Goal: Task Accomplishment & Management: Manage account settings

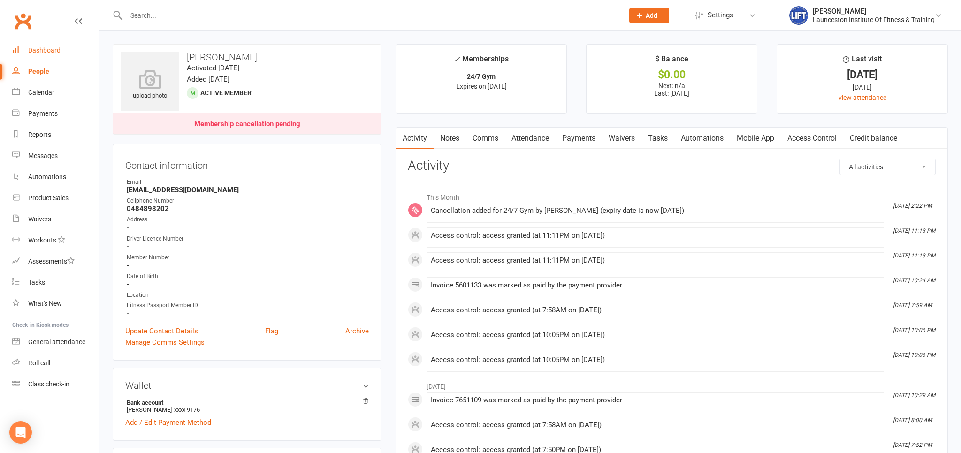
click at [49, 51] on div "Dashboard" at bounding box center [44, 50] width 32 height 8
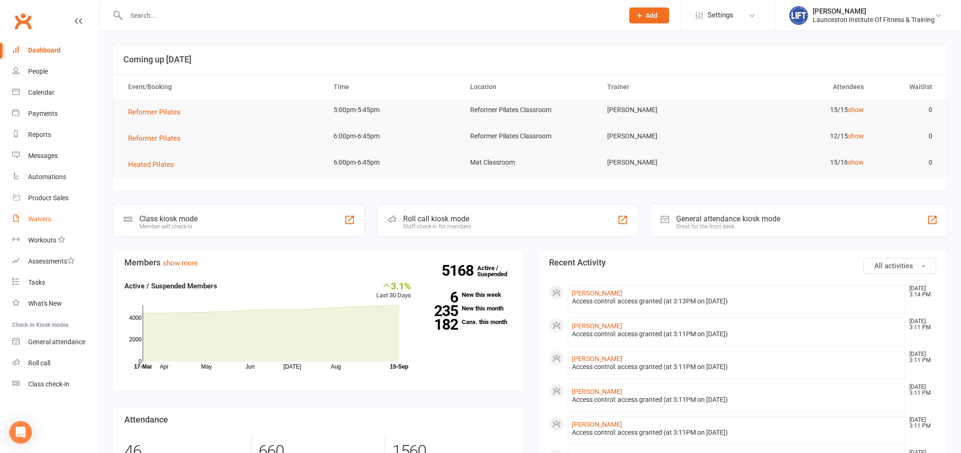
click at [40, 219] on div "Waivers" at bounding box center [39, 219] width 23 height 8
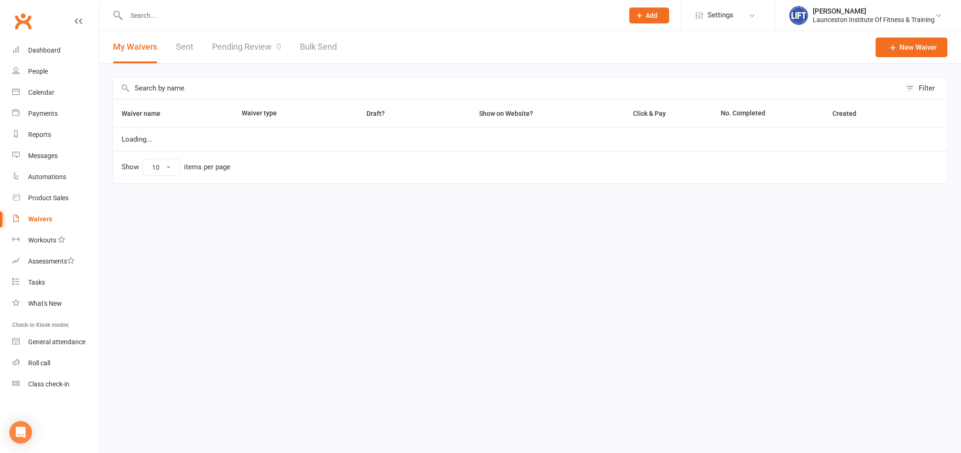
select select "100"
click at [256, 44] on link "Pending Review 0" at bounding box center [246, 47] width 69 height 32
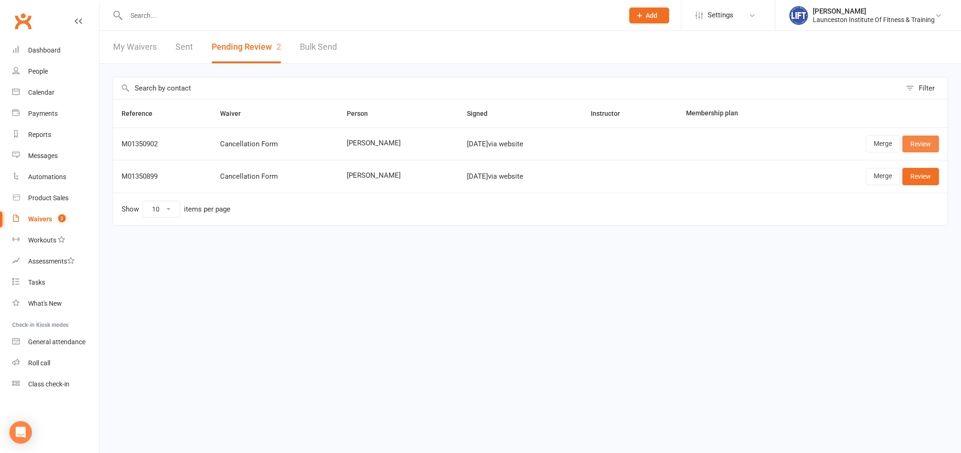
click at [916, 140] on link "Review" at bounding box center [920, 144] width 37 height 17
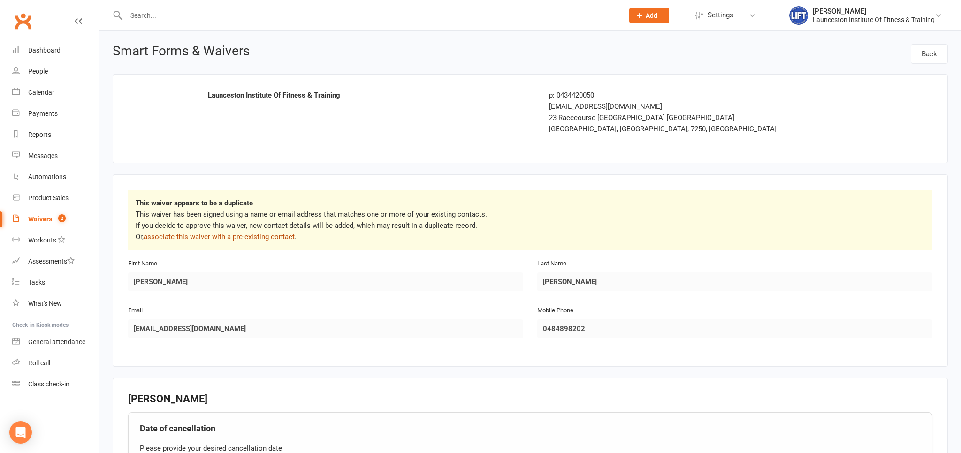
click at [276, 236] on link "associate this waiver with a pre-existing contact" at bounding box center [219, 237] width 151 height 8
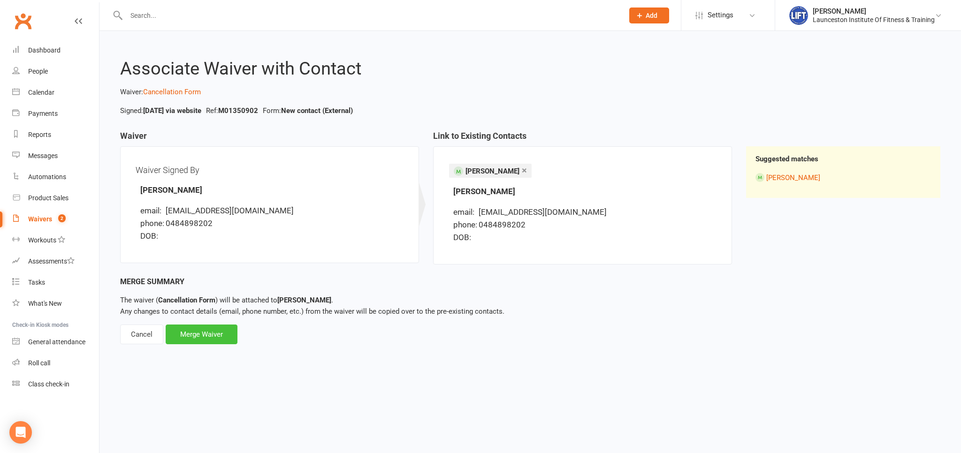
click at [217, 331] on div "Merge Waiver" at bounding box center [202, 335] width 72 height 20
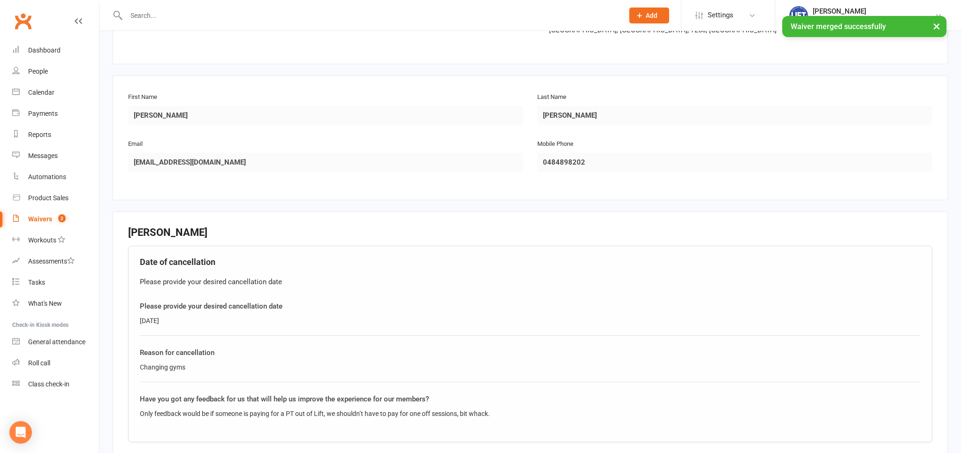
scroll to position [299, 0]
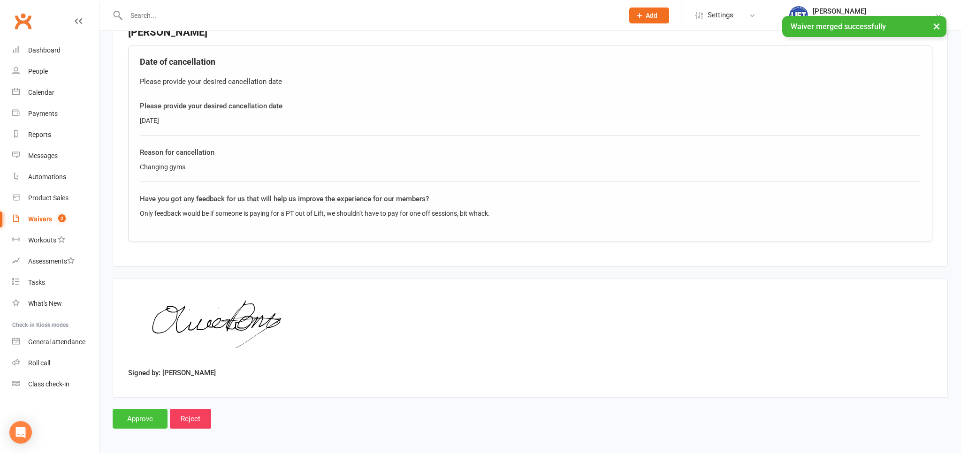
click at [143, 417] on input "Approve" at bounding box center [140, 419] width 55 height 20
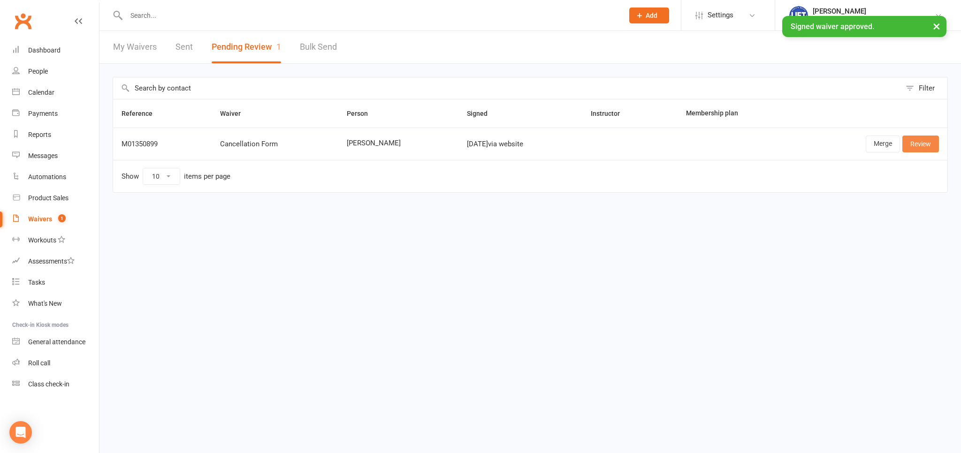
click at [919, 144] on link "Review" at bounding box center [920, 144] width 37 height 17
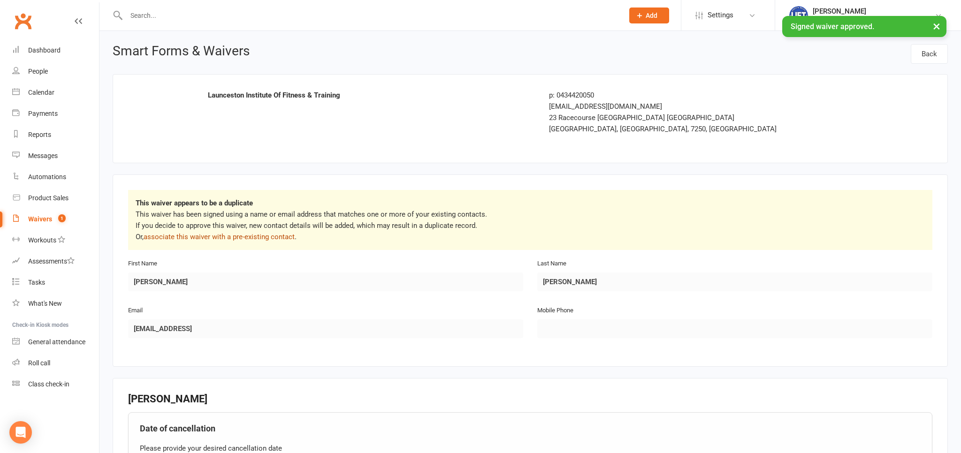
click at [263, 238] on link "associate this waiver with a pre-existing contact" at bounding box center [219, 237] width 151 height 8
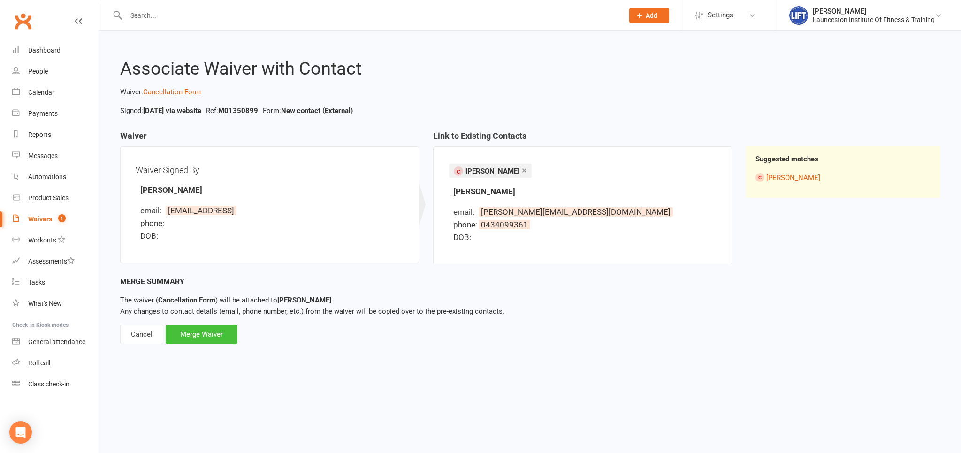
click at [204, 333] on div "Merge Waiver" at bounding box center [202, 335] width 72 height 20
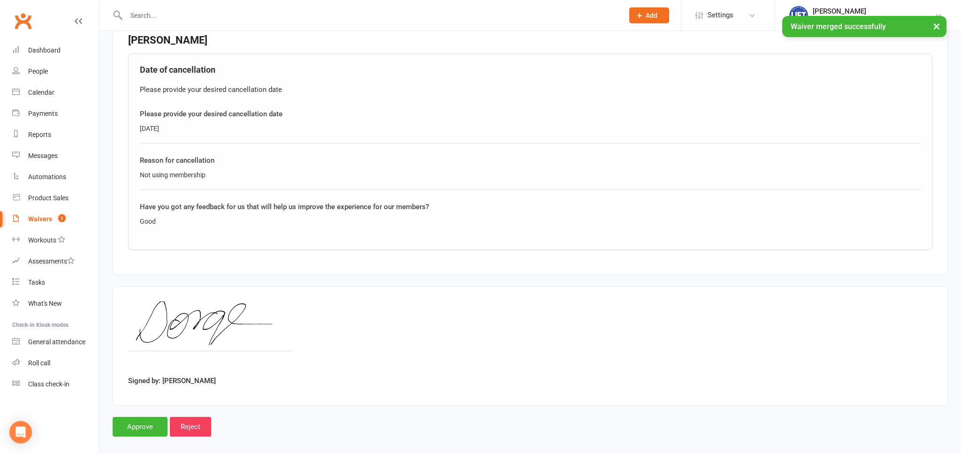
scroll to position [299, 0]
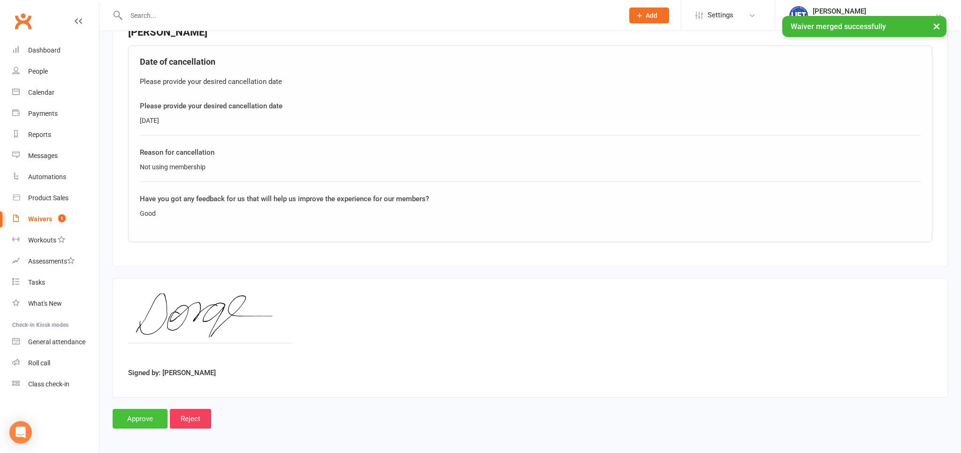
click at [144, 417] on input "Approve" at bounding box center [140, 419] width 55 height 20
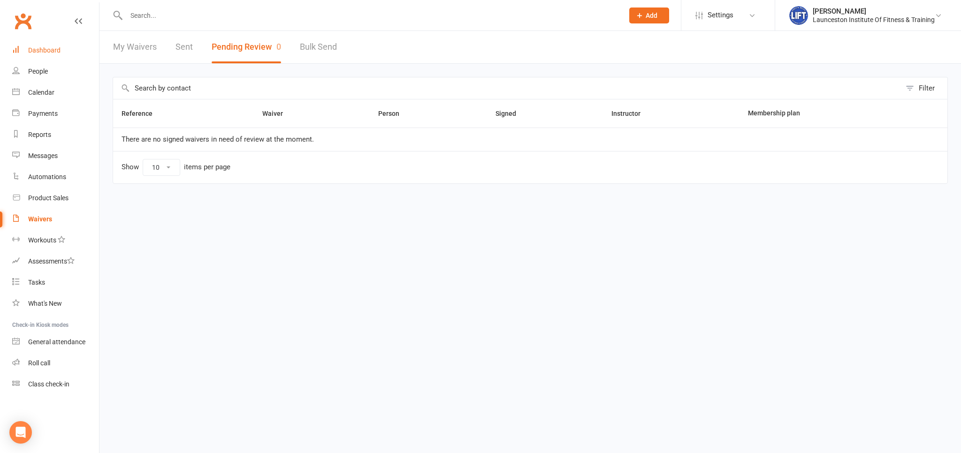
drag, startPoint x: 49, startPoint y: 53, endPoint x: 56, endPoint y: 52, distance: 7.6
click at [48, 53] on div "Dashboard" at bounding box center [44, 50] width 32 height 8
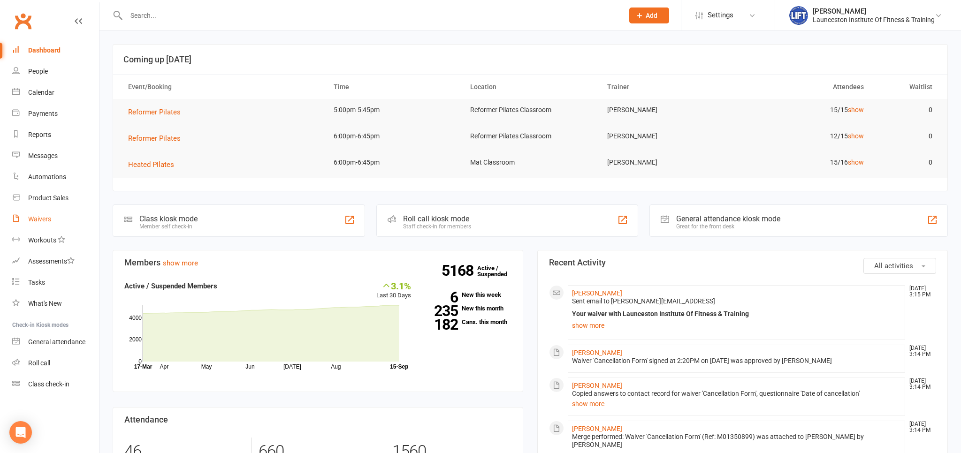
drag, startPoint x: 41, startPoint y: 217, endPoint x: 80, endPoint y: 215, distance: 38.5
click at [40, 217] on div "Waivers" at bounding box center [39, 219] width 23 height 8
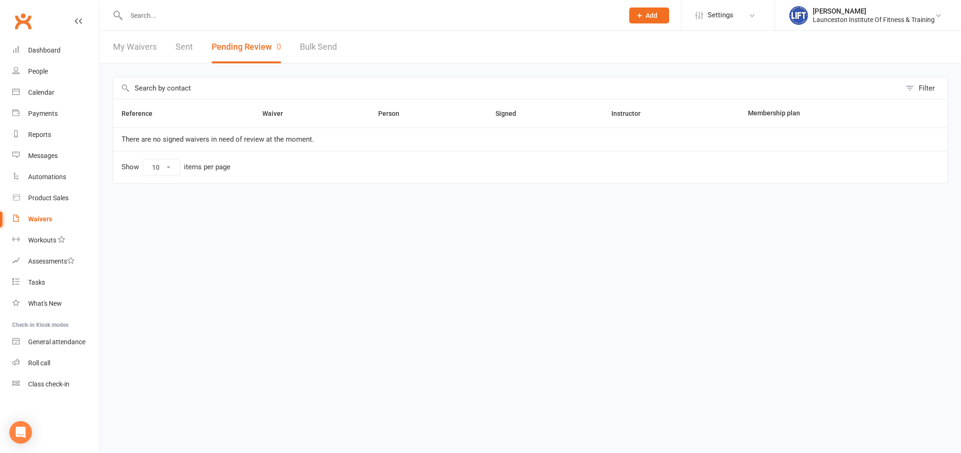
click at [168, 7] on div at bounding box center [365, 15] width 504 height 30
click at [168, 11] on input "text" at bounding box center [369, 15] width 493 height 13
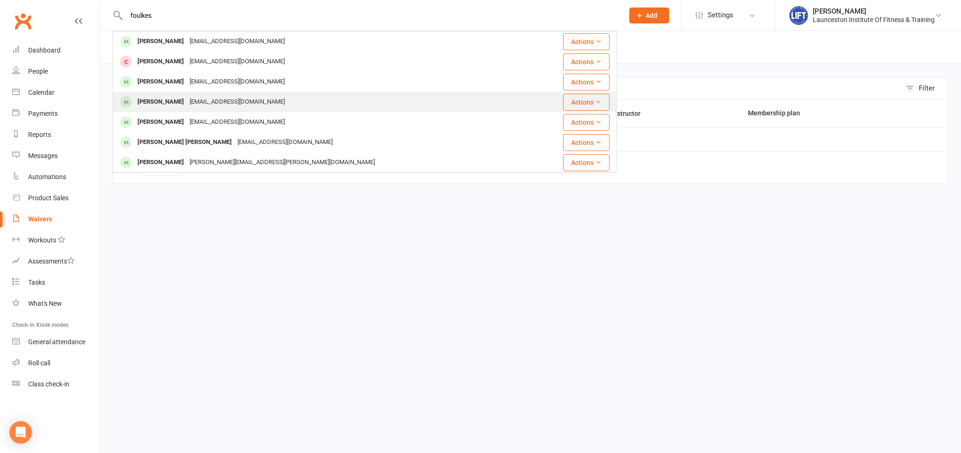
type input "foulkes"
click at [209, 98] on div "[EMAIL_ADDRESS][DOMAIN_NAME]" at bounding box center [237, 102] width 101 height 14
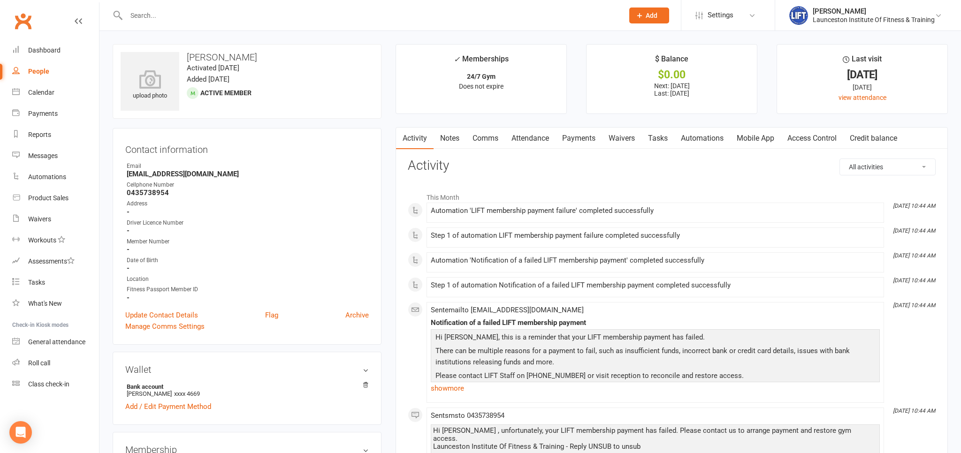
click at [580, 142] on link "Payments" at bounding box center [578, 139] width 46 height 22
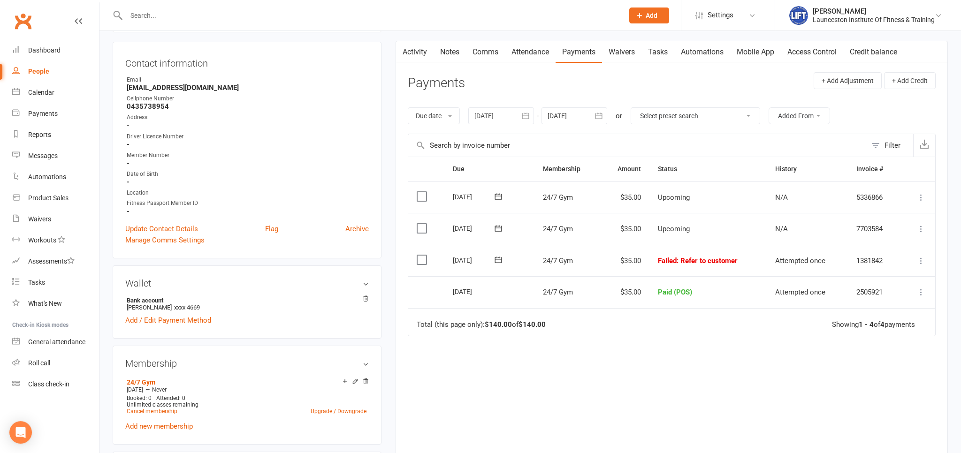
scroll to position [99, 0]
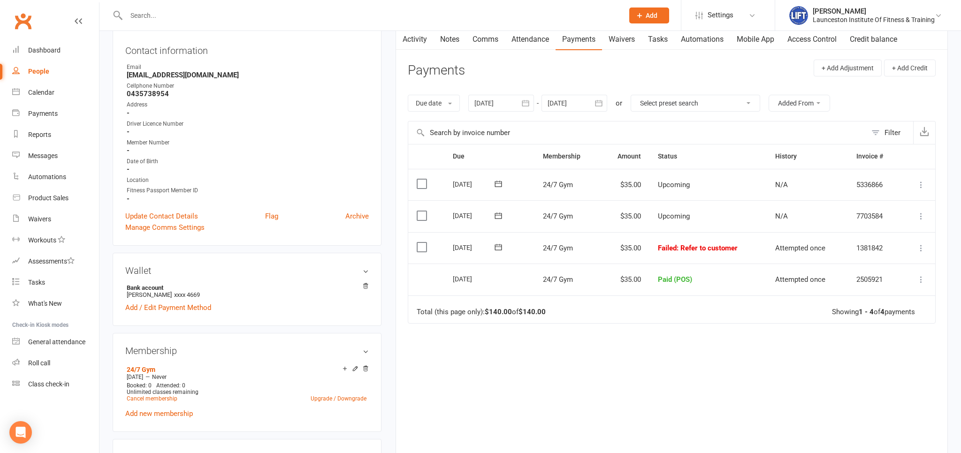
click at [533, 111] on button "button" at bounding box center [525, 103] width 17 height 17
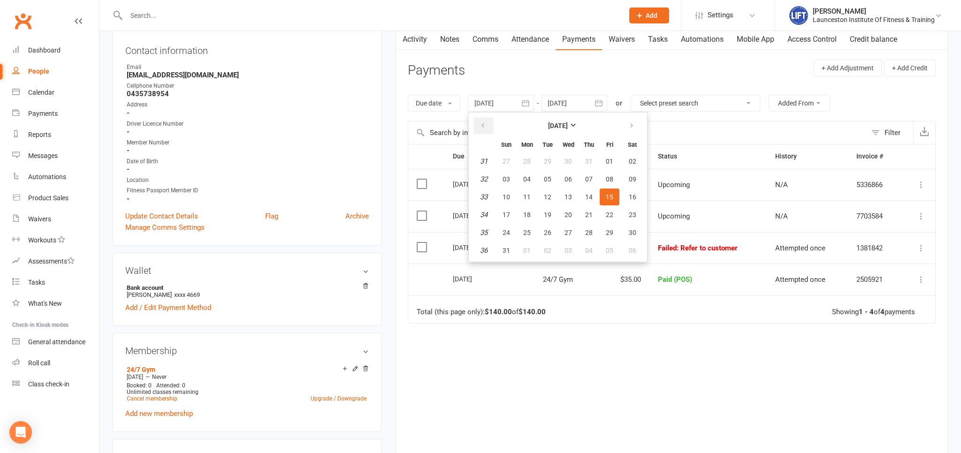
click at [478, 133] on button "button" at bounding box center [483, 125] width 20 height 17
click at [478, 134] on th at bounding box center [483, 125] width 24 height 21
click at [479, 132] on button "button" at bounding box center [483, 125] width 20 height 17
click at [540, 160] on button "03" at bounding box center [547, 161] width 20 height 17
type input "[DATE]"
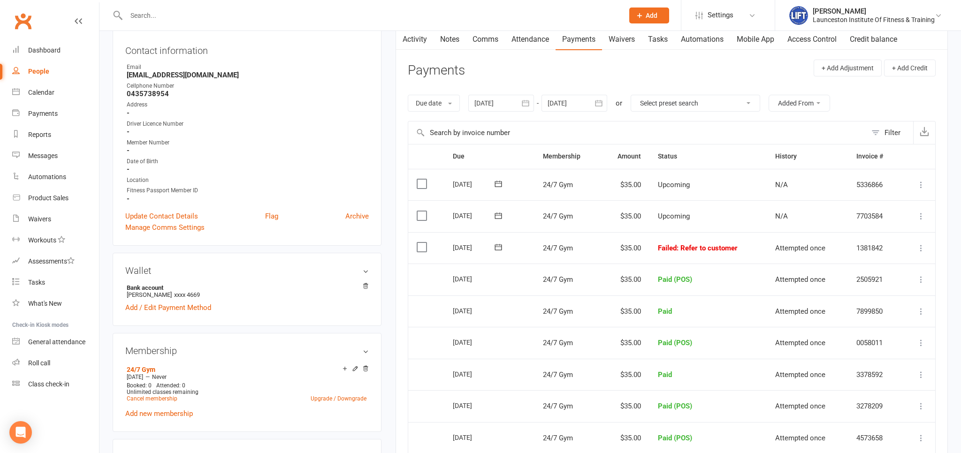
click at [922, 246] on icon at bounding box center [920, 247] width 9 height 9
click at [892, 284] on link "Mark as Paid (POS)" at bounding box center [879, 285] width 93 height 19
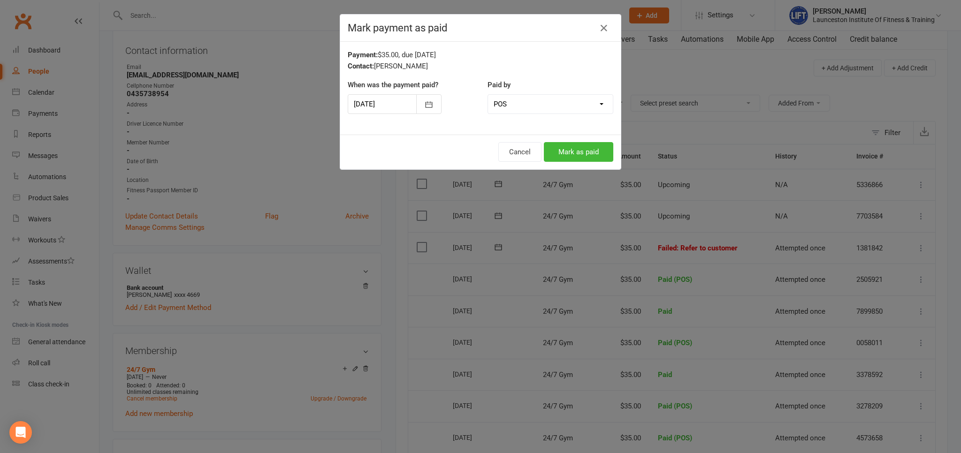
click at [592, 140] on div "Cancel Mark as paid" at bounding box center [480, 152] width 280 height 35
click at [587, 149] on button "Mark as paid" at bounding box center [578, 152] width 69 height 20
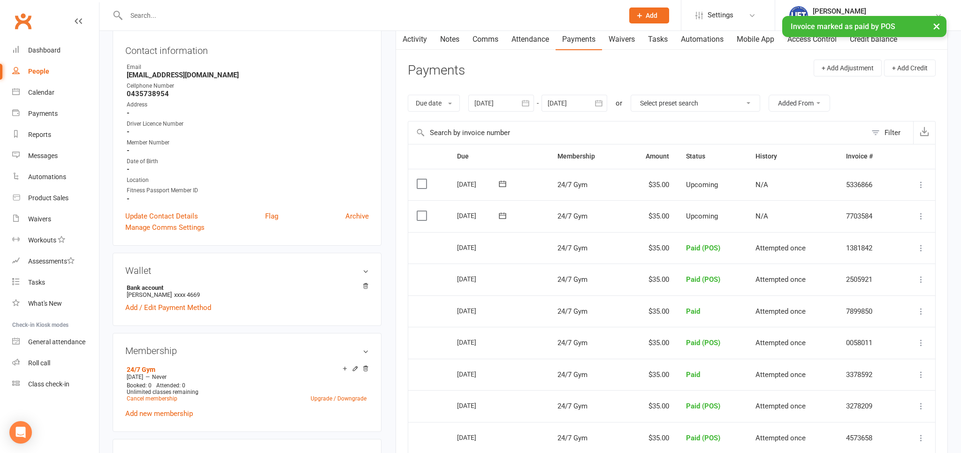
scroll to position [49, 0]
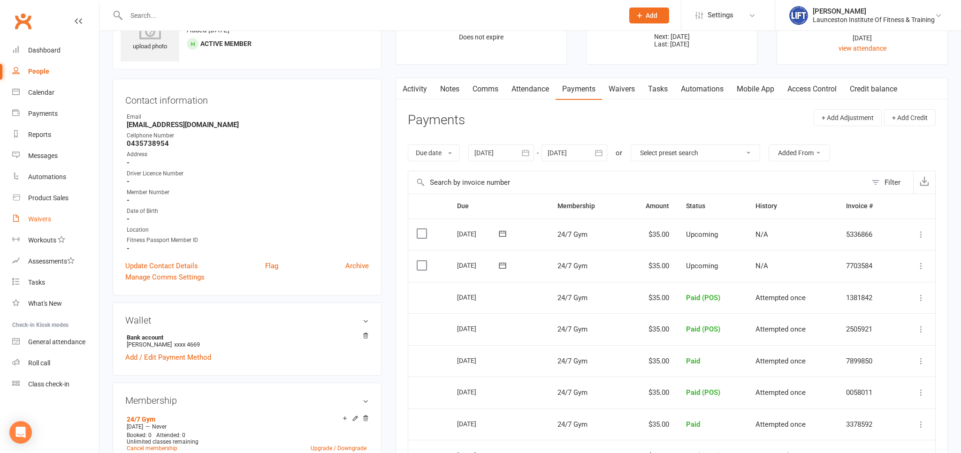
click at [42, 220] on div "Waivers" at bounding box center [39, 219] width 23 height 8
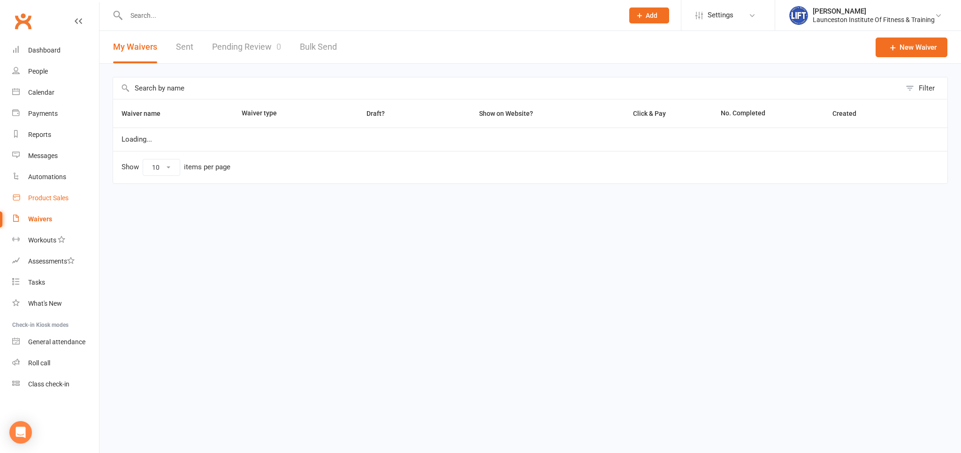
select select "100"
click at [245, 45] on link "Pending Review 0" at bounding box center [246, 47] width 69 height 32
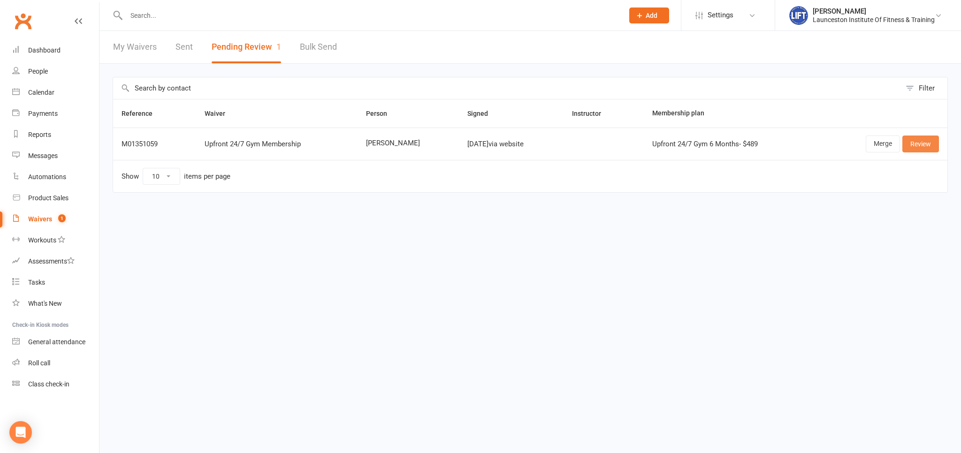
click at [914, 144] on link "Review" at bounding box center [920, 144] width 37 height 17
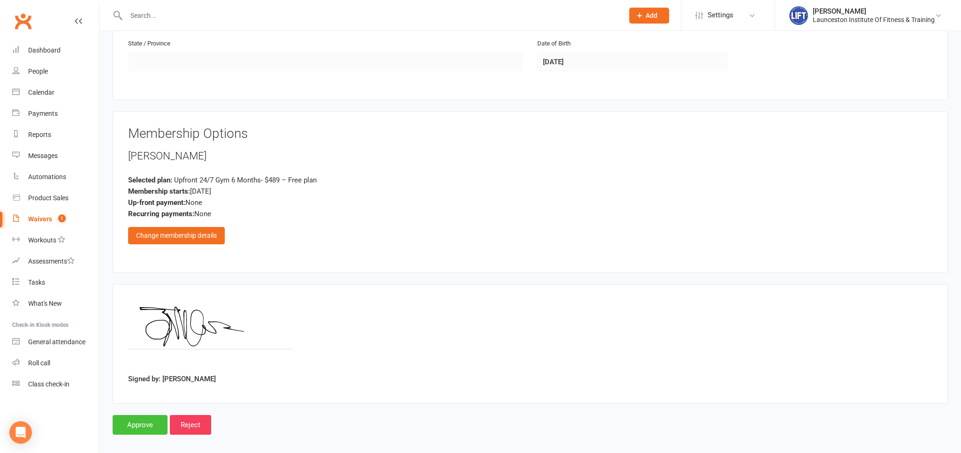
scroll to position [355, 0]
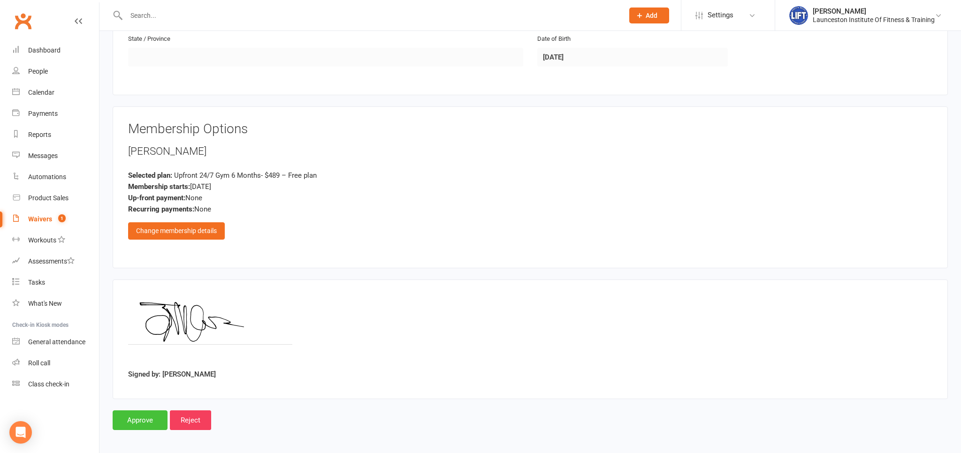
click at [154, 414] on input "Approve" at bounding box center [140, 420] width 55 height 20
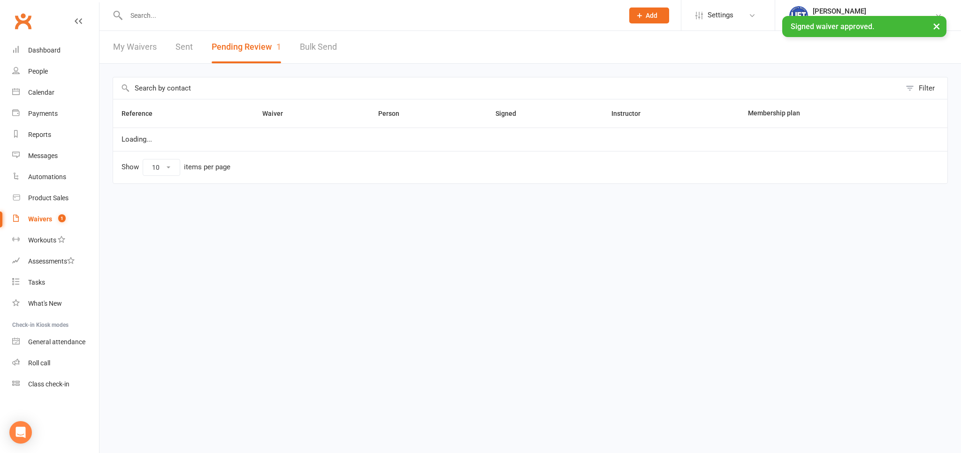
click at [195, 11] on input "text" at bounding box center [369, 15] width 493 height 13
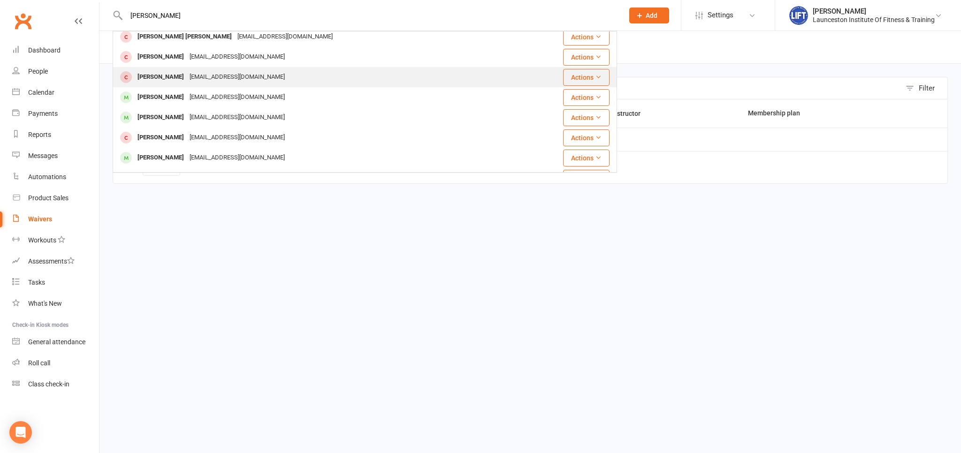
scroll to position [207, 0]
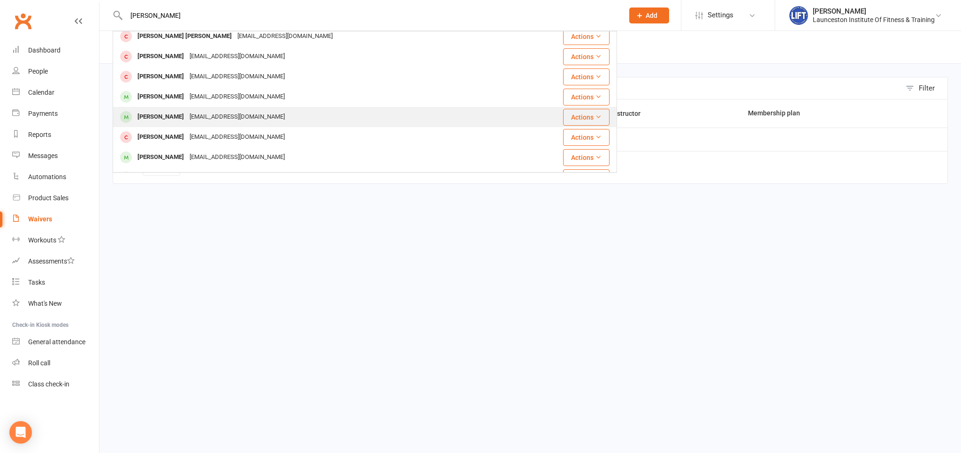
type input "justin"
click at [218, 113] on div "Justinpraciakplastering@gmail.com" at bounding box center [237, 117] width 101 height 14
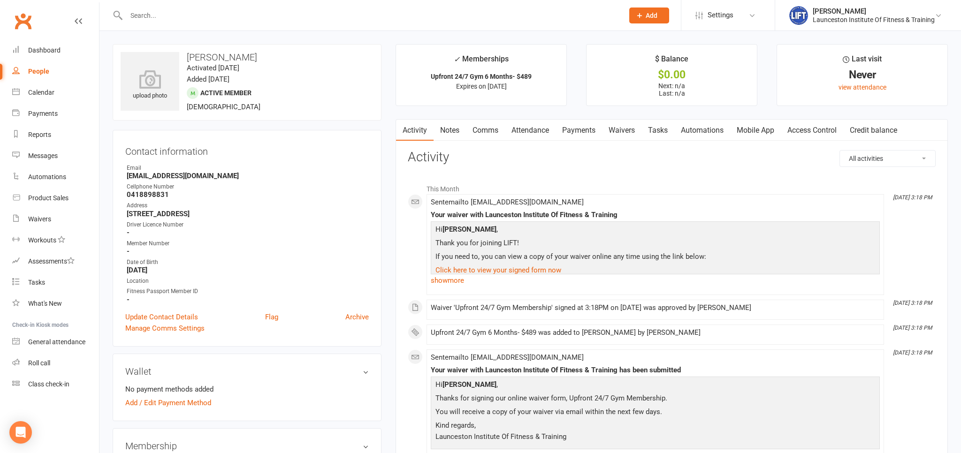
click at [830, 133] on link "Access Control" at bounding box center [811, 131] width 62 height 22
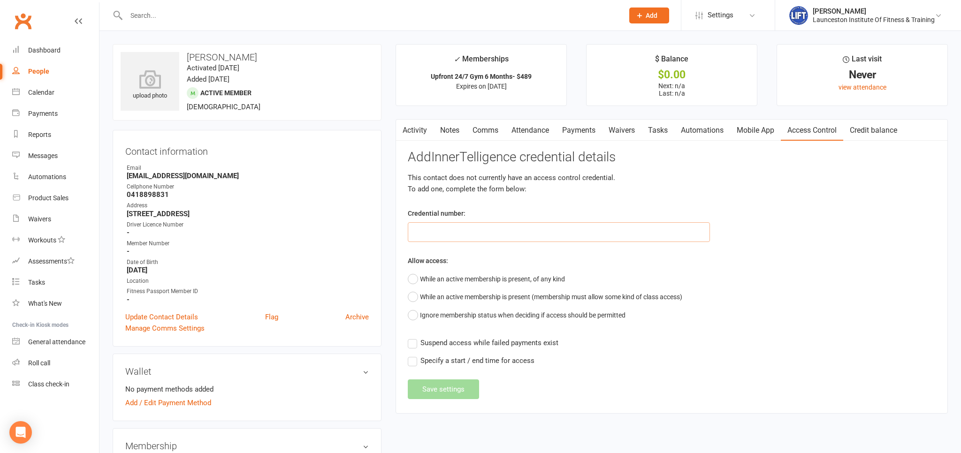
paste input "20000000000000004C42C9FE"
type input "20000000000000004C42C9FE"
click at [458, 274] on button "While an active membership is present, of any kind" at bounding box center [486, 279] width 157 height 18
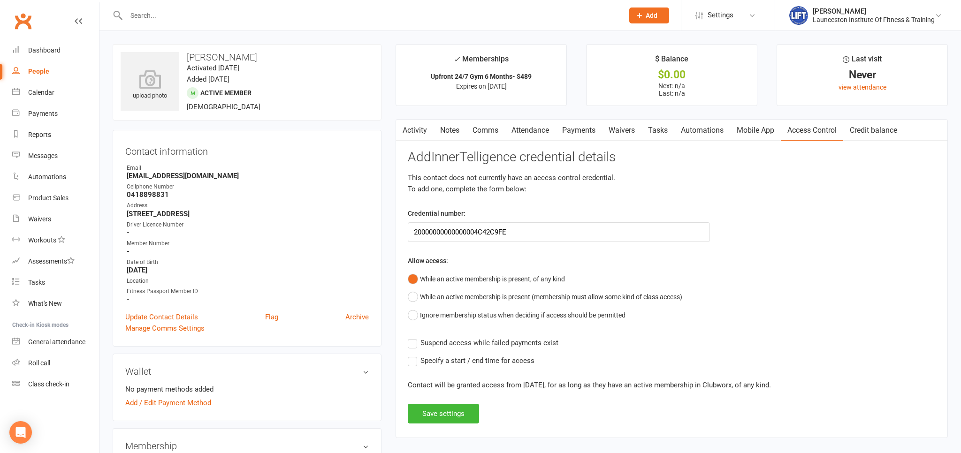
click at [449, 343] on span "Suspend access while failed payments exist" at bounding box center [489, 342] width 138 height 10
click at [449, 337] on input "Suspend access while failed payments exist" at bounding box center [483, 337] width 151 height 0
click at [448, 409] on button "Save settings" at bounding box center [443, 414] width 71 height 20
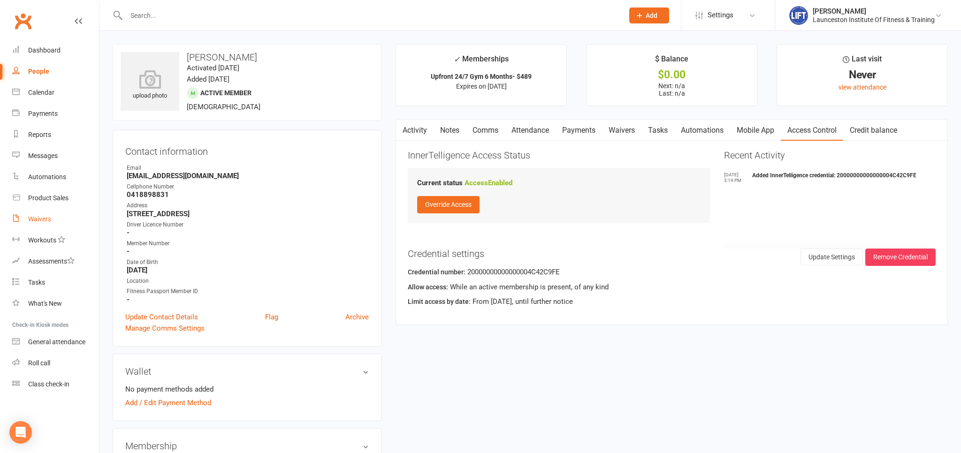
click at [31, 217] on div "Waivers" at bounding box center [39, 219] width 23 height 8
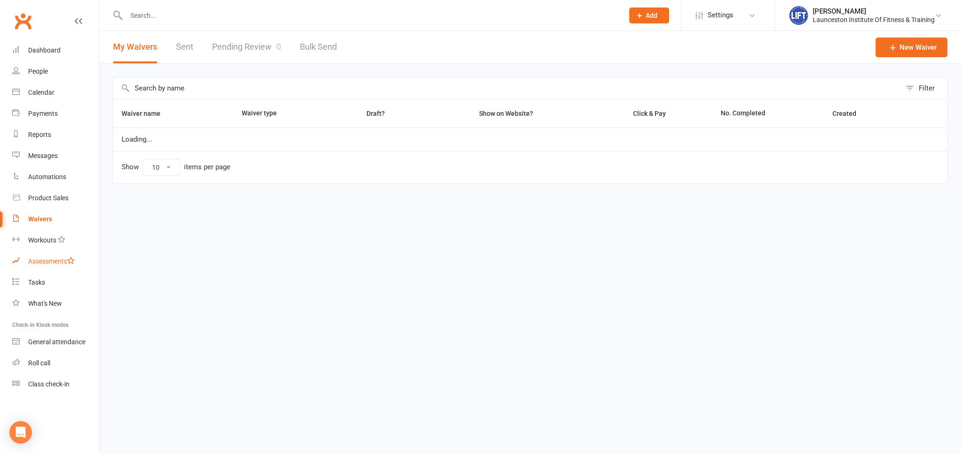
select select "100"
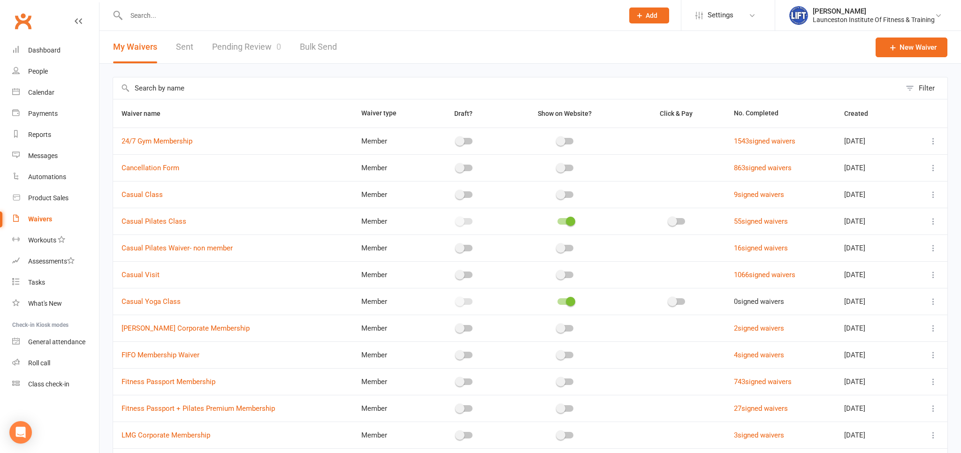
click at [241, 57] on link "Pending Review 0" at bounding box center [246, 47] width 69 height 32
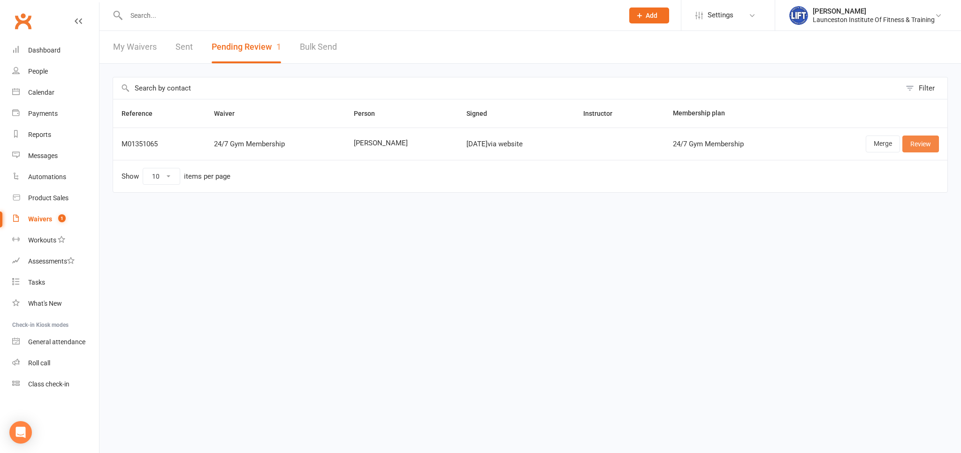
click at [919, 145] on link "Review" at bounding box center [920, 144] width 37 height 17
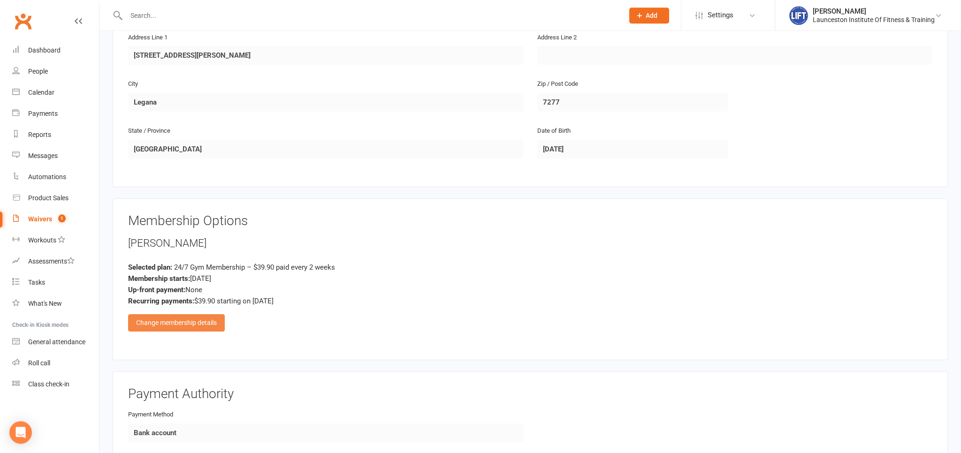
scroll to position [297, 0]
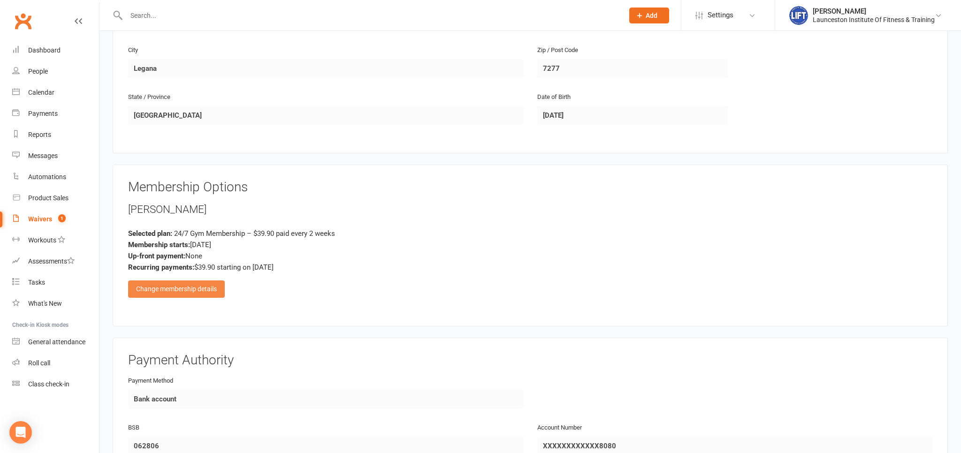
click at [182, 286] on div "Change membership details" at bounding box center [176, 288] width 97 height 17
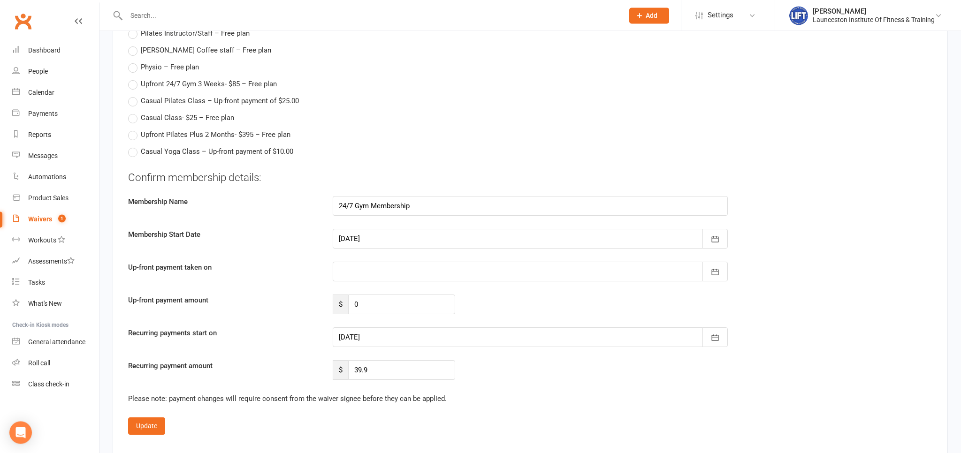
scroll to position [1139, 0]
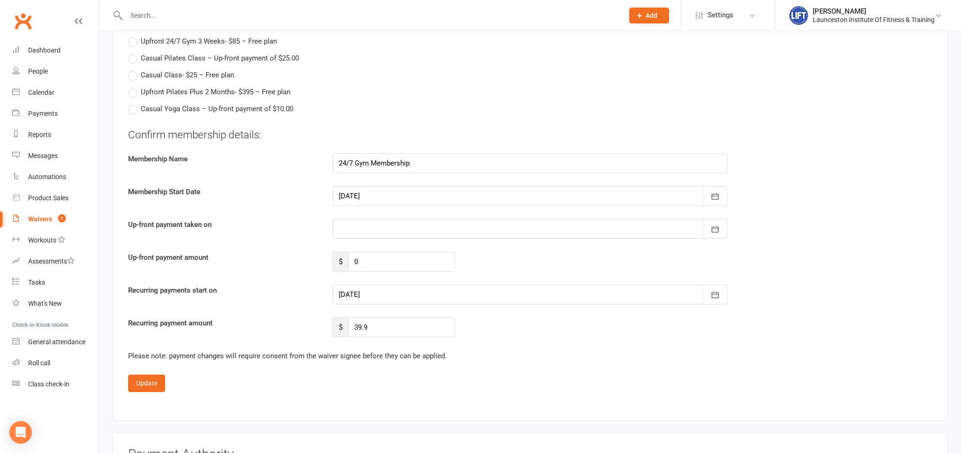
click at [432, 288] on div at bounding box center [530, 295] width 395 height 20
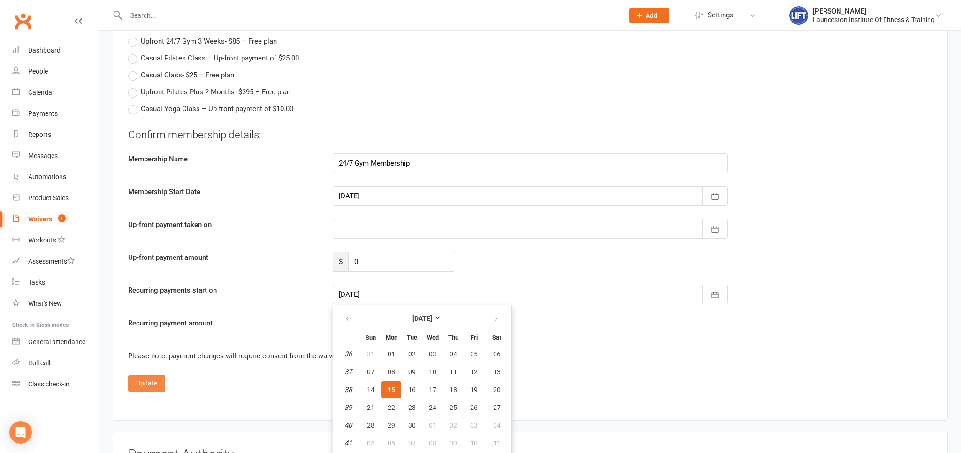
click at [147, 376] on button "Update" at bounding box center [146, 383] width 37 height 17
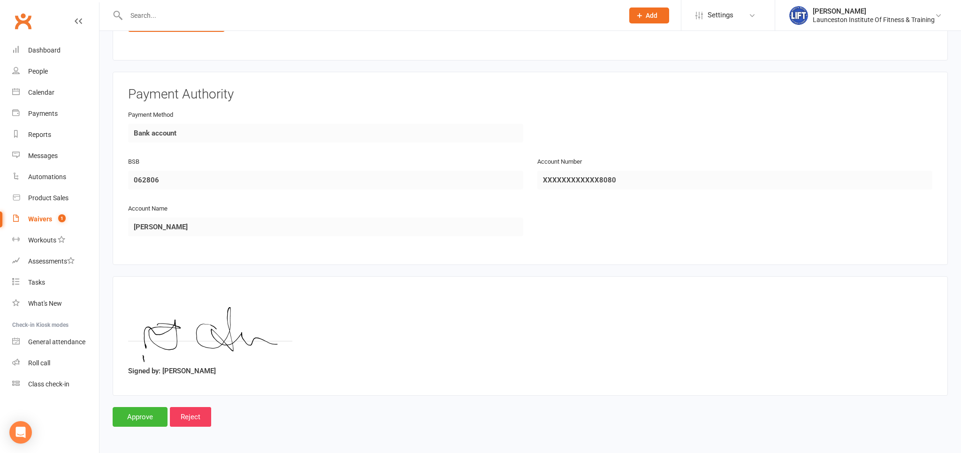
scroll to position [559, 0]
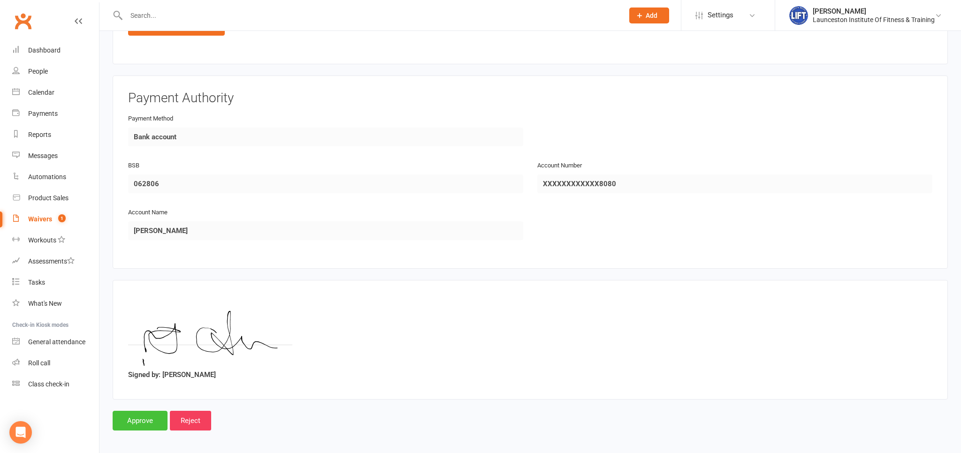
click at [138, 413] on input "Approve" at bounding box center [140, 421] width 55 height 20
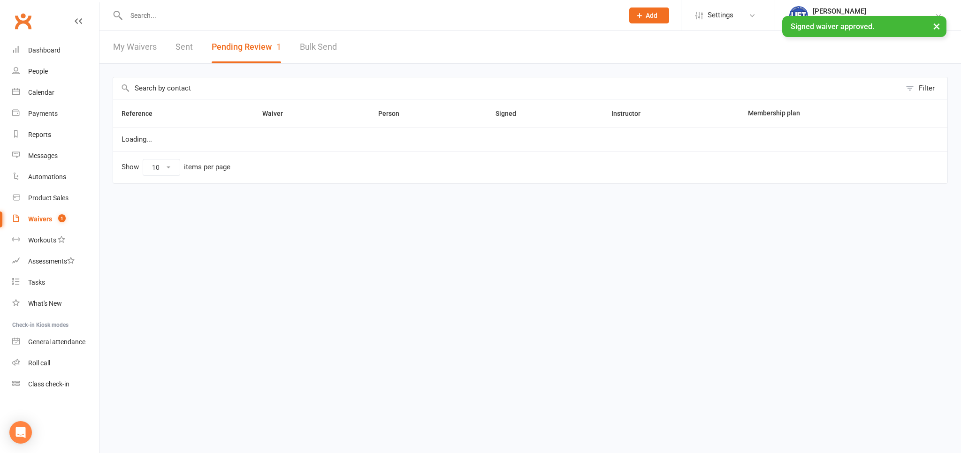
click at [219, 11] on input "text" at bounding box center [369, 15] width 493 height 13
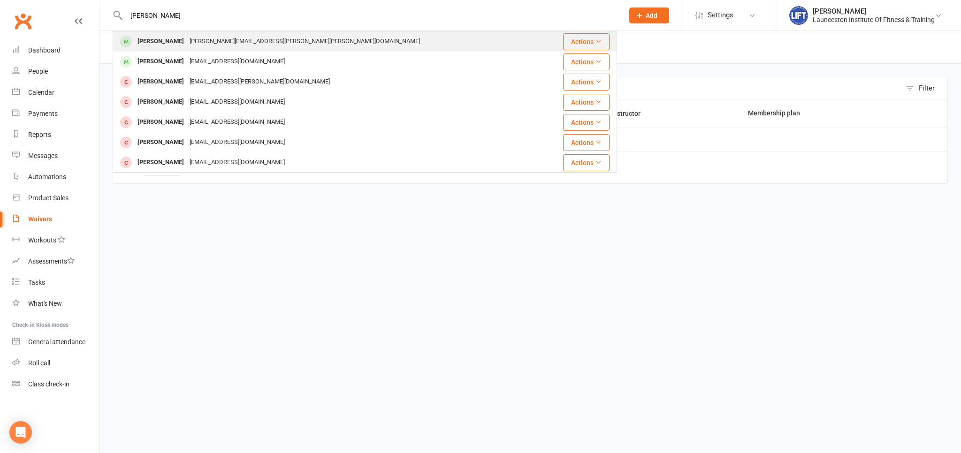
type input "nthan adams"
click at [224, 39] on div "Nathan.Adams@marsh.com" at bounding box center [305, 42] width 236 height 14
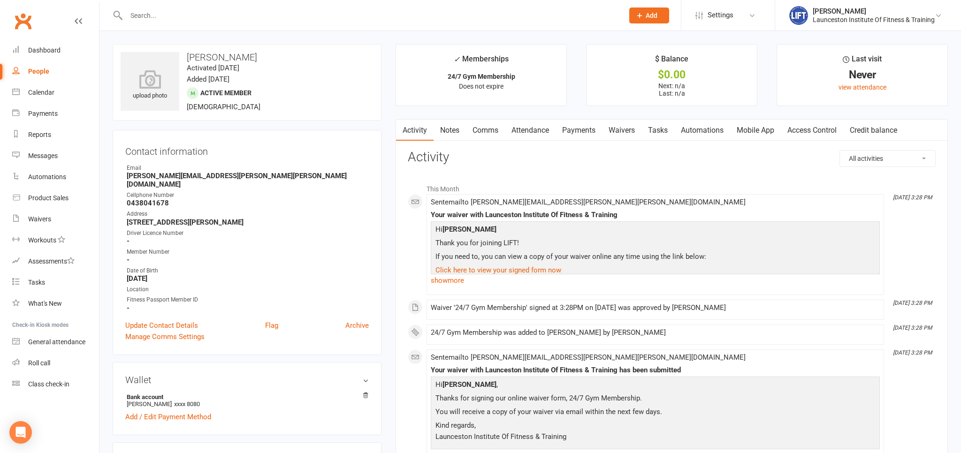
click at [818, 129] on link "Access Control" at bounding box center [811, 131] width 62 height 22
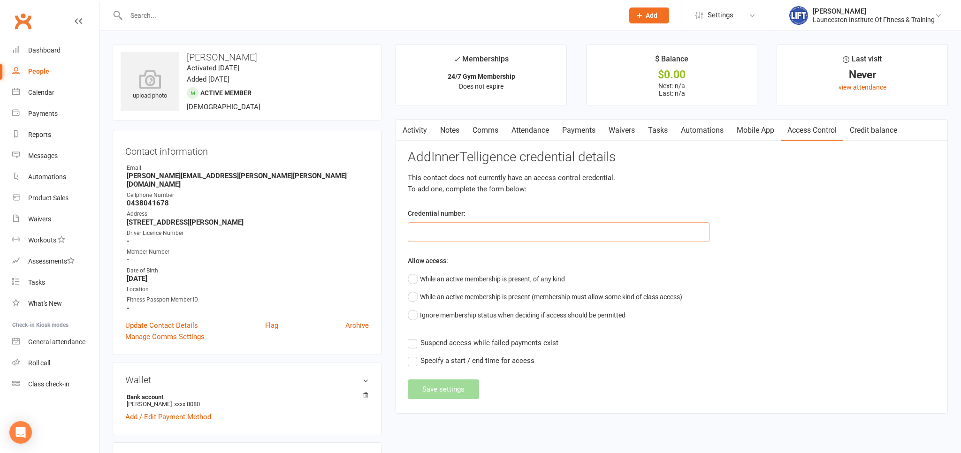
drag, startPoint x: 479, startPoint y: 237, endPoint x: 320, endPoint y: 221, distance: 160.3
click at [479, 236] on input "text" at bounding box center [559, 232] width 302 height 20
paste input "20000000000000004C5EF53E"
type input "20000000000000004C5EF53E"
drag, startPoint x: 413, startPoint y: 279, endPoint x: 425, endPoint y: 328, distance: 50.2
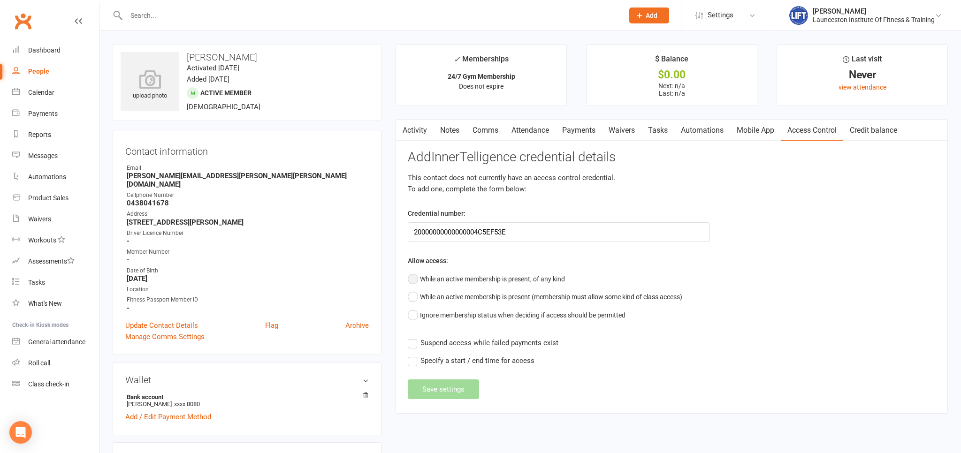
click at [413, 280] on button "While an active membership is present, of any kind" at bounding box center [486, 279] width 157 height 18
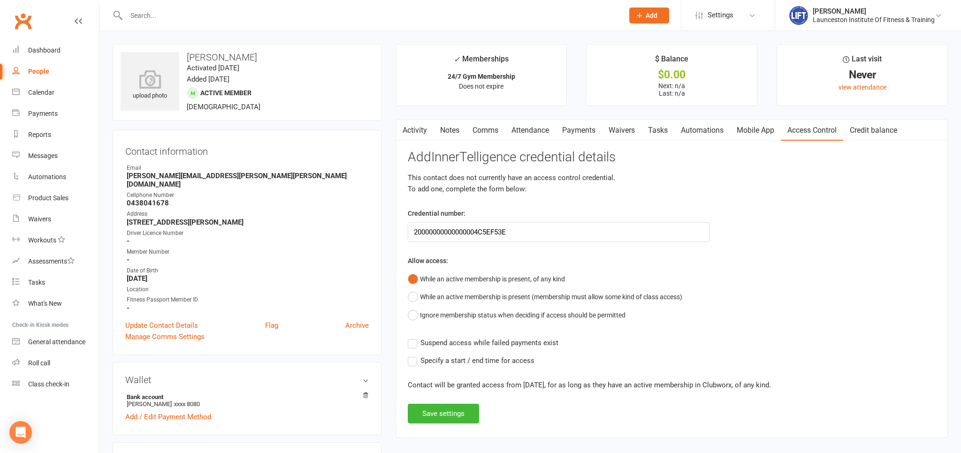
click at [410, 341] on label "Suspend access while failed payments exist" at bounding box center [483, 342] width 151 height 11
click at [410, 337] on input "Suspend access while failed payments exist" at bounding box center [483, 337] width 151 height 0
click at [438, 409] on button "Save settings" at bounding box center [443, 414] width 71 height 20
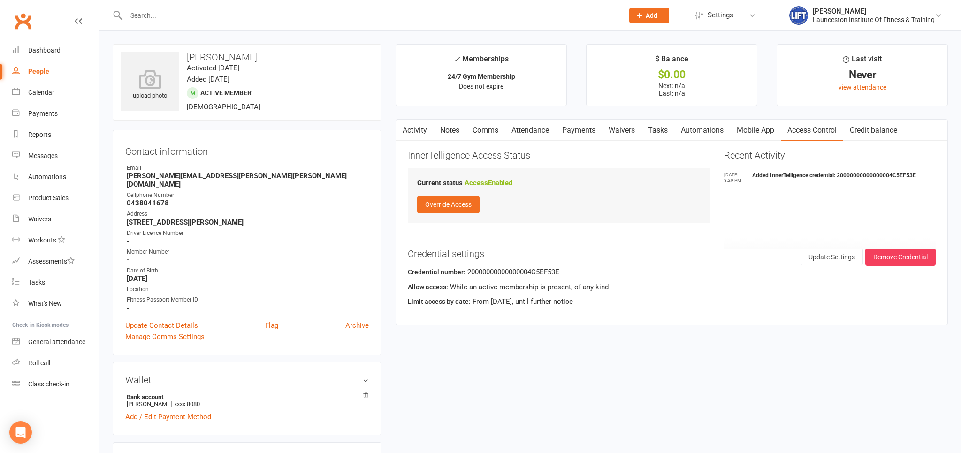
click at [213, 22] on div at bounding box center [365, 15] width 504 height 30
click at [213, 15] on input "text" at bounding box center [369, 15] width 493 height 13
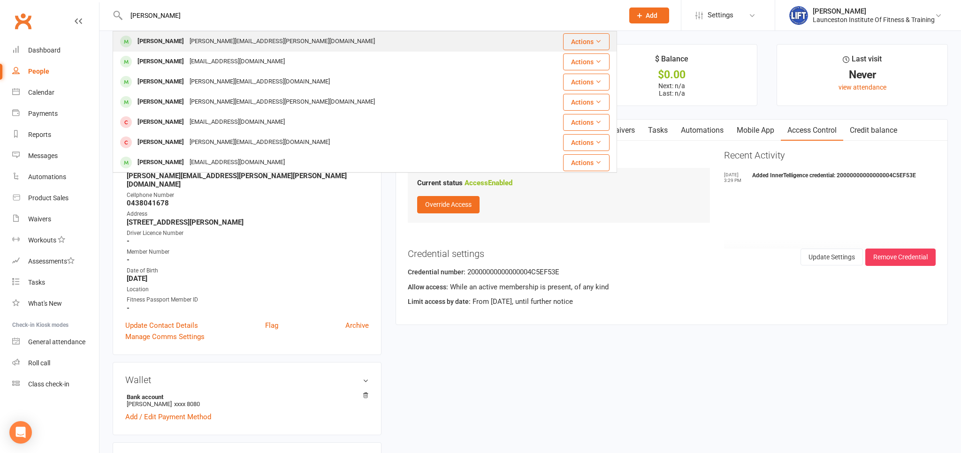
type input "rob mc"
click at [272, 44] on div "Rob McKenna Robert.mckenna@outlook.com" at bounding box center [323, 41] width 418 height 19
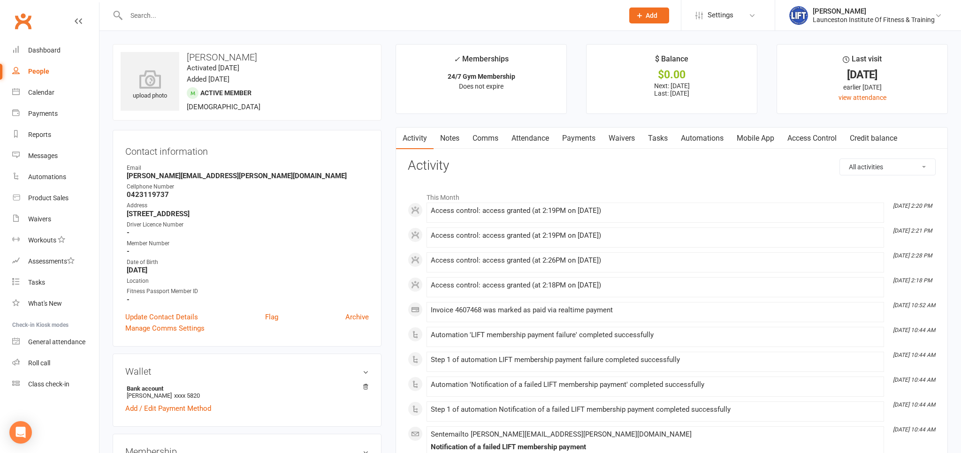
click at [579, 139] on link "Payments" at bounding box center [578, 139] width 46 height 22
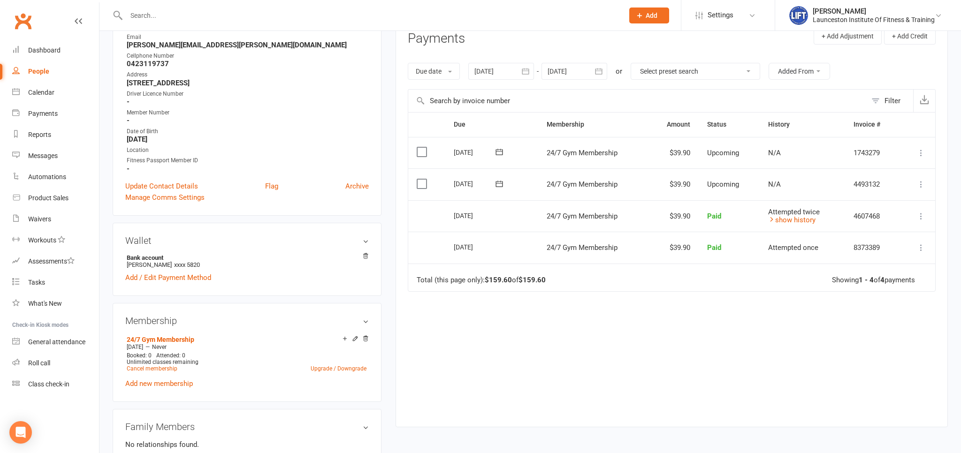
scroll to position [148, 0]
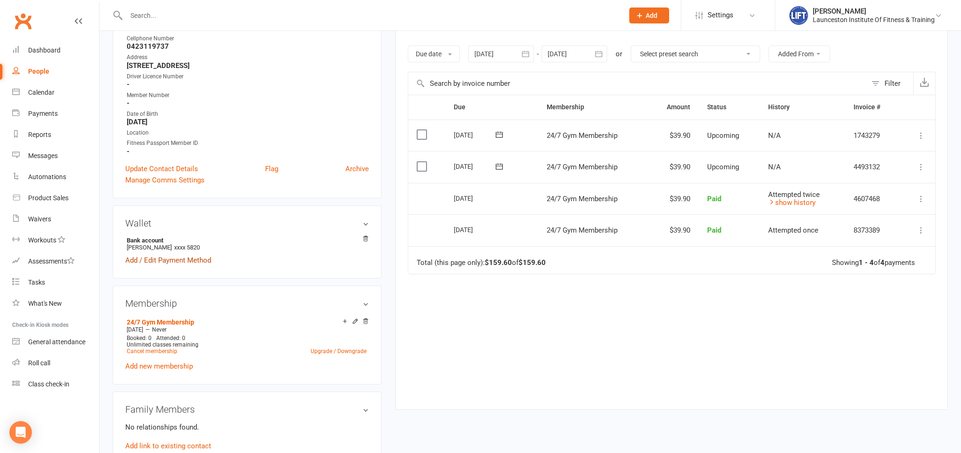
click at [168, 262] on link "Add / Edit Payment Method" at bounding box center [168, 260] width 86 height 11
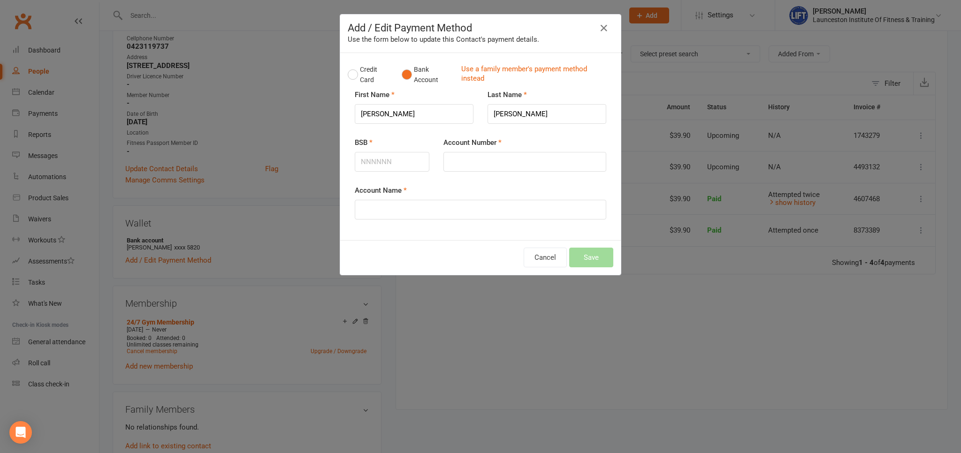
click at [384, 172] on div "BSB" at bounding box center [392, 161] width 89 height 48
click at [387, 163] on input "BSB" at bounding box center [392, 162] width 75 height 20
click at [355, 77] on button "Credit Card" at bounding box center [370, 75] width 44 height 29
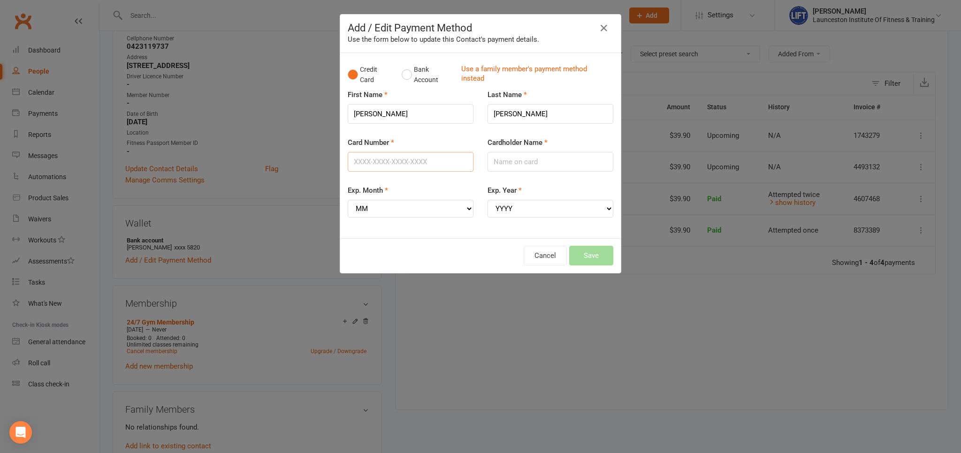
click at [384, 166] on input "Card Number" at bounding box center [411, 162] width 126 height 20
click at [434, 160] on input "Card Number" at bounding box center [411, 162] width 126 height 20
type input "5360363706257859"
click at [500, 160] on input "Cardholder Name" at bounding box center [550, 162] width 126 height 20
type input "Rob"
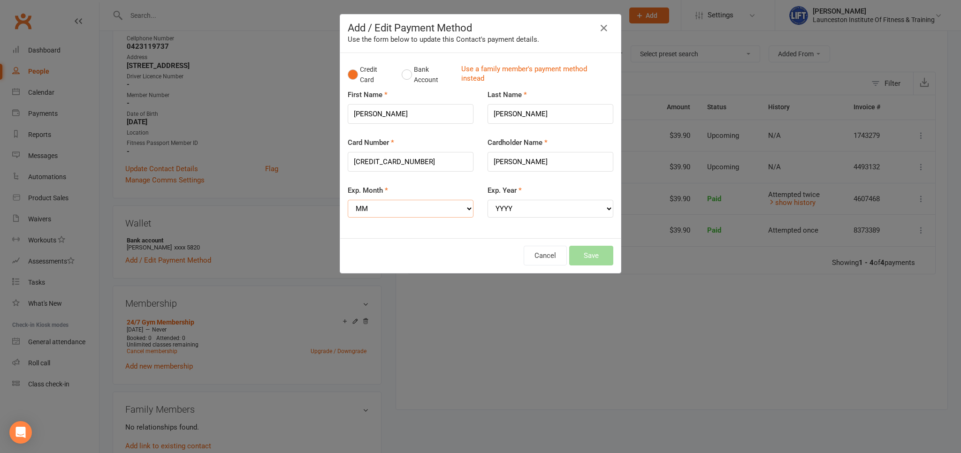
click at [348, 200] on select "MM 01 02 03 04 05 06 07 08 09 10 11 12" at bounding box center [411, 209] width 126 height 18
select select "10"
click option "10" at bounding box center [0, 0] width 0 height 0
click at [487, 200] on select "YYYY 2025 2026 2027 2028 2029 2030 2031 2032 2033 2034" at bounding box center [550, 209] width 126 height 18
select select "2028"
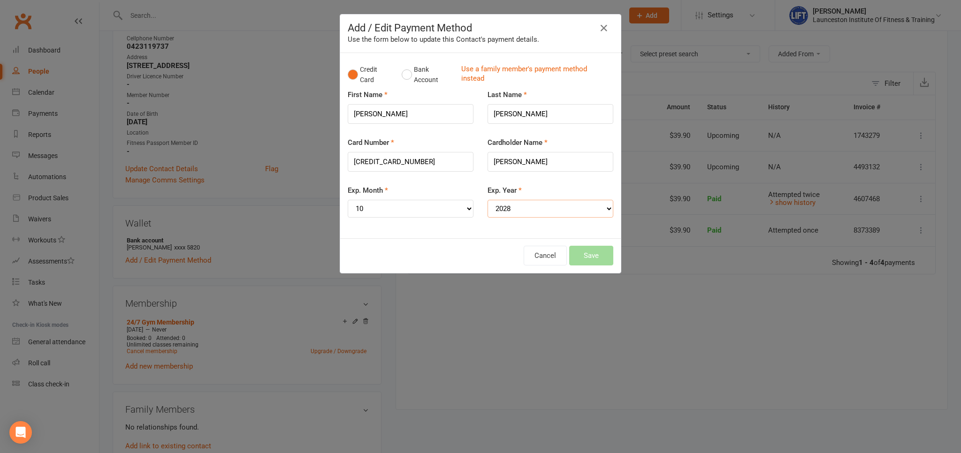
click option "2028" at bounding box center [0, 0] width 0 height 0
click at [591, 257] on button "Save" at bounding box center [591, 256] width 44 height 20
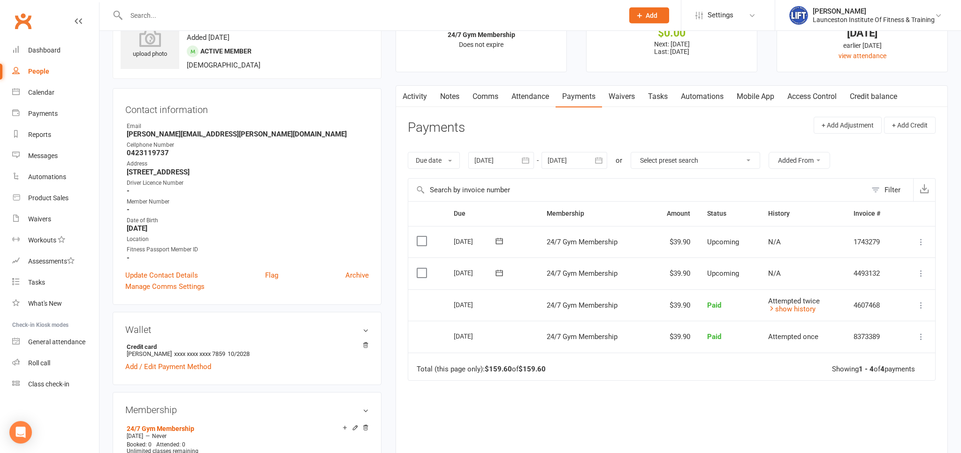
scroll to position [0, 0]
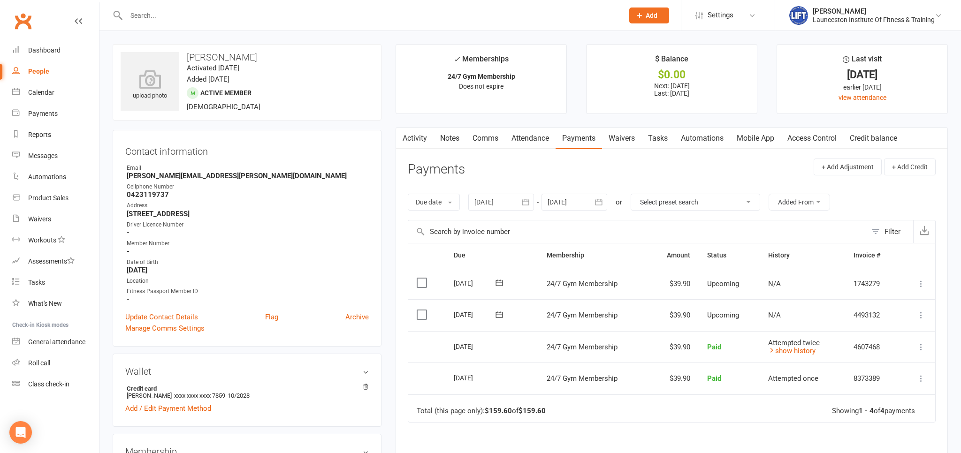
click at [227, 12] on input "text" at bounding box center [369, 15] width 493 height 13
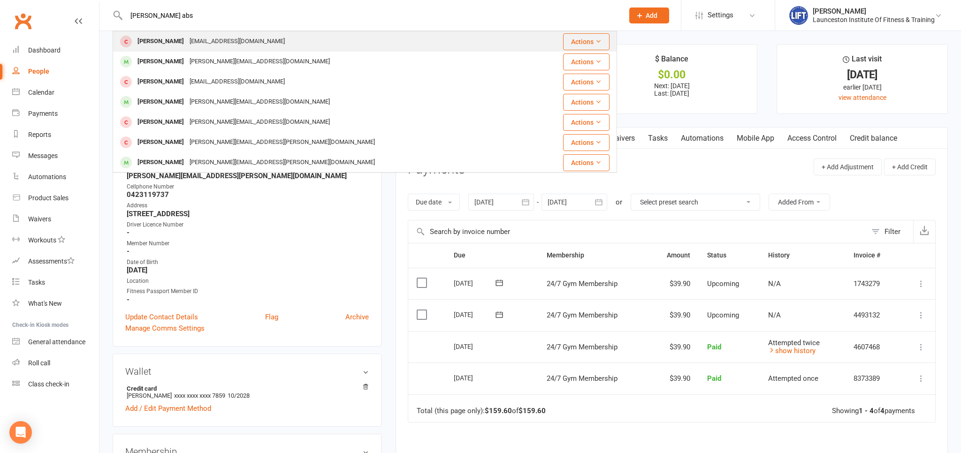
type input "micheal abs"
click at [205, 38] on div "absolomm@hotmail.com" at bounding box center [237, 42] width 101 height 14
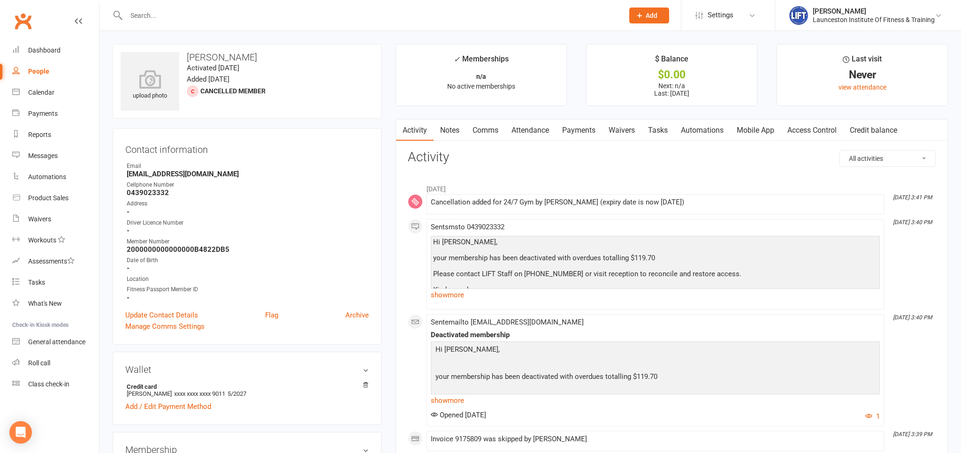
click at [594, 139] on link "Payments" at bounding box center [578, 131] width 46 height 22
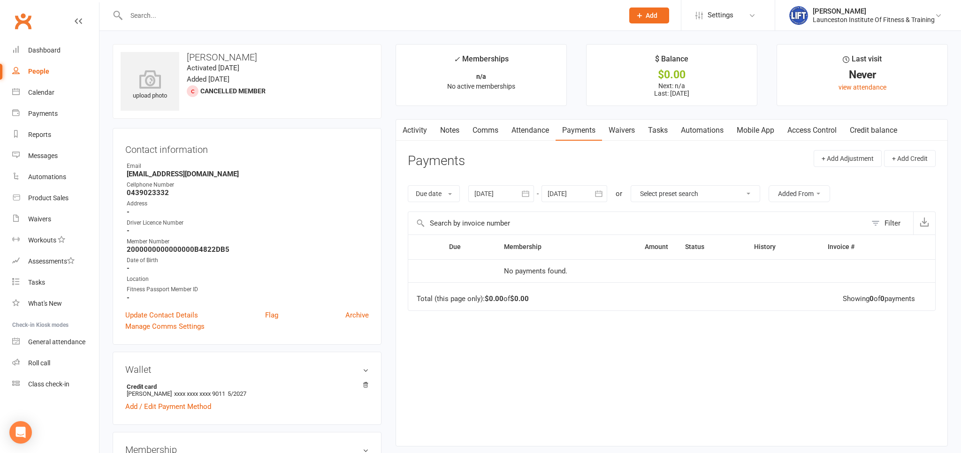
click at [522, 192] on button "button" at bounding box center [525, 193] width 17 height 17
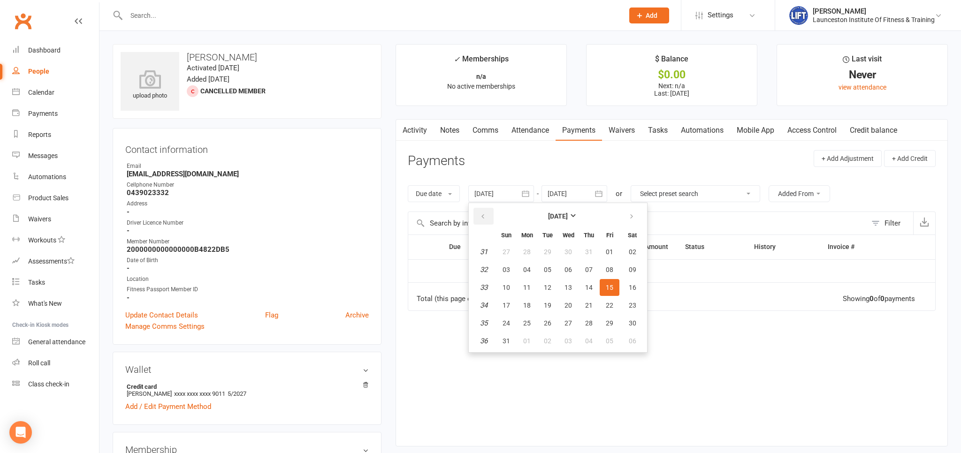
click at [482, 213] on icon "button" at bounding box center [482, 217] width 7 height 8
click at [481, 213] on icon "button" at bounding box center [482, 217] width 7 height 8
click at [483, 213] on icon "button" at bounding box center [482, 217] width 7 height 8
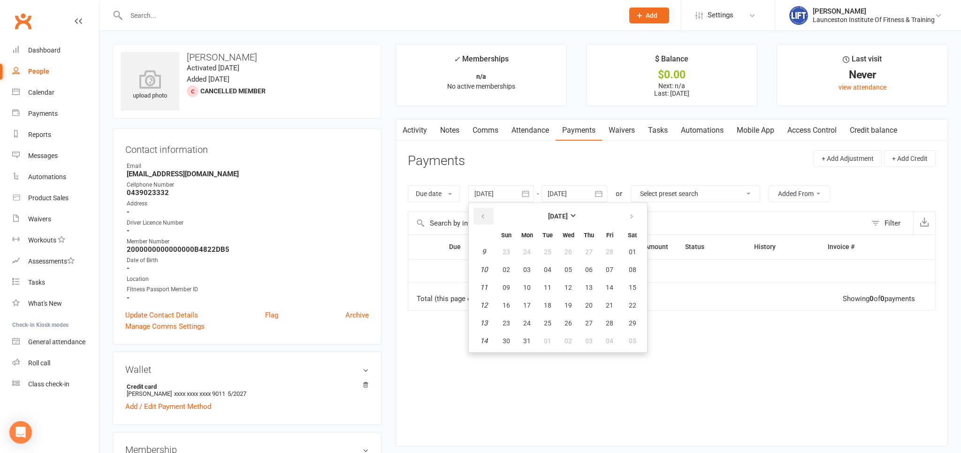
click at [483, 213] on icon "button" at bounding box center [482, 217] width 7 height 8
click at [527, 268] on span "09" at bounding box center [527, 270] width 8 height 8
type input "09 Dec 2024"
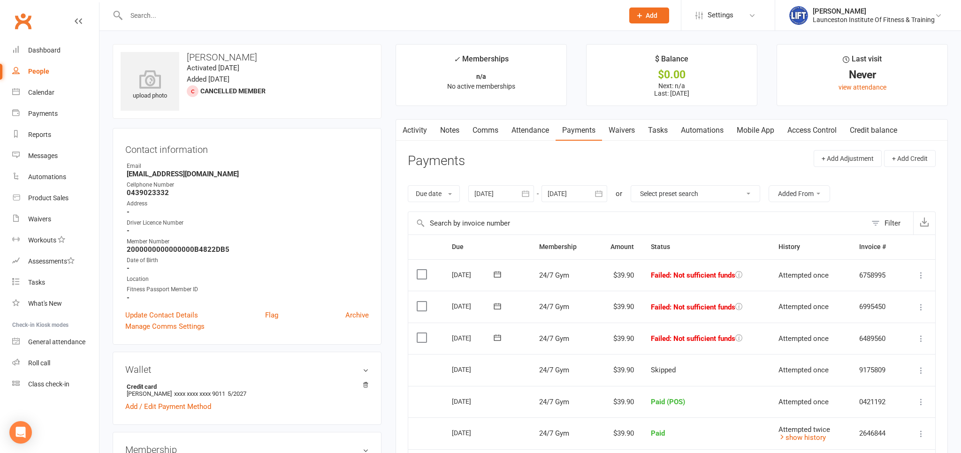
click at [919, 270] on button at bounding box center [920, 275] width 11 height 11
click at [894, 310] on link "Mark as Paid (POS)" at bounding box center [879, 312] width 93 height 19
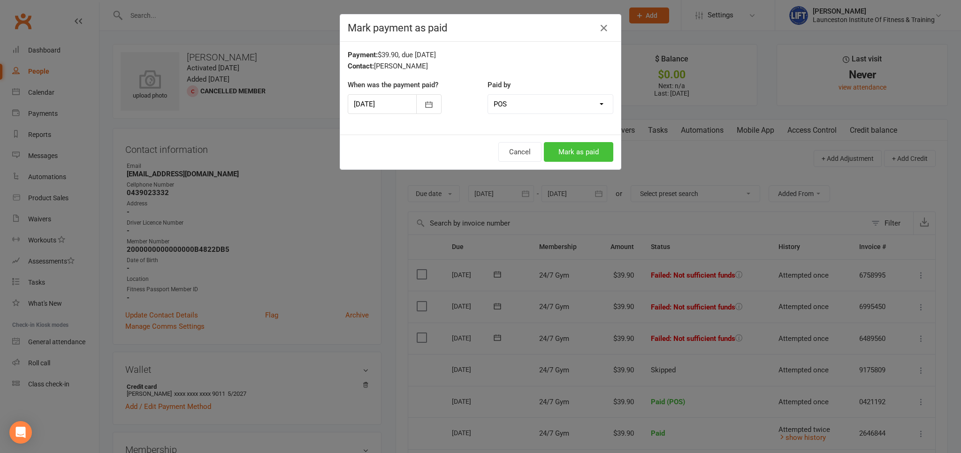
click at [596, 148] on button "Mark as paid" at bounding box center [578, 152] width 69 height 20
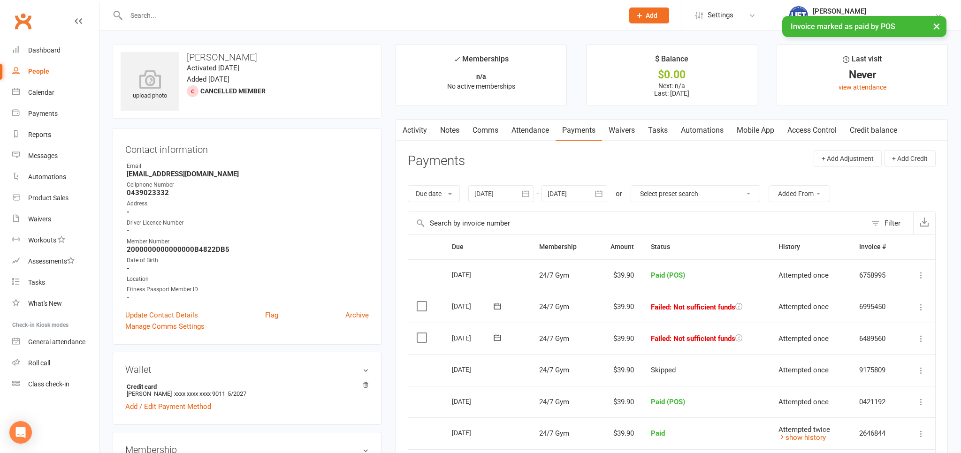
click at [923, 309] on icon at bounding box center [920, 307] width 9 height 9
click at [901, 348] on link "Mark as Paid (POS)" at bounding box center [879, 344] width 93 height 19
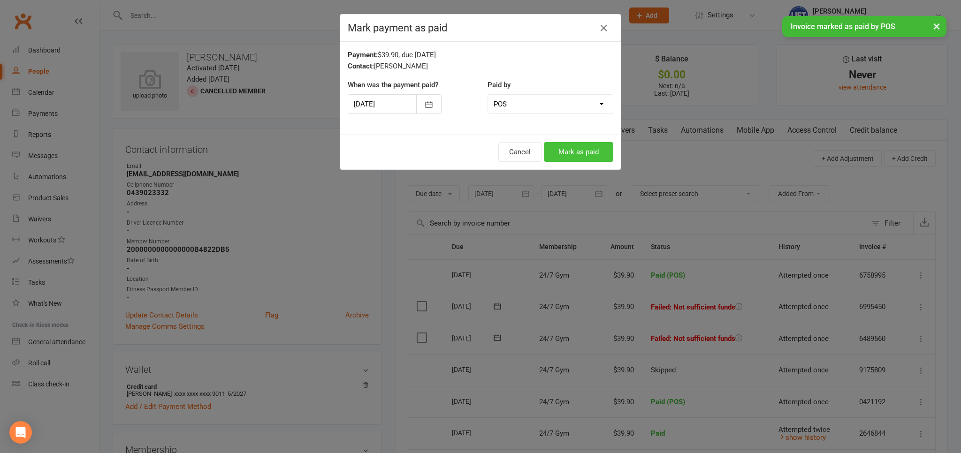
drag, startPoint x: 585, startPoint y: 150, endPoint x: 581, endPoint y: 158, distance: 9.3
click at [583, 153] on button "Mark as paid" at bounding box center [578, 152] width 69 height 20
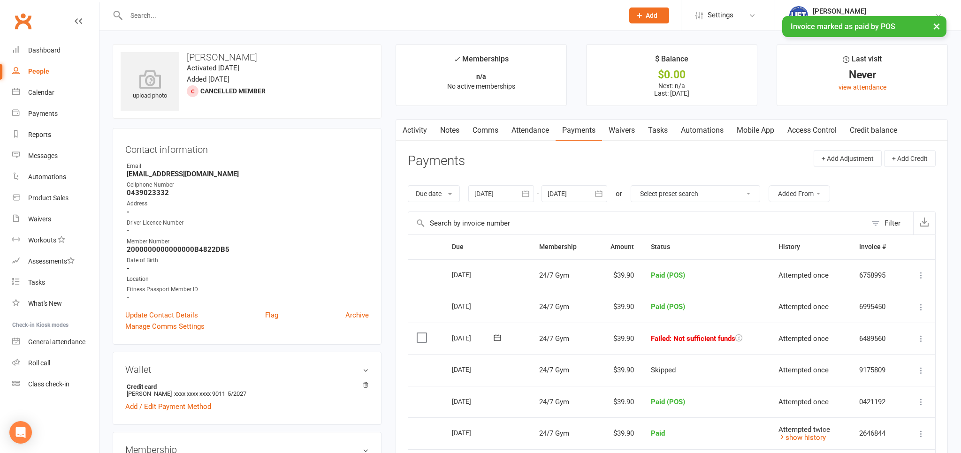
click at [915, 335] on td "Mark as Paid (Cash) Mark as Paid (POS) Mark as Paid (Other) Skip Retry now More…" at bounding box center [917, 339] width 33 height 32
click at [918, 337] on icon at bounding box center [920, 338] width 9 height 9
click at [898, 370] on link "Mark as Paid (POS)" at bounding box center [879, 375] width 93 height 19
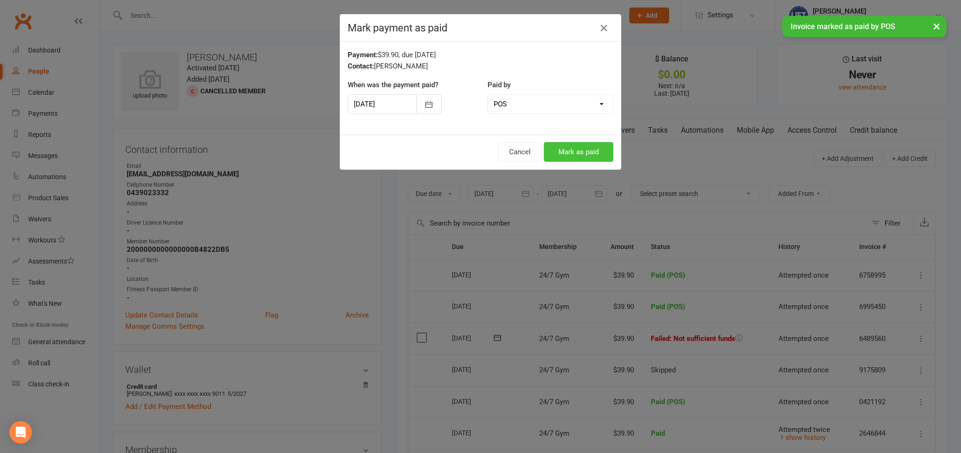
click at [590, 157] on button "Mark as paid" at bounding box center [578, 152] width 69 height 20
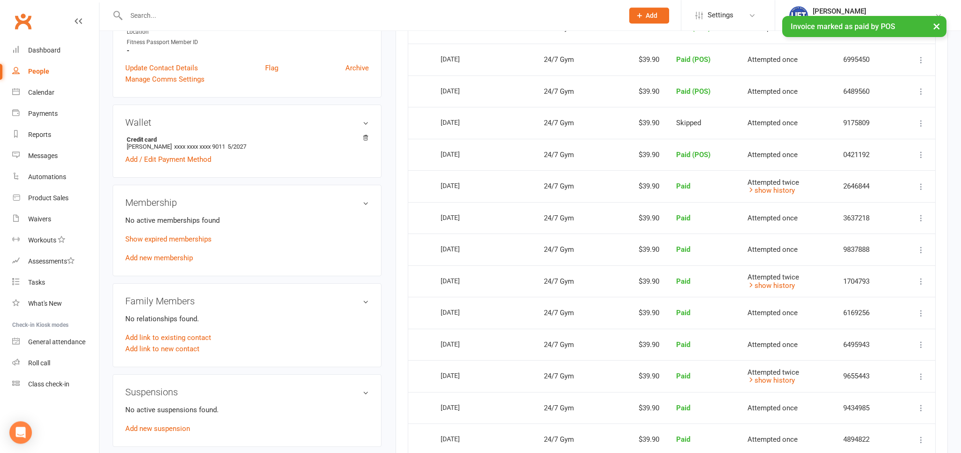
scroll to position [248, 0]
click at [162, 263] on div "No active memberships found Show expired memberships Add new membership" at bounding box center [246, 238] width 243 height 49
click at [163, 251] on div "No active memberships found Show expired memberships Add new membership" at bounding box center [246, 238] width 243 height 49
click at [163, 260] on link "Add new membership" at bounding box center [159, 257] width 68 height 8
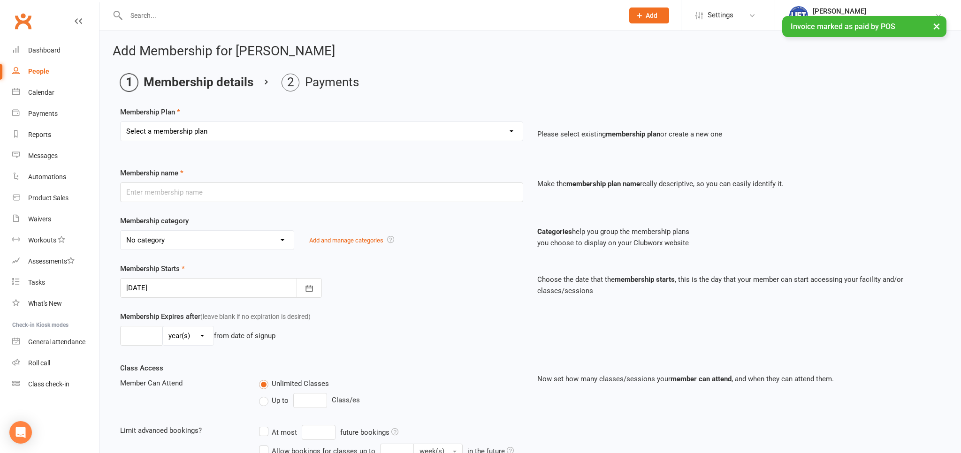
click at [121, 122] on select "Select a membership plan Create new Membership Plan 24/7 Gym Membership Pilates…" at bounding box center [322, 131] width 402 height 19
select select "1"
click option "24/7 Gym Membership" at bounding box center [0, 0] width 0 height 0
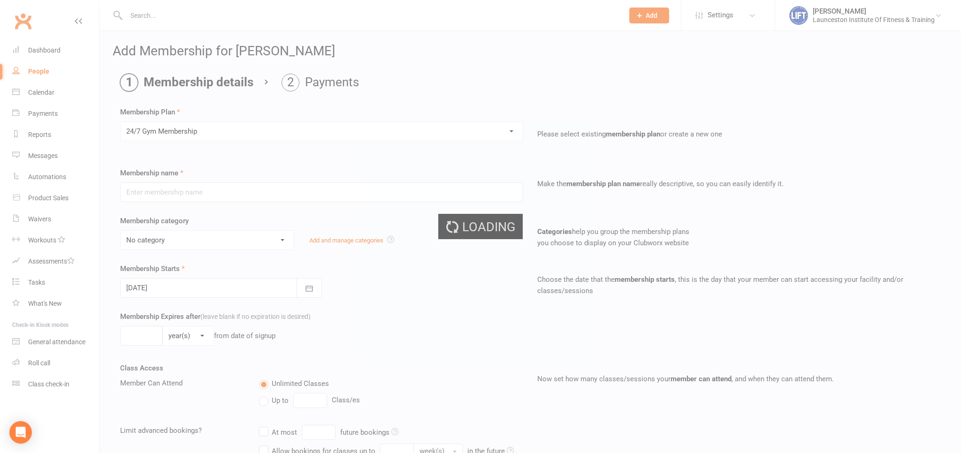
type input "24/7 Gym Membership"
select select "2"
type input "0"
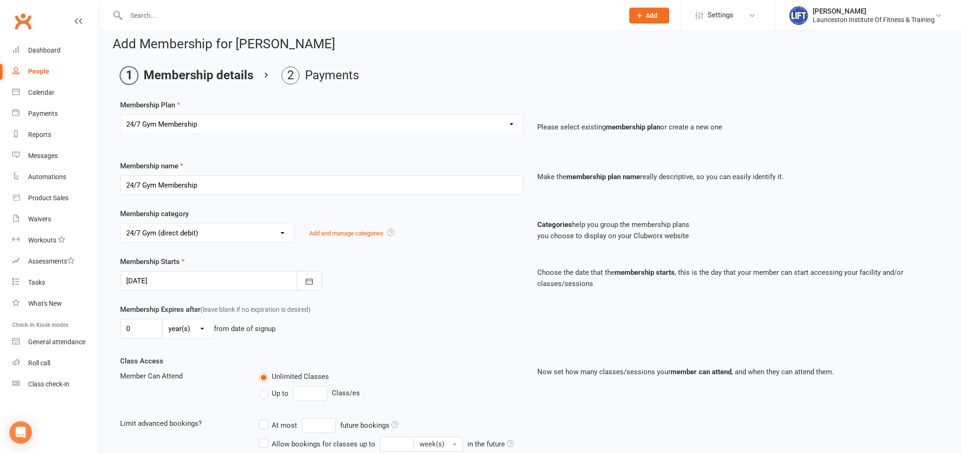
scroll to position [49, 0]
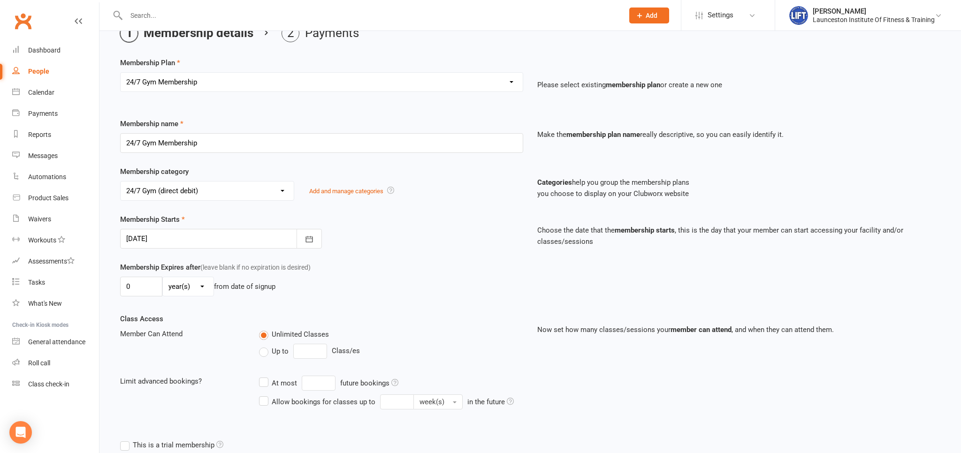
click at [203, 235] on div at bounding box center [221, 239] width 202 height 20
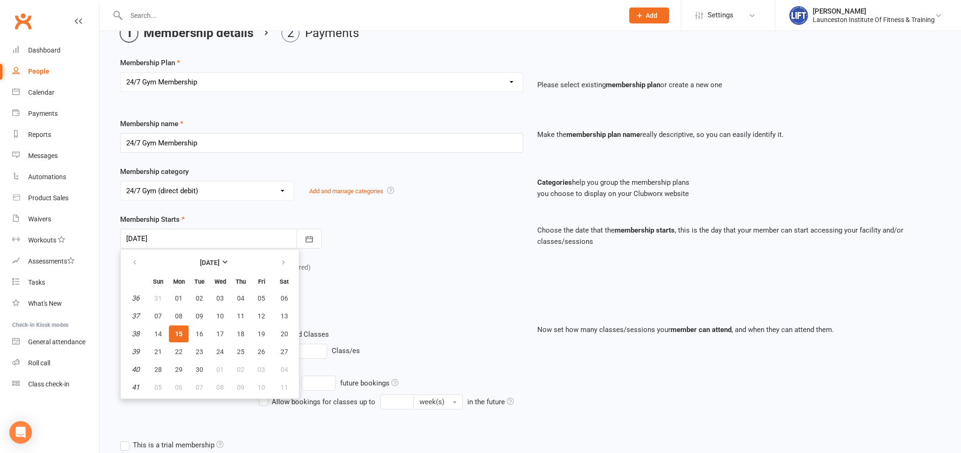
click at [365, 200] on div "Membership category No category 10 Sessions 1 Day Pass 24/7 Gym 24/7 Gym (direc…" at bounding box center [530, 190] width 834 height 48
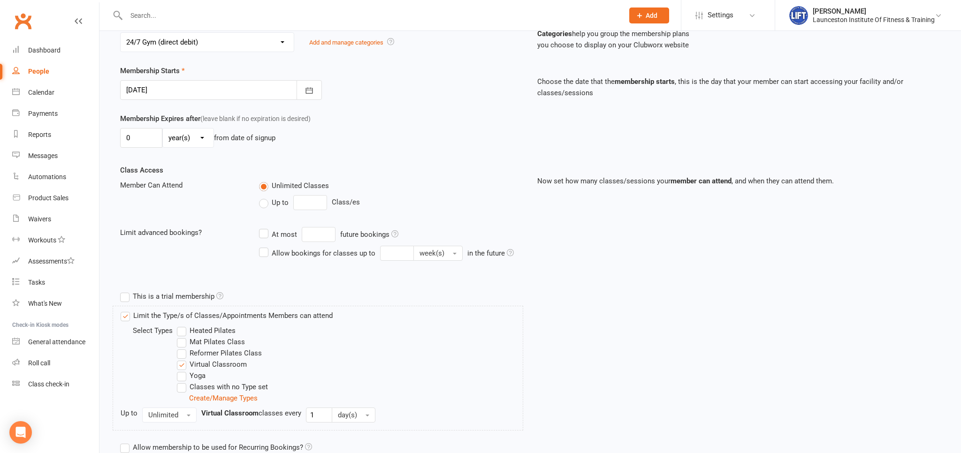
scroll to position [280, 0]
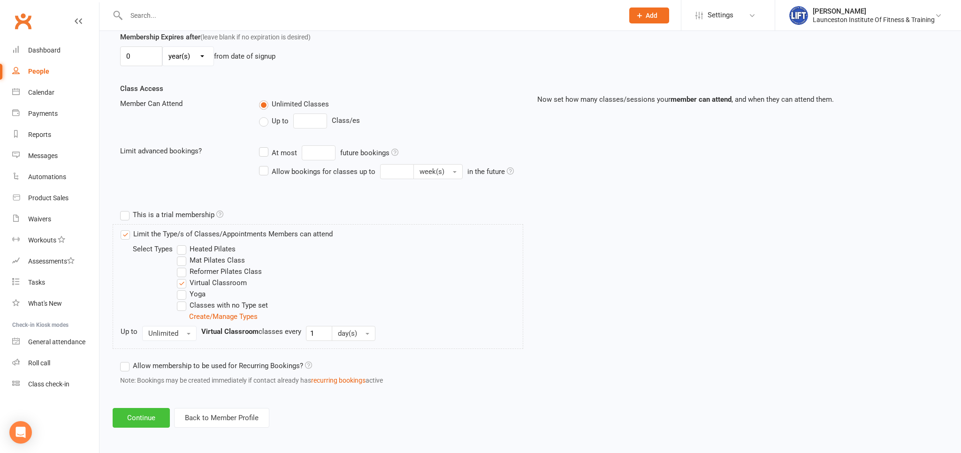
click at [147, 415] on button "Continue" at bounding box center [141, 418] width 57 height 20
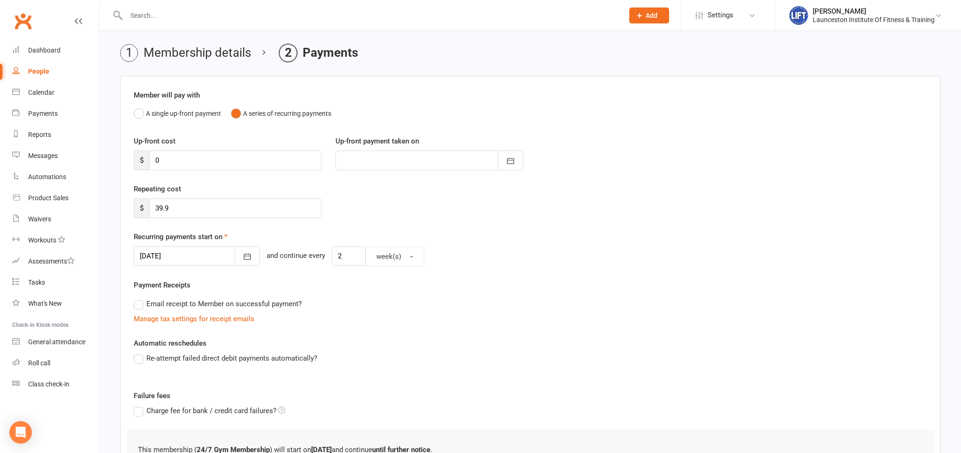
scroll to position [49, 0]
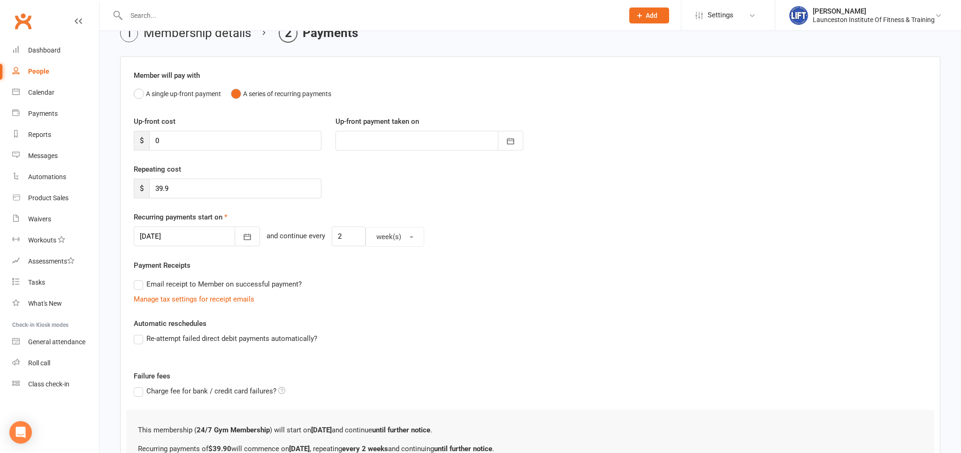
click at [202, 230] on div at bounding box center [197, 237] width 126 height 20
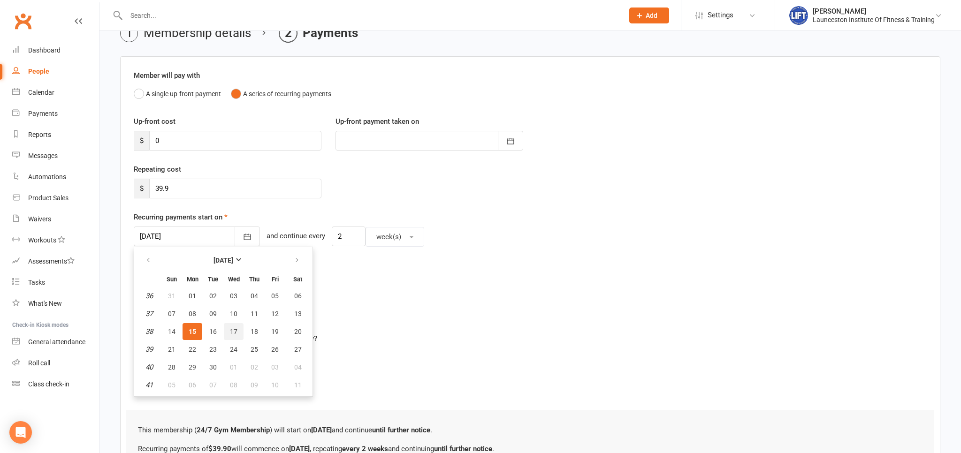
click at [232, 328] on span "17" at bounding box center [234, 332] width 8 height 8
type input "17 Sep 2025"
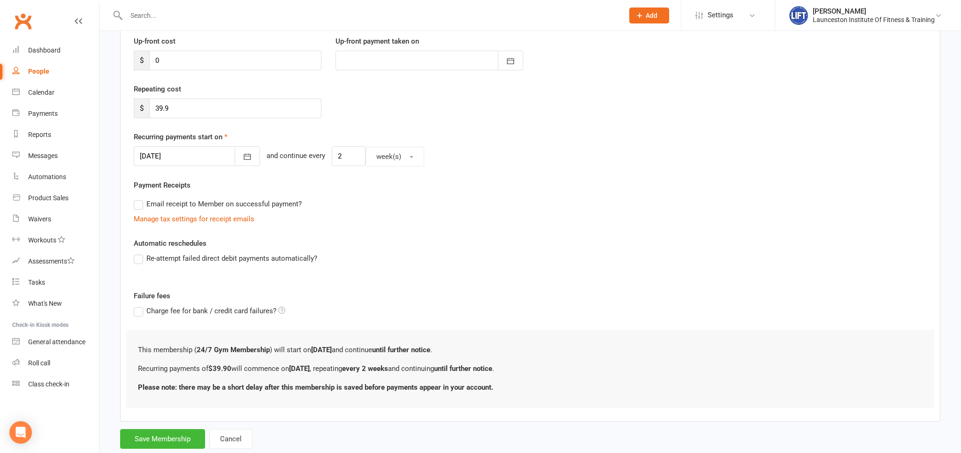
scroll to position [152, 0]
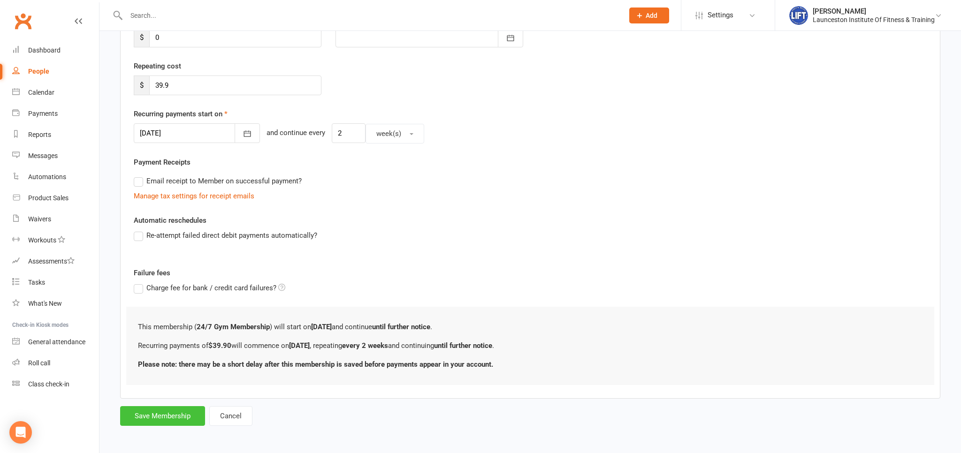
click at [174, 410] on button "Save Membership" at bounding box center [162, 416] width 85 height 20
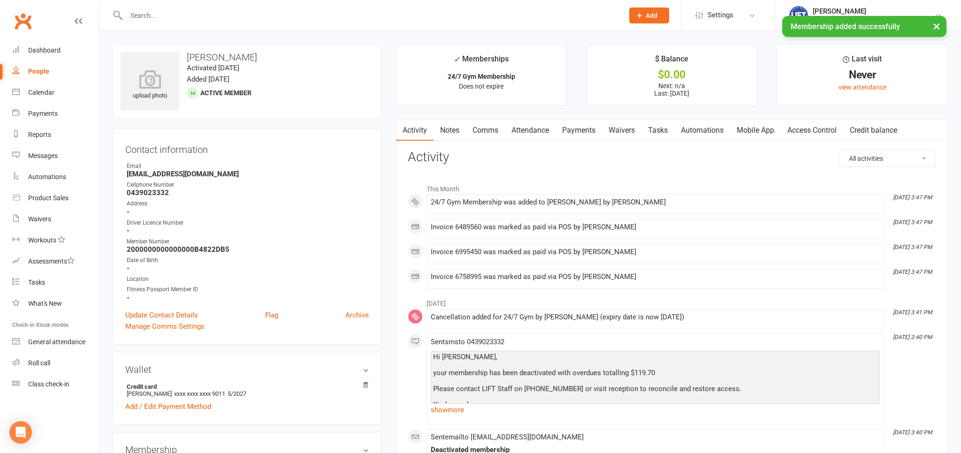
click at [814, 124] on link "Access Control" at bounding box center [811, 131] width 62 height 22
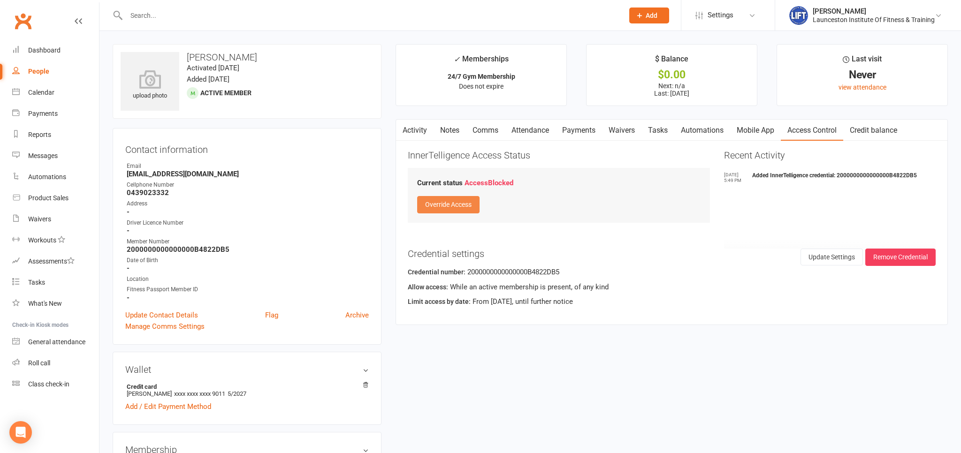
click at [457, 209] on button "Override Access" at bounding box center [448, 204] width 62 height 17
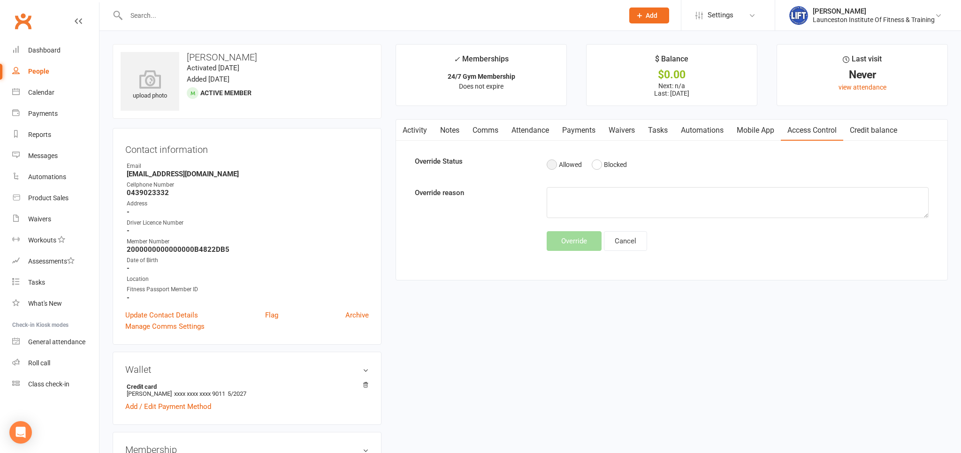
click at [566, 165] on button "Allowed" at bounding box center [563, 165] width 35 height 18
click at [586, 204] on textarea at bounding box center [736, 202] width 381 height 31
type textarea "paid overdues"
click at [575, 241] on button "Override" at bounding box center [573, 241] width 55 height 20
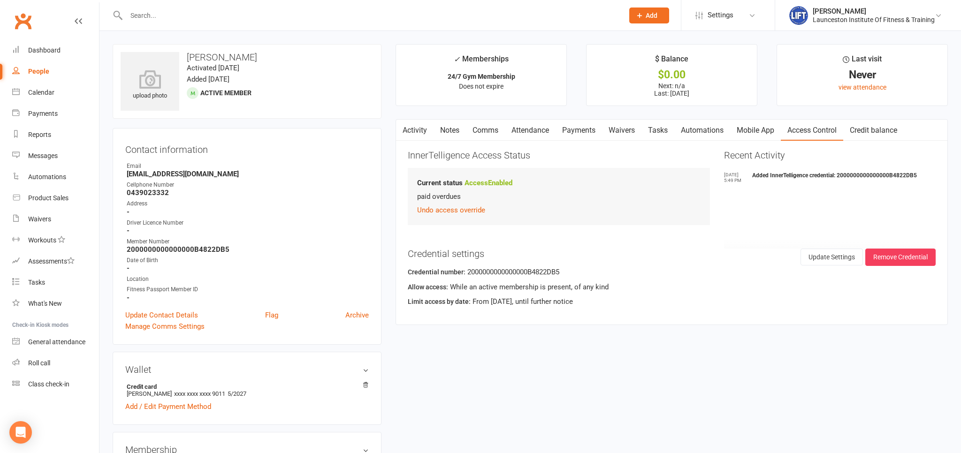
click at [166, 18] on input "text" at bounding box center [369, 15] width 493 height 13
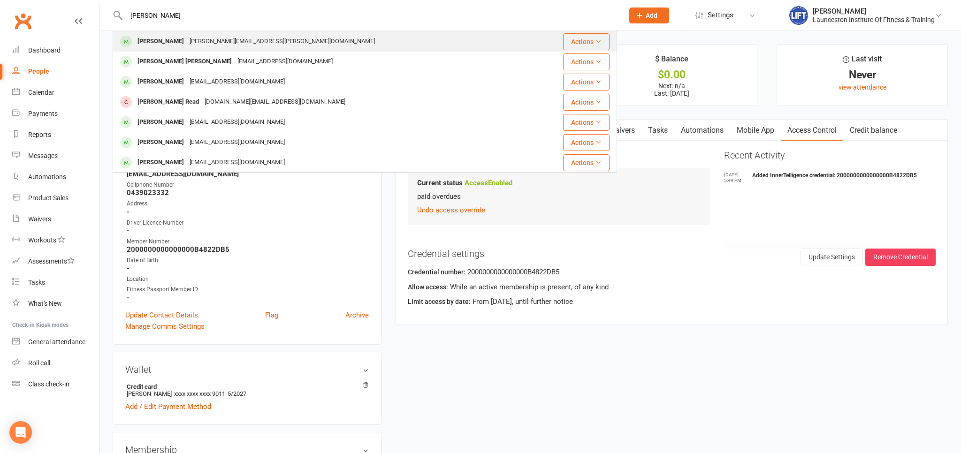
type input "flynn gr"
click at [259, 40] on div "Flynn Grant flynn.j.grant@gmail.com" at bounding box center [323, 41] width 418 height 19
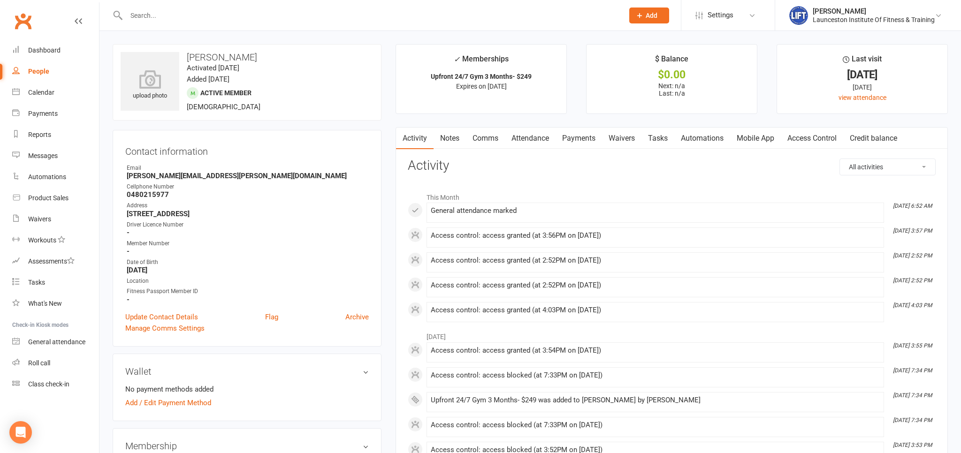
click at [821, 136] on link "Access Control" at bounding box center [811, 139] width 62 height 22
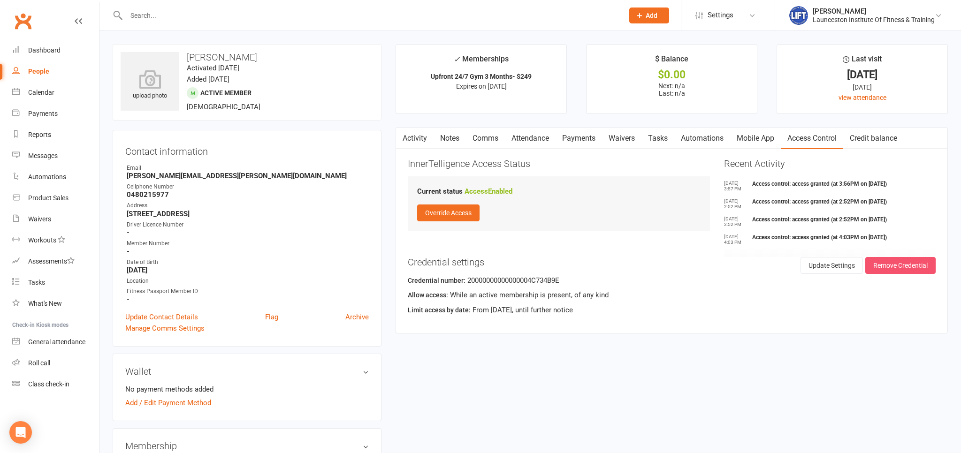
click at [881, 259] on button "Remove Credential" at bounding box center [900, 265] width 70 height 17
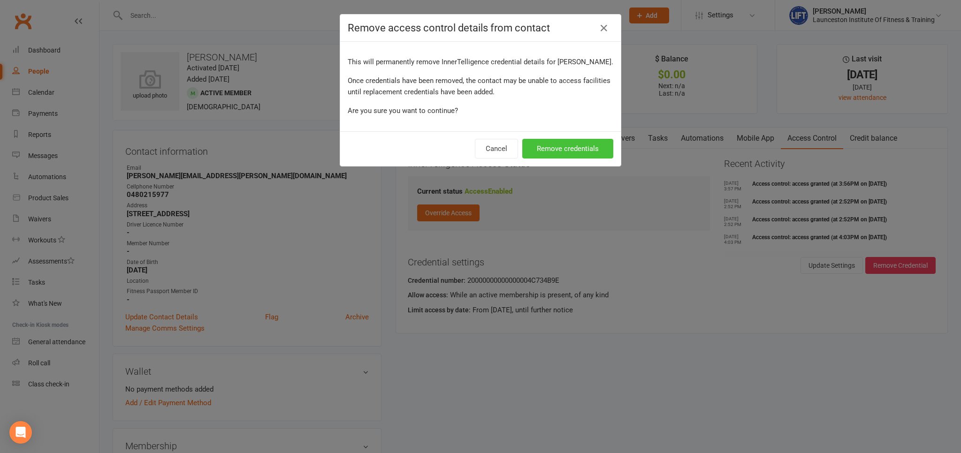
click at [564, 149] on button "Remove credentials" at bounding box center [567, 149] width 91 height 20
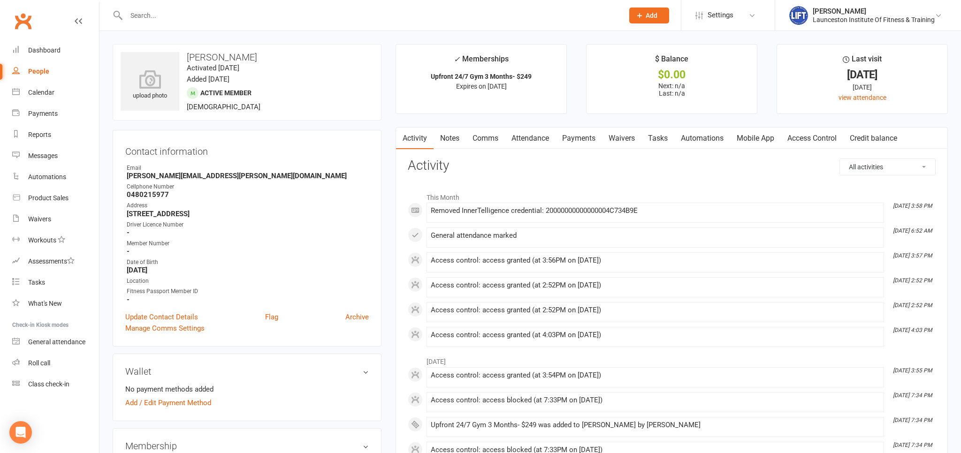
click at [815, 140] on link "Access Control" at bounding box center [811, 139] width 62 height 22
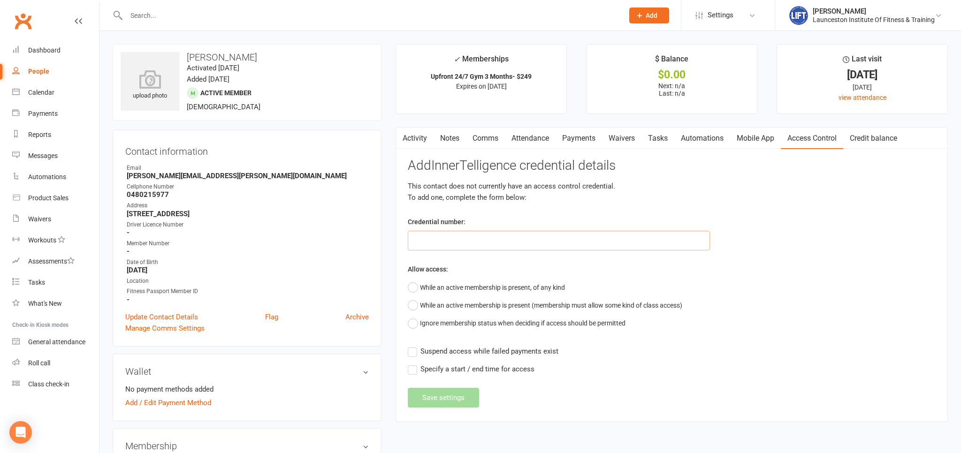
paste input "20000000000000004973952E"
type input "20000000000000004973952E"
drag, startPoint x: 446, startPoint y: 284, endPoint x: 446, endPoint y: 289, distance: 5.2
click at [447, 284] on button "While an active membership is present, of any kind" at bounding box center [486, 288] width 157 height 18
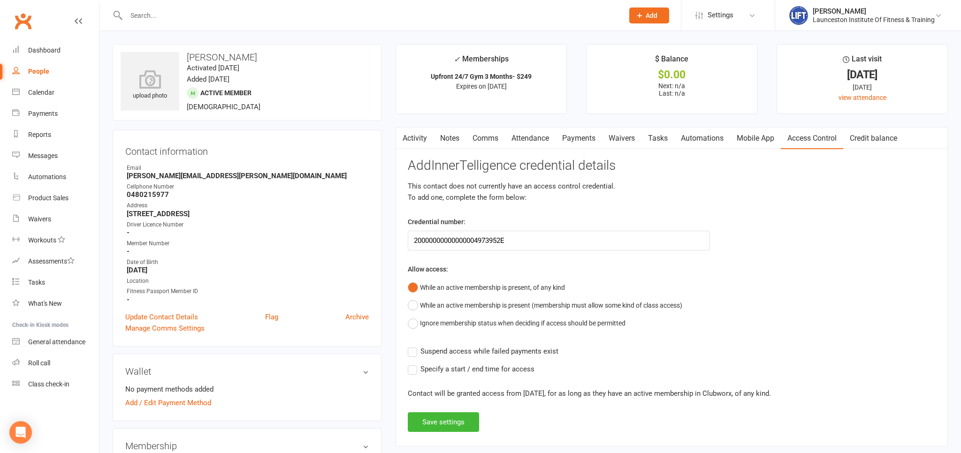
drag, startPoint x: 450, startPoint y: 349, endPoint x: 447, endPoint y: 372, distance: 23.2
click at [450, 349] on span "Suspend access while failed payments exist" at bounding box center [489, 351] width 138 height 10
click at [450, 346] on input "Suspend access while failed payments exist" at bounding box center [483, 346] width 151 height 0
click at [447, 432] on div "Activity Notes Comms Attendance Payments Waivers Tasks Automations Mobile App A…" at bounding box center [671, 286] width 552 height 319
click at [447, 427] on button "Save settings" at bounding box center [443, 422] width 71 height 20
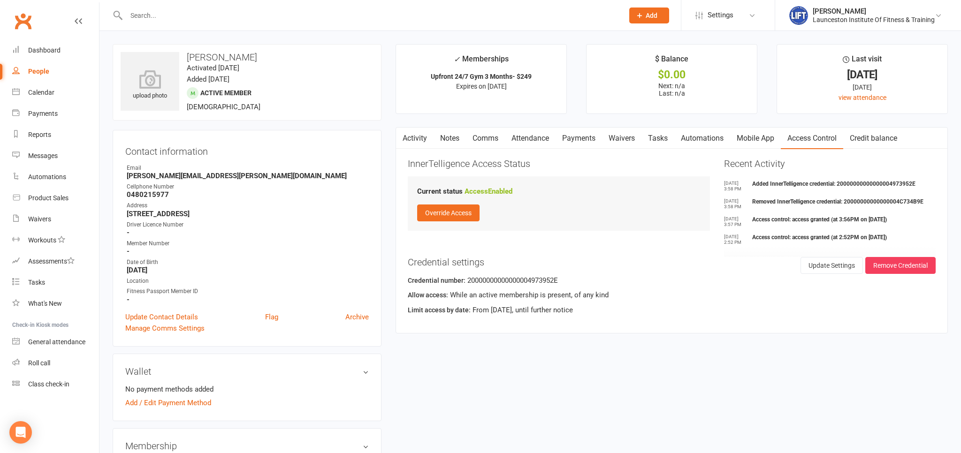
click at [136, 13] on input "text" at bounding box center [369, 15] width 493 height 13
type input "k"
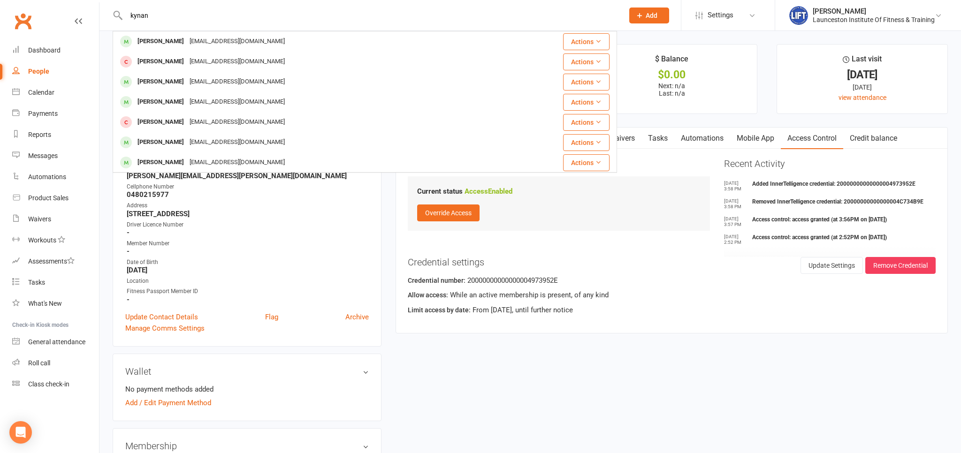
type input "kynan"
click at [164, 38] on div "Kynan Snooks" at bounding box center [161, 42] width 52 height 14
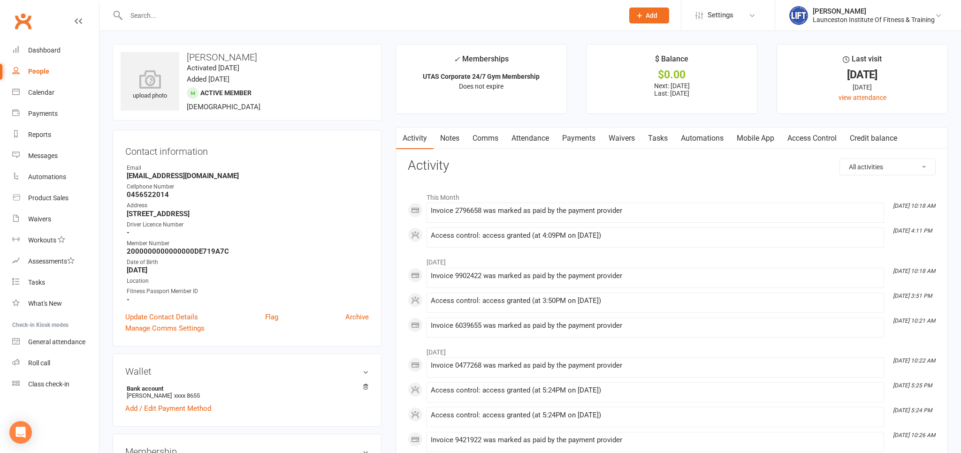
click at [581, 136] on link "Payments" at bounding box center [578, 139] width 46 height 22
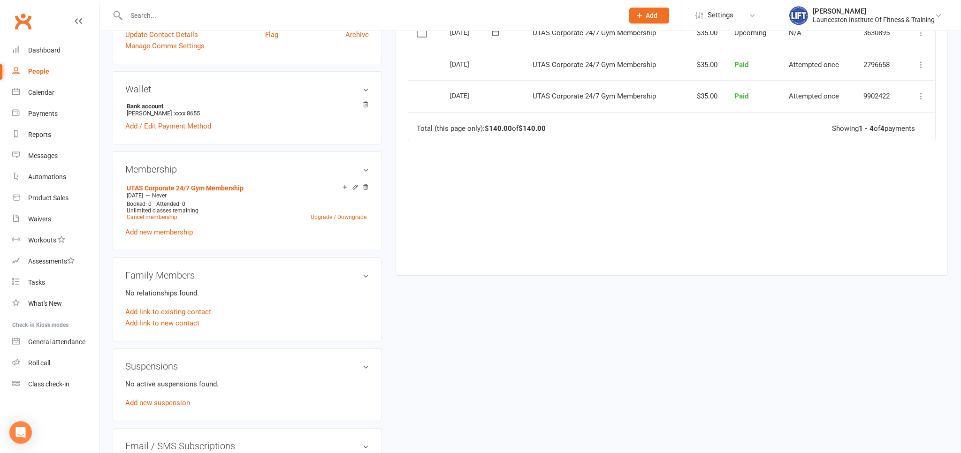
scroll to position [297, 0]
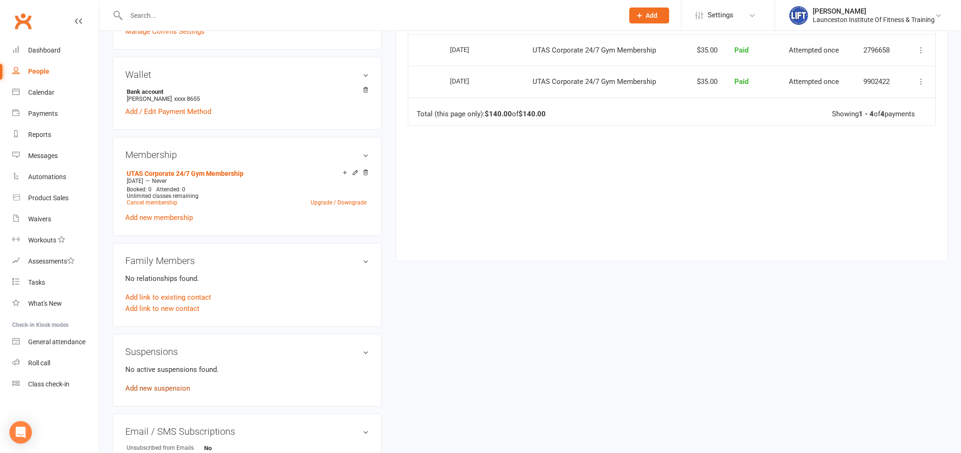
click at [157, 389] on link "Add new suspension" at bounding box center [157, 388] width 65 height 8
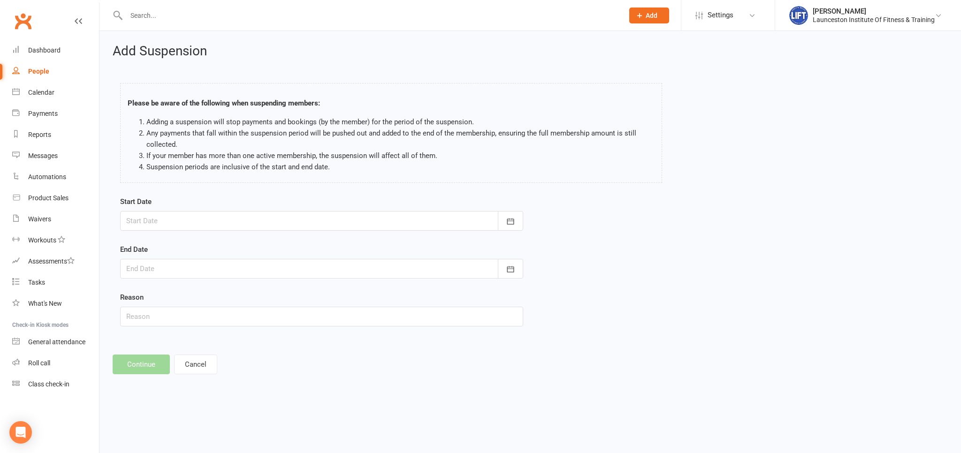
click at [234, 218] on div at bounding box center [321, 221] width 403 height 20
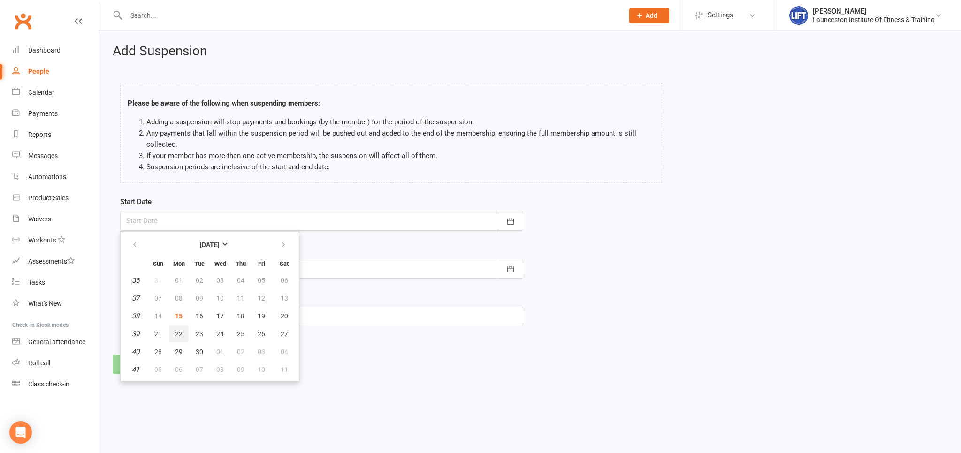
click at [172, 336] on button "22" at bounding box center [179, 333] width 20 height 17
type input "22 Sep 2025"
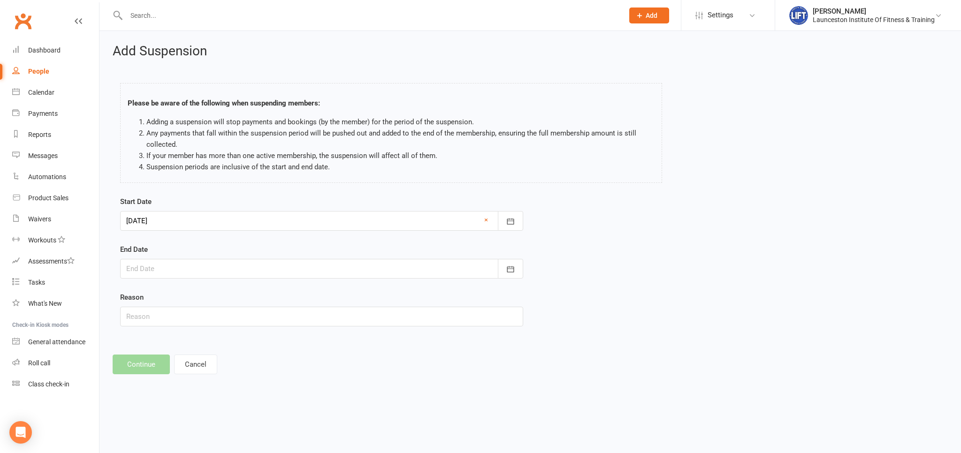
click at [179, 269] on div at bounding box center [321, 269] width 403 height 20
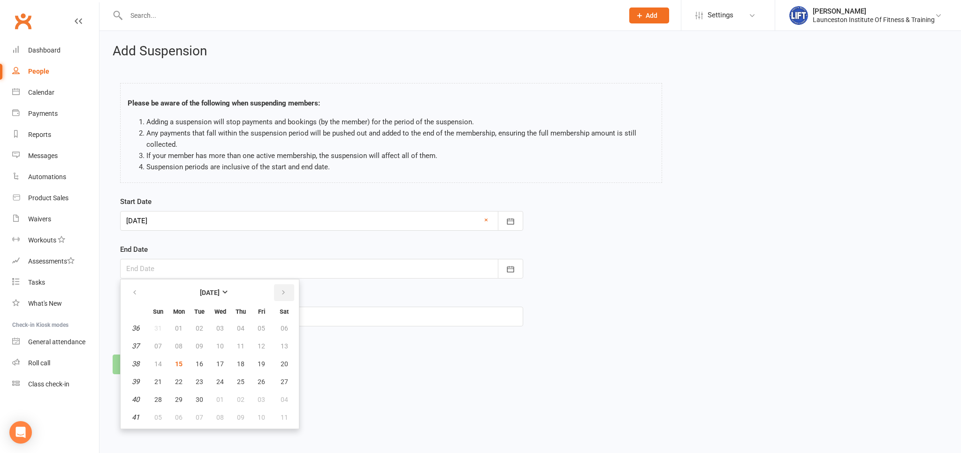
click at [285, 291] on icon "button" at bounding box center [283, 293] width 7 height 8
click at [182, 341] on button "06" at bounding box center [179, 346] width 20 height 17
type input "06 Oct 2025"
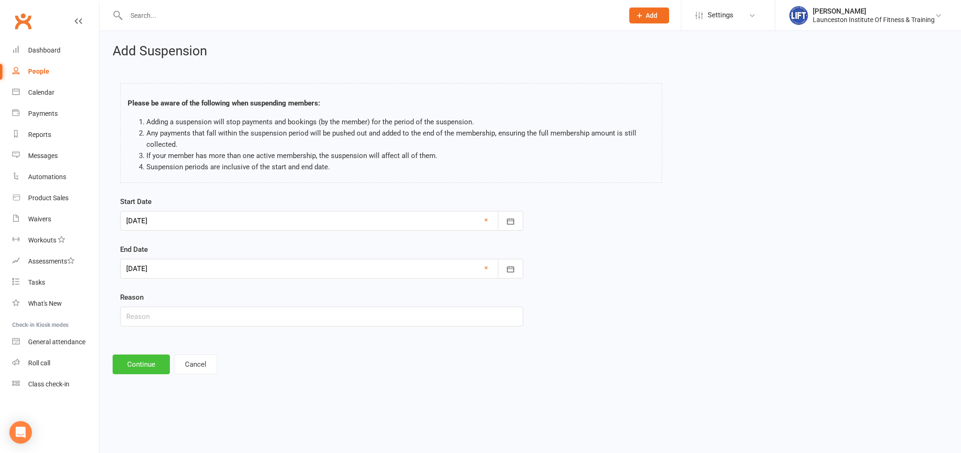
click at [147, 369] on button "Continue" at bounding box center [141, 365] width 57 height 20
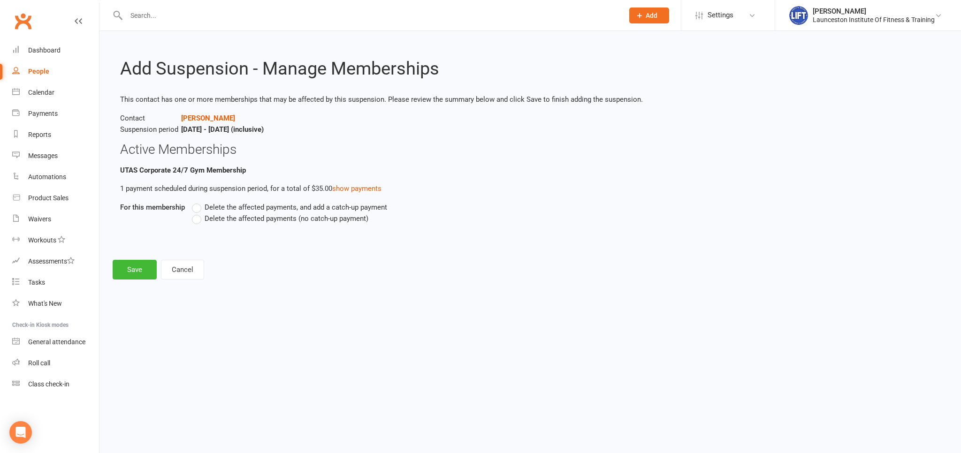
click at [201, 221] on label "Delete the affected payments (no catch-up payment)" at bounding box center [280, 218] width 176 height 11
click at [198, 213] on input "Delete the affected payments (no catch-up payment)" at bounding box center [195, 213] width 6 height 0
click at [140, 266] on button "Save" at bounding box center [135, 270] width 44 height 20
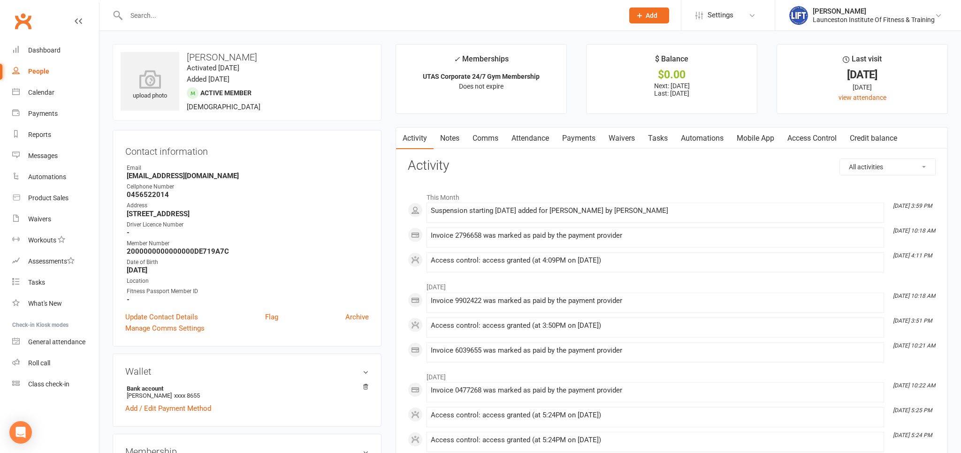
click at [157, 20] on input "text" at bounding box center [369, 15] width 493 height 13
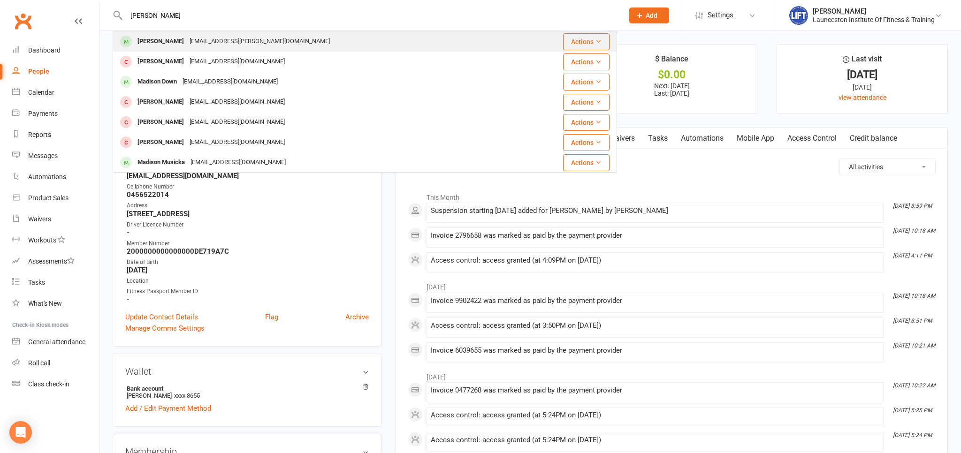
type input "madison viney"
click at [242, 44] on div "maddie.viney@education.tas.gov.au" at bounding box center [260, 42] width 146 height 14
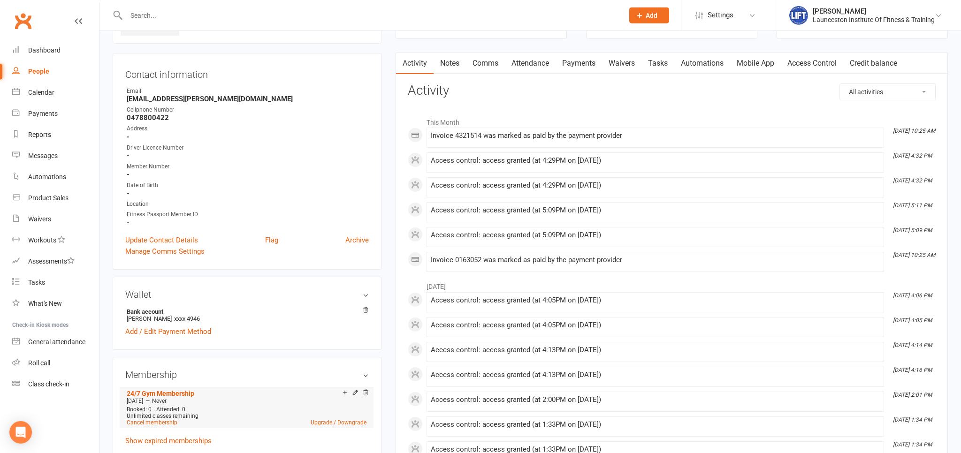
scroll to position [99, 0]
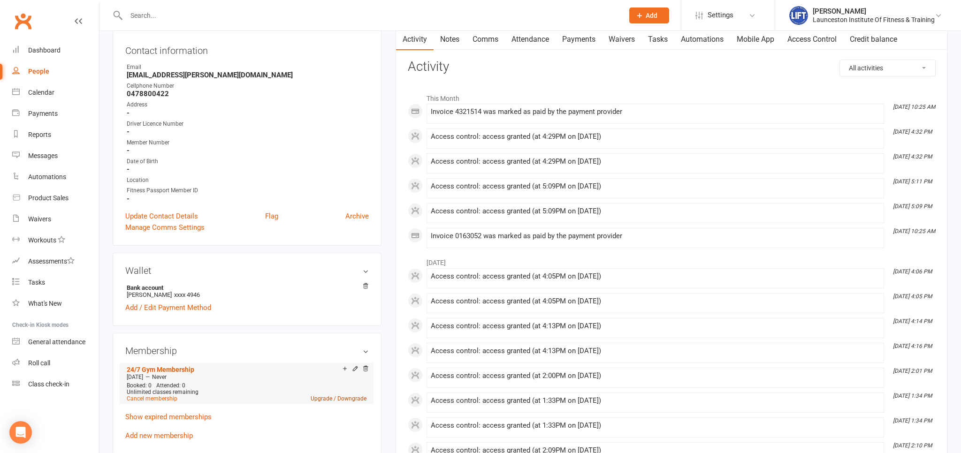
click at [350, 398] on link "Upgrade / Downgrade" at bounding box center [338, 398] width 56 height 7
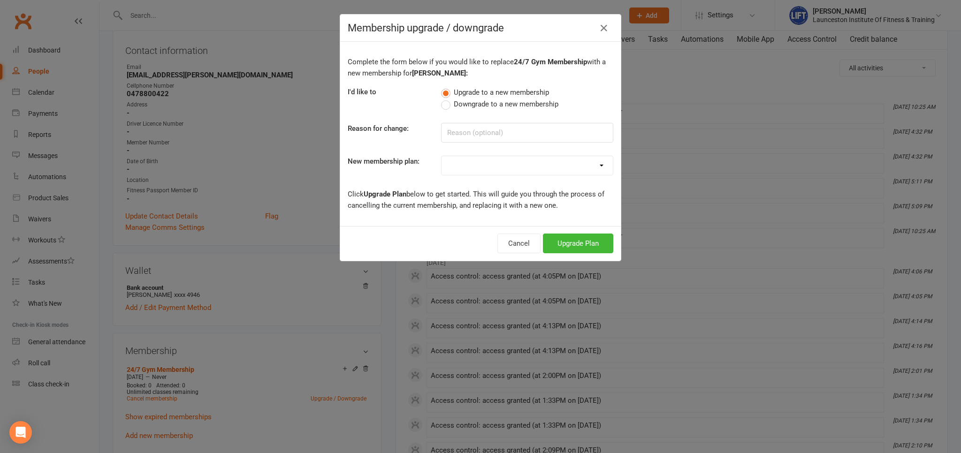
click at [441, 156] on select "24/7 Gym Membership Pilates Plus Membership Casual Visit- $20 Upfront 24/7 Gym …" at bounding box center [526, 165] width 171 height 19
select select "10"
click option "Fitness Passport- Full Time Member" at bounding box center [0, 0] width 0 height 0
click at [581, 242] on button "Upgrade Plan" at bounding box center [578, 244] width 70 height 20
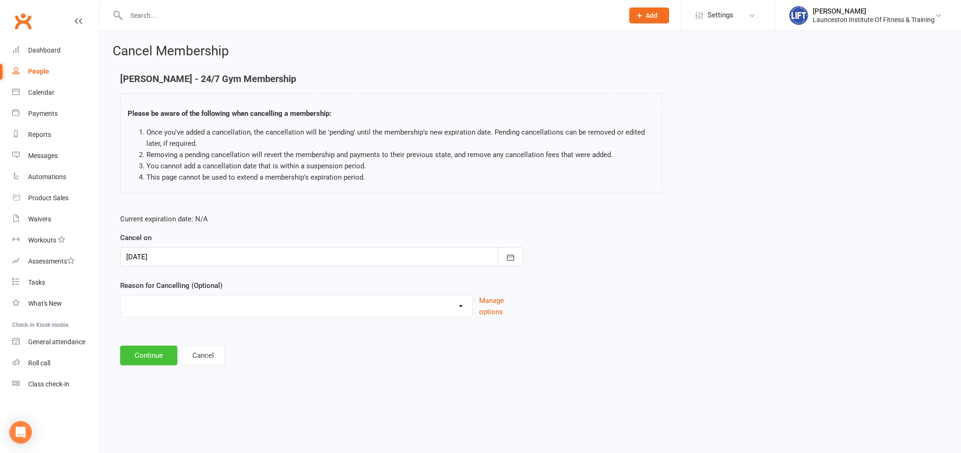
click at [151, 352] on button "Continue" at bounding box center [148, 356] width 57 height 20
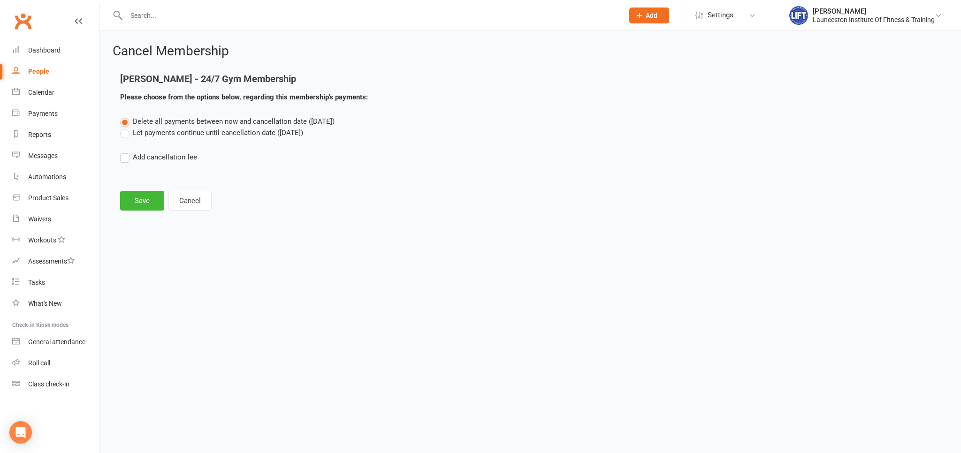
click at [144, 212] on div "Cancel Membership Maddison Viney - 24/7 Gym Membership Please choose from the o…" at bounding box center [529, 128] width 861 height 195
click at [142, 201] on button "Save" at bounding box center [142, 201] width 44 height 20
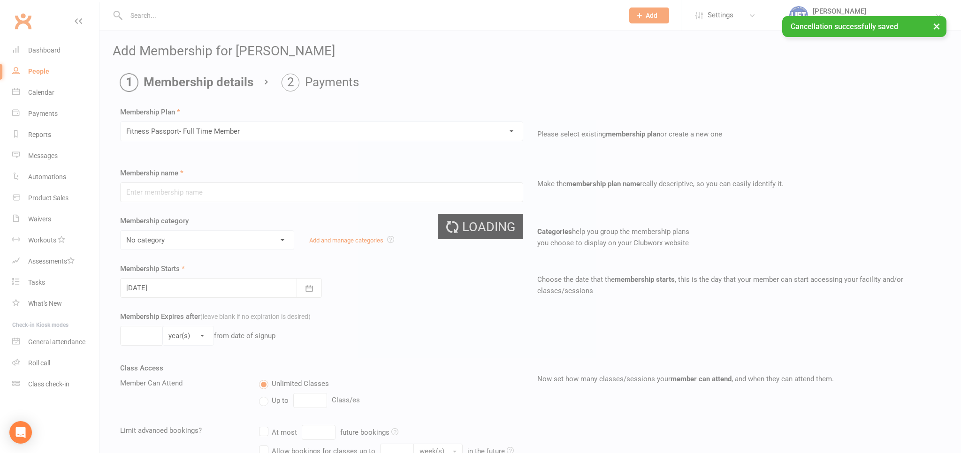
type input "Fitness Passport- Full Time Member"
select select "11"
type input "0"
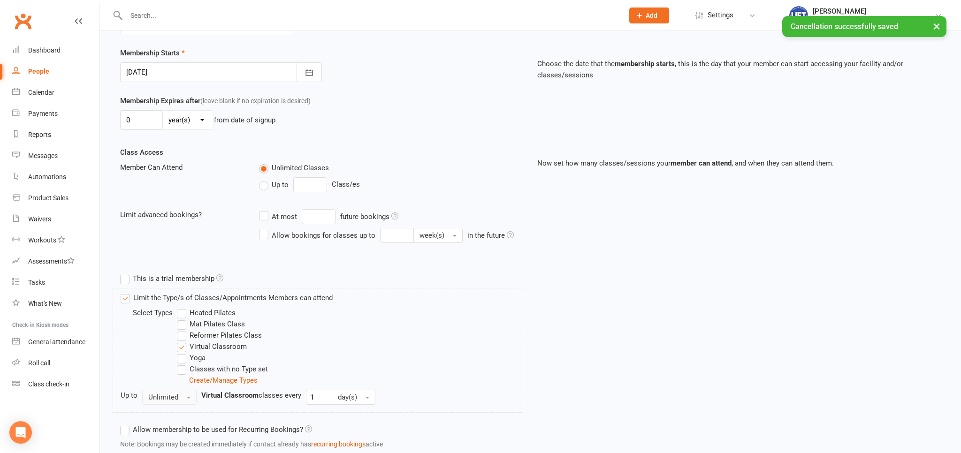
scroll to position [248, 0]
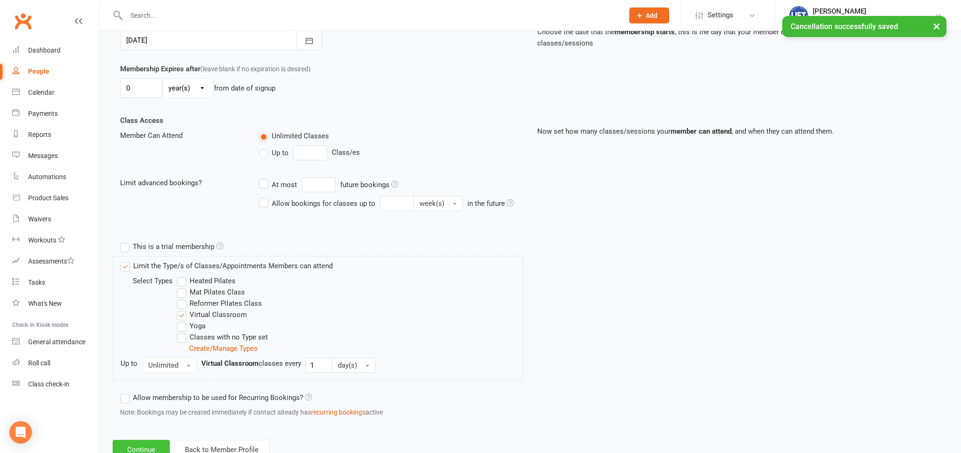
click at [147, 446] on button "Continue" at bounding box center [141, 450] width 57 height 20
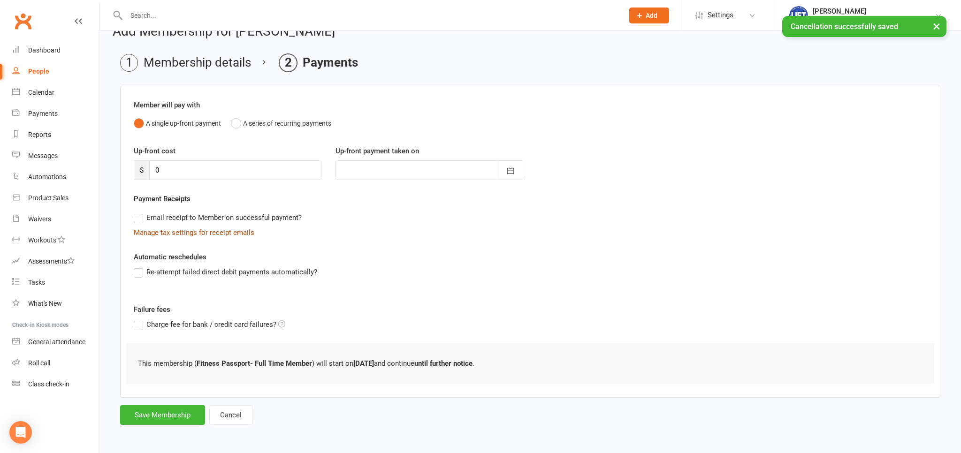
scroll to position [0, 0]
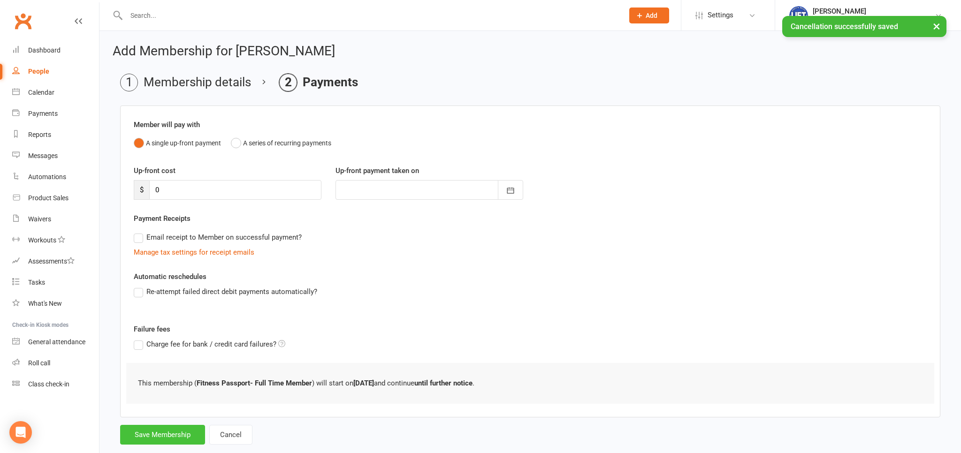
click at [164, 434] on button "Save Membership" at bounding box center [162, 435] width 85 height 20
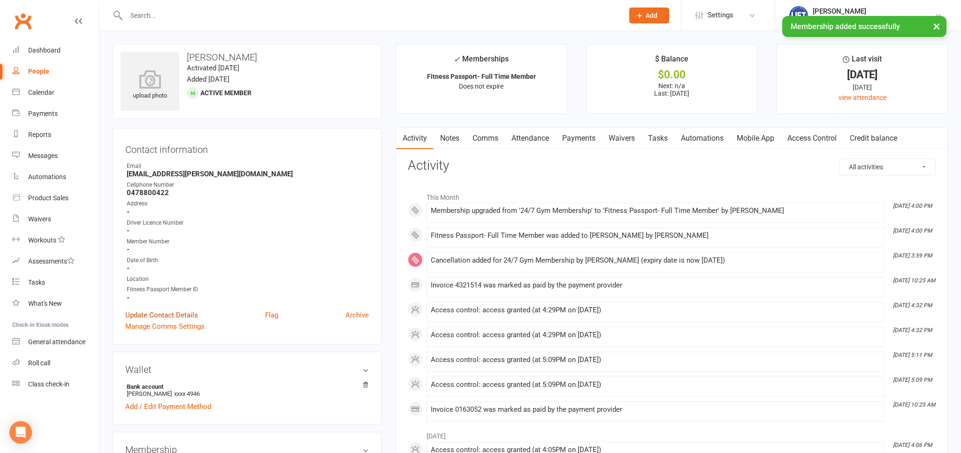
click at [180, 318] on link "Update Contact Details" at bounding box center [161, 315] width 73 height 11
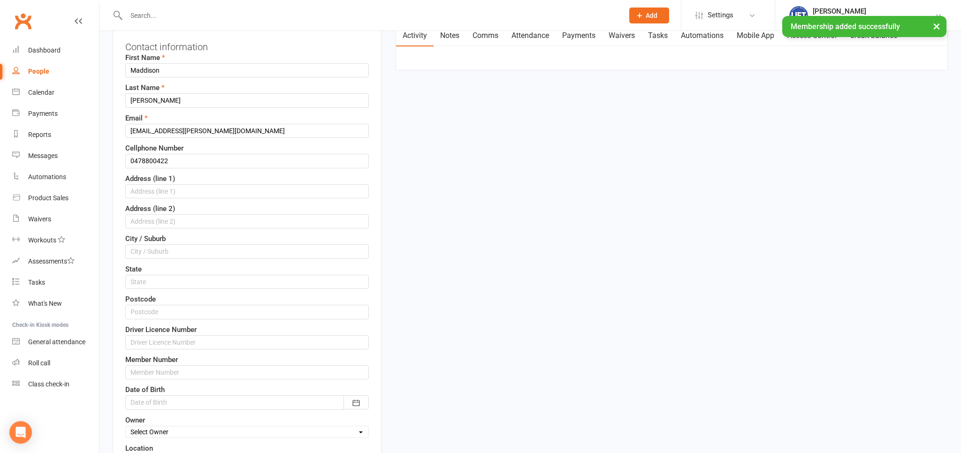
scroll to position [236, 0]
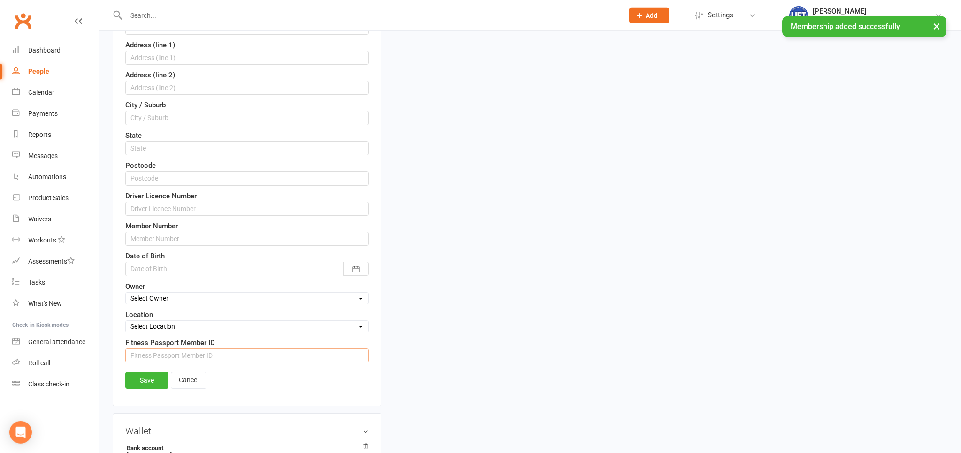
click at [187, 350] on input "string" at bounding box center [246, 355] width 243 height 14
type input "1495646"
click at [147, 379] on link "Save" at bounding box center [146, 380] width 43 height 17
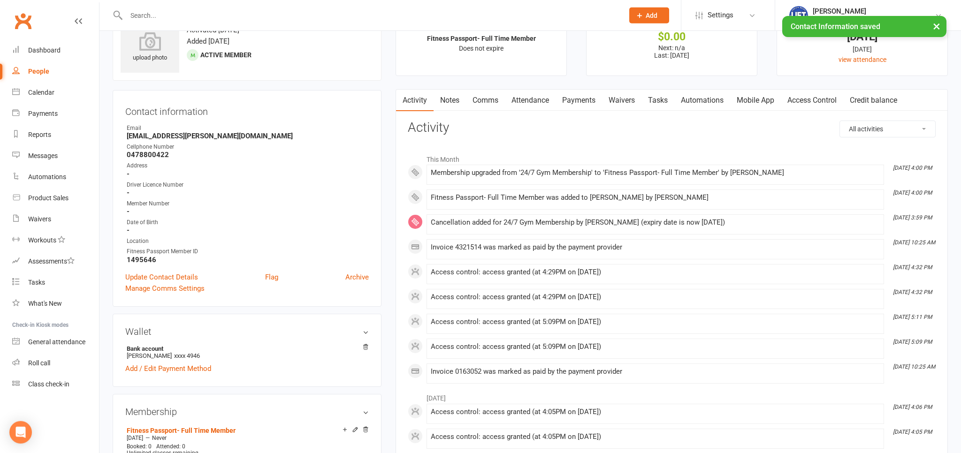
scroll to position [0, 0]
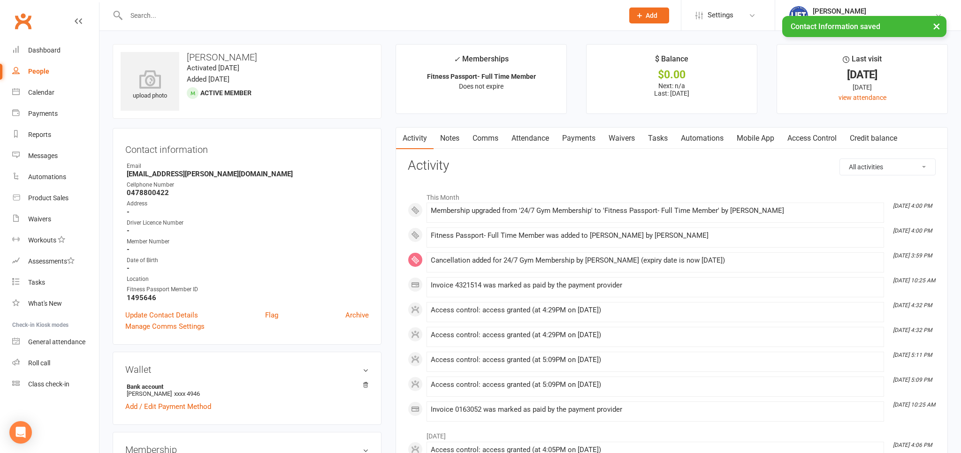
click at [574, 140] on link "Payments" at bounding box center [578, 139] width 46 height 22
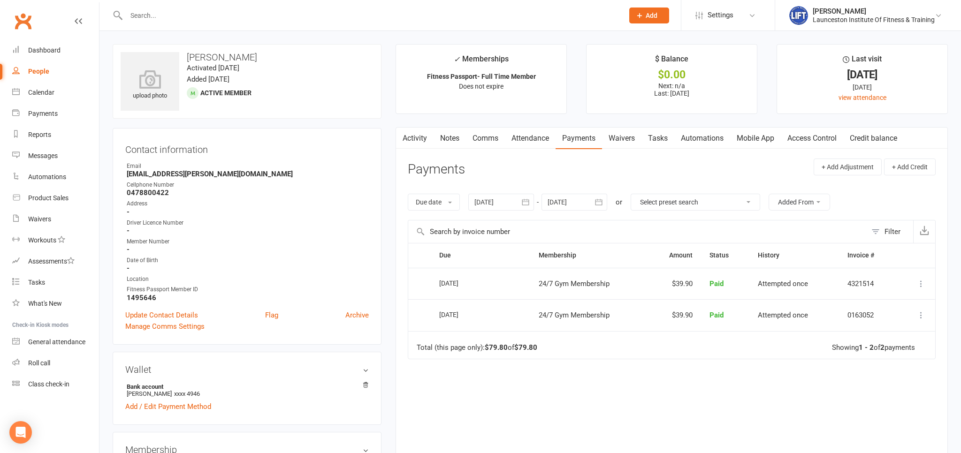
click at [205, 10] on input "text" at bounding box center [369, 15] width 493 height 13
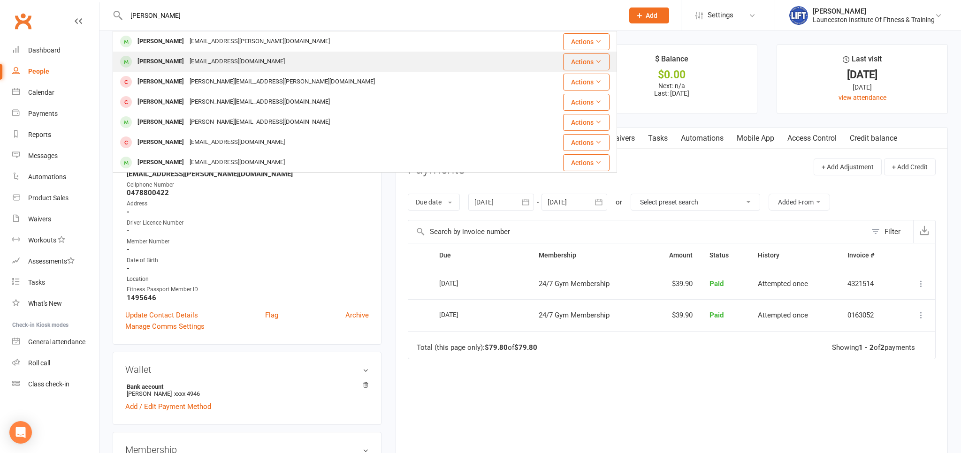
type input "jack lewis"
click at [253, 61] on div "jack.lewis0506@outlook.com" at bounding box center [237, 62] width 101 height 14
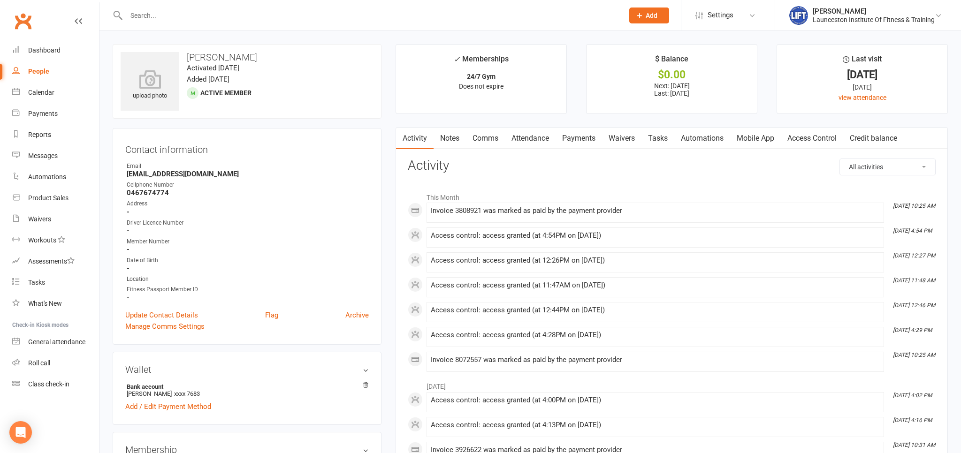
click at [579, 136] on link "Payments" at bounding box center [578, 139] width 46 height 22
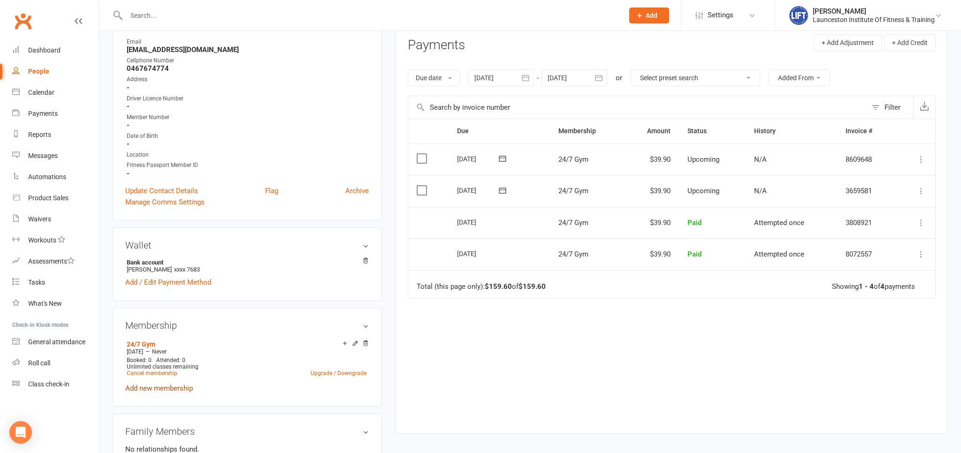
scroll to position [148, 0]
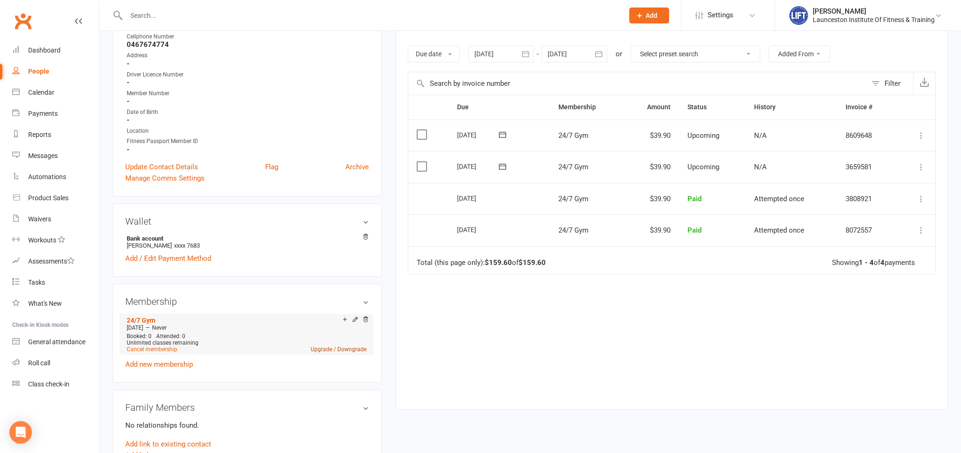
click at [359, 351] on link "Upgrade / Downgrade" at bounding box center [338, 349] width 56 height 7
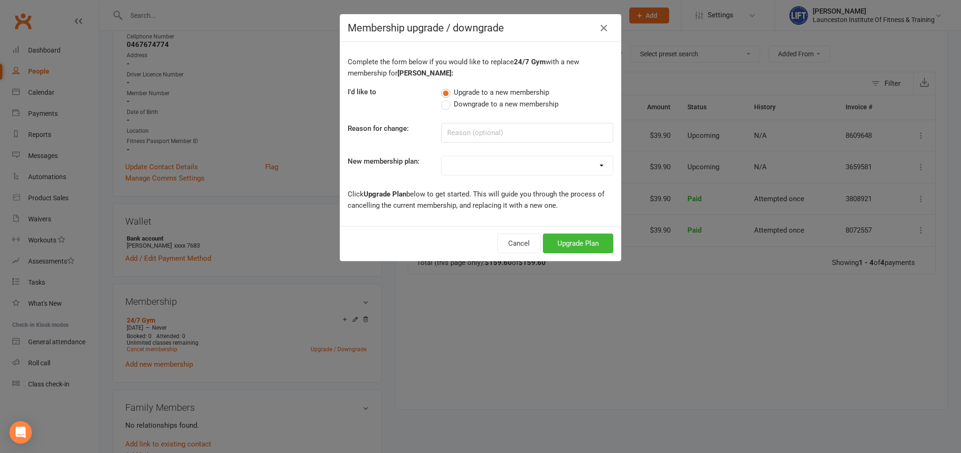
click at [441, 156] on select "24/7 Gym Membership Pilates Plus Membership Casual Visit- $20 Upfront 24/7 Gym …" at bounding box center [526, 165] width 171 height 19
select select "10"
click option "Fitness Passport- Full Time Member" at bounding box center [0, 0] width 0 height 0
click at [597, 226] on div "Complete the form below if you would like to replace 24/7 Gym with a new member…" at bounding box center [480, 134] width 280 height 184
click at [593, 241] on button "Upgrade Plan" at bounding box center [578, 244] width 70 height 20
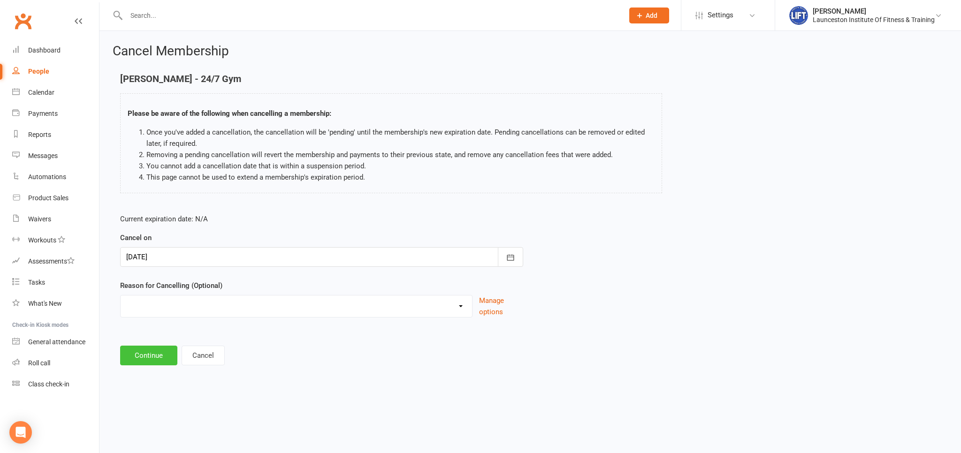
click at [157, 347] on button "Continue" at bounding box center [148, 356] width 57 height 20
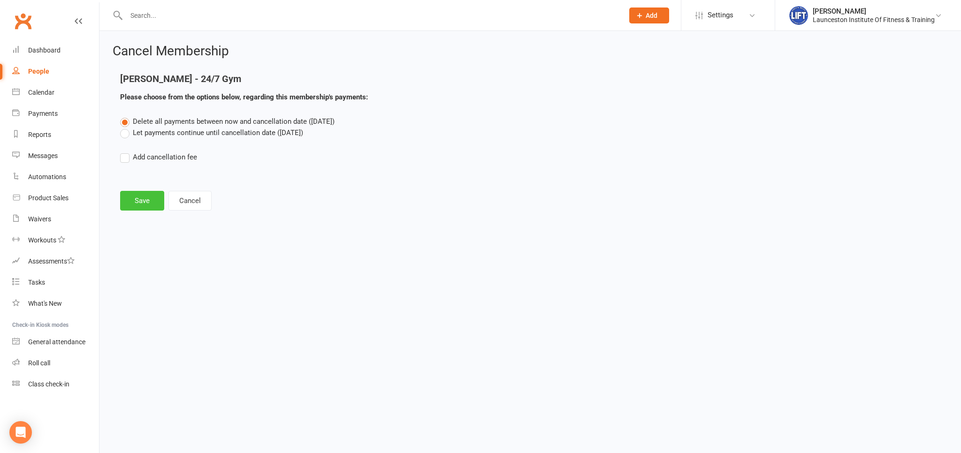
click at [148, 207] on button "Save" at bounding box center [142, 201] width 44 height 20
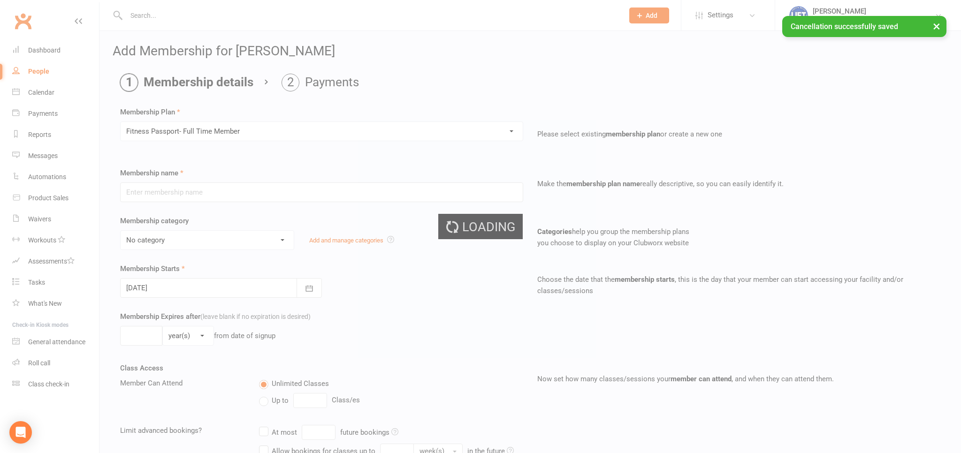
type input "Fitness Passport- Full Time Member"
select select "11"
type input "0"
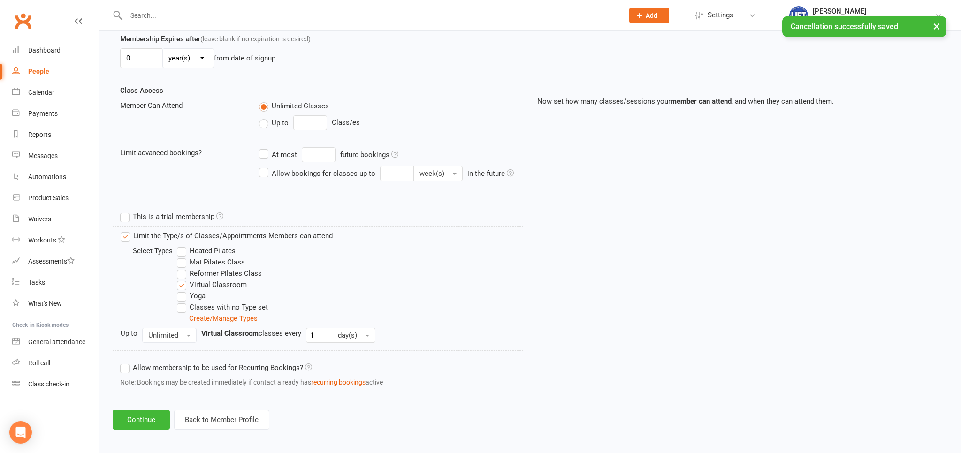
scroll to position [280, 0]
click at [136, 410] on button "Continue" at bounding box center [141, 418] width 57 height 20
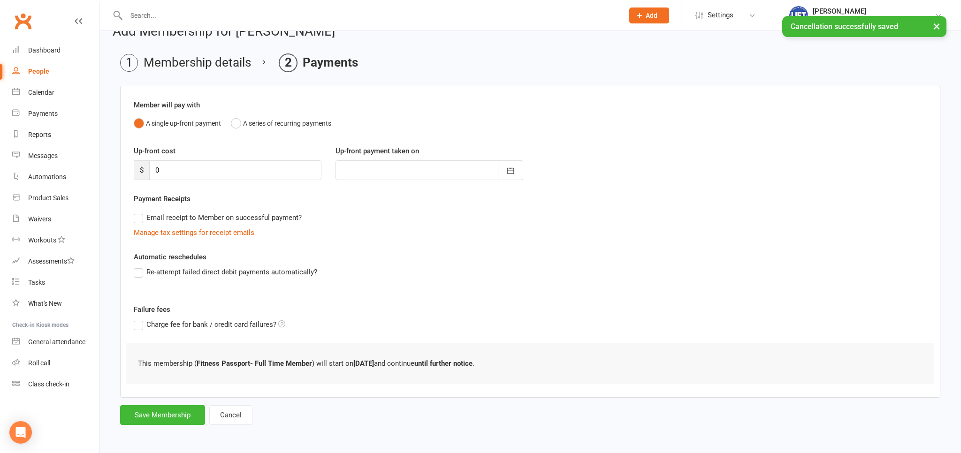
scroll to position [0, 0]
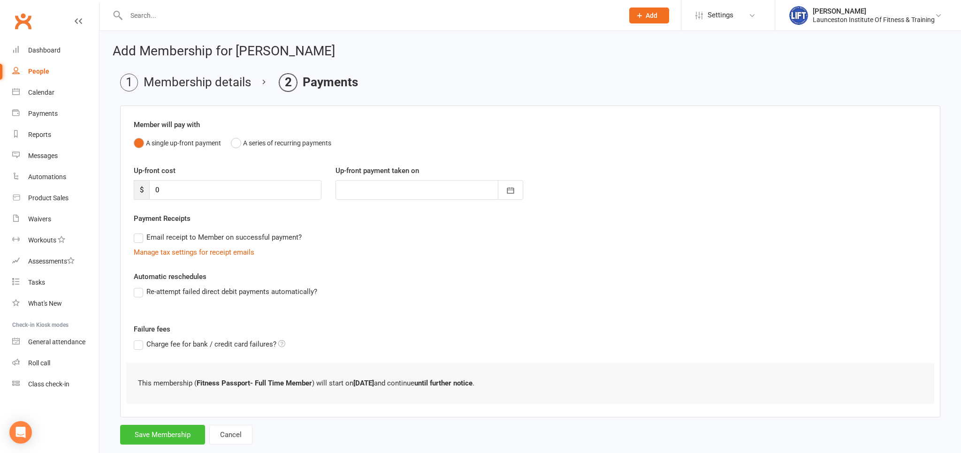
click at [163, 436] on button "Save Membership" at bounding box center [162, 435] width 85 height 20
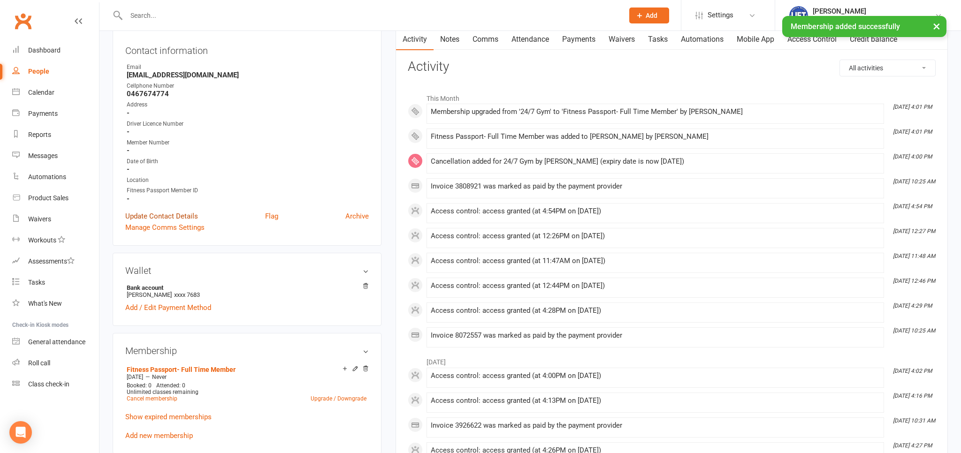
click at [183, 216] on link "Update Contact Details" at bounding box center [161, 216] width 73 height 11
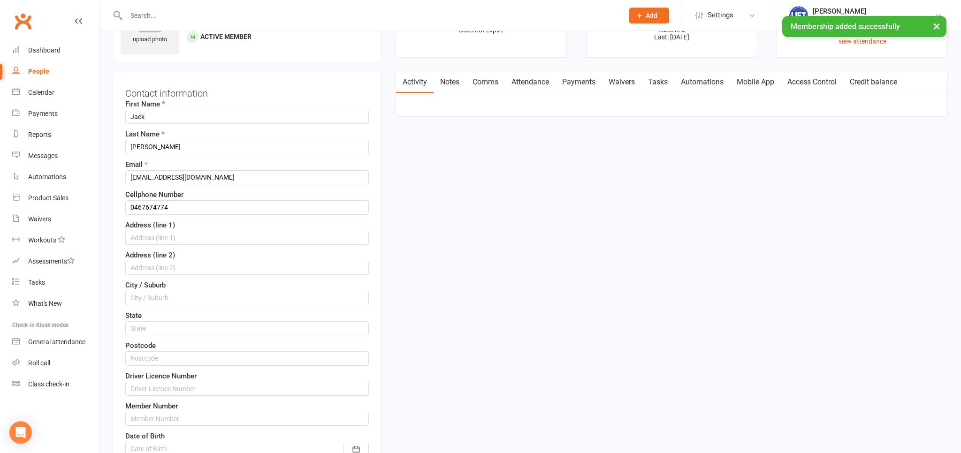
scroll to position [193, 0]
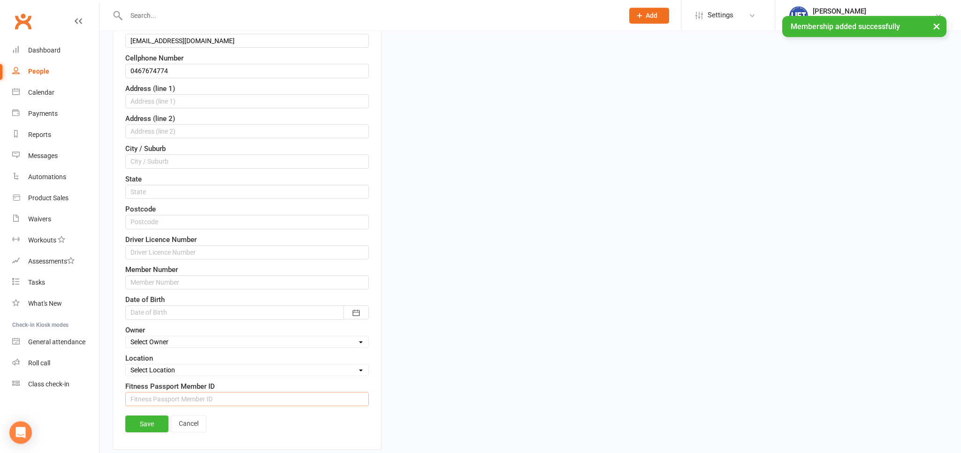
click at [212, 401] on input "string" at bounding box center [246, 399] width 243 height 14
type input "1495654"
click at [159, 424] on link "Save" at bounding box center [146, 424] width 43 height 17
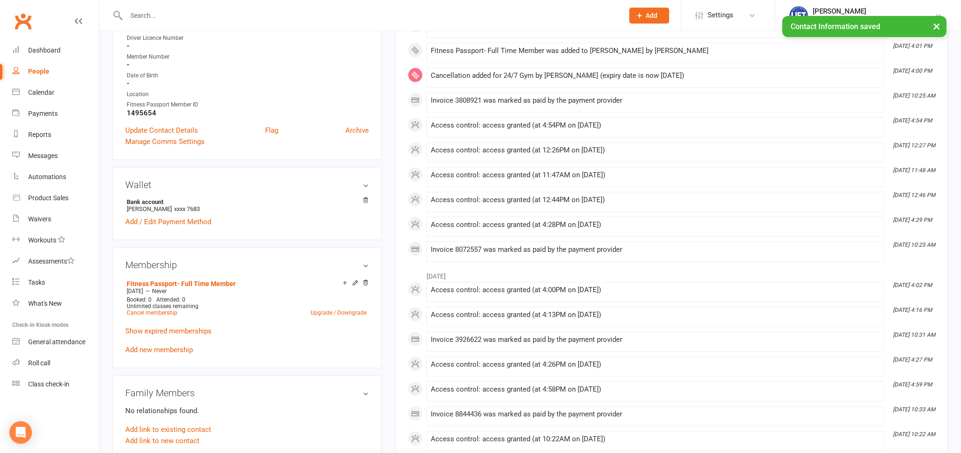
scroll to position [0, 0]
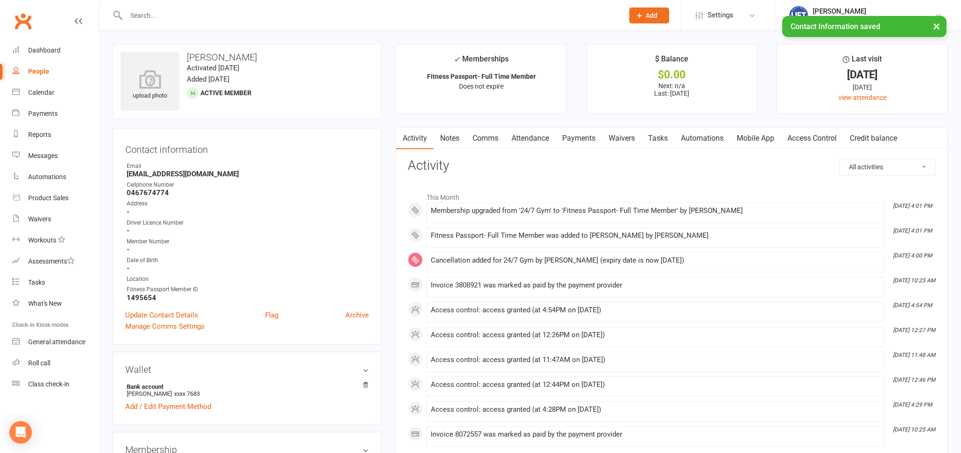
click at [577, 136] on link "Payments" at bounding box center [578, 139] width 46 height 22
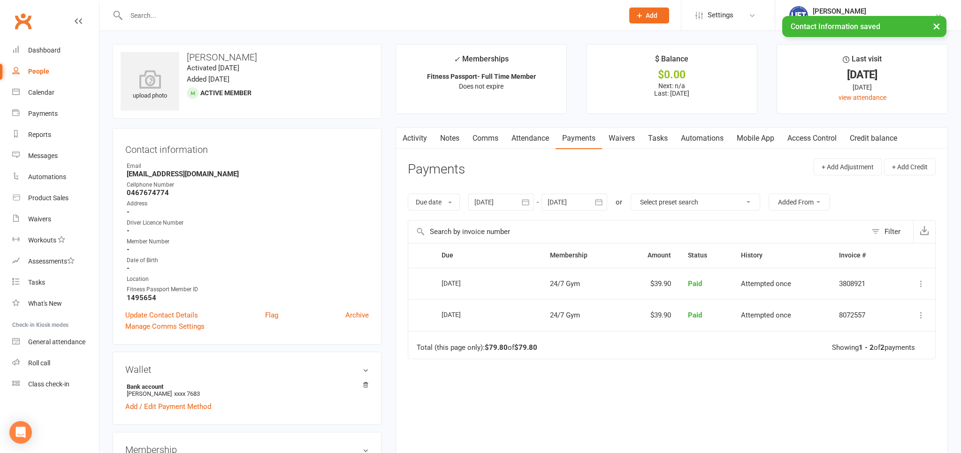
click at [802, 142] on link "Access Control" at bounding box center [811, 139] width 62 height 22
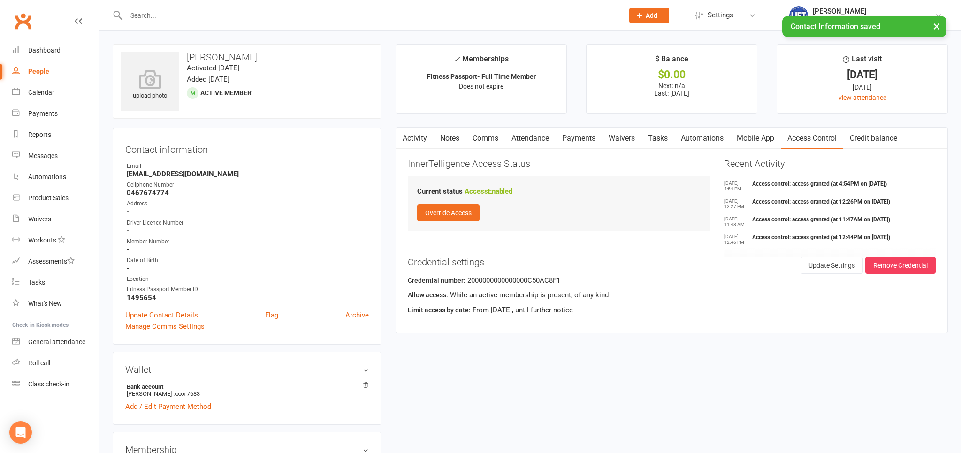
click at [594, 136] on link "Payments" at bounding box center [578, 139] width 46 height 22
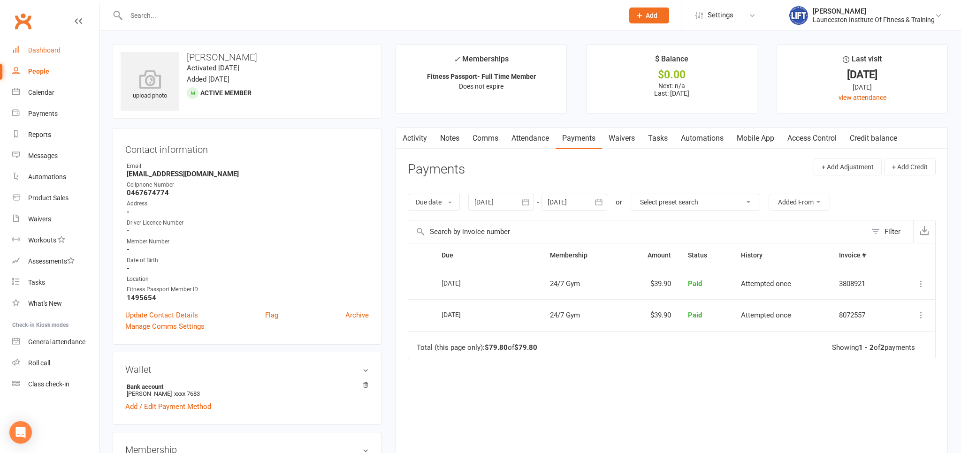
click at [50, 50] on div "Dashboard" at bounding box center [44, 50] width 32 height 8
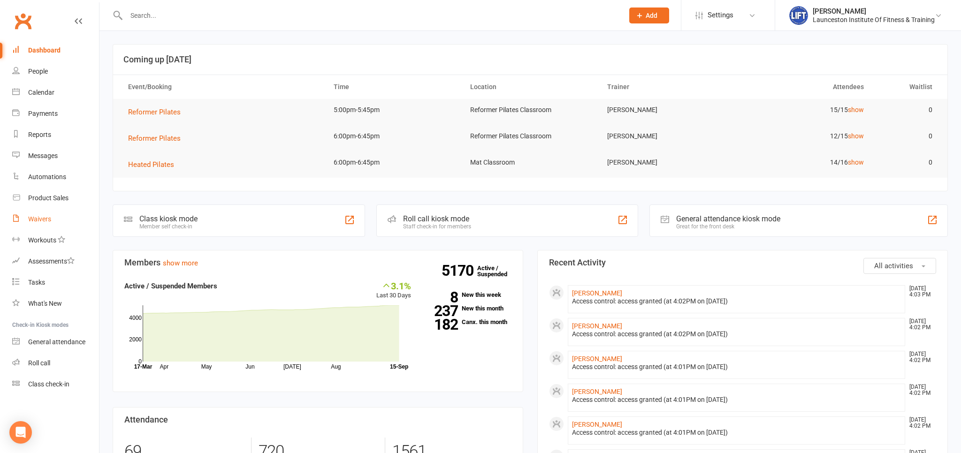
click at [39, 221] on div "Waivers" at bounding box center [39, 219] width 23 height 8
select select "100"
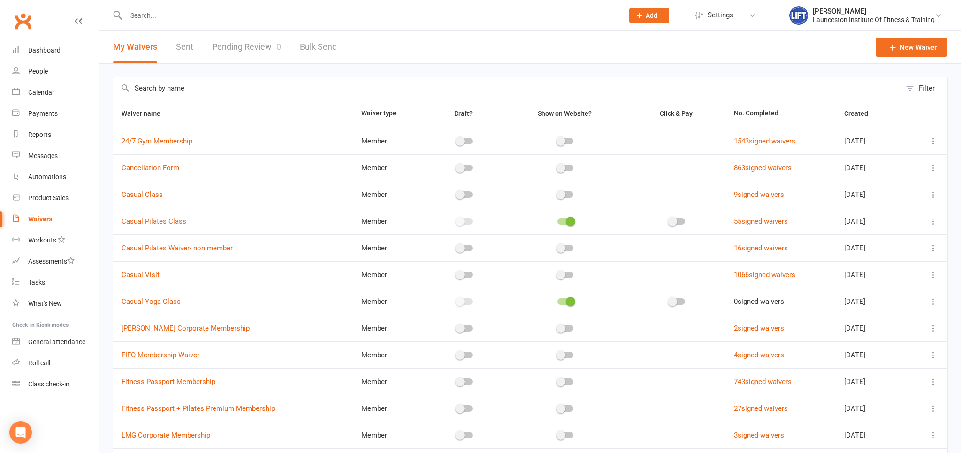
click at [255, 43] on link "Pending Review 0" at bounding box center [246, 47] width 69 height 32
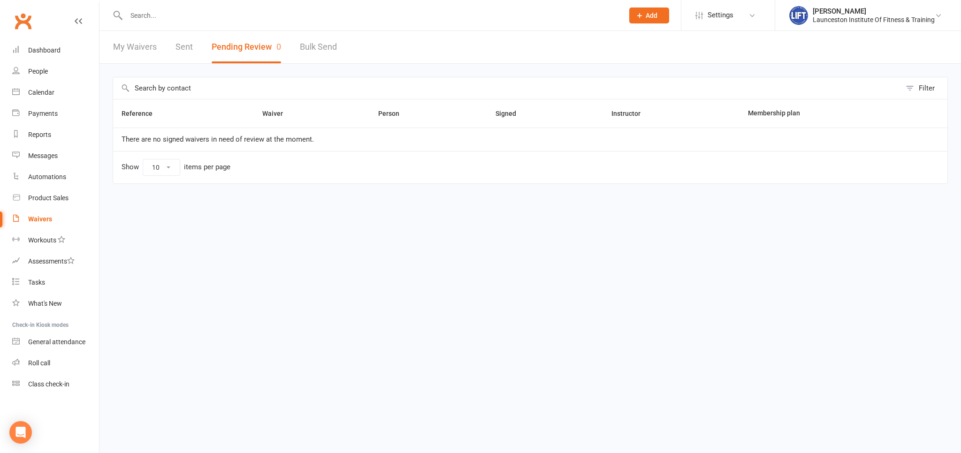
click at [164, 20] on input "text" at bounding box center [369, 15] width 493 height 13
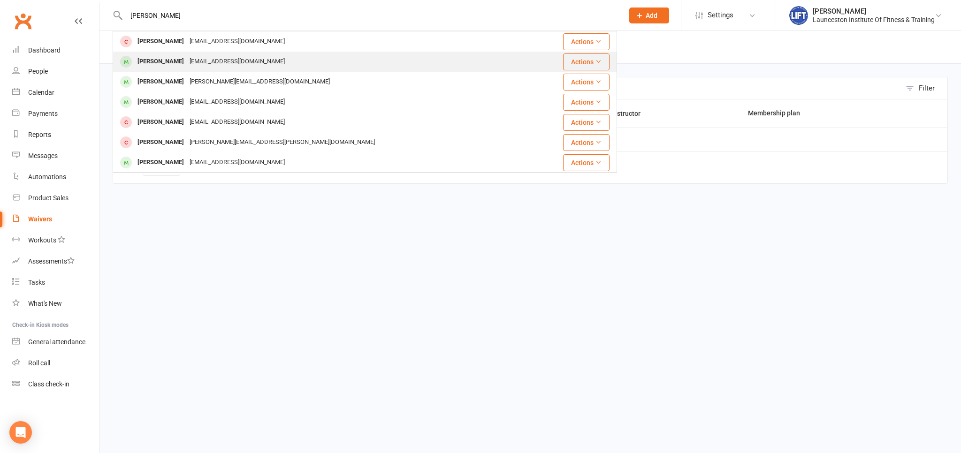
type input "hugh daly"
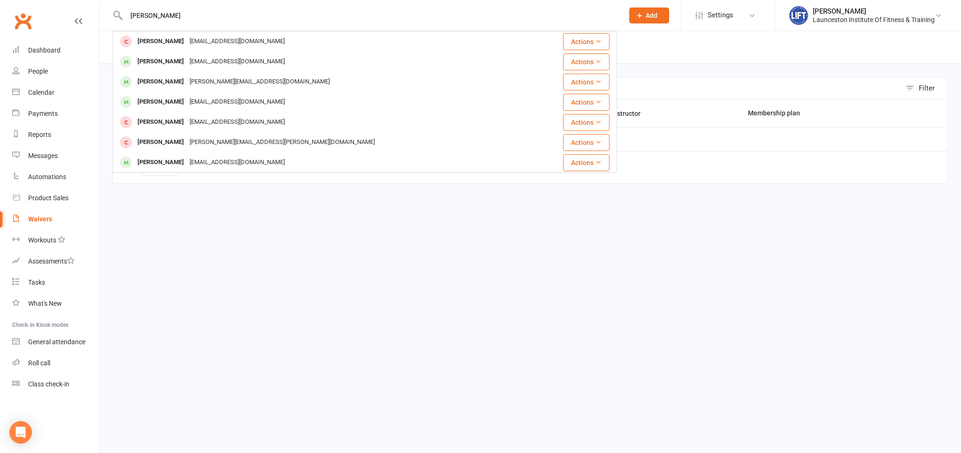
click at [163, 58] on div "Hugh Daly" at bounding box center [161, 62] width 52 height 14
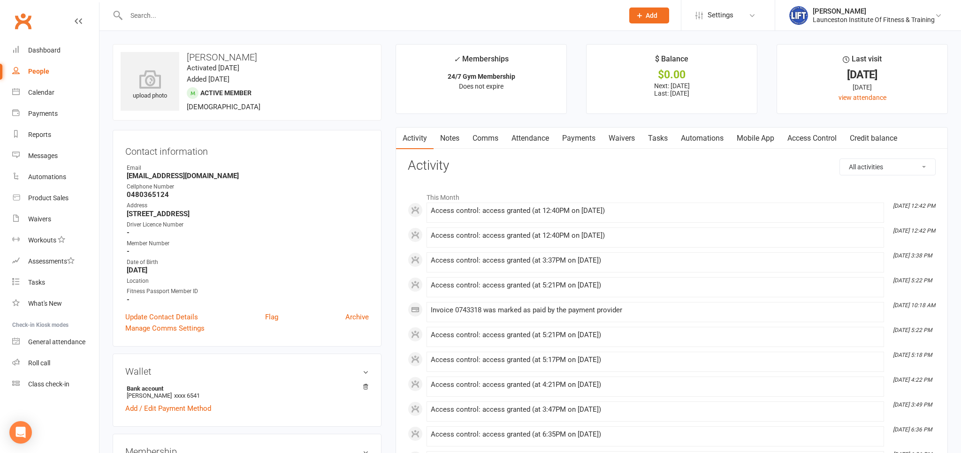
click at [818, 144] on link "Access Control" at bounding box center [811, 139] width 62 height 22
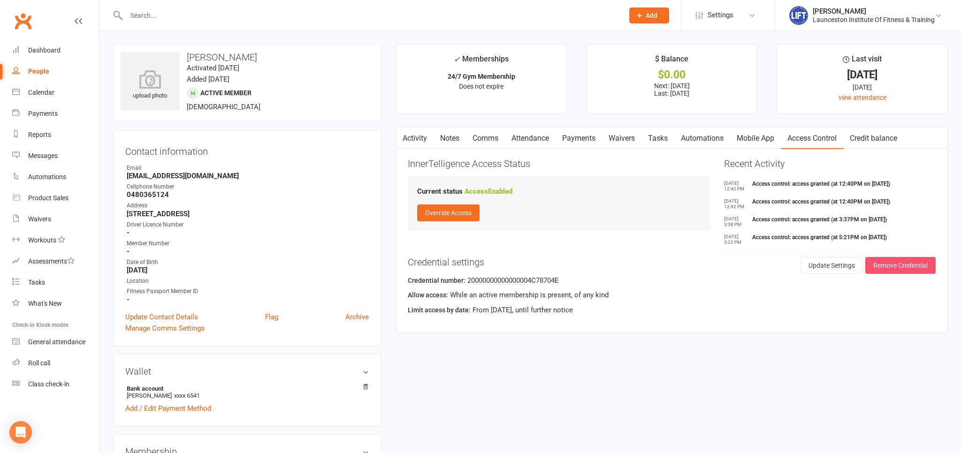
click at [879, 269] on button "Remove Credential" at bounding box center [900, 265] width 70 height 17
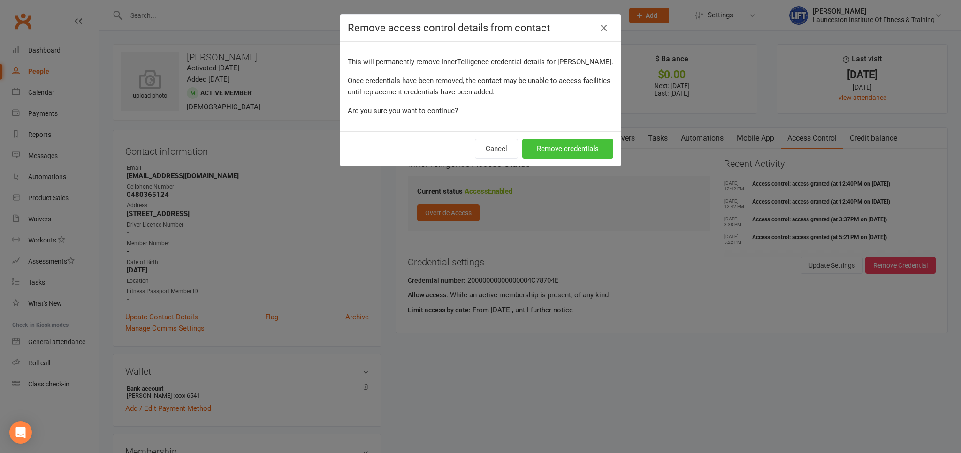
click at [592, 153] on button "Remove credentials" at bounding box center [567, 149] width 91 height 20
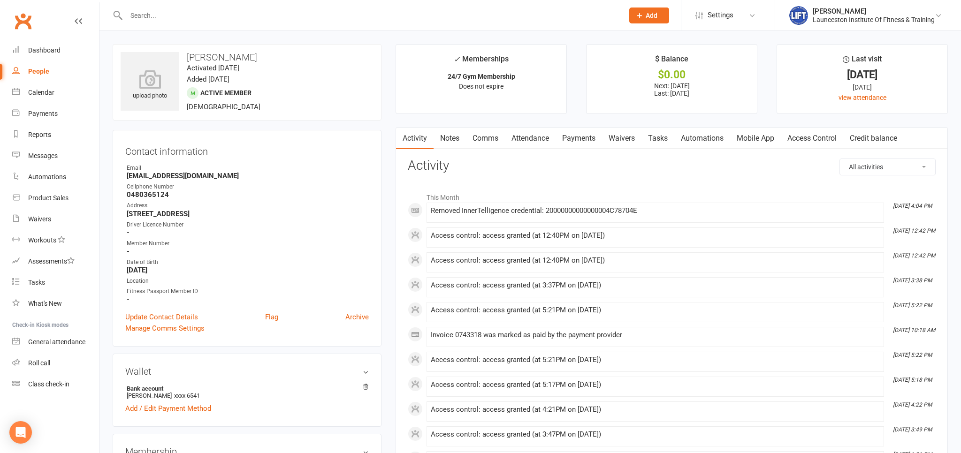
click at [802, 133] on link "Access Control" at bounding box center [811, 139] width 62 height 22
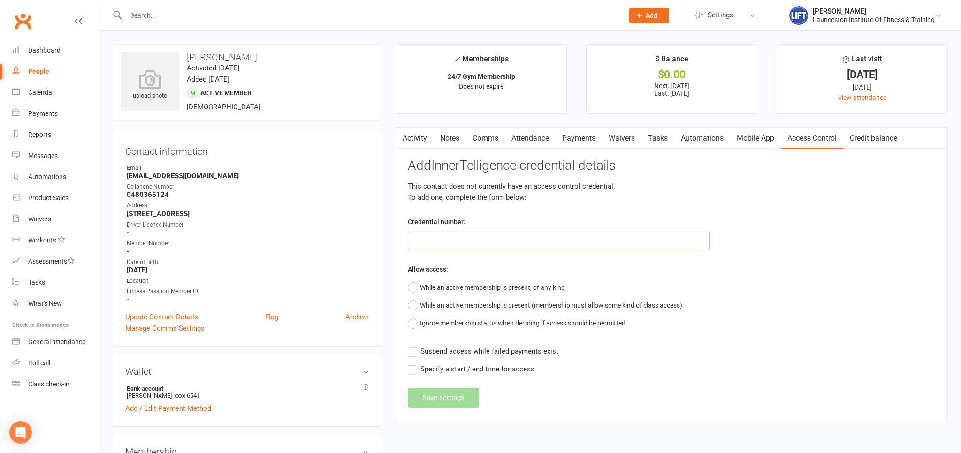
click at [475, 234] on input "text" at bounding box center [559, 241] width 302 height 20
paste input "20000000000000004C3D657E"
type input "20000000000000004C3D657E"
click at [413, 282] on button "While an active membership is present, of any kind" at bounding box center [486, 288] width 157 height 18
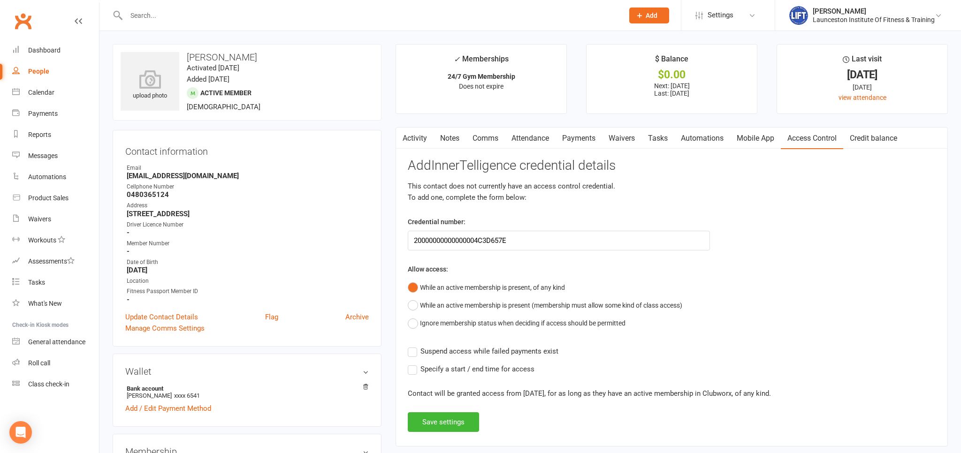
click at [410, 351] on label "Suspend access while failed payments exist" at bounding box center [483, 351] width 151 height 11
click at [410, 346] on input "Suspend access while failed payments exist" at bounding box center [483, 346] width 151 height 0
click at [425, 421] on button "Save settings" at bounding box center [443, 422] width 71 height 20
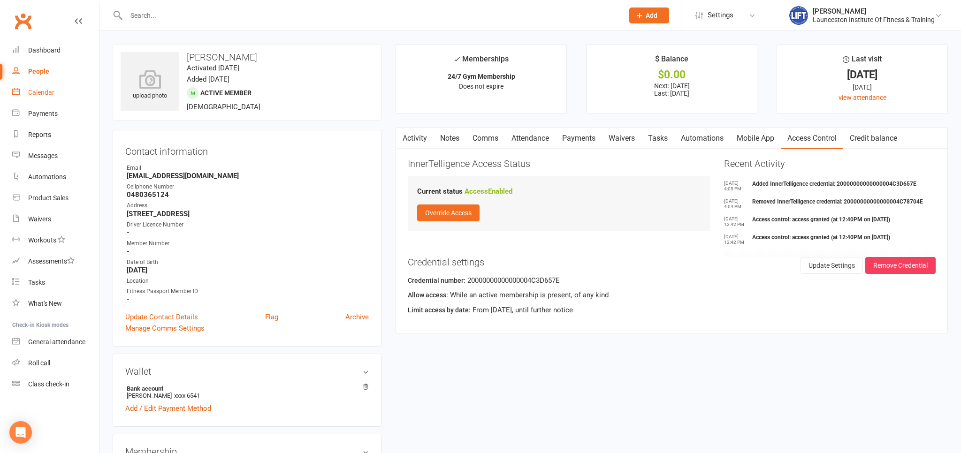
click at [57, 93] on link "Calendar" at bounding box center [55, 92] width 87 height 21
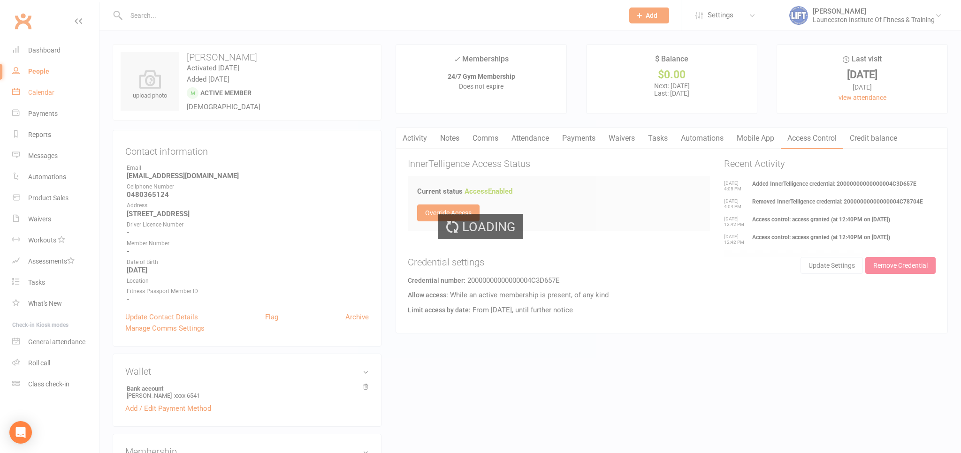
click at [57, 93] on div "Loading" at bounding box center [480, 226] width 961 height 453
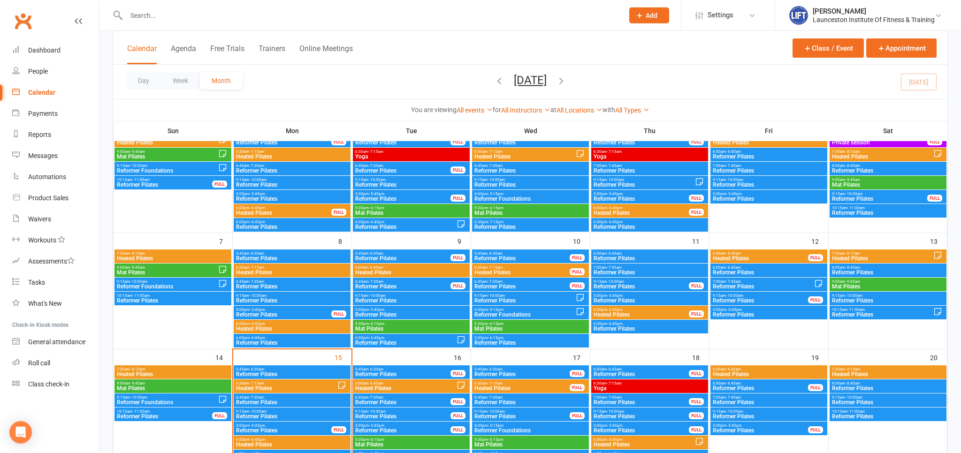
scroll to position [198, 0]
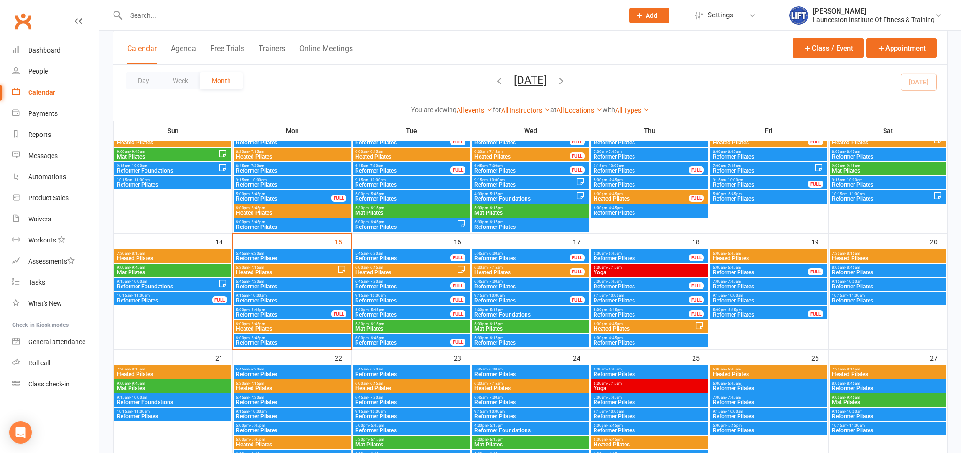
click at [259, 325] on span "- 6:45pm" at bounding box center [257, 324] width 15 height 4
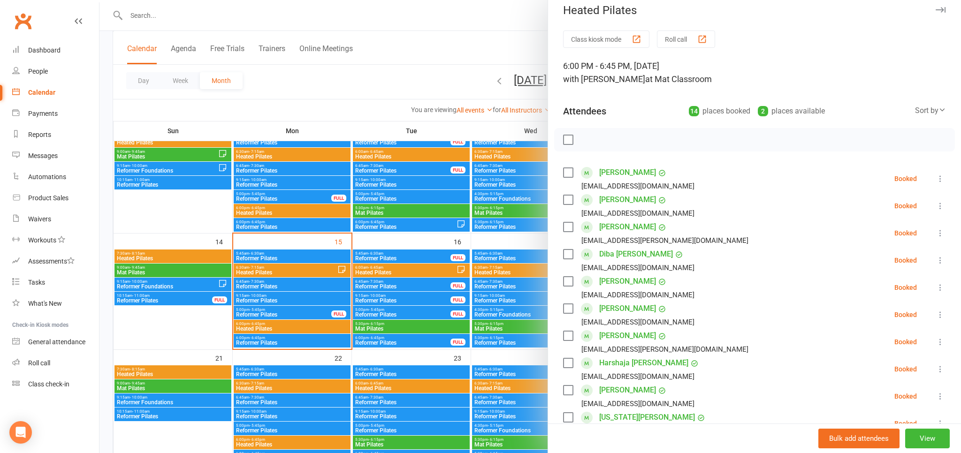
scroll to position [0, 0]
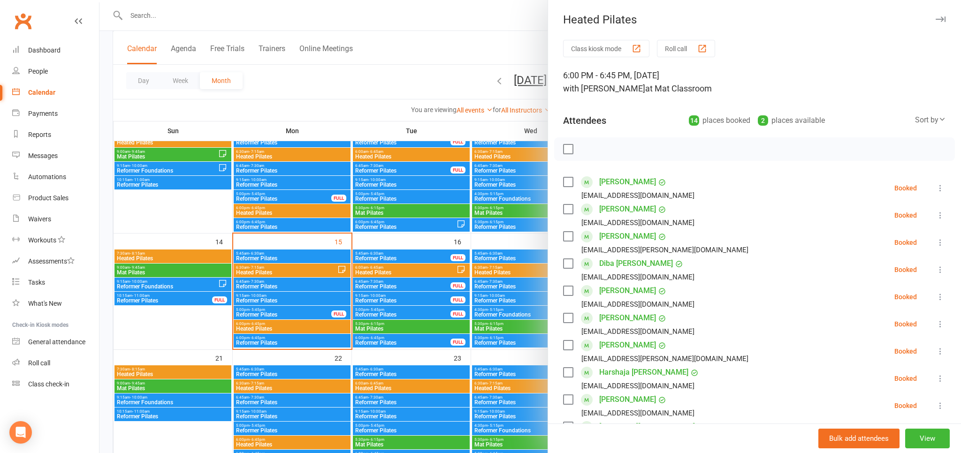
click at [937, 245] on icon at bounding box center [939, 242] width 9 height 9
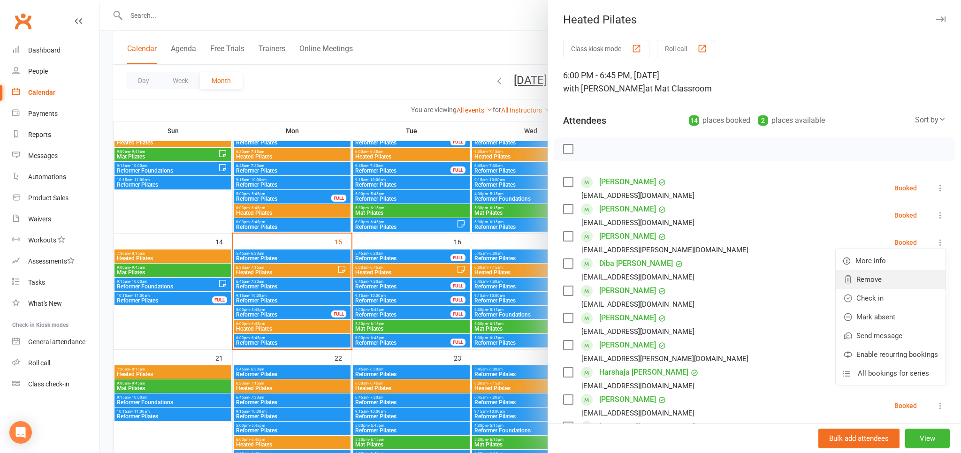
click at [863, 279] on link "Remove" at bounding box center [890, 279] width 110 height 19
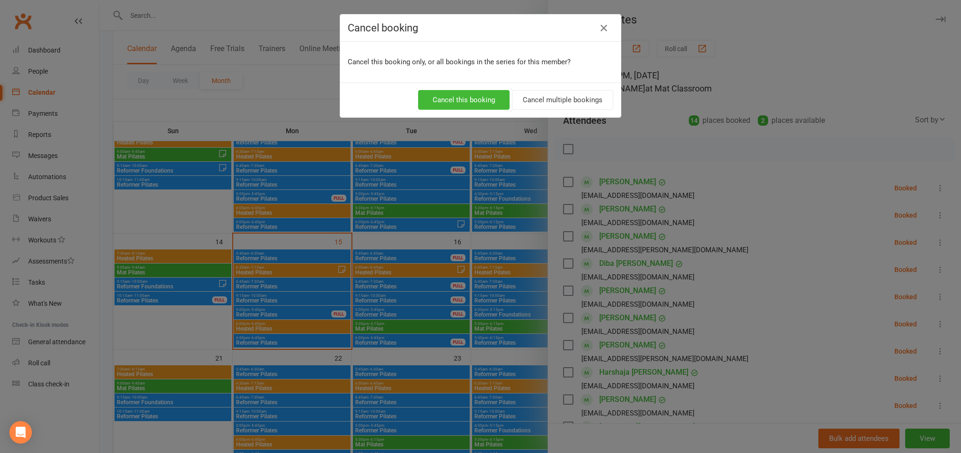
click at [810, 238] on div "Cancel booking Cancel this booking only, or all bookings in the series for this…" at bounding box center [480, 226] width 961 height 453
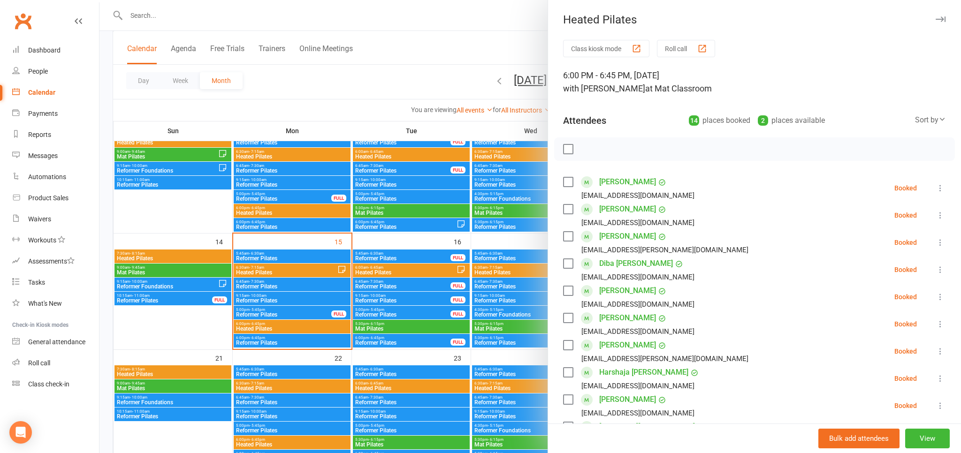
click at [939, 244] on icon at bounding box center [939, 242] width 9 height 9
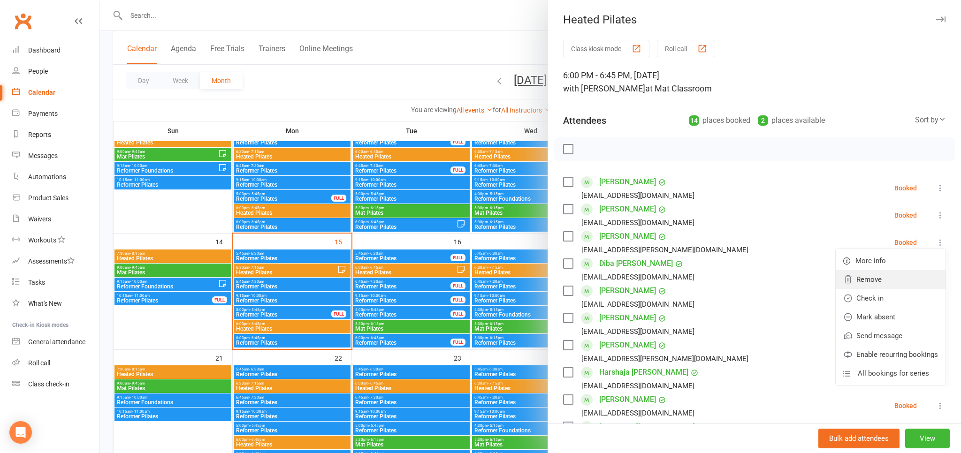
click at [870, 274] on link "Remove" at bounding box center [890, 279] width 110 height 19
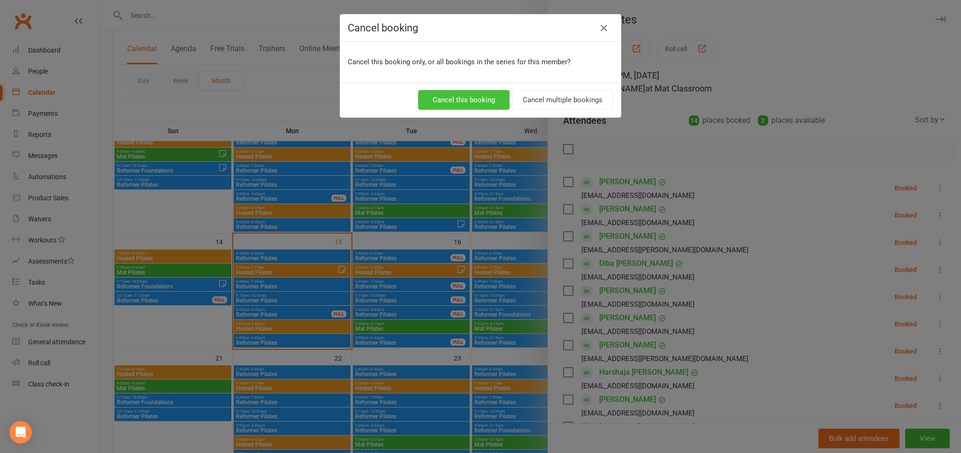
click at [498, 99] on button "Cancel this booking" at bounding box center [463, 100] width 91 height 20
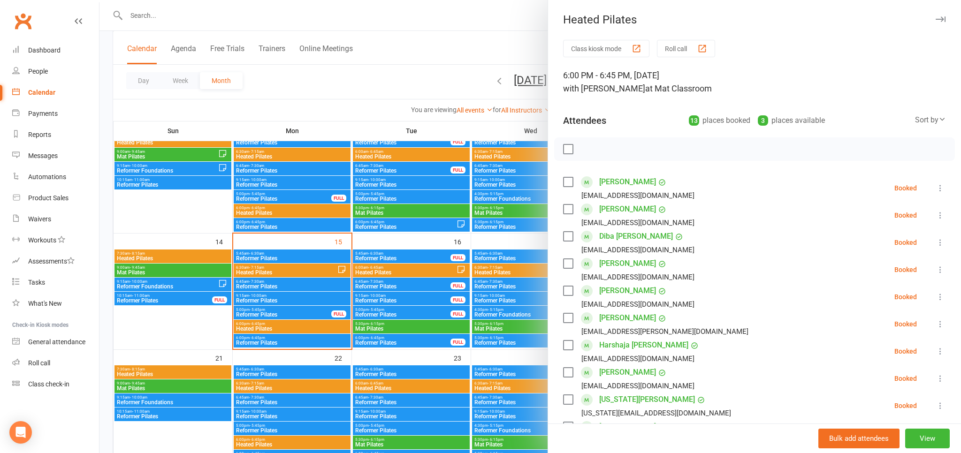
click at [433, 41] on div at bounding box center [529, 226] width 861 height 453
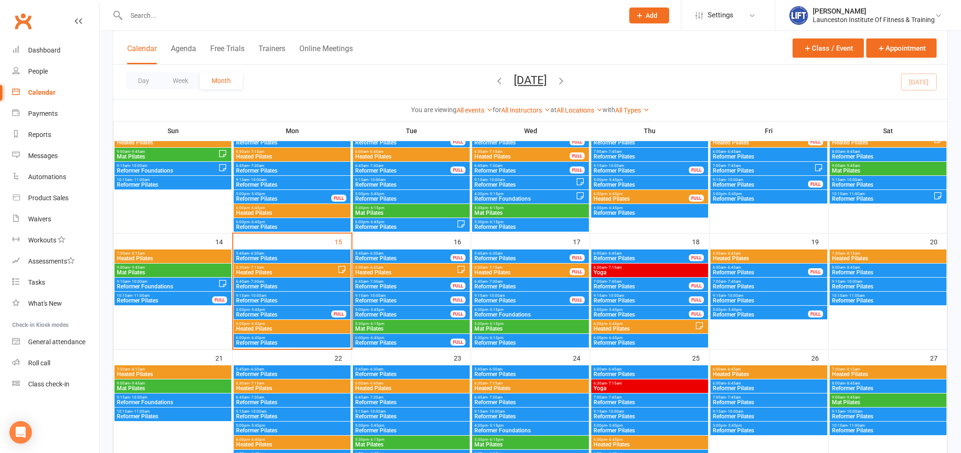
click at [167, 18] on input "text" at bounding box center [369, 15] width 493 height 13
click at [159, 14] on input "text" at bounding box center [369, 15] width 493 height 13
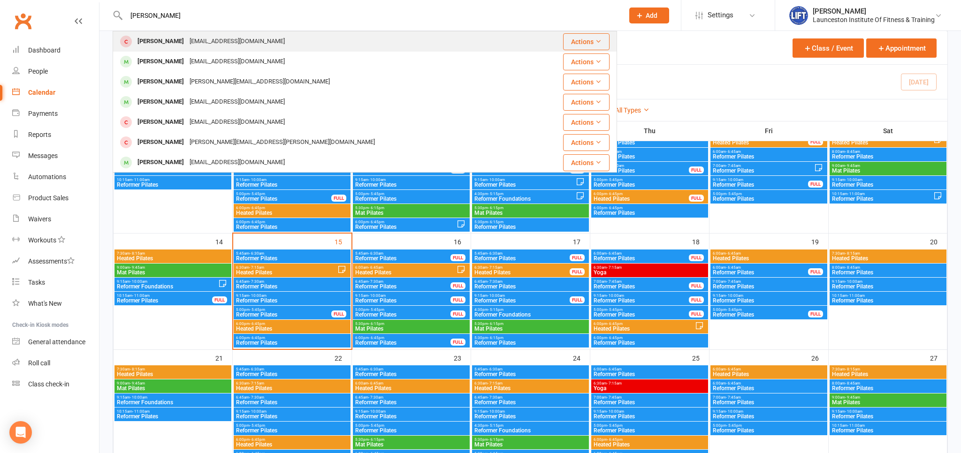
type input "hugh daly"
click at [187, 41] on div "Dalyhugh416@gmail.com" at bounding box center [237, 42] width 101 height 14
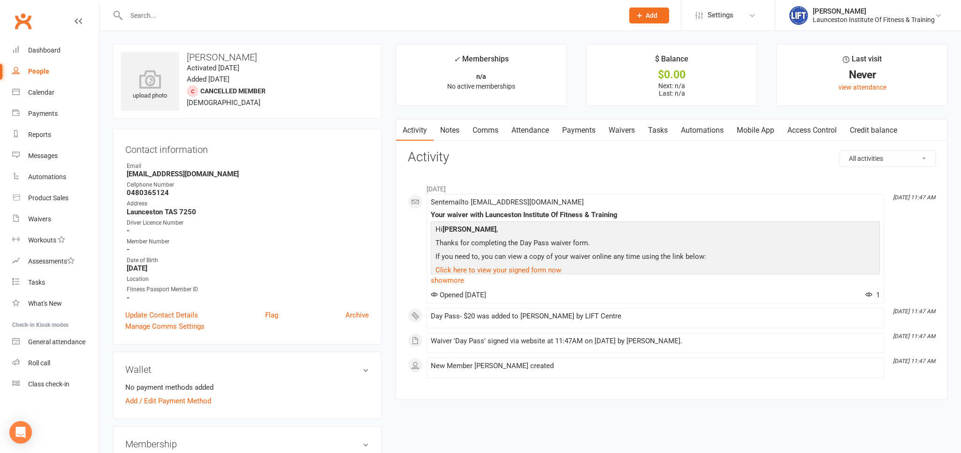
click at [145, 14] on input "text" at bounding box center [369, 15] width 493 height 13
type input "hugh daly"
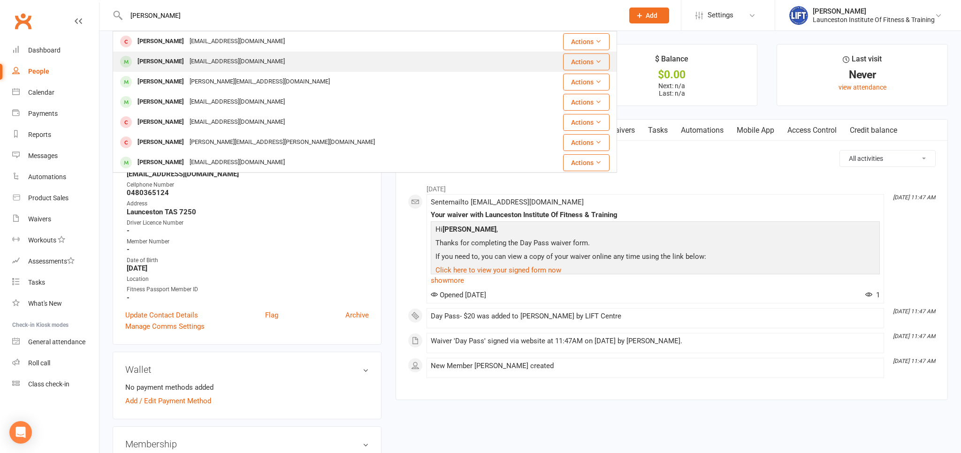
click at [307, 65] on div "Hugh Daly reneeadaly@yahoo.com" at bounding box center [323, 61] width 418 height 19
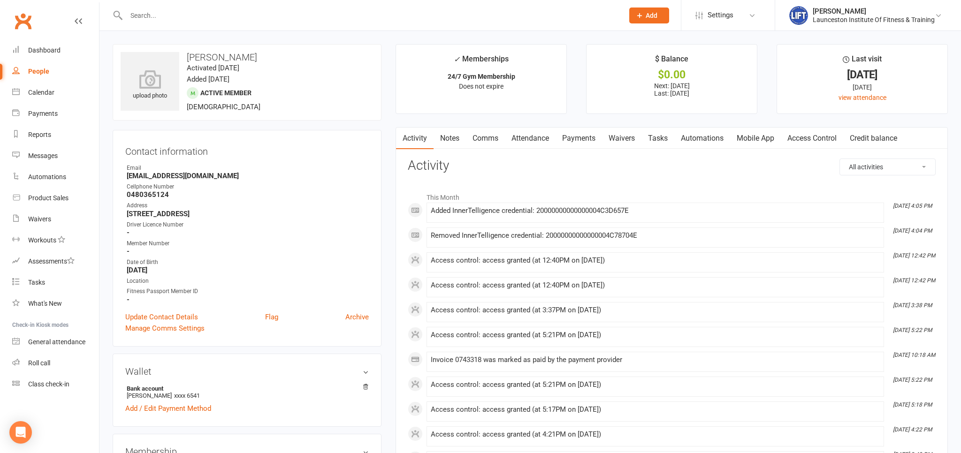
click at [804, 134] on link "Access Control" at bounding box center [811, 139] width 62 height 22
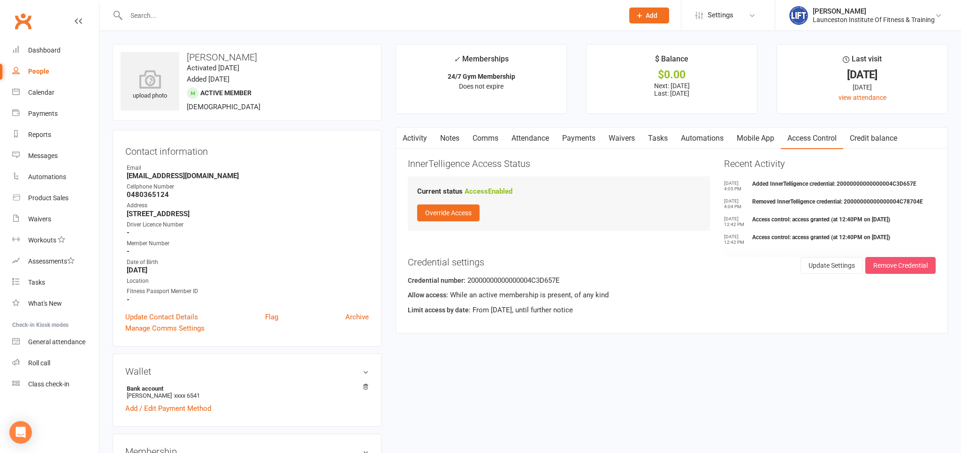
click at [901, 258] on button "Remove Credential" at bounding box center [900, 265] width 70 height 17
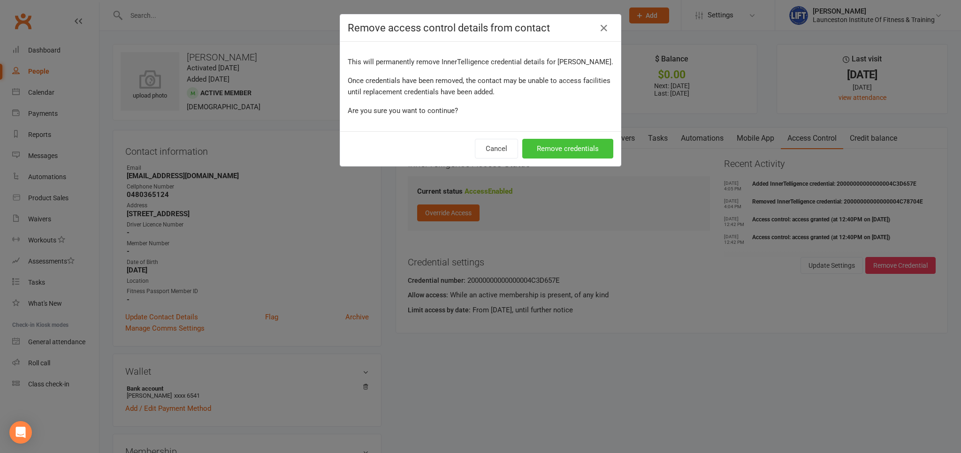
click at [561, 149] on button "Remove credentials" at bounding box center [567, 149] width 91 height 20
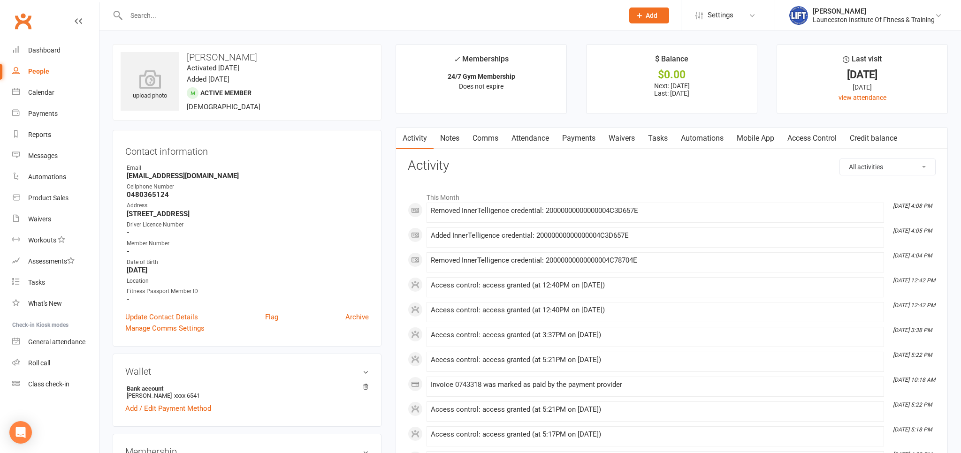
click at [821, 134] on link "Access Control" at bounding box center [811, 139] width 62 height 22
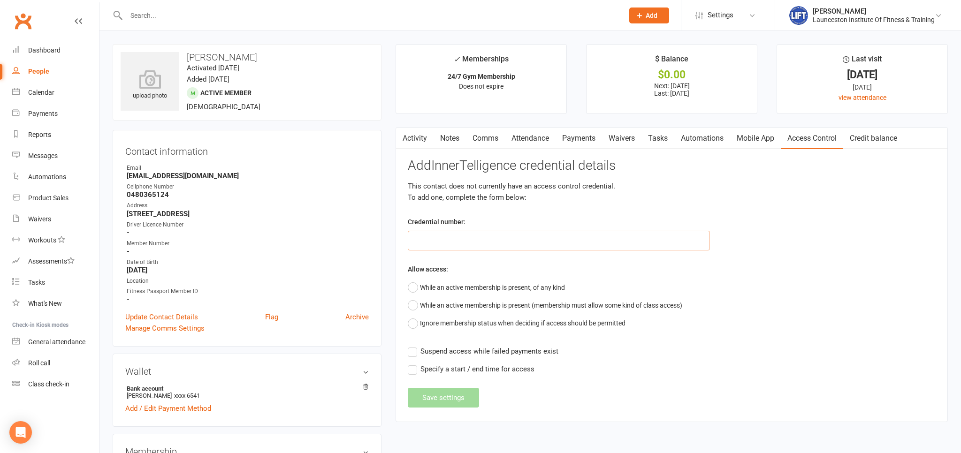
click at [473, 241] on input "text" at bounding box center [559, 241] width 302 height 20
paste input "200000000000000032B1B6AC"
type input "200000000000000032B1B6AC"
click at [410, 289] on button "While an active membership is present, of any kind" at bounding box center [486, 288] width 157 height 18
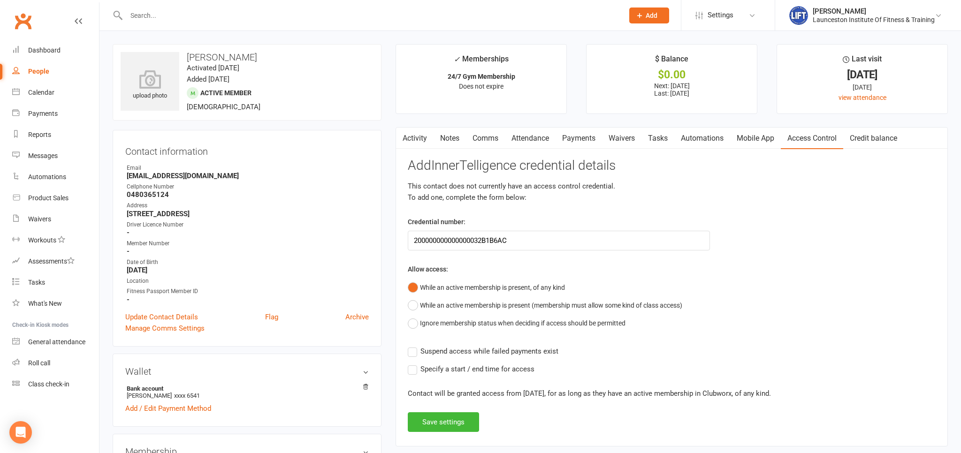
click at [410, 349] on label "Suspend access while failed payments exist" at bounding box center [483, 351] width 151 height 11
click at [410, 346] on input "Suspend access while failed payments exist" at bounding box center [483, 346] width 151 height 0
click at [425, 425] on button "Save settings" at bounding box center [443, 422] width 71 height 20
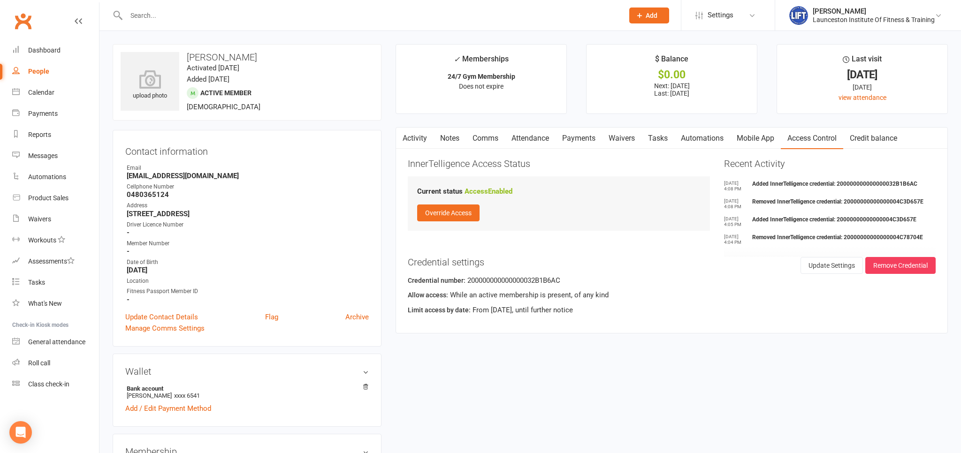
click at [174, 15] on input "text" at bounding box center [369, 15] width 493 height 13
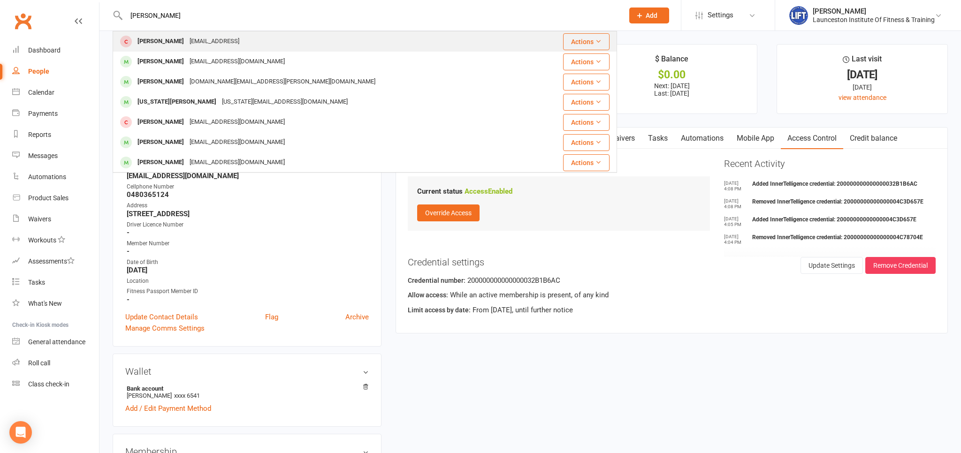
type input "jorge"
click at [198, 45] on div "Jorell@protonmai.lcom" at bounding box center [214, 42] width 55 height 14
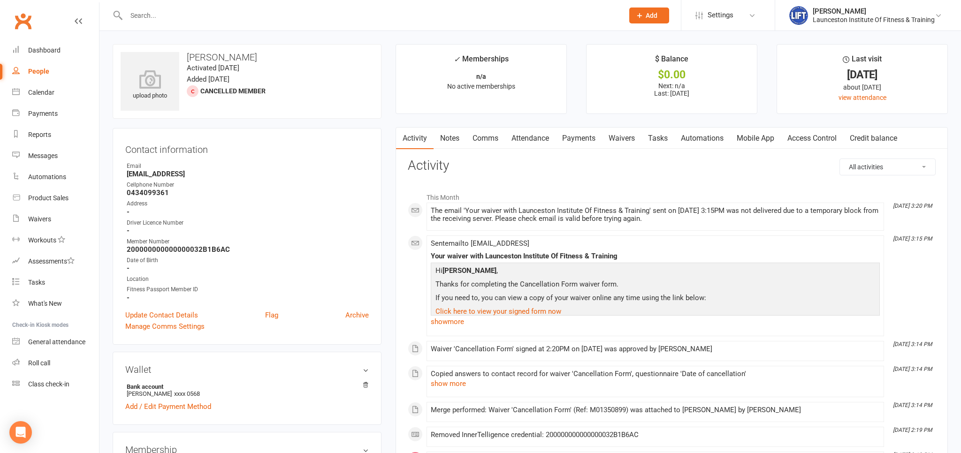
click at [819, 135] on link "Access Control" at bounding box center [811, 139] width 62 height 22
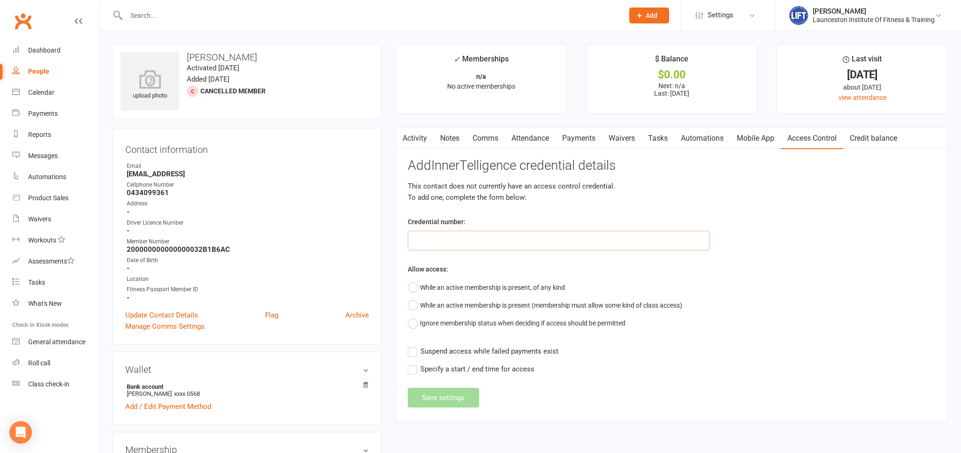
click at [496, 242] on input "text" at bounding box center [559, 241] width 302 height 20
type input "26373"
click at [415, 282] on button "While an active membership is present, of any kind" at bounding box center [486, 288] width 157 height 18
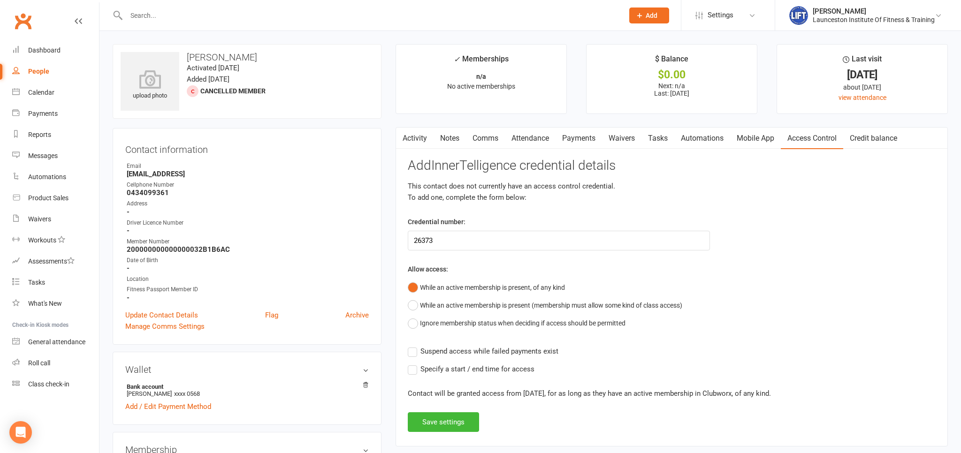
click at [407, 352] on div "Activity Notes Comms Attendance Payments Waivers Tasks Automations Mobile App A…" at bounding box center [671, 286] width 552 height 319
click at [409, 352] on label "Suspend access while failed payments exist" at bounding box center [483, 351] width 151 height 11
click at [409, 346] on input "Suspend access while failed payments exist" at bounding box center [483, 346] width 151 height 0
click at [416, 425] on button "Save settings" at bounding box center [443, 422] width 71 height 20
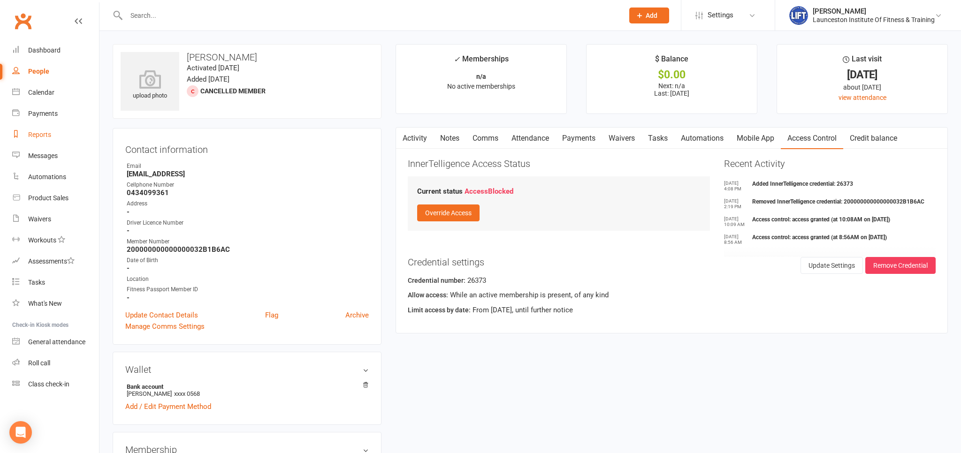
click at [37, 136] on div "Reports" at bounding box center [39, 135] width 23 height 8
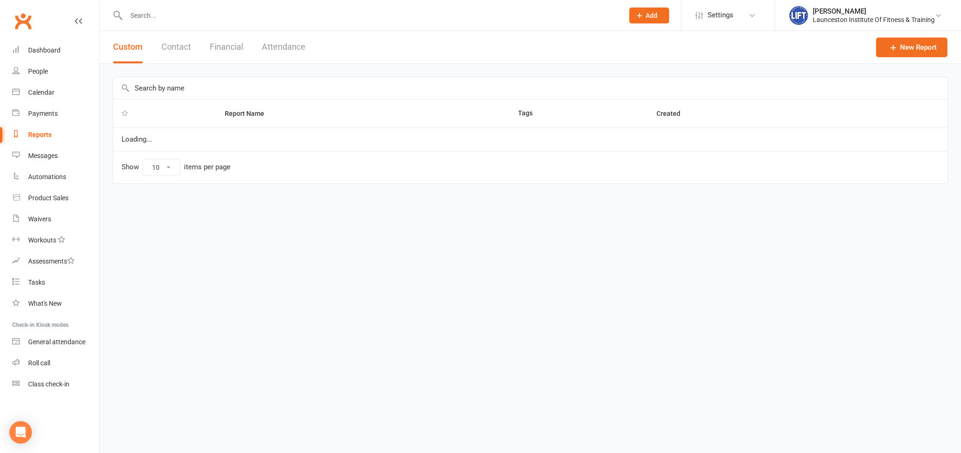
click at [37, 136] on div "Reports" at bounding box center [39, 135] width 23 height 8
select select "100"
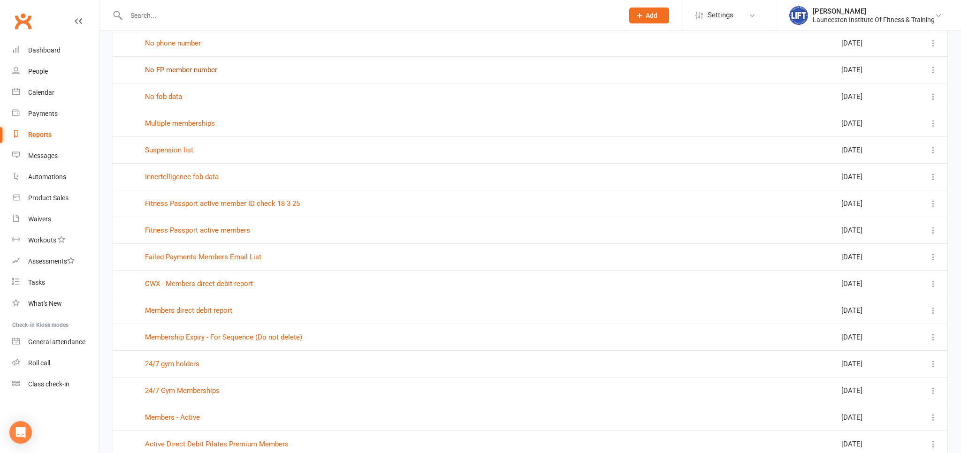
scroll to position [198, 0]
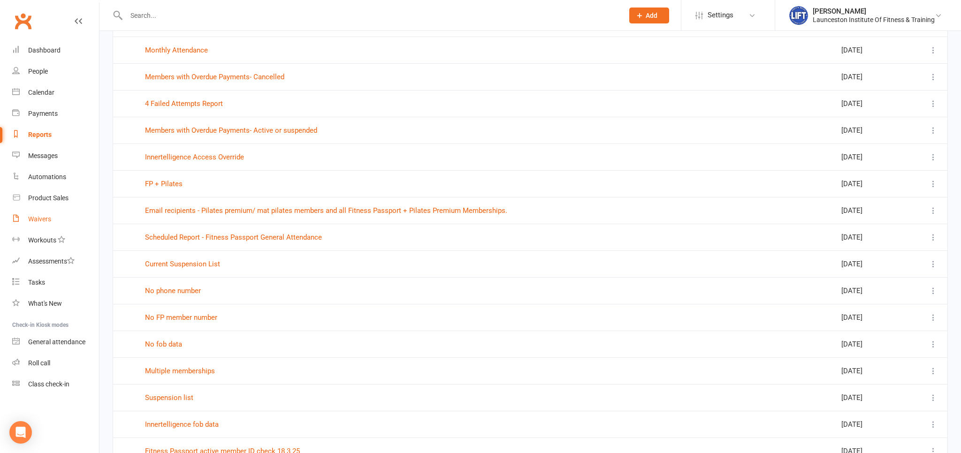
click at [56, 226] on link "Waivers" at bounding box center [55, 219] width 87 height 21
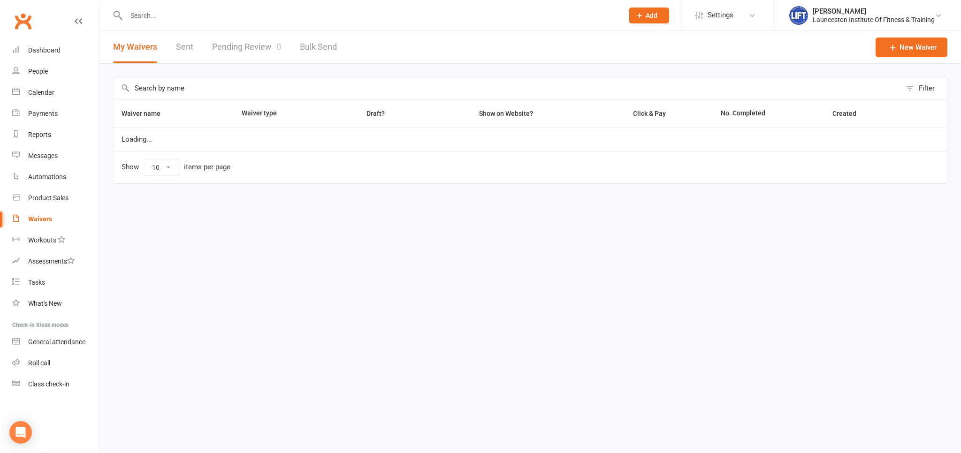
select select "100"
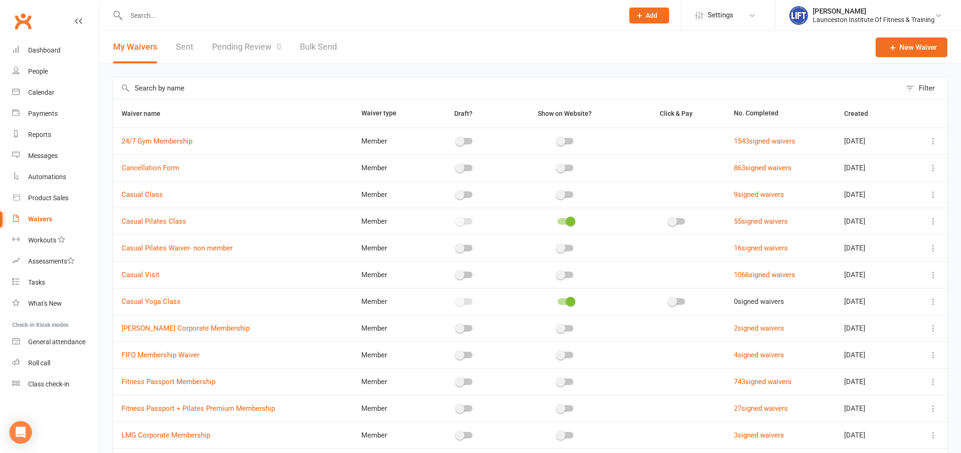
click at [257, 34] on link "Pending Review 0" at bounding box center [246, 47] width 69 height 32
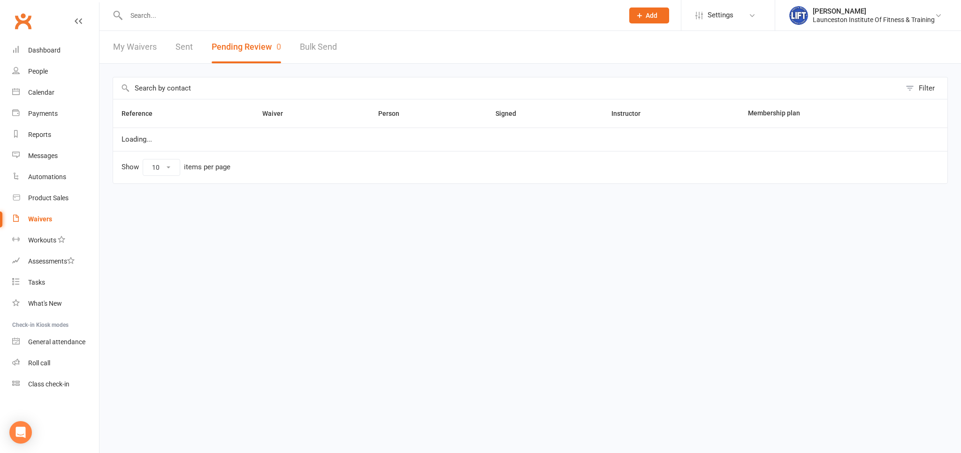
click at [256, 34] on button "Pending Review 0" at bounding box center [246, 47] width 69 height 32
click at [129, 51] on link "My Waivers" at bounding box center [135, 47] width 44 height 32
select select "100"
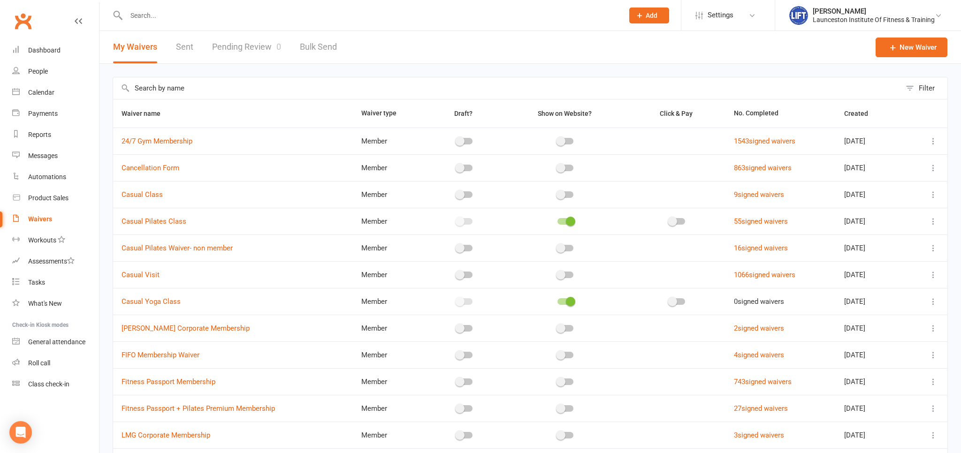
click at [243, 57] on link "Pending Review 0" at bounding box center [246, 47] width 69 height 32
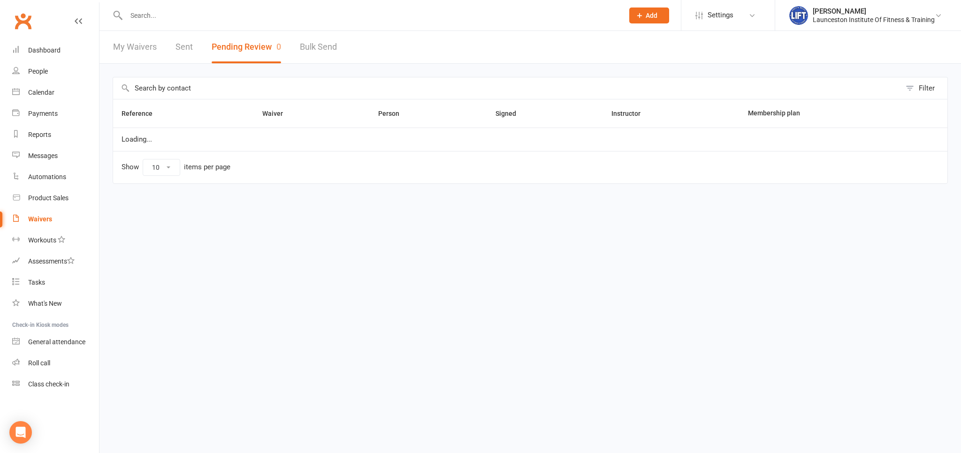
click at [243, 57] on button "Pending Review 0" at bounding box center [246, 47] width 69 height 32
click at [134, 53] on link "My Waivers" at bounding box center [135, 47] width 44 height 32
select select "100"
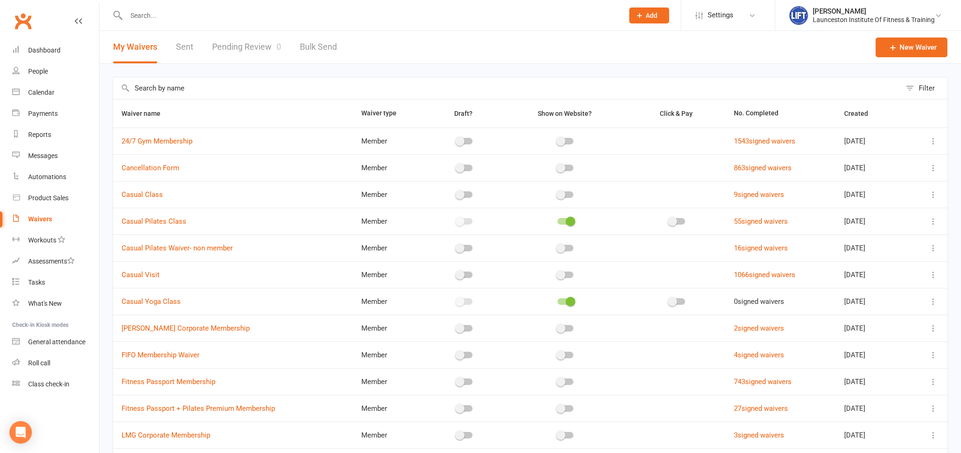
click at [231, 54] on link "Pending Review 0" at bounding box center [246, 47] width 69 height 32
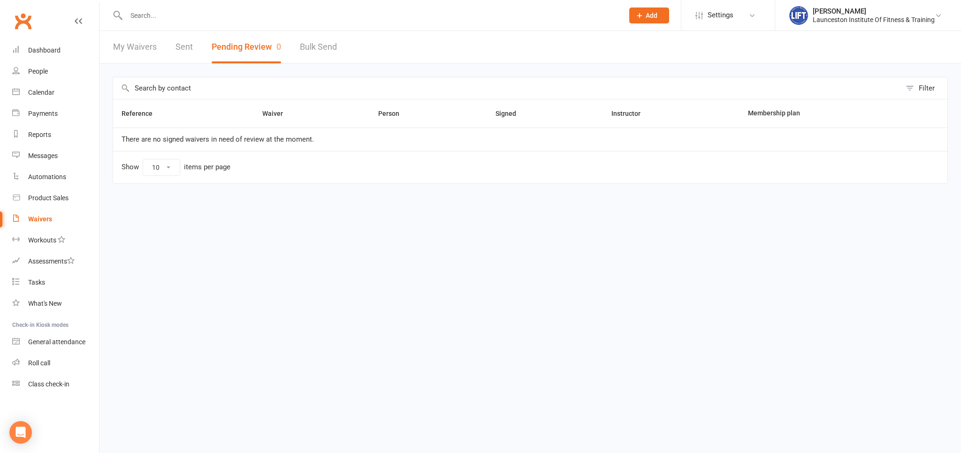
click at [140, 45] on link "My Waivers" at bounding box center [135, 47] width 44 height 32
select select "100"
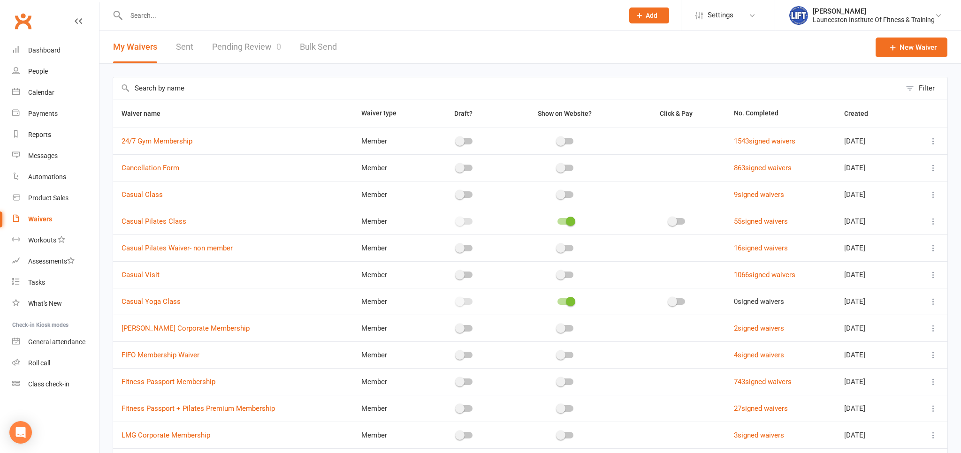
click at [234, 54] on link "Pending Review 0" at bounding box center [246, 47] width 69 height 32
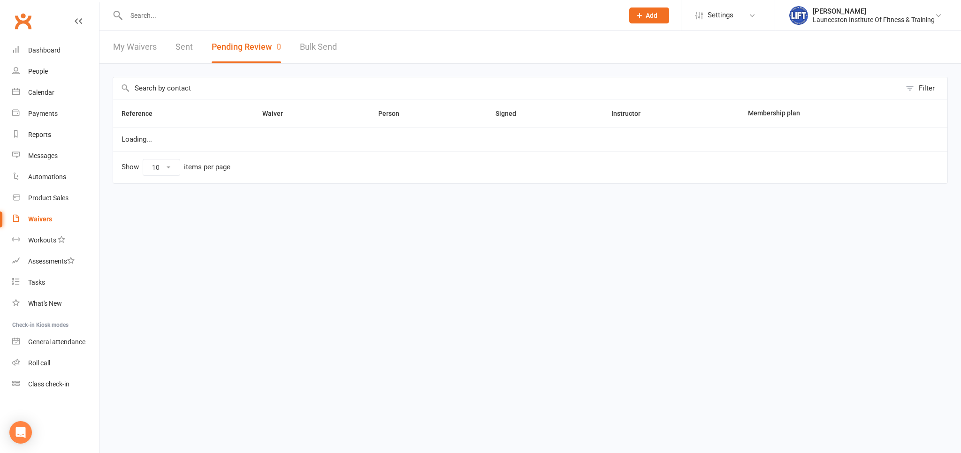
click at [234, 54] on button "Pending Review 0" at bounding box center [246, 47] width 69 height 32
click at [146, 38] on link "My Waivers" at bounding box center [135, 47] width 44 height 32
select select "100"
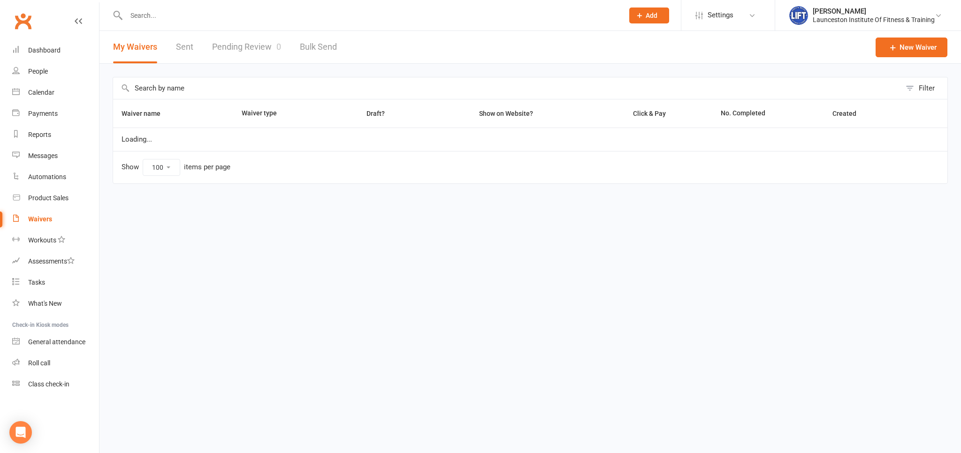
click at [146, 38] on button "My Waivers" at bounding box center [135, 47] width 44 height 32
click at [223, 57] on link "Pending Review 0" at bounding box center [246, 47] width 69 height 32
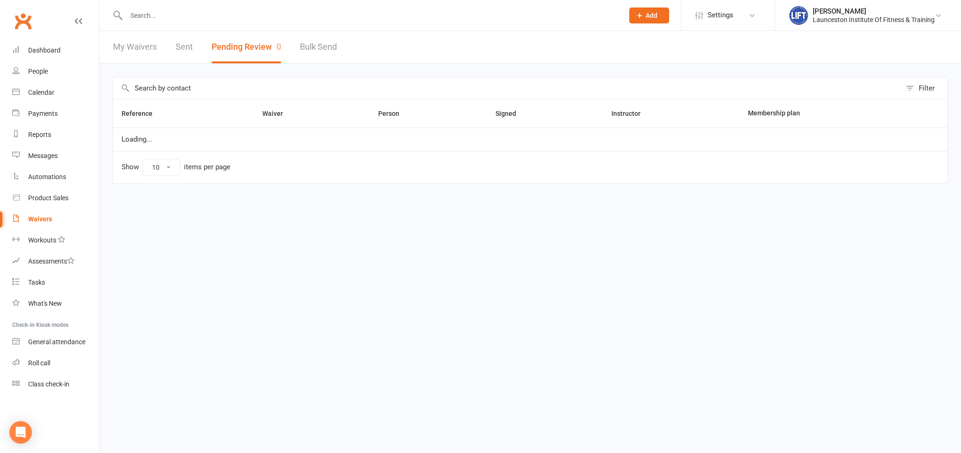
click at [223, 57] on button "Pending Review 0" at bounding box center [246, 47] width 69 height 32
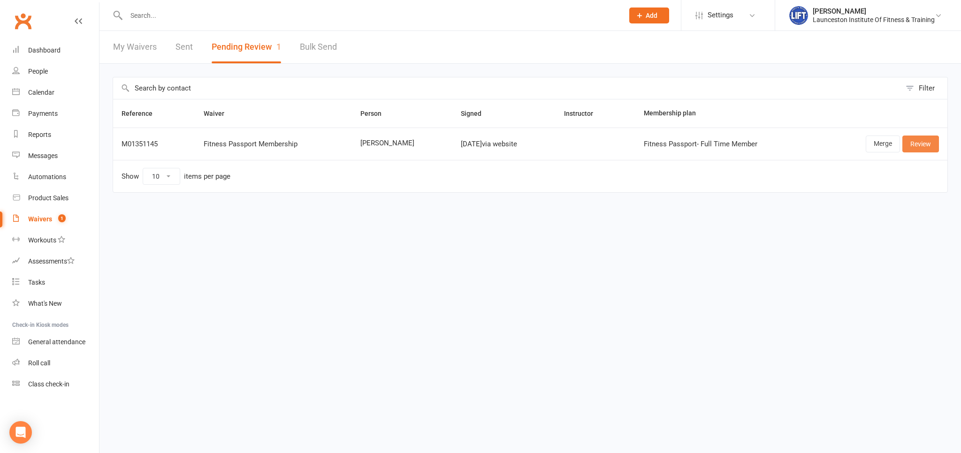
click at [920, 142] on link "Review" at bounding box center [920, 144] width 37 height 17
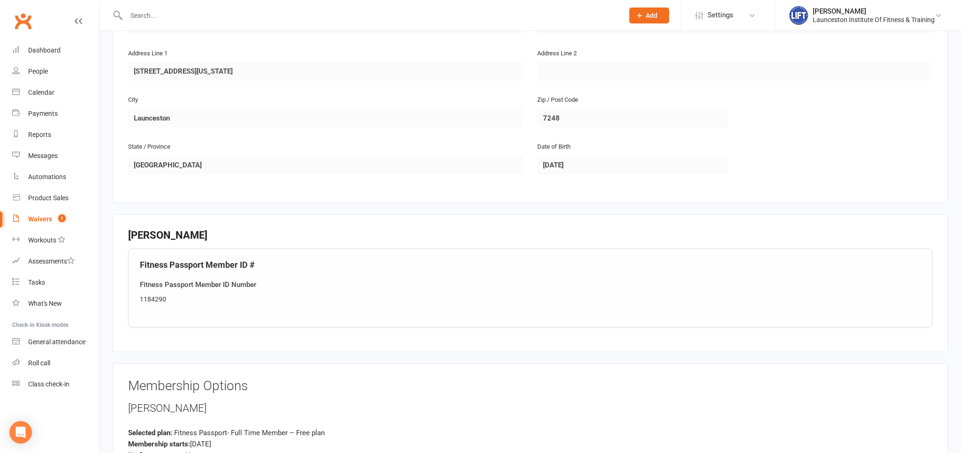
scroll to position [248, 0]
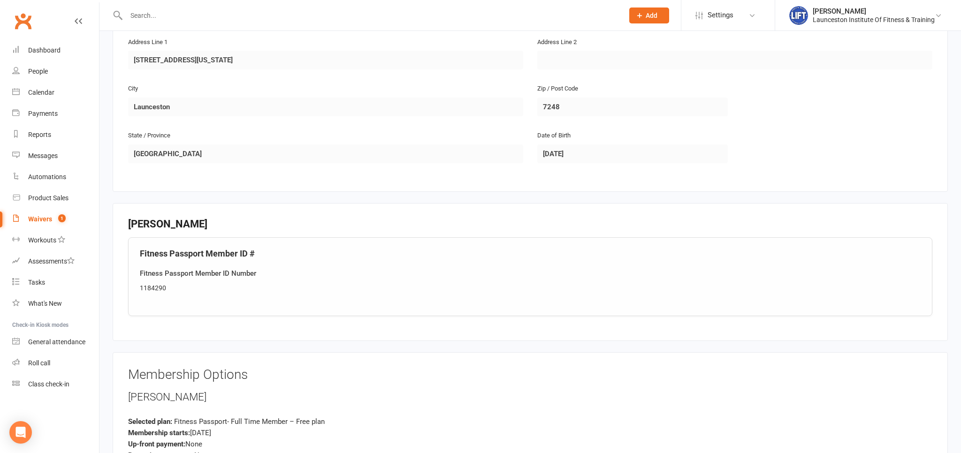
click at [167, 286] on div "1184290" at bounding box center [530, 288] width 780 height 10
copy div "1184290"
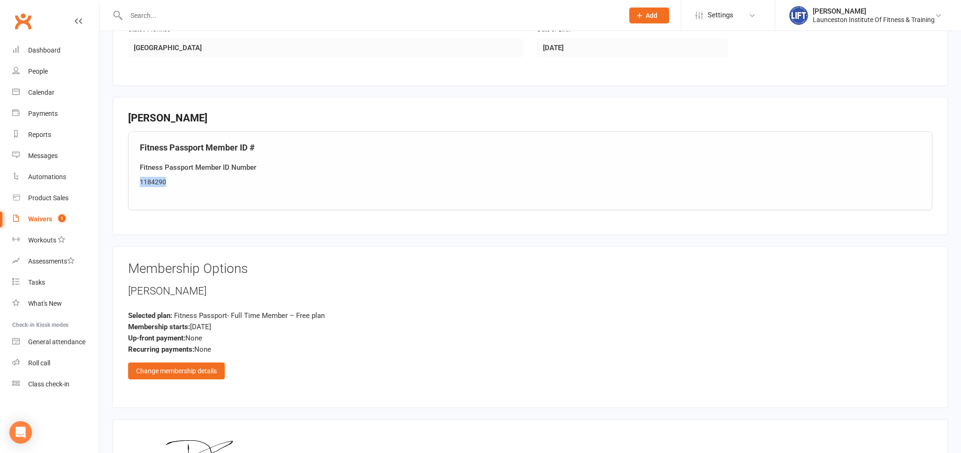
scroll to position [493, 0]
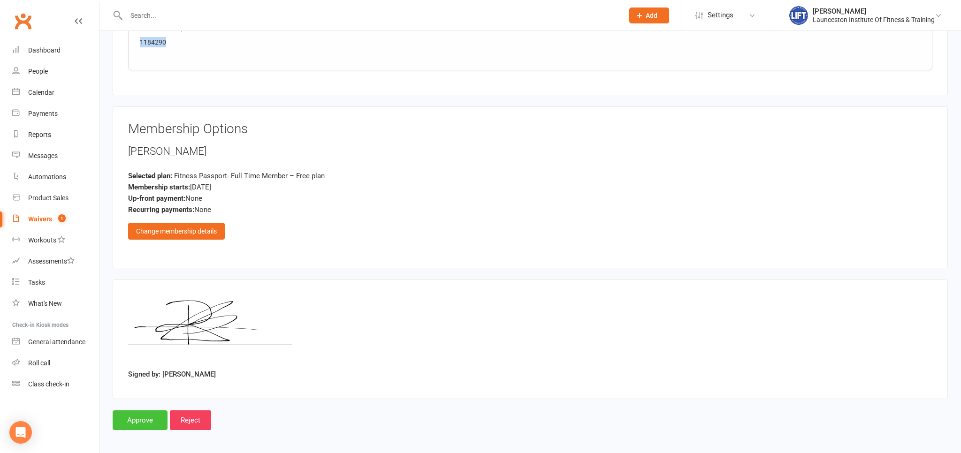
click at [127, 416] on input "Approve" at bounding box center [140, 420] width 55 height 20
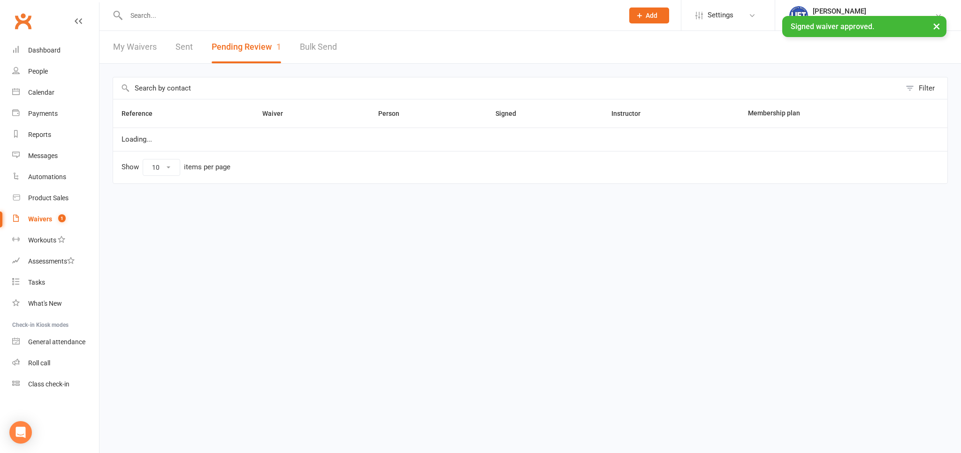
click at [136, 14] on input "text" at bounding box center [369, 15] width 493 height 13
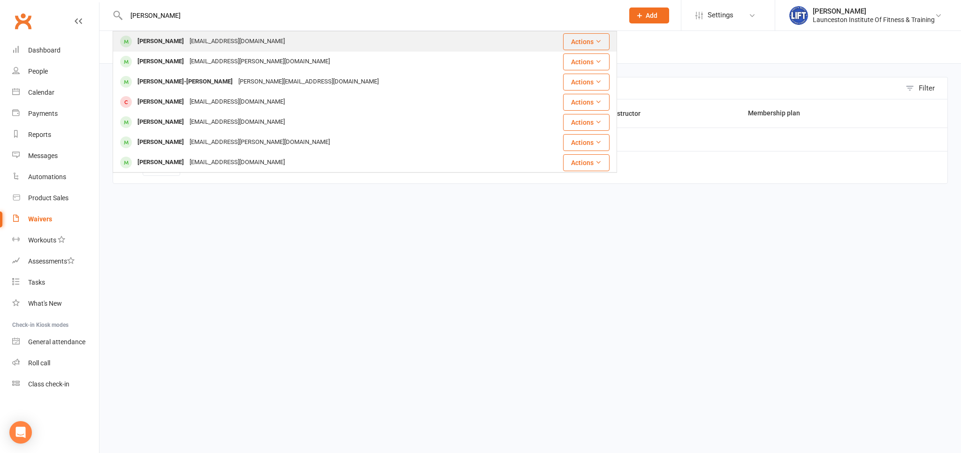
type input "russell jay"
click at [176, 40] on div "Russell Jay Mariscotes" at bounding box center [161, 42] width 52 height 14
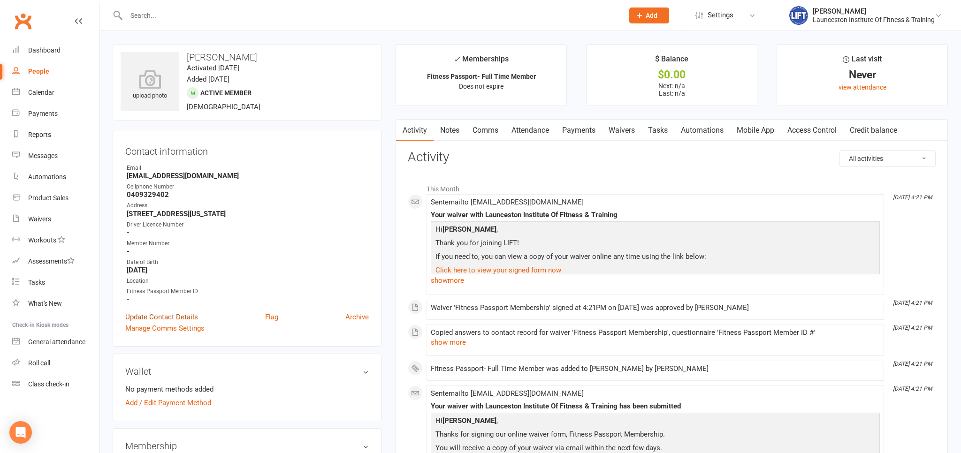
click at [195, 315] on link "Update Contact Details" at bounding box center [161, 316] width 73 height 11
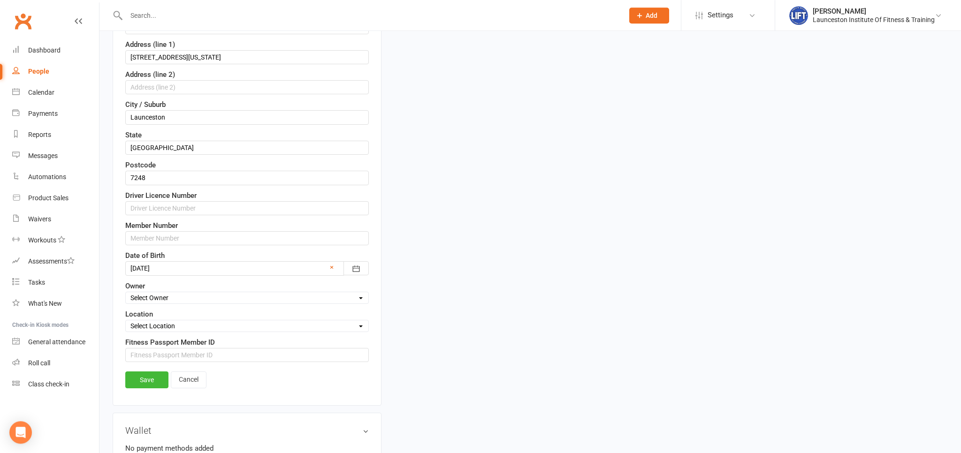
scroll to position [240, 0]
click at [161, 349] on input "string" at bounding box center [246, 354] width 243 height 14
paste input "1184290"
type input "1184290"
click at [152, 371] on link "Save" at bounding box center [146, 379] width 43 height 17
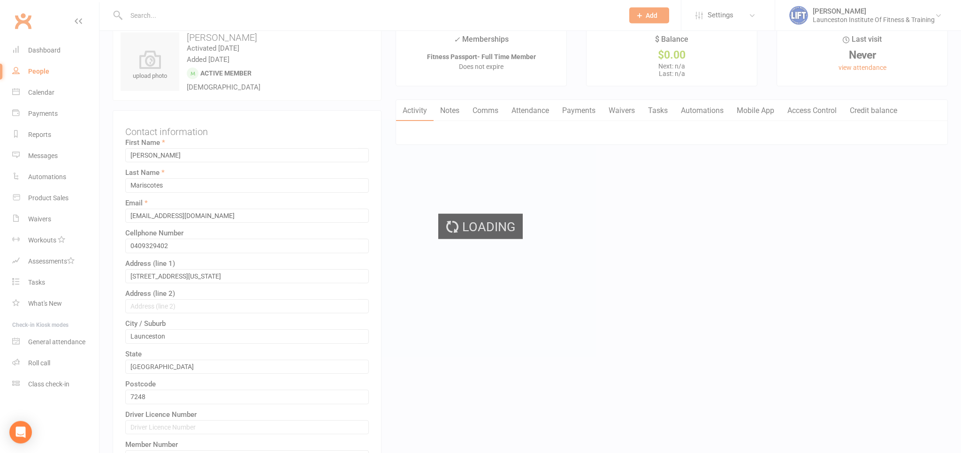
scroll to position [0, 0]
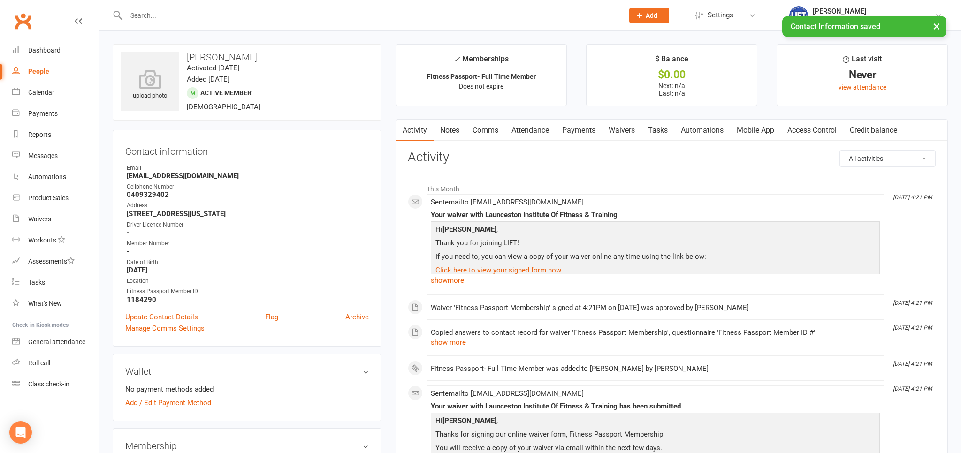
click at [805, 125] on link "Access Control" at bounding box center [811, 131] width 62 height 22
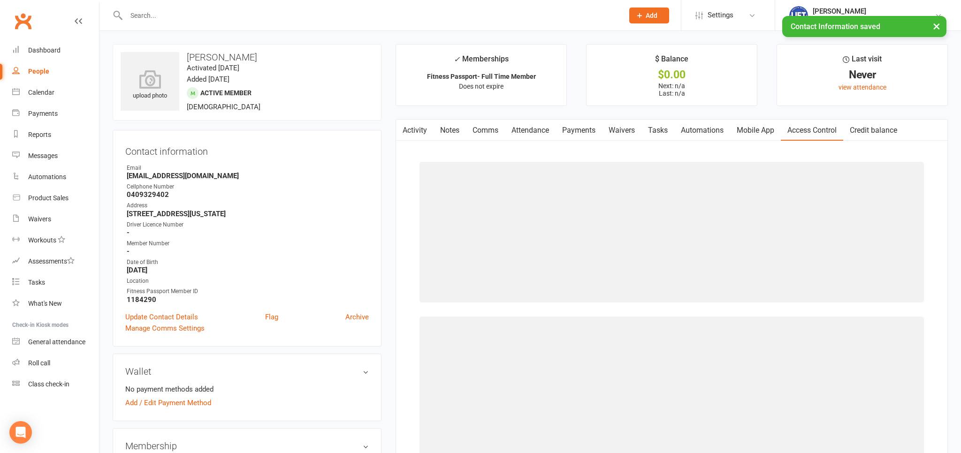
click at [805, 125] on link "Access Control" at bounding box center [811, 131] width 62 height 22
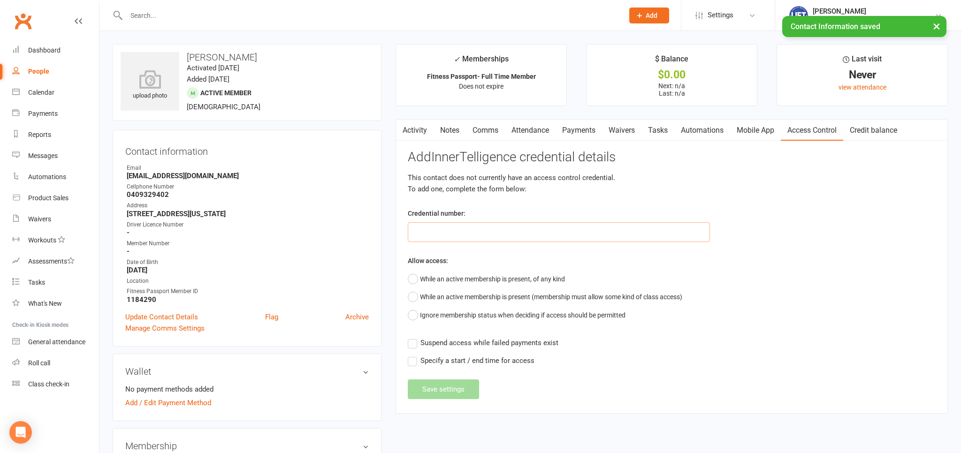
click at [535, 231] on input "text" at bounding box center [559, 232] width 302 height 20
paste input "20000000000000004C7DD02E"
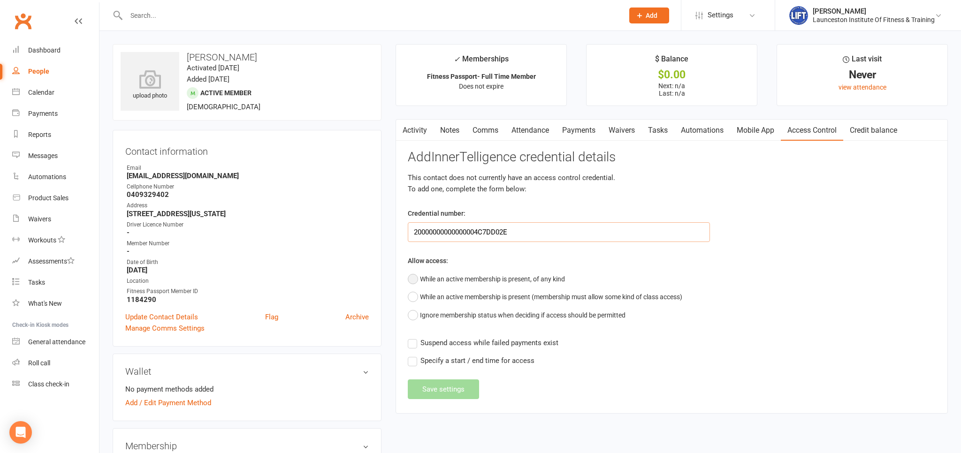
type input "20000000000000004C7DD02E"
click at [421, 278] on button "While an active membership is present, of any kind" at bounding box center [486, 279] width 157 height 18
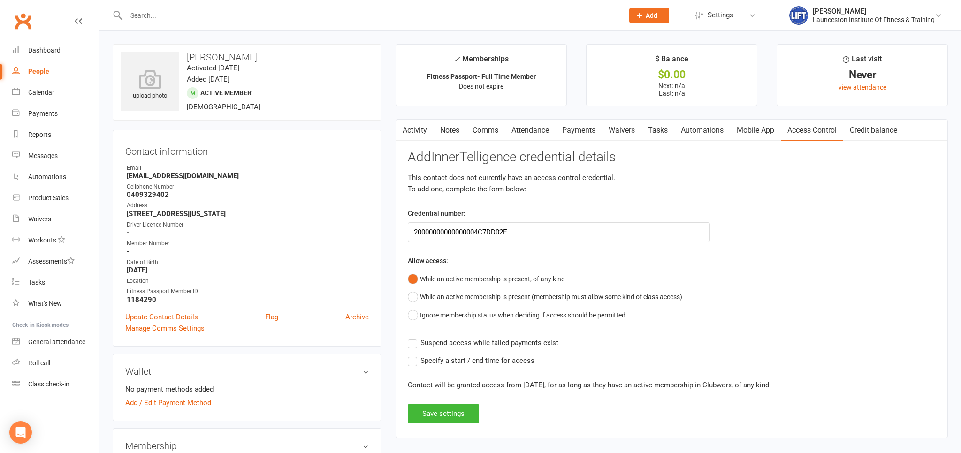
click at [413, 342] on label "Suspend access while failed payments exist" at bounding box center [483, 342] width 151 height 11
click at [413, 337] on input "Suspend access while failed payments exist" at bounding box center [483, 337] width 151 height 0
click at [434, 409] on button "Save settings" at bounding box center [443, 414] width 71 height 20
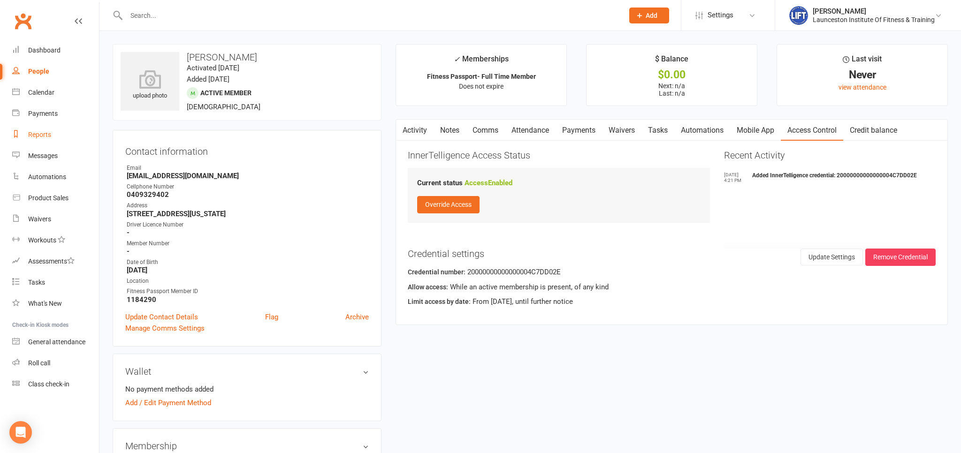
click at [52, 137] on link "Reports" at bounding box center [55, 134] width 87 height 21
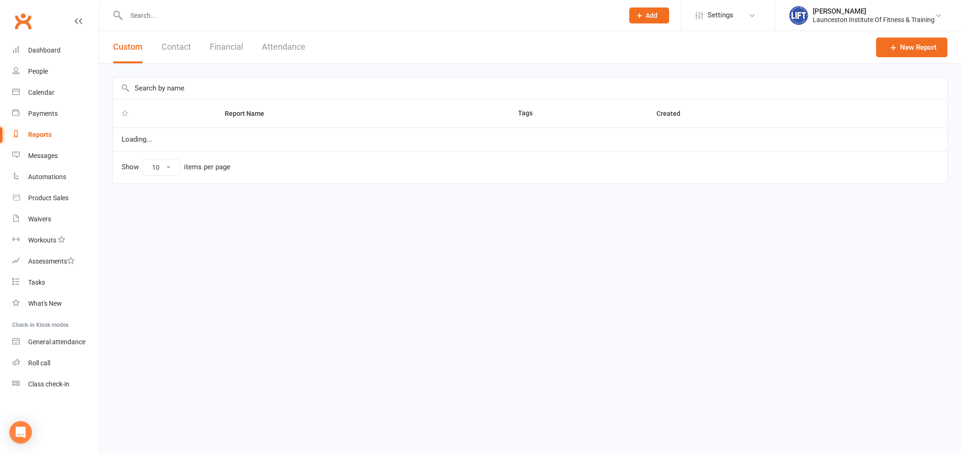
select select "100"
click at [52, 137] on link "Reports" at bounding box center [55, 134] width 87 height 21
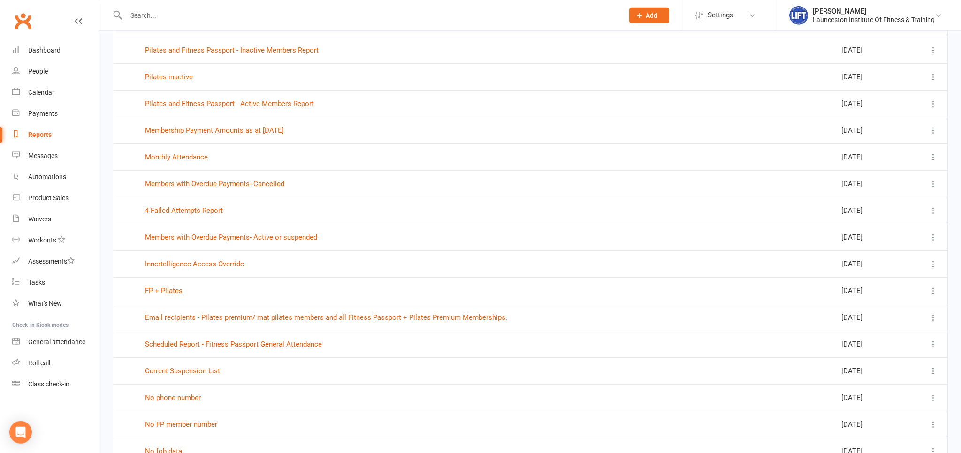
scroll to position [148, 0]
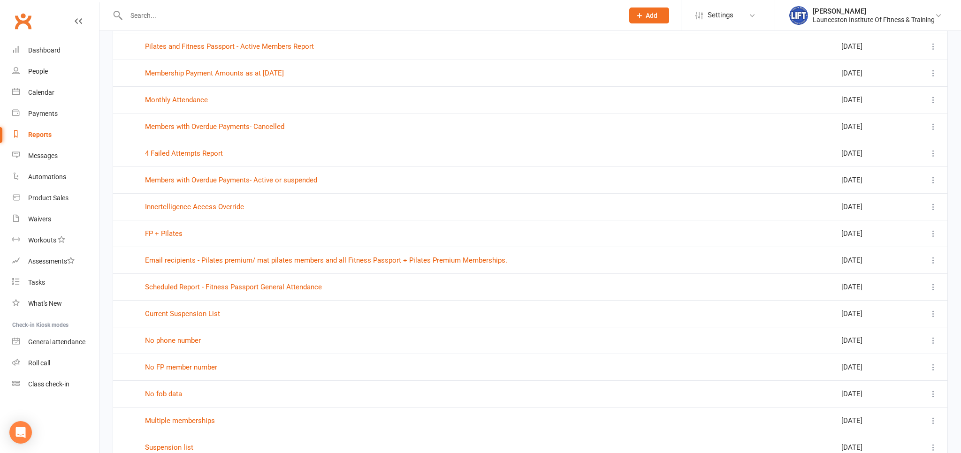
click at [171, 8] on div at bounding box center [365, 15] width 504 height 30
click at [55, 347] on link "General attendance" at bounding box center [55, 342] width 87 height 21
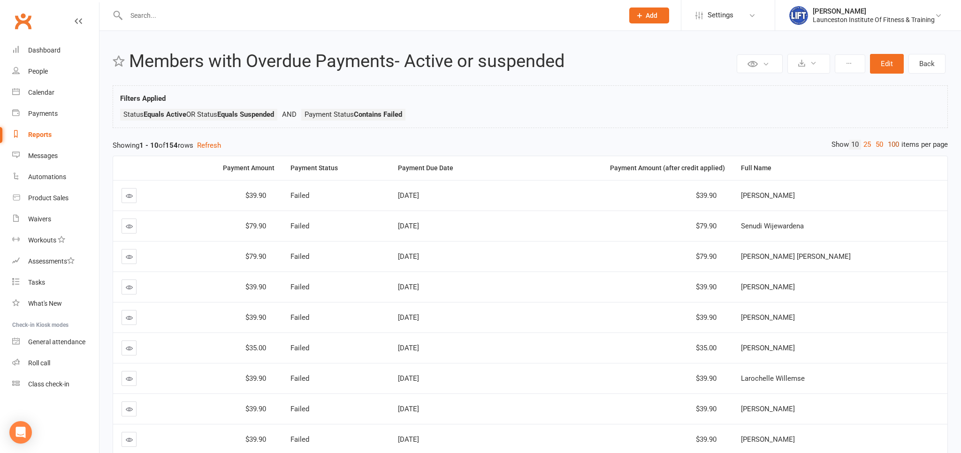
click at [891, 144] on link "100" at bounding box center [893, 145] width 16 height 10
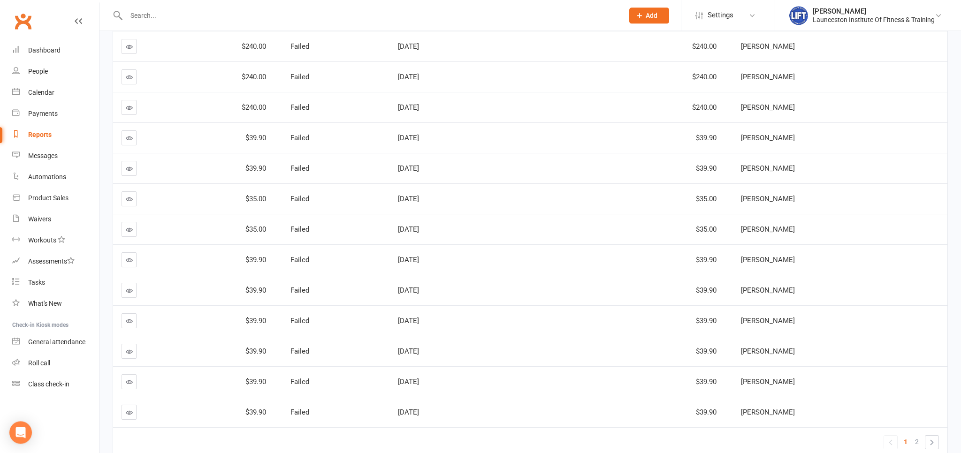
scroll to position [2840, 0]
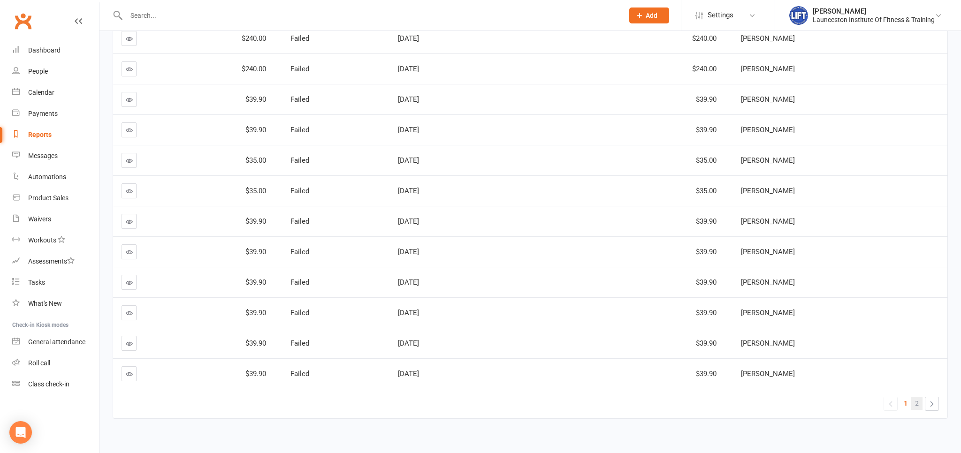
click at [920, 397] on link "2" at bounding box center [916, 403] width 11 height 13
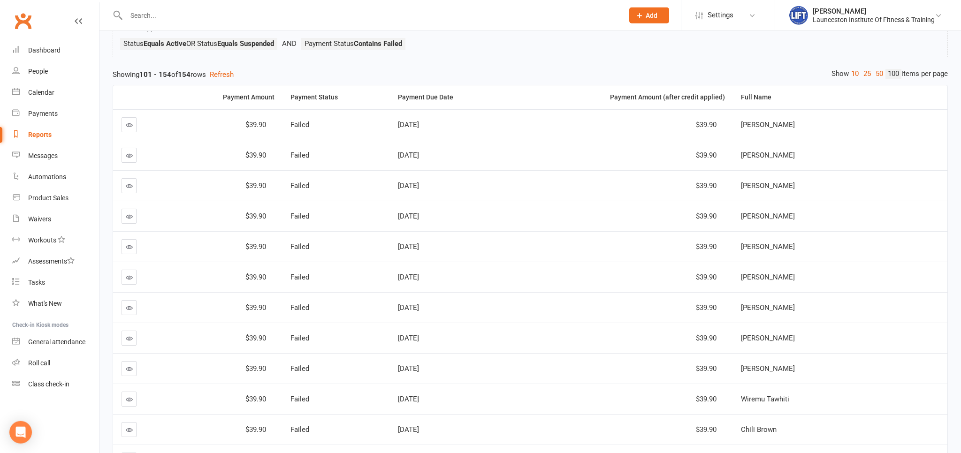
scroll to position [55, 0]
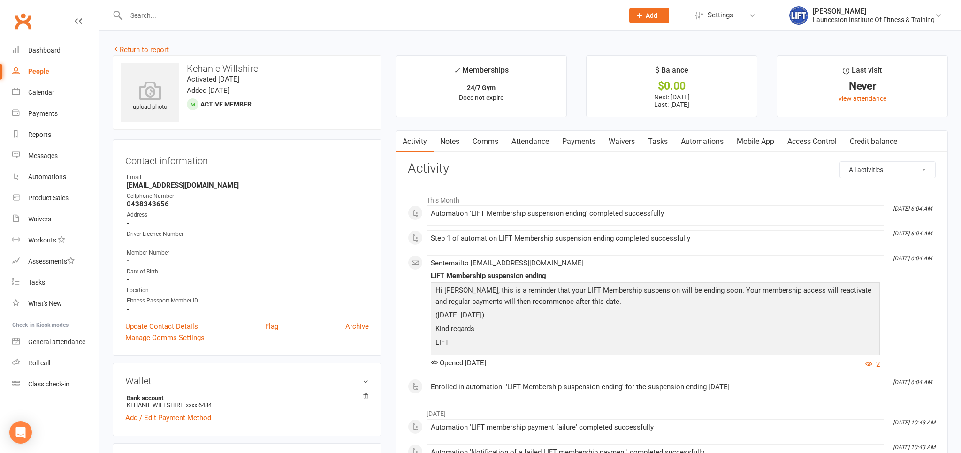
click at [570, 137] on link "Payments" at bounding box center [578, 142] width 46 height 22
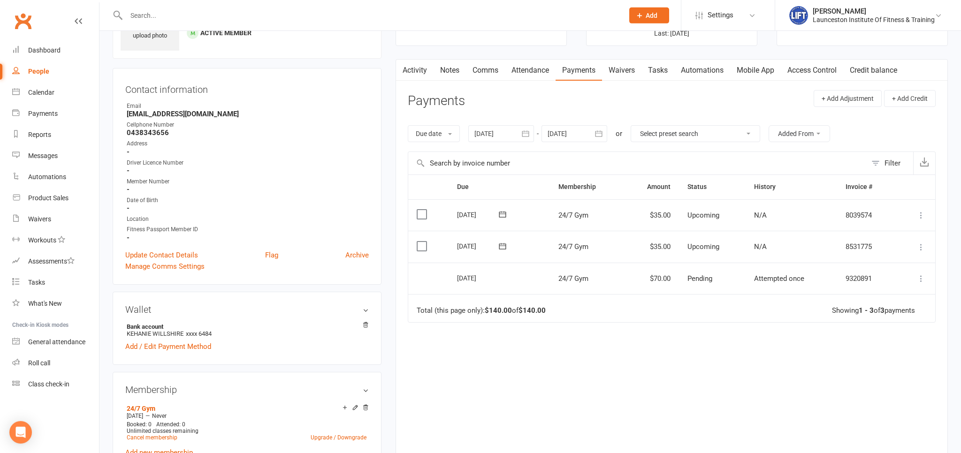
scroll to position [99, 0]
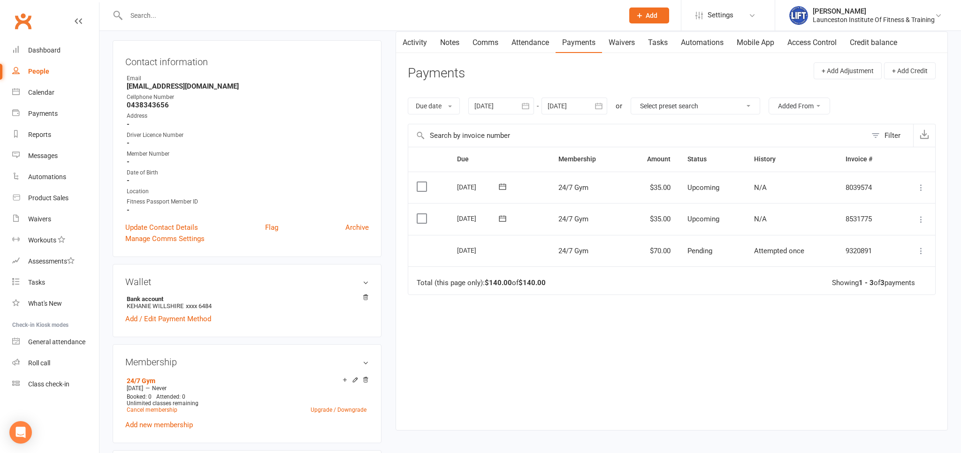
click at [502, 105] on div at bounding box center [501, 106] width 66 height 17
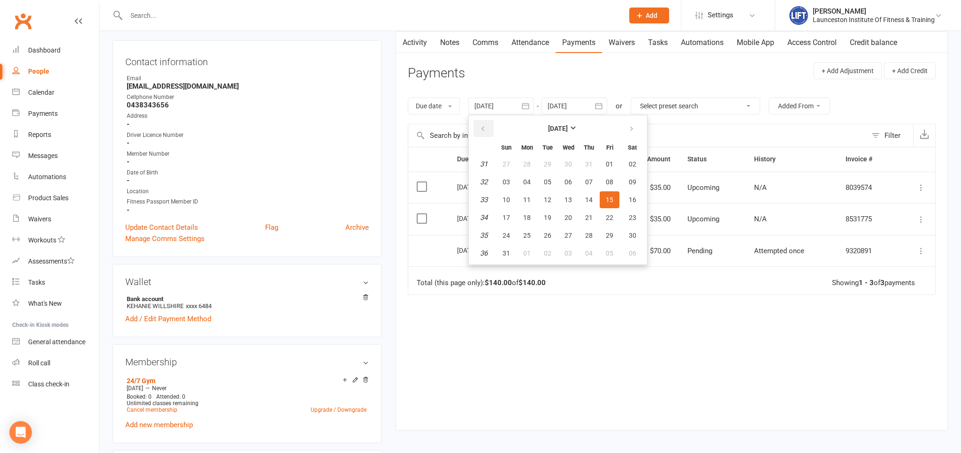
click at [484, 130] on icon "button" at bounding box center [482, 129] width 7 height 8
click at [563, 170] on button "04" at bounding box center [568, 164] width 20 height 17
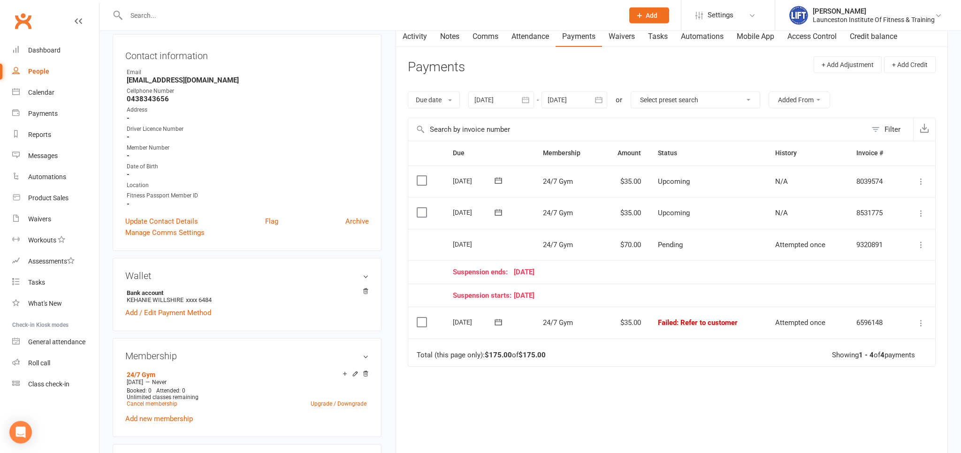
scroll to position [148, 0]
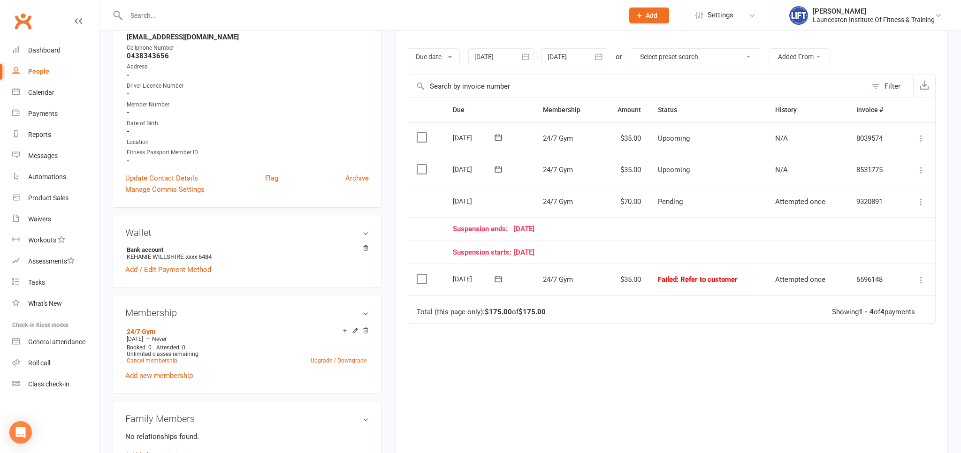
click at [489, 53] on div at bounding box center [501, 56] width 66 height 17
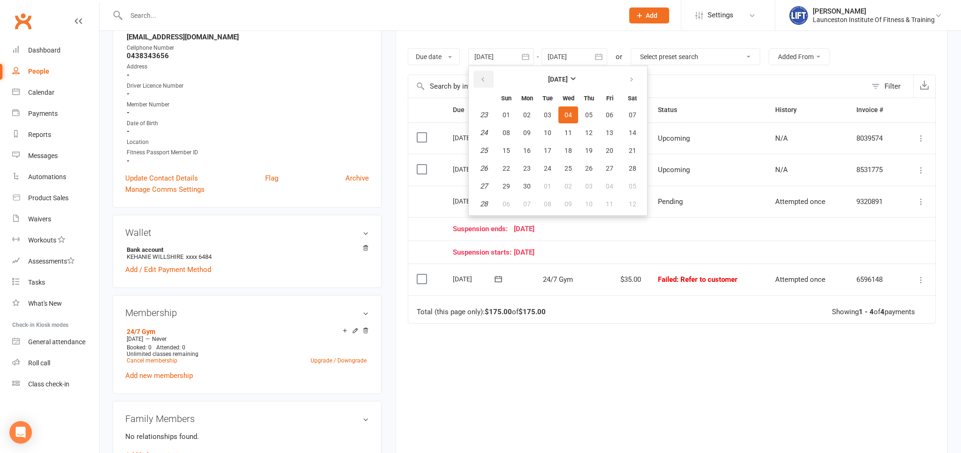
click at [478, 77] on button "button" at bounding box center [483, 79] width 20 height 17
click at [544, 134] on button "08" at bounding box center [547, 132] width 20 height 17
type input "08 Apr 2025"
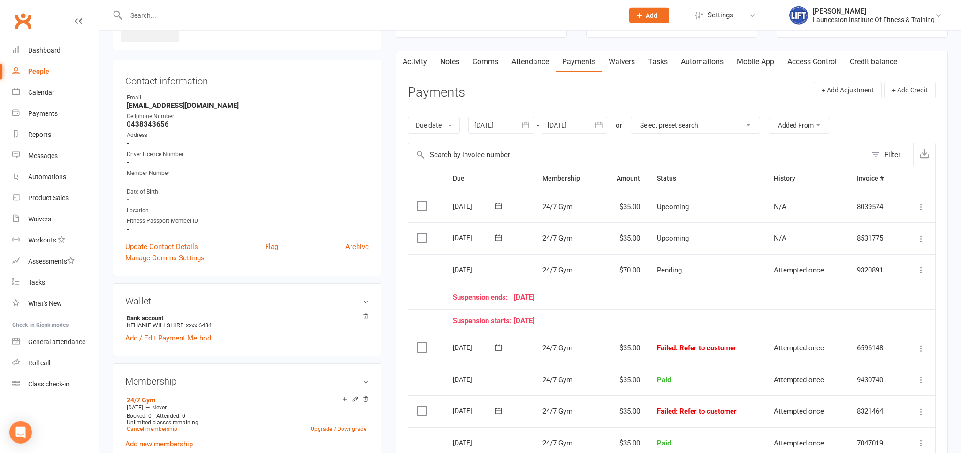
scroll to position [0, 0]
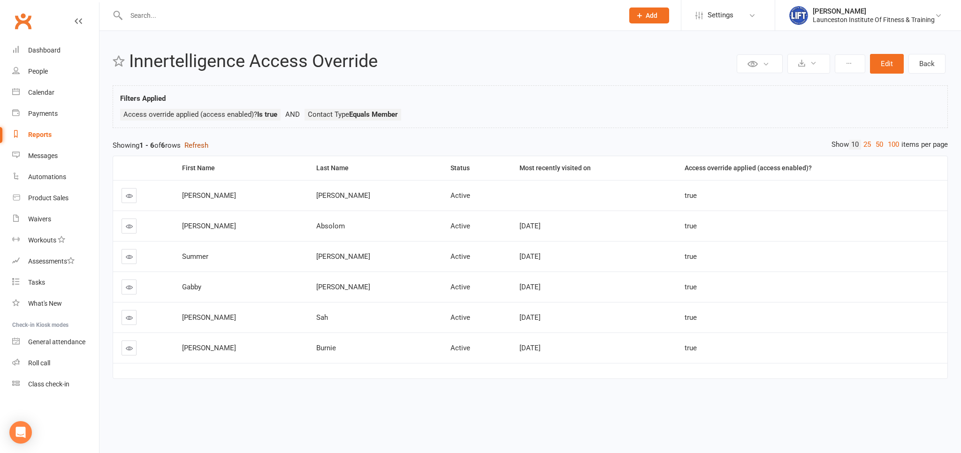
click at [205, 140] on button "Refresh" at bounding box center [196, 145] width 24 height 11
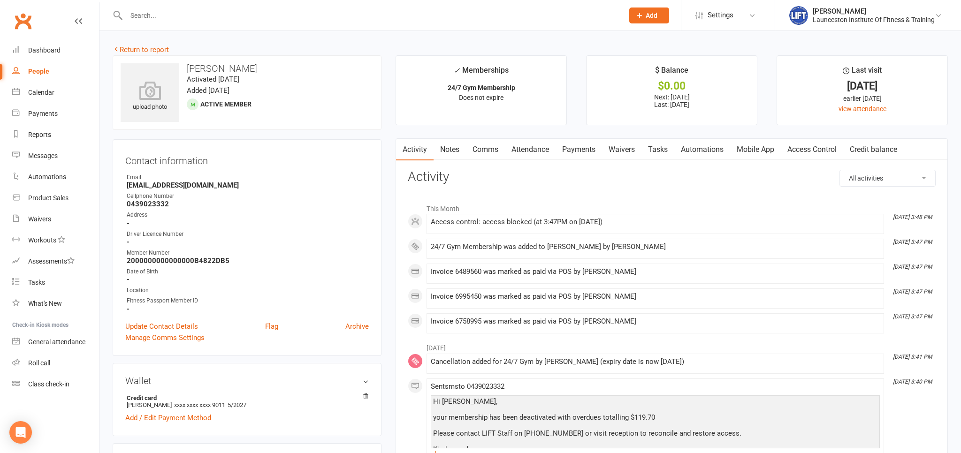
click at [801, 149] on link "Access Control" at bounding box center [811, 150] width 62 height 22
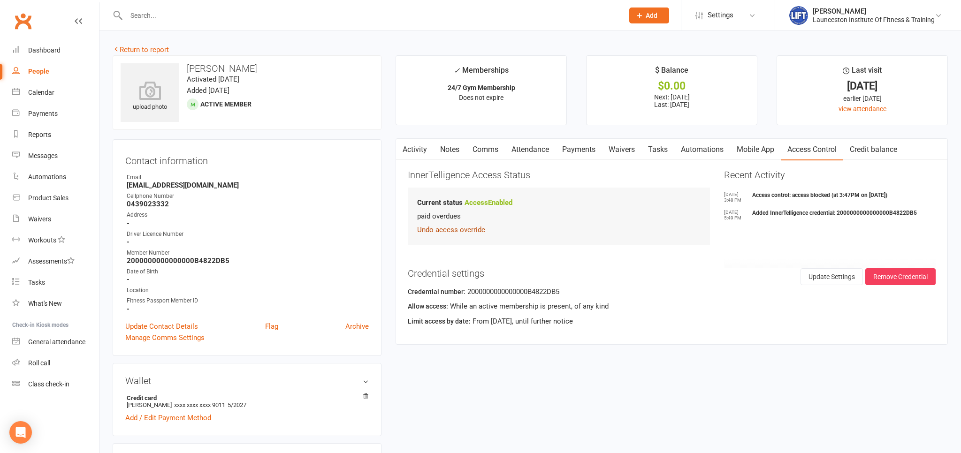
click at [468, 231] on button "Undo access override" at bounding box center [451, 229] width 68 height 11
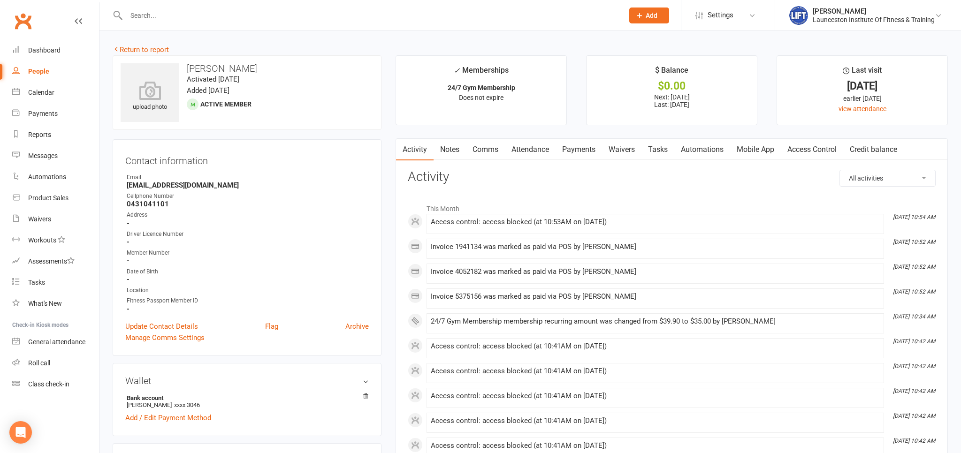
click at [586, 151] on link "Payments" at bounding box center [578, 150] width 46 height 22
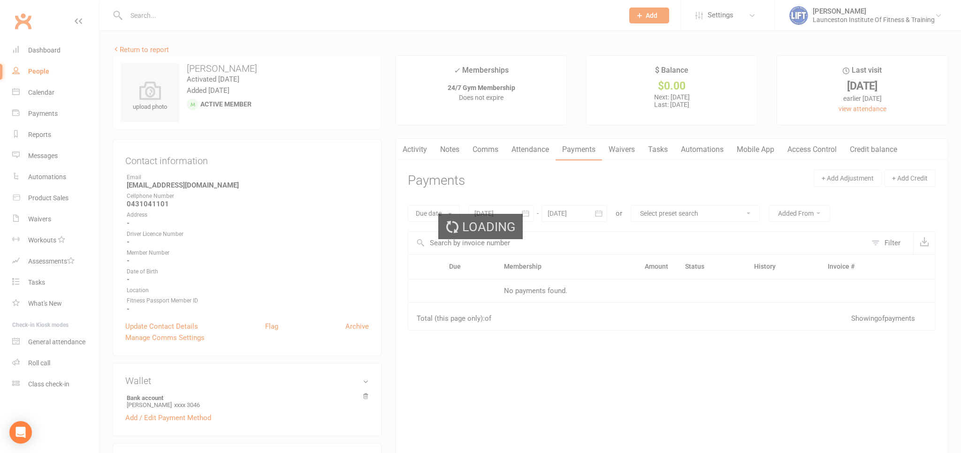
click at [586, 151] on div "Loading" at bounding box center [480, 226] width 961 height 453
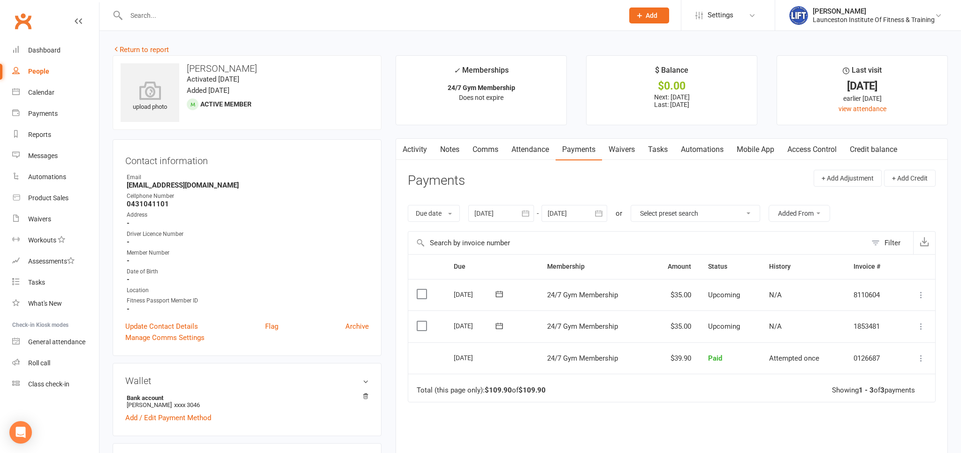
click at [816, 155] on link "Access Control" at bounding box center [811, 150] width 62 height 22
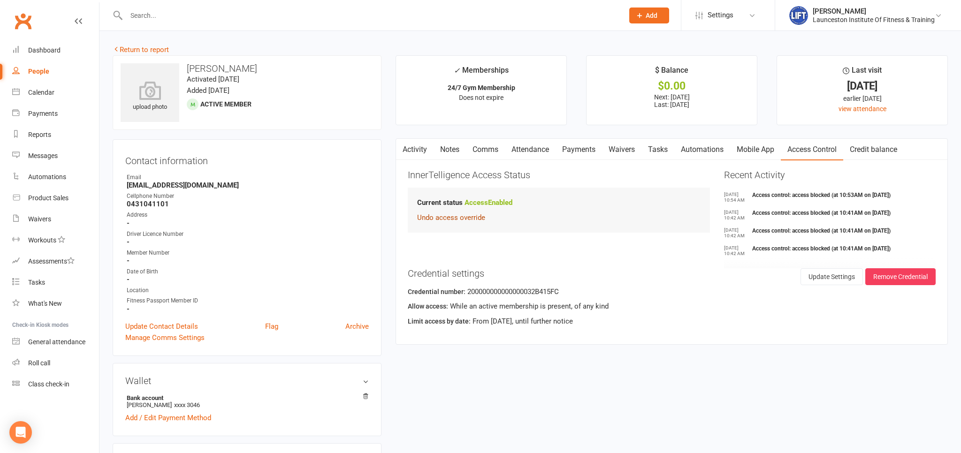
click at [474, 218] on button "Undo access override" at bounding box center [451, 217] width 68 height 11
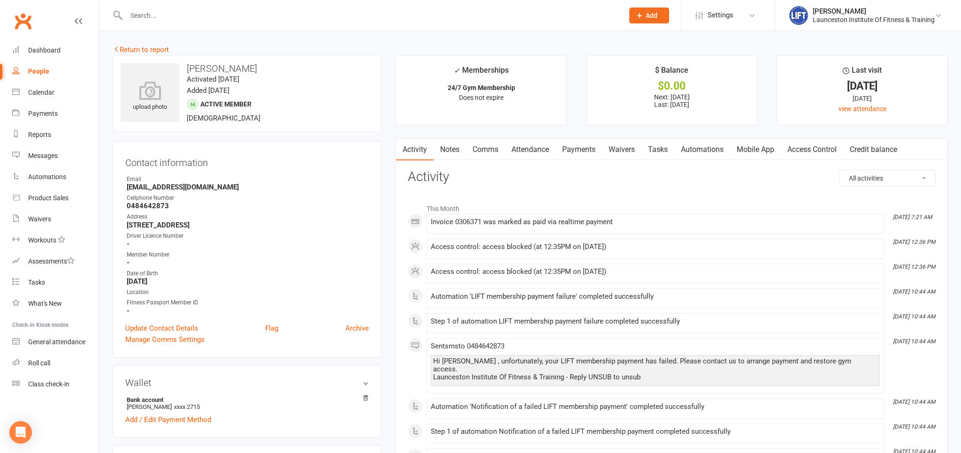
click at [825, 151] on link "Access Control" at bounding box center [811, 150] width 62 height 22
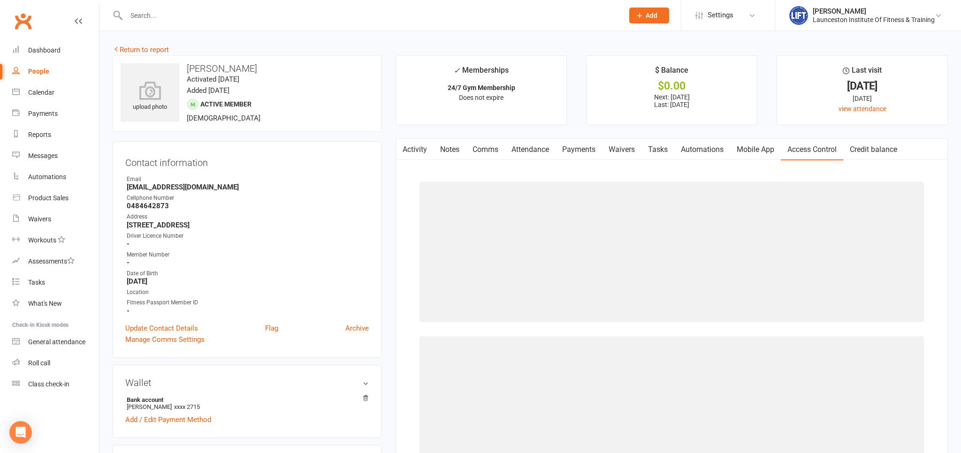
click at [825, 151] on link "Access Control" at bounding box center [811, 150] width 62 height 22
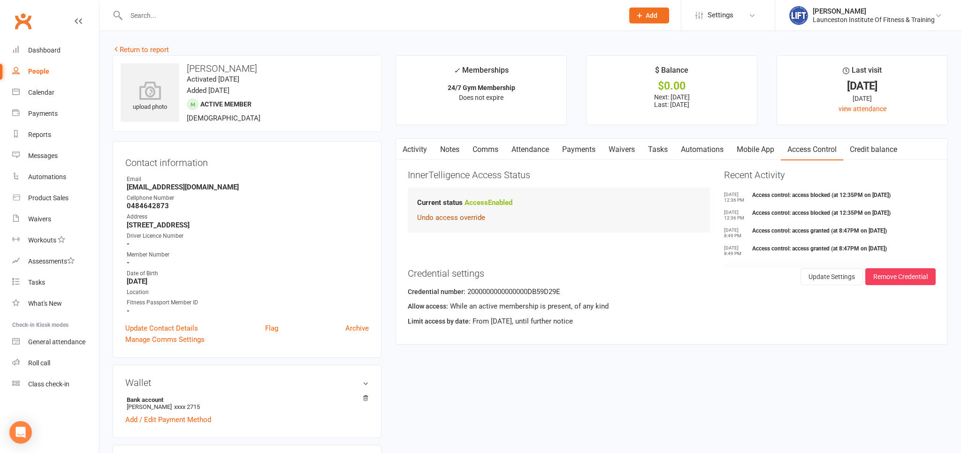
click at [477, 219] on button "Undo access override" at bounding box center [451, 217] width 68 height 11
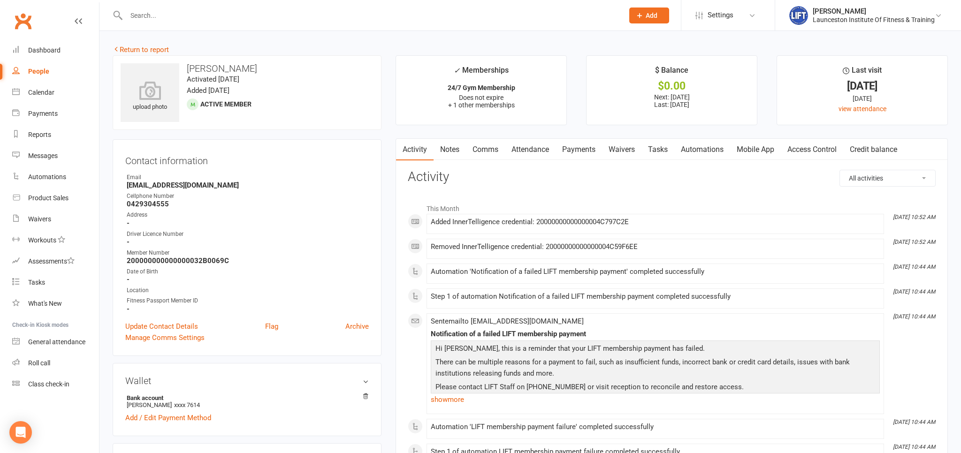
click at [535, 144] on link "Attendance" at bounding box center [530, 150] width 51 height 22
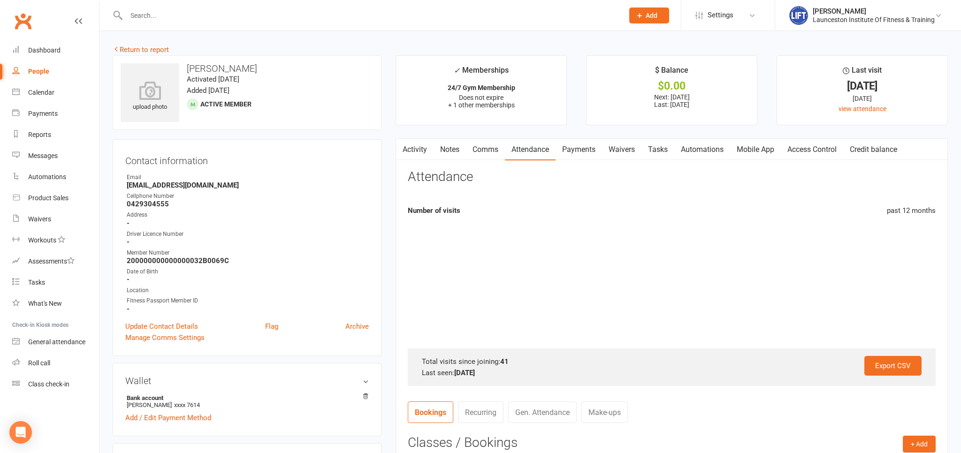
click at [573, 153] on link "Payments" at bounding box center [578, 150] width 46 height 22
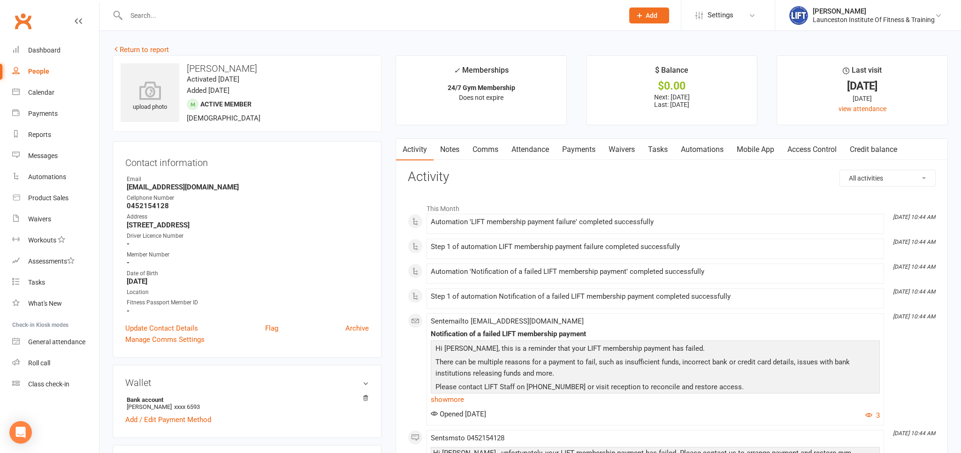
click at [815, 145] on link "Access Control" at bounding box center [811, 150] width 62 height 22
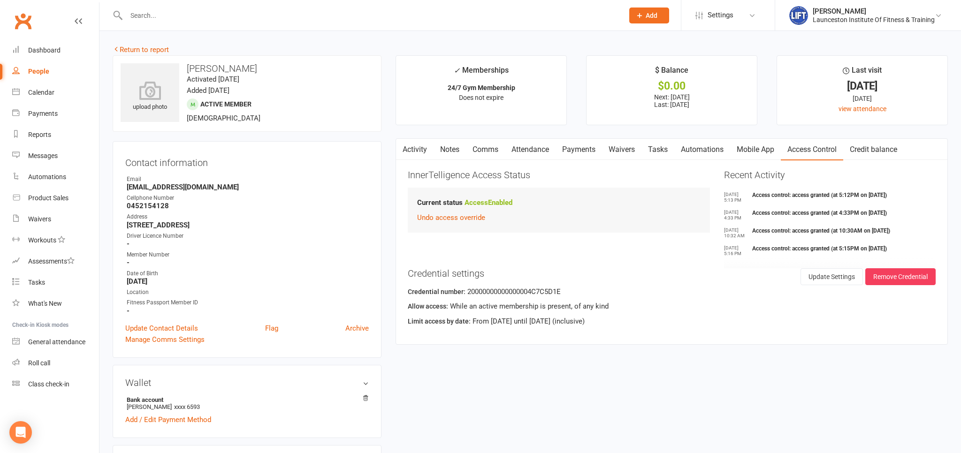
click at [588, 150] on link "Payments" at bounding box center [578, 150] width 46 height 22
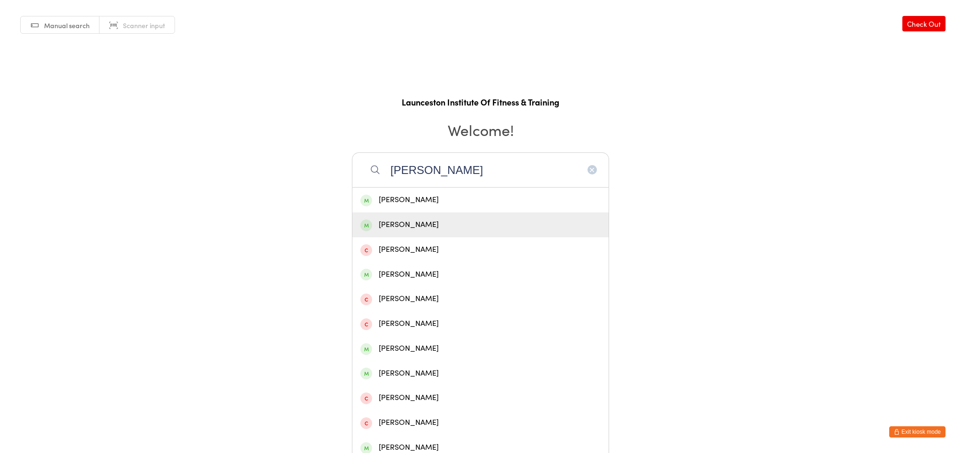
type input "[PERSON_NAME]"
click at [459, 201] on div "[PERSON_NAME]" at bounding box center [480, 200] width 240 height 13
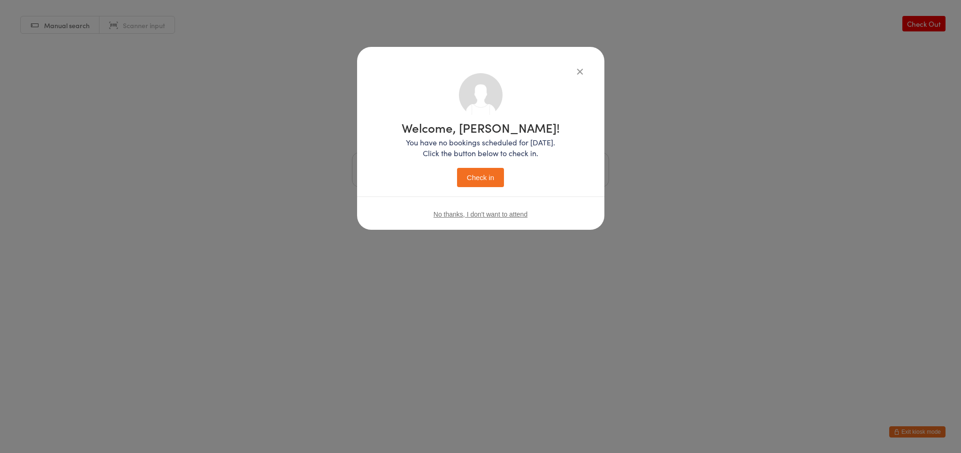
click at [494, 182] on button "Check in" at bounding box center [480, 177] width 47 height 19
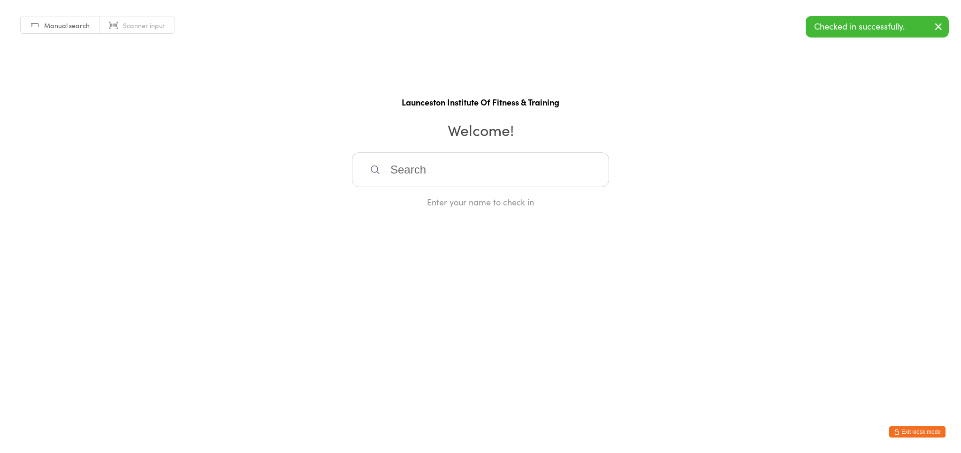
click at [435, 170] on input "search" at bounding box center [480, 169] width 257 height 35
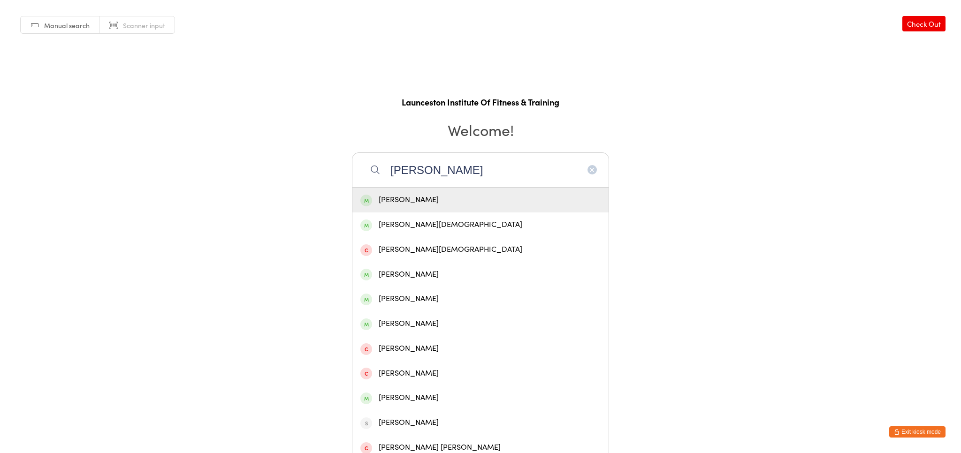
type input "[PERSON_NAME]"
click at [428, 194] on div "[PERSON_NAME]" at bounding box center [480, 200] width 240 height 13
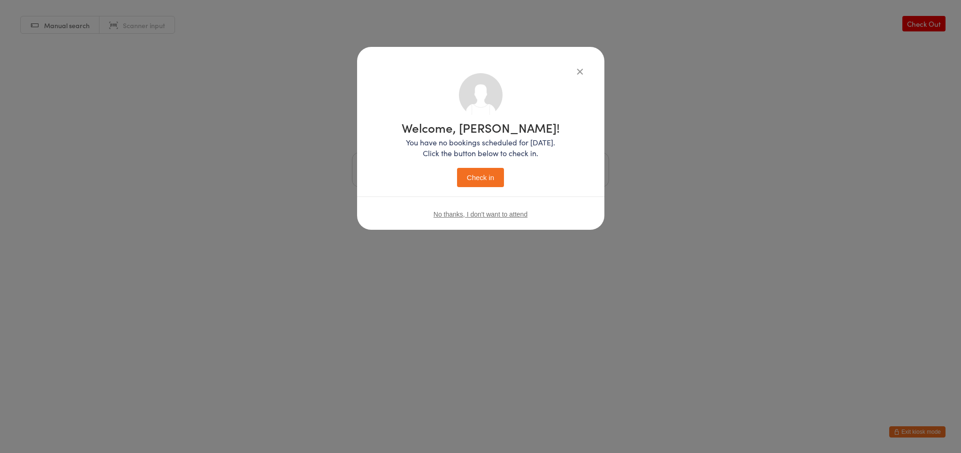
click at [472, 181] on button "Check in" at bounding box center [480, 177] width 47 height 19
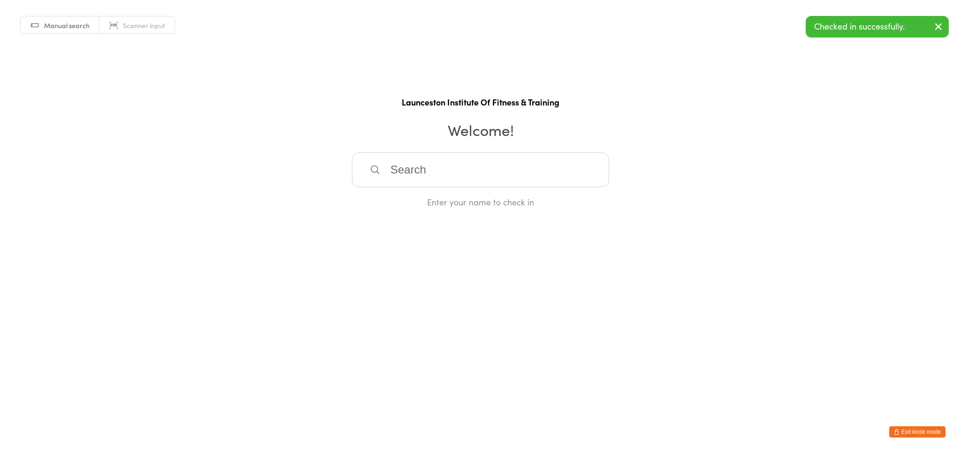
click at [394, 174] on input "search" at bounding box center [480, 169] width 257 height 35
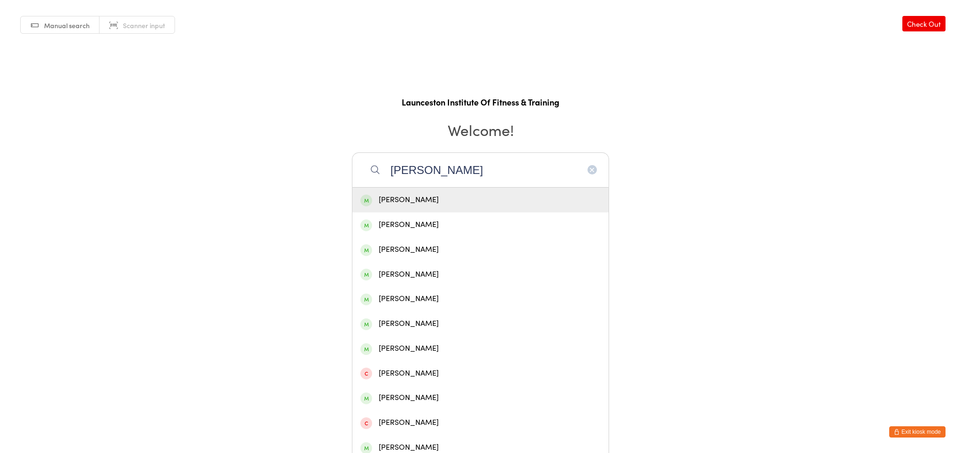
type input "stefan kourakis"
click at [389, 201] on div "[PERSON_NAME]" at bounding box center [480, 200] width 240 height 13
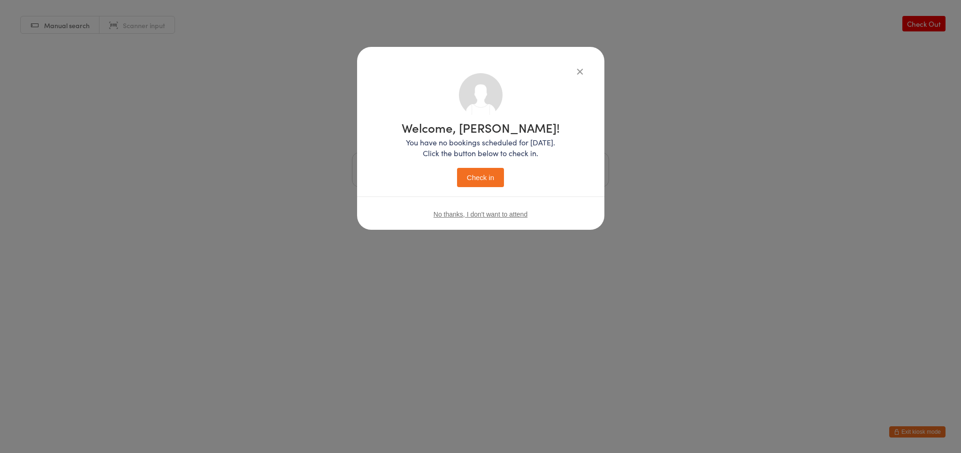
click at [489, 187] on button "Check in" at bounding box center [480, 177] width 47 height 19
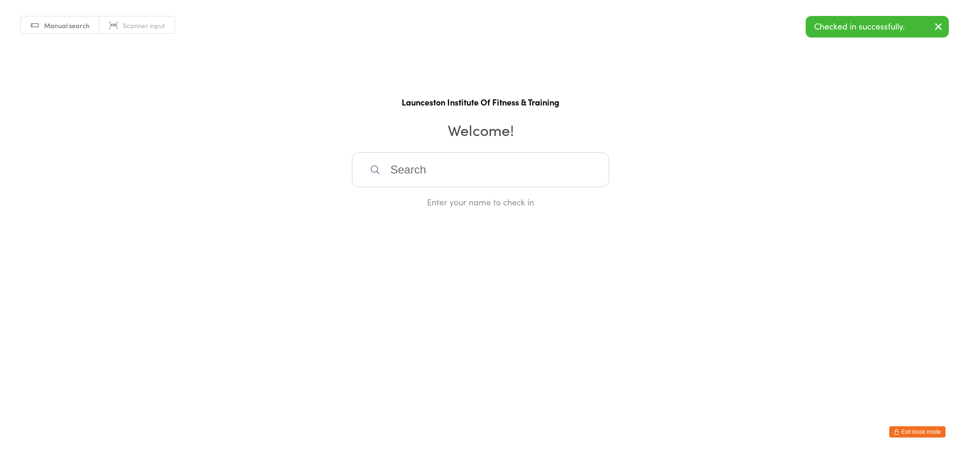
click at [509, 162] on input "search" at bounding box center [480, 169] width 257 height 35
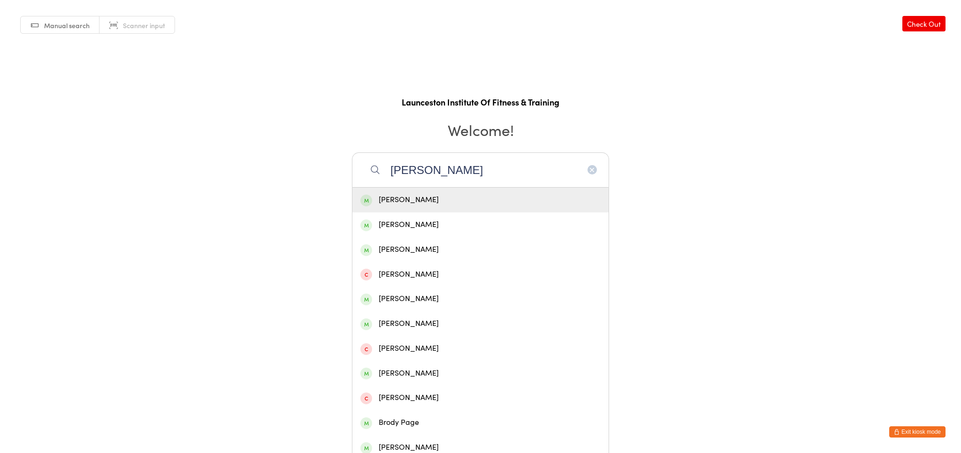
type input "trent page"
click at [512, 199] on div "[PERSON_NAME]" at bounding box center [480, 200] width 240 height 13
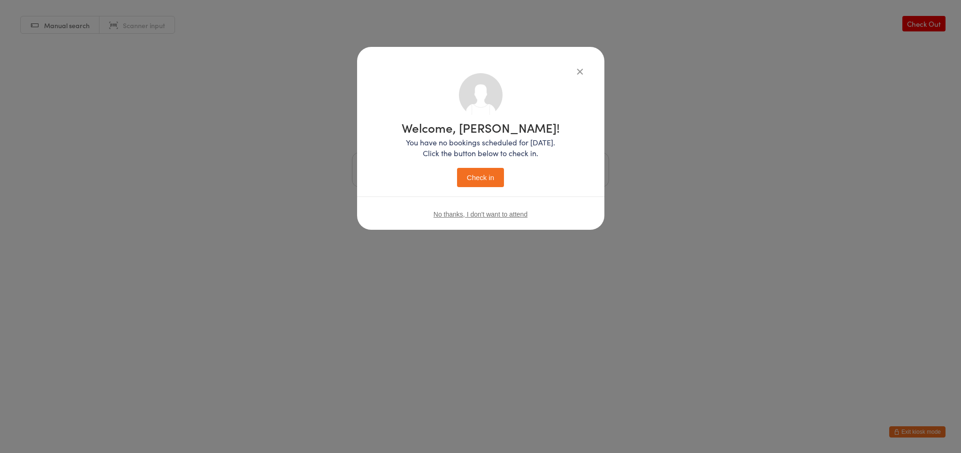
click at [470, 181] on button "Check in" at bounding box center [480, 177] width 47 height 19
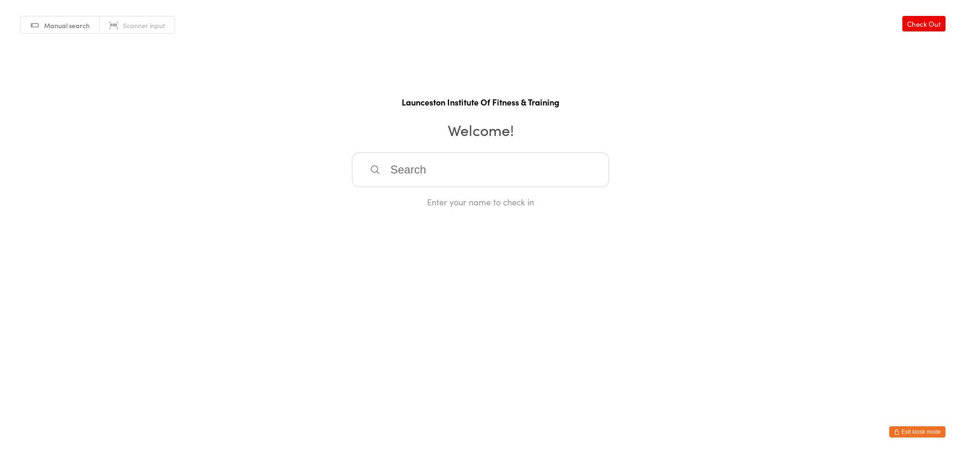
click at [919, 425] on html "You have now entered Kiosk Mode. Members will be able to check themselves in us…" at bounding box center [480, 226] width 961 height 453
click at [916, 434] on button "Exit kiosk mode" at bounding box center [917, 431] width 56 height 11
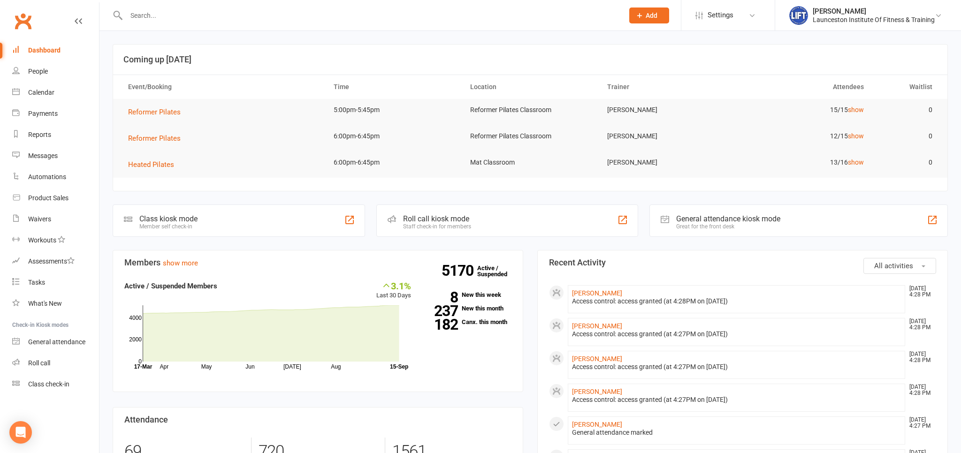
click at [140, 22] on input "text" at bounding box center [369, 15] width 493 height 13
type input "Night"
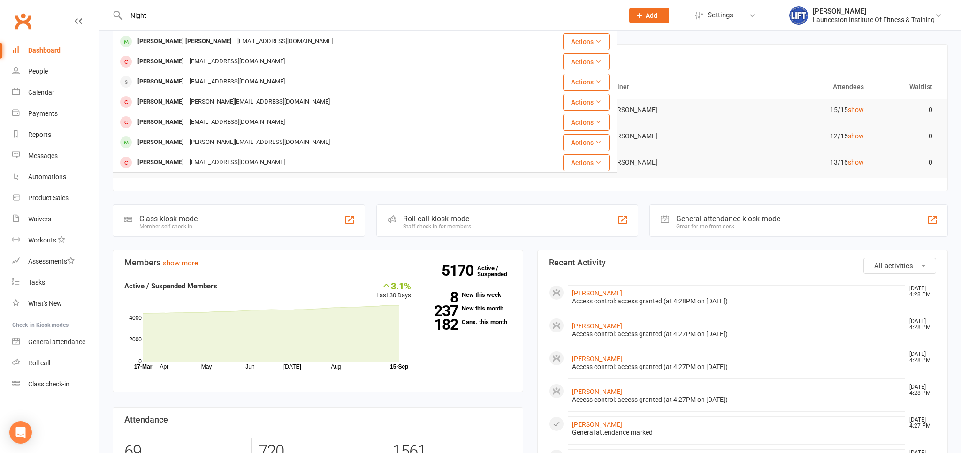
drag, startPoint x: 159, startPoint y: 17, endPoint x: 110, endPoint y: 17, distance: 48.3
click at [123, 17] on input "Night" at bounding box center [369, 15] width 493 height 13
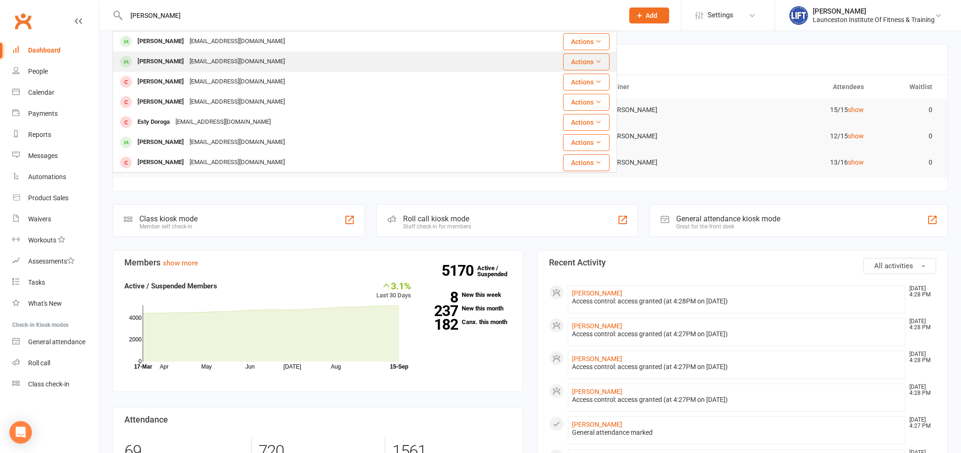
type input "dorothy"
click at [174, 59] on div "Dorothy Knight" at bounding box center [161, 62] width 52 height 14
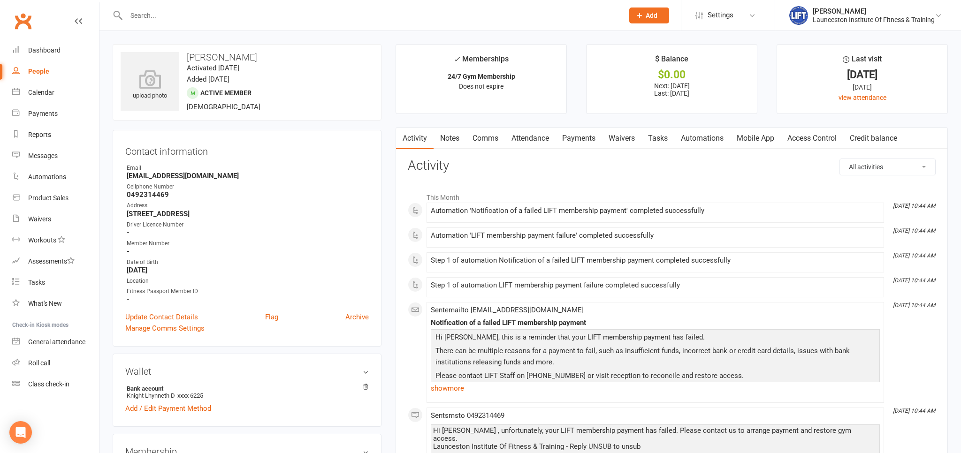
click at [569, 132] on link "Payments" at bounding box center [578, 139] width 46 height 22
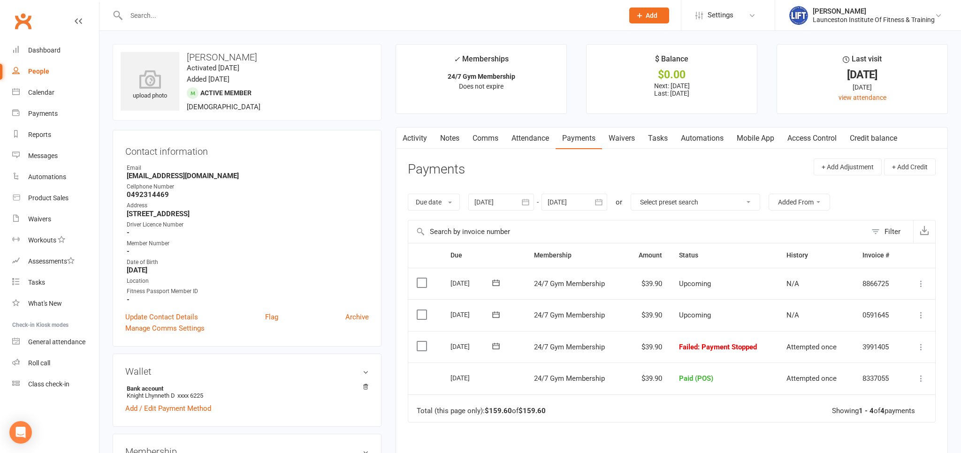
click at [922, 342] on icon at bounding box center [920, 346] width 9 height 9
click at [856, 365] on link "Mark as Paid (Cash)" at bounding box center [879, 365] width 93 height 19
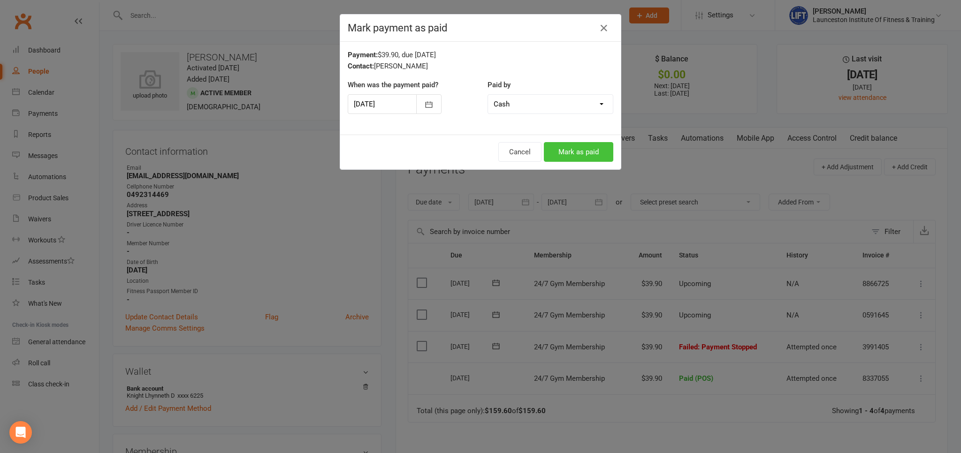
click at [584, 157] on button "Mark as paid" at bounding box center [578, 152] width 69 height 20
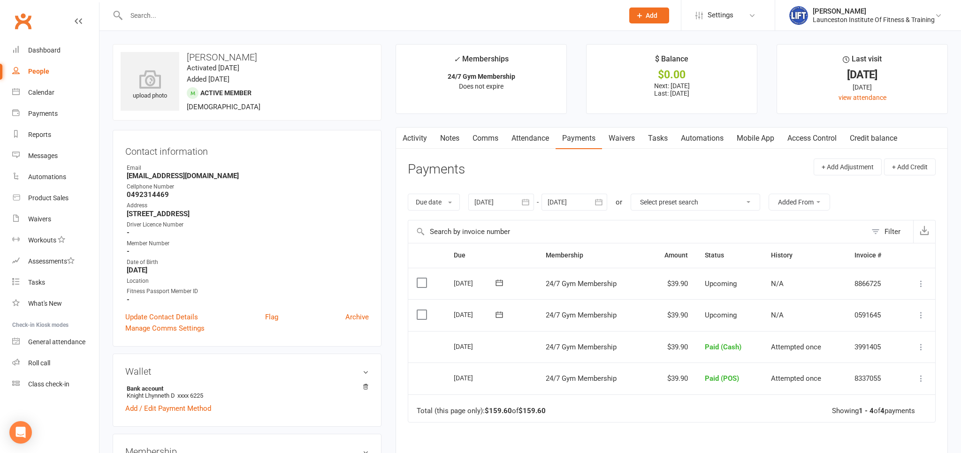
click at [919, 346] on icon at bounding box center [920, 346] width 9 height 9
drag, startPoint x: 650, startPoint y: 172, endPoint x: 646, endPoint y: 175, distance: 5.3
click at [650, 171] on header "Payments + Add Adjustment + Add Credit" at bounding box center [672, 172] width 528 height 26
click at [36, 72] on div "People" at bounding box center [38, 72] width 21 height 8
click at [0, 0] on div "Loading" at bounding box center [0, 0] width 0 height 0
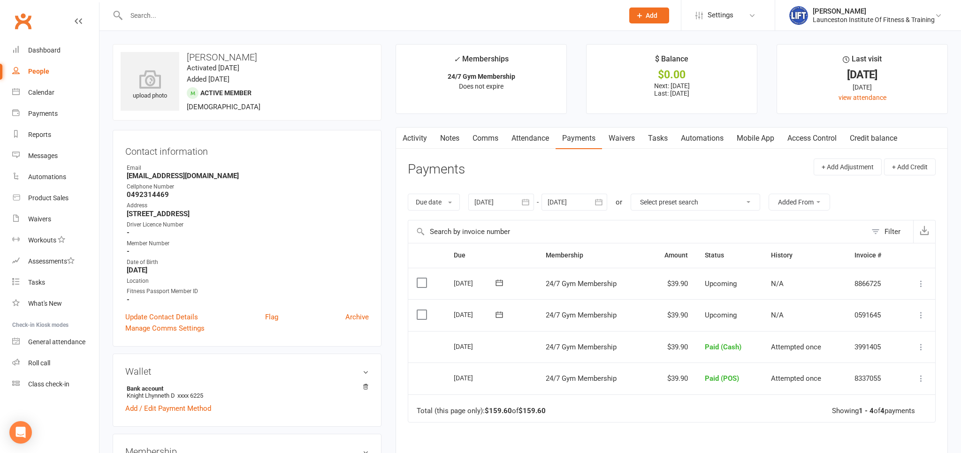
select select "100"
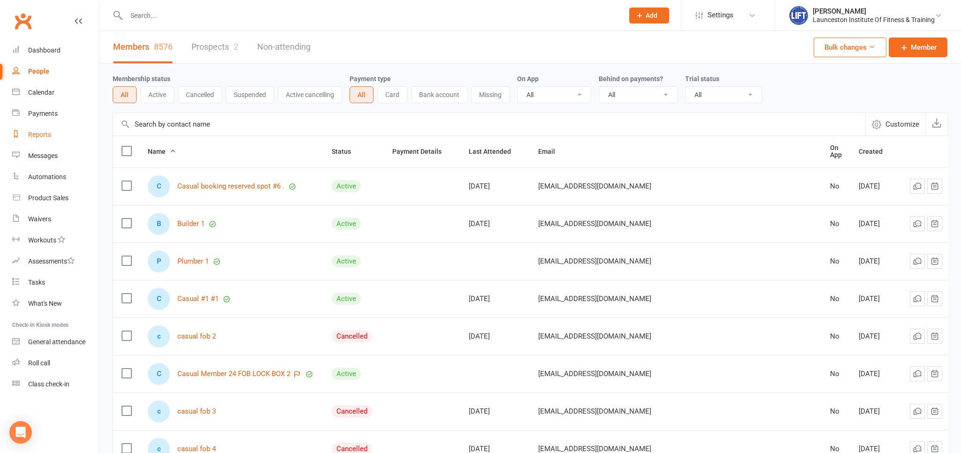
click at [54, 138] on link "Reports" at bounding box center [55, 134] width 87 height 21
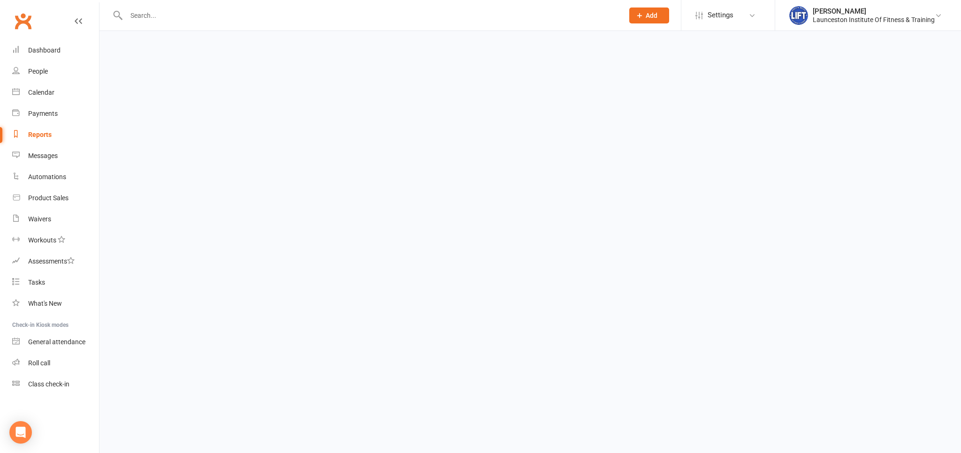
click at [54, 138] on link "Reports" at bounding box center [55, 134] width 87 height 21
select select "100"
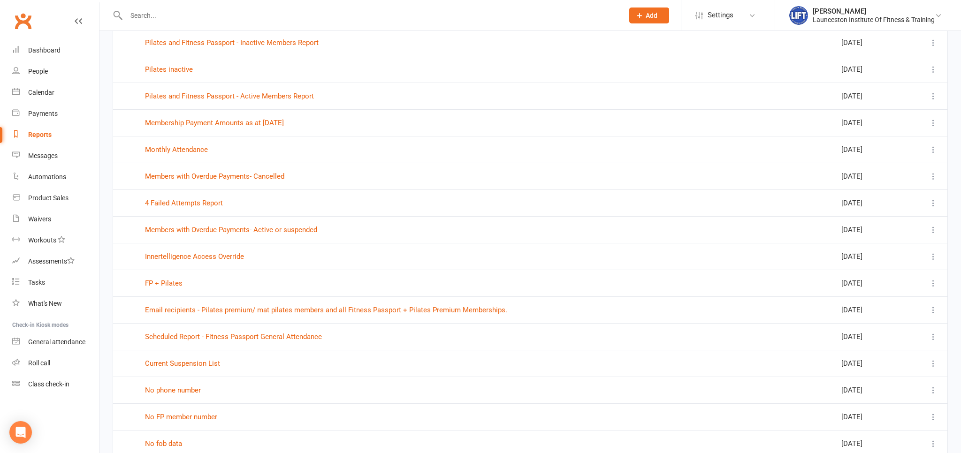
scroll to position [148, 0]
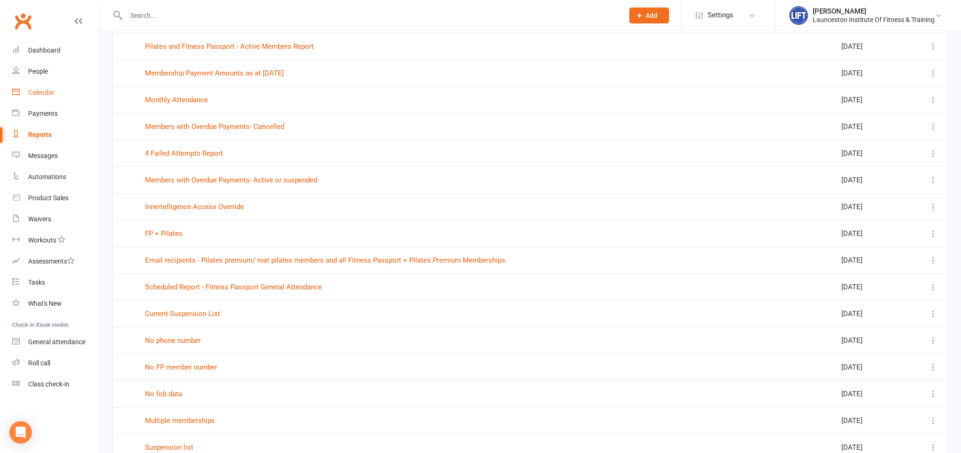
click at [47, 89] on div "Calendar" at bounding box center [41, 93] width 26 height 8
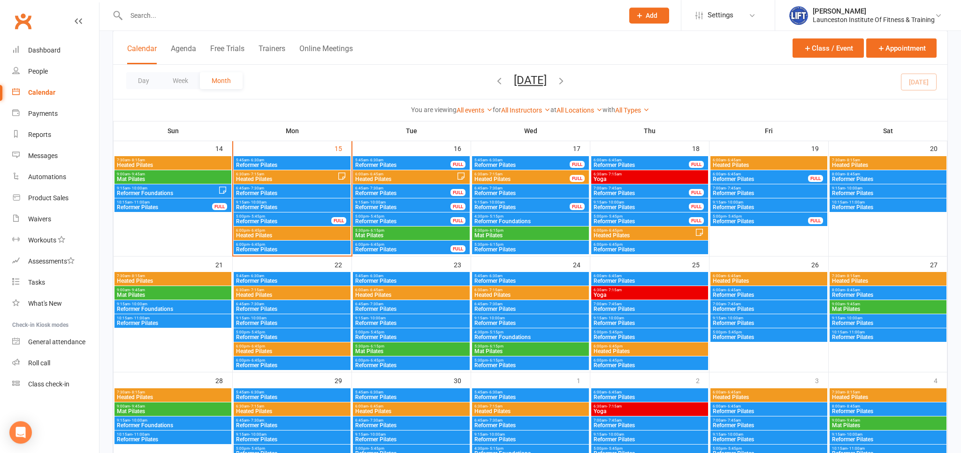
scroll to position [297, 0]
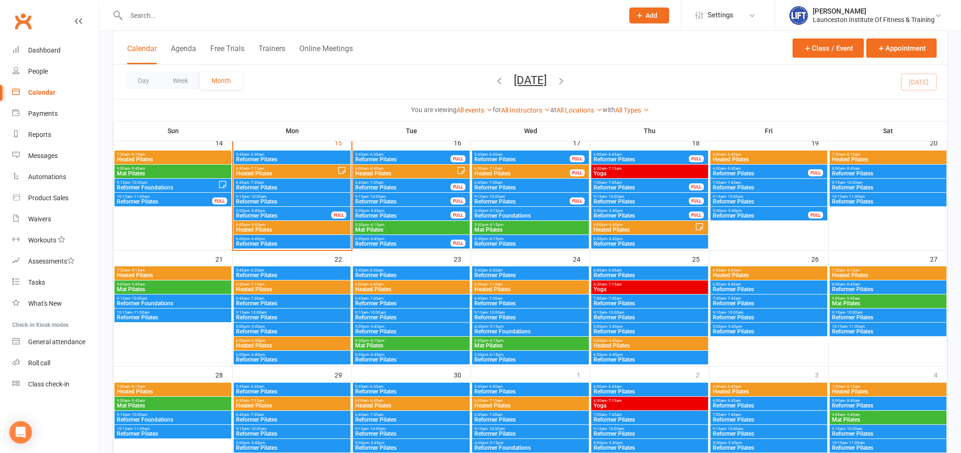
click at [288, 227] on span "Heated Pilates" at bounding box center [291, 230] width 113 height 6
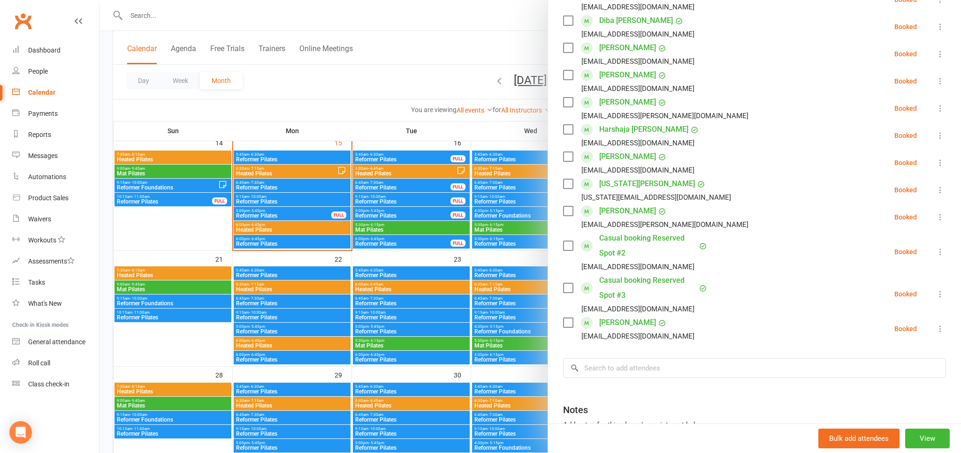
scroll to position [214, 0]
click at [307, 364] on div at bounding box center [529, 226] width 861 height 453
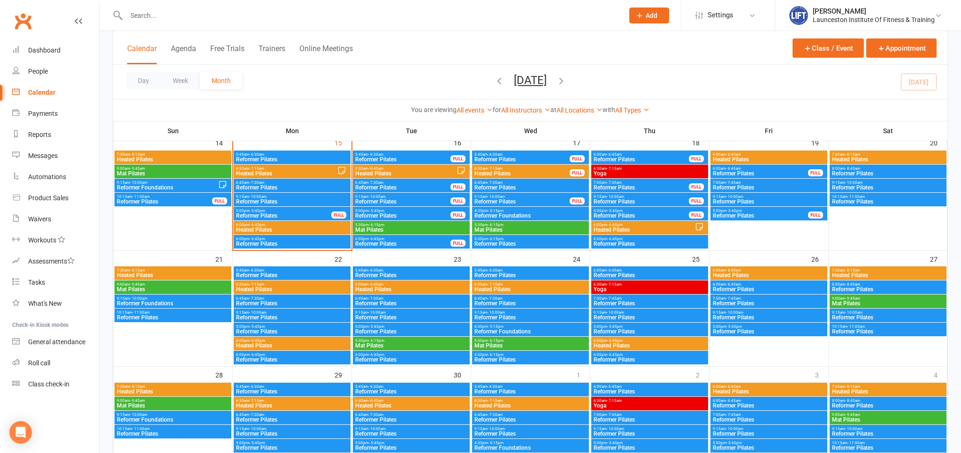
click at [311, 359] on span "Reformer Pilates" at bounding box center [291, 360] width 113 height 6
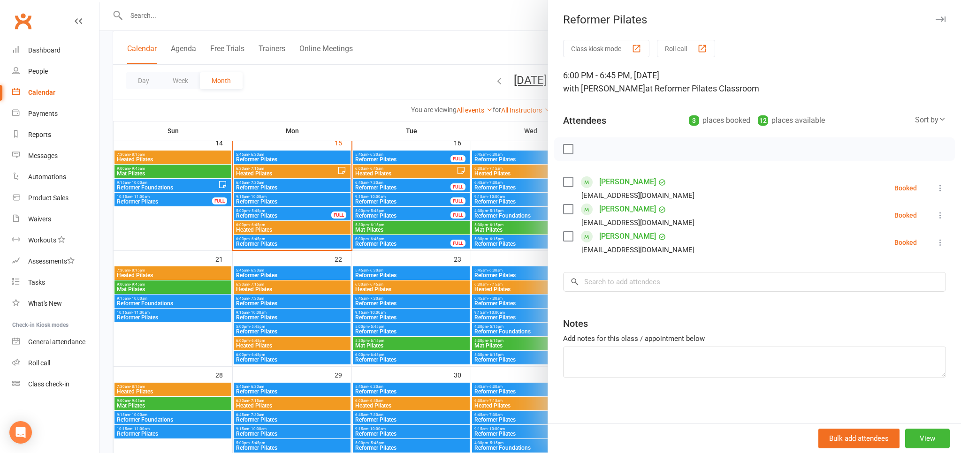
click at [291, 240] on div at bounding box center [529, 226] width 861 height 453
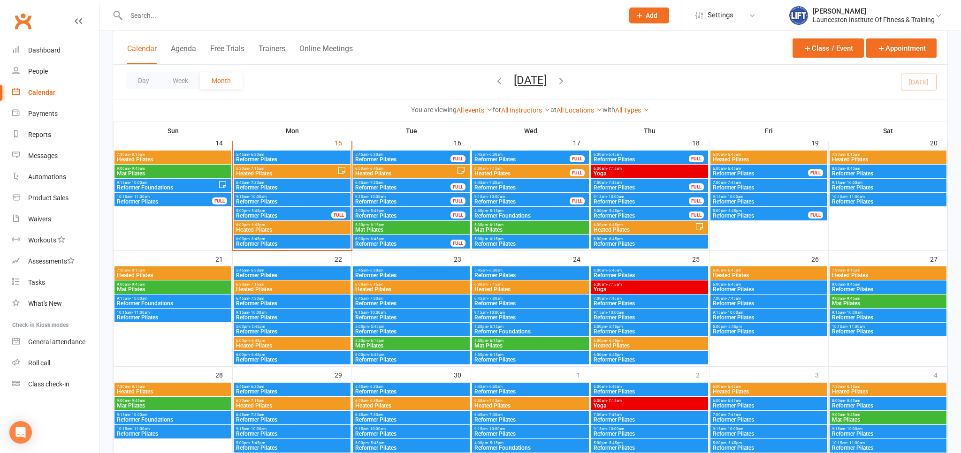
click at [291, 240] on span "6:00pm - 6:45pm" at bounding box center [291, 239] width 113 height 4
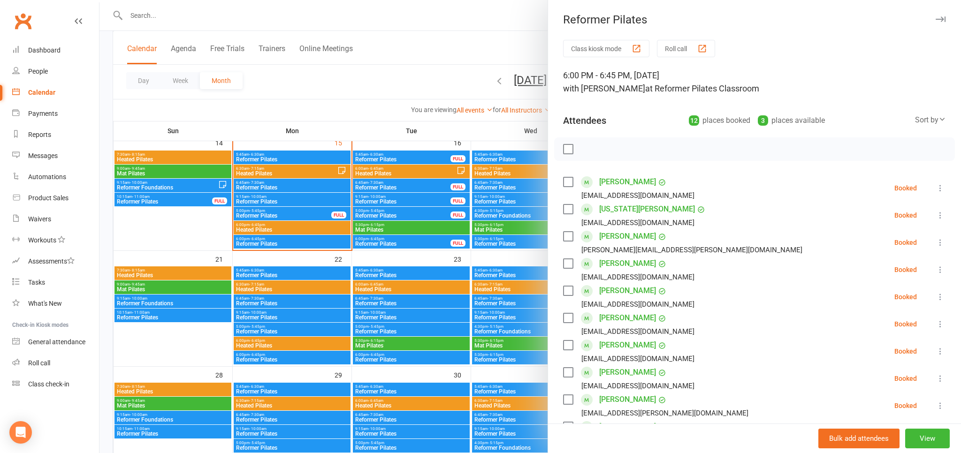
click at [937, 242] on icon at bounding box center [939, 242] width 9 height 9
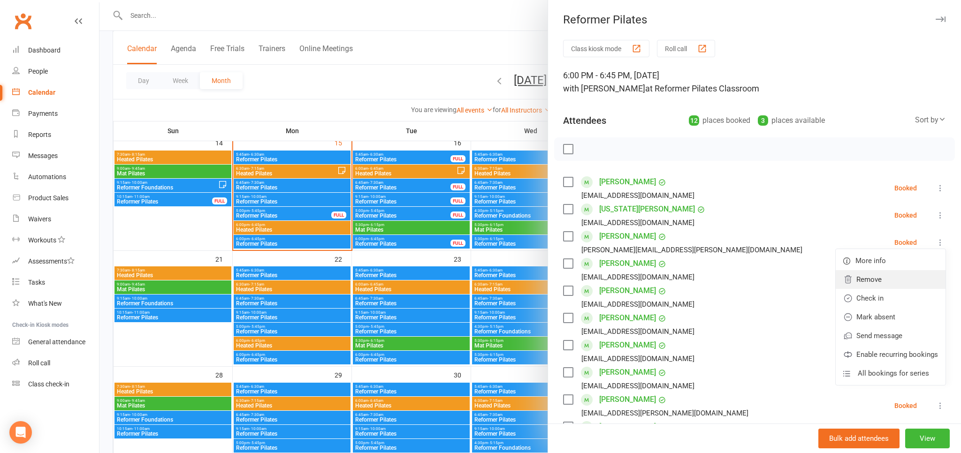
click at [897, 281] on link "Remove" at bounding box center [890, 279] width 110 height 19
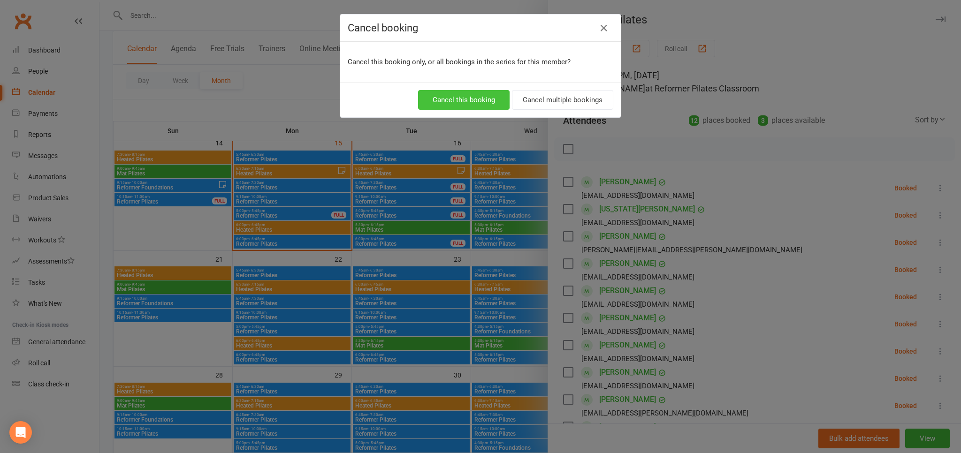
click at [477, 107] on button "Cancel this booking" at bounding box center [463, 100] width 91 height 20
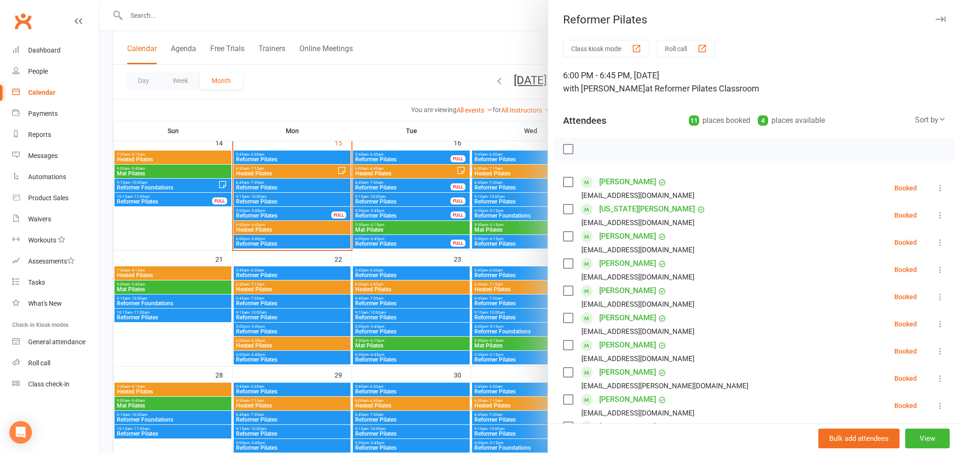
scroll to position [219, 0]
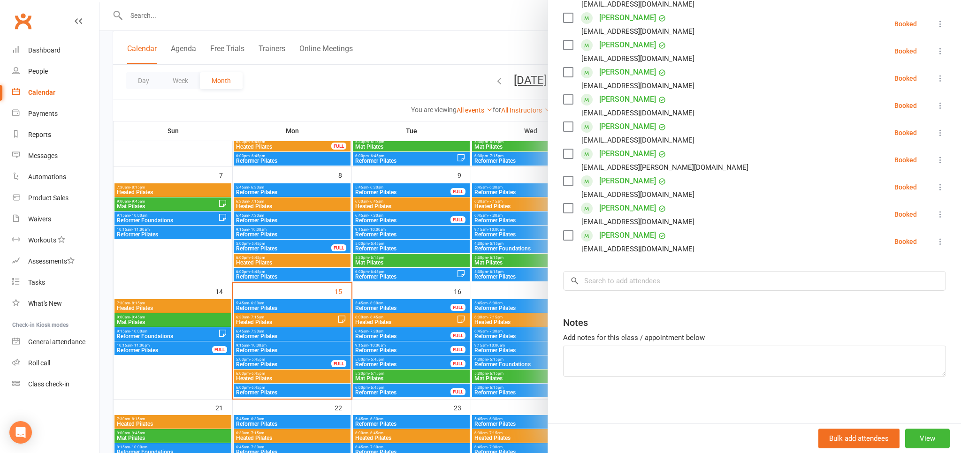
click at [472, 38] on div at bounding box center [529, 226] width 861 height 453
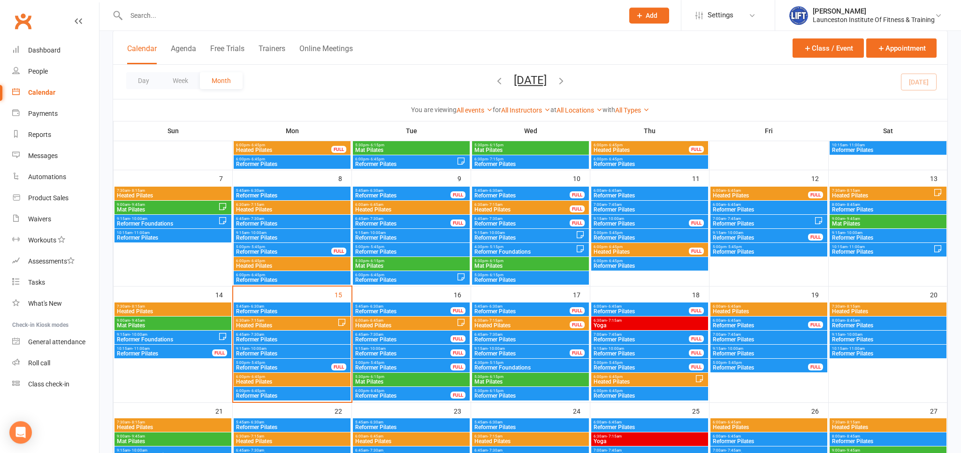
scroll to position [49, 0]
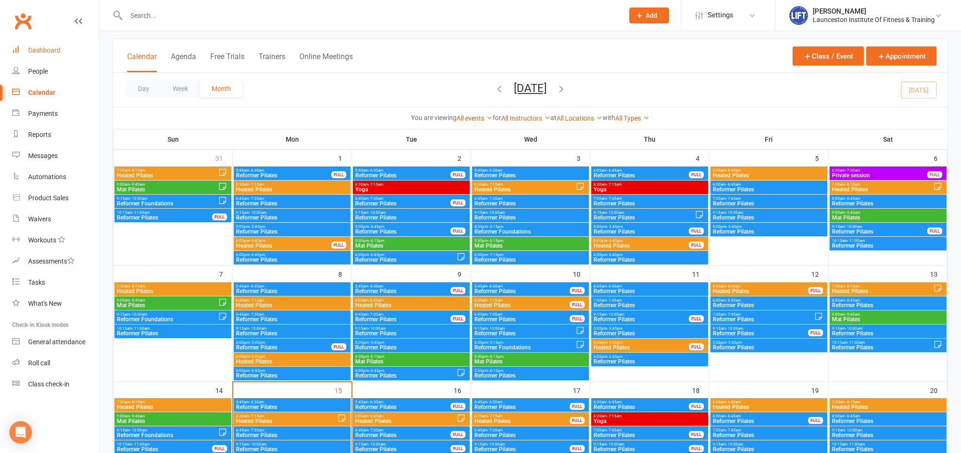
click at [48, 52] on div "Dashboard" at bounding box center [44, 50] width 32 height 8
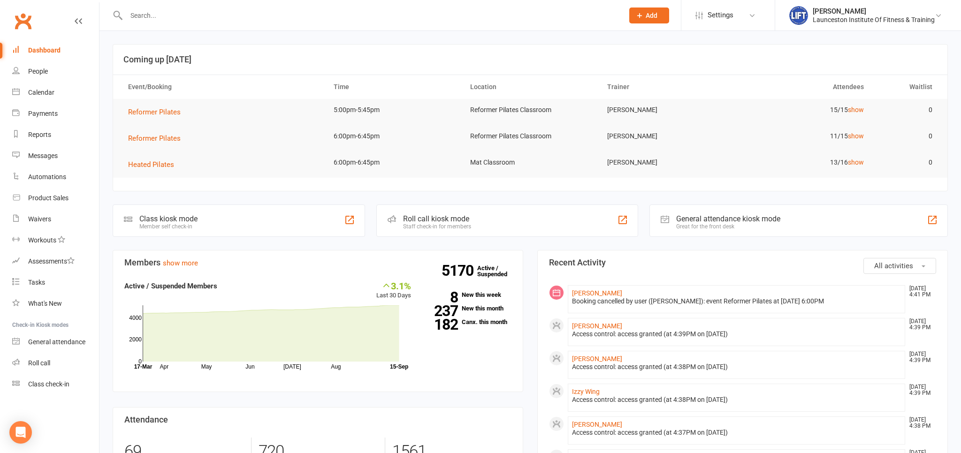
click at [136, 11] on input "text" at bounding box center [369, 15] width 493 height 13
type input "natalie stevenson"
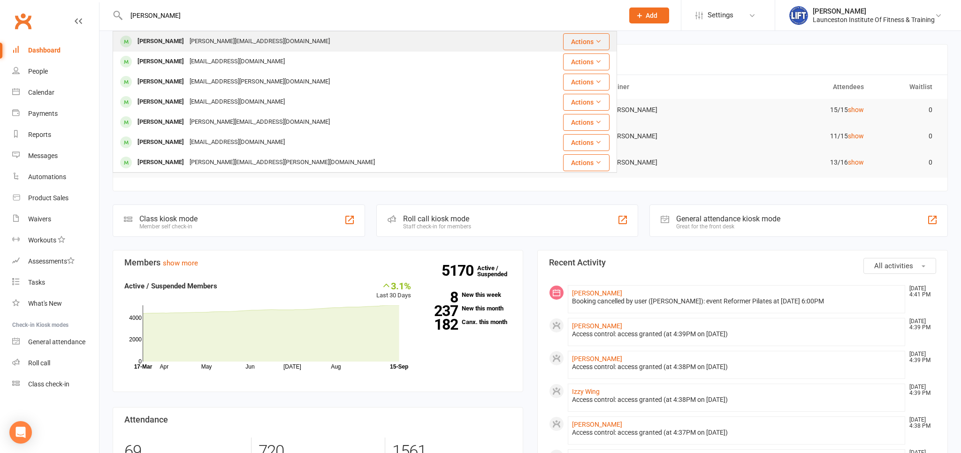
drag, startPoint x: 158, startPoint y: 37, endPoint x: 167, endPoint y: 43, distance: 11.2
click at [158, 36] on div "Natalie Stevenson" at bounding box center [161, 42] width 52 height 14
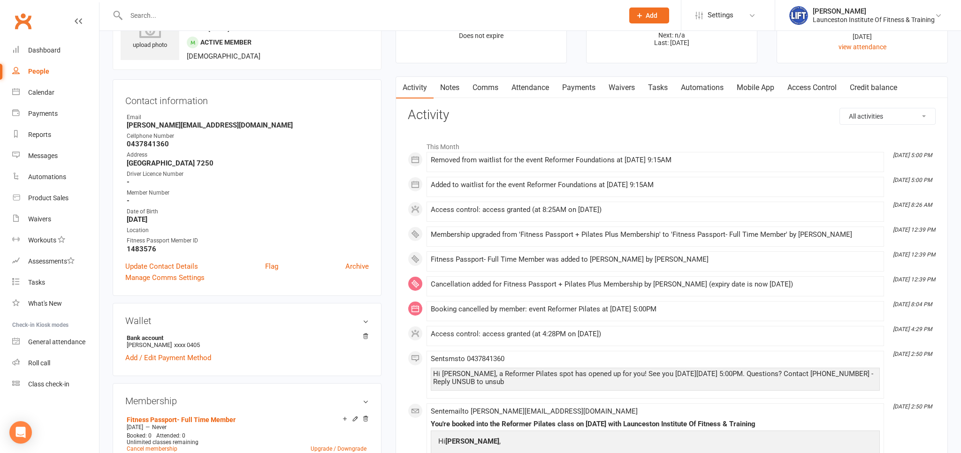
scroll to position [49, 0]
click at [800, 85] on link "Access Control" at bounding box center [811, 89] width 62 height 22
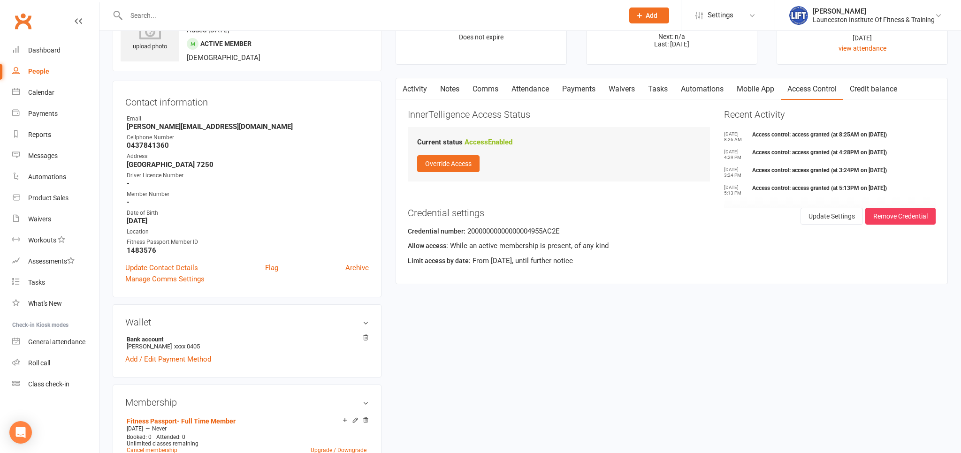
click at [761, 93] on link "Mobile App" at bounding box center [755, 89] width 51 height 22
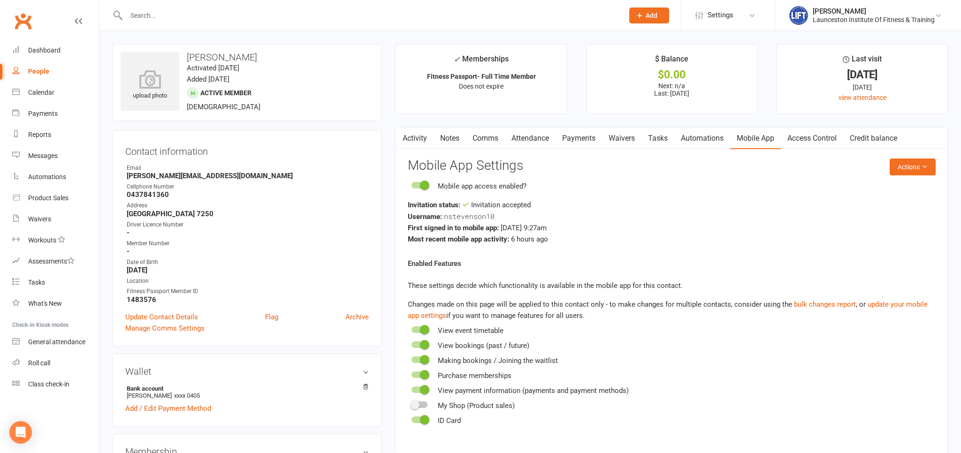
click at [426, 181] on span at bounding box center [424, 185] width 9 height 9
click at [411, 184] on input "checkbox" at bounding box center [411, 184] width 0 height 0
click at [418, 131] on link "Activity" at bounding box center [415, 139] width 38 height 22
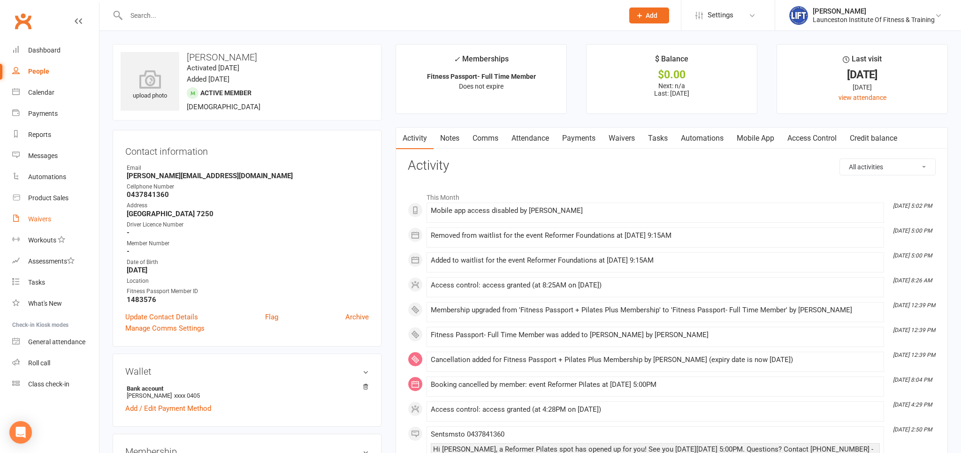
click at [38, 222] on div "Waivers" at bounding box center [39, 219] width 23 height 8
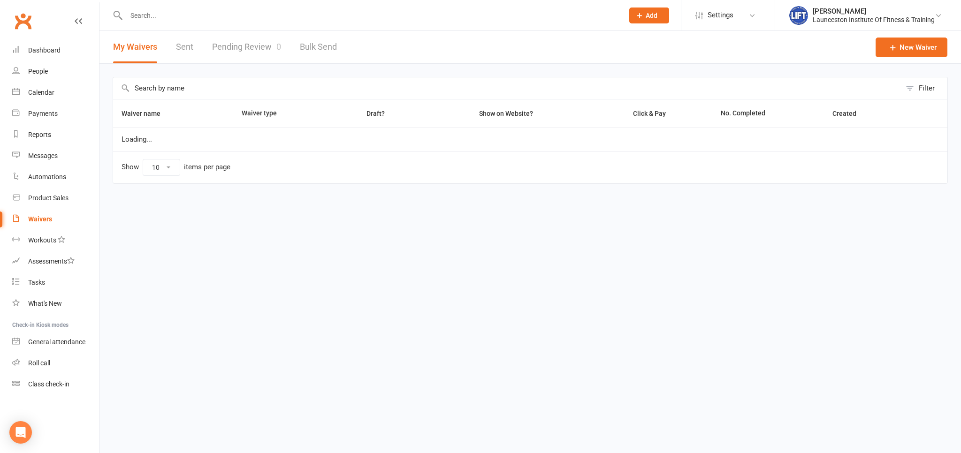
select select "100"
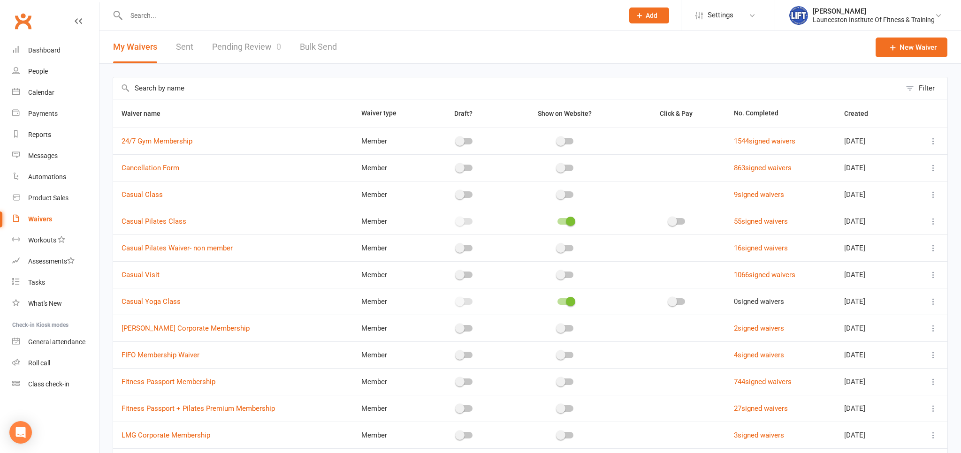
click at [250, 56] on link "Pending Review 0" at bounding box center [246, 47] width 69 height 32
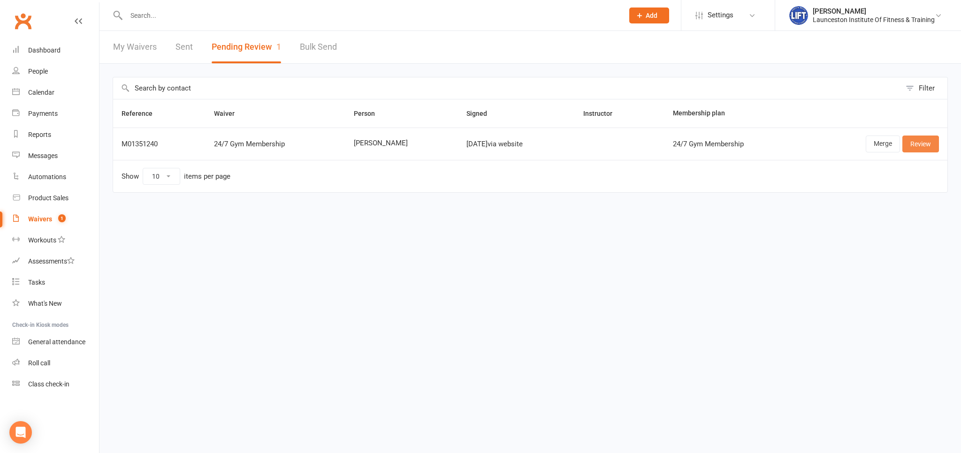
click at [932, 144] on link "Review" at bounding box center [920, 144] width 37 height 17
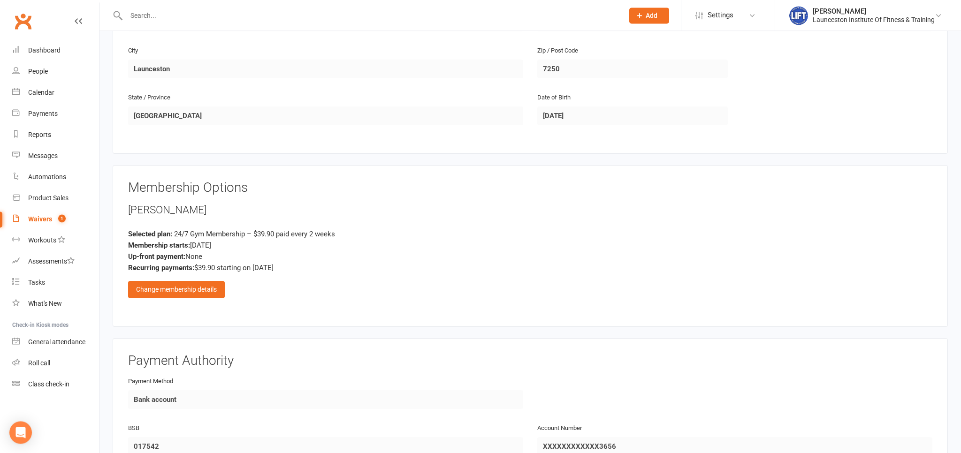
scroll to position [396, 0]
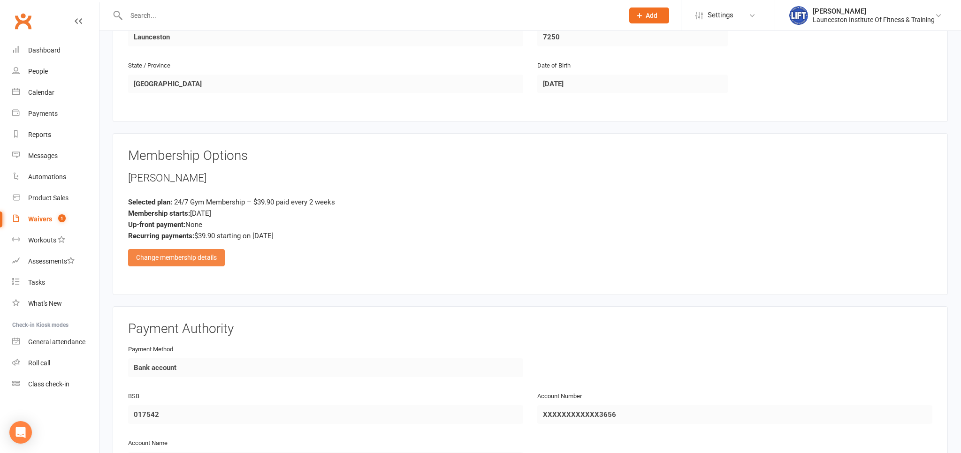
click at [209, 258] on div "Change membership details" at bounding box center [176, 257] width 97 height 17
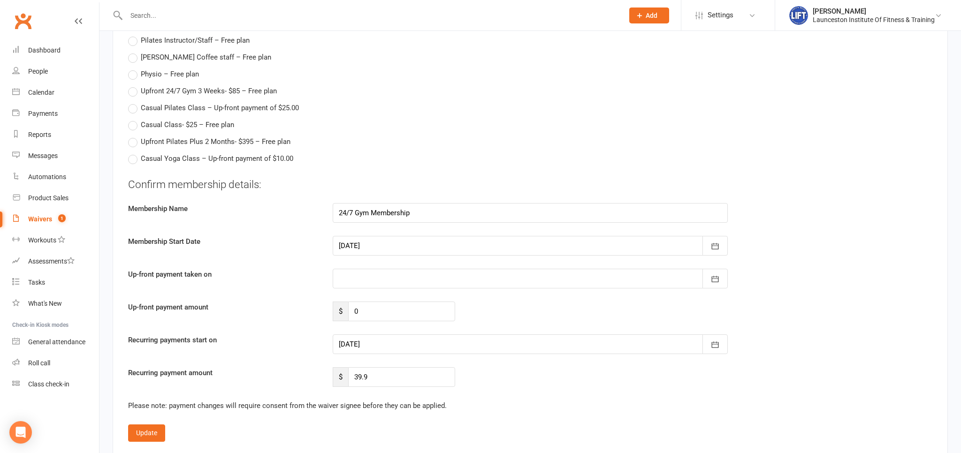
scroll to position [1188, 0]
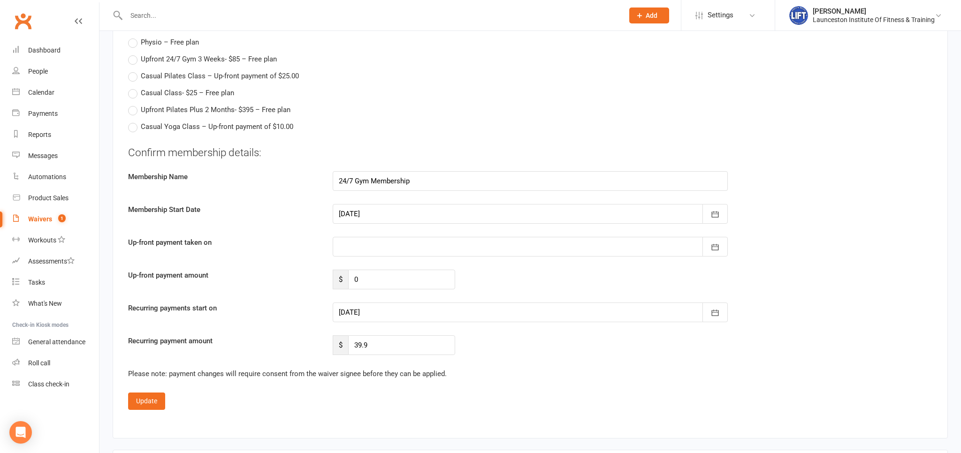
click at [386, 312] on div at bounding box center [530, 313] width 395 height 20
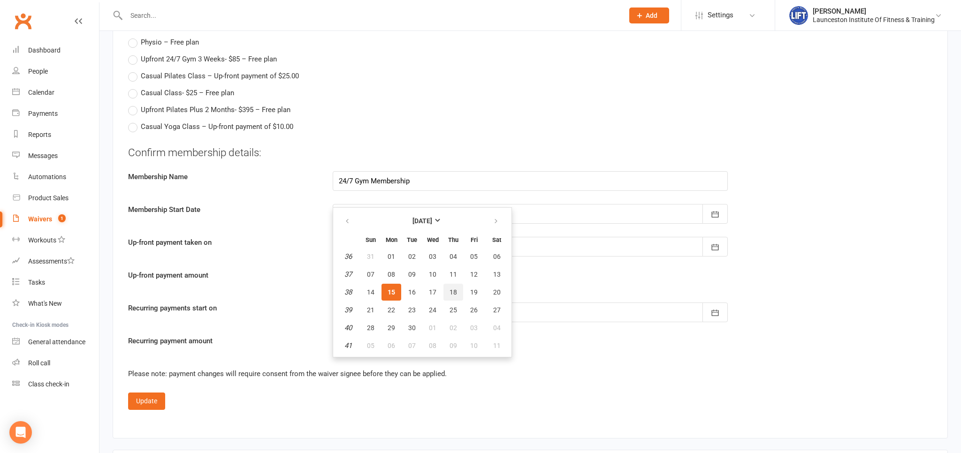
click at [454, 285] on button "18" at bounding box center [453, 292] width 20 height 17
type input "18 Sep 2025"
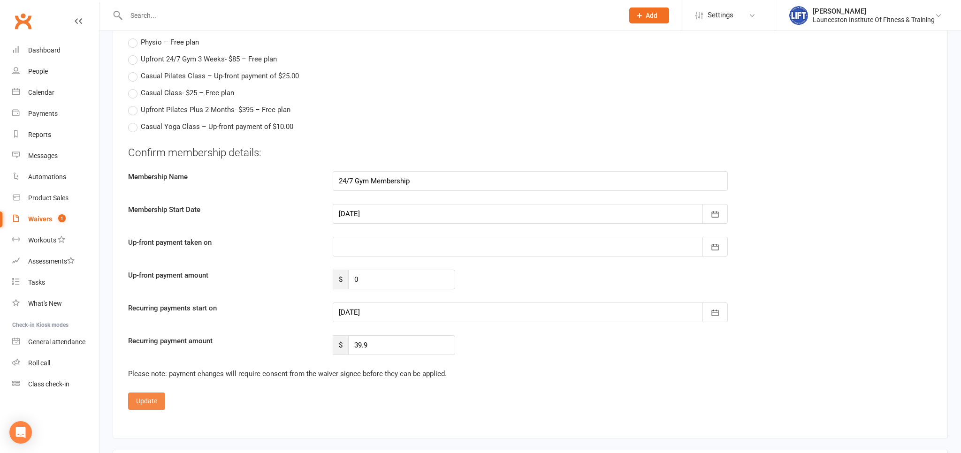
click at [142, 399] on button "Update" at bounding box center [146, 401] width 37 height 17
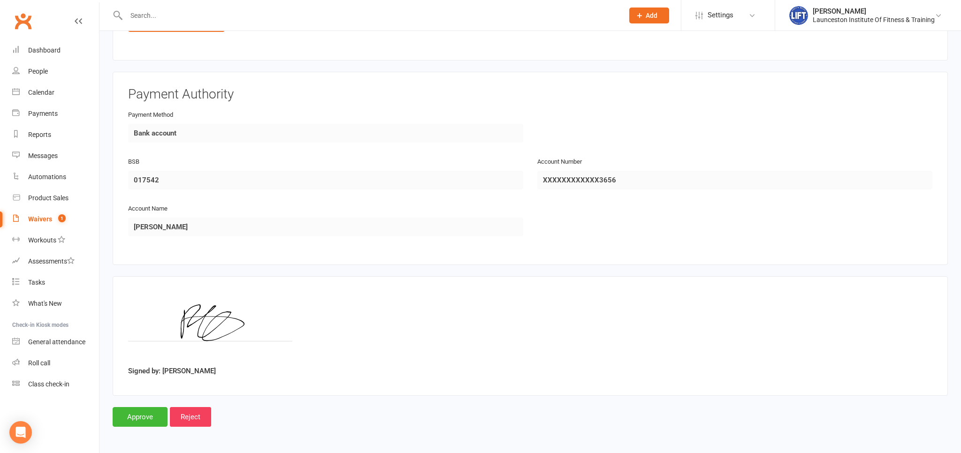
scroll to position [627, 0]
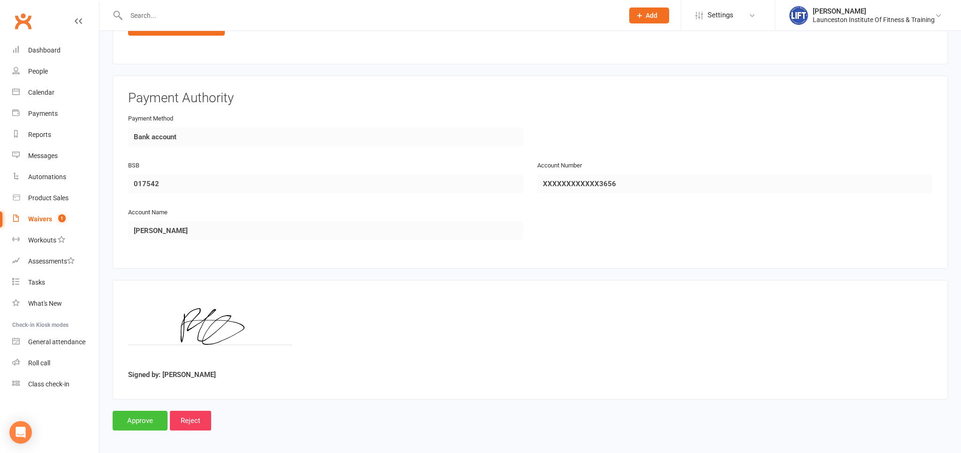
click at [144, 421] on input "Approve" at bounding box center [140, 421] width 55 height 20
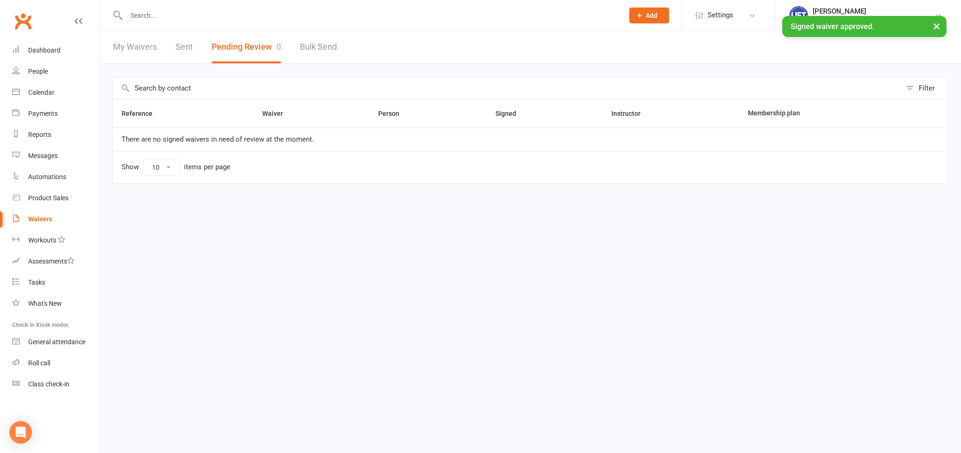
click at [199, 20] on input "text" at bounding box center [369, 15] width 493 height 13
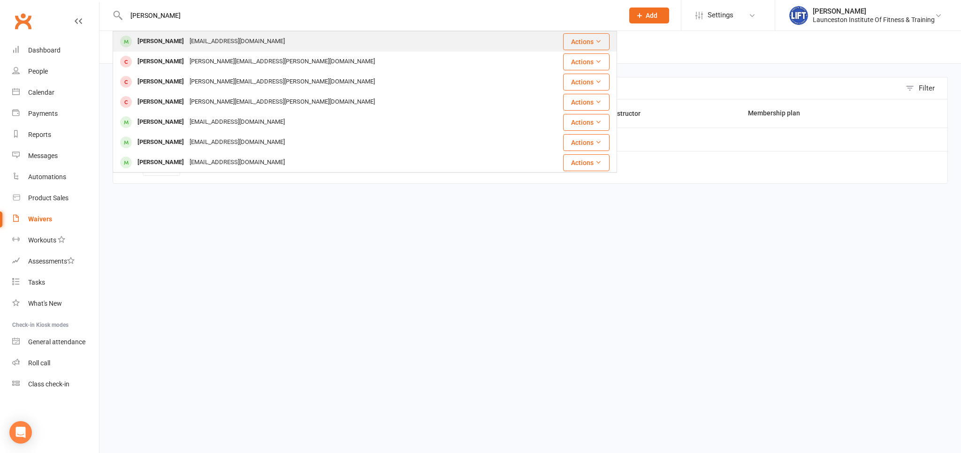
type input "ryan anderson"
click at [189, 45] on div "Boyanderson2004@gmail.com" at bounding box center [237, 42] width 101 height 14
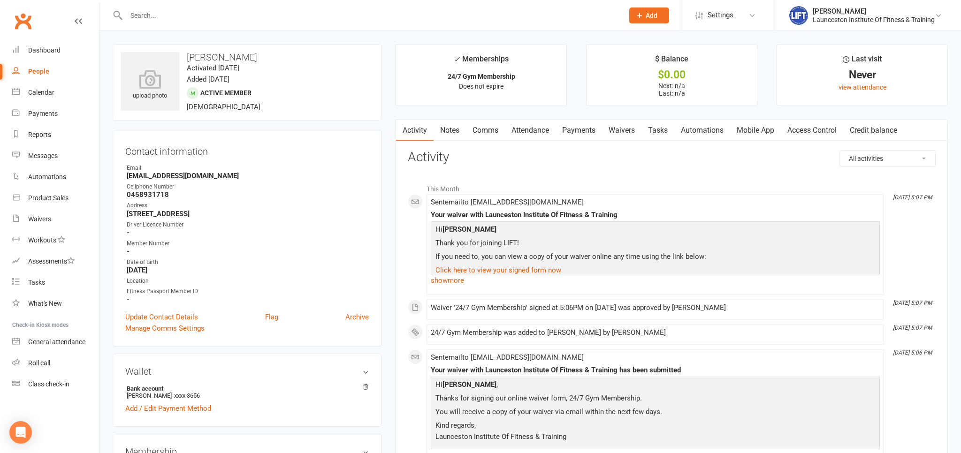
click at [822, 128] on link "Access Control" at bounding box center [811, 131] width 62 height 22
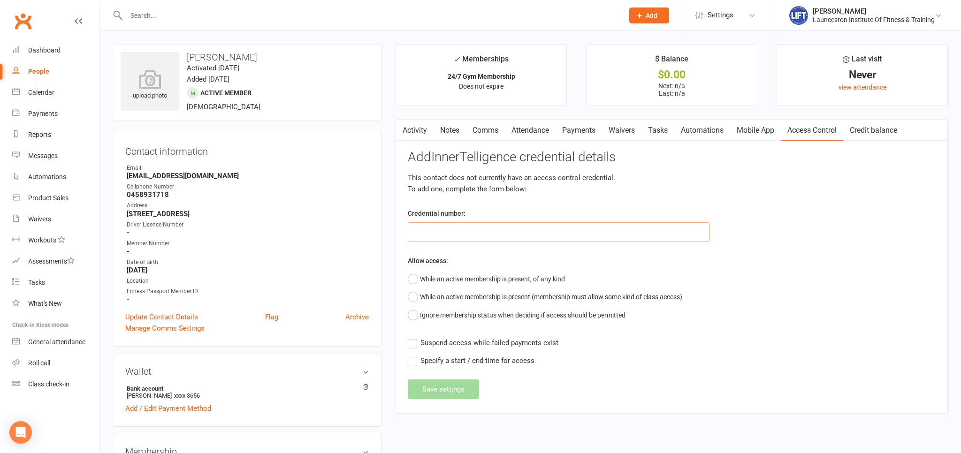
click at [437, 230] on input "text" at bounding box center [559, 232] width 302 height 20
paste input "20000000000000004C79979E"
type input "20000000000000004C79979E"
click at [409, 280] on button "While an active membership is present, of any kind" at bounding box center [486, 279] width 157 height 18
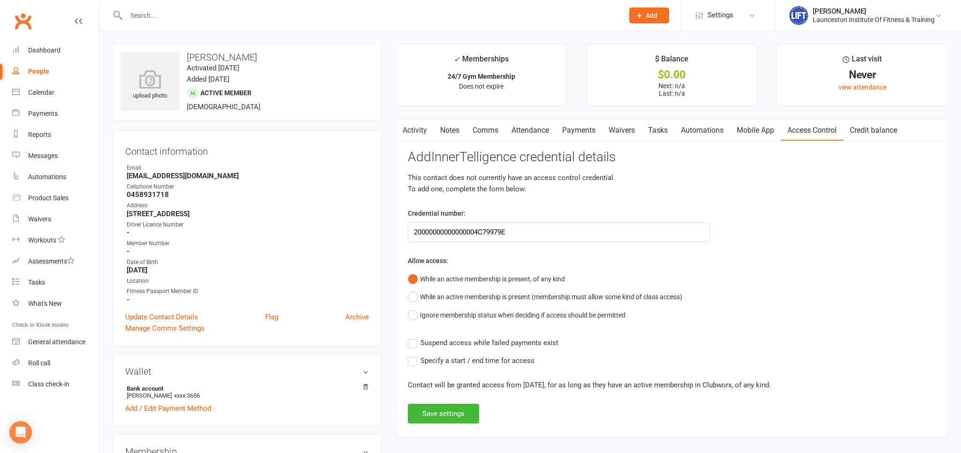
click at [410, 349] on div "Add InnerTelligence credential details This contact does not currently have an …" at bounding box center [672, 286] width 528 height 273
click at [413, 335] on div "Add InnerTelligence credential details This contact does not currently have an …" at bounding box center [672, 286] width 528 height 273
drag, startPoint x: 410, startPoint y: 341, endPoint x: 415, endPoint y: 354, distance: 13.5
click at [410, 341] on label "Suspend access while failed payments exist" at bounding box center [483, 342] width 151 height 11
click at [410, 337] on input "Suspend access while failed payments exist" at bounding box center [483, 337] width 151 height 0
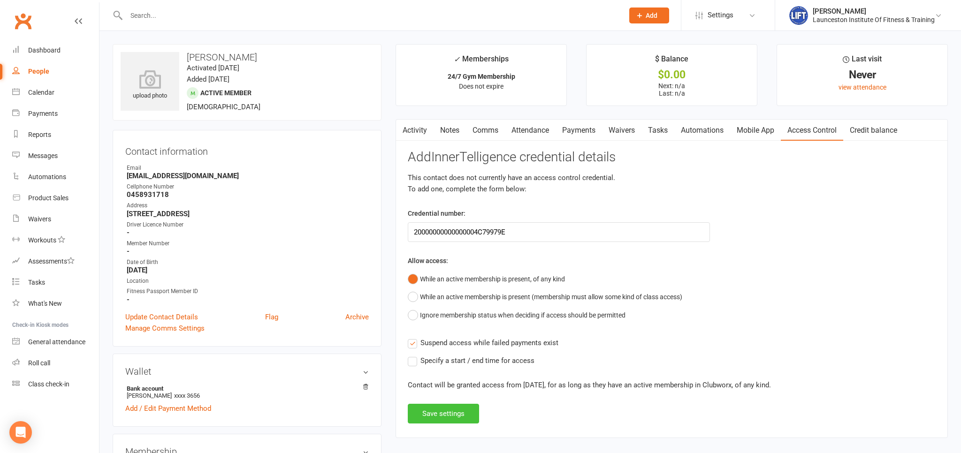
click at [436, 412] on button "Save settings" at bounding box center [443, 414] width 71 height 20
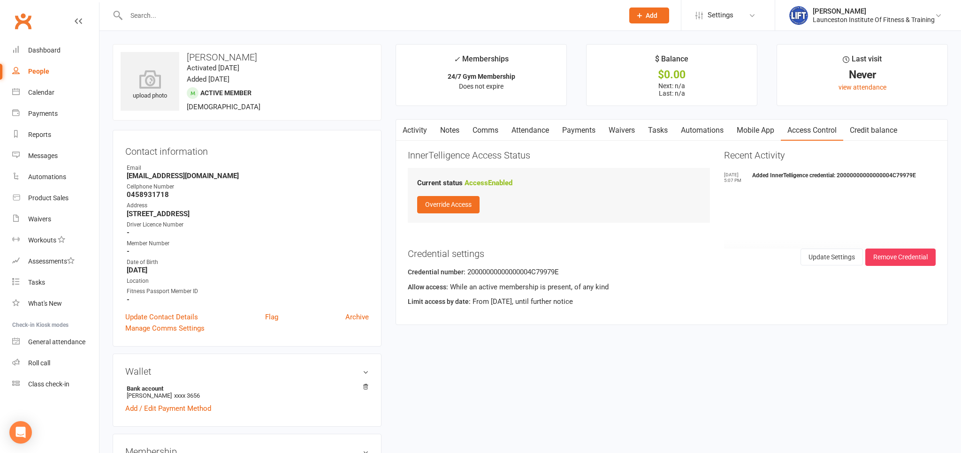
click at [43, 75] on div "People" at bounding box center [38, 72] width 21 height 8
select select "100"
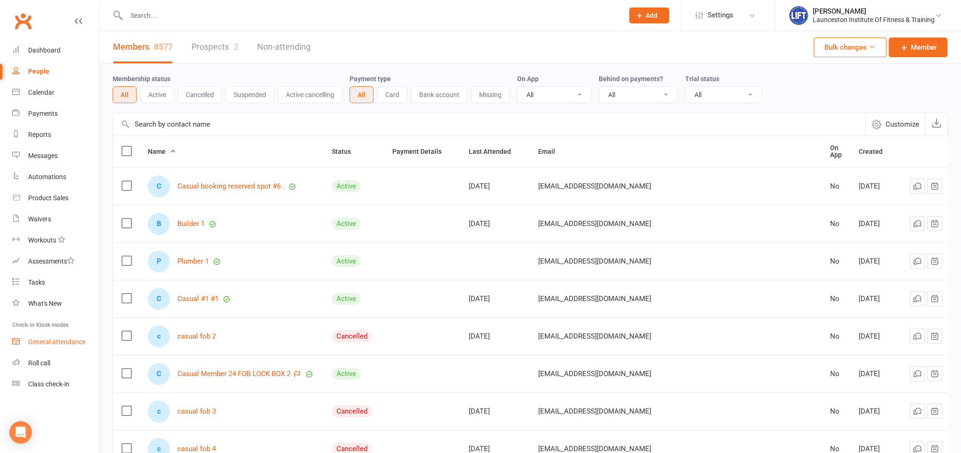
click at [54, 338] on link "General attendance" at bounding box center [55, 342] width 87 height 21
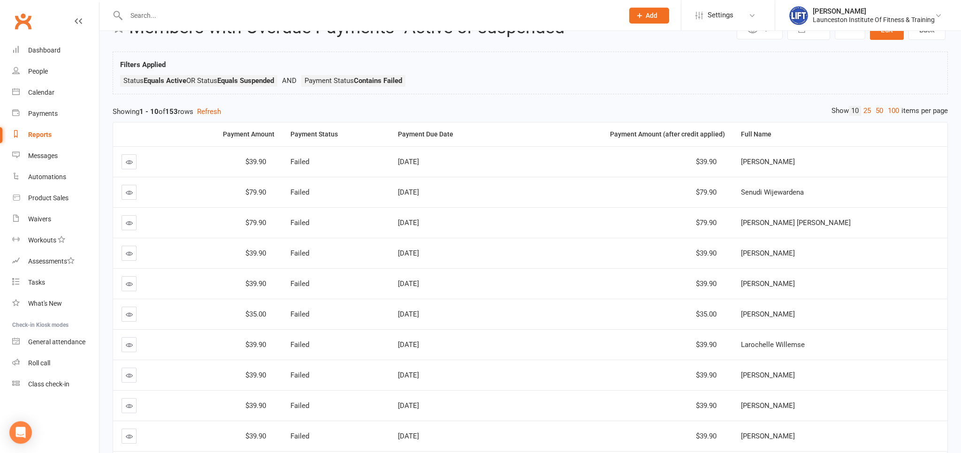
scroll to position [49, 0]
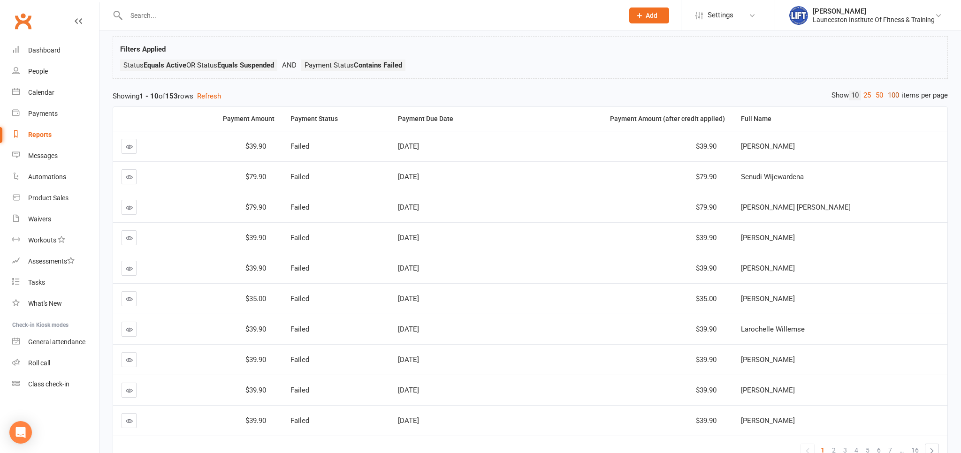
click at [891, 95] on link "100" at bounding box center [893, 96] width 16 height 10
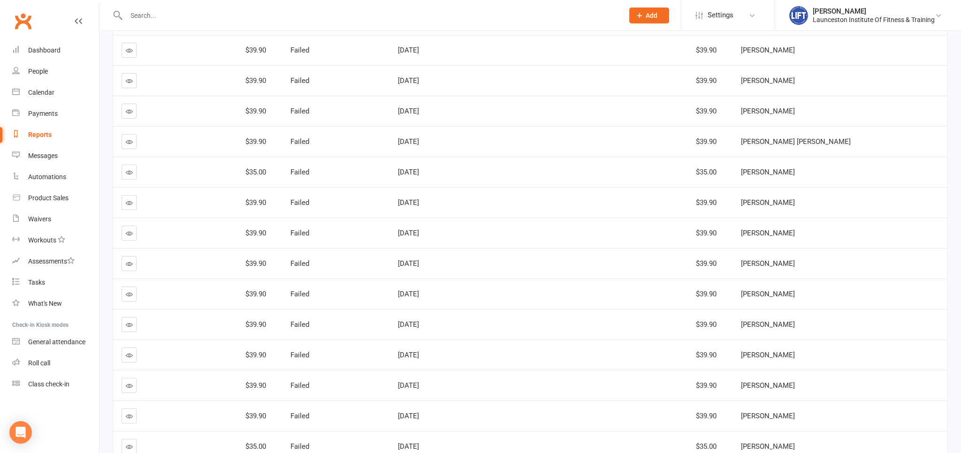
scroll to position [991, 0]
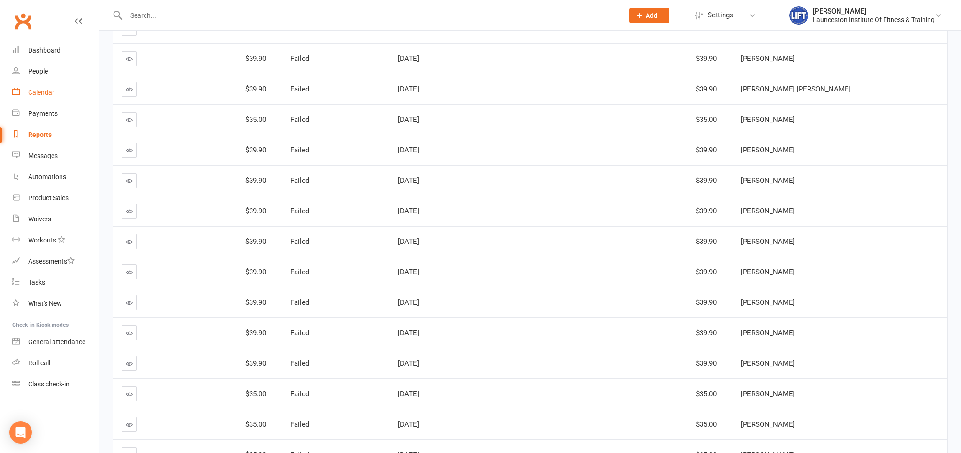
click at [45, 92] on div "Calendar" at bounding box center [41, 93] width 26 height 8
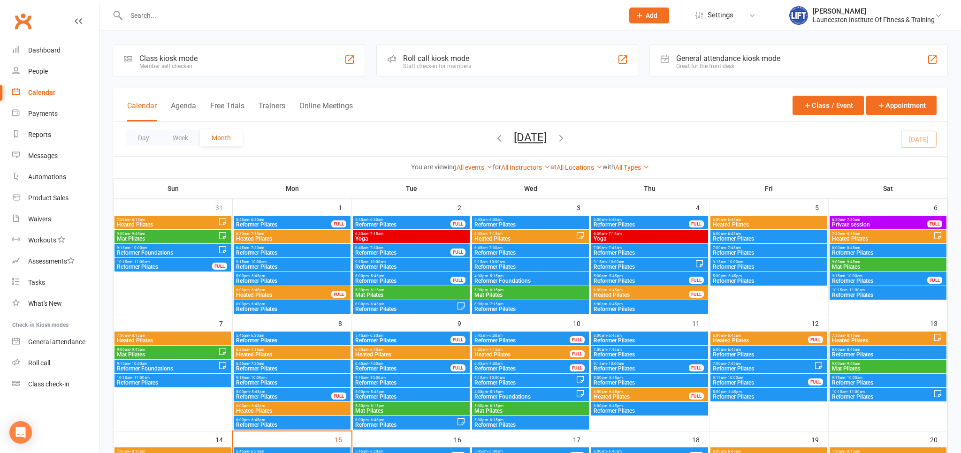
click at [232, 19] on input "text" at bounding box center [369, 15] width 493 height 13
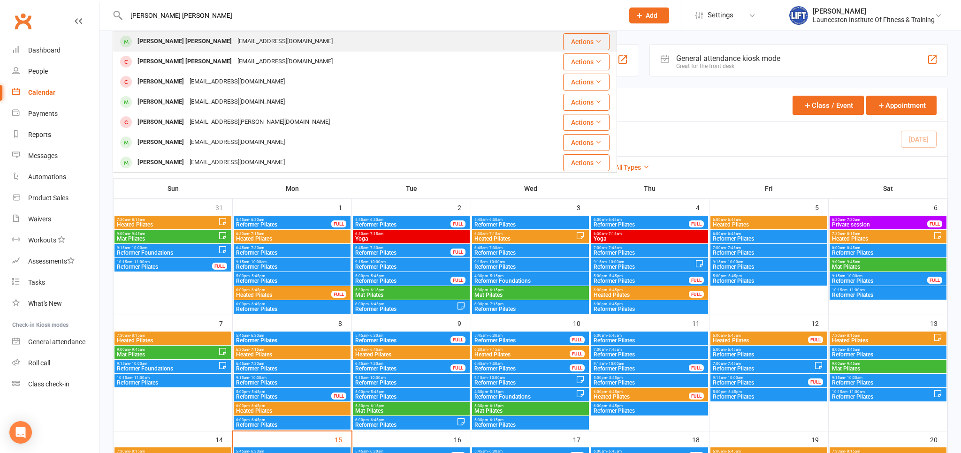
type input "bronte miller"
click at [274, 38] on div "Bronte Miller bronte.miller101@gmail.com" at bounding box center [323, 41] width 418 height 19
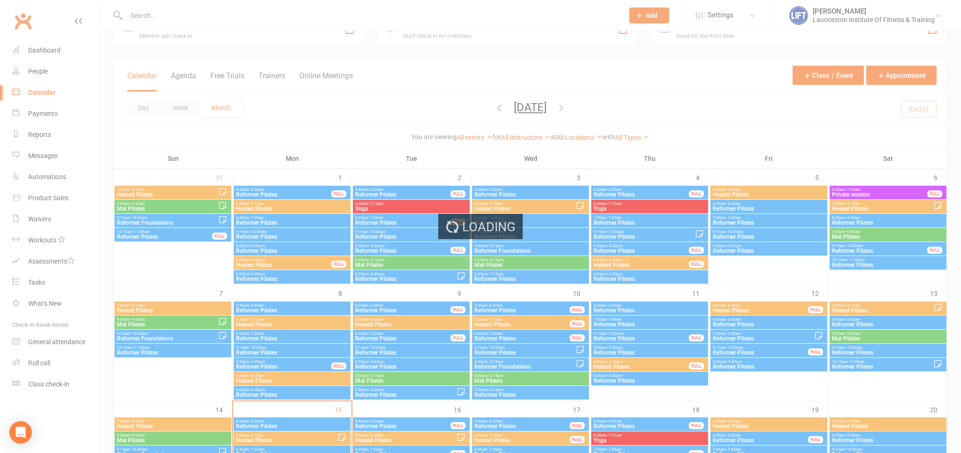
scroll to position [49, 0]
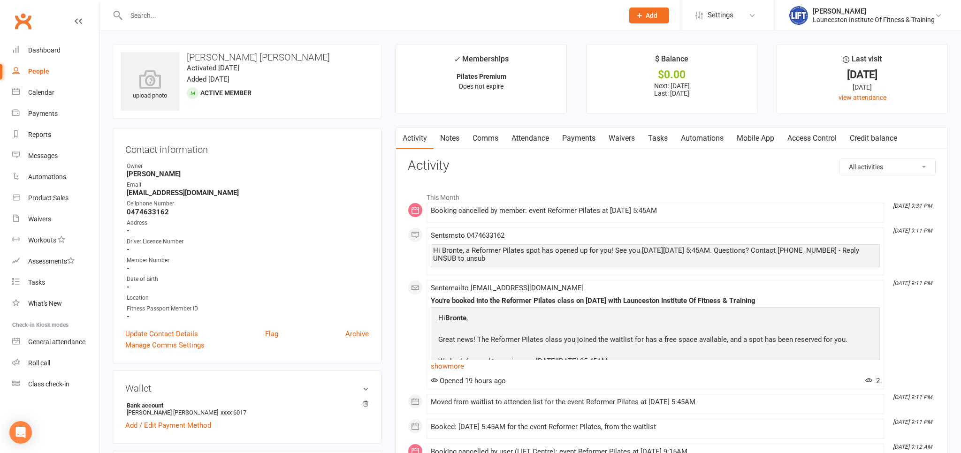
click at [570, 137] on link "Payments" at bounding box center [578, 139] width 46 height 22
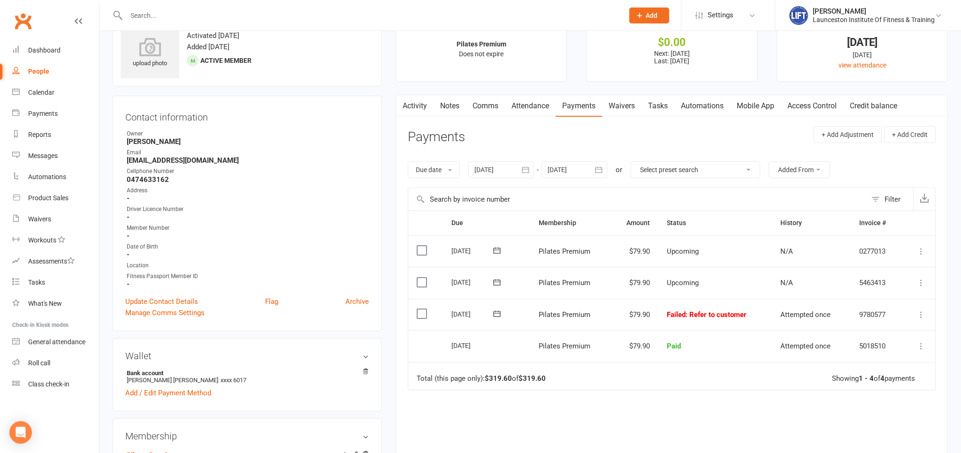
scroll to position [49, 0]
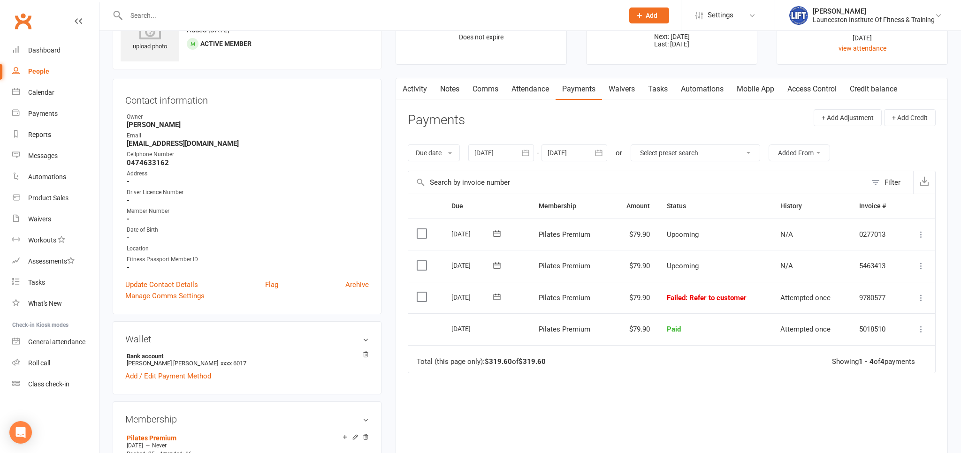
drag, startPoint x: 519, startPoint y: 134, endPoint x: 525, endPoint y: 149, distance: 16.2
click at [519, 137] on section "Payments + Add Adjustment + Add Credit Due date Due date Date paid Date failed …" at bounding box center [672, 301] width 528 height 385
click at [532, 160] on button "button" at bounding box center [525, 152] width 17 height 17
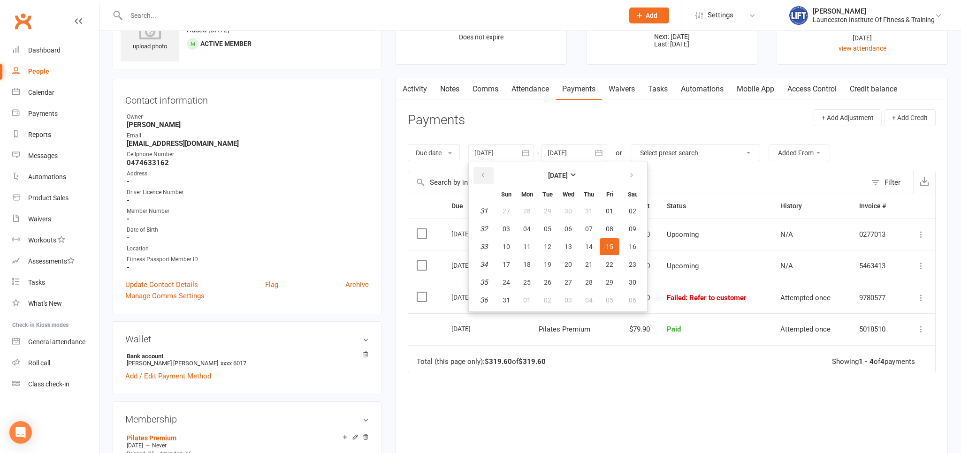
click at [483, 178] on icon "button" at bounding box center [482, 176] width 7 height 8
click at [580, 235] on button "12" at bounding box center [589, 228] width 20 height 17
type input "12 Jun 2025"
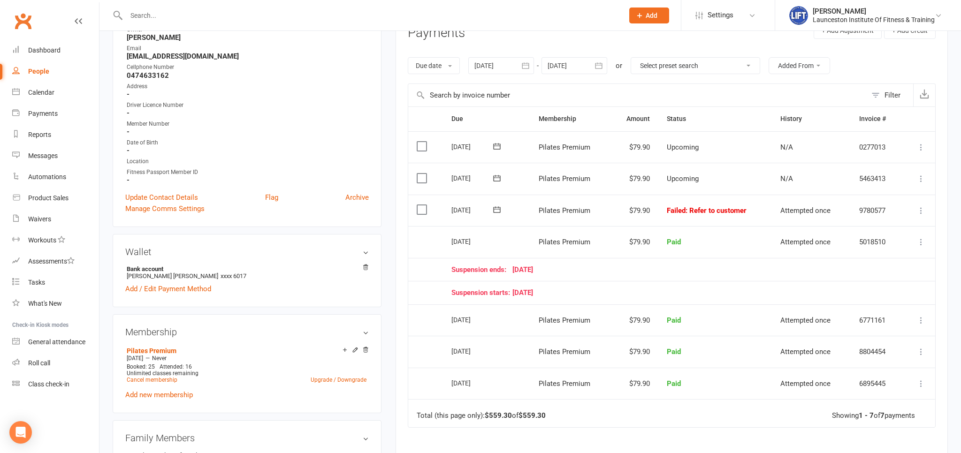
scroll to position [148, 0]
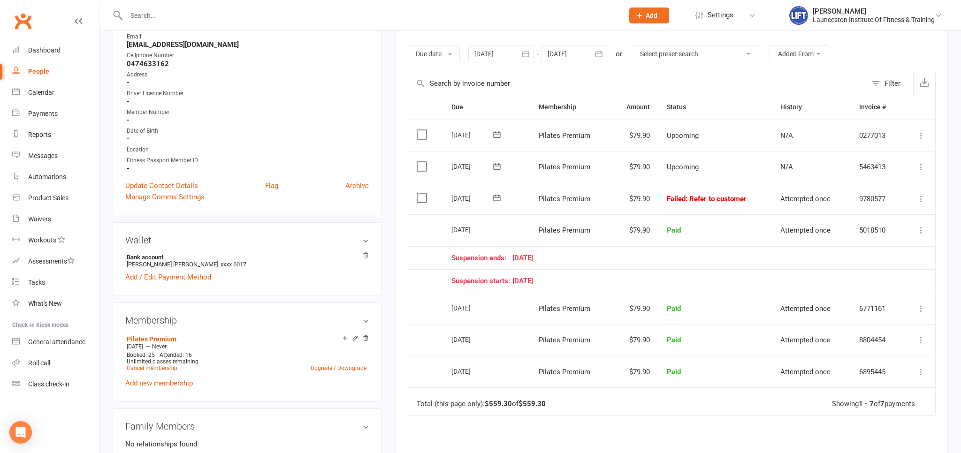
click at [919, 198] on icon at bounding box center [920, 198] width 9 height 9
click at [723, 257] on div "Suspension ends: 15 August 25" at bounding box center [672, 258] width 442 height 8
click at [920, 196] on icon at bounding box center [920, 198] width 9 height 9
click at [894, 232] on link "Mark as Paid (POS)" at bounding box center [879, 236] width 93 height 19
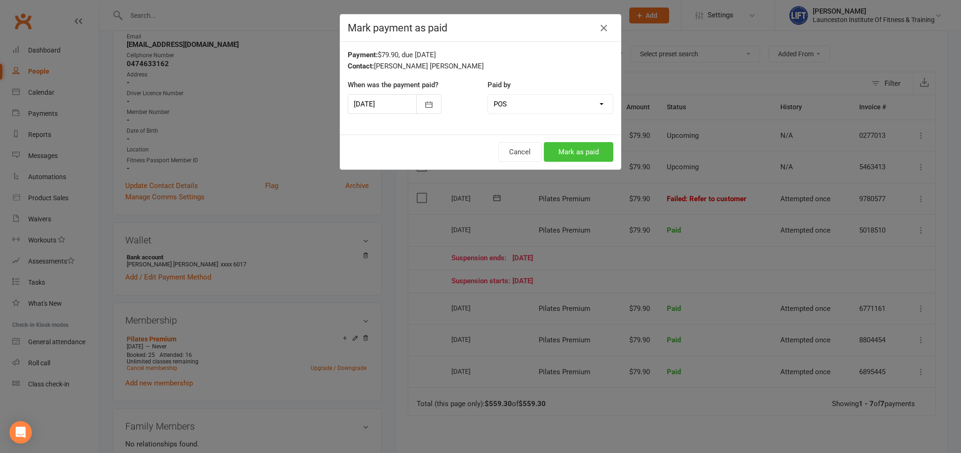
drag, startPoint x: 585, startPoint y: 150, endPoint x: 805, endPoint y: 215, distance: 229.4
click at [584, 150] on button "Mark as paid" at bounding box center [578, 152] width 69 height 20
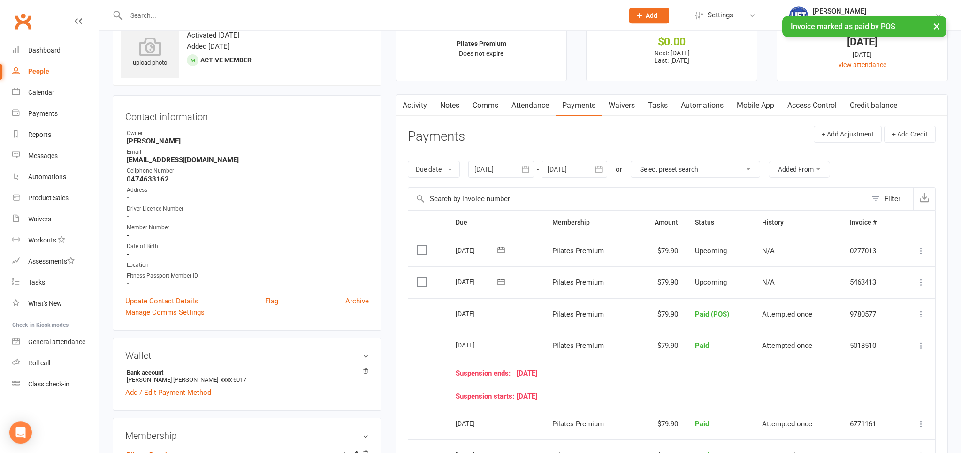
scroll to position [0, 0]
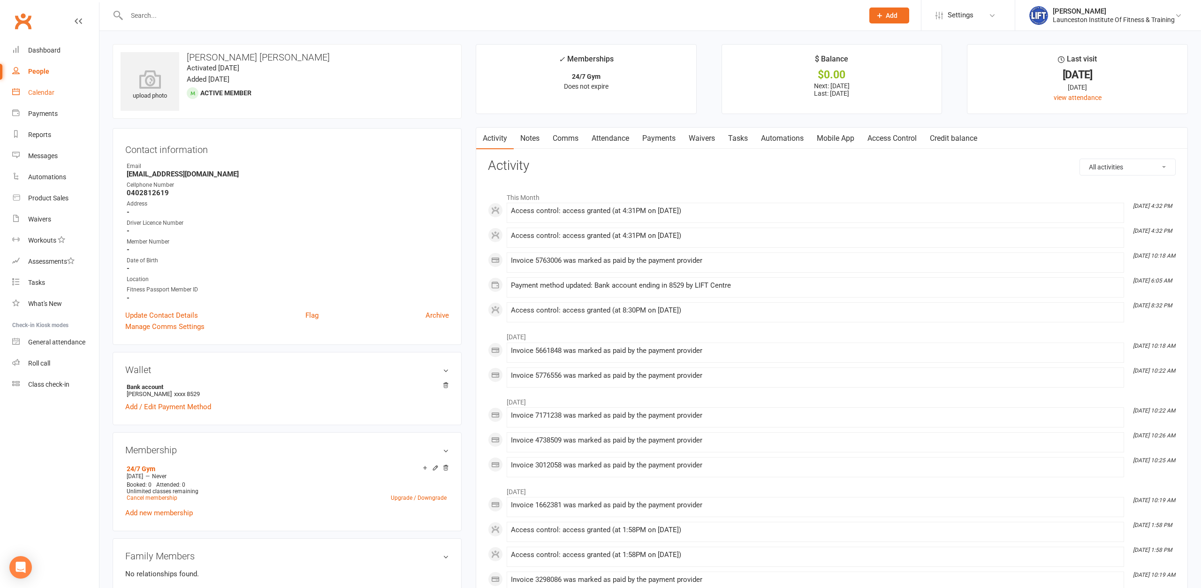
click at [46, 98] on link "Calendar" at bounding box center [55, 92] width 87 height 21
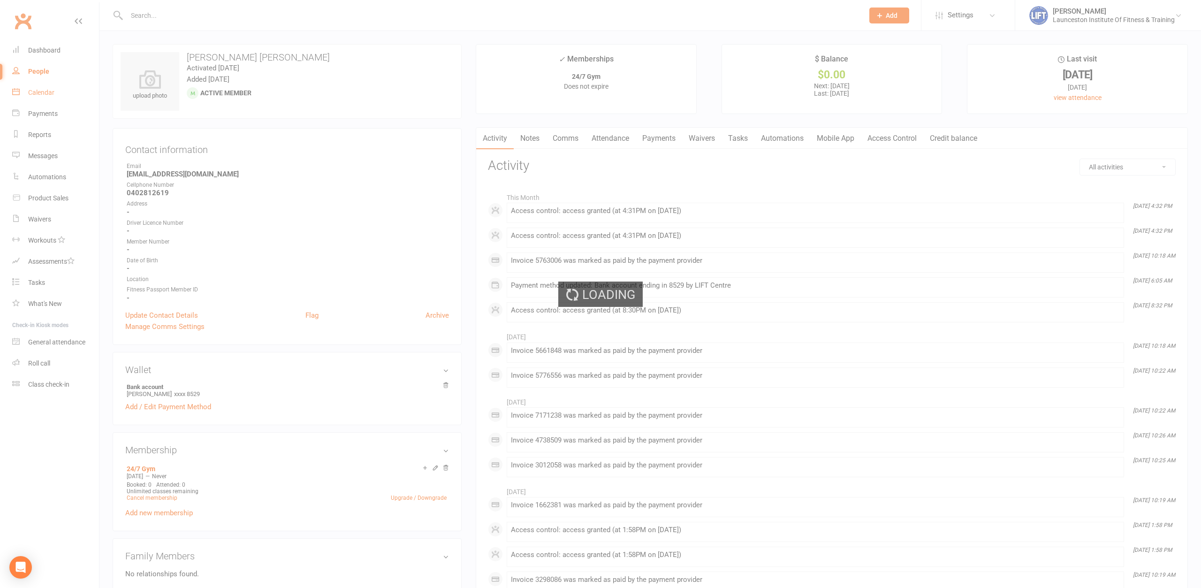
click at [46, 98] on div "Loading" at bounding box center [600, 294] width 1201 height 588
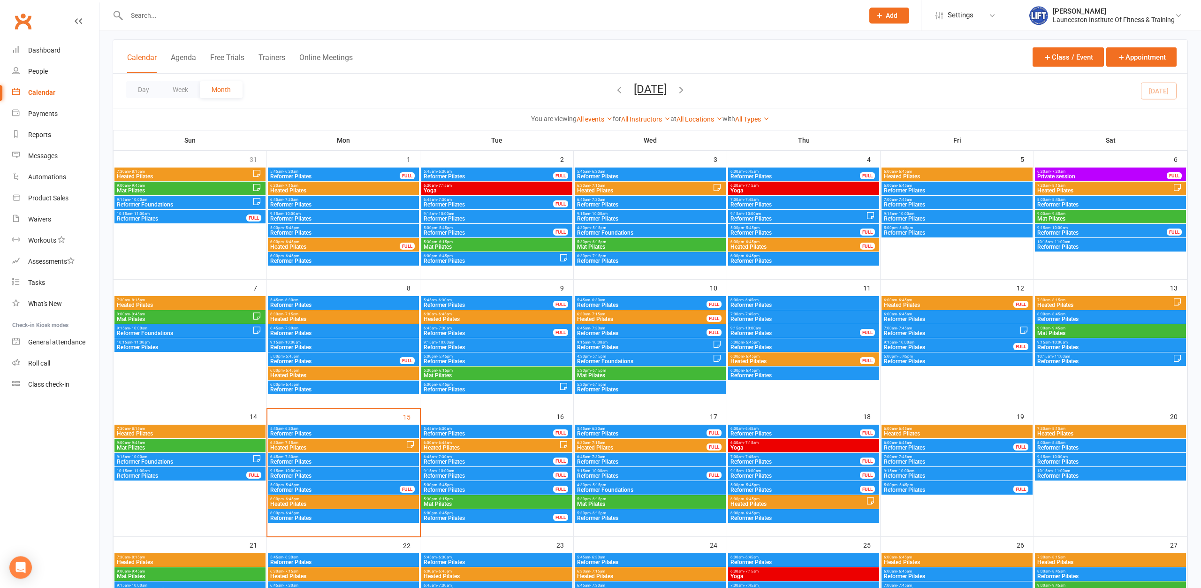
scroll to position [144, 0]
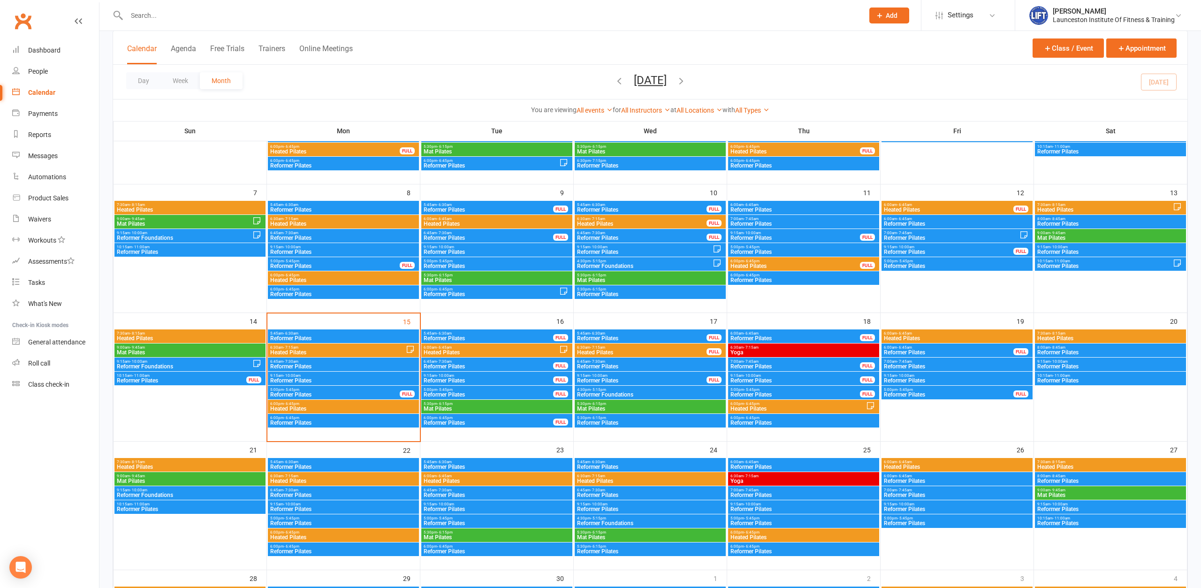
click at [310, 392] on span "Reformer Pilates" at bounding box center [335, 395] width 130 height 6
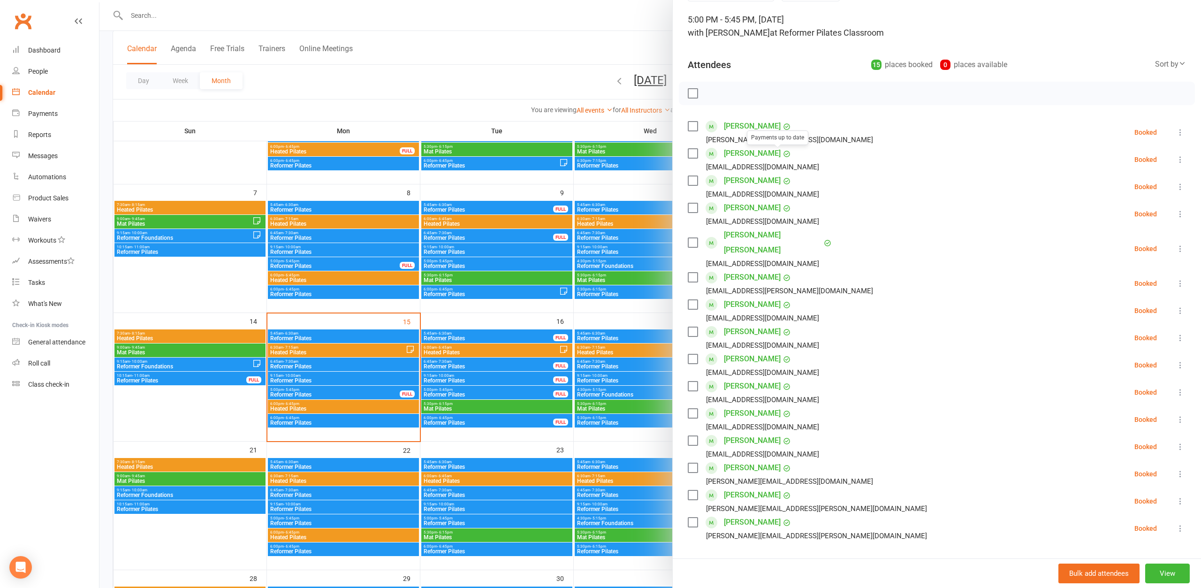
scroll to position [101, 0]
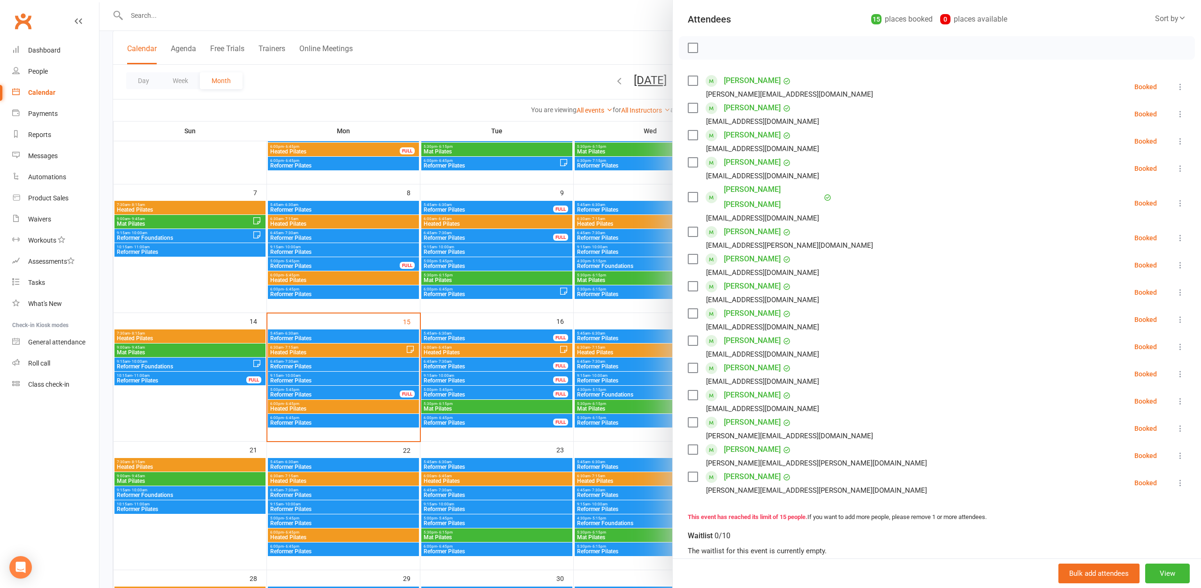
click at [1177, 451] on icon at bounding box center [1179, 455] width 9 height 9
click at [1118, 483] on link "Remove" at bounding box center [1130, 492] width 110 height 19
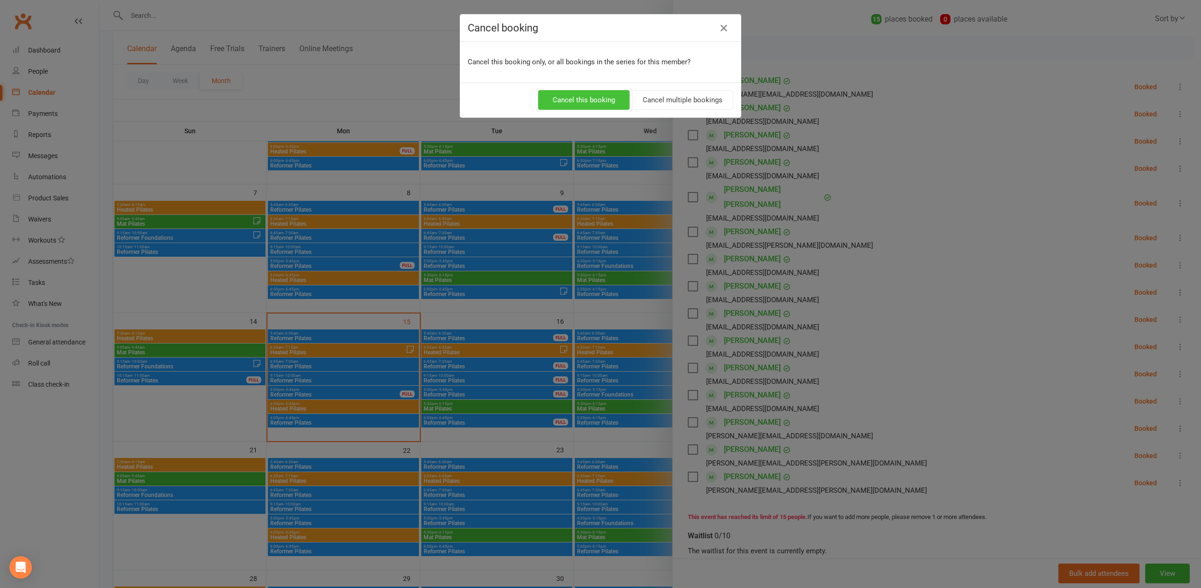
click at [596, 97] on button "Cancel this booking" at bounding box center [583, 100] width 91 height 20
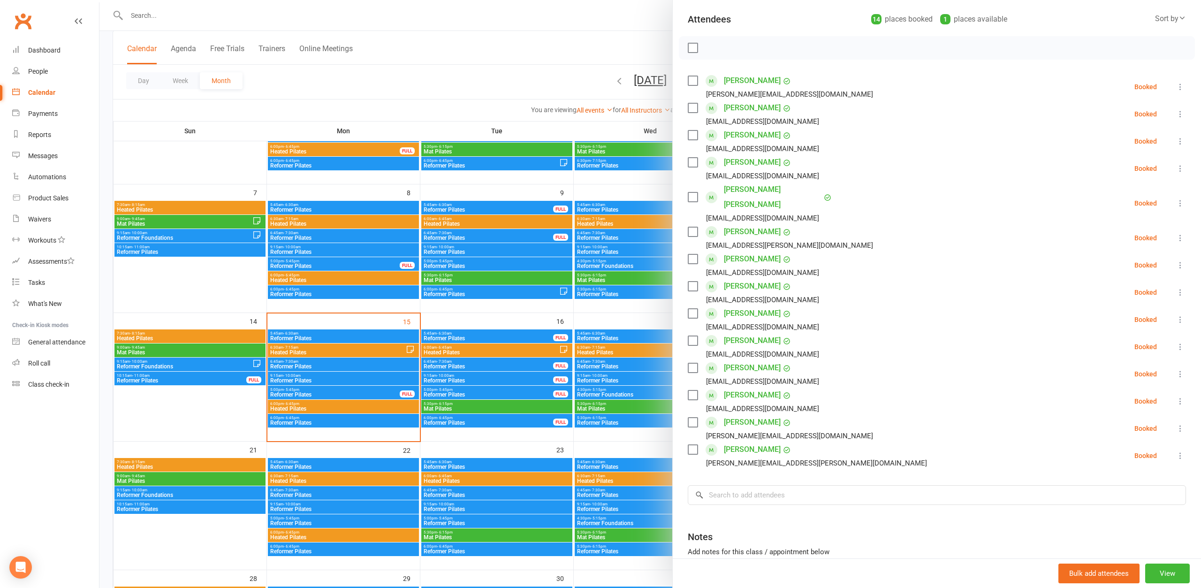
click at [464, 80] on div at bounding box center [649, 294] width 1101 height 588
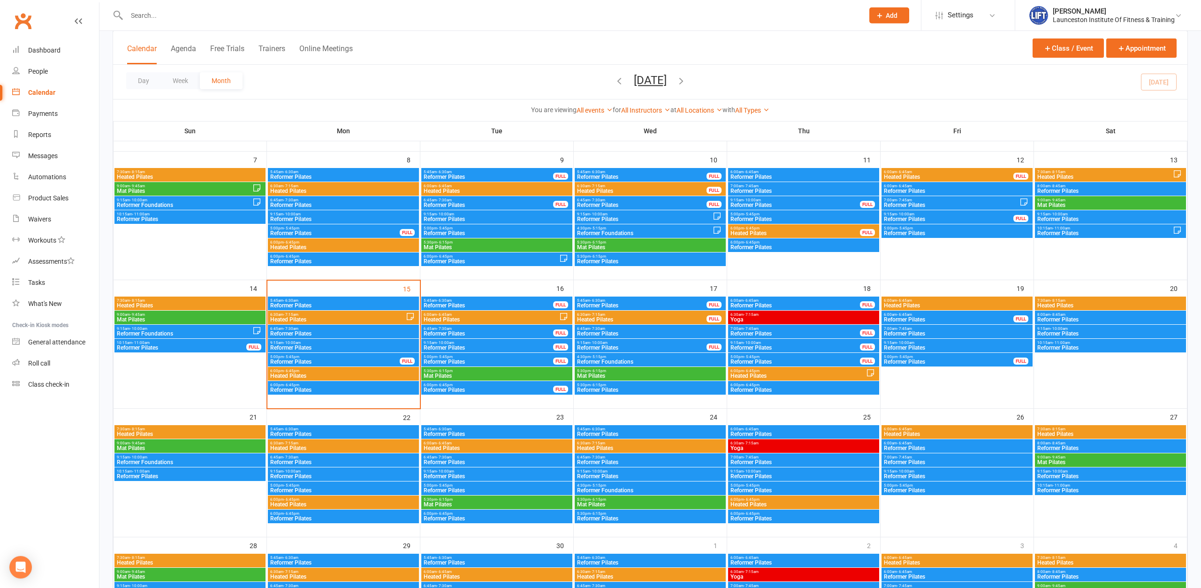
scroll to position [191, 0]
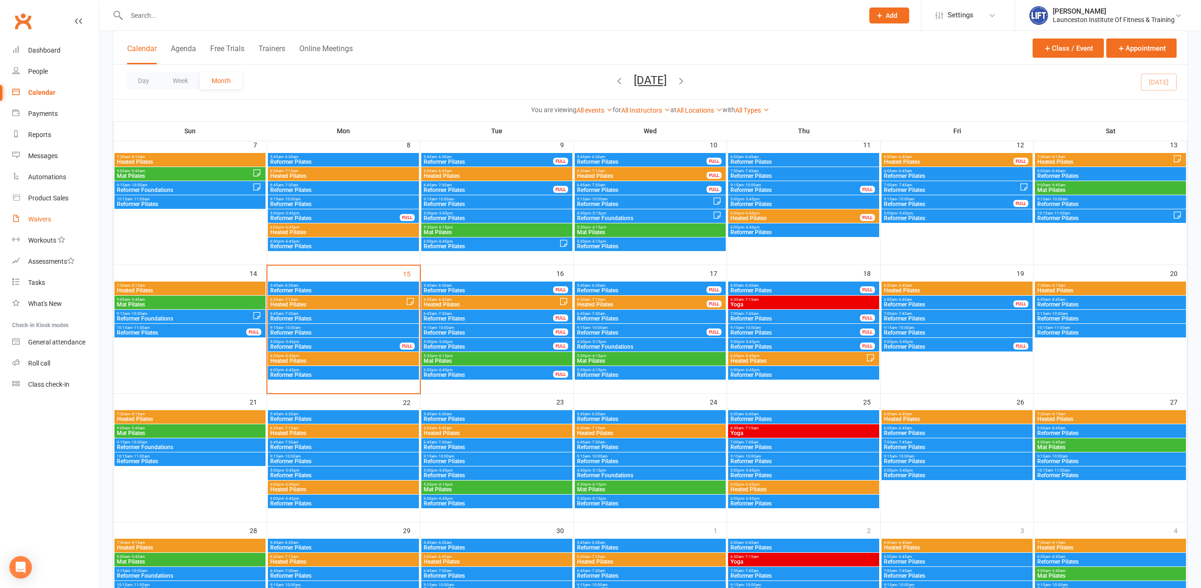
click at [26, 220] on link "Waivers" at bounding box center [55, 219] width 87 height 21
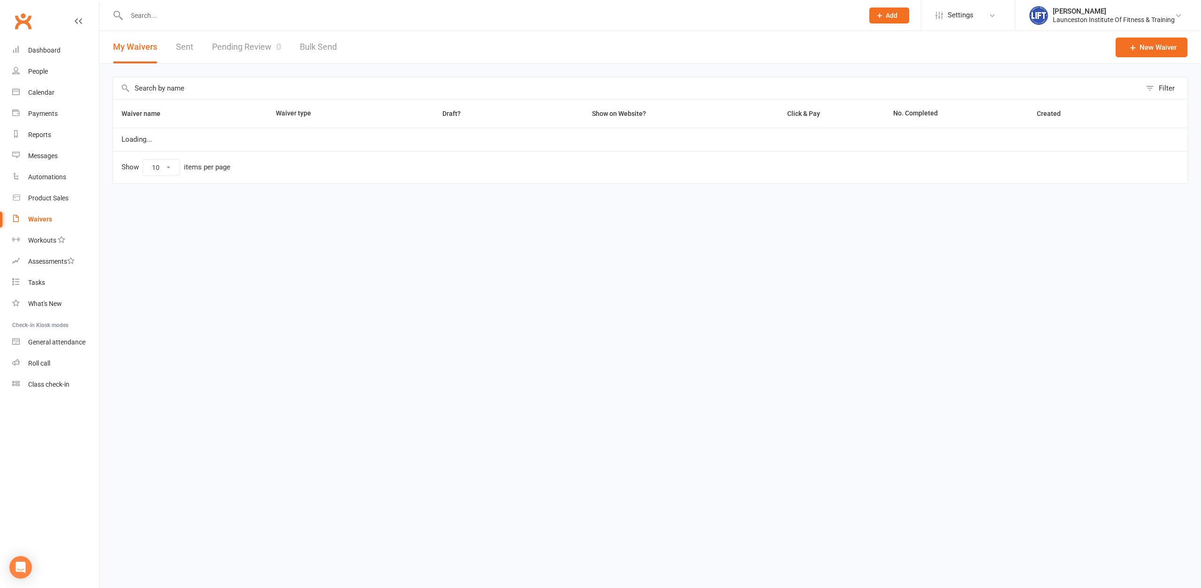
click at [26, 221] on link "Waivers" at bounding box center [55, 219] width 87 height 21
select select "100"
click at [263, 44] on link "Pending Review 0" at bounding box center [246, 47] width 69 height 32
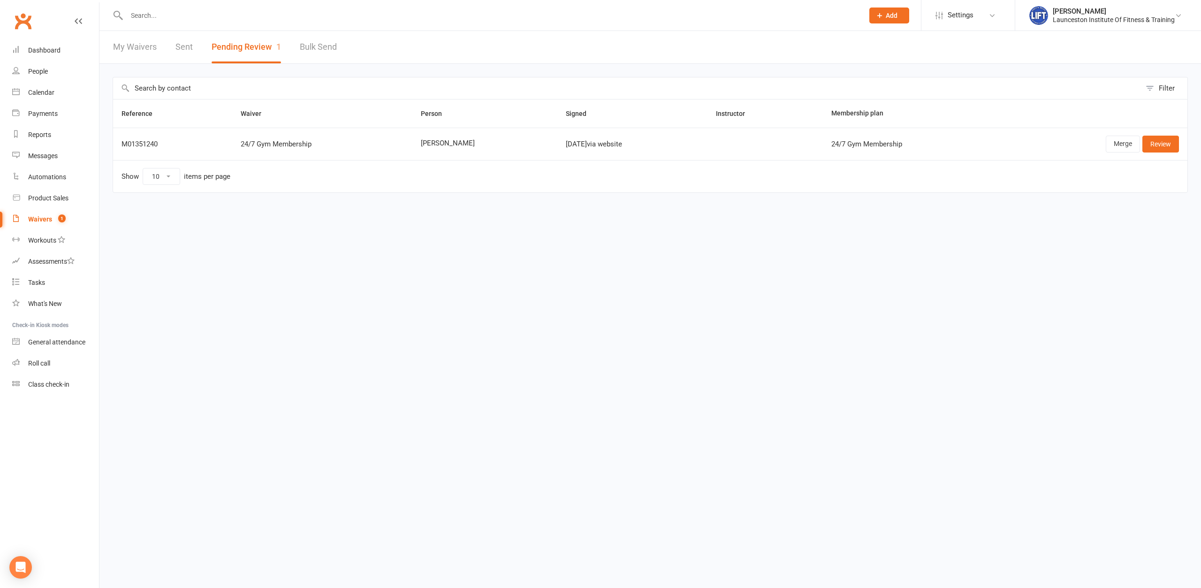
click at [49, 212] on link "Waivers 1" at bounding box center [55, 219] width 87 height 21
select select "100"
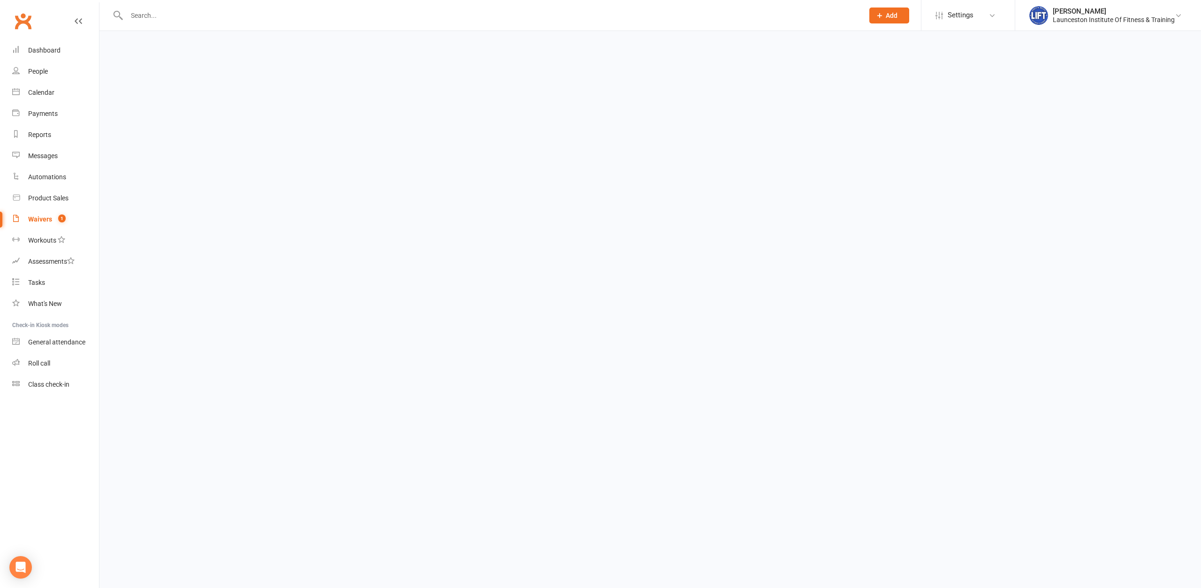
click at [237, 44] on html "Prospect Member Non-attending contact Class / event Appointment Task Membership…" at bounding box center [600, 22] width 1201 height 44
click at [39, 212] on link "Waivers 1" at bounding box center [55, 219] width 87 height 21
click at [47, 50] on div "Dashboard" at bounding box center [44, 50] width 32 height 8
click at [35, 211] on link "Waivers 1" at bounding box center [55, 219] width 87 height 21
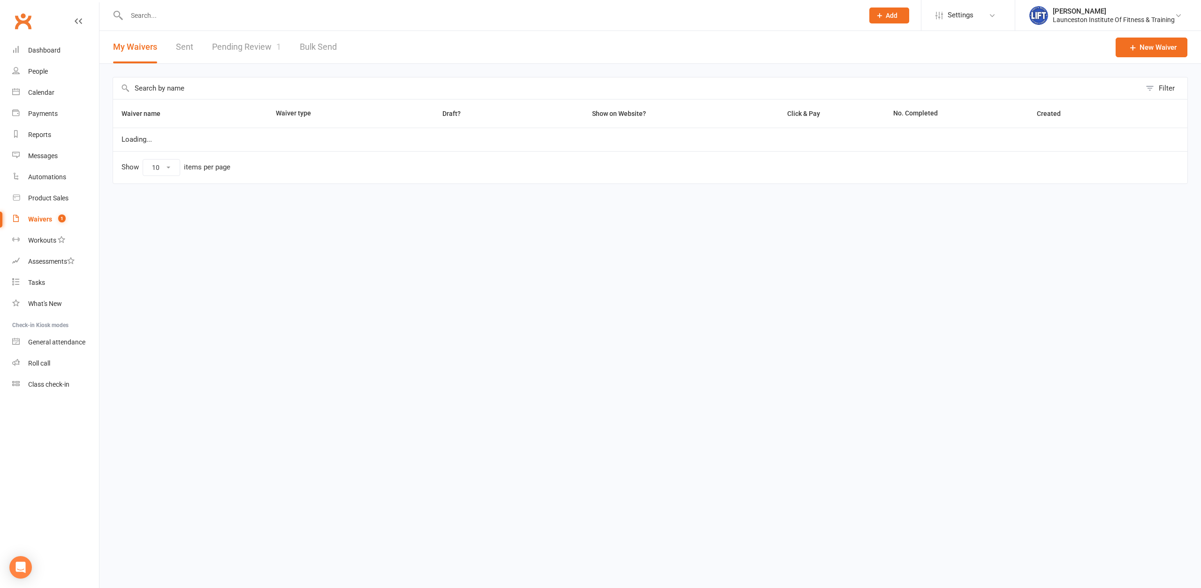
select select "100"
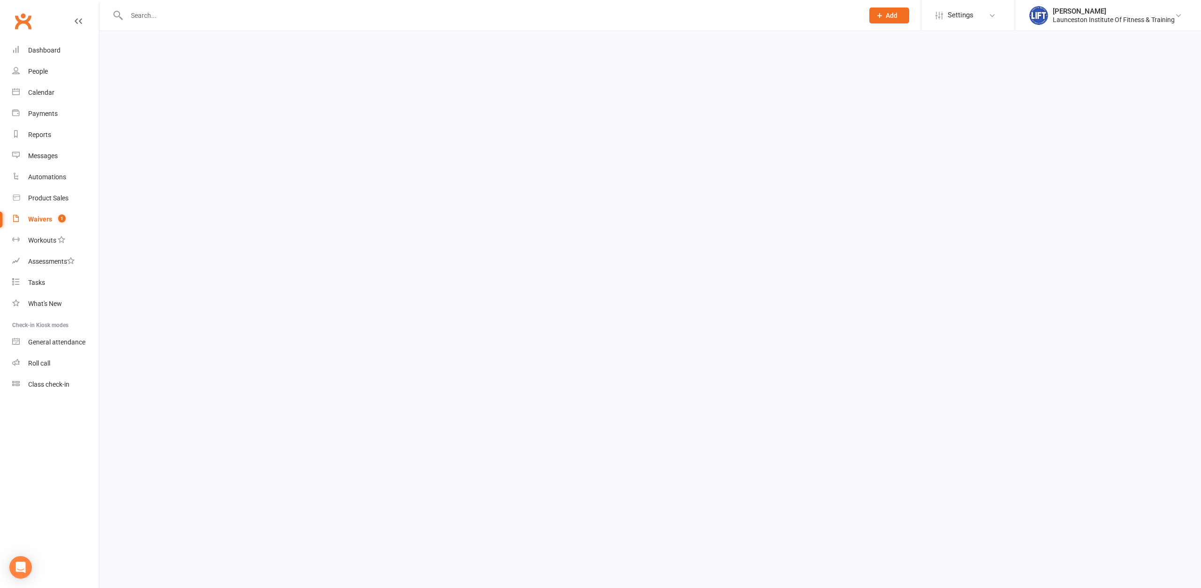
click at [253, 37] on html "Prospect Member Non-attending contact Class / event Appointment Task Membership…" at bounding box center [600, 22] width 1201 height 44
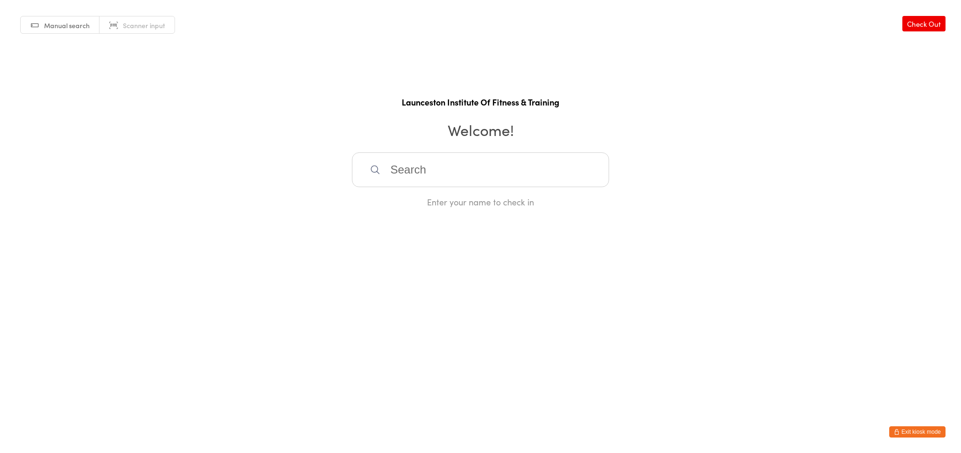
paste input "[PERSON_NAME]"
type input "[PERSON_NAME]"
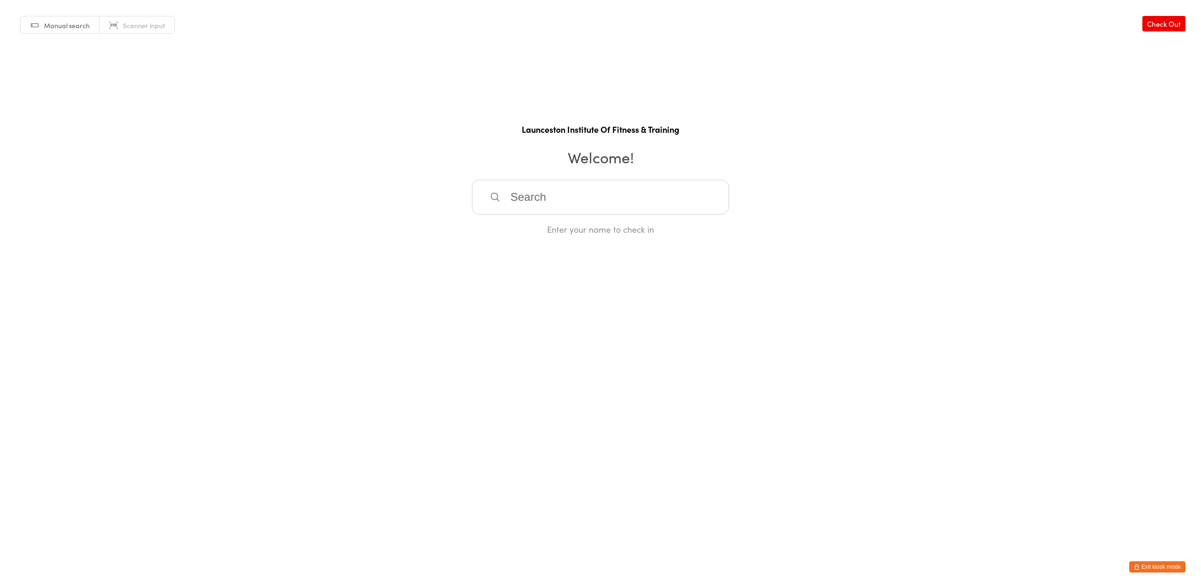
click at [1161, 565] on button "Exit kiosk mode" at bounding box center [1157, 566] width 56 height 11
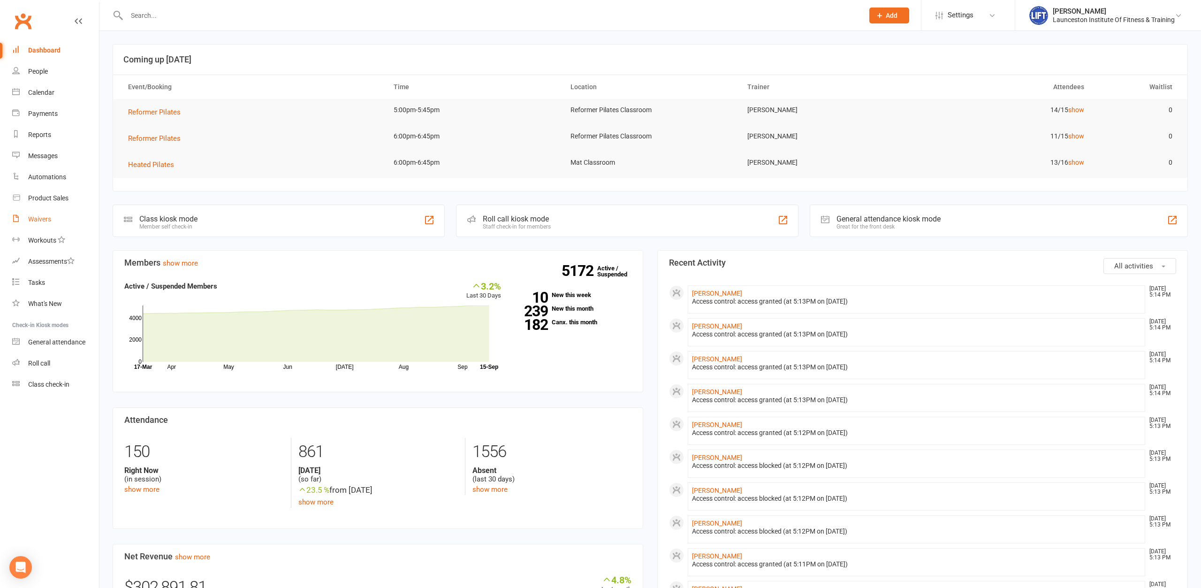
drag, startPoint x: 39, startPoint y: 222, endPoint x: 43, endPoint y: 217, distance: 6.3
click at [40, 221] on div "Waivers" at bounding box center [39, 219] width 23 height 8
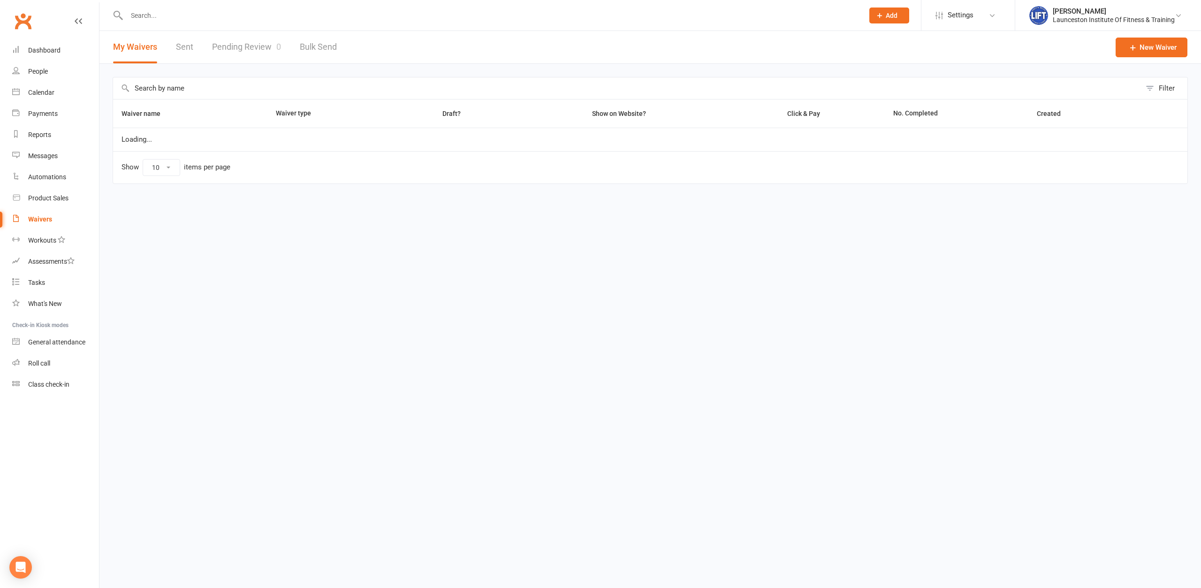
select select "100"
click at [250, 45] on link "Pending Review 0" at bounding box center [246, 47] width 69 height 32
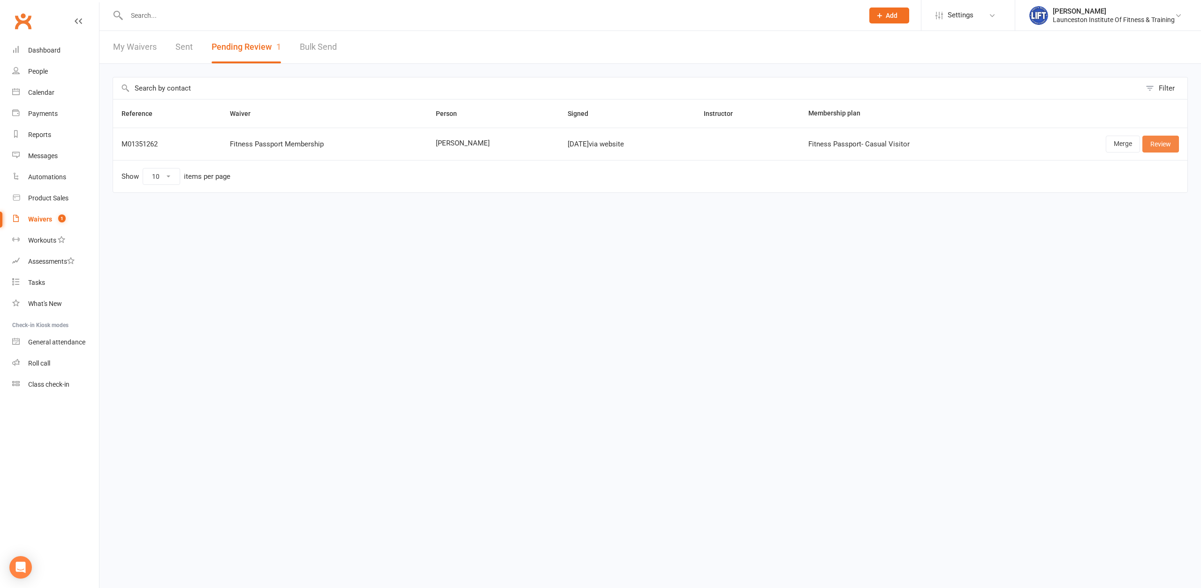
click at [1160, 144] on link "Review" at bounding box center [1160, 144] width 37 height 17
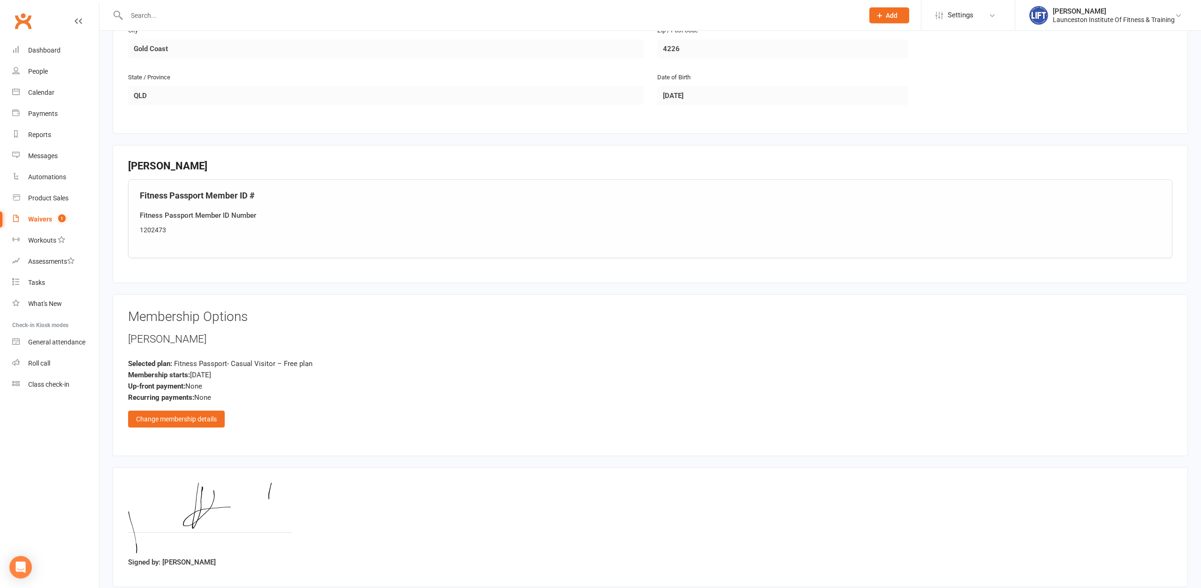
scroll to position [360, 0]
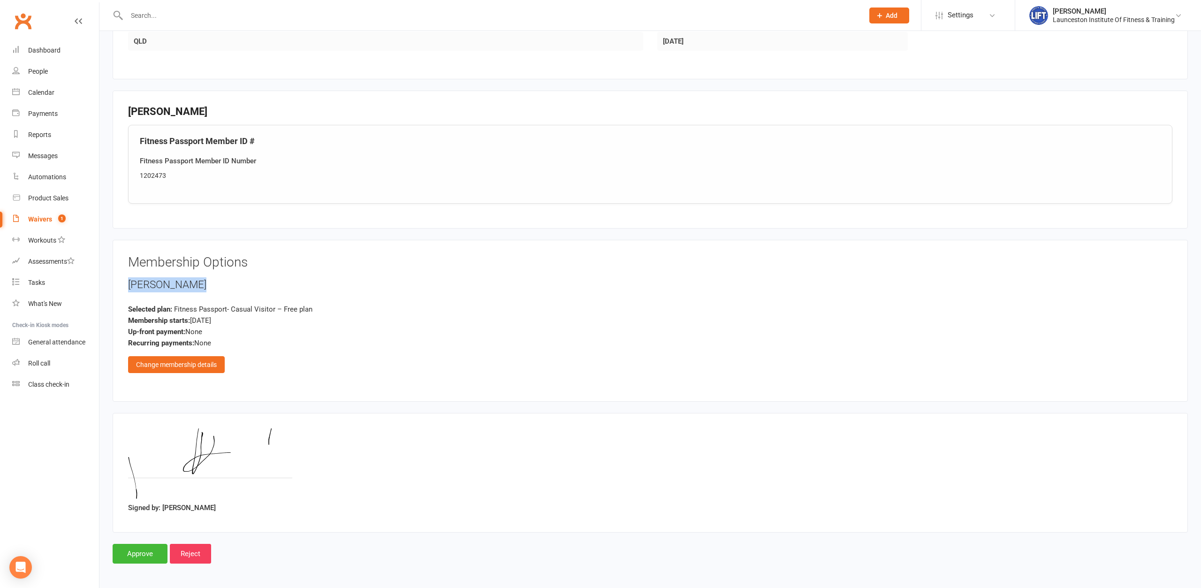
drag, startPoint x: 188, startPoint y: 284, endPoint x: 123, endPoint y: 282, distance: 64.8
click at [123, 282] on div "Membership Options [PERSON_NAME] Selected plan: Fitness Passport- Casual Visito…" at bounding box center [650, 321] width 1075 height 162
copy div "[PERSON_NAME]"
drag, startPoint x: 142, startPoint y: 554, endPoint x: 140, endPoint y: 543, distance: 10.9
click at [141, 554] on input "Approve" at bounding box center [140, 554] width 55 height 20
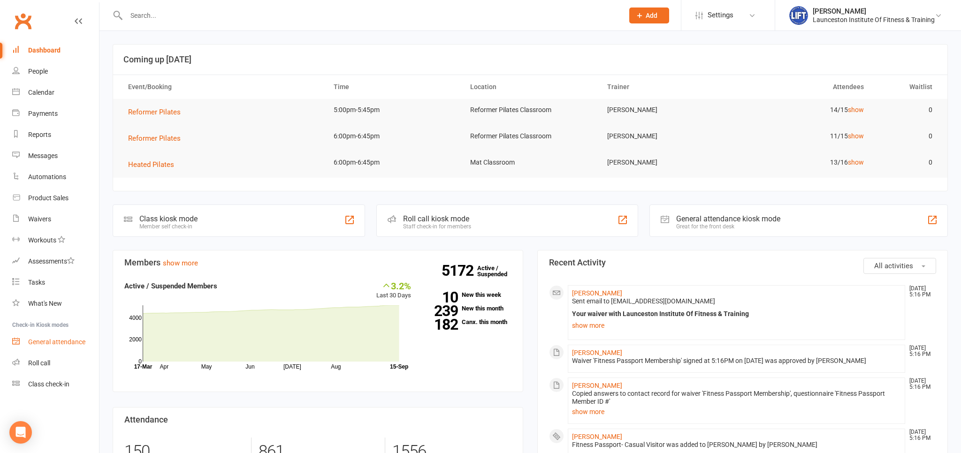
click at [66, 339] on div "General attendance" at bounding box center [56, 342] width 57 height 8
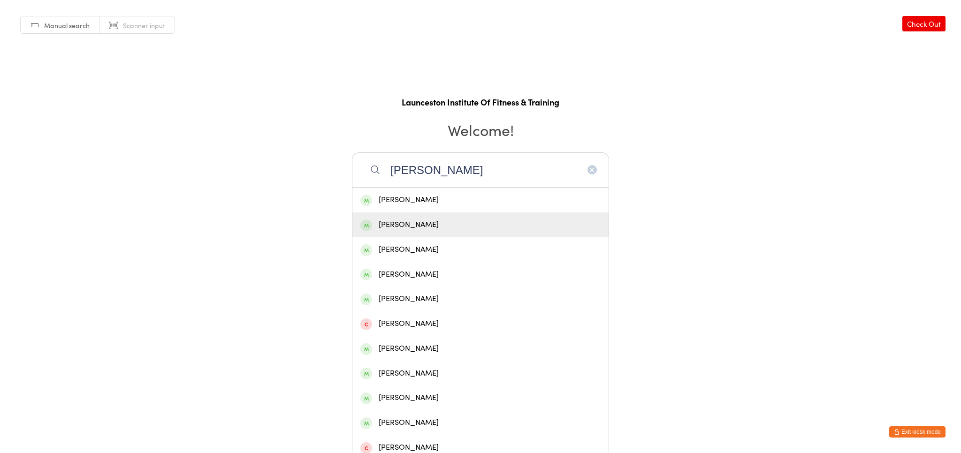
type input "[PERSON_NAME]"
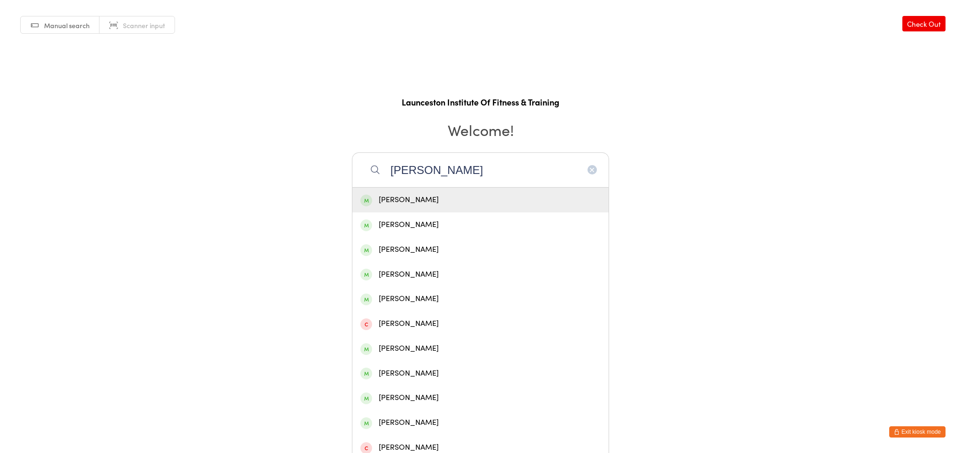
click at [453, 197] on div "[PERSON_NAME]" at bounding box center [480, 200] width 240 height 13
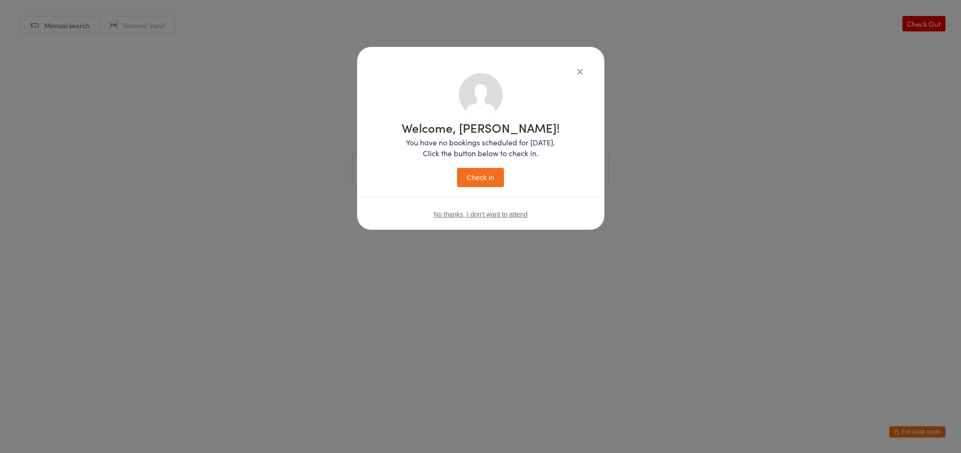
click at [479, 169] on button "Check in" at bounding box center [480, 177] width 47 height 19
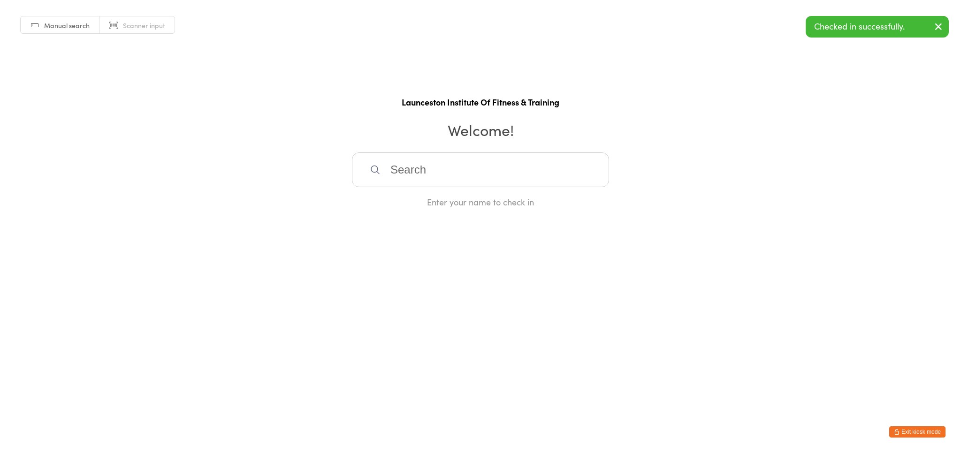
click at [916, 439] on html "You have now entered Kiosk Mode. Members will be able to check themselves in us…" at bounding box center [480, 226] width 961 height 453
click at [916, 437] on button "Exit kiosk mode" at bounding box center [917, 431] width 56 height 11
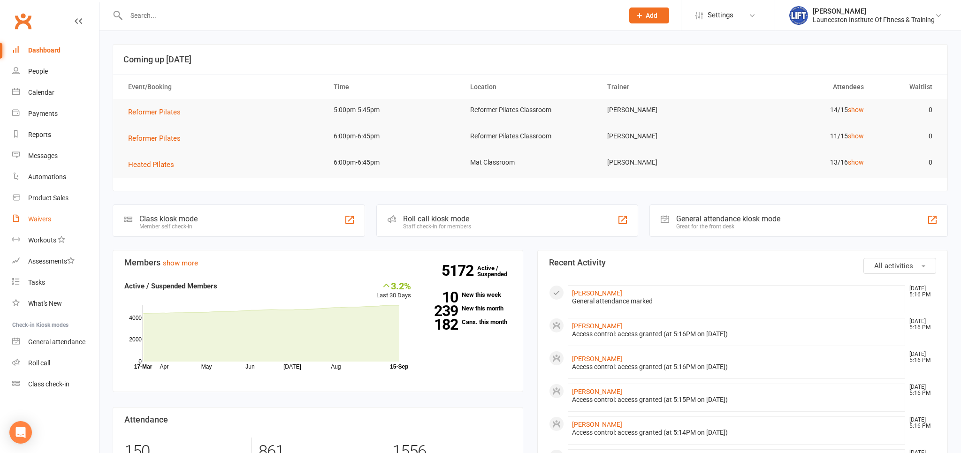
click at [54, 219] on link "Waivers" at bounding box center [55, 219] width 87 height 21
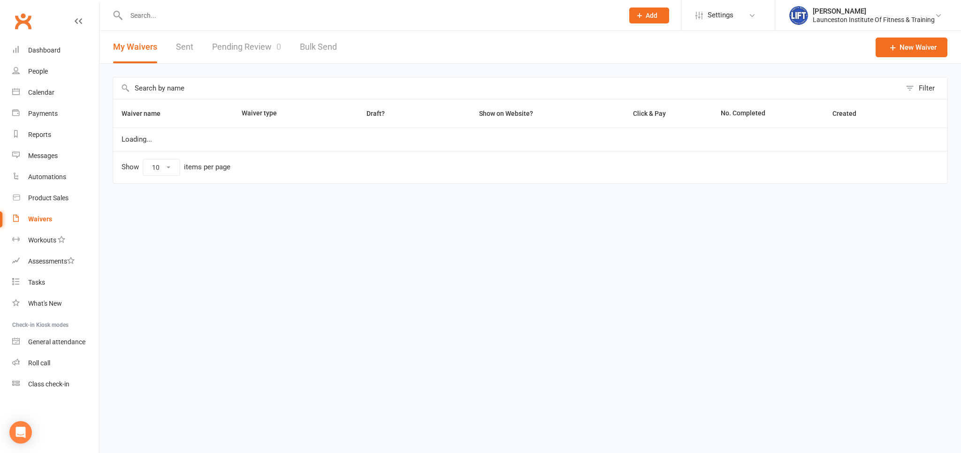
click at [54, 219] on link "Waivers" at bounding box center [55, 219] width 87 height 21
select select "100"
click at [251, 51] on link "Pending Review 0" at bounding box center [246, 47] width 69 height 32
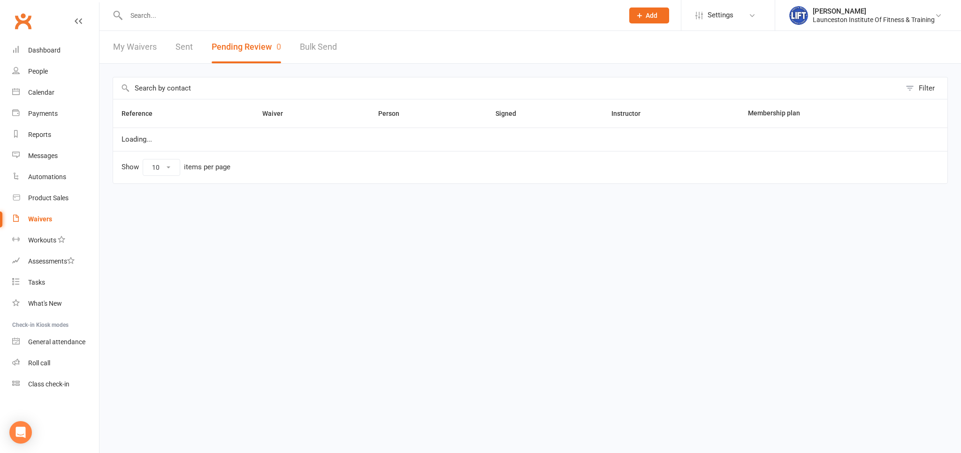
click at [251, 51] on button "Pending Review 0" at bounding box center [246, 47] width 69 height 32
click at [267, 53] on button "Pending Review 0" at bounding box center [246, 47] width 69 height 32
click at [133, 55] on link "My Waivers" at bounding box center [135, 47] width 44 height 32
select select "100"
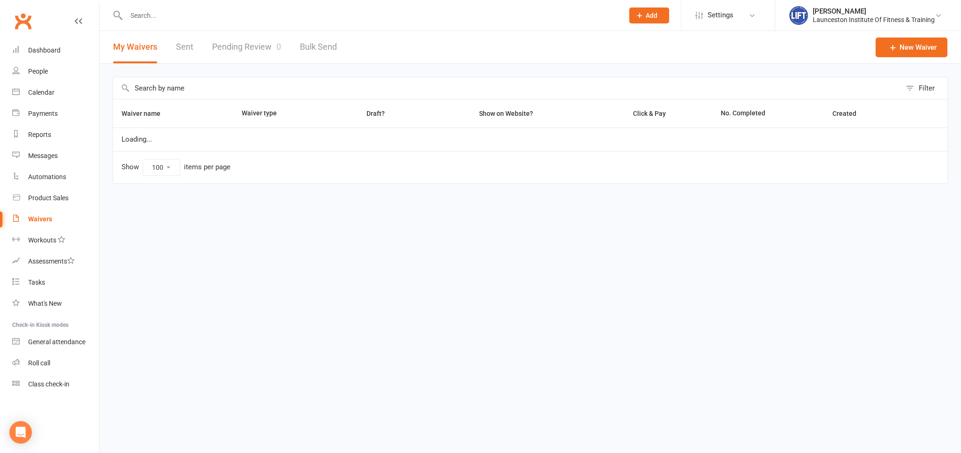
click at [133, 55] on button "My Waivers" at bounding box center [135, 47] width 44 height 32
click at [214, 47] on link "Pending Review 0" at bounding box center [246, 47] width 69 height 32
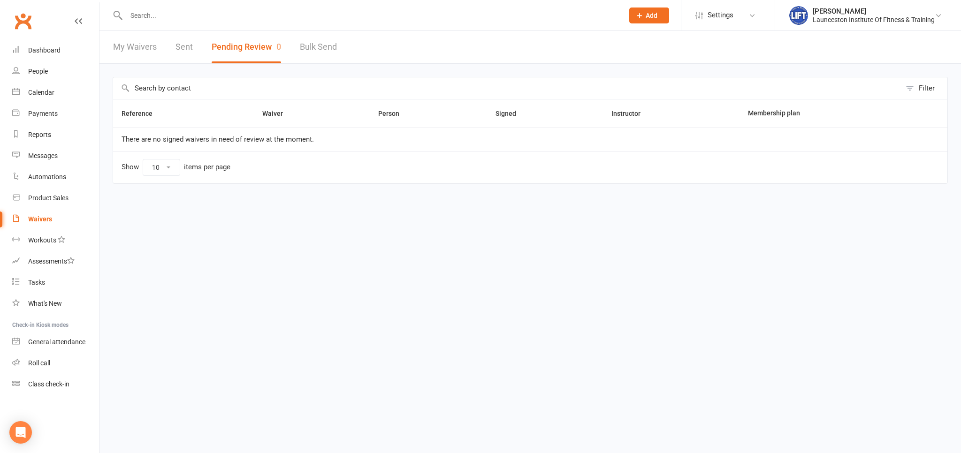
click at [127, 48] on link "My Waivers" at bounding box center [135, 47] width 44 height 32
select select "100"
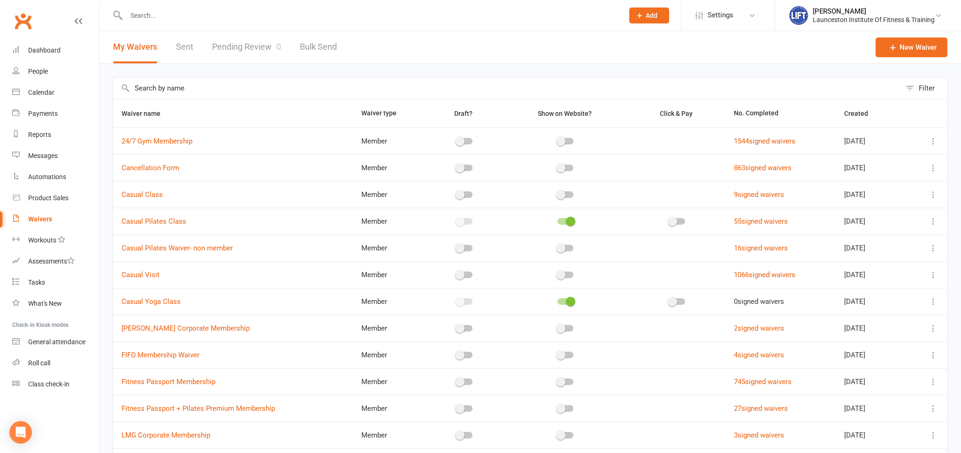
click at [274, 48] on link "Pending Review 0" at bounding box center [246, 47] width 69 height 32
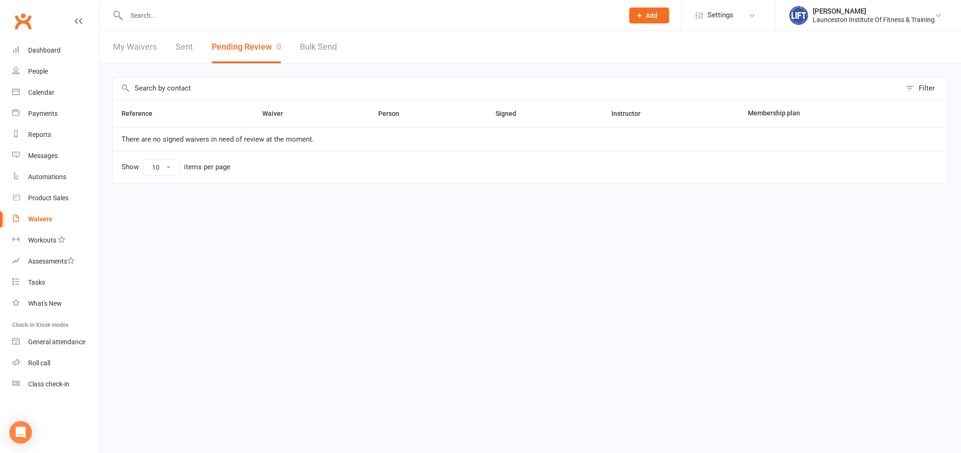
click at [123, 46] on link "My Waivers" at bounding box center [135, 47] width 44 height 32
select select "100"
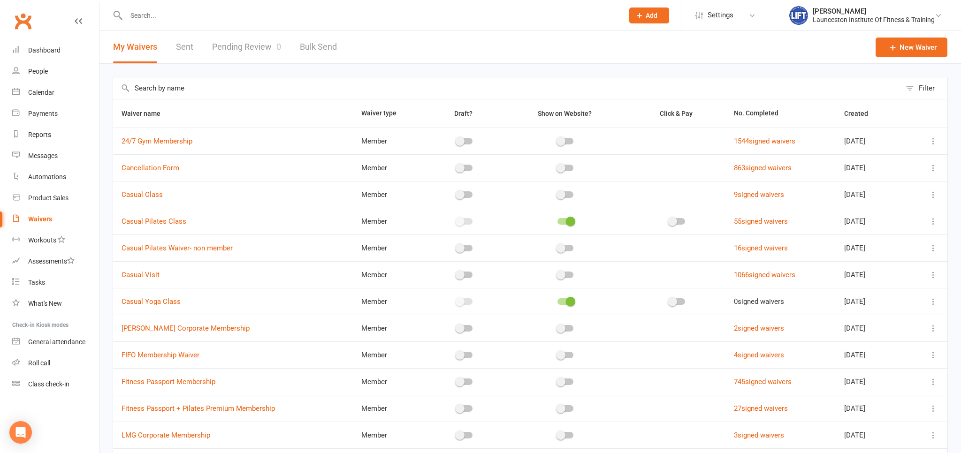
click at [242, 45] on link "Pending Review 0" at bounding box center [246, 47] width 69 height 32
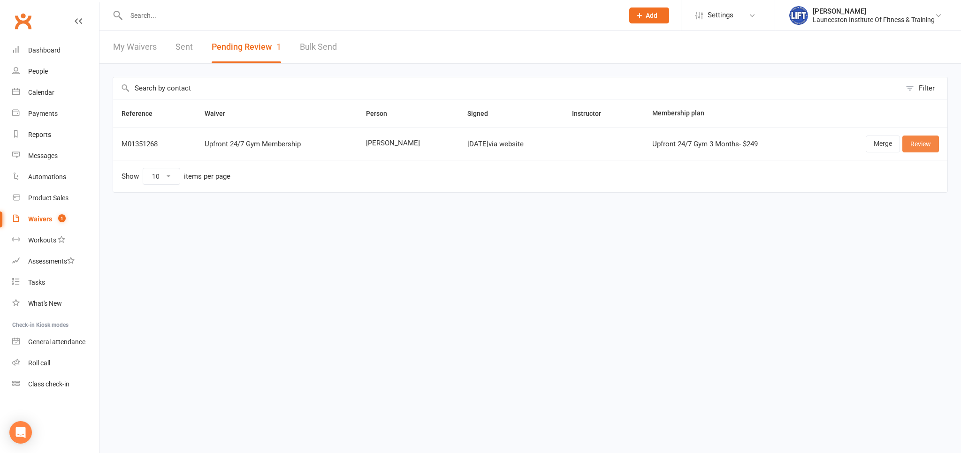
click at [921, 147] on link "Review" at bounding box center [920, 144] width 37 height 17
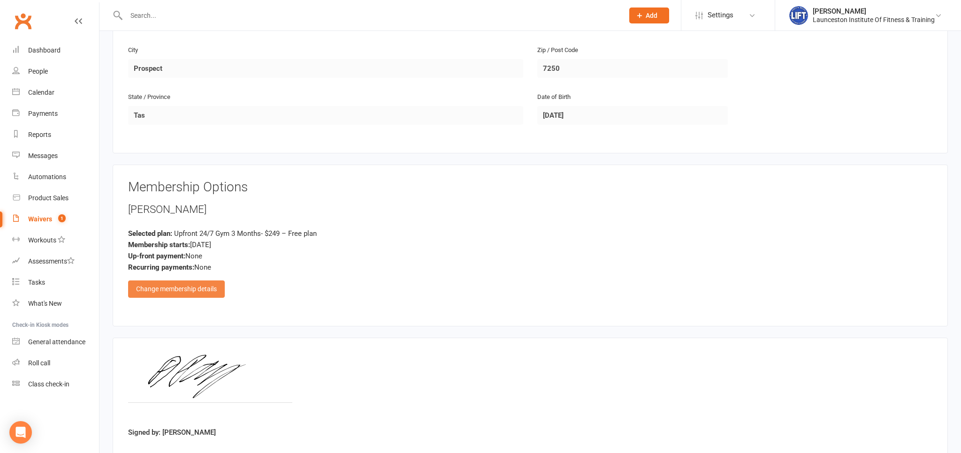
scroll to position [355, 0]
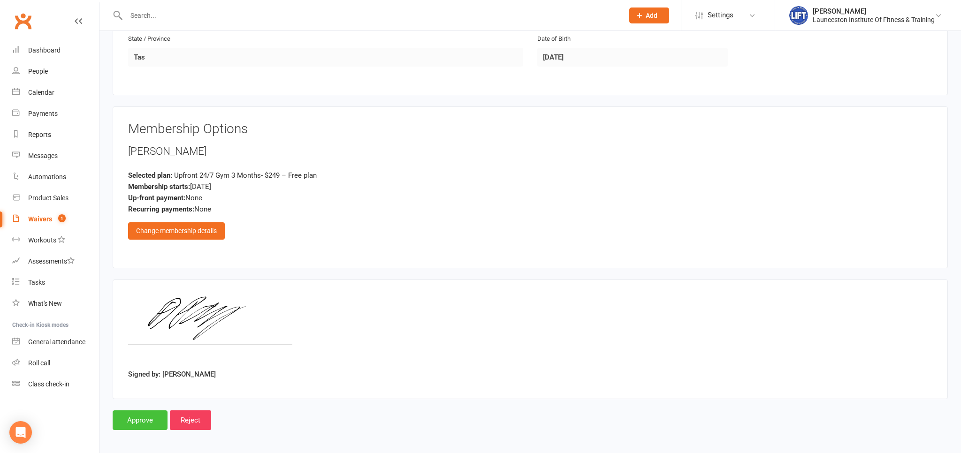
click at [146, 415] on input "Approve" at bounding box center [140, 420] width 55 height 20
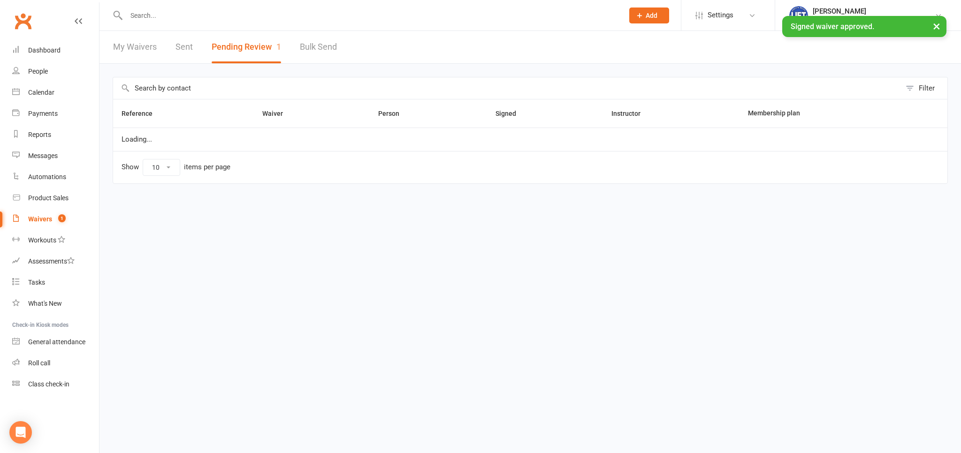
click at [151, 15] on input "text" at bounding box center [369, 15] width 493 height 13
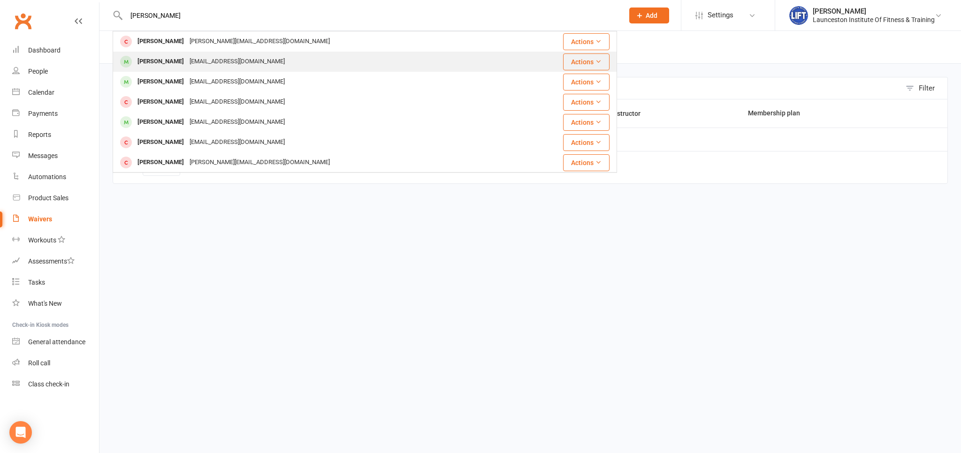
type input "[PERSON_NAME]"
click at [164, 61] on div "[PERSON_NAME]" at bounding box center [161, 62] width 52 height 14
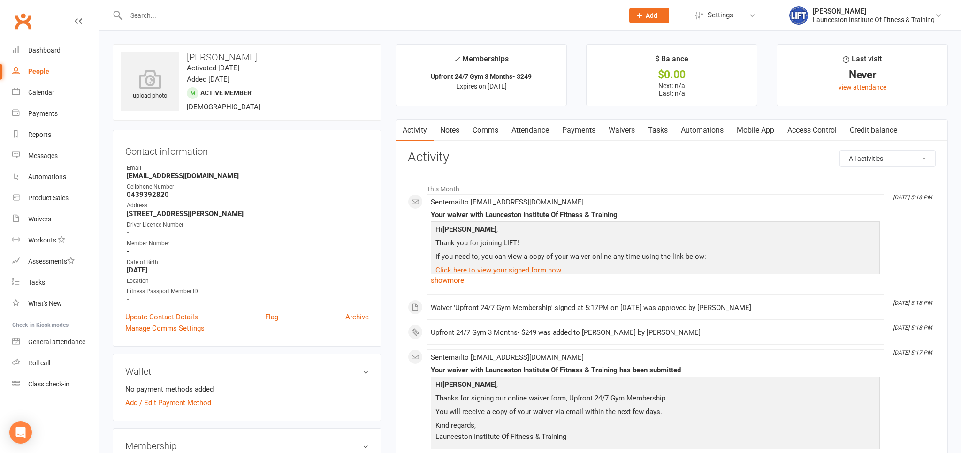
click at [822, 129] on link "Access Control" at bounding box center [811, 131] width 62 height 22
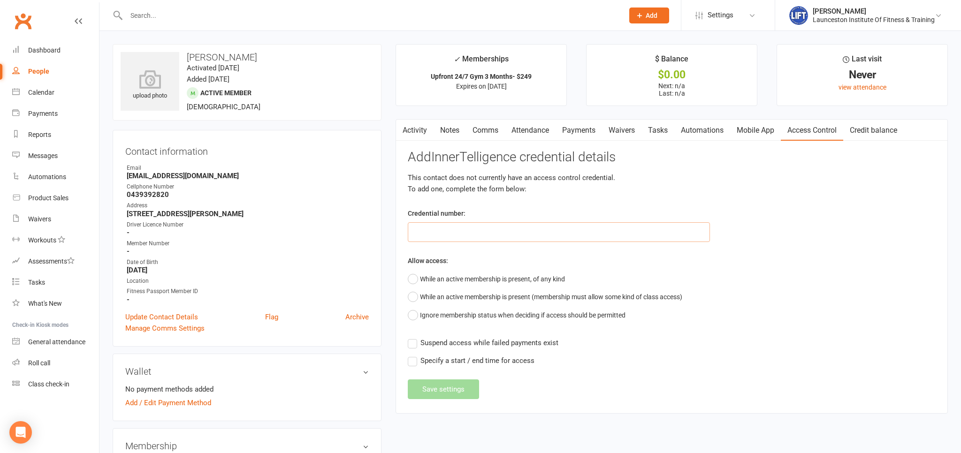
click at [487, 235] on input "text" at bounding box center [559, 232] width 302 height 20
paste input "200000000000000049517A8E"
type input "200000000000000049517A8E"
click at [424, 280] on button "While an active membership is present, of any kind" at bounding box center [486, 279] width 157 height 18
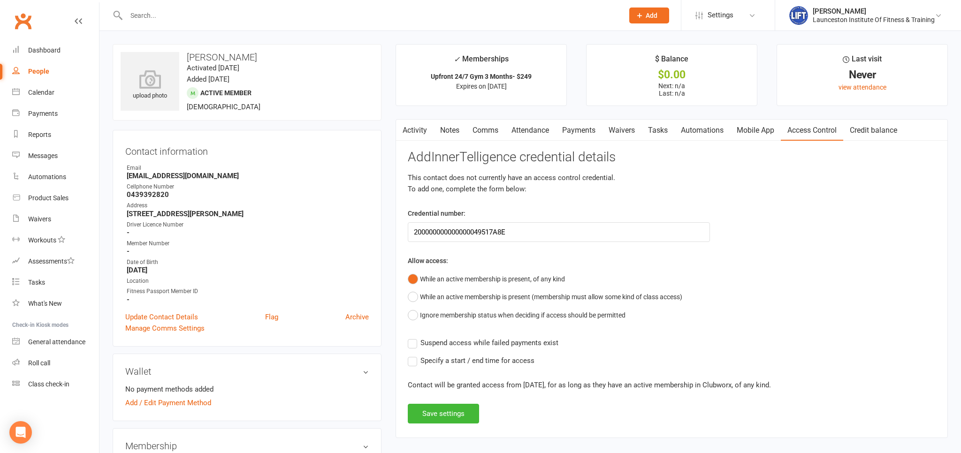
click at [416, 341] on label "Suspend access while failed payments exist" at bounding box center [483, 342] width 151 height 11
click at [416, 337] on input "Suspend access while failed payments exist" at bounding box center [483, 337] width 151 height 0
click at [430, 414] on button "Save settings" at bounding box center [443, 414] width 71 height 20
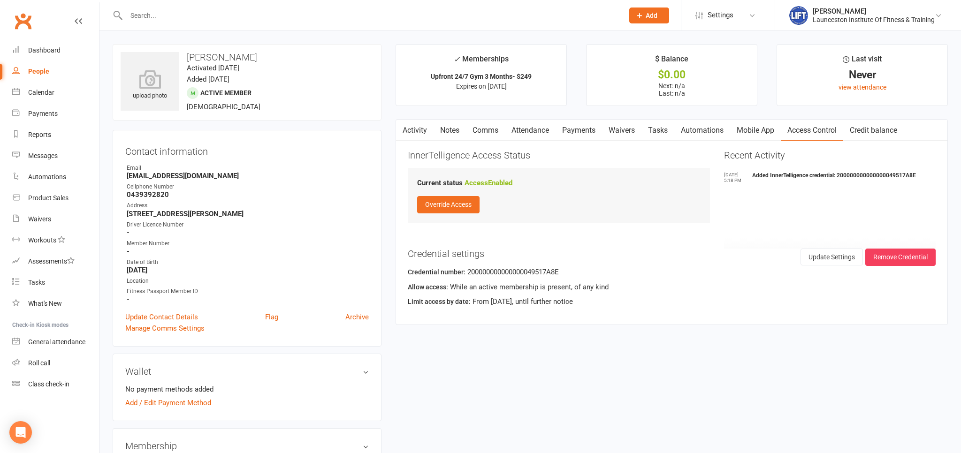
click at [363, 20] on input "text" at bounding box center [369, 15] width 493 height 13
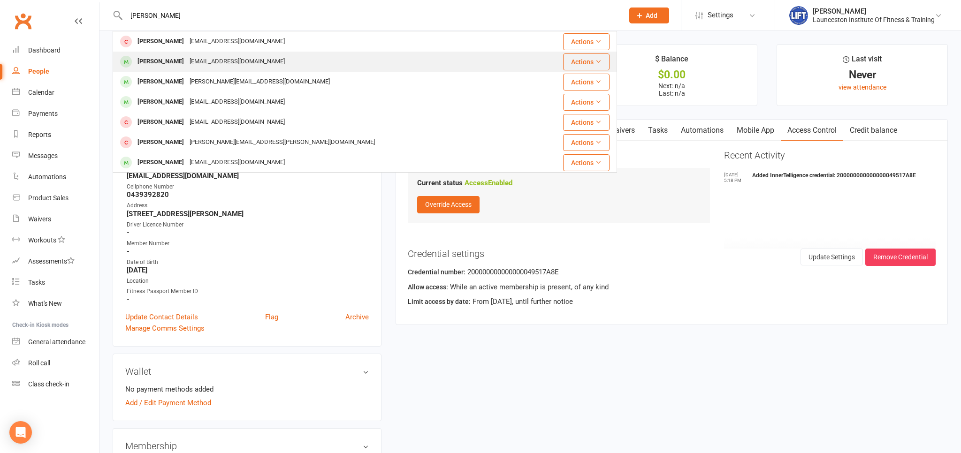
type input "[PERSON_NAME]"
click at [165, 53] on div "[PERSON_NAME] [EMAIL_ADDRESS][DOMAIN_NAME]" at bounding box center [323, 61] width 418 height 19
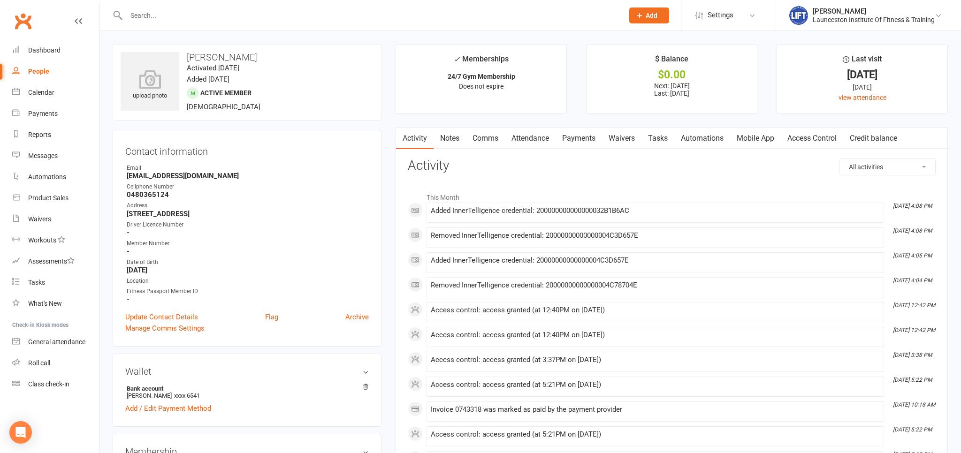
click at [828, 141] on link "Access Control" at bounding box center [811, 139] width 62 height 22
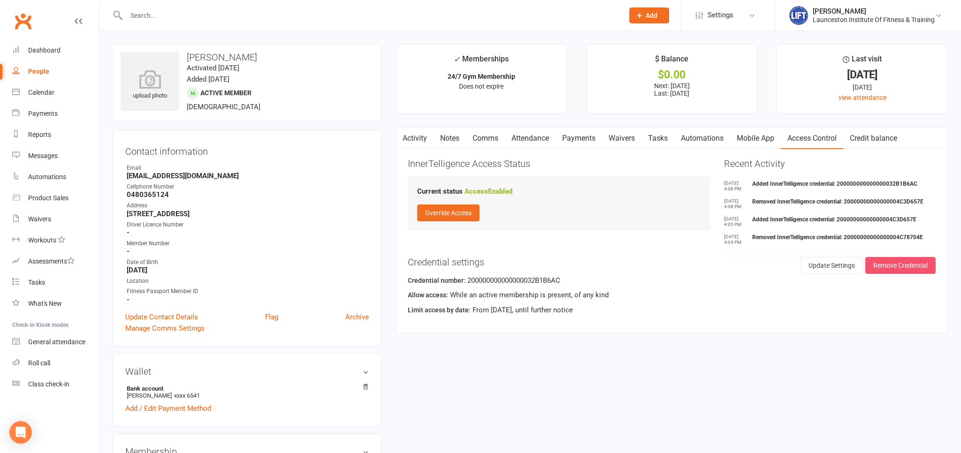
click at [909, 261] on button "Remove Credential" at bounding box center [900, 265] width 70 height 17
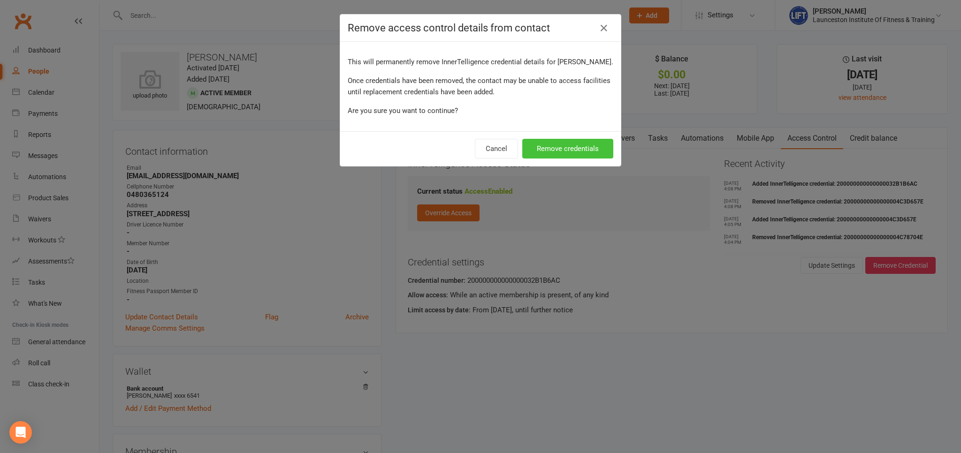
click at [557, 148] on button "Remove credentials" at bounding box center [567, 149] width 91 height 20
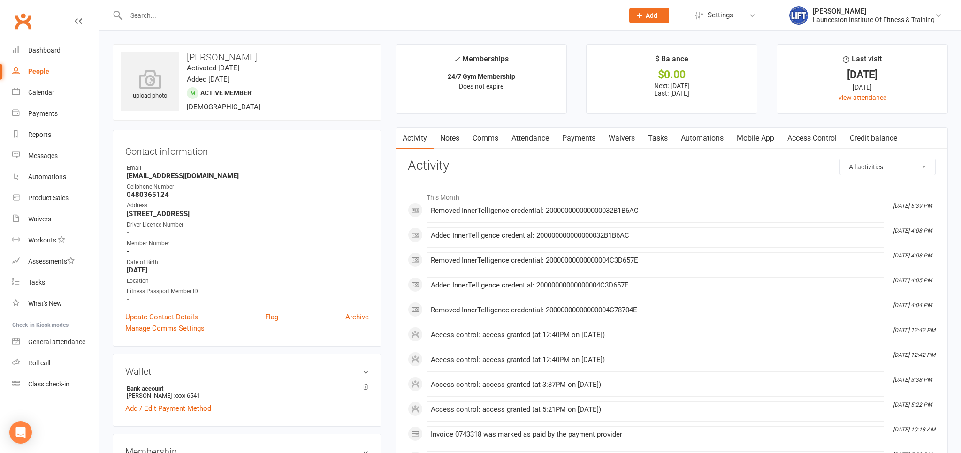
click at [818, 133] on link "Access Control" at bounding box center [811, 139] width 62 height 22
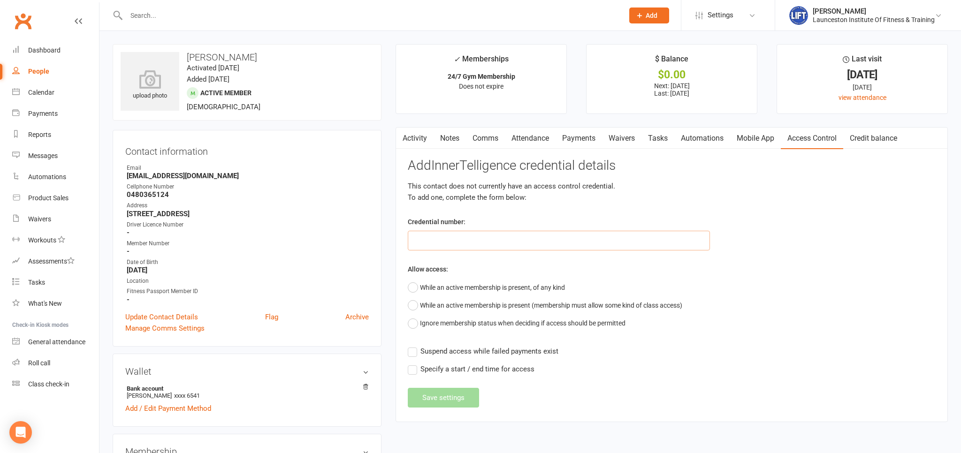
click at [515, 240] on input "text" at bounding box center [559, 241] width 302 height 20
paste input "2000000000000000499A324E"
type input "2000000000000000499A324E"
click at [416, 282] on button "While an active membership is present, of any kind" at bounding box center [486, 288] width 157 height 18
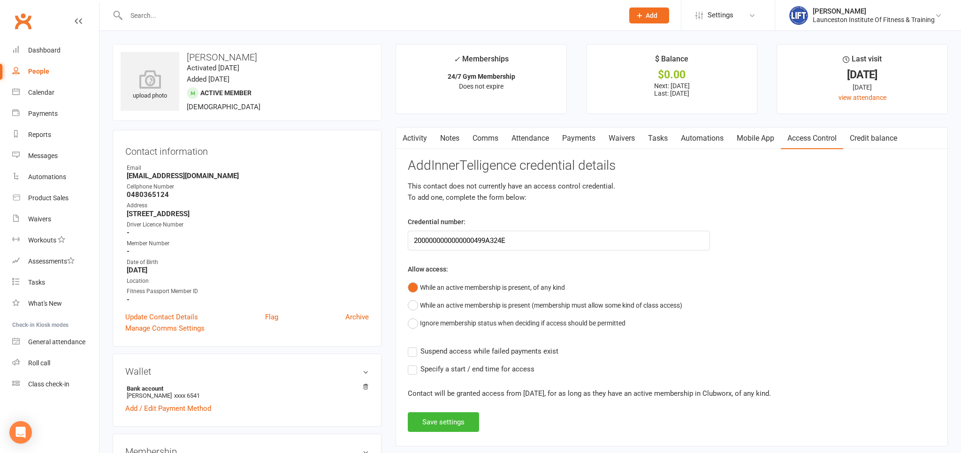
click at [415, 354] on label "Suspend access while failed payments exist" at bounding box center [483, 351] width 151 height 11
click at [415, 346] on input "Suspend access while failed payments exist" at bounding box center [483, 346] width 151 height 0
click at [440, 418] on button "Save settings" at bounding box center [443, 422] width 71 height 20
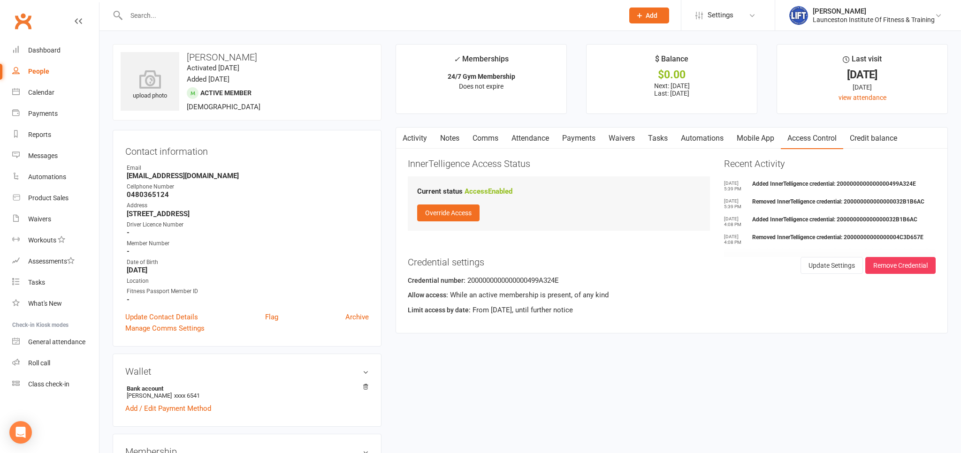
click at [51, 70] on link "People" at bounding box center [55, 71] width 87 height 21
click at [0, 0] on div "Loading" at bounding box center [0, 0] width 0 height 0
select select "100"
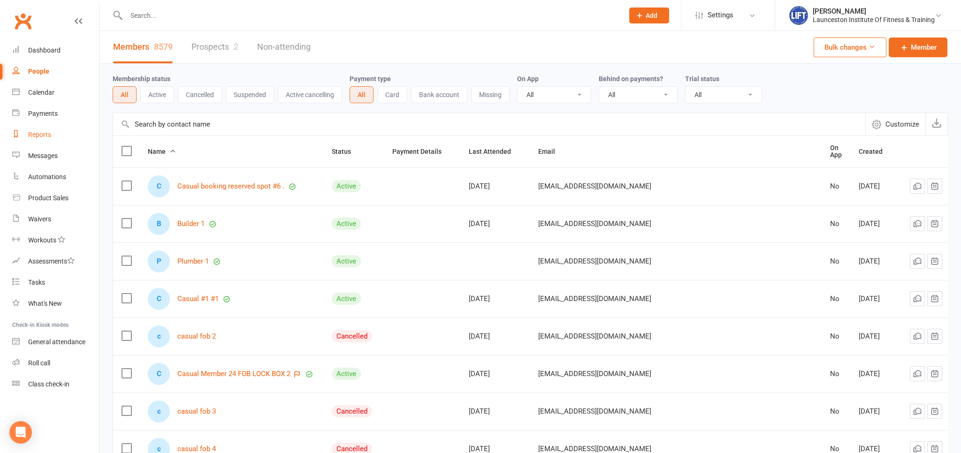
click at [54, 130] on link "Reports" at bounding box center [55, 134] width 87 height 21
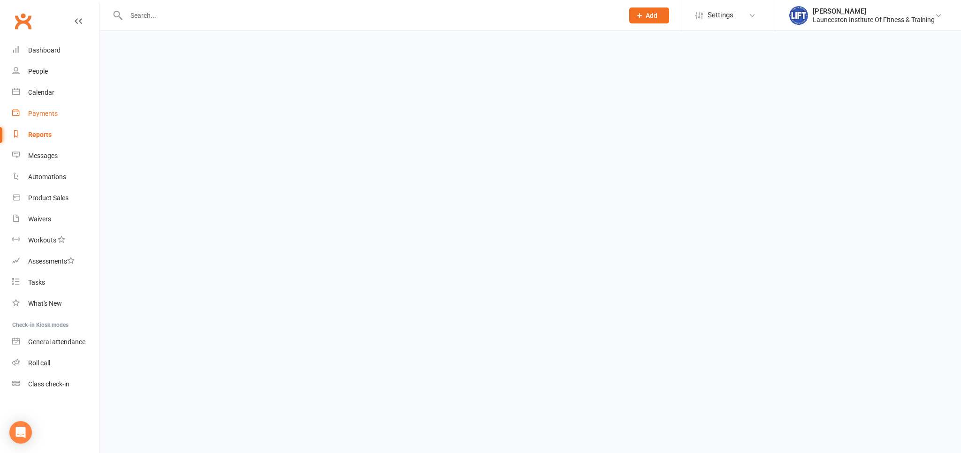
select select "100"
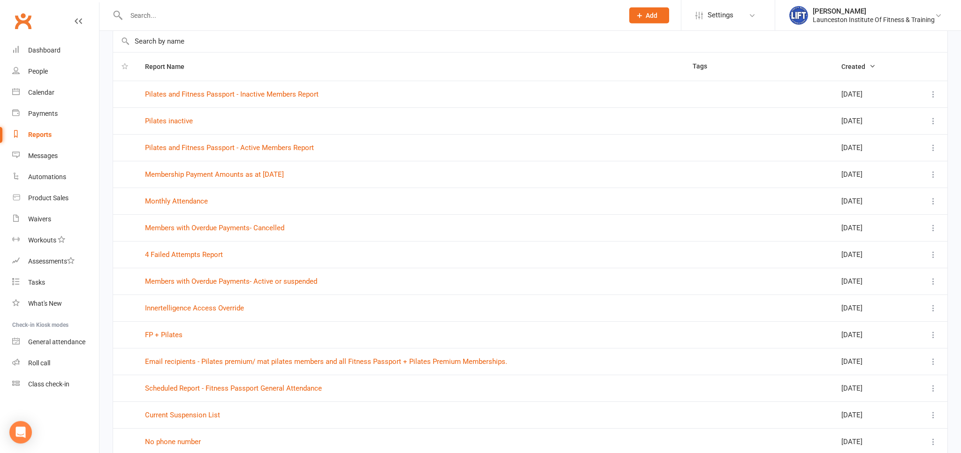
scroll to position [99, 0]
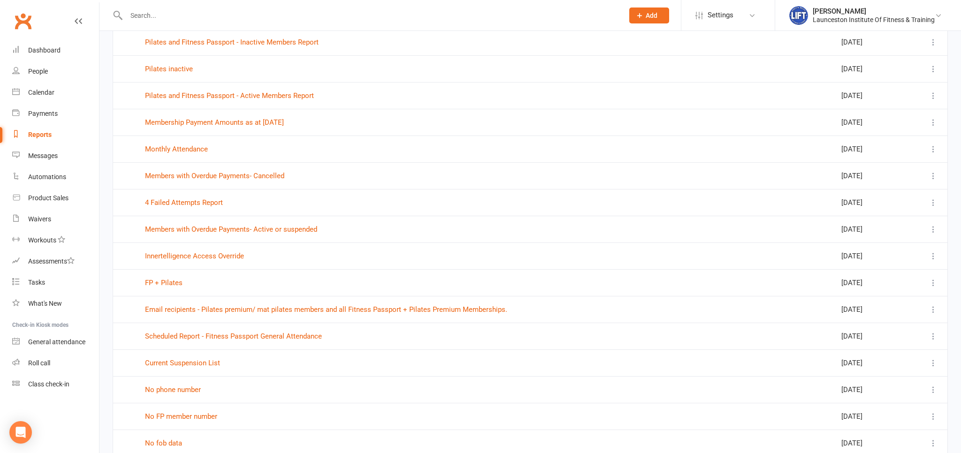
click at [175, 16] on input "text" at bounding box center [369, 15] width 493 height 13
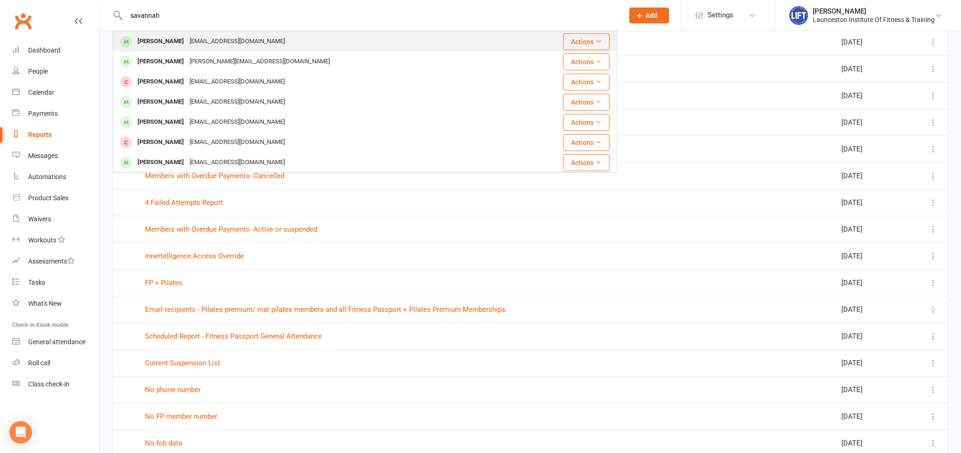
type input "savannah"
click at [185, 35] on div "[PERSON_NAME]" at bounding box center [161, 42] width 52 height 14
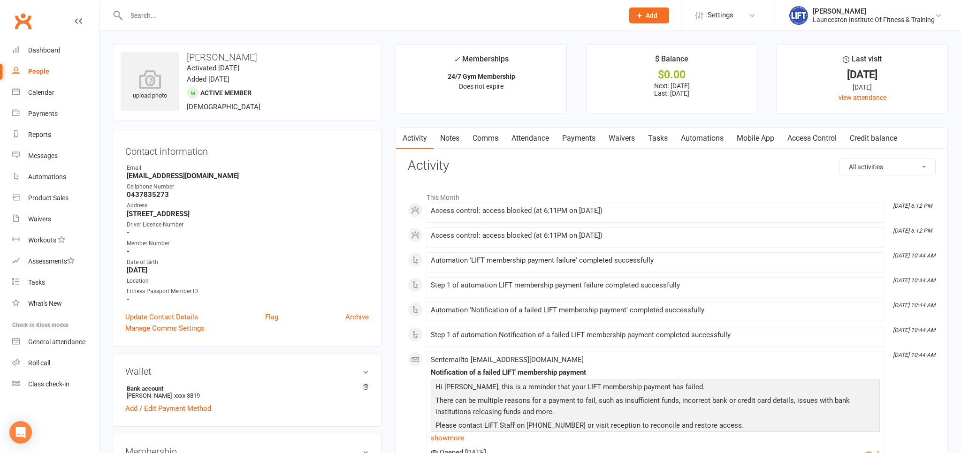
click at [803, 135] on link "Access Control" at bounding box center [811, 139] width 62 height 22
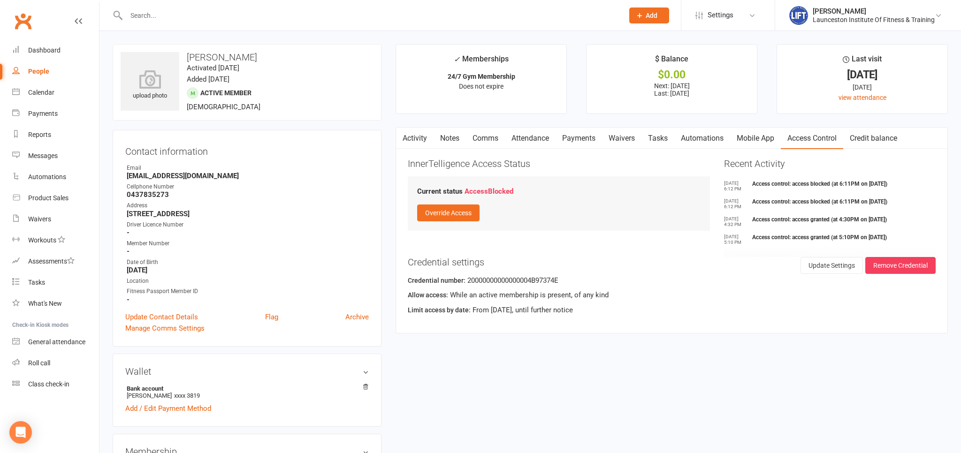
click at [579, 140] on link "Payments" at bounding box center [578, 139] width 46 height 22
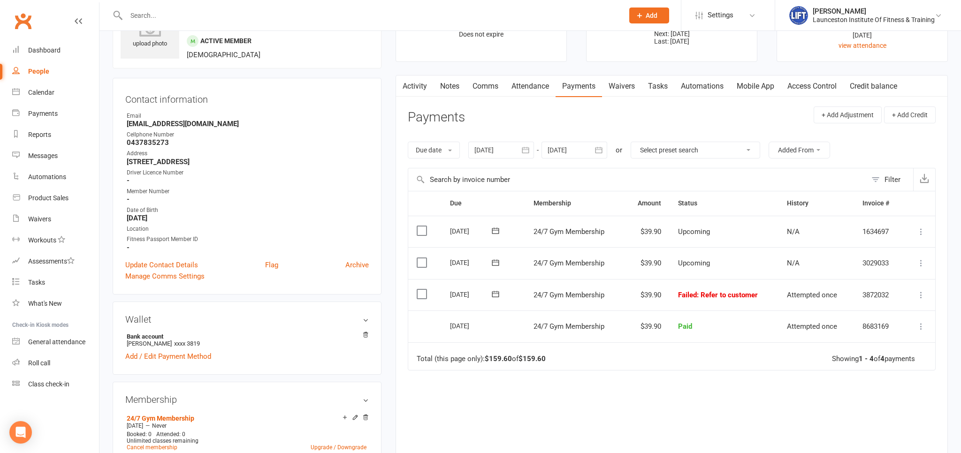
scroll to position [148, 0]
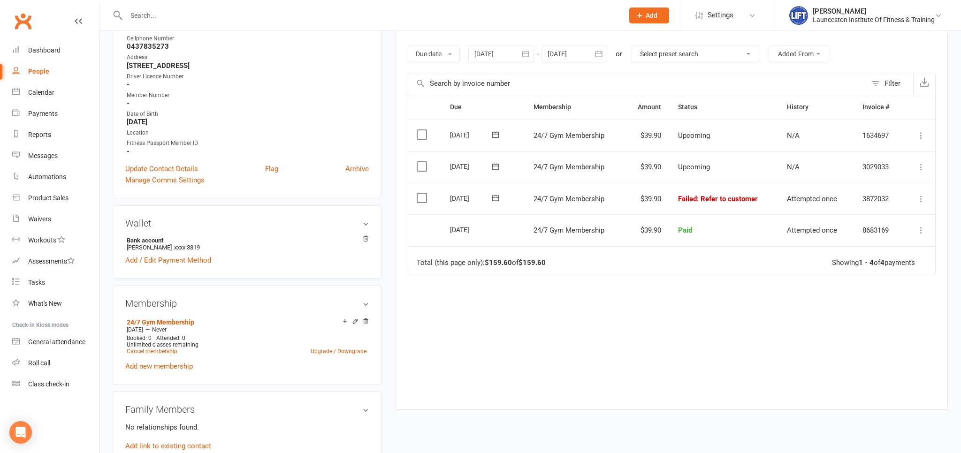
click at [911, 200] on td "Mark as Paid (Cash) Mark as Paid (POS) Mark as Paid (Other) Skip Retry now More…" at bounding box center [919, 199] width 32 height 32
click at [918, 197] on icon at bounding box center [920, 198] width 9 height 9
click at [861, 232] on link "Mark as Paid (POS)" at bounding box center [879, 236] width 93 height 19
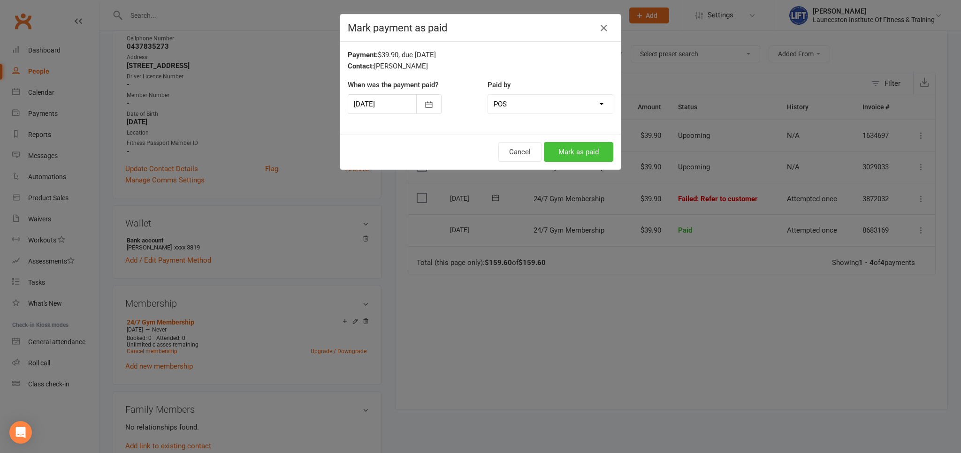
click at [603, 148] on button "Mark as paid" at bounding box center [578, 152] width 69 height 20
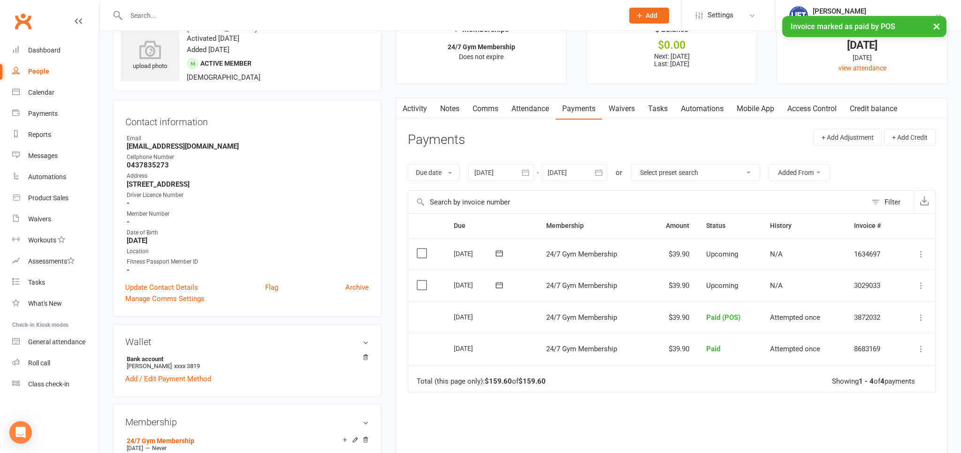
scroll to position [0, 0]
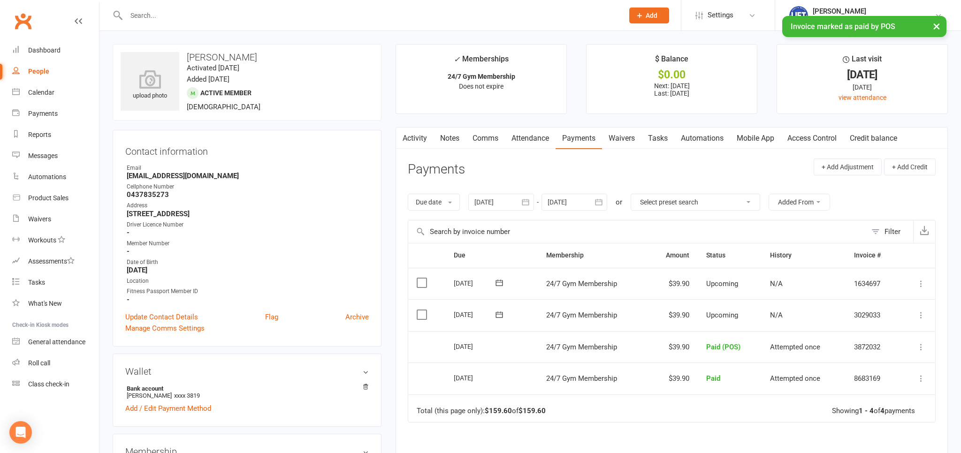
click at [802, 141] on link "Access Control" at bounding box center [811, 139] width 62 height 22
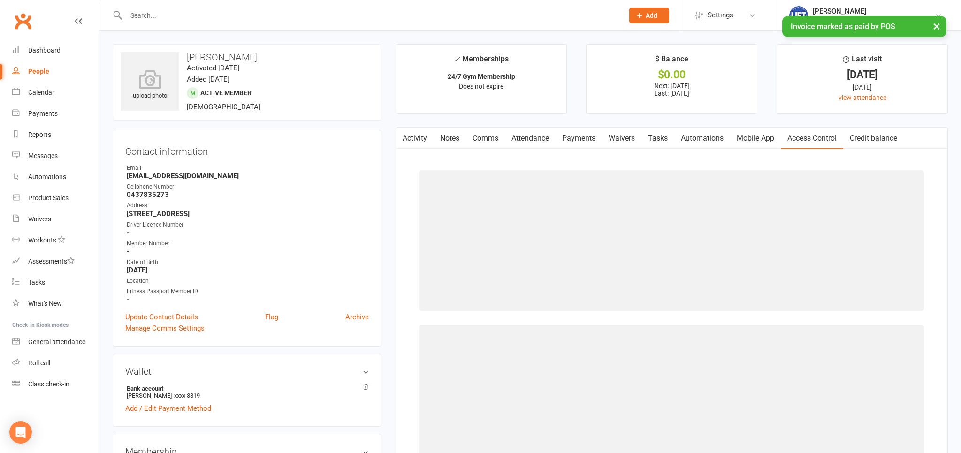
click at [802, 141] on link "Access Control" at bounding box center [811, 139] width 62 height 22
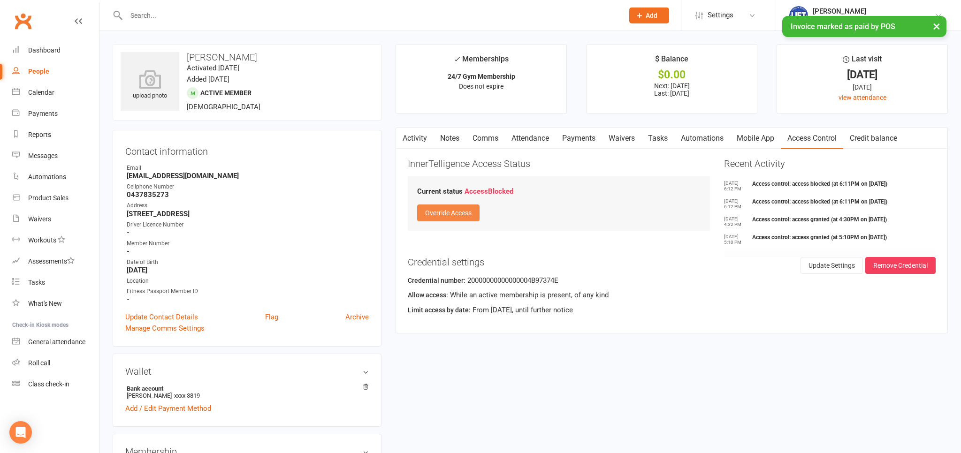
click at [461, 212] on button "Override Access" at bounding box center [448, 212] width 62 height 17
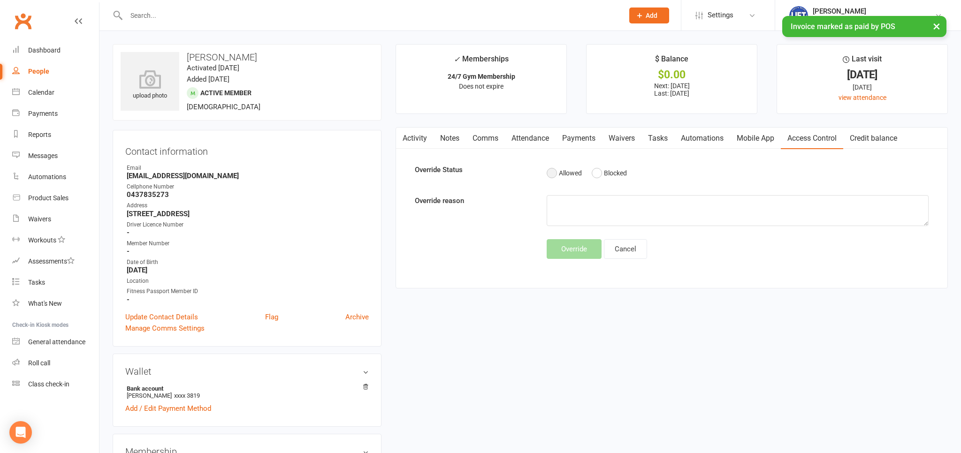
click at [557, 177] on button "Allowed" at bounding box center [563, 173] width 35 height 18
drag, startPoint x: 553, startPoint y: 209, endPoint x: 558, endPoint y: 209, distance: 5.2
click at [553, 209] on textarea at bounding box center [736, 210] width 381 height 31
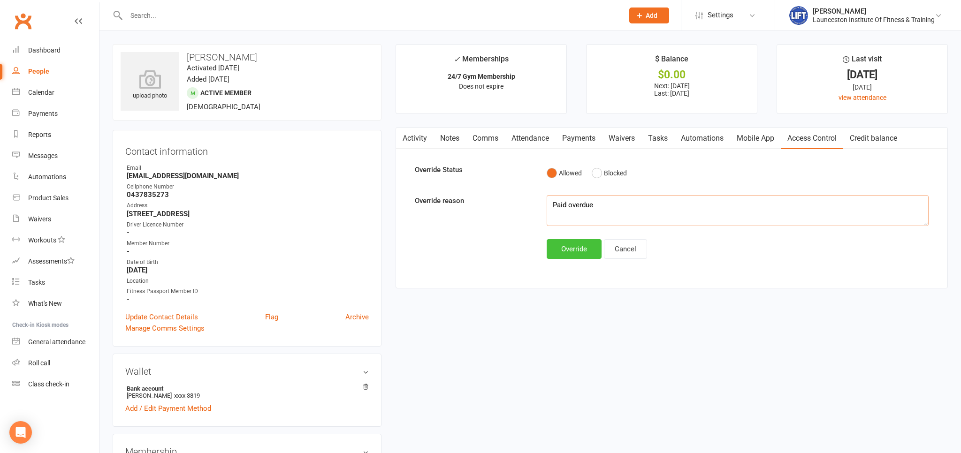
type textarea "Paid overdue"
click at [591, 253] on button "Override" at bounding box center [573, 249] width 55 height 20
click at [591, 253] on div "Override Cancel" at bounding box center [736, 249] width 395 height 20
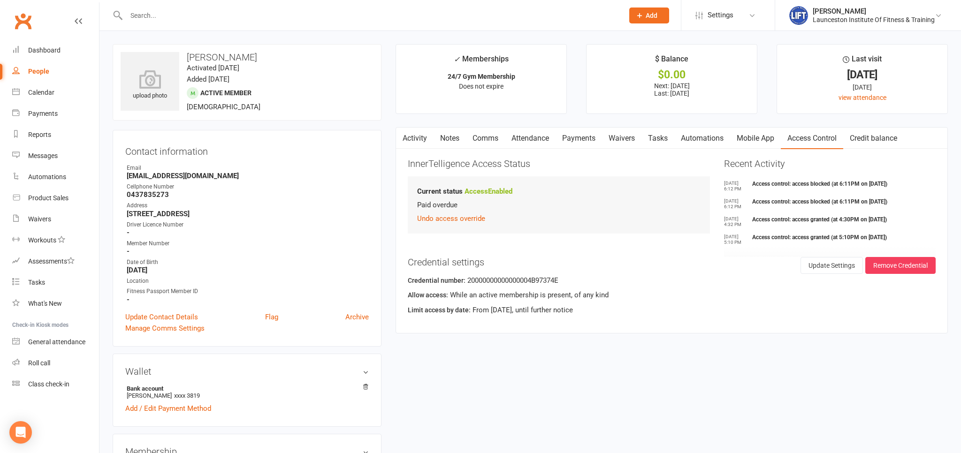
click at [336, 19] on input "text" at bounding box center [369, 15] width 493 height 13
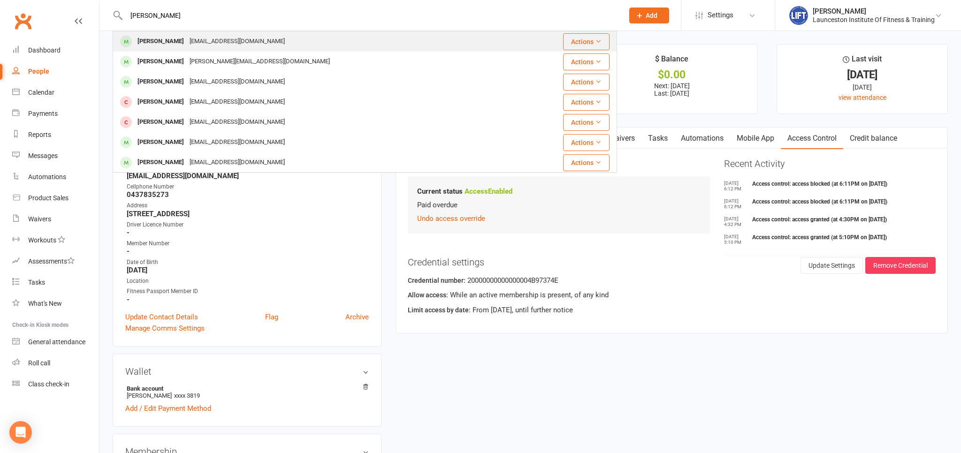
type input "Shannon hold"
click at [289, 44] on div "Shannon Holden shannonholden1202@gmail.com" at bounding box center [323, 41] width 418 height 19
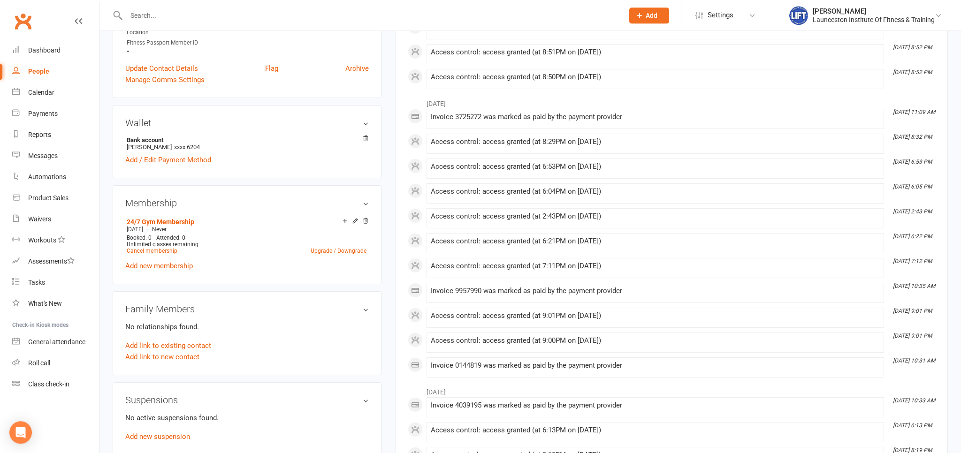
scroll to position [297, 0]
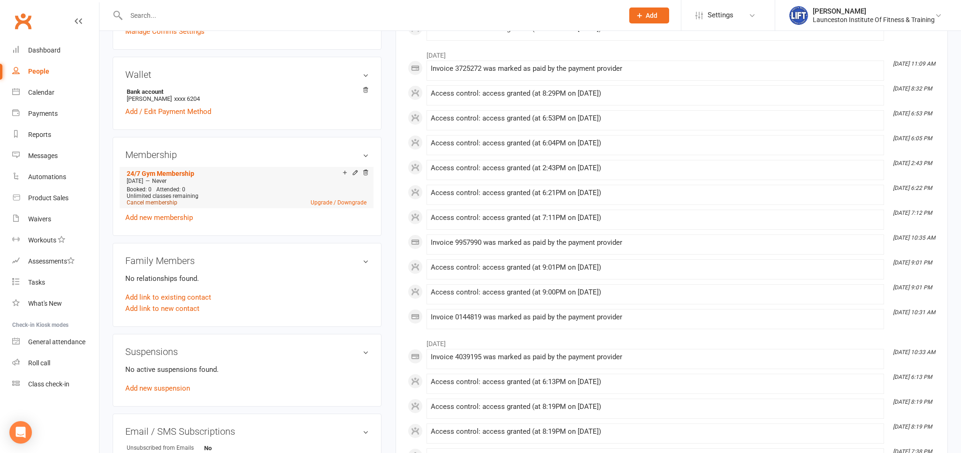
click at [148, 204] on link "Cancel membership" at bounding box center [152, 202] width 51 height 7
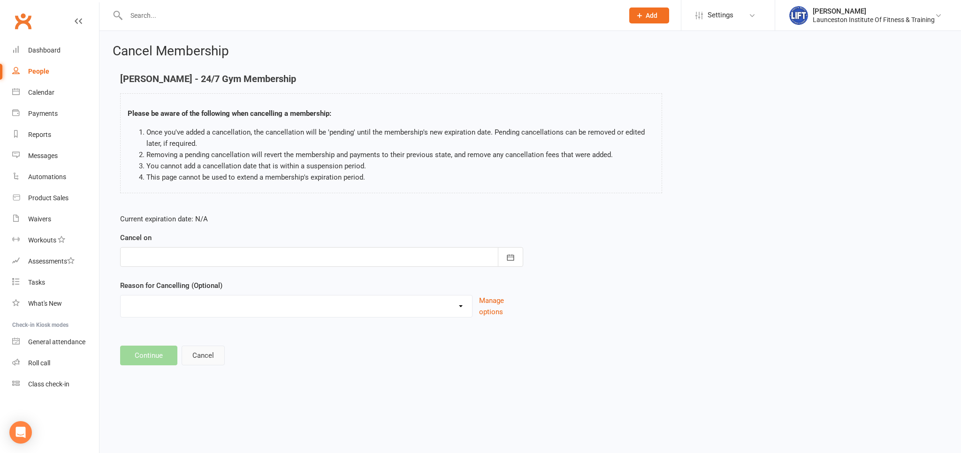
click at [207, 353] on button "Cancel" at bounding box center [203, 356] width 43 height 20
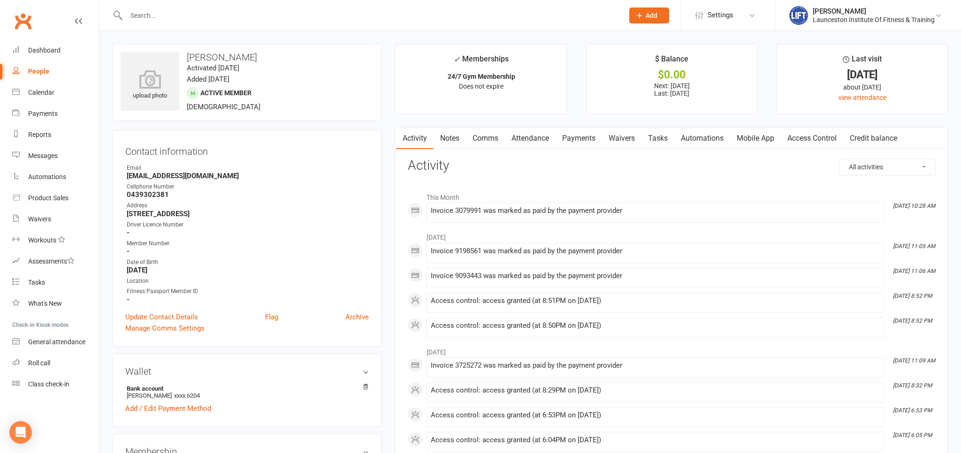
click at [577, 135] on link "Payments" at bounding box center [578, 139] width 46 height 22
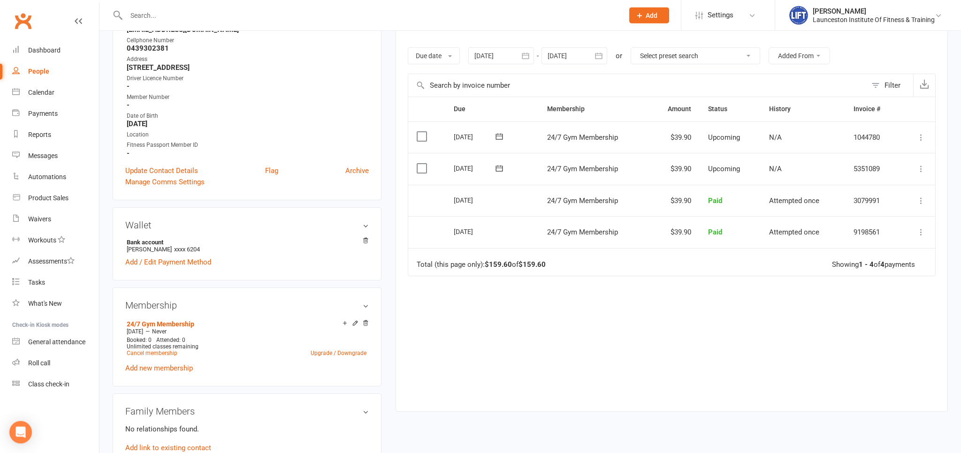
scroll to position [297, 0]
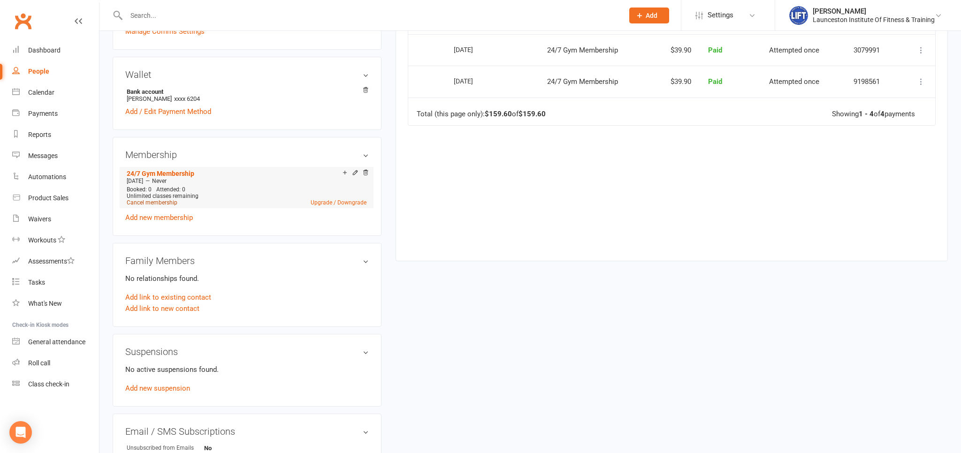
click at [157, 204] on link "Cancel membership" at bounding box center [152, 202] width 51 height 7
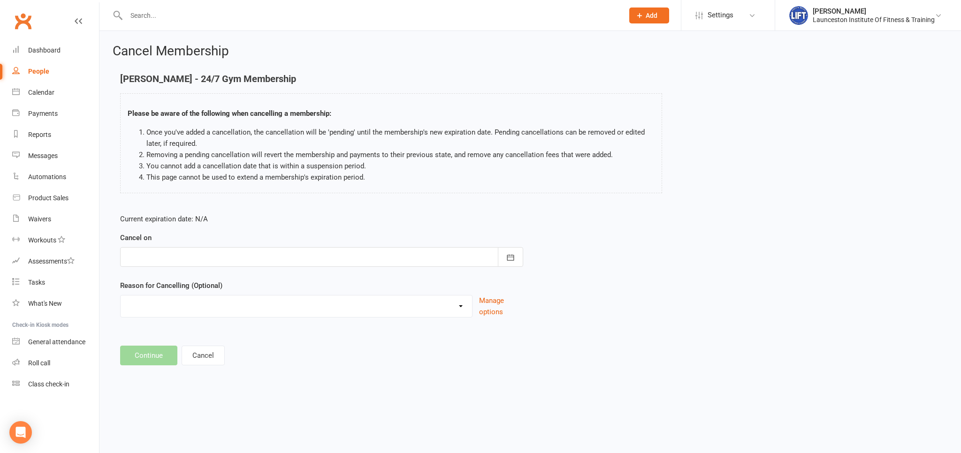
click at [247, 257] on div at bounding box center [321, 257] width 403 height 20
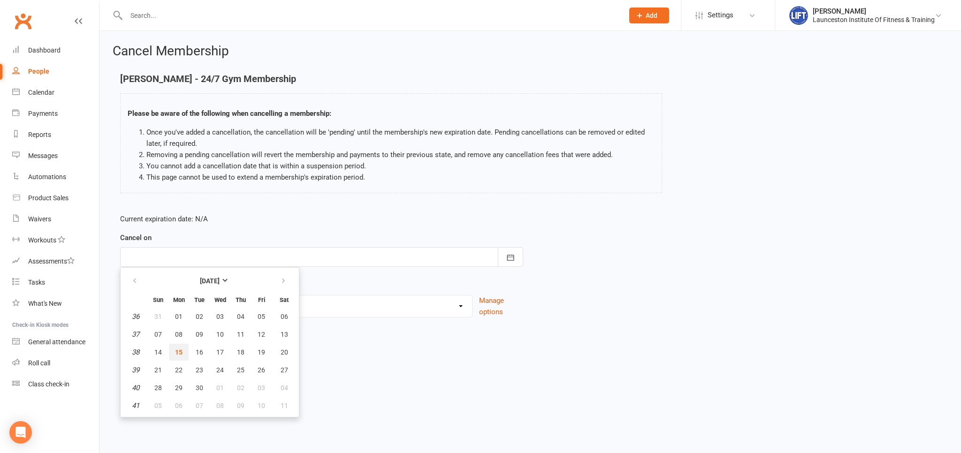
click at [180, 349] on span "15" at bounding box center [179, 352] width 8 height 8
type input "[DATE]"
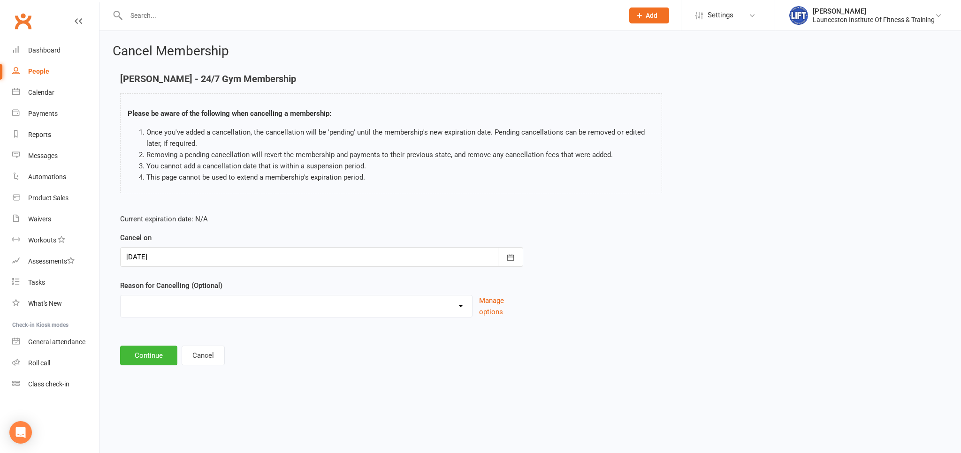
select select "5"
click option "Not using membership" at bounding box center [0, 0] width 0 height 0
click at [134, 356] on button "Continue" at bounding box center [148, 356] width 57 height 20
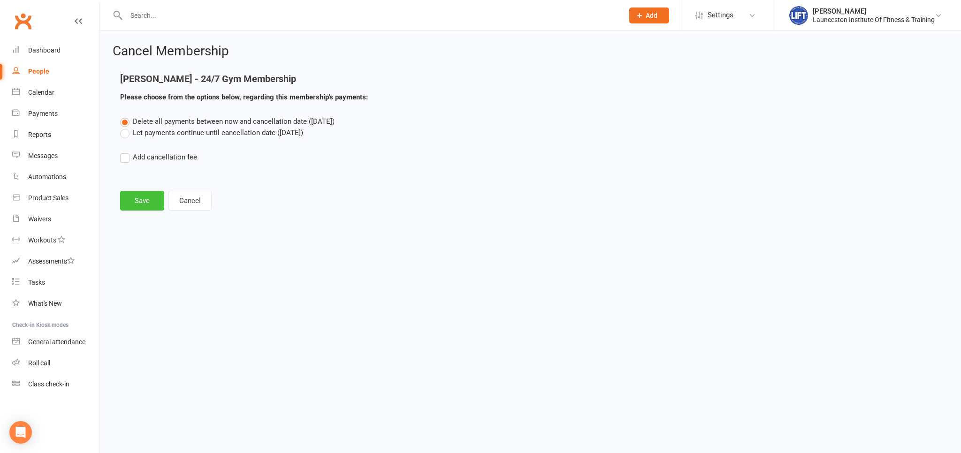
click at [142, 202] on button "Save" at bounding box center [142, 201] width 44 height 20
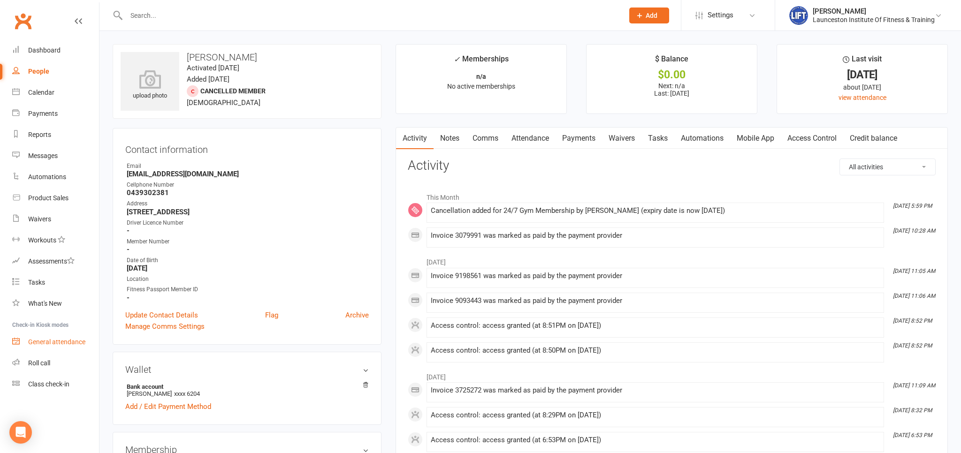
click at [55, 347] on link "General attendance" at bounding box center [55, 342] width 87 height 21
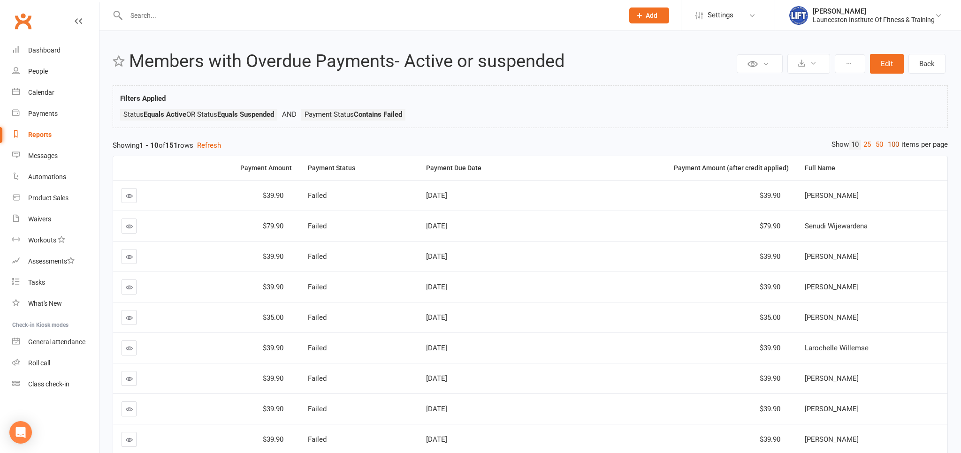
click at [896, 146] on link "100" at bounding box center [893, 145] width 16 height 10
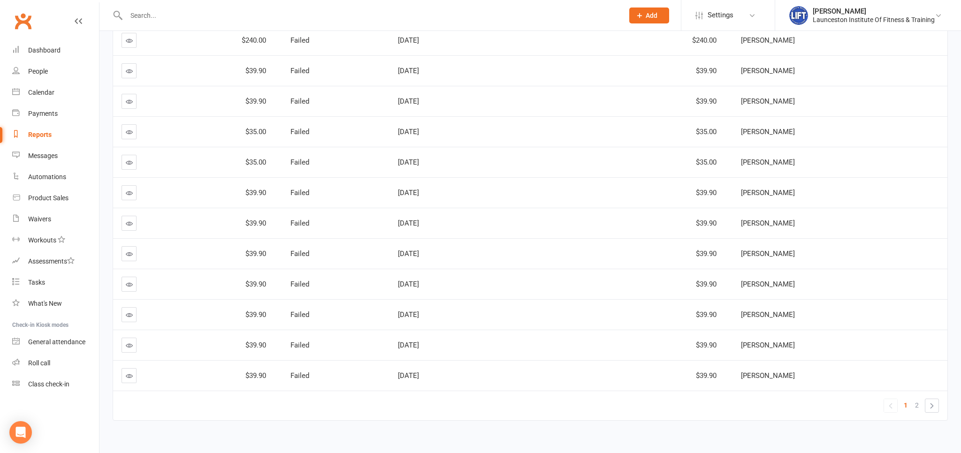
scroll to position [2840, 0]
click at [916, 397] on span "2" at bounding box center [917, 403] width 4 height 13
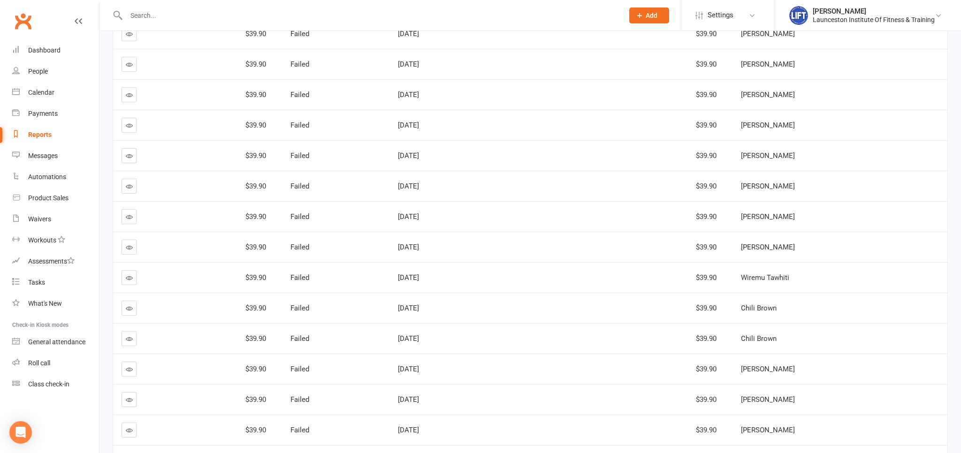
scroll to position [0, 0]
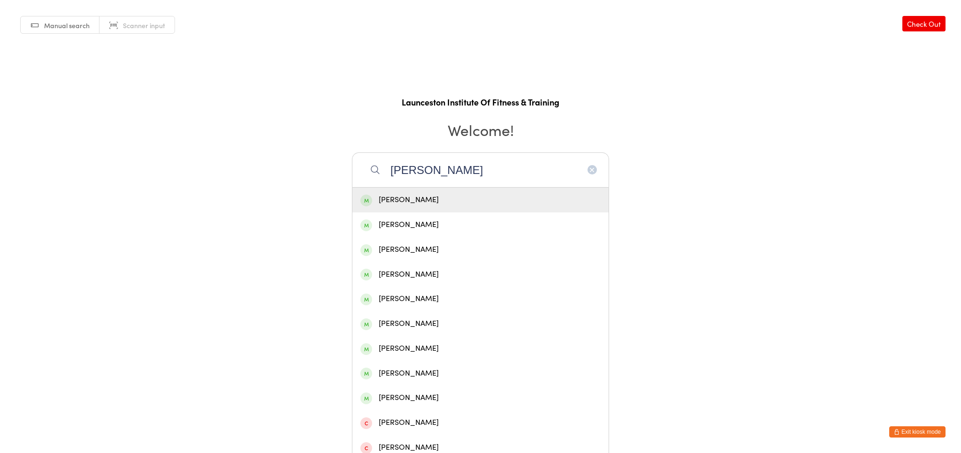
type input "[PERSON_NAME]"
click at [402, 206] on div "[PERSON_NAME]" at bounding box center [480, 200] width 256 height 25
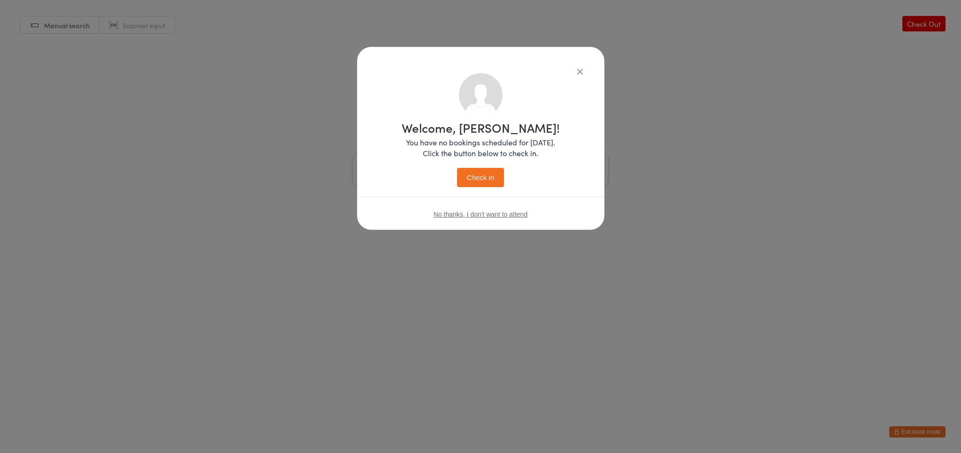
click at [496, 179] on button "Check in" at bounding box center [480, 177] width 47 height 19
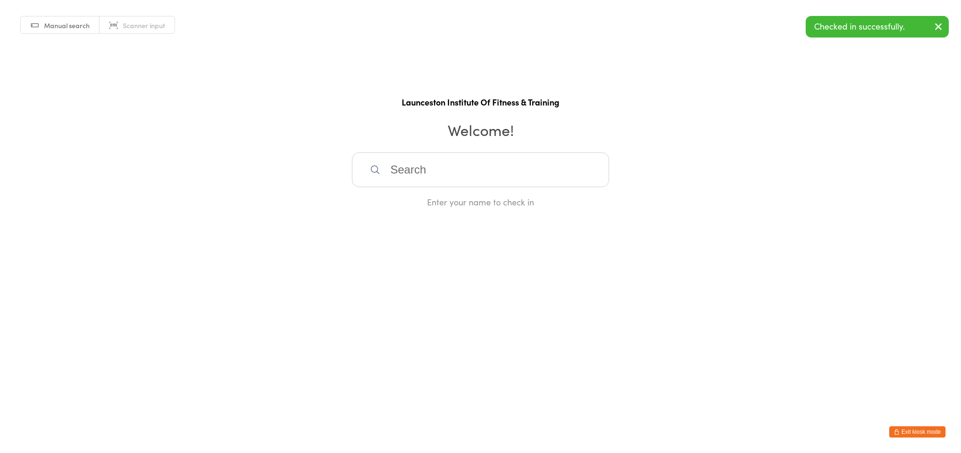
click at [900, 429] on button "Exit kiosk mode" at bounding box center [917, 431] width 56 height 11
drag, startPoint x: 900, startPoint y: 429, endPoint x: 875, endPoint y: 423, distance: 26.1
click at [901, 429] on button "Exit kiosk mode" at bounding box center [917, 431] width 56 height 11
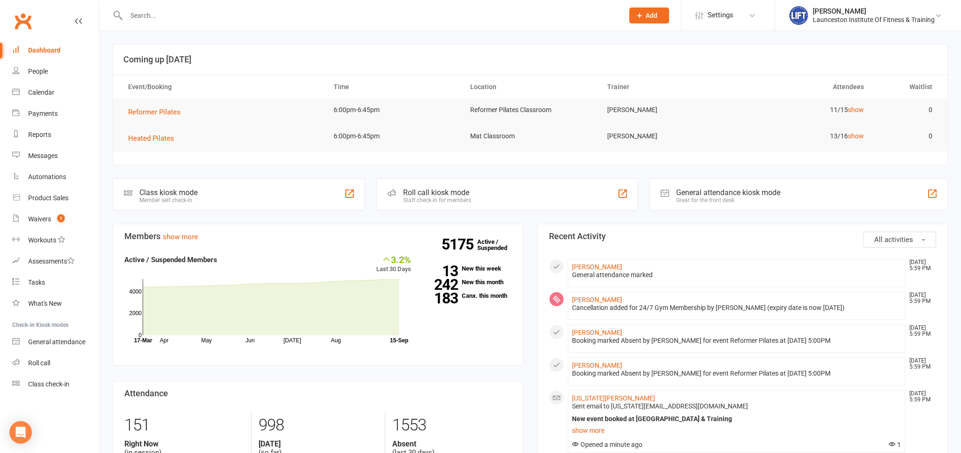
click at [219, 9] on input "text" at bounding box center [369, 15] width 493 height 13
click at [215, 11] on input "text" at bounding box center [369, 15] width 493 height 13
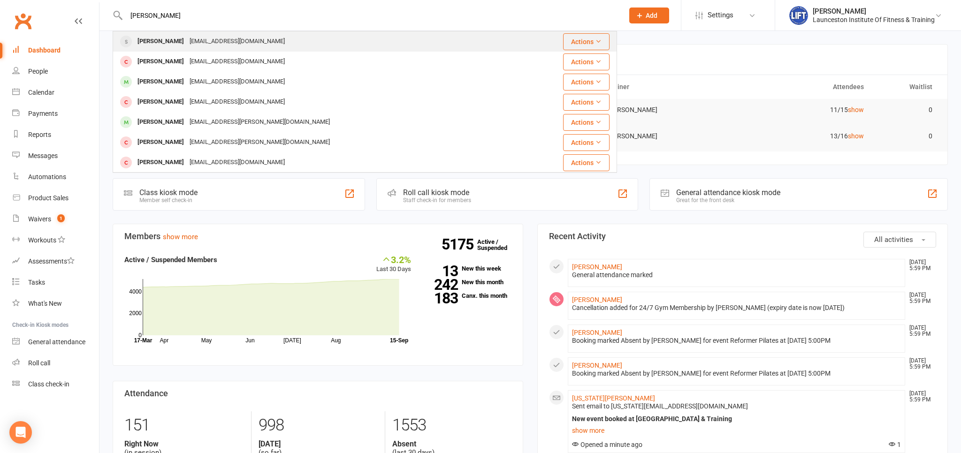
type input "[PERSON_NAME]"
click at [200, 39] on div "[EMAIL_ADDRESS][DOMAIN_NAME]" at bounding box center [237, 42] width 101 height 14
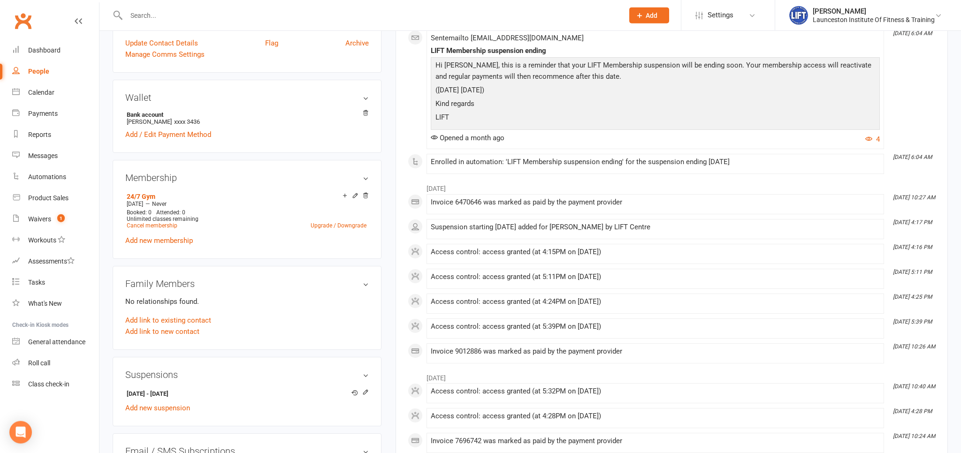
scroll to position [297, 0]
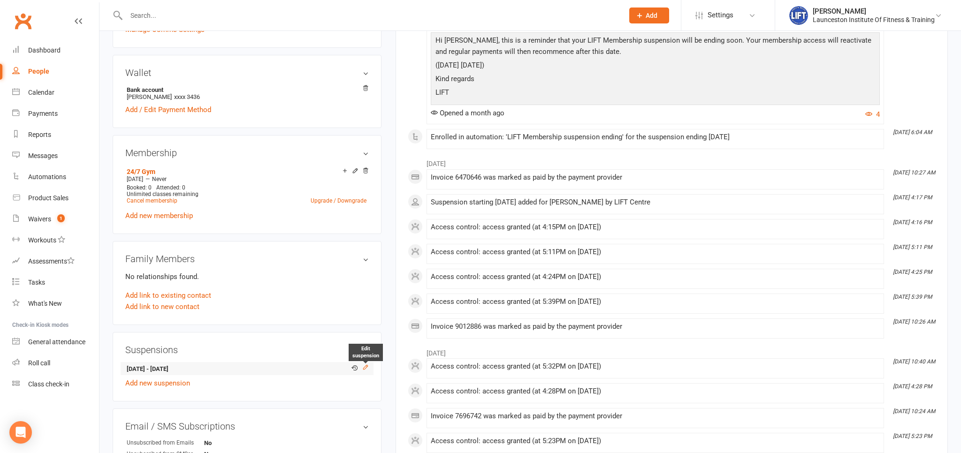
click at [365, 367] on icon at bounding box center [365, 367] width 7 height 7
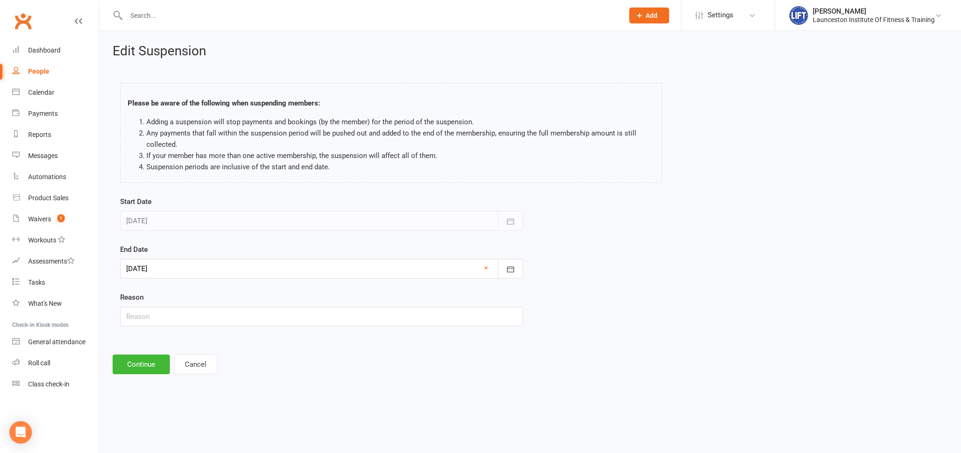
click at [277, 270] on div at bounding box center [321, 269] width 403 height 20
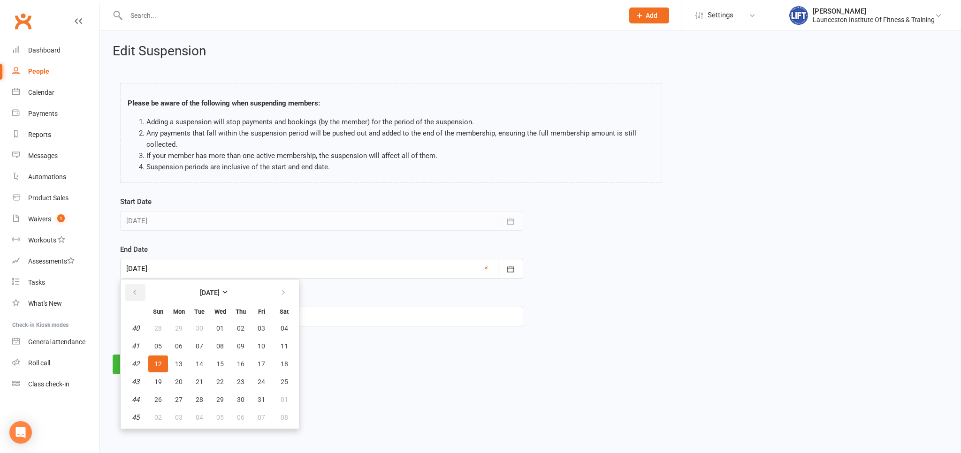
click at [136, 297] on button "button" at bounding box center [135, 292] width 20 height 17
click at [160, 358] on button "14" at bounding box center [158, 364] width 20 height 17
type input "[DATE]"
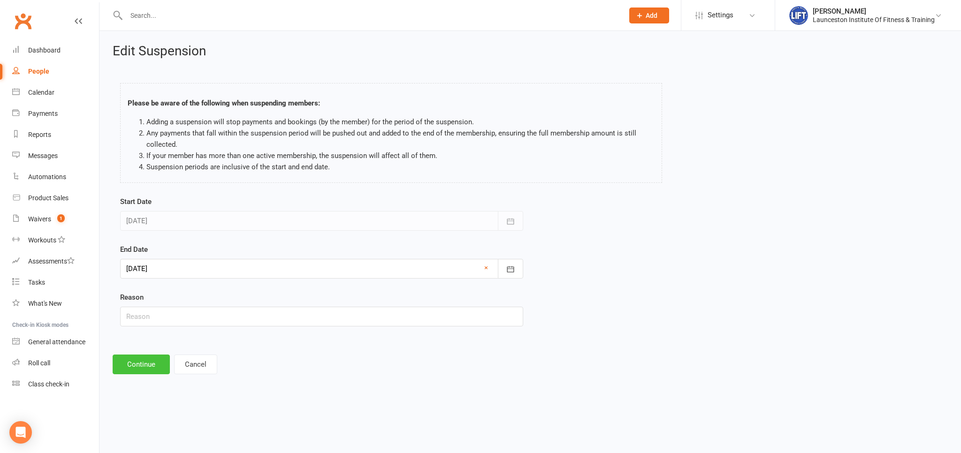
click at [149, 356] on button "Continue" at bounding box center [141, 365] width 57 height 20
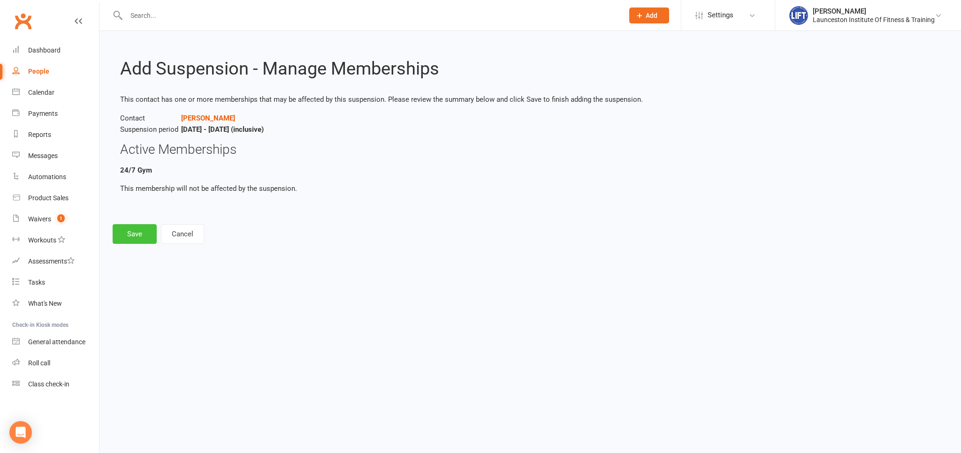
click at [127, 233] on button "Save" at bounding box center [135, 234] width 44 height 20
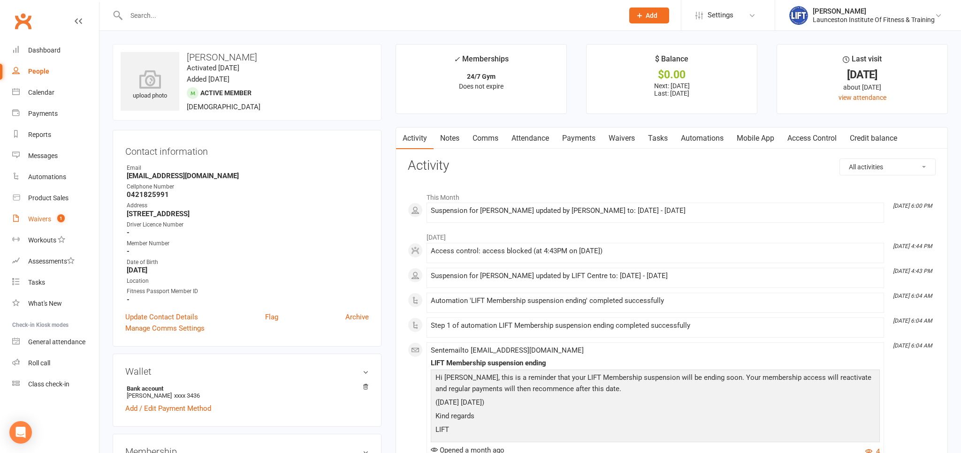
click at [27, 222] on link "Waivers 1" at bounding box center [55, 219] width 87 height 21
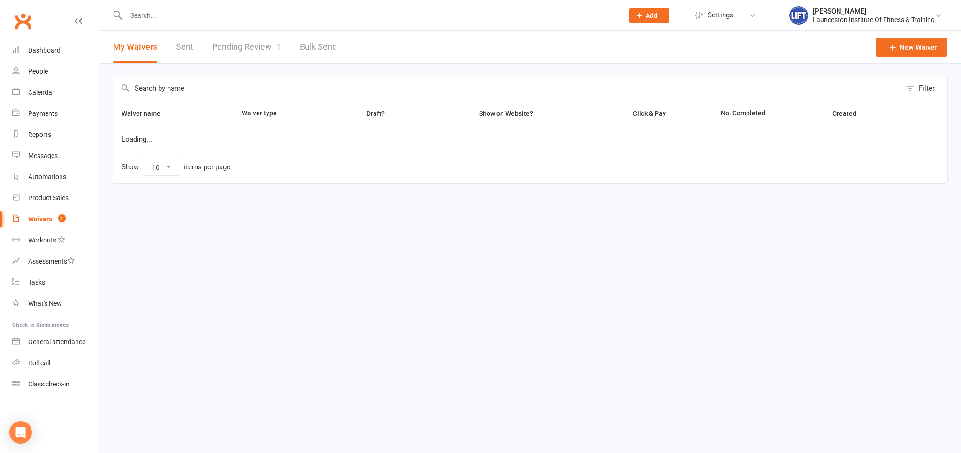
select select "100"
click at [235, 53] on link "Pending Review 1" at bounding box center [246, 47] width 69 height 32
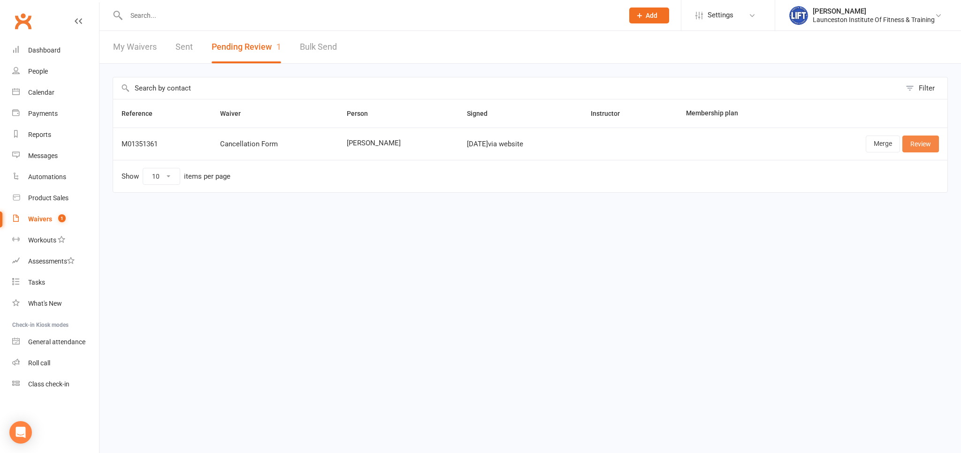
click at [926, 149] on link "Review" at bounding box center [920, 144] width 37 height 17
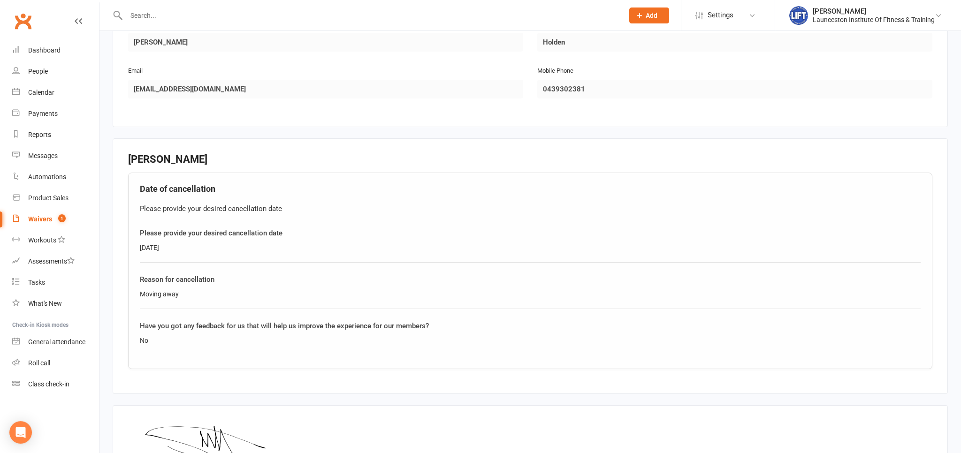
scroll to position [347, 0]
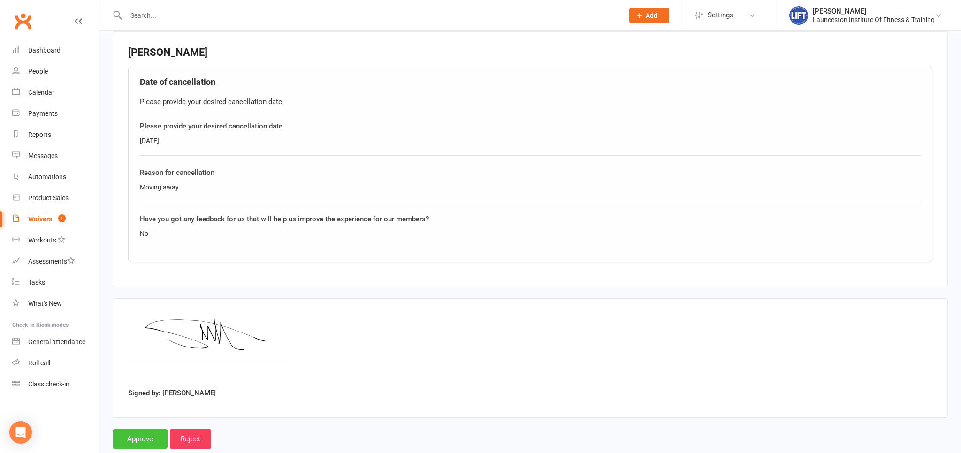
click at [146, 440] on input "Approve" at bounding box center [140, 439] width 55 height 20
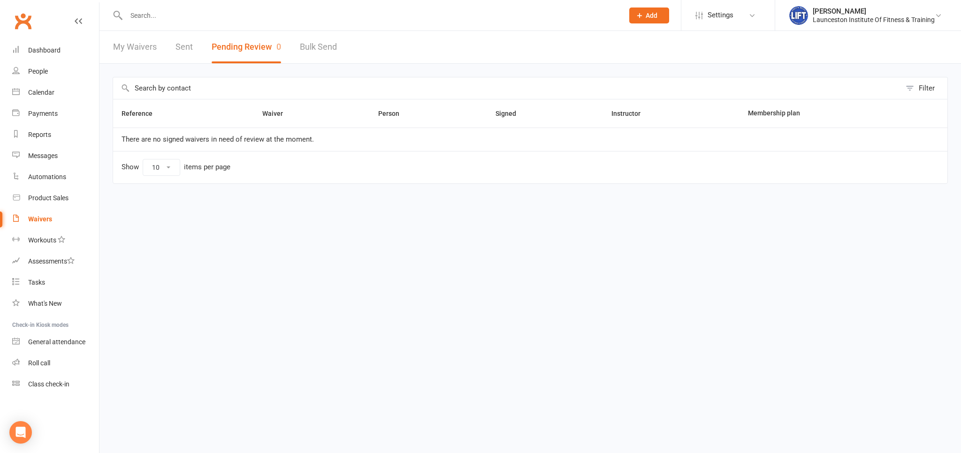
click at [162, 9] on input "text" at bounding box center [369, 15] width 493 height 13
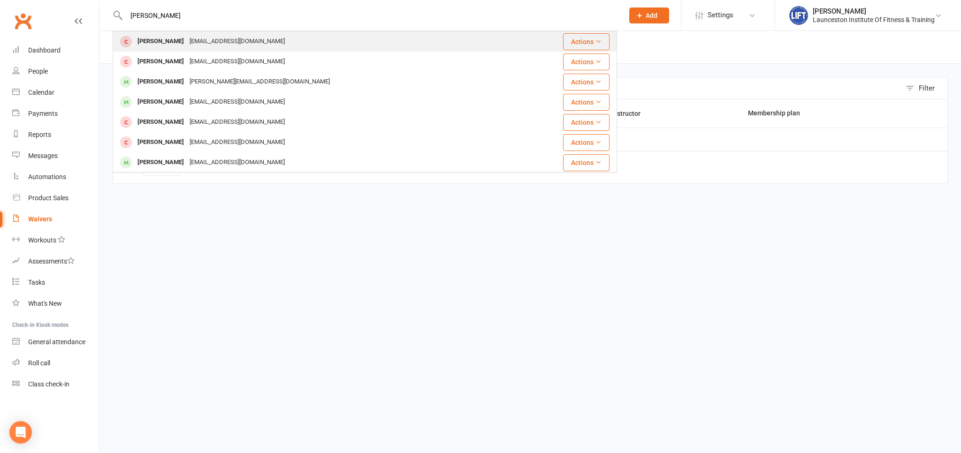
type input "shannon holde"
click at [183, 38] on div "Shannon Holden" at bounding box center [161, 42] width 52 height 14
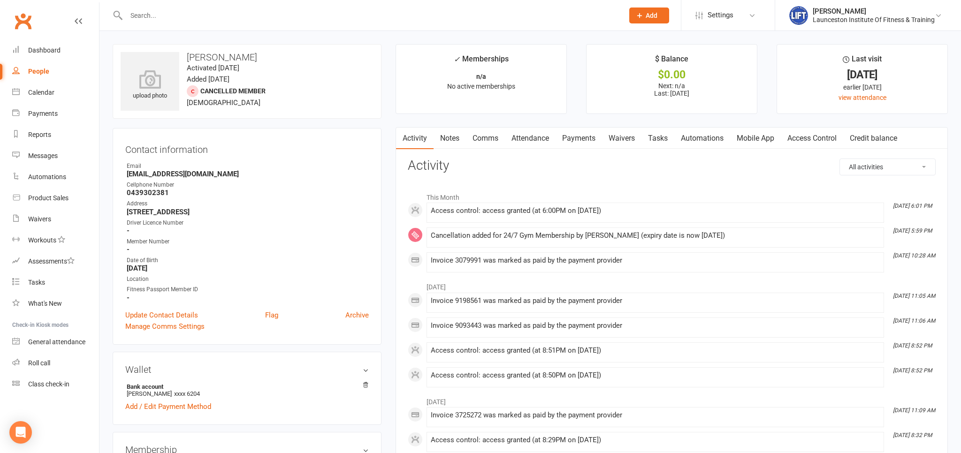
click at [804, 140] on link "Access Control" at bounding box center [811, 139] width 62 height 22
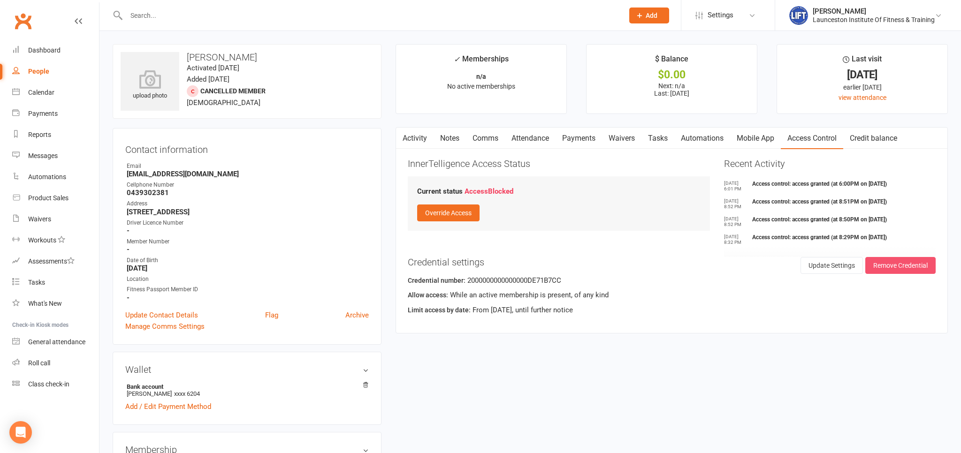
click at [905, 266] on button "Remove Credential" at bounding box center [900, 265] width 70 height 17
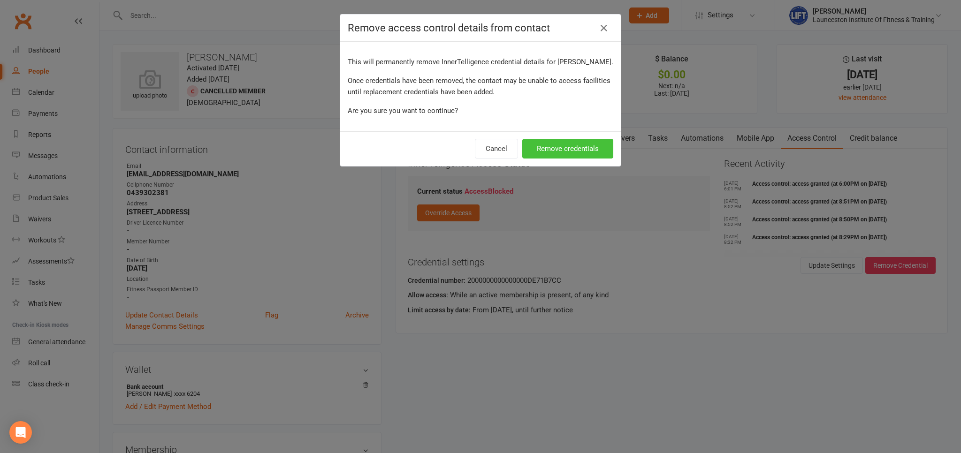
click at [580, 153] on button "Remove credentials" at bounding box center [567, 149] width 91 height 20
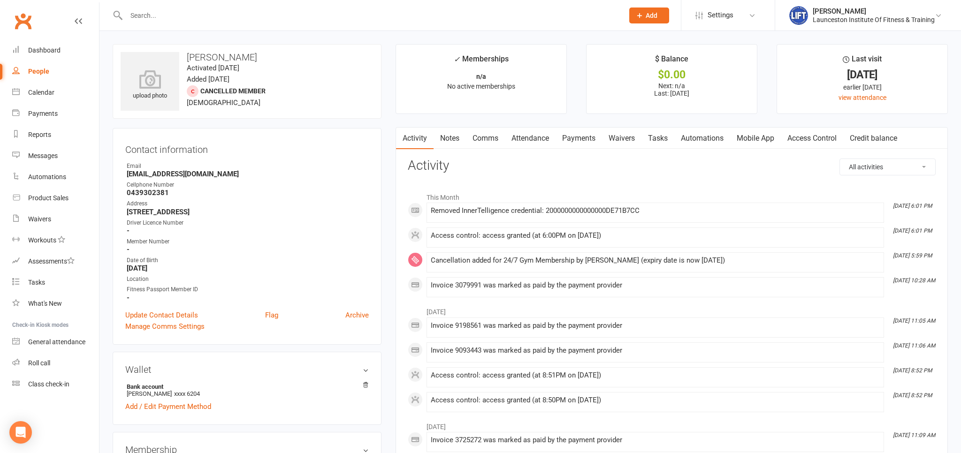
click at [814, 144] on link "Access Control" at bounding box center [811, 139] width 62 height 22
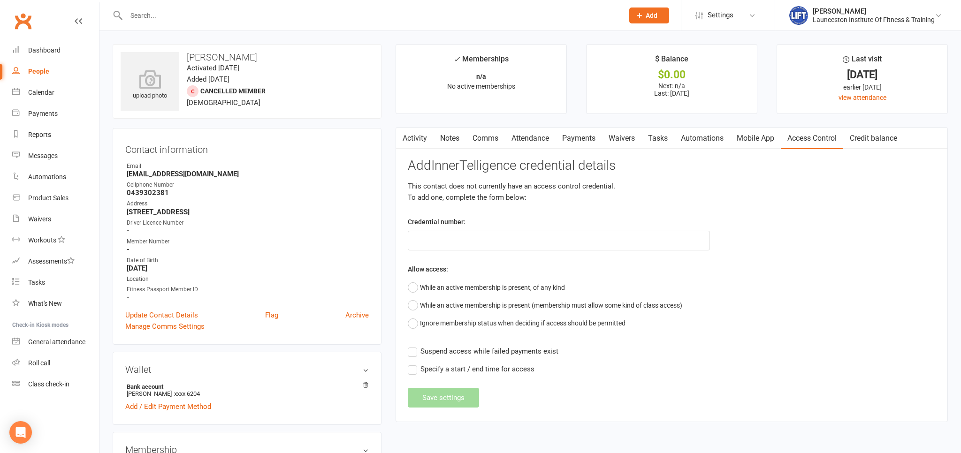
click at [46, 65] on link "People" at bounding box center [55, 71] width 87 height 21
select select "100"
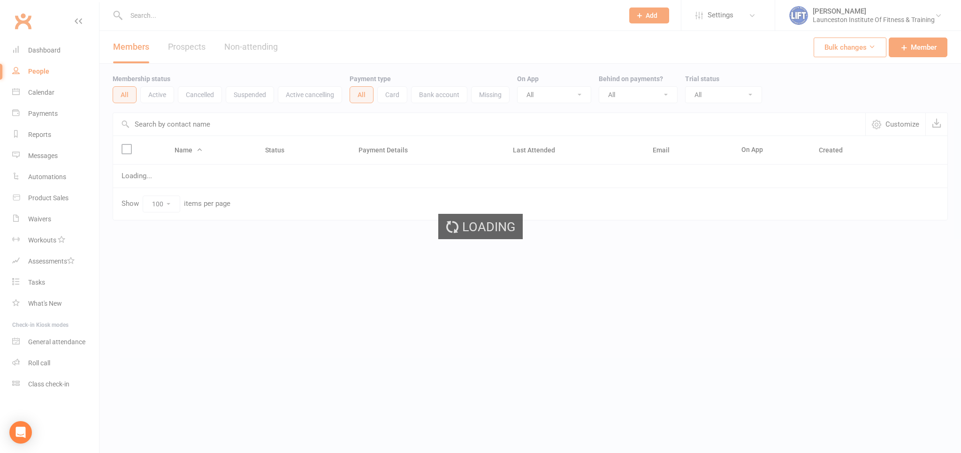
click at [45, 65] on div "Loading" at bounding box center [480, 226] width 961 height 453
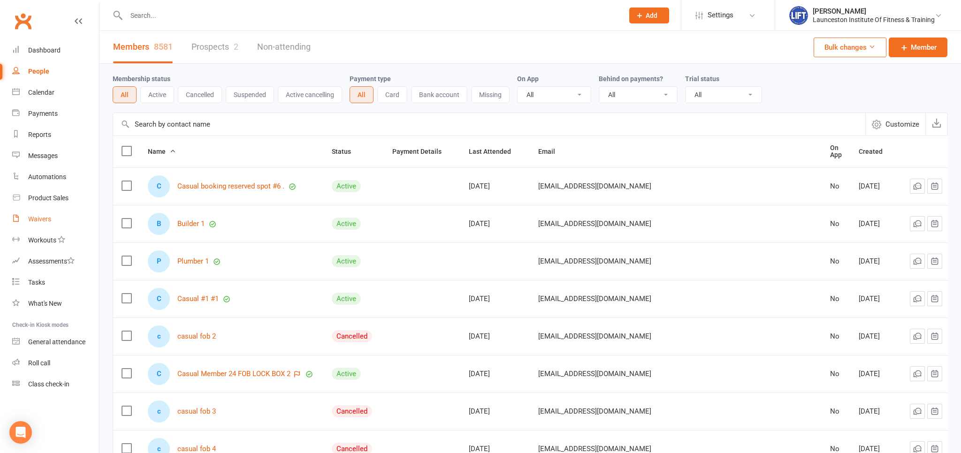
click at [54, 217] on link "Waivers" at bounding box center [55, 219] width 87 height 21
select select "100"
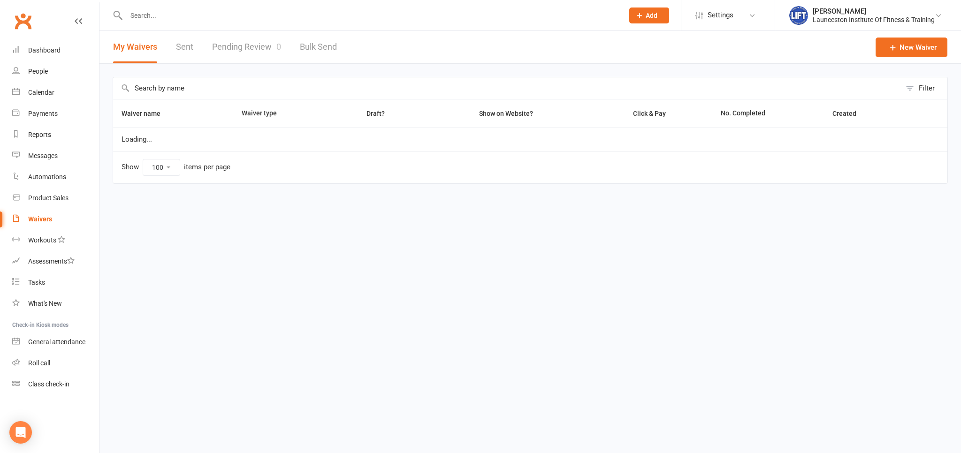
click at [239, 53] on link "Pending Review 0" at bounding box center [246, 47] width 69 height 32
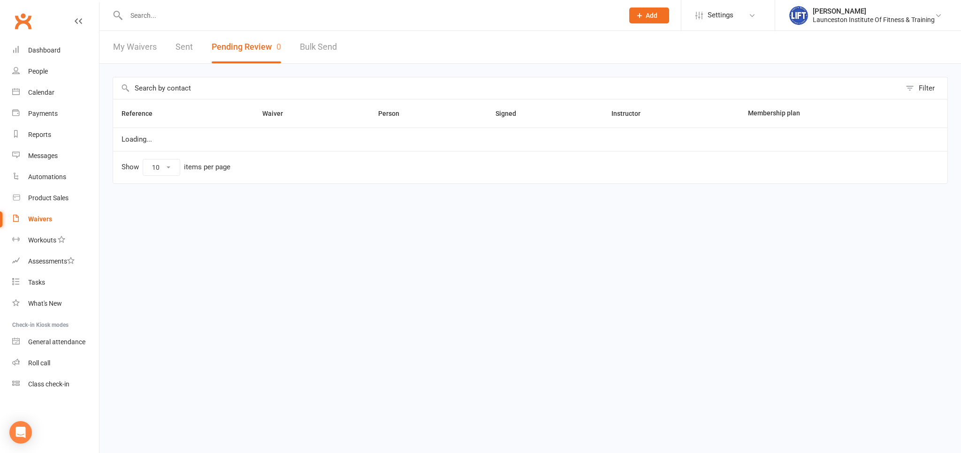
click at [239, 53] on button "Pending Review 0" at bounding box center [246, 47] width 69 height 32
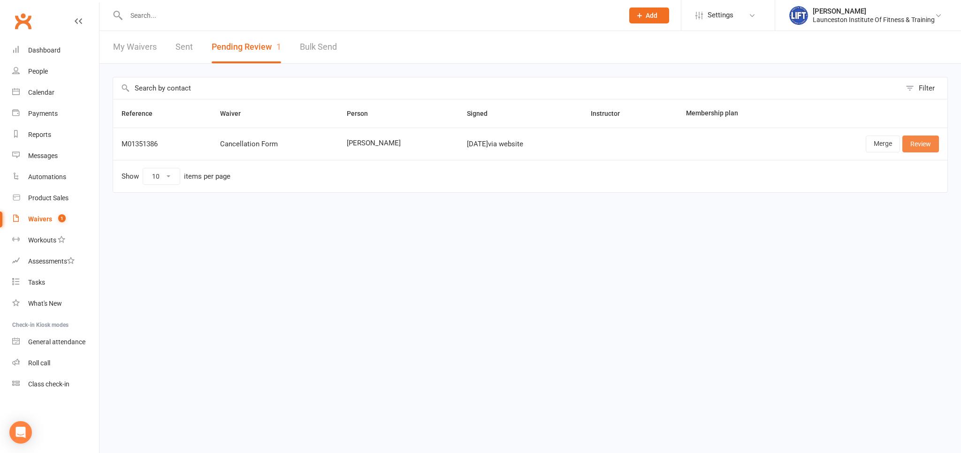
click at [933, 145] on link "Review" at bounding box center [920, 144] width 37 height 17
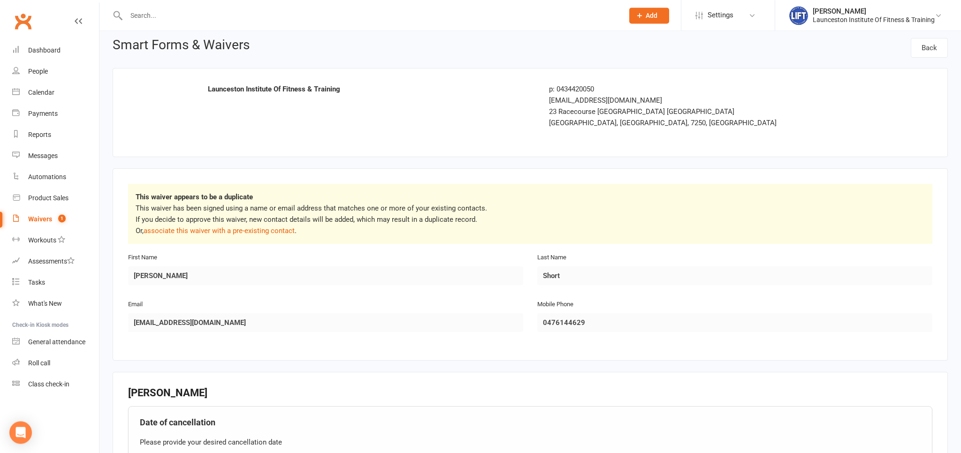
scroll to position [198, 0]
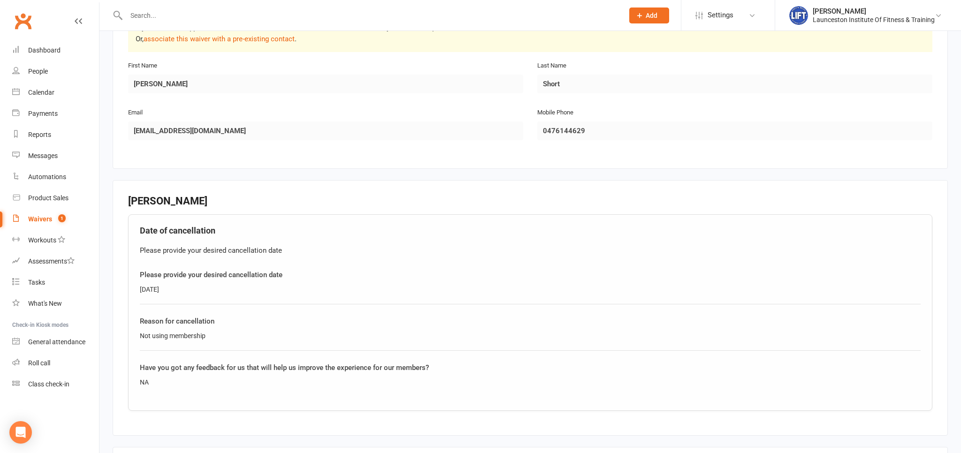
click at [170, 18] on input "text" at bounding box center [369, 15] width 493 height 13
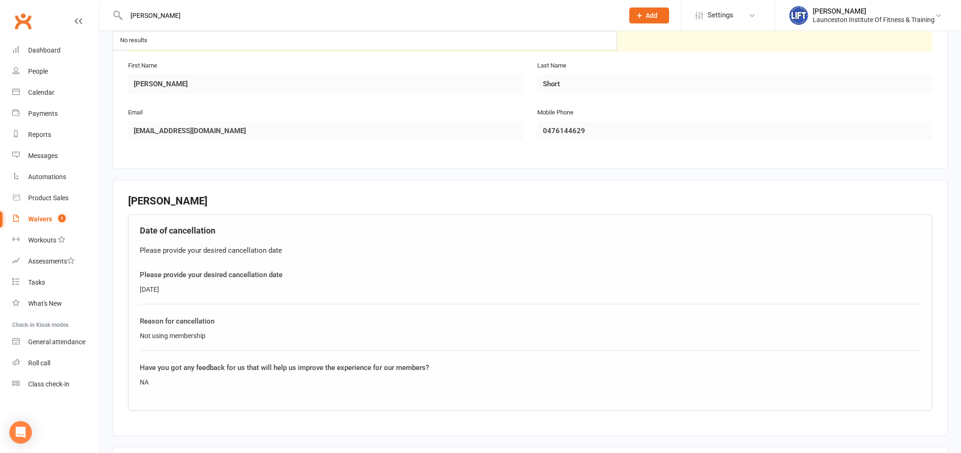
type input "alex short"
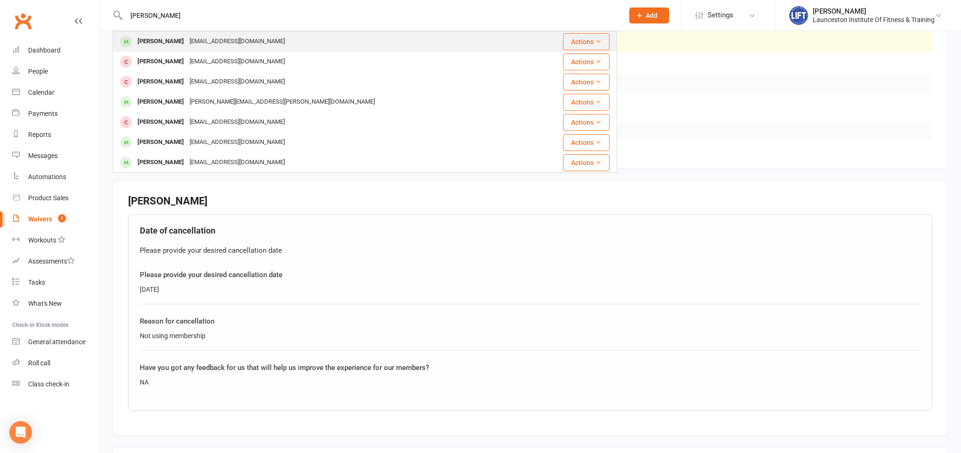
click at [187, 44] on div "alexrazay14@gmail.com" at bounding box center [237, 42] width 101 height 14
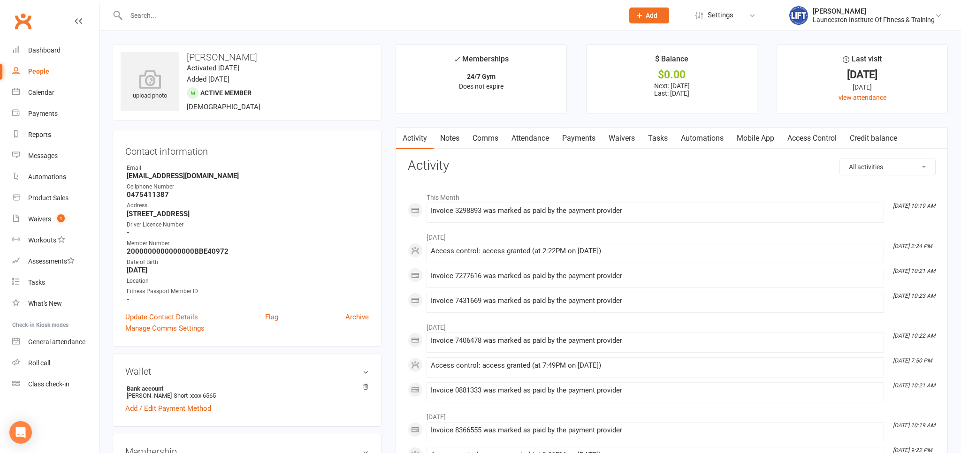
click at [784, 136] on link "Access Control" at bounding box center [811, 139] width 62 height 22
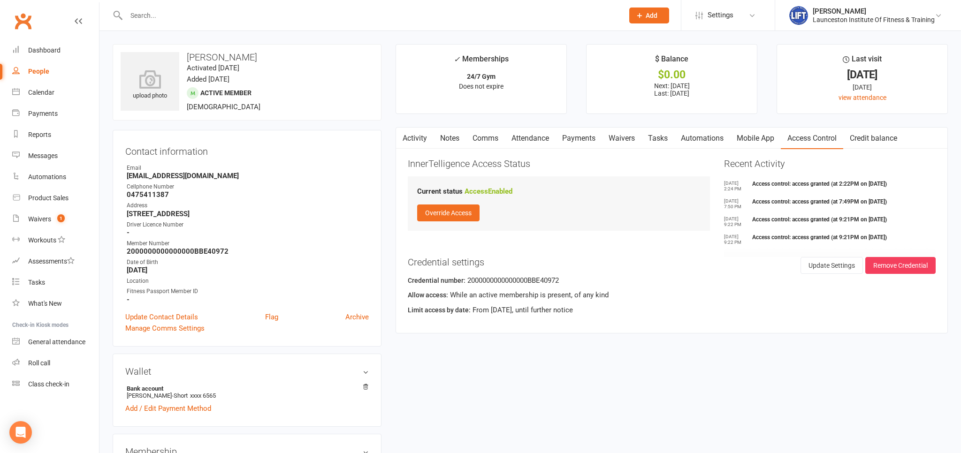
click at [578, 141] on link "Payments" at bounding box center [578, 139] width 46 height 22
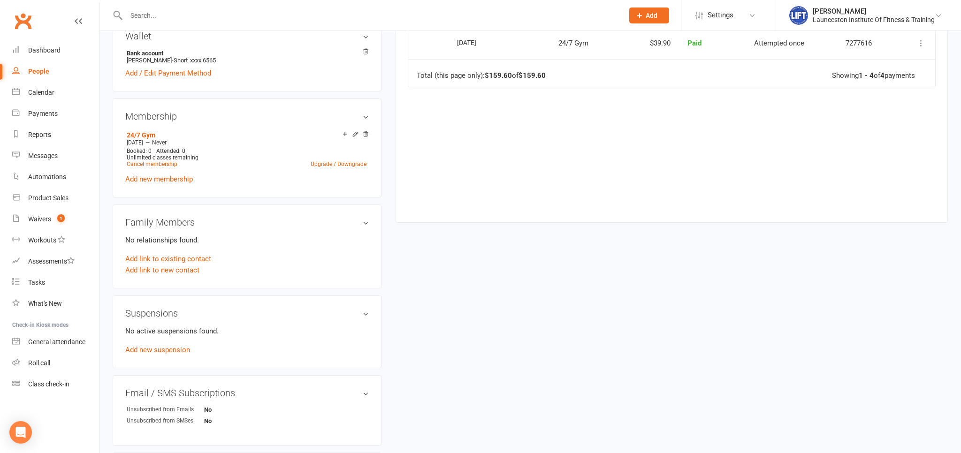
scroll to position [347, 0]
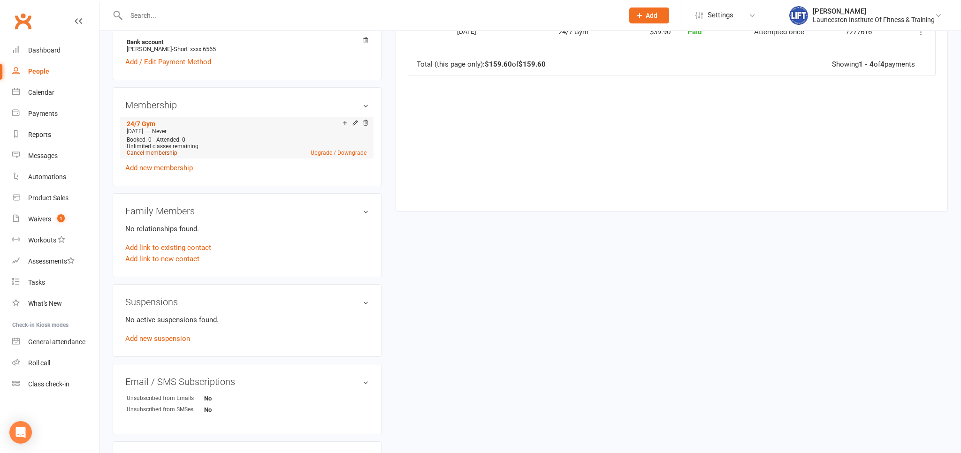
click at [159, 156] on link "Cancel membership" at bounding box center [152, 153] width 51 height 7
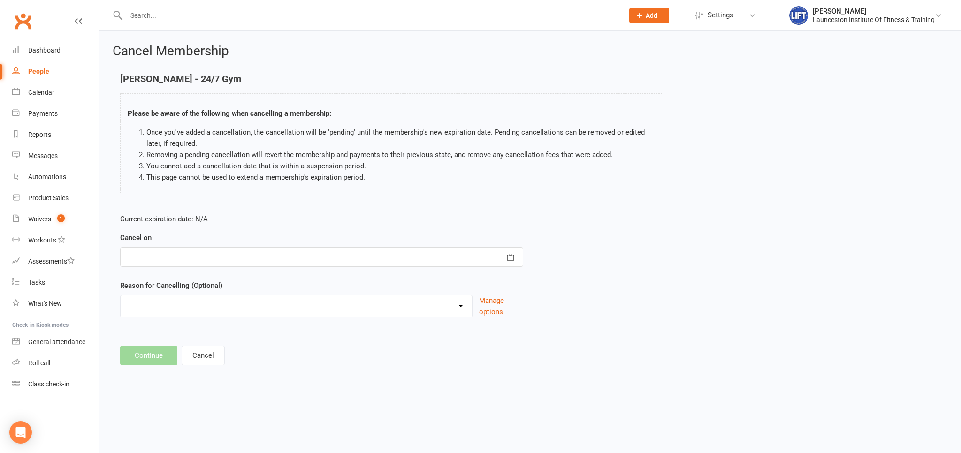
click at [211, 250] on div at bounding box center [321, 257] width 403 height 20
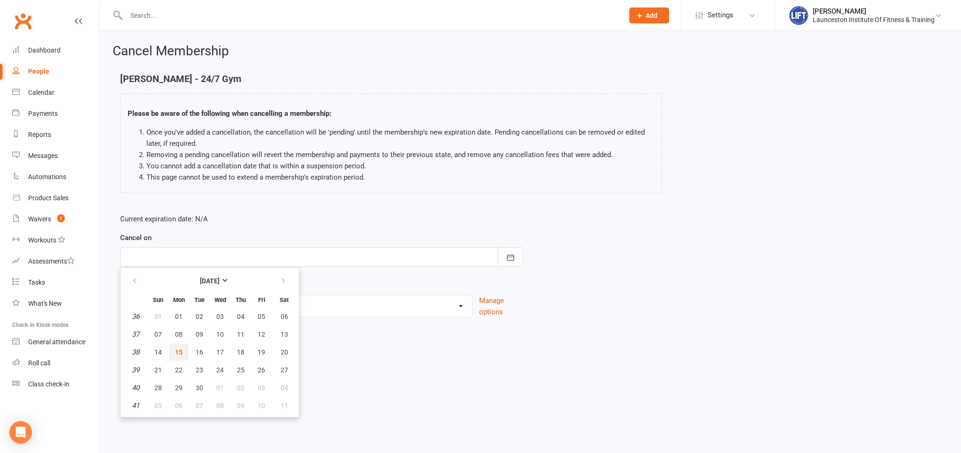
click at [180, 350] on span "15" at bounding box center [179, 352] width 8 height 8
type input "15 Sep 2025"
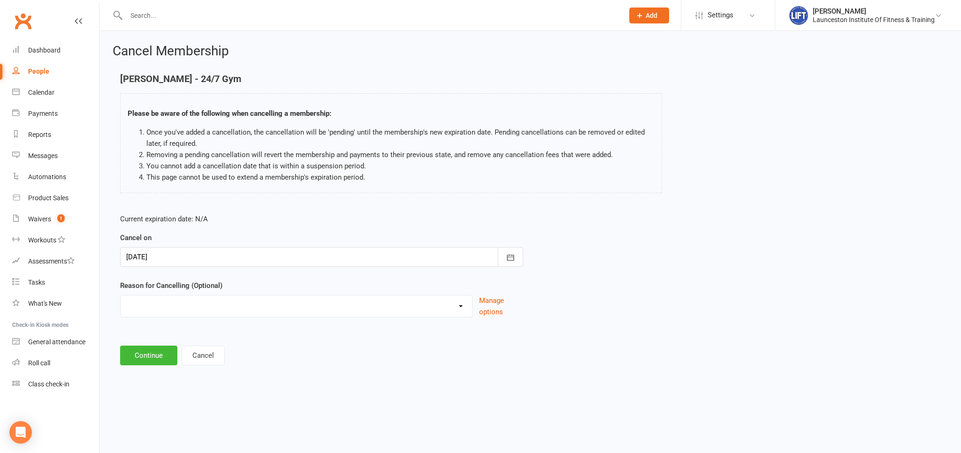
click at [121, 295] on select "Cancelled by staff (overdues) Change to Fitness Passport Changing gyms Injury M…" at bounding box center [296, 304] width 351 height 19
select select "2"
click option "Changing gyms" at bounding box center [0, 0] width 0 height 0
click at [151, 355] on button "Continue" at bounding box center [148, 356] width 57 height 20
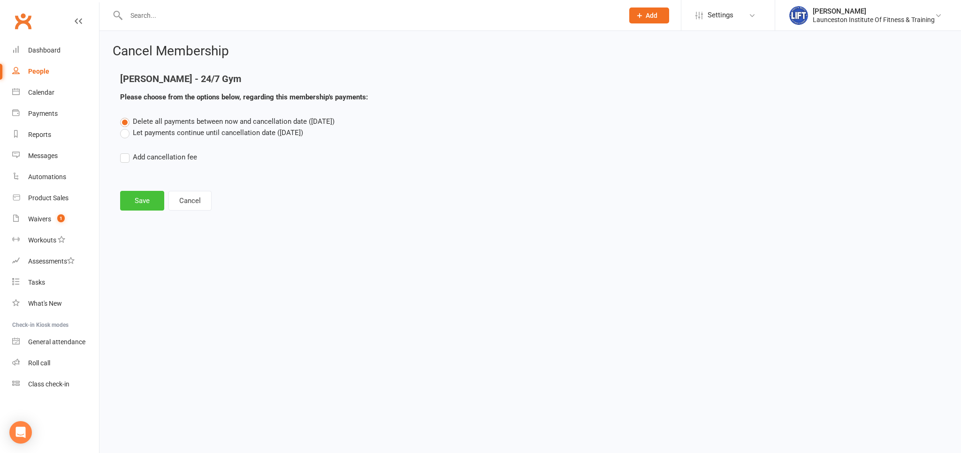
click at [145, 209] on button "Save" at bounding box center [142, 201] width 44 height 20
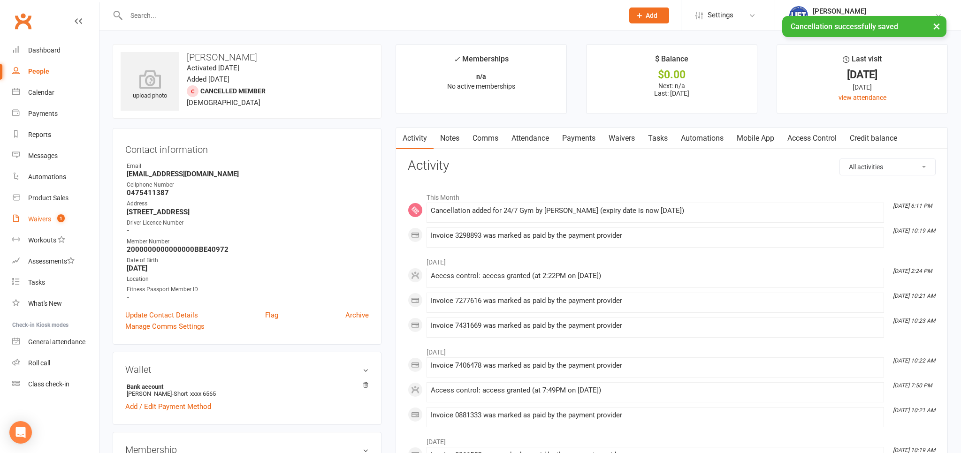
click at [59, 219] on span "1" at bounding box center [61, 218] width 8 height 8
select select "100"
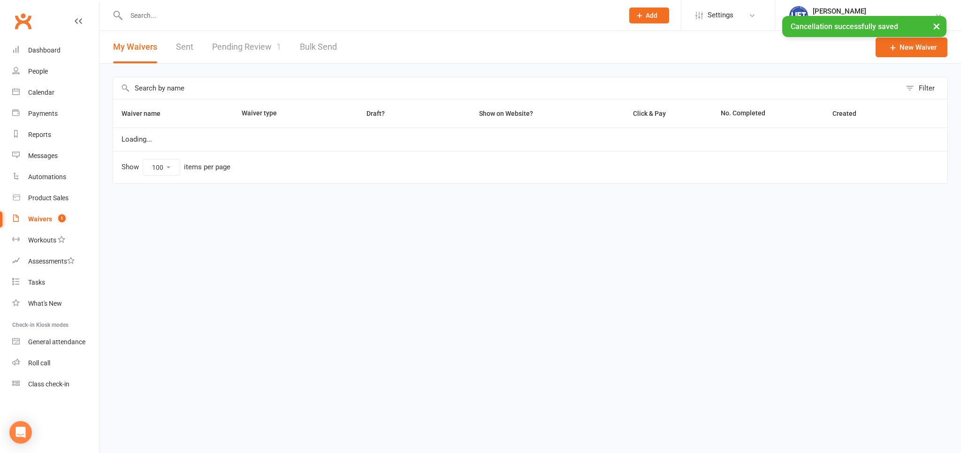
click at [59, 219] on span "1" at bounding box center [62, 218] width 8 height 8
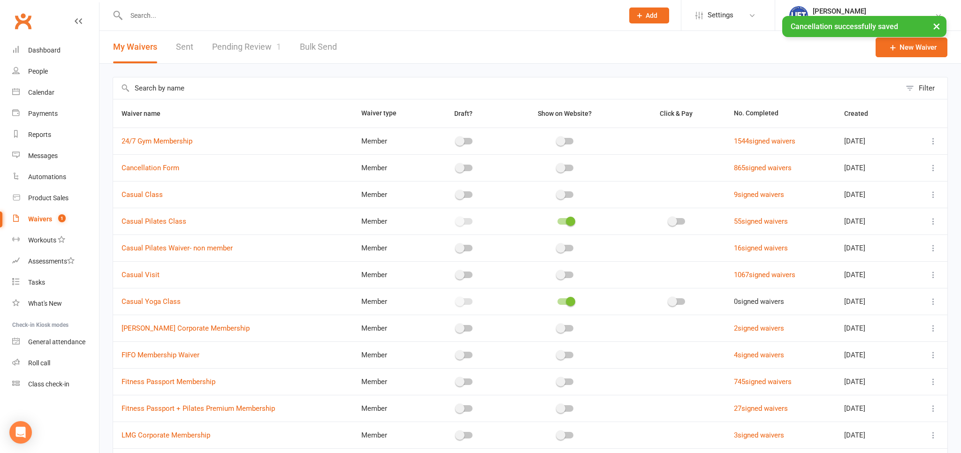
click at [257, 58] on link "Pending Review 1" at bounding box center [246, 47] width 69 height 32
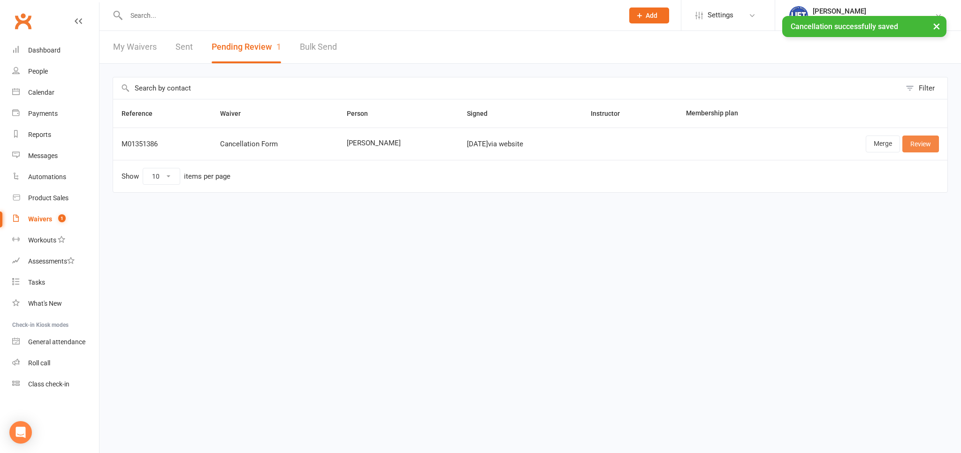
click at [924, 151] on link "Review" at bounding box center [920, 144] width 37 height 17
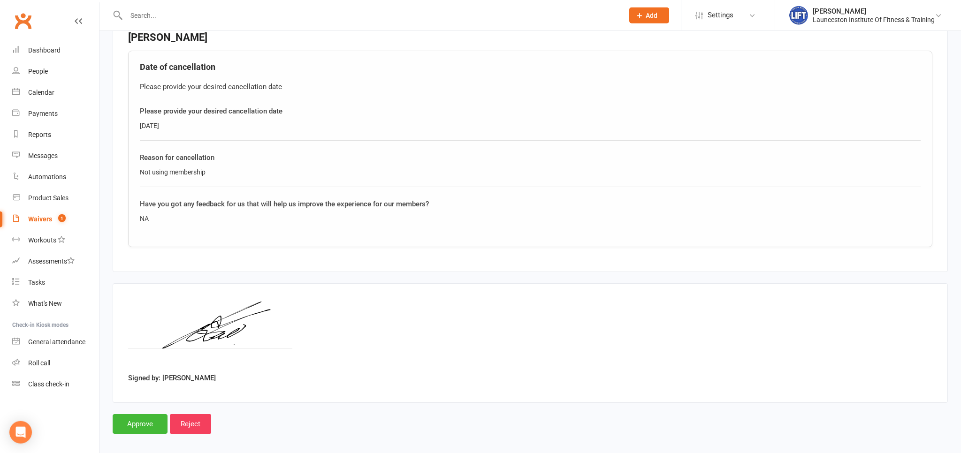
scroll to position [367, 0]
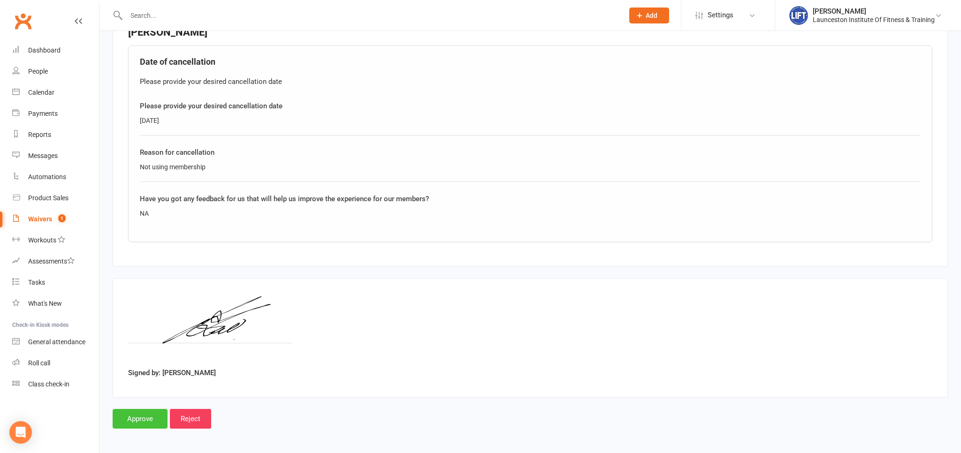
click at [153, 411] on input "Approve" at bounding box center [140, 419] width 55 height 20
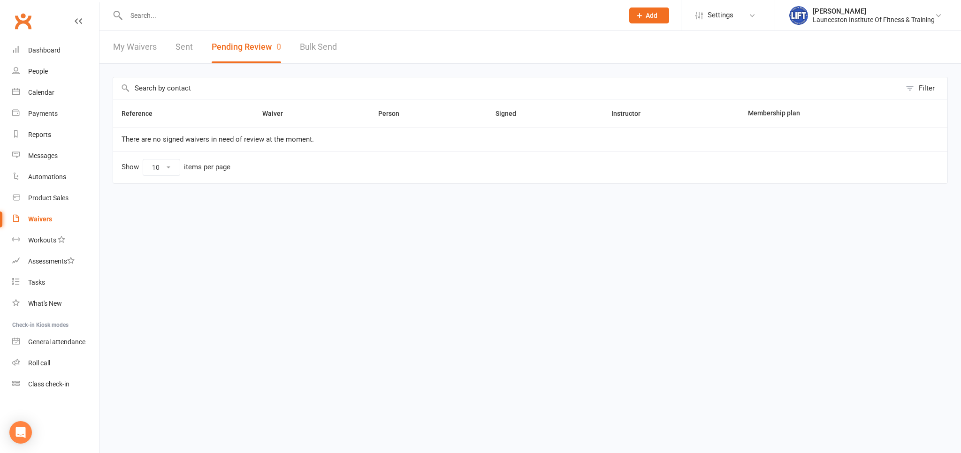
click at [123, 42] on link "My Waivers" at bounding box center [135, 47] width 44 height 32
select select "100"
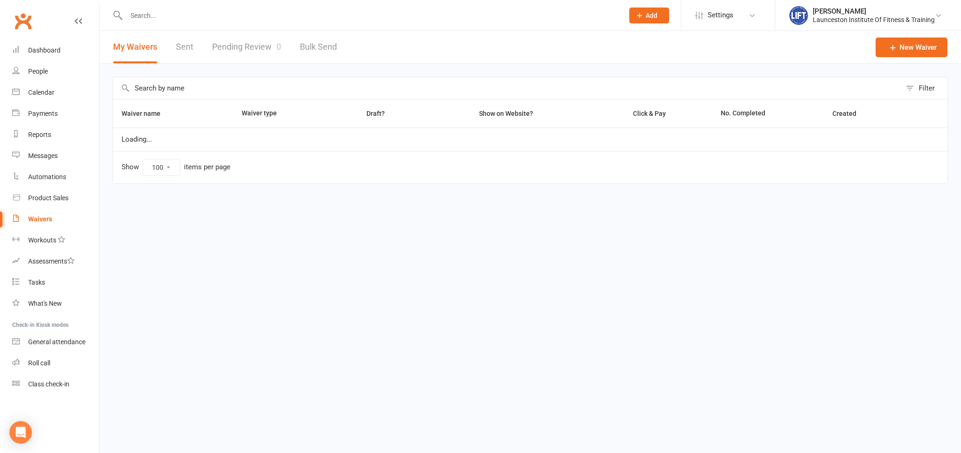
click at [123, 42] on button "My Waivers" at bounding box center [135, 47] width 44 height 32
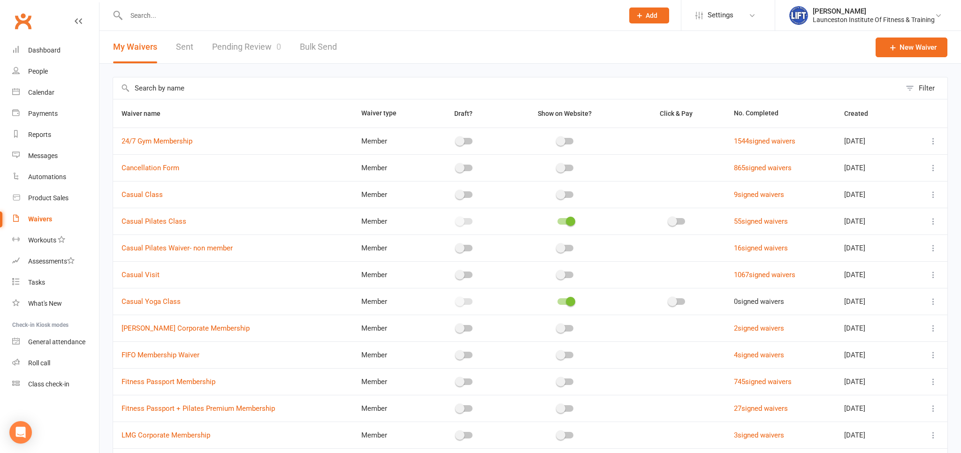
click at [237, 55] on link "Pending Review 0" at bounding box center [246, 47] width 69 height 32
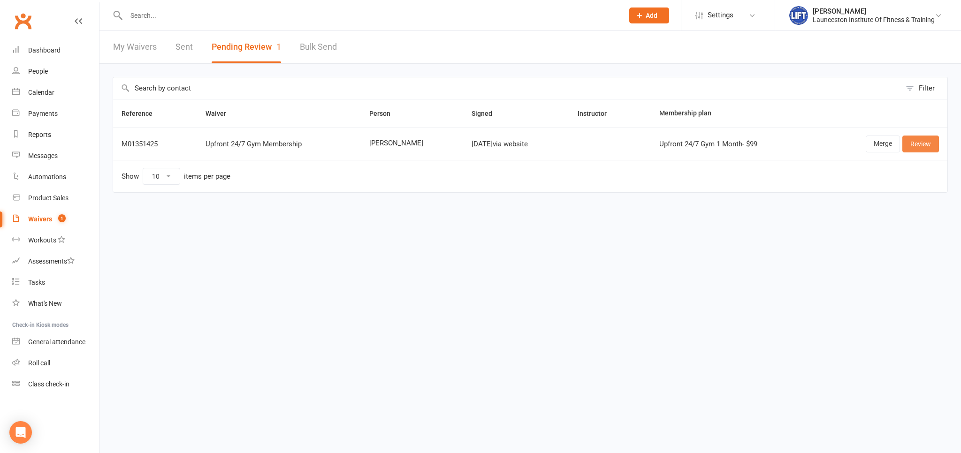
click at [930, 147] on link "Review" at bounding box center [920, 144] width 37 height 17
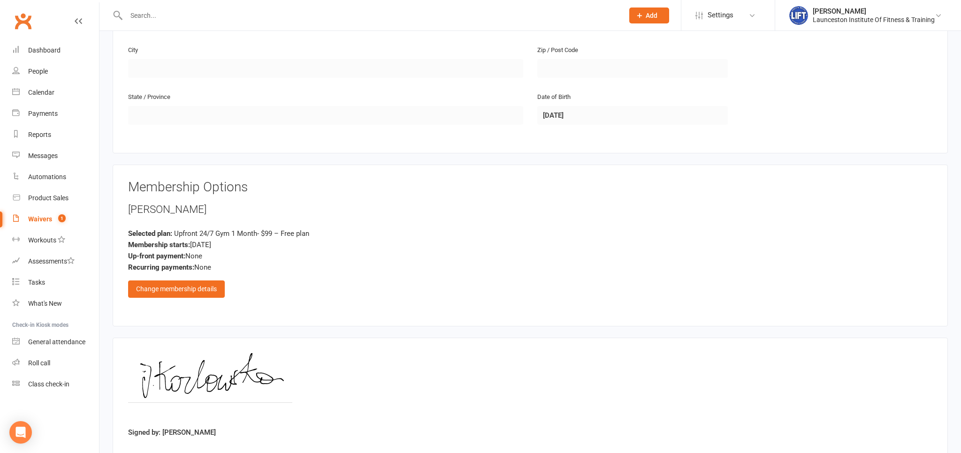
scroll to position [355, 0]
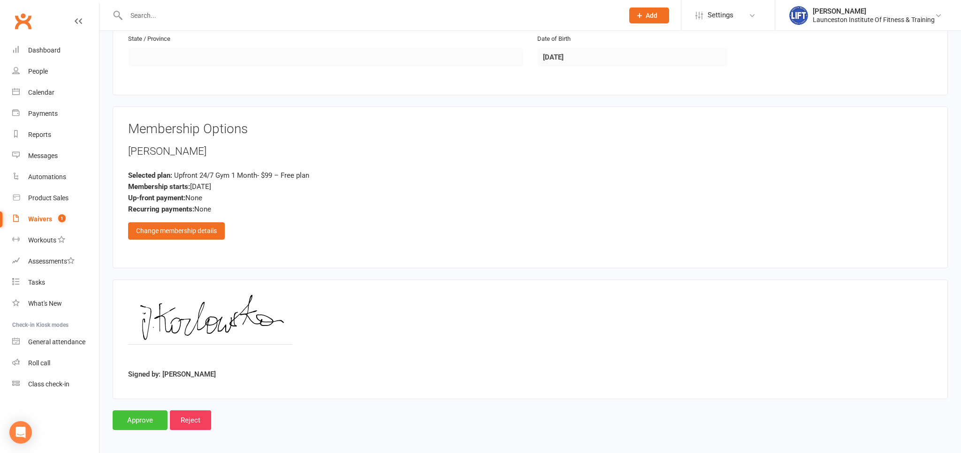
click at [147, 415] on input "Approve" at bounding box center [140, 420] width 55 height 20
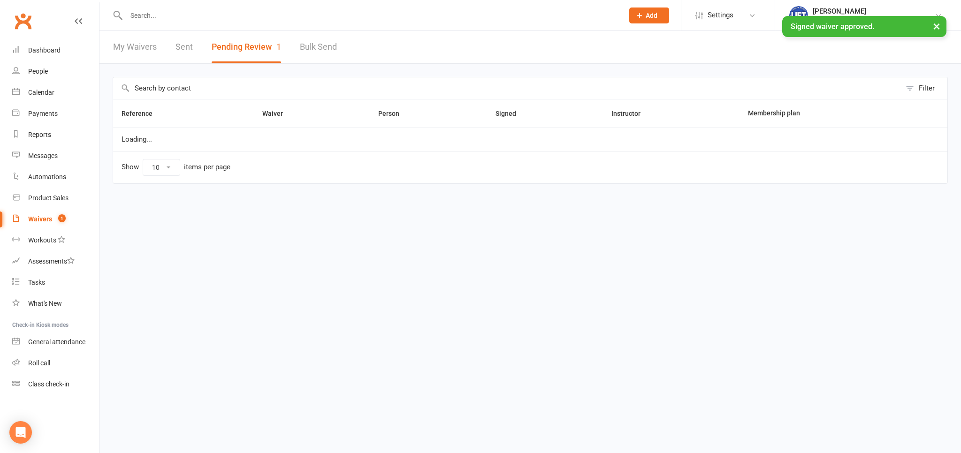
click at [207, 20] on input "text" at bounding box center [369, 15] width 493 height 13
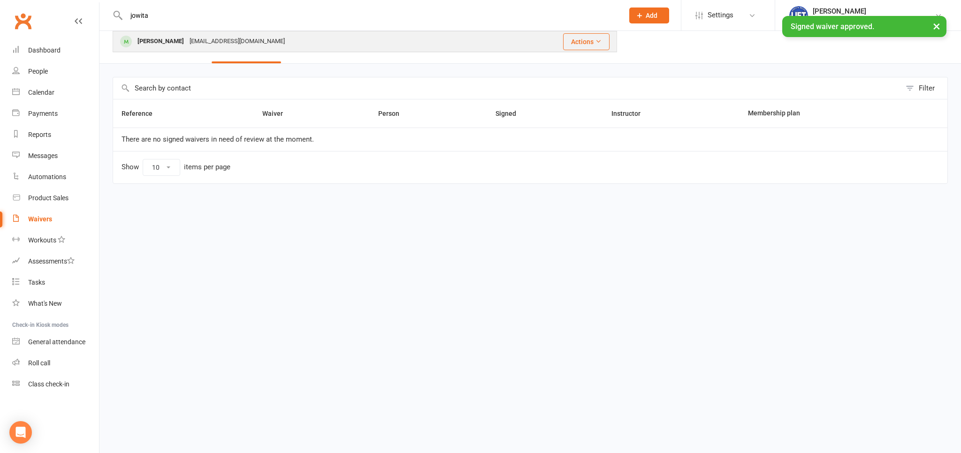
type input "jowita"
click at [209, 42] on div "Jowitakozl@gmail.com" at bounding box center [237, 42] width 101 height 14
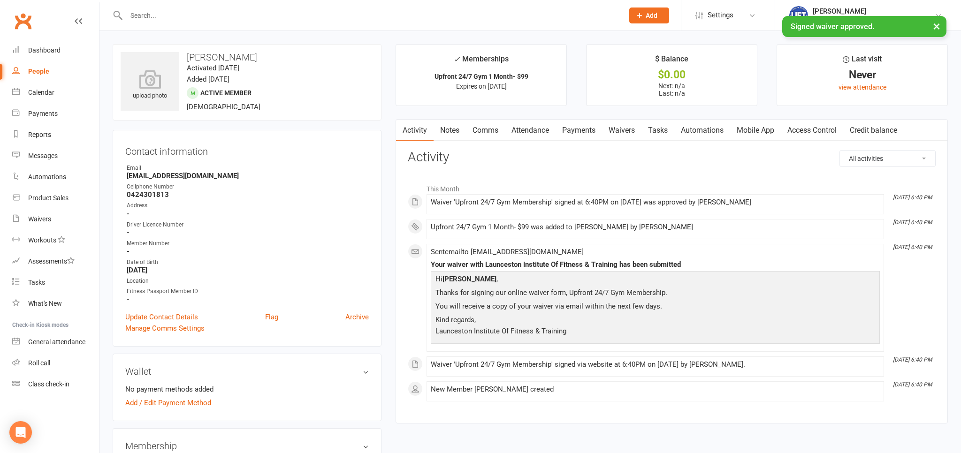
click at [824, 129] on link "Access Control" at bounding box center [811, 131] width 62 height 22
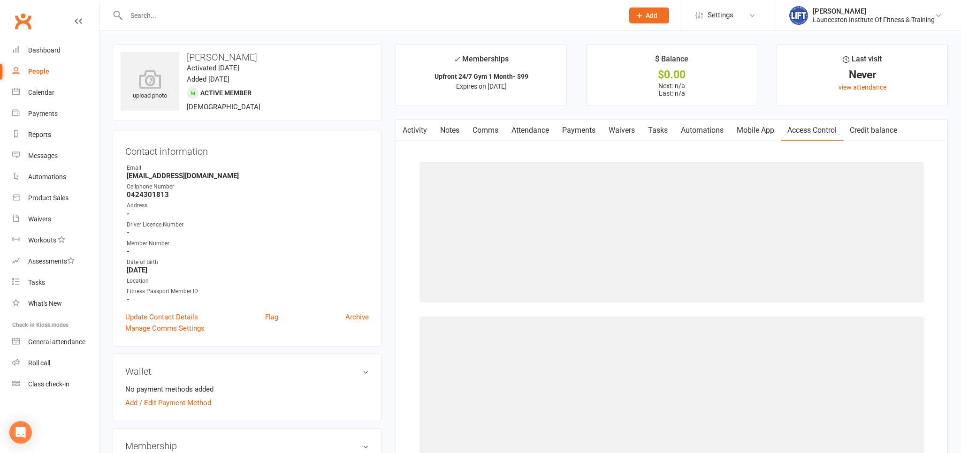
click at [824, 129] on link "Access Control" at bounding box center [811, 131] width 62 height 22
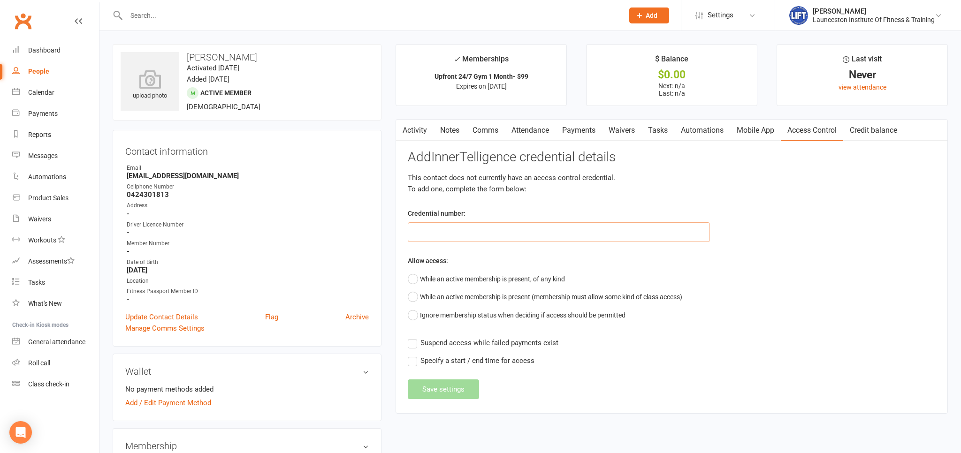
click at [569, 230] on input "text" at bounding box center [559, 232] width 302 height 20
paste input "2000000000000000DB93F36E"
type input "2000000000000000DB93F36E"
click at [436, 285] on button "While an active membership is present, of any kind" at bounding box center [486, 279] width 157 height 18
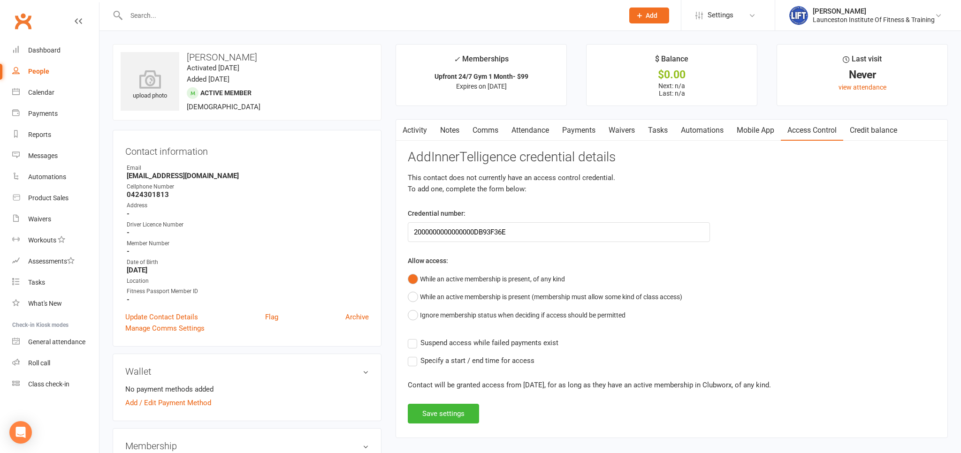
click at [408, 341] on div "Activity Notes Comms Attendance Payments Waivers Tasks Automations Mobile App A…" at bounding box center [671, 278] width 552 height 319
click at [412, 349] on div "Add InnerTelligence credential details This contact does not currently have an …" at bounding box center [672, 286] width 528 height 273
click at [411, 342] on label "Suspend access while failed payments exist" at bounding box center [483, 342] width 151 height 11
click at [411, 337] on input "Suspend access while failed payments exist" at bounding box center [483, 337] width 151 height 0
click at [425, 416] on button "Save settings" at bounding box center [443, 414] width 71 height 20
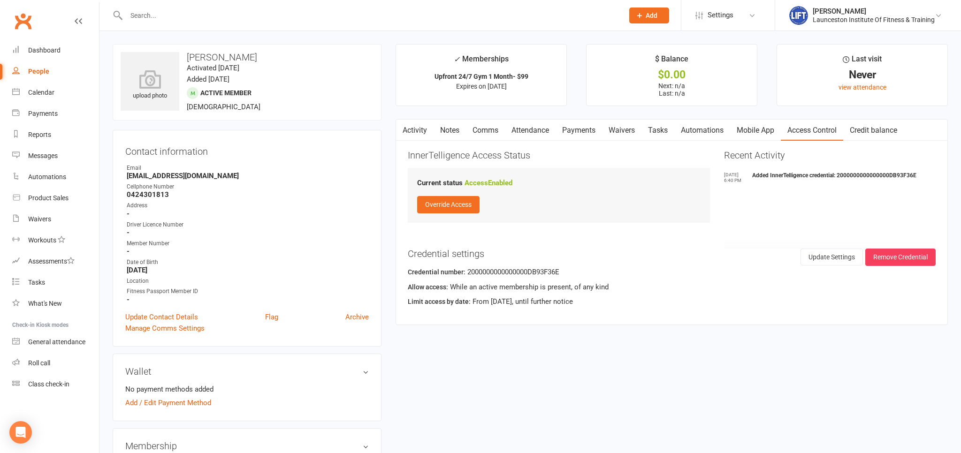
click at [195, 23] on div at bounding box center [365, 15] width 504 height 30
click at [192, 17] on input "text" at bounding box center [369, 15] width 493 height 13
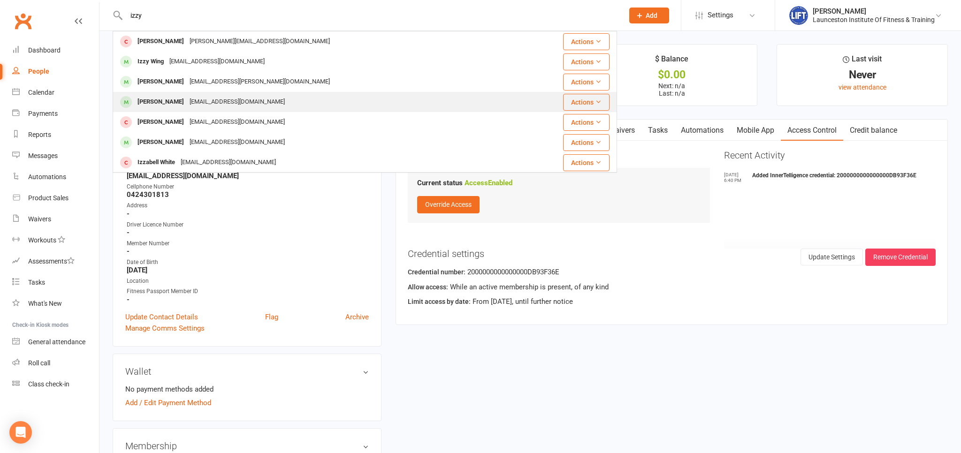
type input "izzy"
click at [171, 97] on div "Izzy Hutton" at bounding box center [161, 102] width 52 height 14
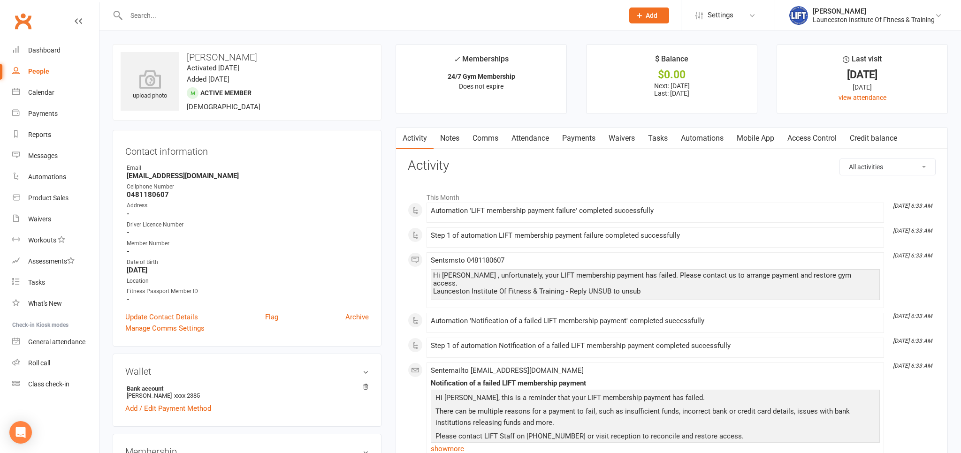
click at [589, 140] on link "Payments" at bounding box center [578, 139] width 46 height 22
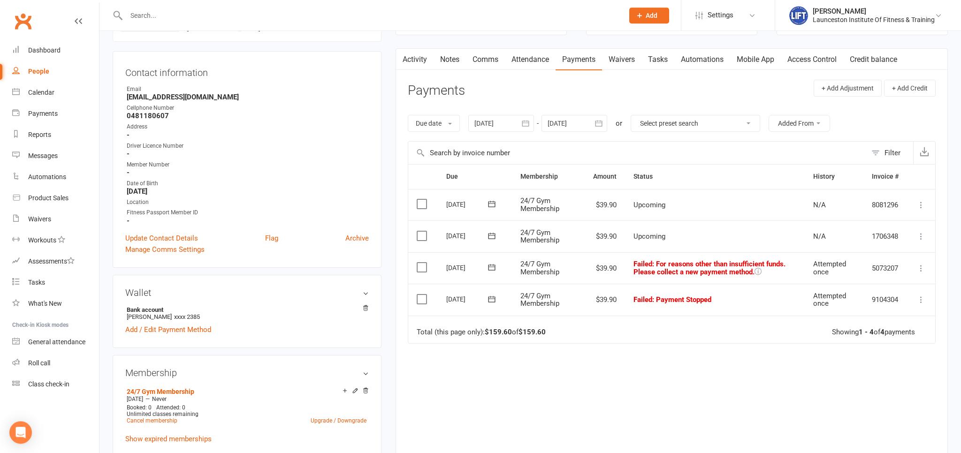
scroll to position [99, 0]
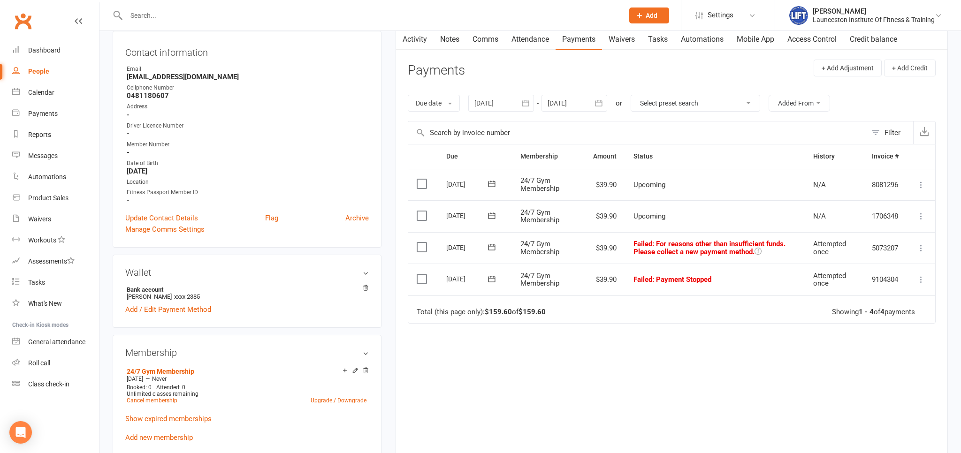
click at [922, 246] on icon at bounding box center [920, 247] width 9 height 9
click at [863, 282] on link "Mark as Paid (POS)" at bounding box center [879, 285] width 93 height 19
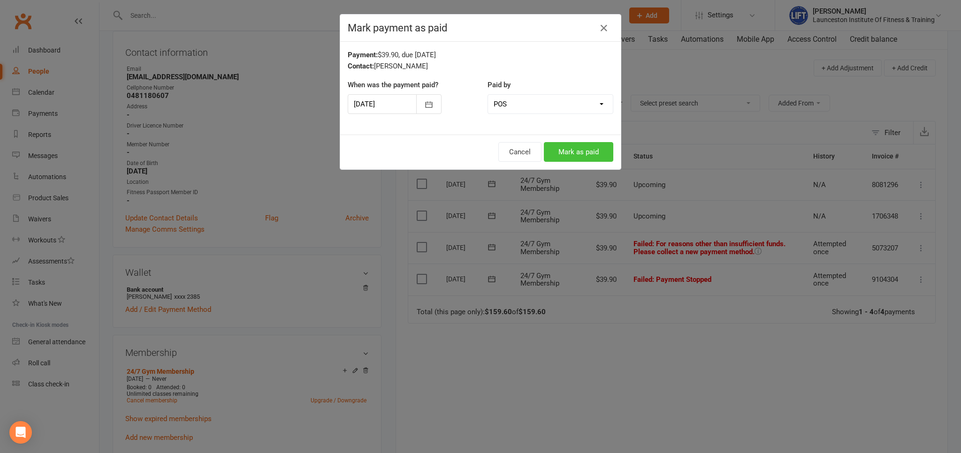
click at [594, 148] on button "Mark as paid" at bounding box center [578, 152] width 69 height 20
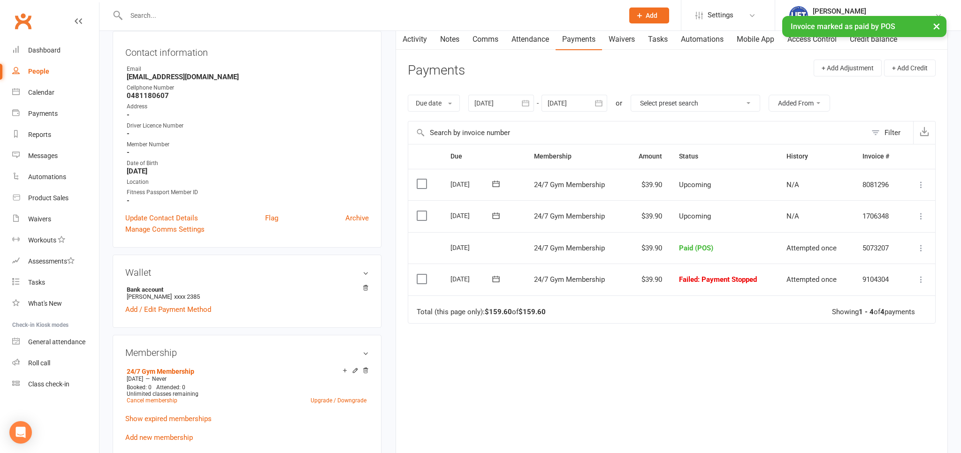
click at [918, 276] on icon at bounding box center [920, 279] width 9 height 9
click at [865, 310] on link "Mark as Paid (POS)" at bounding box center [879, 316] width 93 height 19
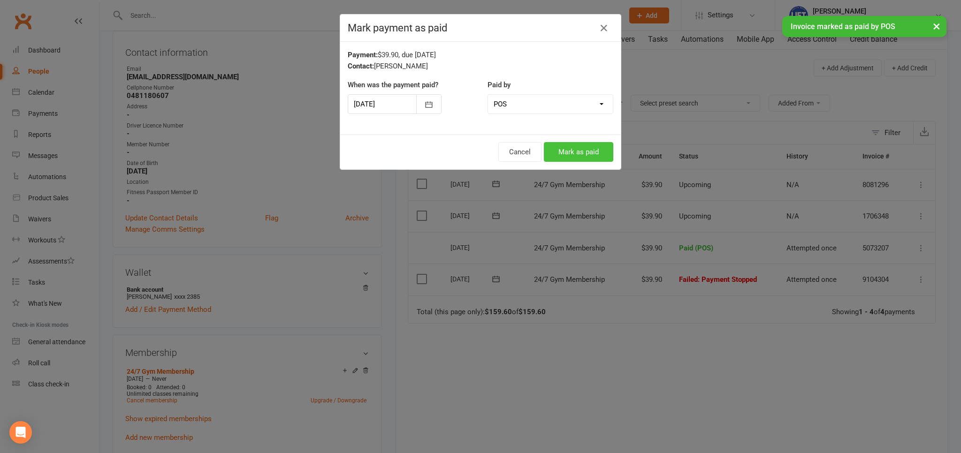
click at [611, 149] on button "Mark as paid" at bounding box center [578, 152] width 69 height 20
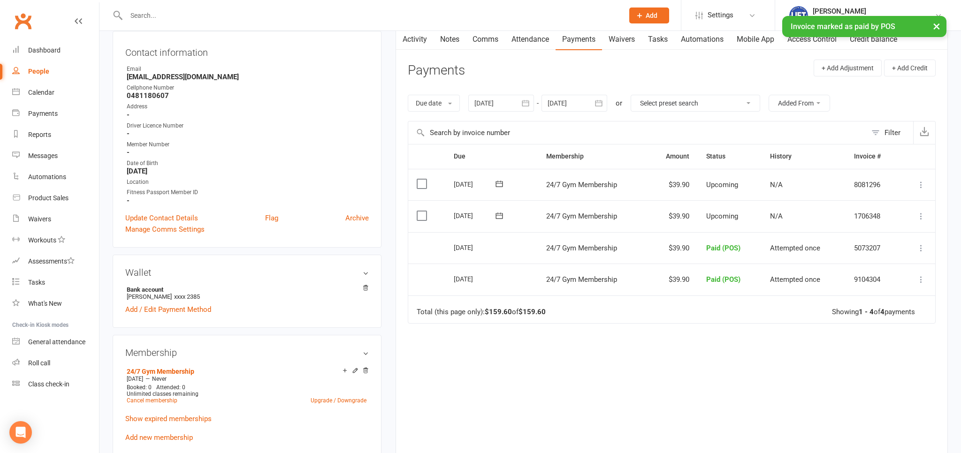
drag, startPoint x: 365, startPoint y: 289, endPoint x: 570, endPoint y: 160, distance: 242.3
click at [810, 112] on div "Due date Due date Date paid Date failed Date settled 15 Aug 2025 August 2025 Su…" at bounding box center [672, 103] width 528 height 36
click at [806, 40] on link "Access Control" at bounding box center [811, 40] width 62 height 22
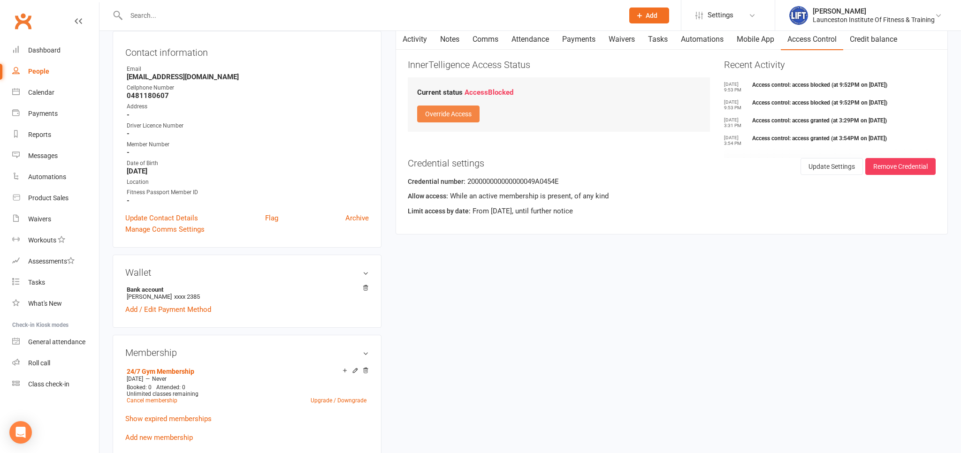
click at [439, 113] on button "Override Access" at bounding box center [448, 114] width 62 height 17
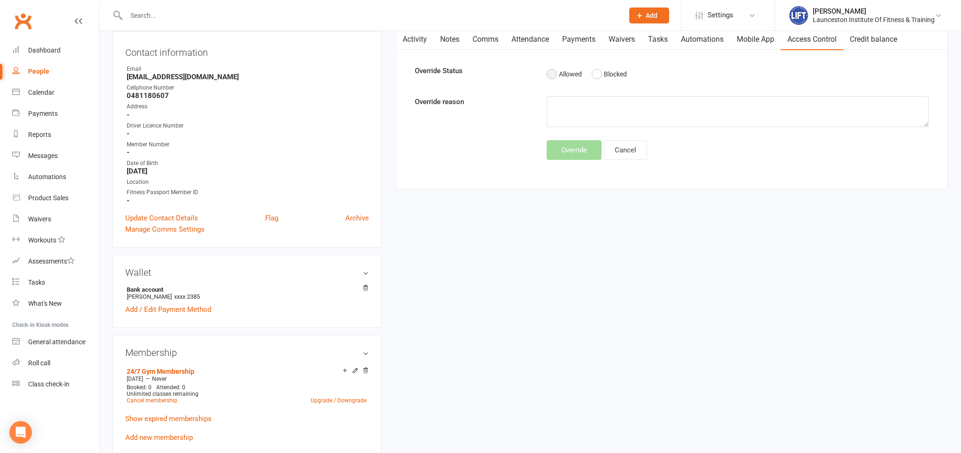
click at [552, 74] on button "Allowed" at bounding box center [563, 74] width 35 height 18
click at [556, 109] on textarea at bounding box center [736, 111] width 381 height 31
type textarea "Paid overdue"
click at [573, 149] on button "Override" at bounding box center [573, 150] width 55 height 20
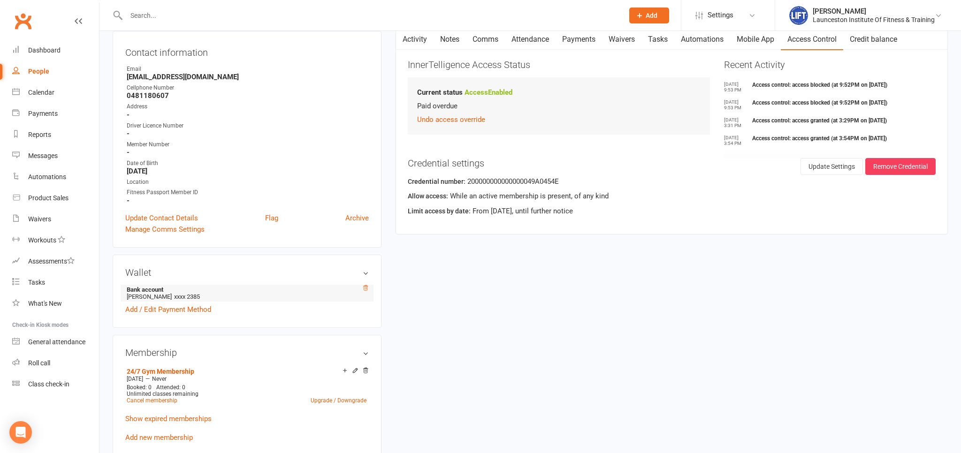
click at [365, 289] on icon at bounding box center [365, 288] width 7 height 7
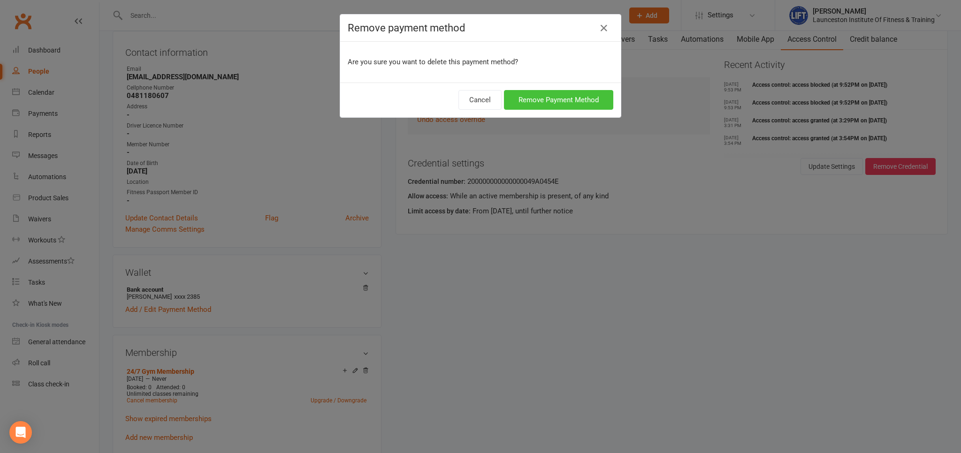
click at [535, 96] on button "Remove Payment Method" at bounding box center [558, 100] width 109 height 20
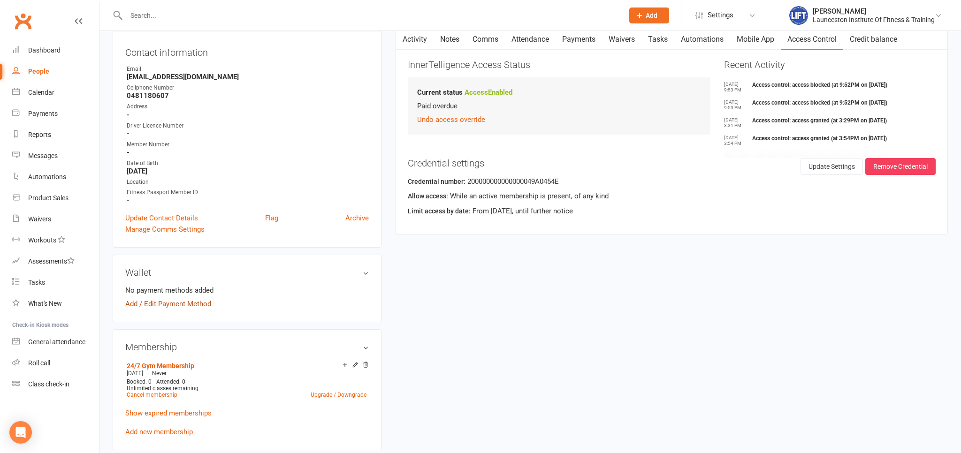
click at [188, 304] on link "Add / Edit Payment Method" at bounding box center [168, 303] width 86 height 11
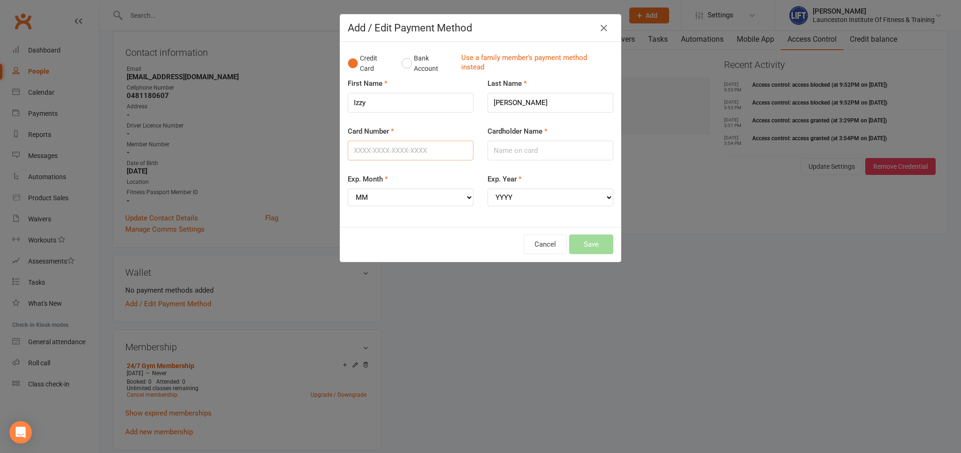
click at [406, 147] on input "Card Number" at bounding box center [411, 151] width 126 height 20
click at [459, 128] on div "Card Number" at bounding box center [411, 143] width 126 height 35
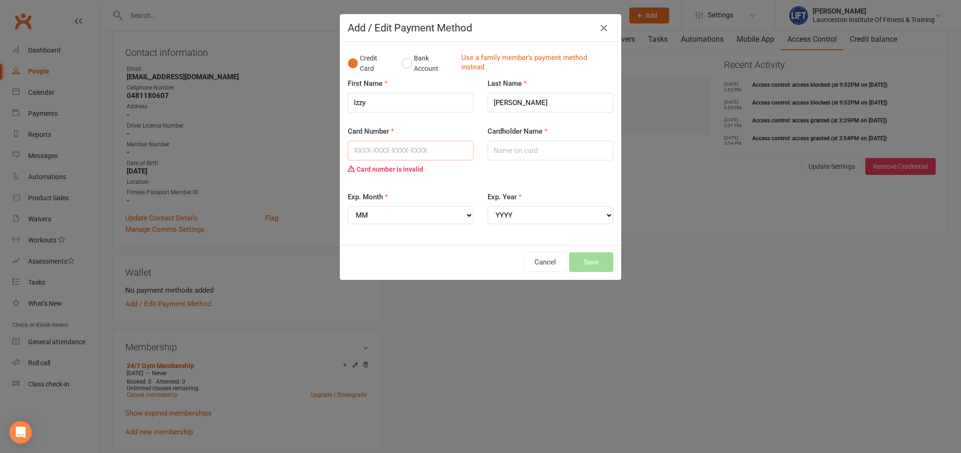
click at [415, 146] on input "Card Number" at bounding box center [411, 151] width 126 height 20
click at [408, 67] on button "Bank Account" at bounding box center [427, 63] width 52 height 29
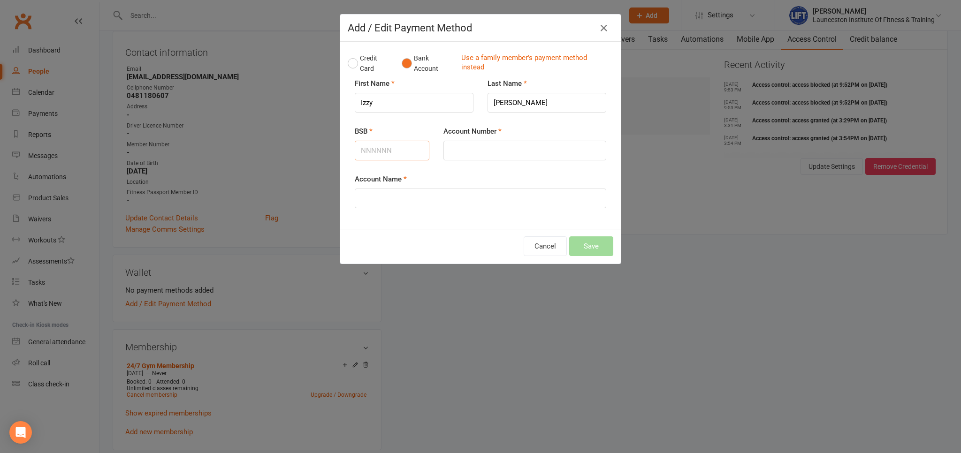
click at [386, 144] on input "BSB" at bounding box center [392, 151] width 75 height 20
type input "737608"
click at [453, 145] on input "Account Number" at bounding box center [524, 151] width 163 height 20
type input "848735"
click at [416, 194] on input "Account Name" at bounding box center [480, 199] width 251 height 20
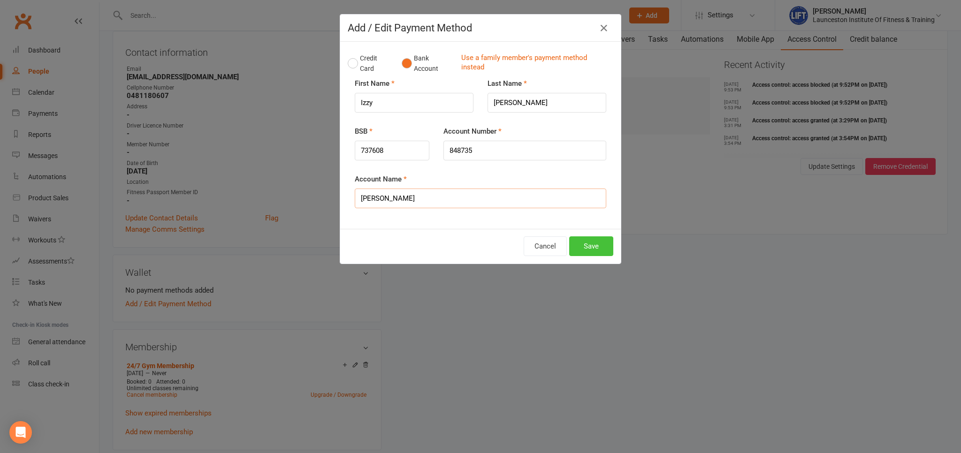
type input "Isabella Hutton"
click at [581, 244] on button "Save" at bounding box center [591, 246] width 44 height 20
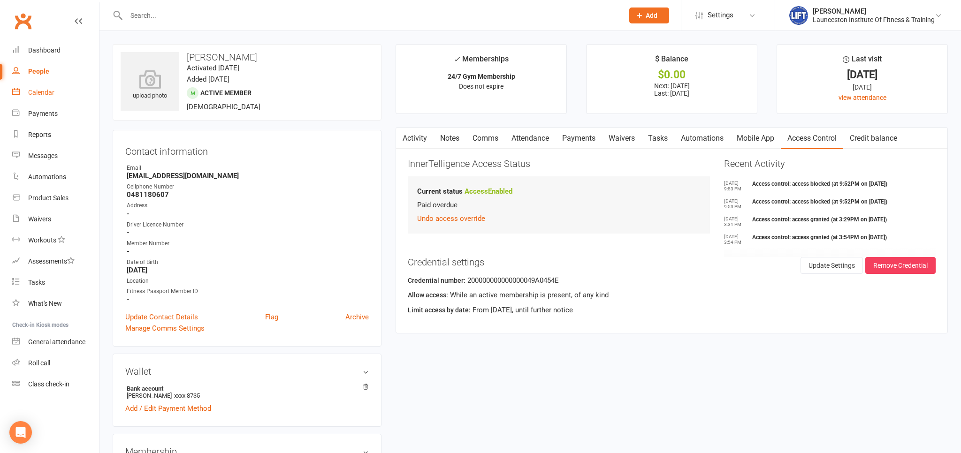
click at [33, 91] on div "Calendar" at bounding box center [41, 93] width 26 height 8
click at [0, 0] on div "Loading" at bounding box center [0, 0] width 0 height 0
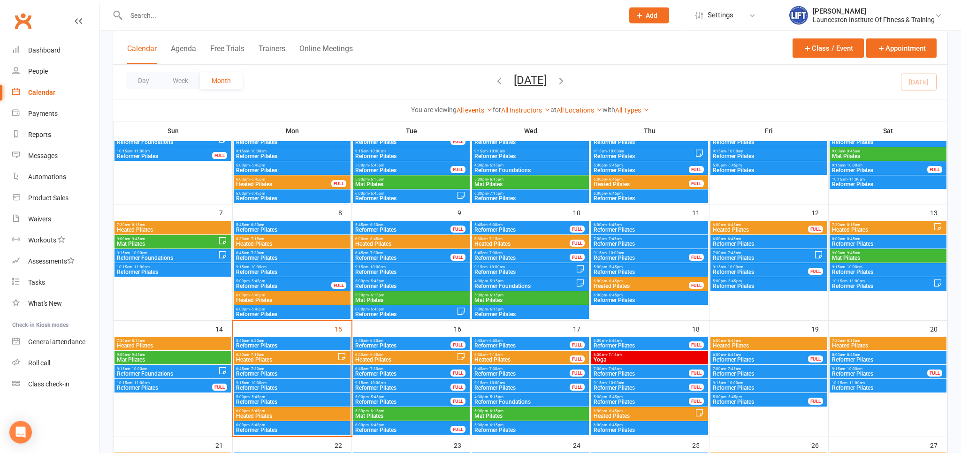
scroll to position [148, 0]
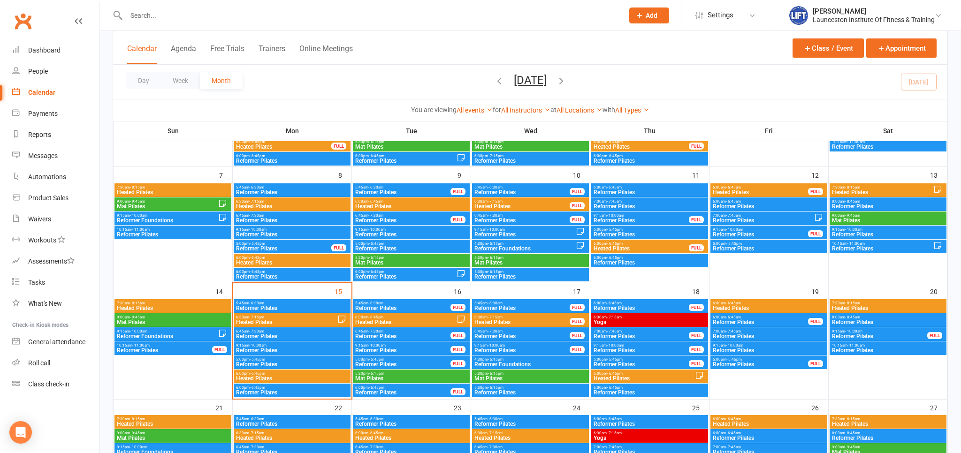
click at [401, 320] on span "Heated Pilates" at bounding box center [406, 322] width 102 height 6
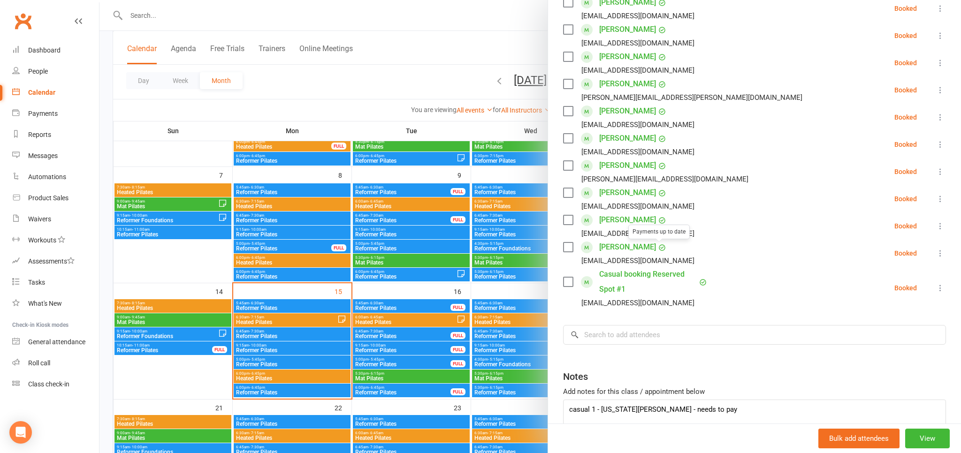
scroll to position [259, 0]
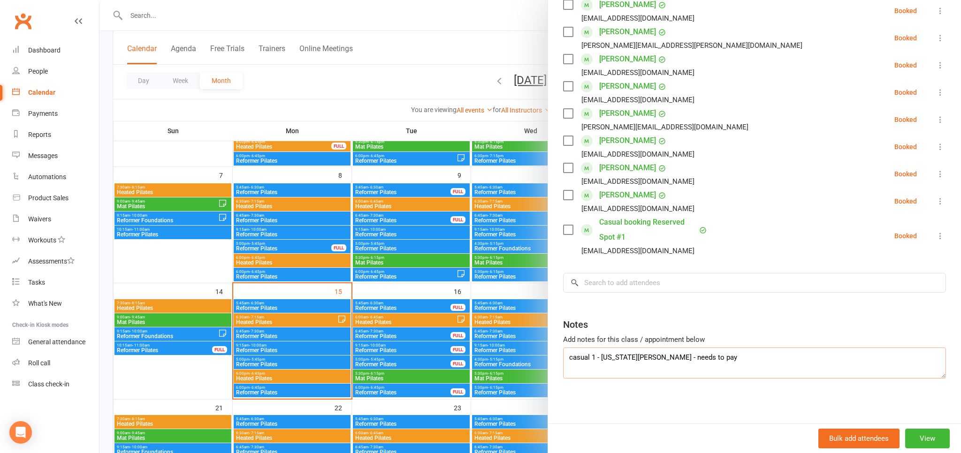
click at [572, 360] on textarea "casual 1 - georgia hodge - needs to pay" at bounding box center [754, 363] width 383 height 31
click at [605, 359] on textarea "Casual 1 - georgia hodge - needs to pay" at bounding box center [754, 363] width 383 height 31
click at [630, 357] on textarea "Casual 1 - Georgia hodge - needs to pay" at bounding box center [754, 363] width 383 height 31
click at [639, 374] on textarea "Casual 1 - Georgia Hodge - needs to pay" at bounding box center [754, 363] width 383 height 31
click at [658, 376] on textarea "Casual 1 - Georgia Hodge - needs to pay" at bounding box center [754, 363] width 383 height 31
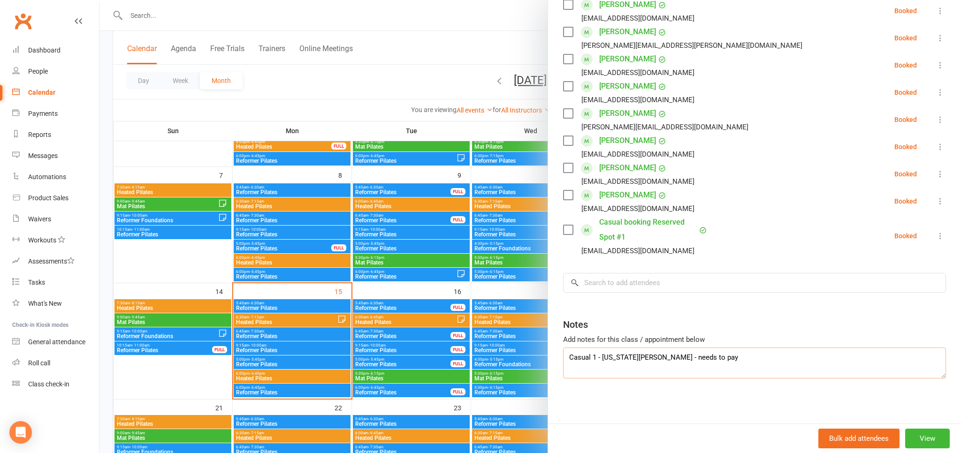
click at [704, 359] on textarea "Casual 1 - Georgia Hodge - needs to pay" at bounding box center [754, 363] width 383 height 31
type textarea "Casual 1 - Georgia Hodge - needs to pay/sign Casual waiver"
click at [408, 34] on div at bounding box center [529, 226] width 861 height 453
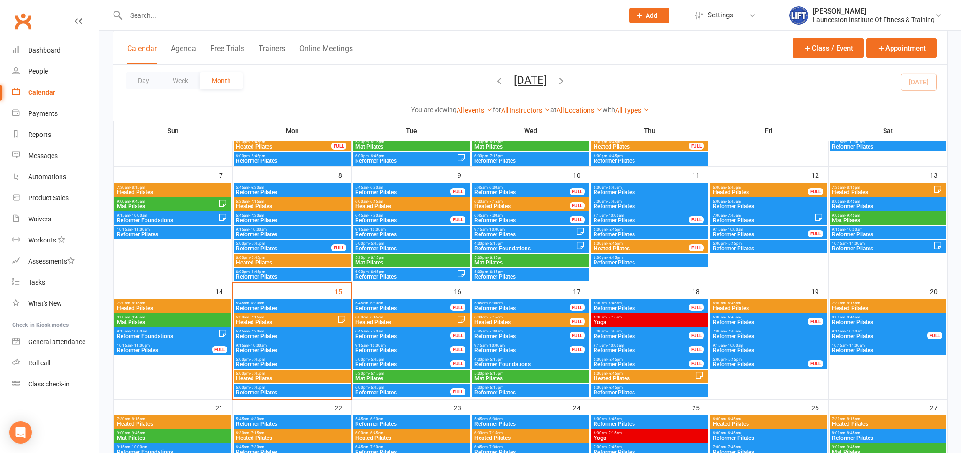
click at [158, 17] on input "text" at bounding box center [369, 15] width 493 height 13
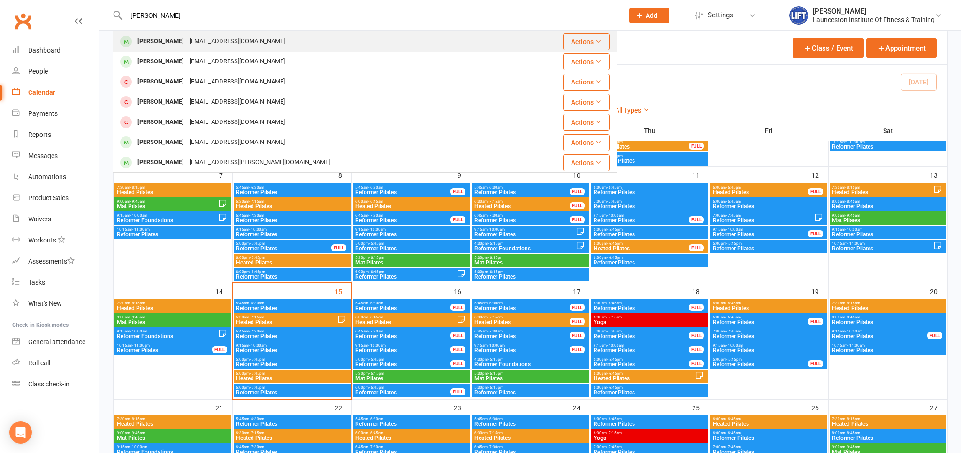
type input "skye flemming"
click at [187, 46] on div "skyelucyfleming18@gmail.com" at bounding box center [237, 42] width 101 height 14
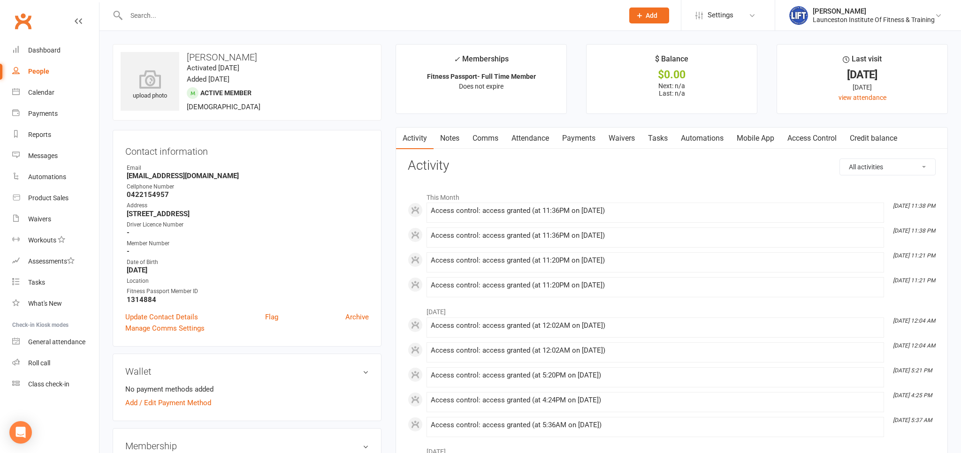
click at [47, 65] on link "People" at bounding box center [55, 71] width 87 height 21
select select "100"
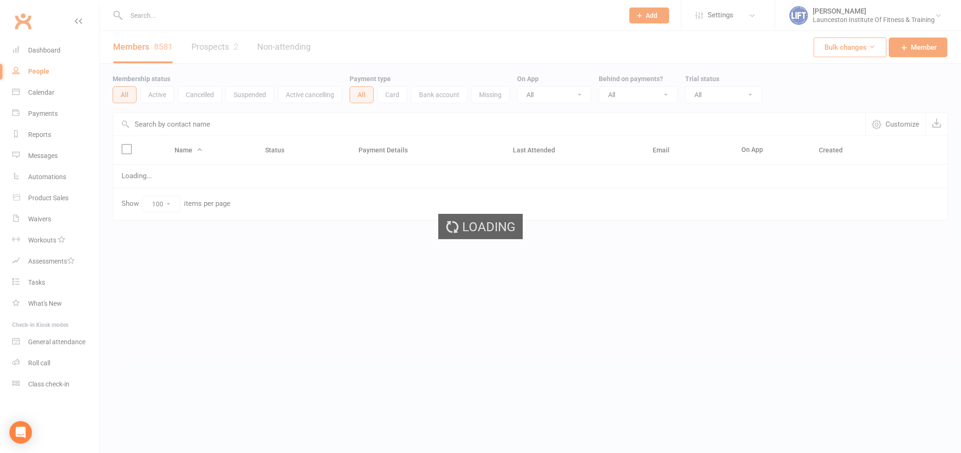
click at [47, 65] on div "Loading" at bounding box center [480, 226] width 961 height 453
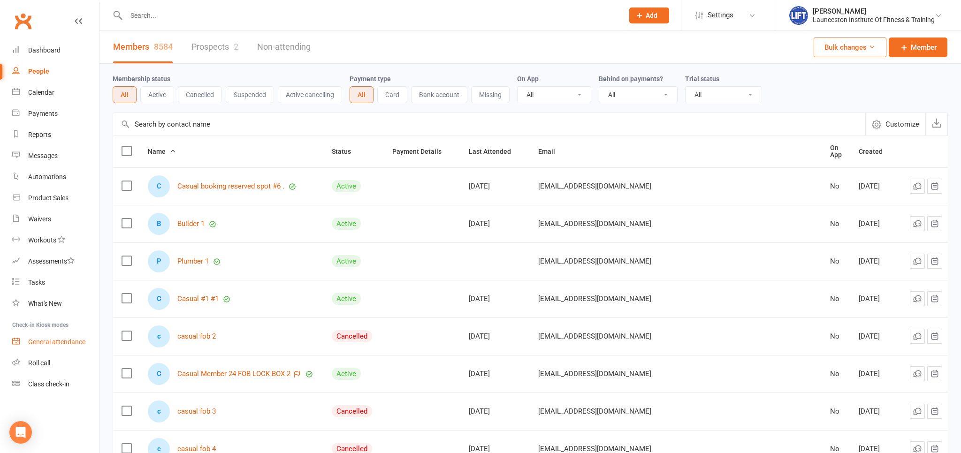
click at [53, 341] on div "General attendance" at bounding box center [56, 342] width 57 height 8
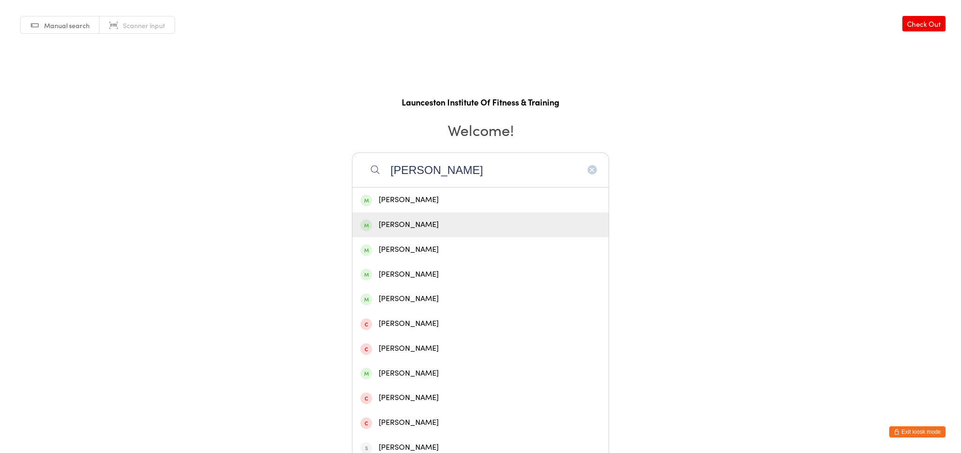
type input "[PERSON_NAME]"
click at [390, 207] on div "[PERSON_NAME]" at bounding box center [480, 200] width 256 height 25
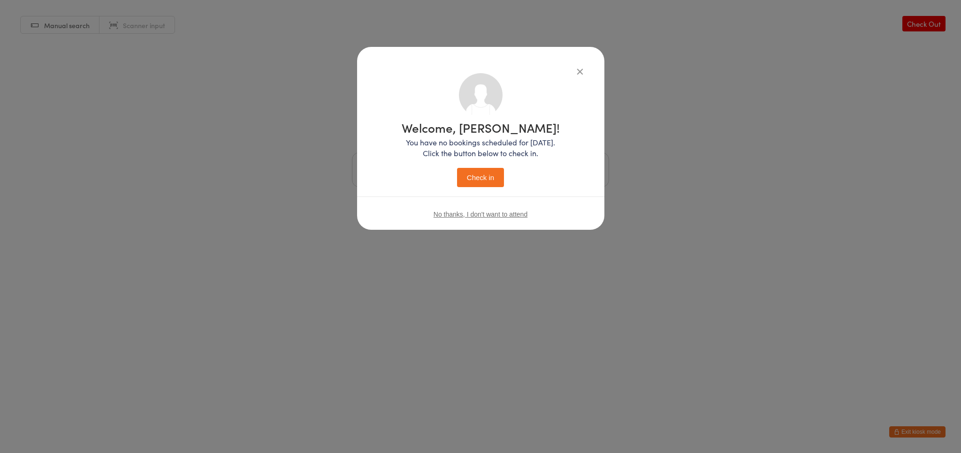
click at [475, 186] on button "Check in" at bounding box center [480, 177] width 47 height 19
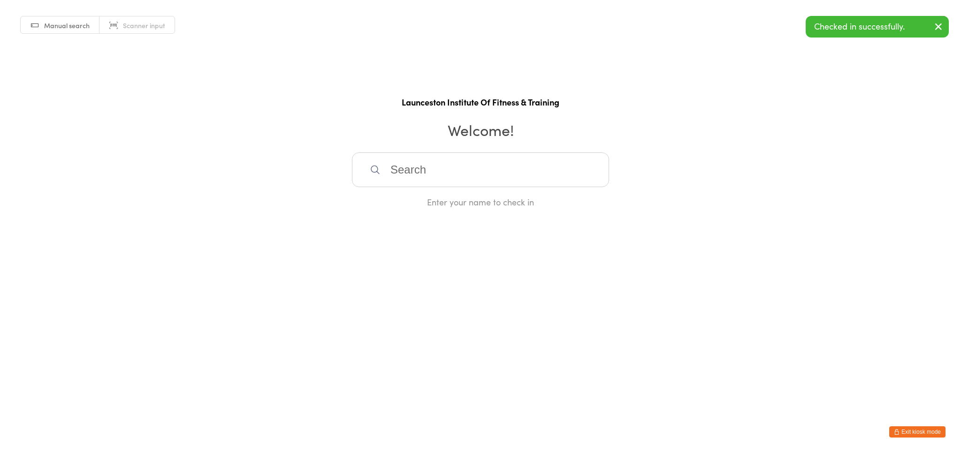
click at [426, 170] on input "search" at bounding box center [480, 169] width 257 height 35
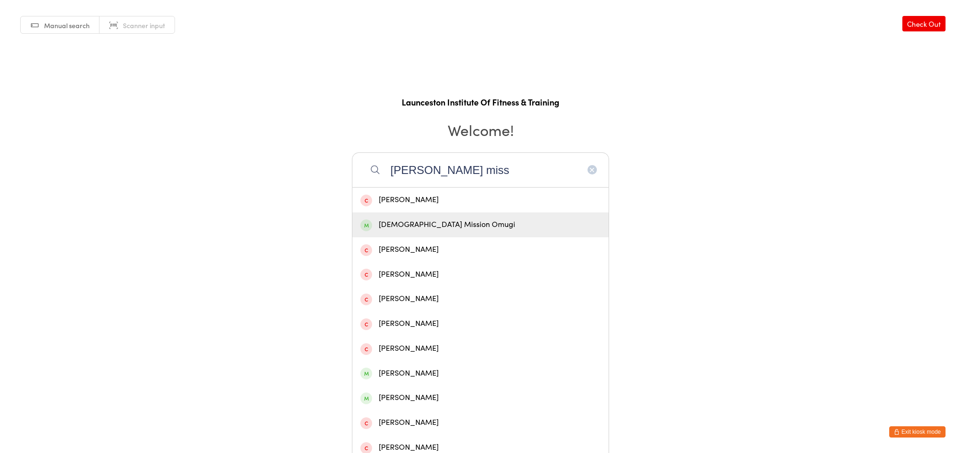
type input "[PERSON_NAME] miss"
click at [433, 221] on div "[DEMOGRAPHIC_DATA] Mission Omugi" at bounding box center [480, 225] width 240 height 13
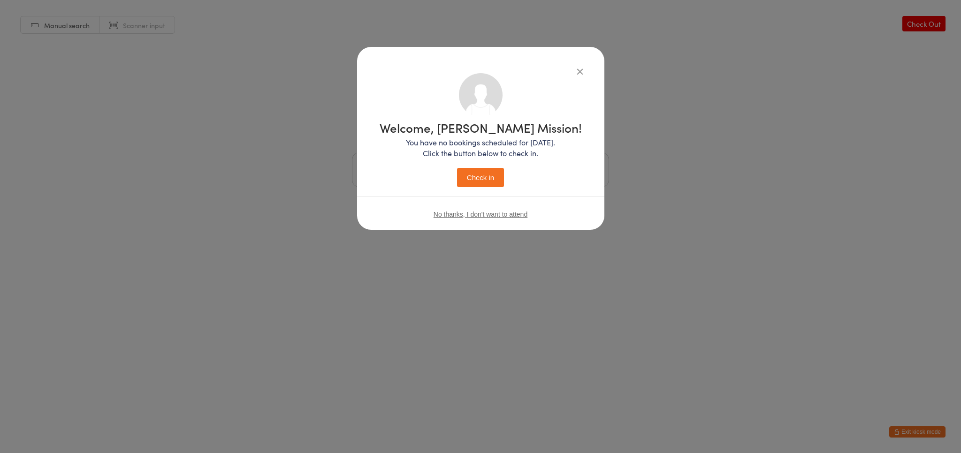
click at [475, 179] on button "Check in" at bounding box center [480, 177] width 47 height 19
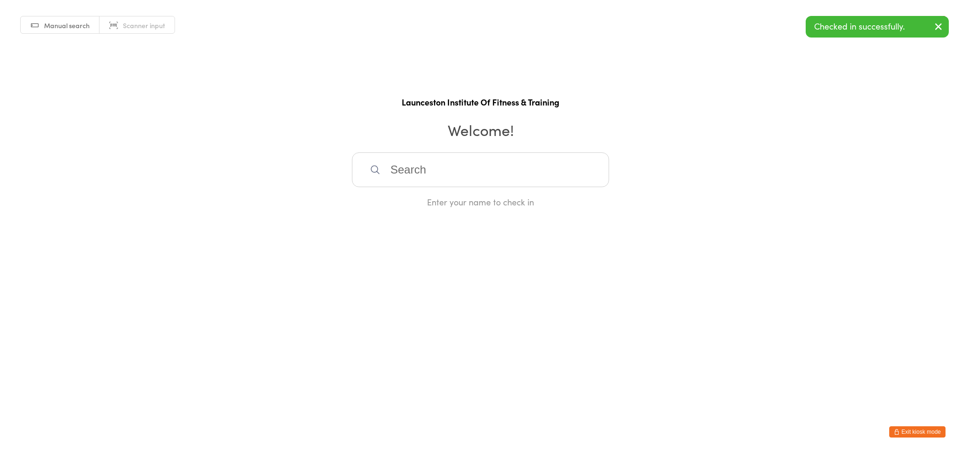
click at [414, 167] on input "search" at bounding box center [480, 169] width 257 height 35
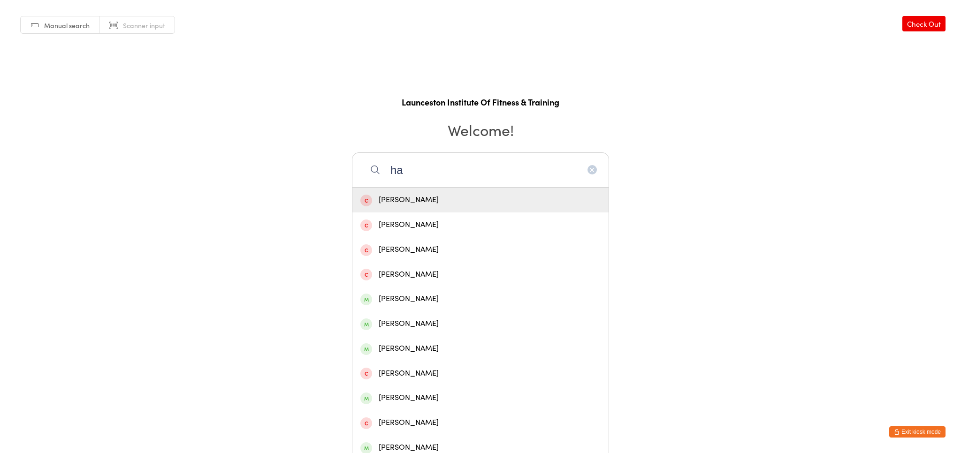
type input "h"
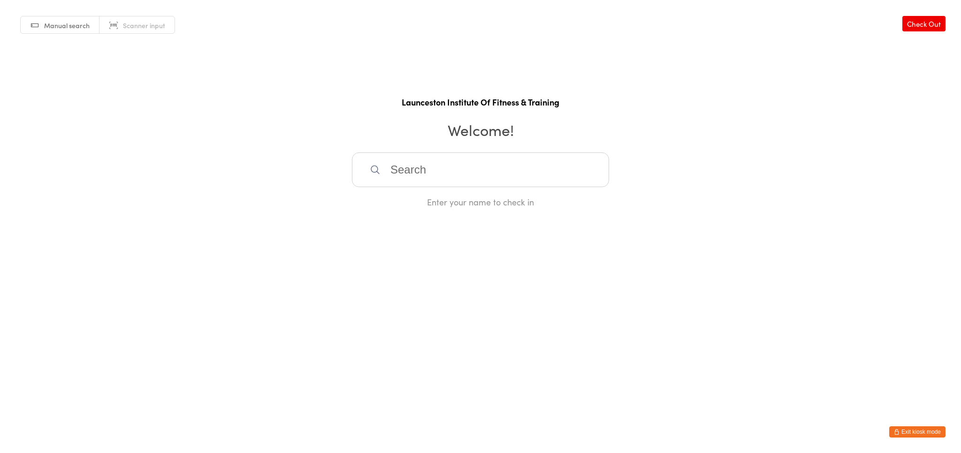
click at [899, 431] on icon "button" at bounding box center [896, 432] width 6 height 6
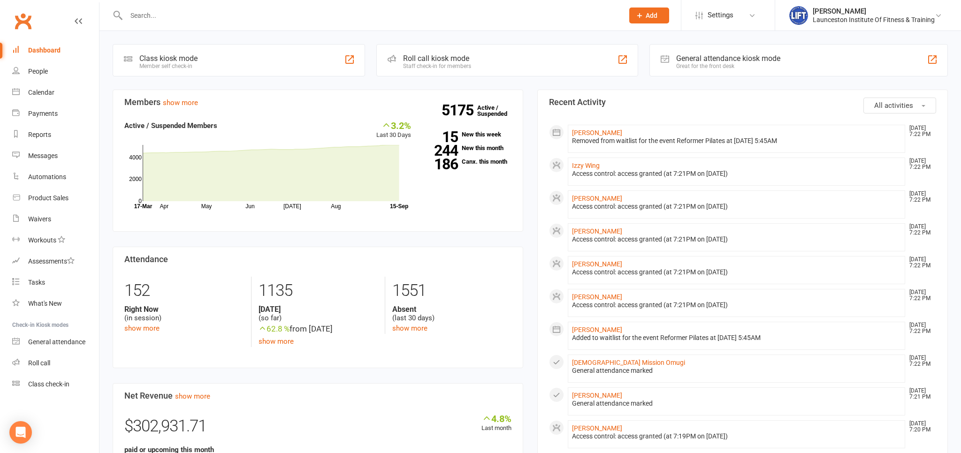
click at [197, 12] on input "text" at bounding box center [369, 15] width 493 height 13
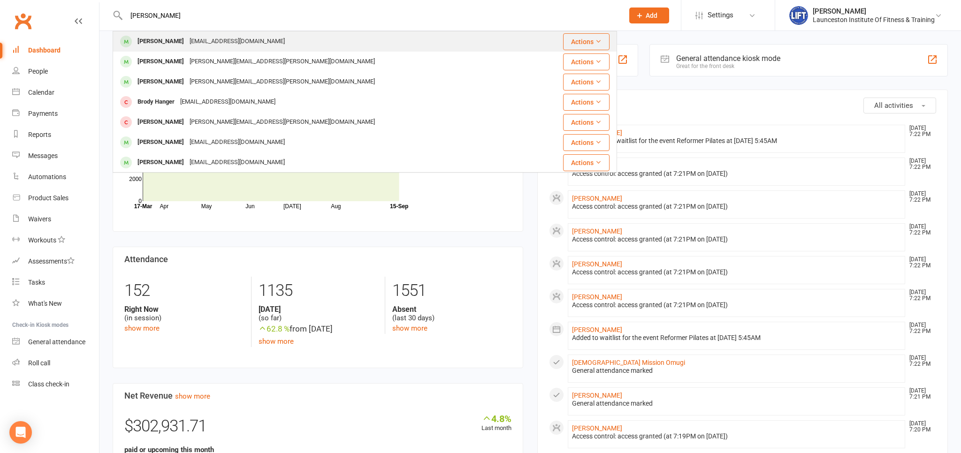
type input "[PERSON_NAME]"
click at [168, 41] on div "[PERSON_NAME]" at bounding box center [161, 42] width 52 height 14
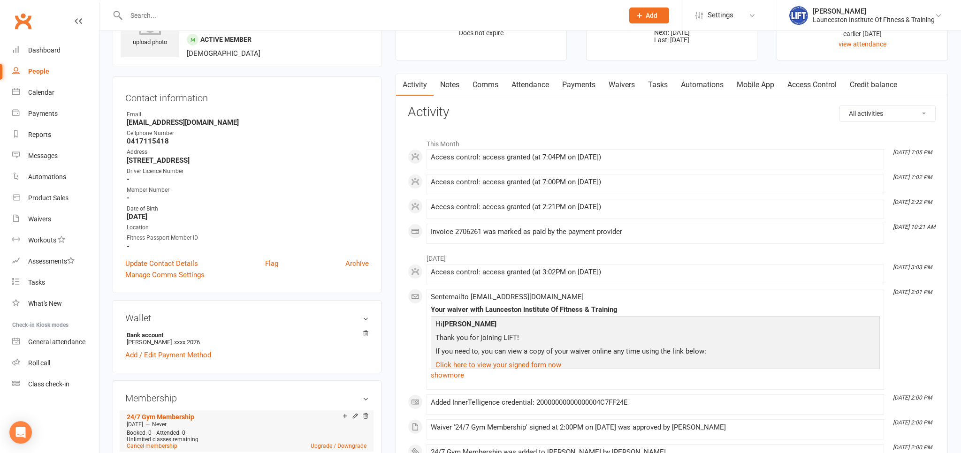
scroll to position [148, 0]
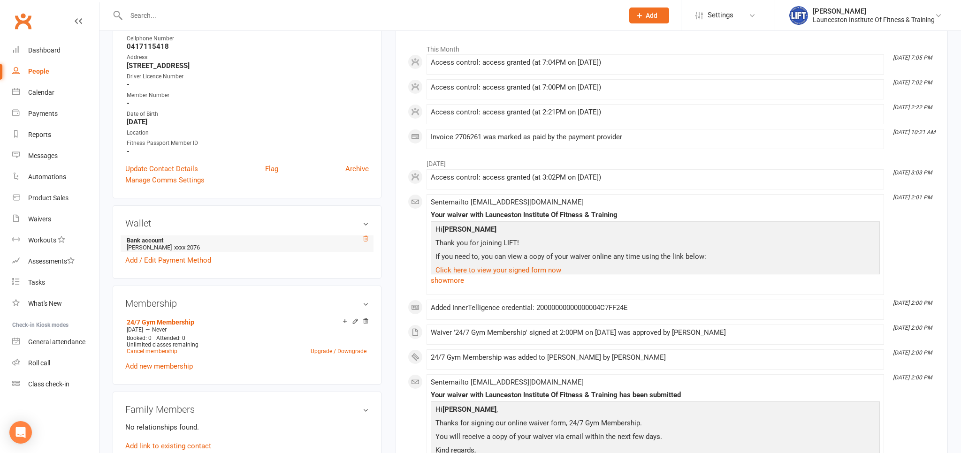
click at [367, 239] on icon at bounding box center [365, 238] width 5 height 5
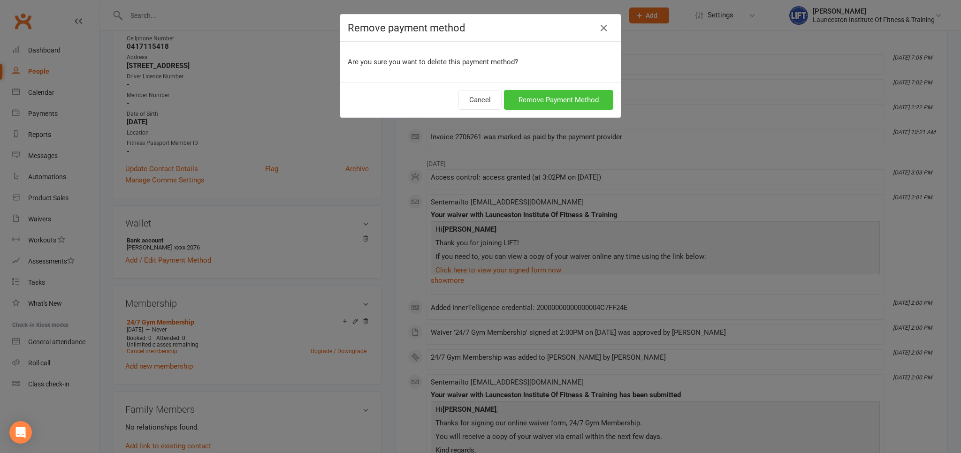
click at [555, 100] on button "Remove Payment Method" at bounding box center [558, 100] width 109 height 20
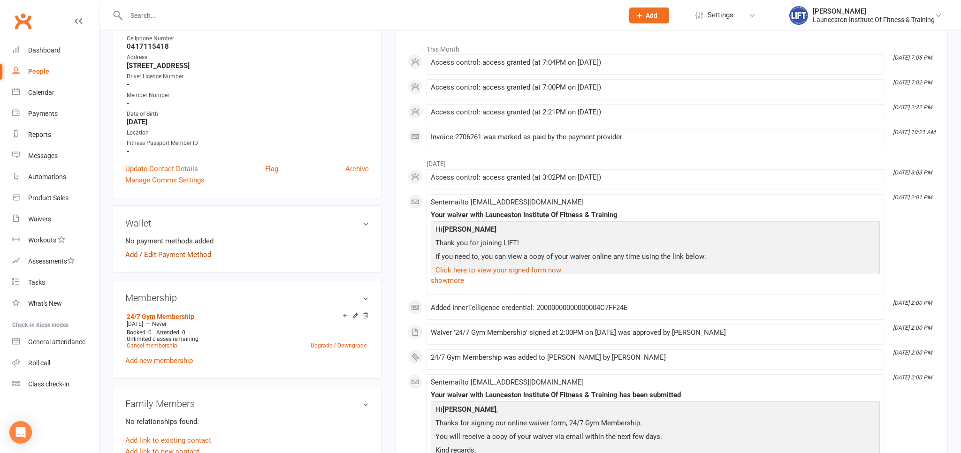
click at [161, 257] on link "Add / Edit Payment Method" at bounding box center [168, 254] width 86 height 11
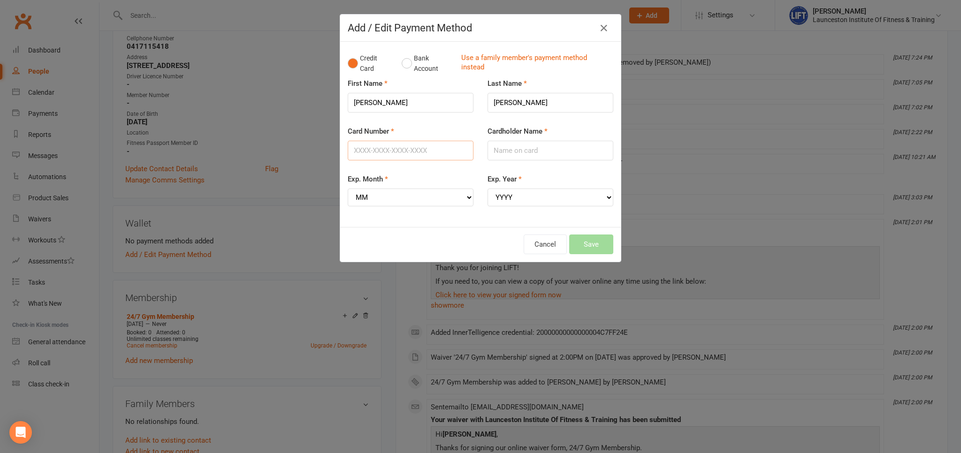
click at [385, 148] on input "Card Number" at bounding box center [411, 151] width 126 height 20
type input "[CREDIT_CARD_NUMBER]"
click at [509, 150] on input "Cardholder Name" at bounding box center [550, 151] width 126 height 20
click at [348, 189] on select "MM 01 02 03 04 05 06 07 08 09 10 11 12" at bounding box center [411, 198] width 126 height 18
select select "11"
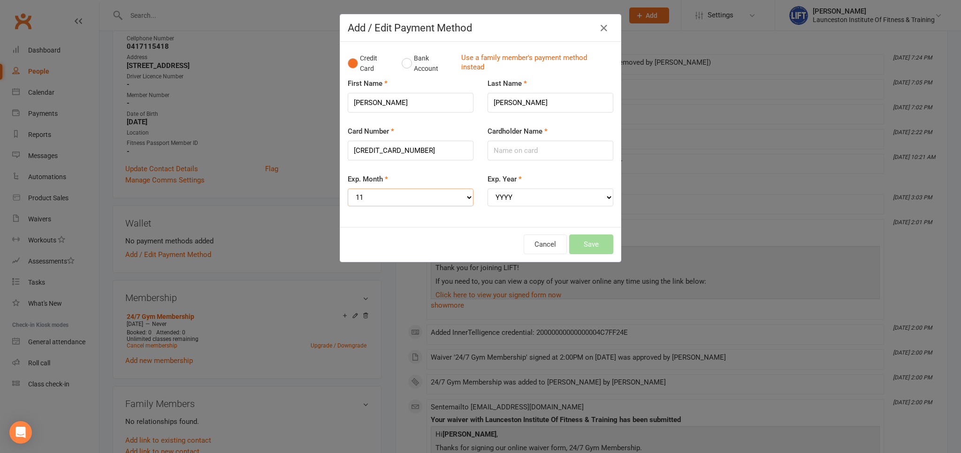
click option "11" at bounding box center [0, 0] width 0 height 0
click at [487, 189] on select "YYYY 2025 2026 2027 2028 2029 2030 2031 2032 2033 2034" at bounding box center [550, 198] width 126 height 18
select select "2027"
click option "2027" at bounding box center [0, 0] width 0 height 0
click at [386, 98] on input "[PERSON_NAME]" at bounding box center [411, 103] width 126 height 20
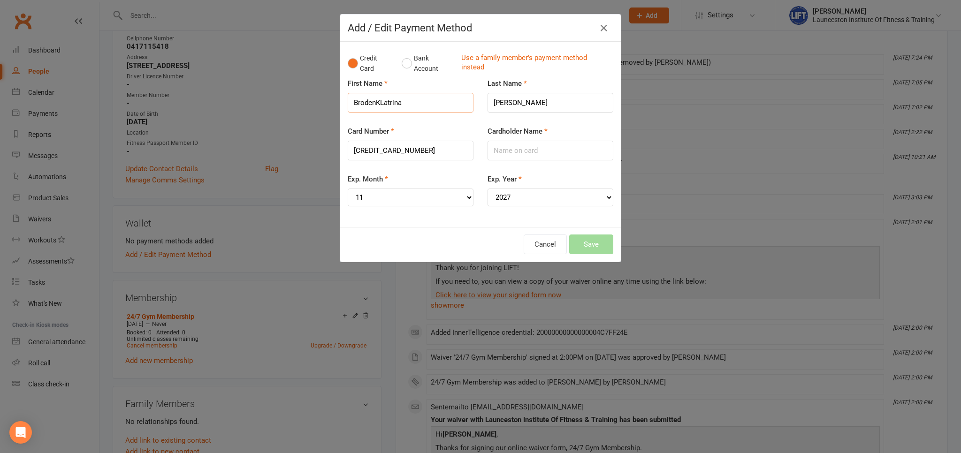
click at [383, 104] on input "BrodenKLatrina" at bounding box center [411, 103] width 126 height 20
click at [376, 103] on input "BrodenKatrina" at bounding box center [411, 103] width 126 height 20
type input "[PERSON_NAME]"
click at [525, 153] on input "Cardholder Name" at bounding box center [550, 151] width 126 height 20
type input "[PERSON_NAME]"
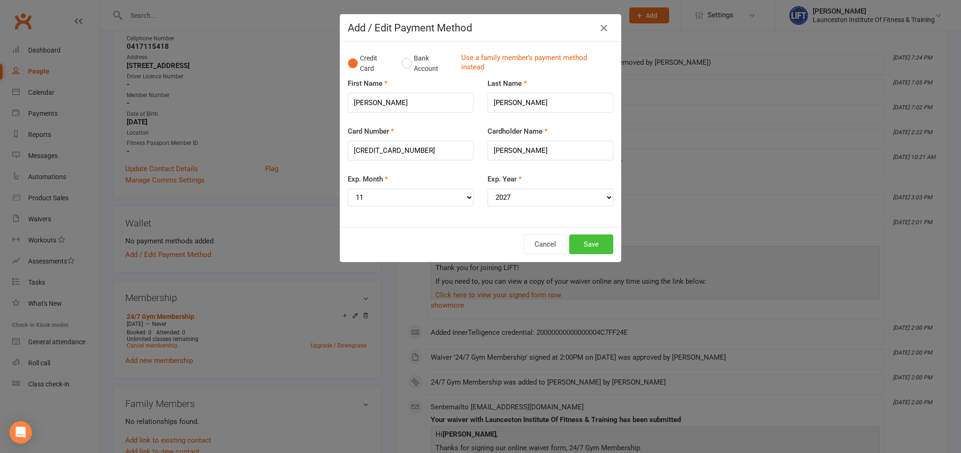
click at [586, 245] on button "Save" at bounding box center [591, 245] width 44 height 20
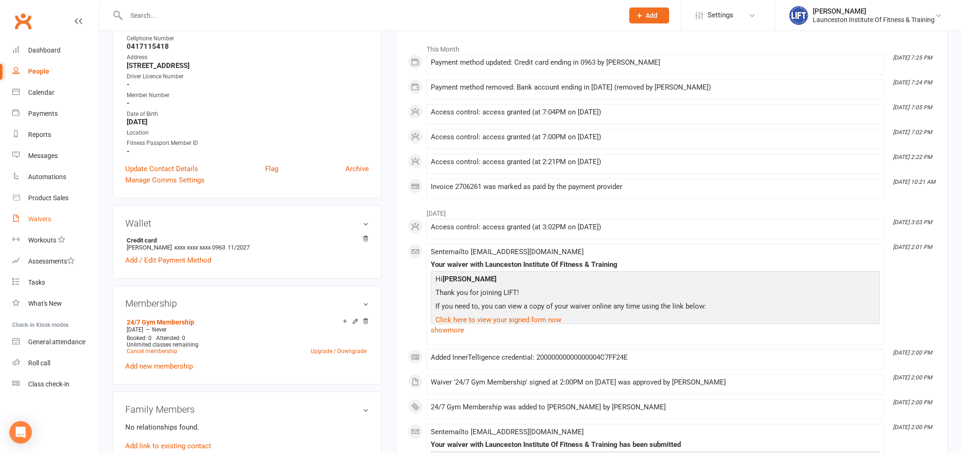
click at [61, 218] on link "Waivers" at bounding box center [55, 219] width 87 height 21
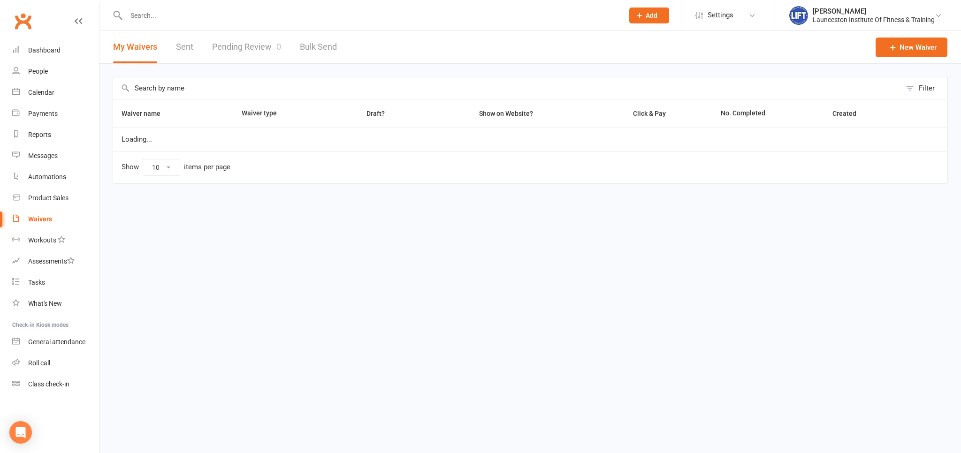
click at [61, 218] on link "Waivers" at bounding box center [55, 219] width 87 height 21
select select "100"
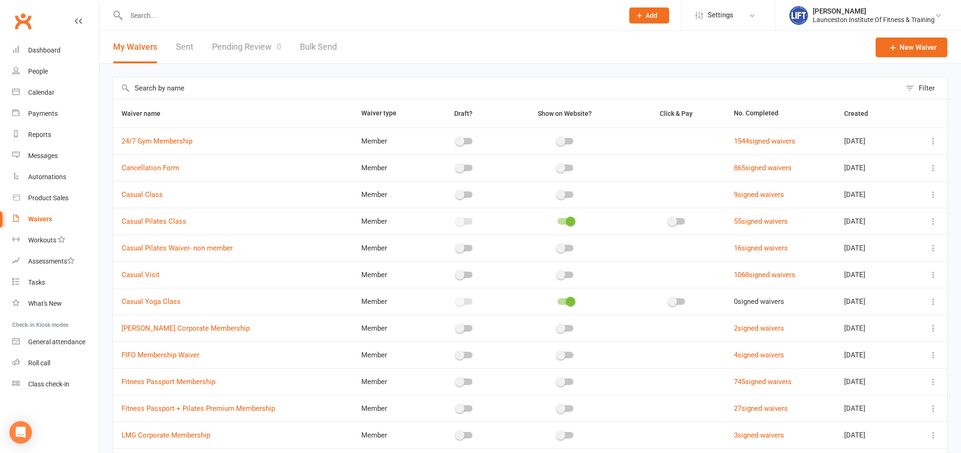
click at [231, 55] on link "Pending Review 0" at bounding box center [246, 47] width 69 height 32
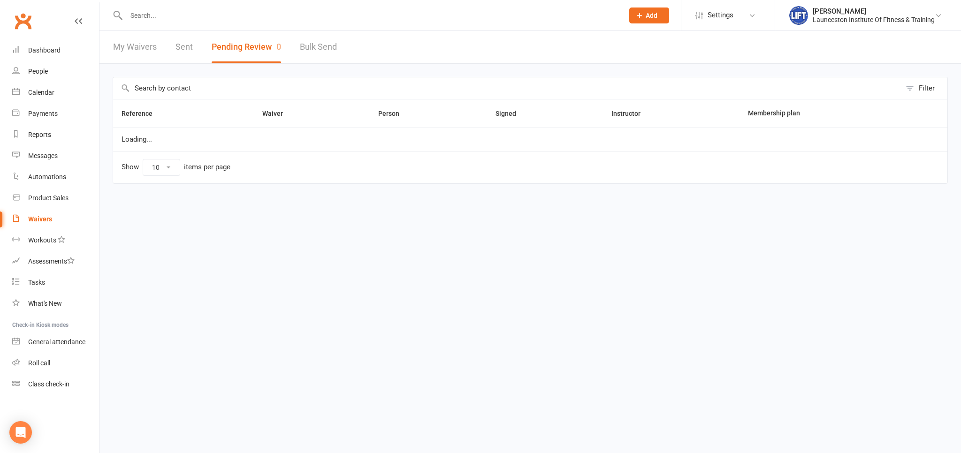
click at [231, 55] on button "Pending Review 0" at bounding box center [246, 47] width 69 height 32
click at [149, 51] on link "My Waivers" at bounding box center [135, 47] width 44 height 32
select select "100"
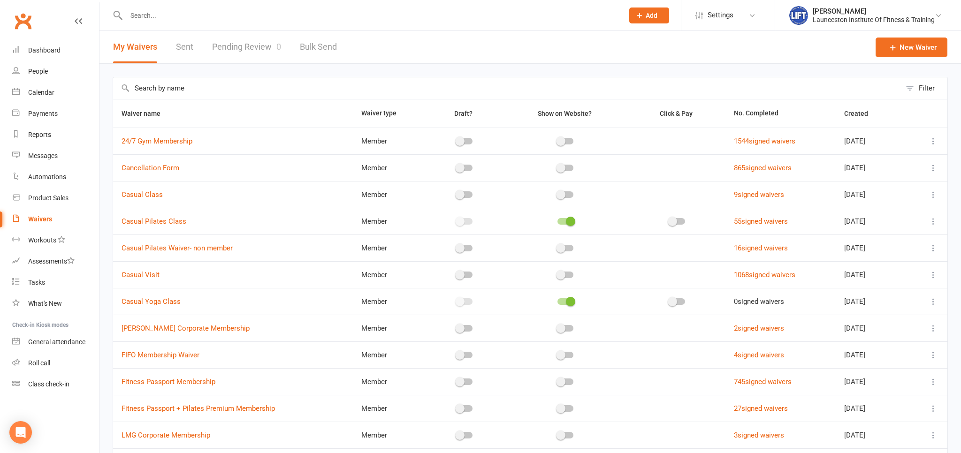
click at [261, 53] on link "Pending Review 0" at bounding box center [246, 47] width 69 height 32
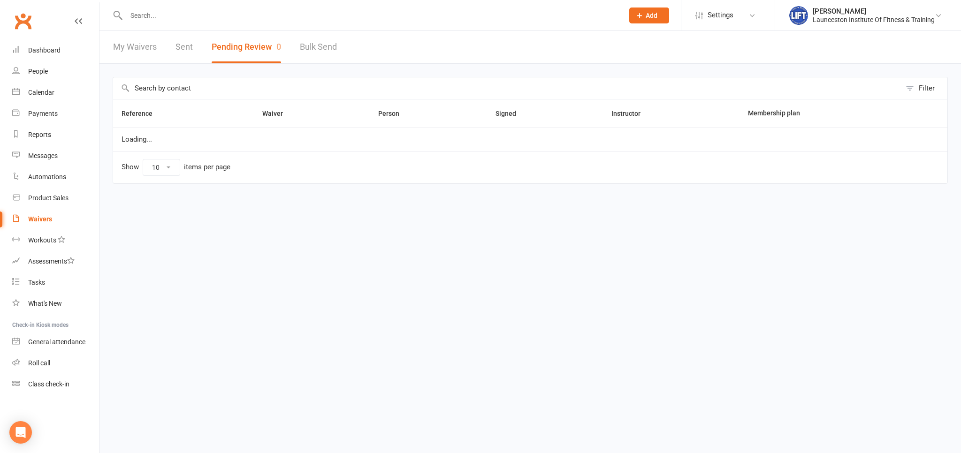
click at [261, 53] on button "Pending Review 0" at bounding box center [246, 47] width 69 height 32
click at [153, 39] on link "My Waivers" at bounding box center [135, 47] width 44 height 32
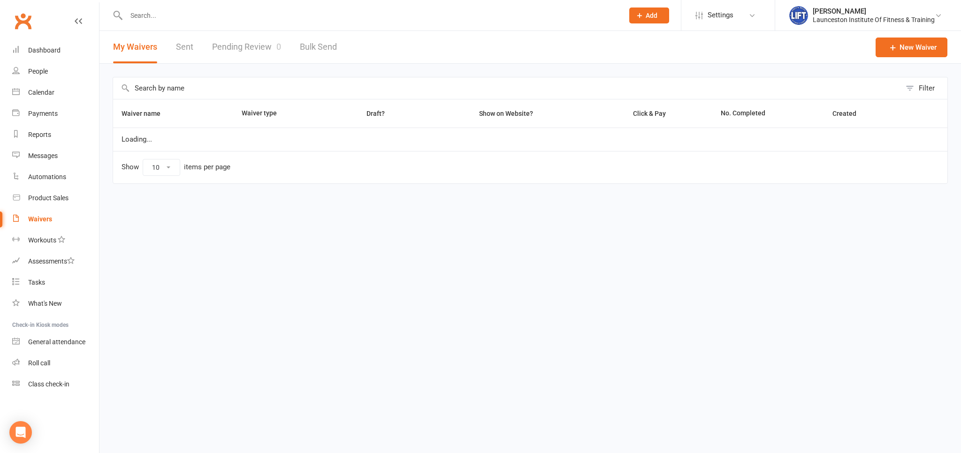
select select "100"
click at [153, 39] on button "My Waivers" at bounding box center [135, 47] width 44 height 32
click at [224, 46] on link "Pending Review 0" at bounding box center [246, 47] width 69 height 32
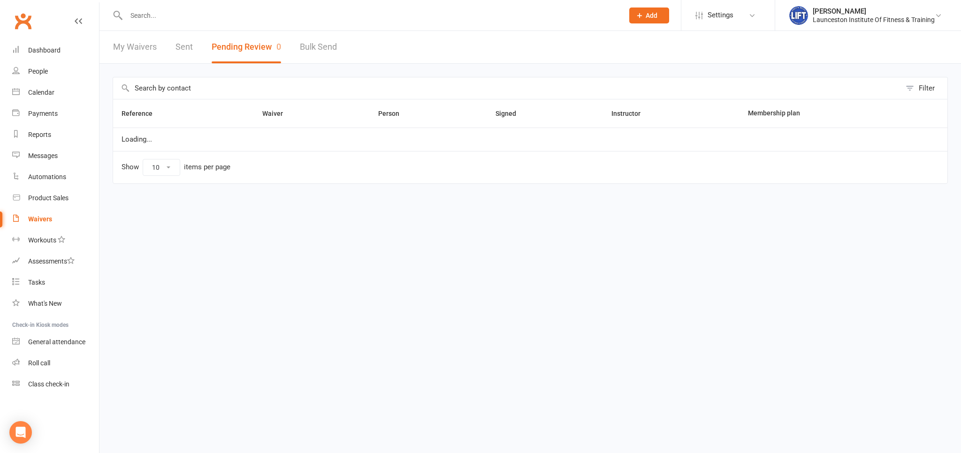
click at [224, 46] on button "Pending Review 0" at bounding box center [246, 47] width 69 height 32
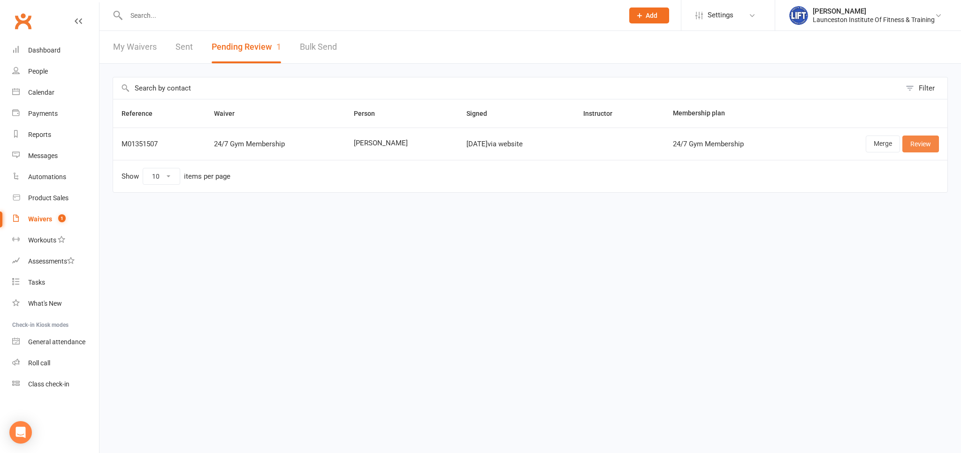
click at [916, 147] on link "Review" at bounding box center [920, 144] width 37 height 17
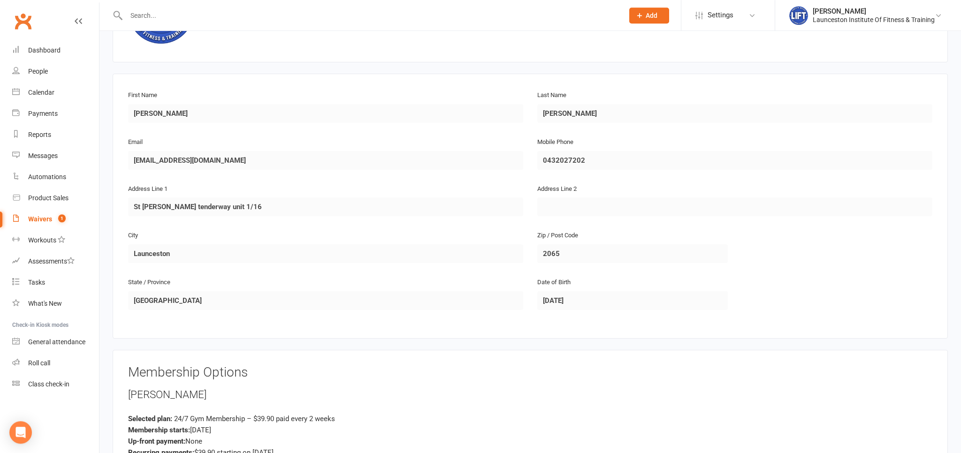
scroll to position [248, 0]
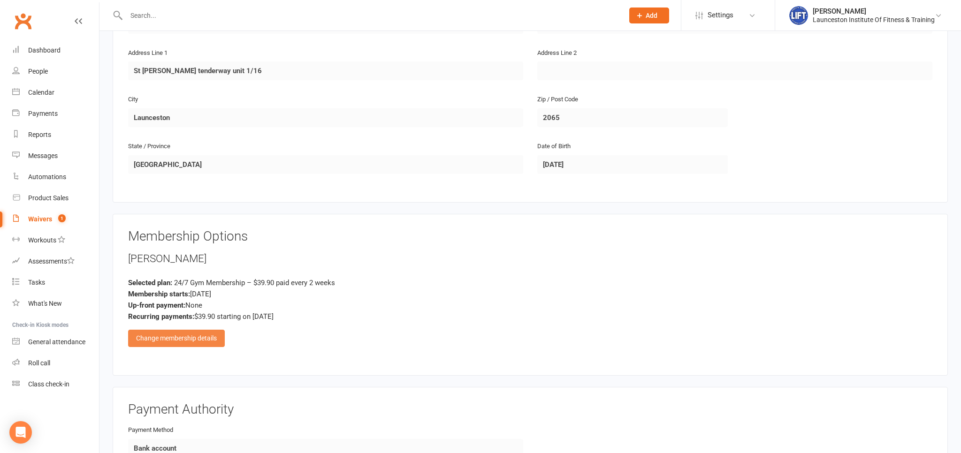
click at [216, 330] on div "Change membership details" at bounding box center [176, 338] width 97 height 17
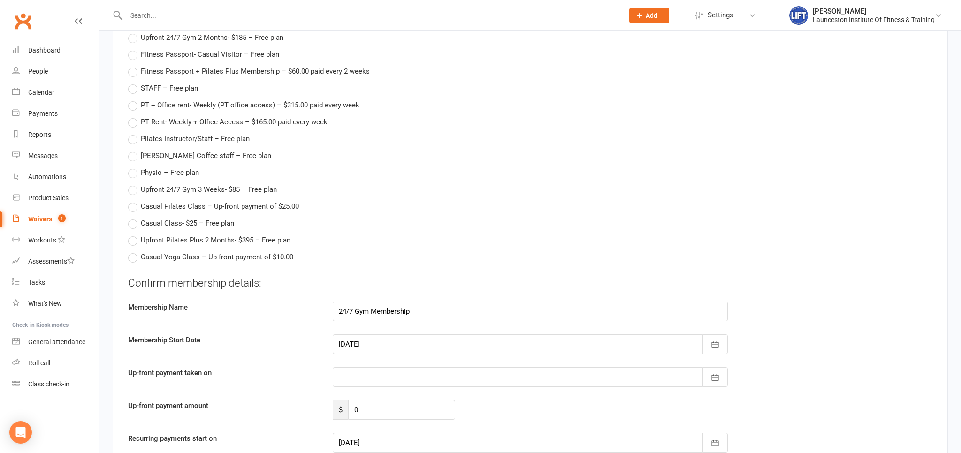
scroll to position [1238, 0]
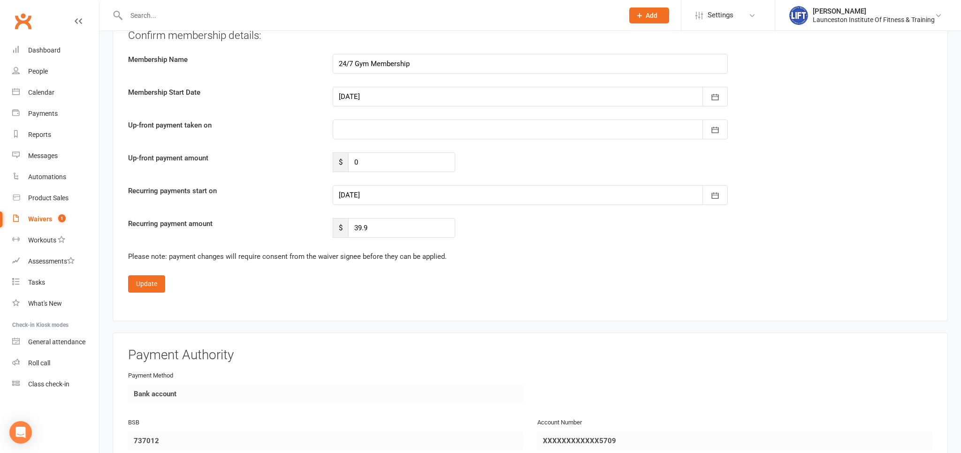
click at [459, 194] on div at bounding box center [530, 195] width 395 height 20
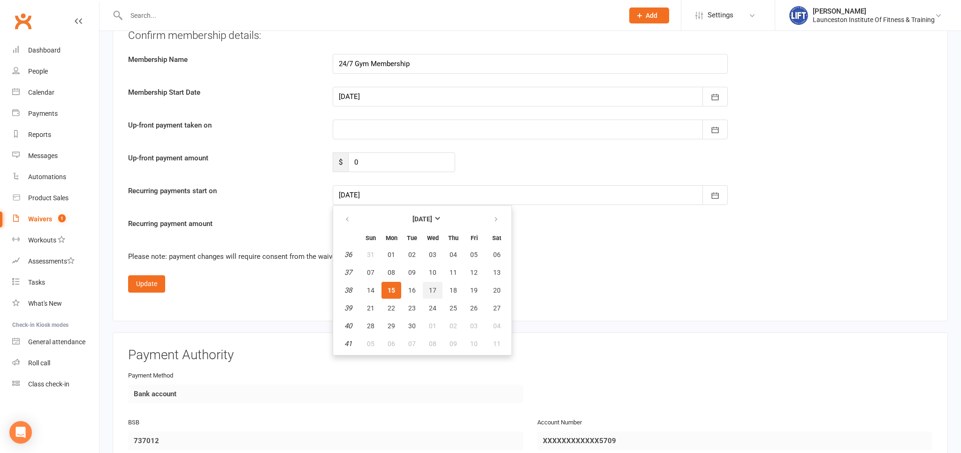
click at [431, 290] on span "17" at bounding box center [433, 291] width 8 height 8
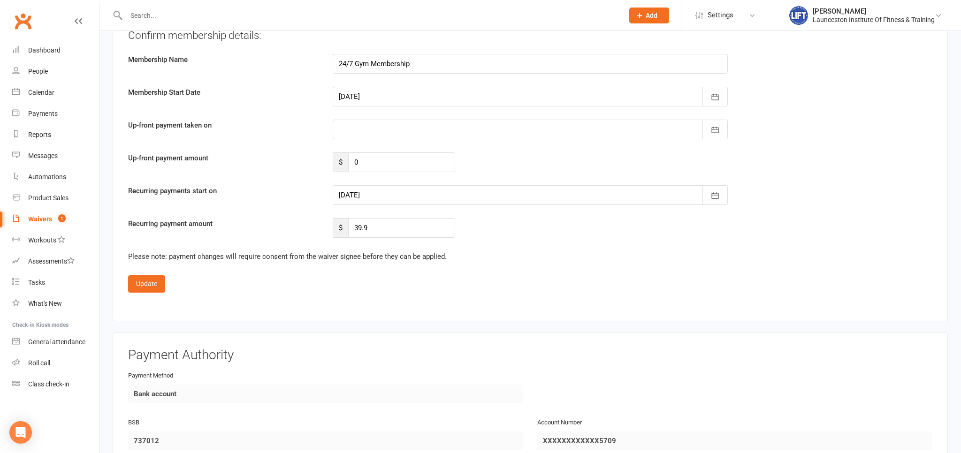
type input "[DATE]"
click at [151, 277] on button "Update" at bounding box center [146, 283] width 37 height 17
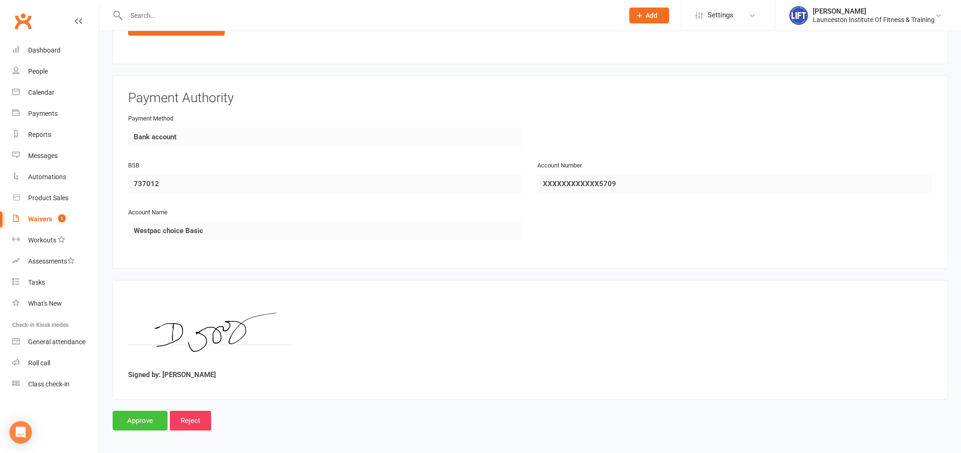
click at [128, 415] on input "Approve" at bounding box center [140, 421] width 55 height 20
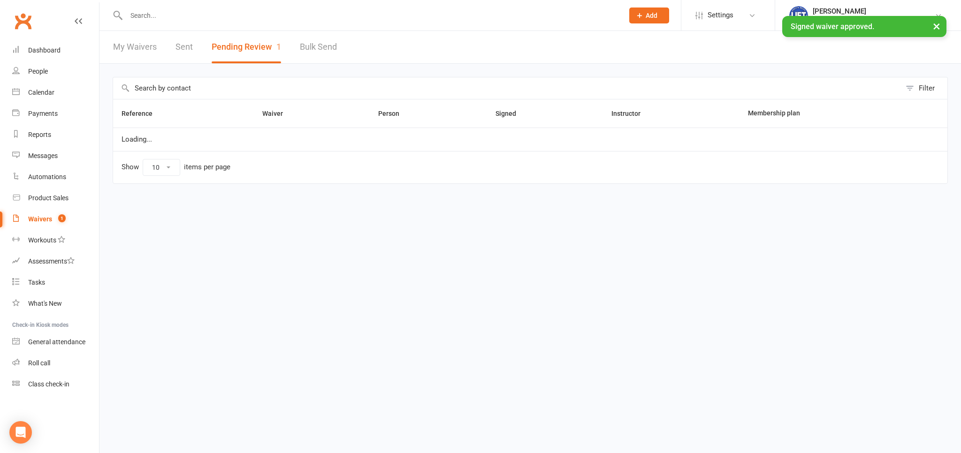
click at [156, 15] on input "text" at bounding box center [369, 15] width 493 height 13
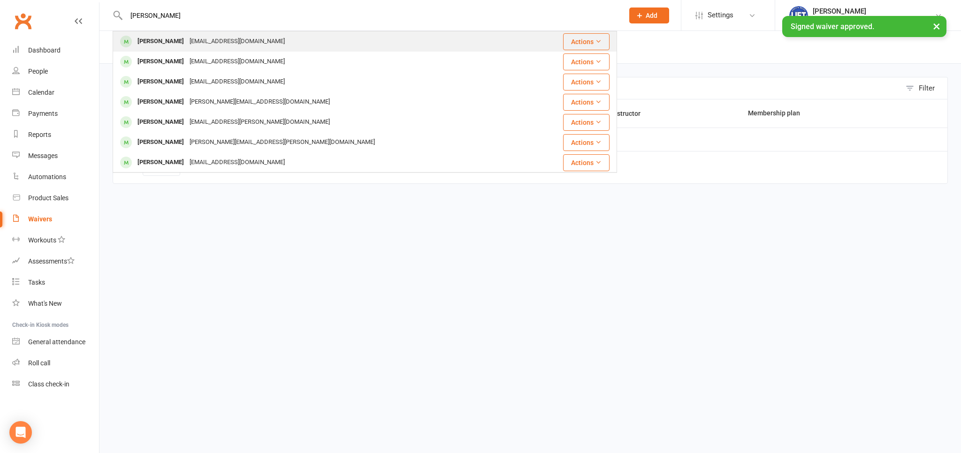
type input "[PERSON_NAME]"
click at [187, 42] on div "[EMAIL_ADDRESS][DOMAIN_NAME]" at bounding box center [237, 42] width 101 height 14
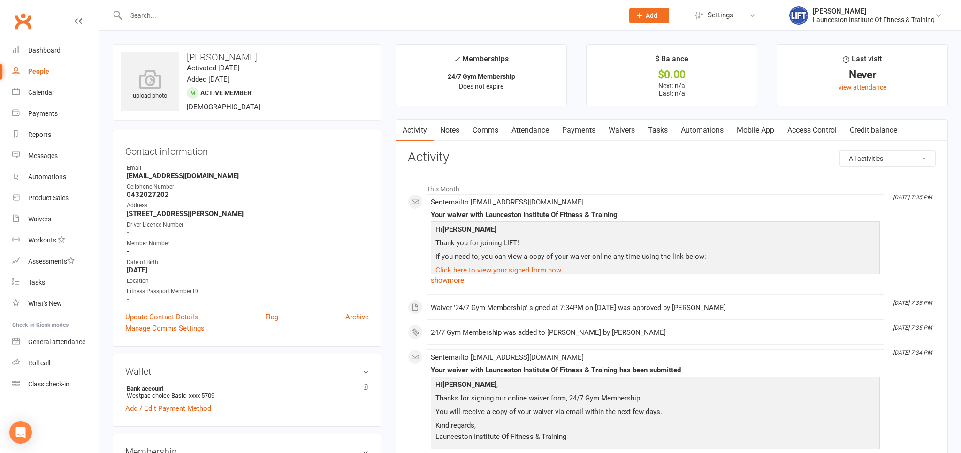
click at [803, 130] on link "Access Control" at bounding box center [811, 131] width 62 height 22
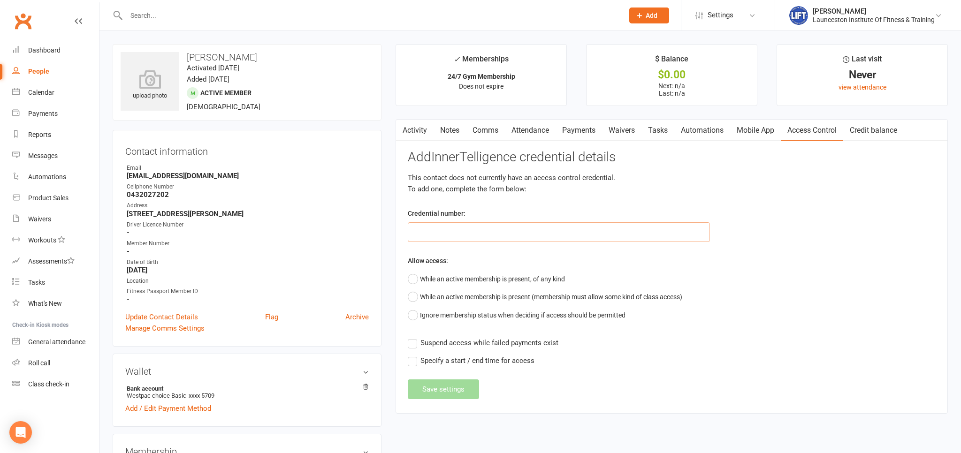
click at [485, 232] on input "text" at bounding box center [559, 232] width 302 height 20
paste input "2000000000000000DB97C96E"
type input "2000000000000000DB97C96E"
click at [439, 279] on button "While an active membership is present, of any kind" at bounding box center [486, 279] width 157 height 18
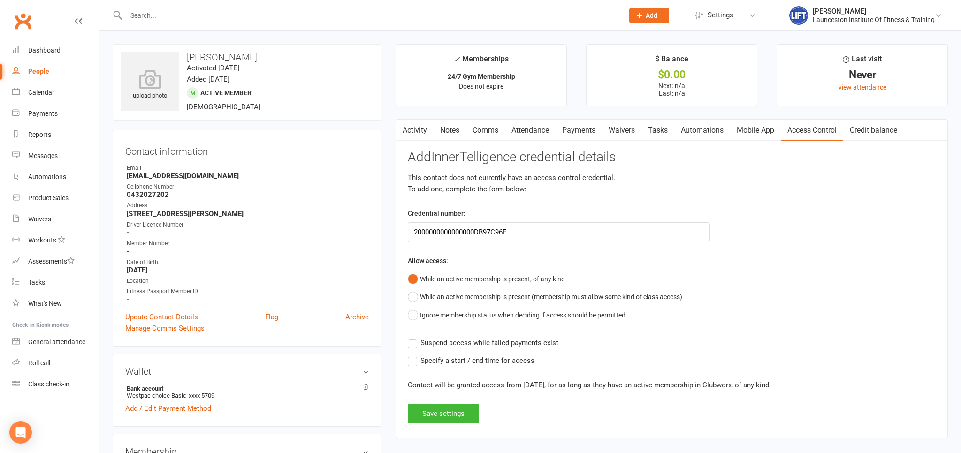
click at [414, 336] on div "Add InnerTelligence credential details This contact does not currently have an …" at bounding box center [672, 286] width 528 height 273
click at [413, 340] on label "Suspend access while failed payments exist" at bounding box center [483, 342] width 151 height 11
click at [413, 337] on input "Suspend access while failed payments exist" at bounding box center [483, 337] width 151 height 0
click at [432, 412] on button "Save settings" at bounding box center [443, 414] width 71 height 20
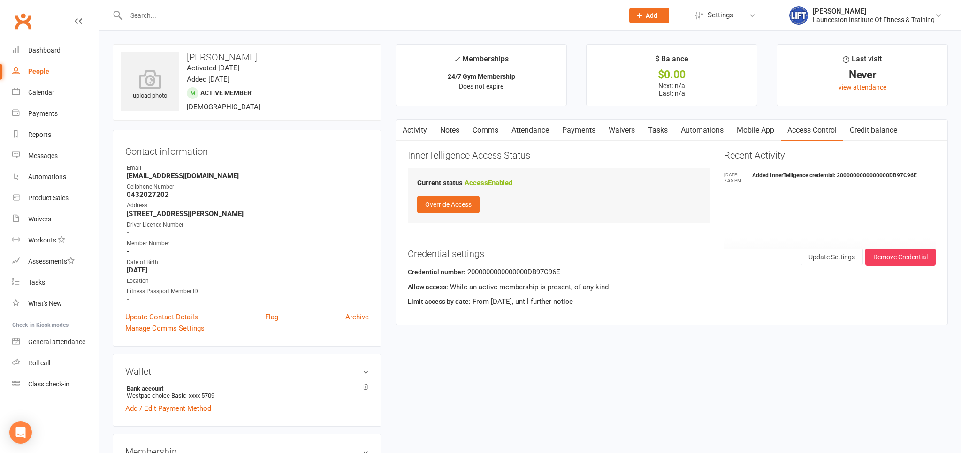
click at [176, 19] on input "text" at bounding box center [369, 15] width 493 height 13
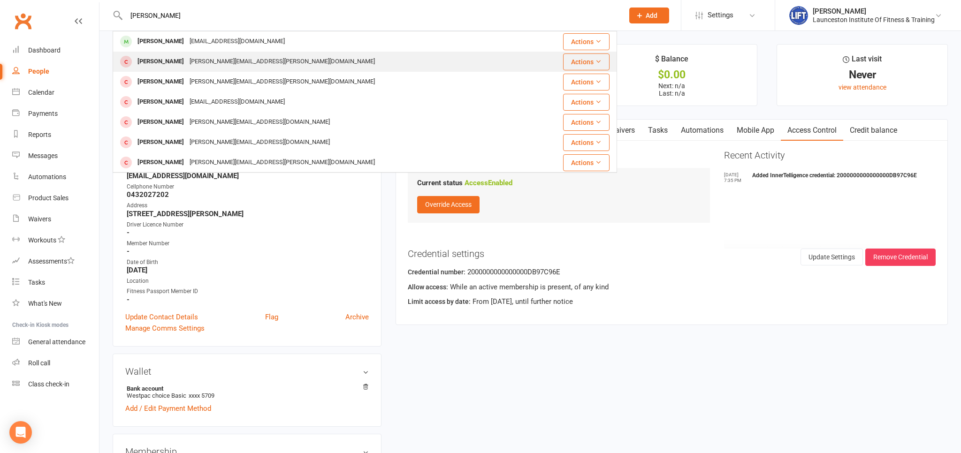
type input "[PERSON_NAME]"
click at [174, 55] on div "[PERSON_NAME] Dean [EMAIL_ADDRESS][PERSON_NAME][DOMAIN_NAME]" at bounding box center [323, 61] width 418 height 19
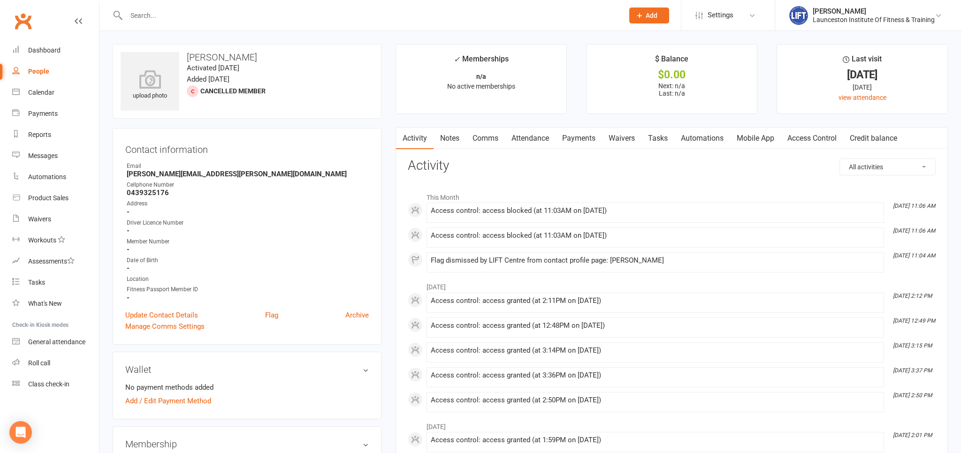
click at [208, 12] on input "text" at bounding box center [369, 15] width 493 height 13
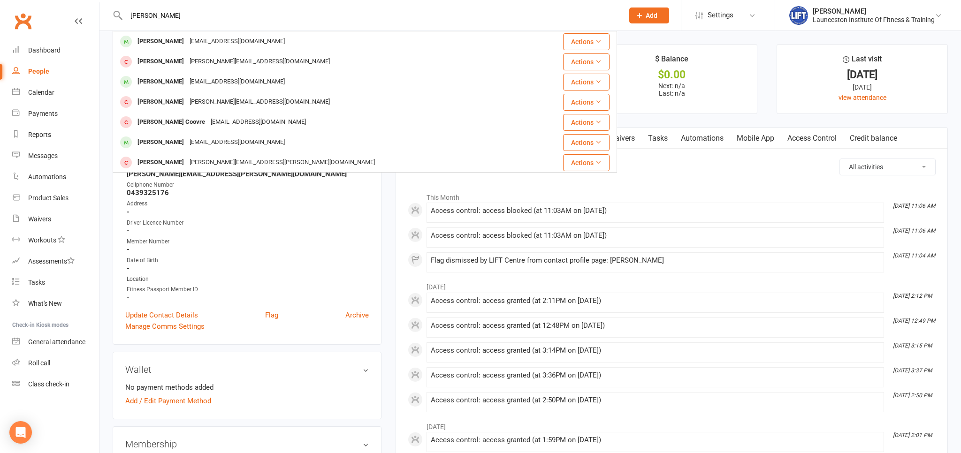
type input "[PERSON_NAME]"
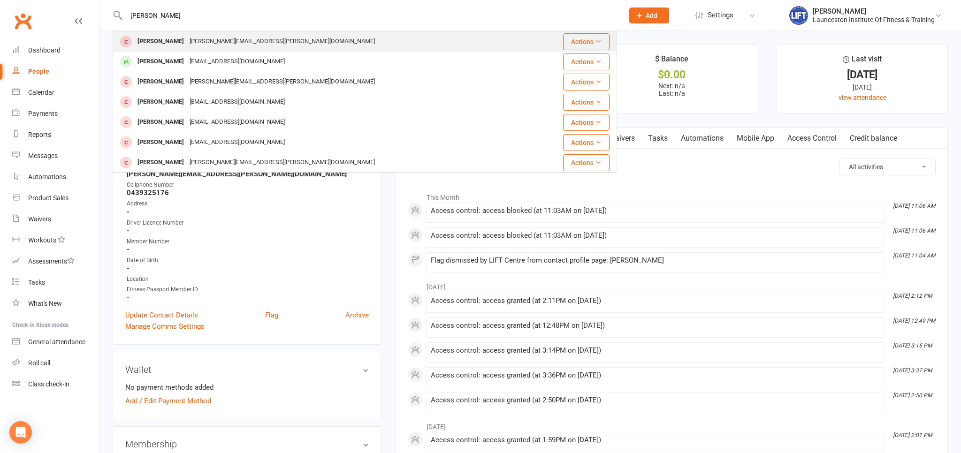
click at [187, 40] on div "[PERSON_NAME][EMAIL_ADDRESS][PERSON_NAME][DOMAIN_NAME]" at bounding box center [282, 42] width 191 height 14
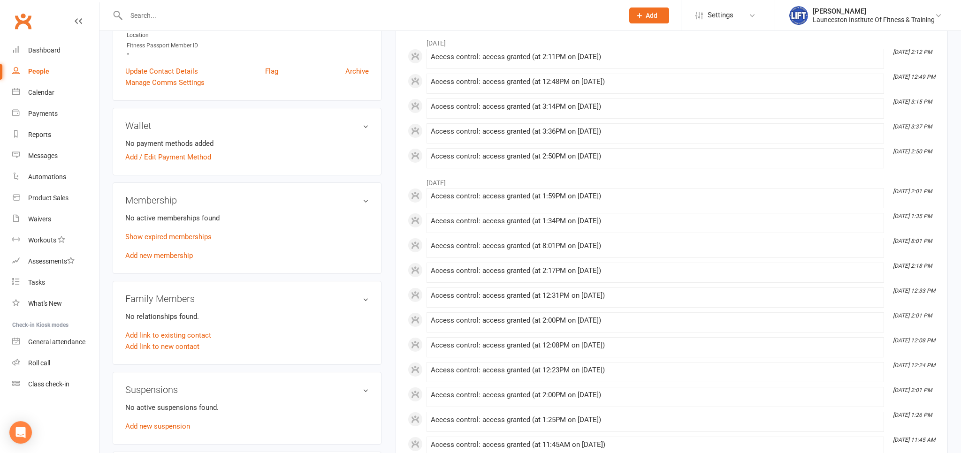
scroll to position [248, 0]
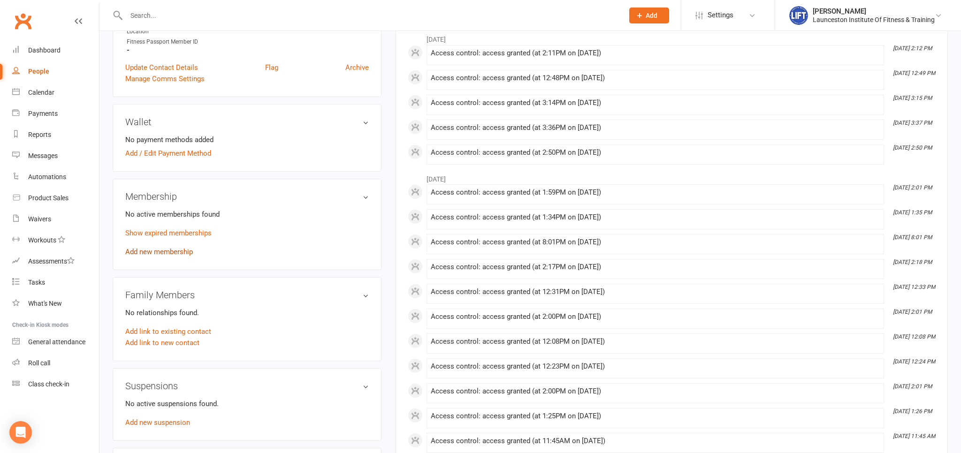
click at [176, 254] on link "Add new membership" at bounding box center [159, 252] width 68 height 8
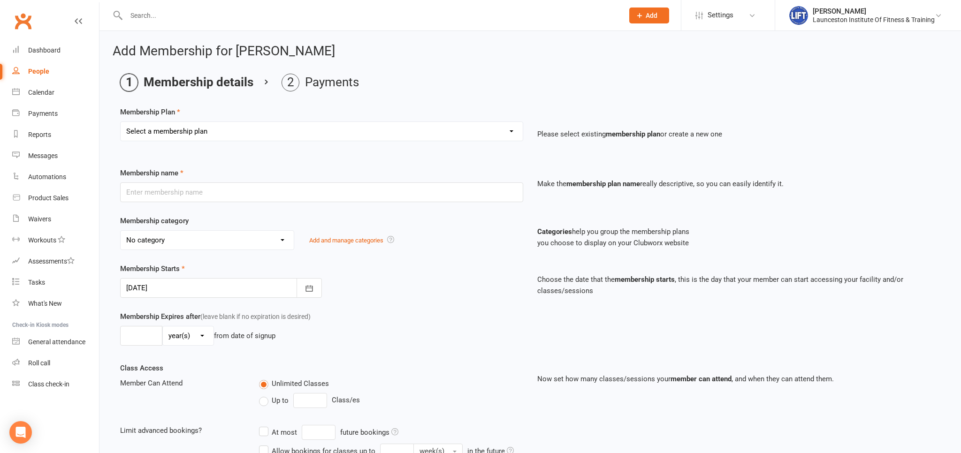
click at [121, 122] on select "Select a membership plan Create new Membership Plan 24/7 Gym Membership Pilates…" at bounding box center [322, 131] width 402 height 19
select select "11"
click option "Fitness Passport- Full Time Member" at bounding box center [0, 0] width 0 height 0
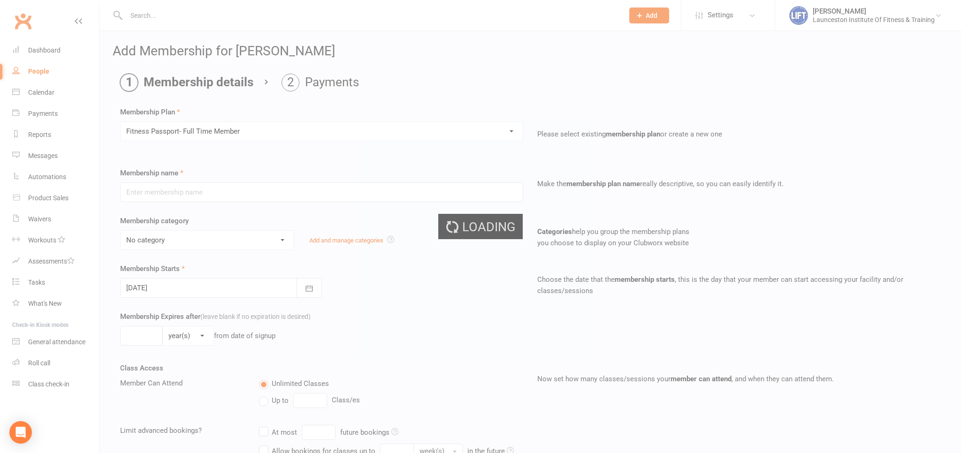
type input "Fitness Passport- Full Time Member"
select select "11"
type input "0"
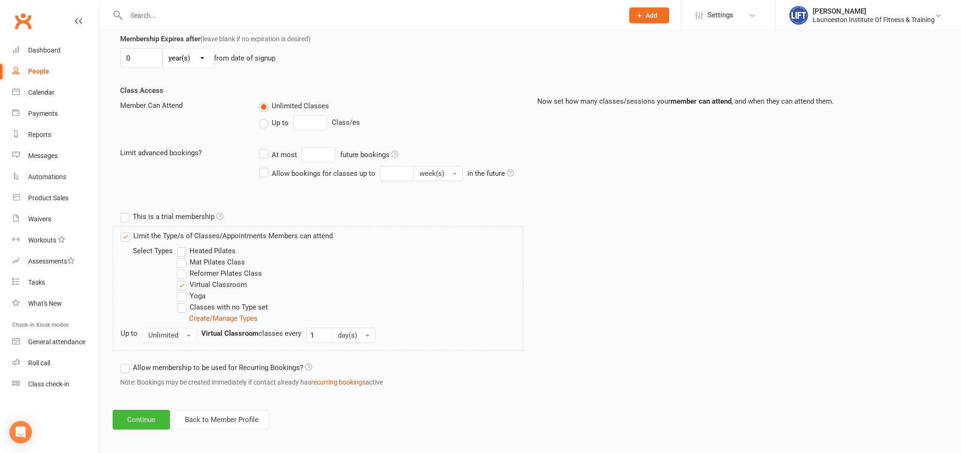
scroll to position [280, 0]
click at [155, 412] on button "Continue" at bounding box center [141, 418] width 57 height 20
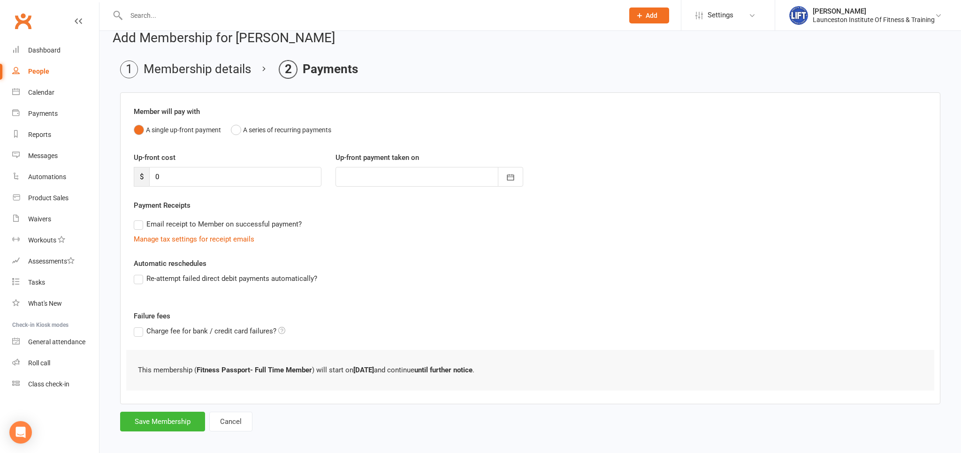
scroll to position [19, 0]
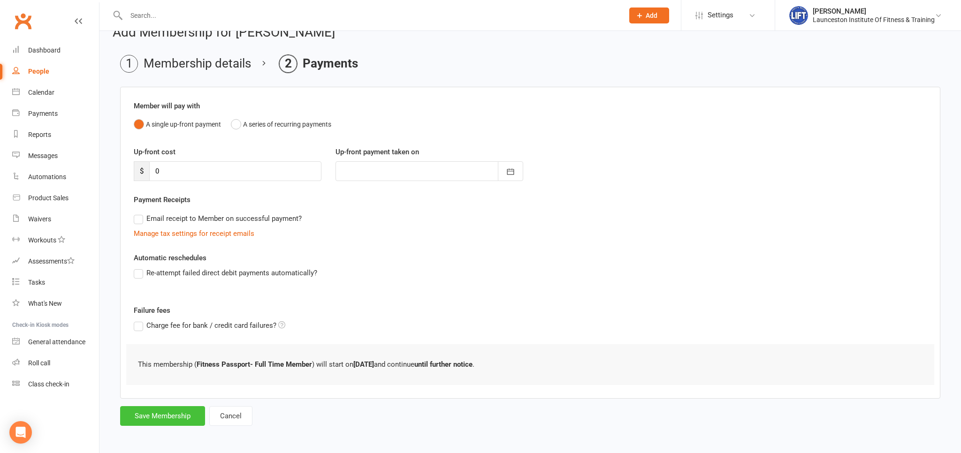
click at [162, 415] on button "Save Membership" at bounding box center [162, 416] width 85 height 20
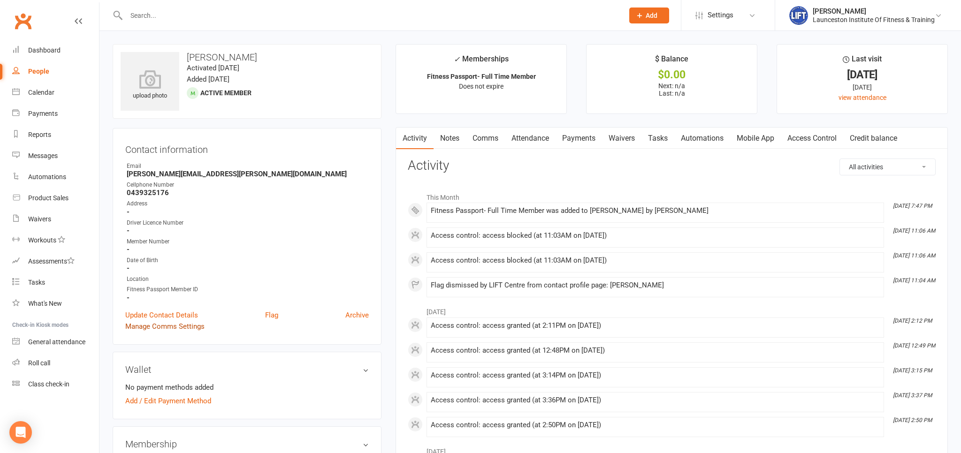
click at [168, 326] on link "Manage Comms Settings" at bounding box center [164, 326] width 79 height 11
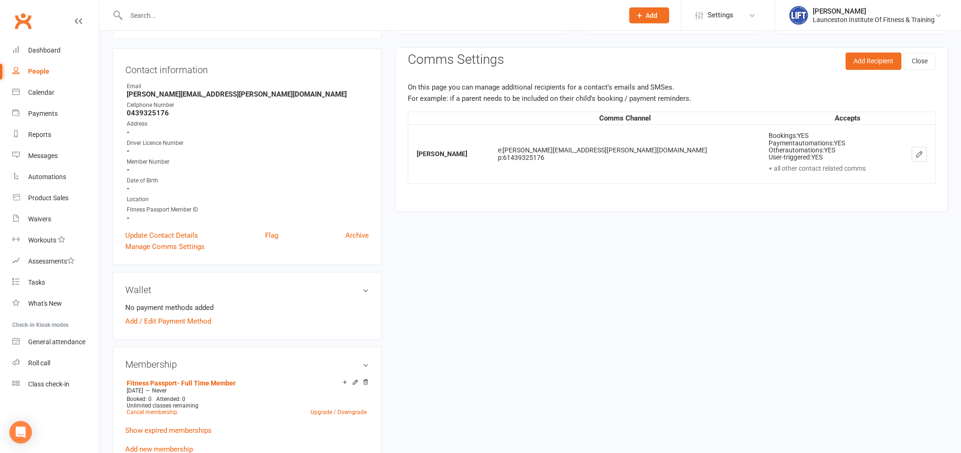
scroll to position [80, 0]
click at [162, 233] on link "Update Contact Details" at bounding box center [161, 234] width 73 height 11
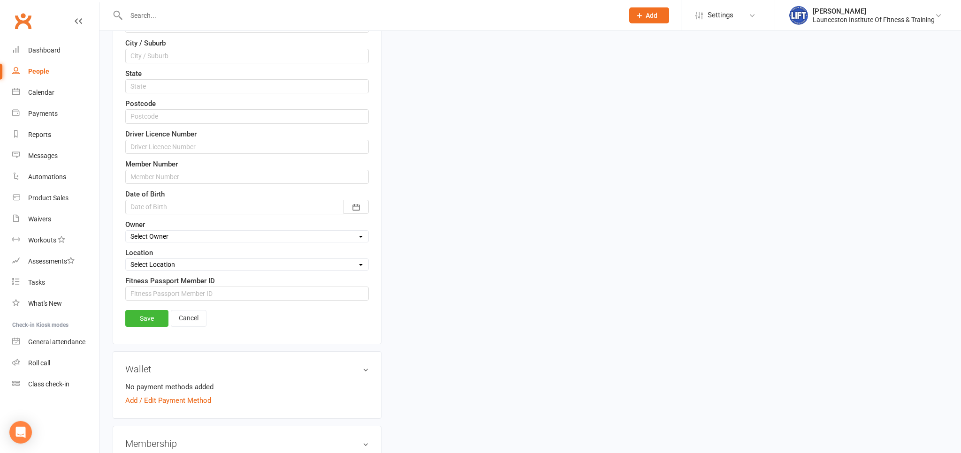
scroll to position [341, 0]
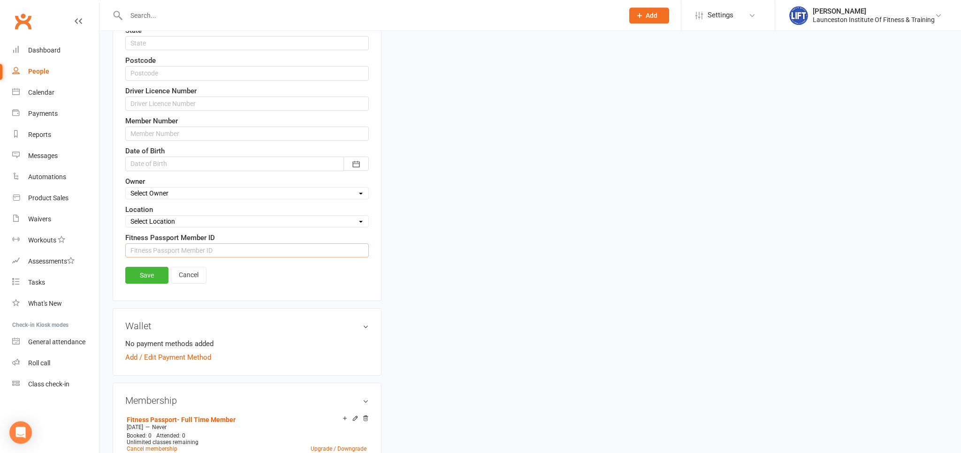
click at [162, 246] on input "string" at bounding box center [246, 250] width 243 height 14
type input "1497033"
drag, startPoint x: 155, startPoint y: 265, endPoint x: 162, endPoint y: 265, distance: 6.6
click at [155, 267] on link "Save" at bounding box center [146, 275] width 43 height 17
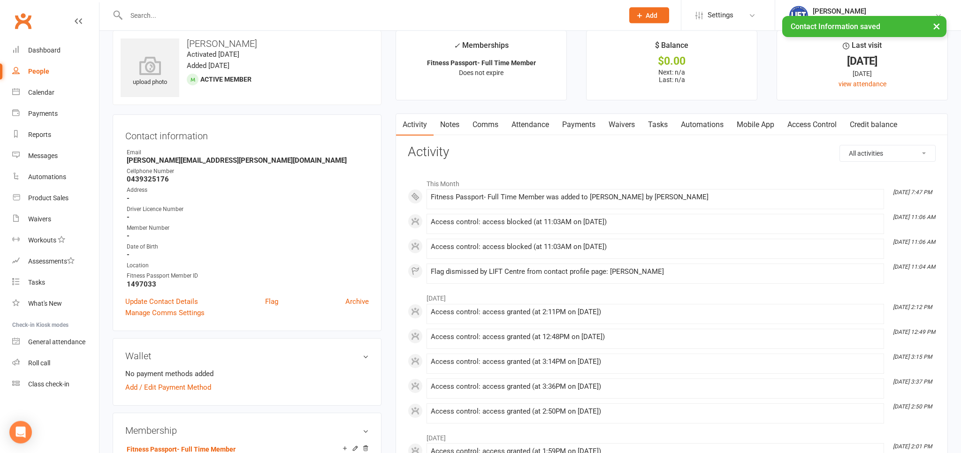
scroll to position [0, 0]
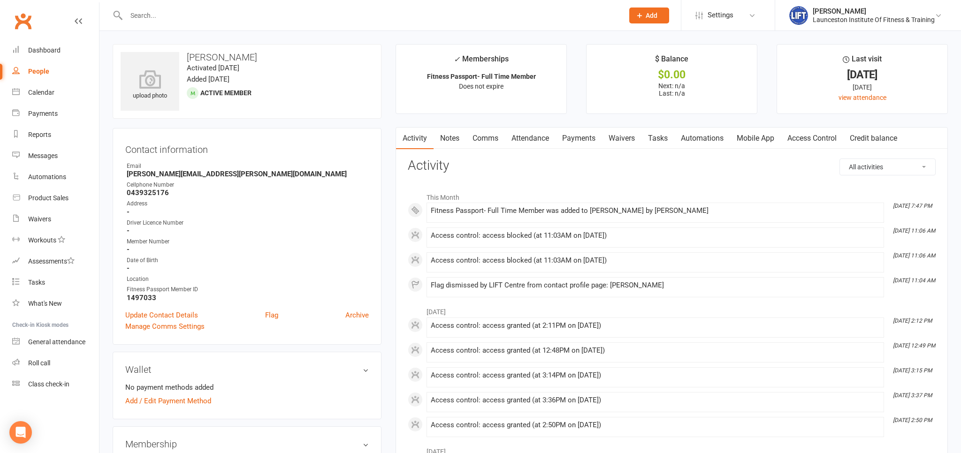
click at [26, 76] on link "People" at bounding box center [55, 71] width 87 height 21
select select "100"
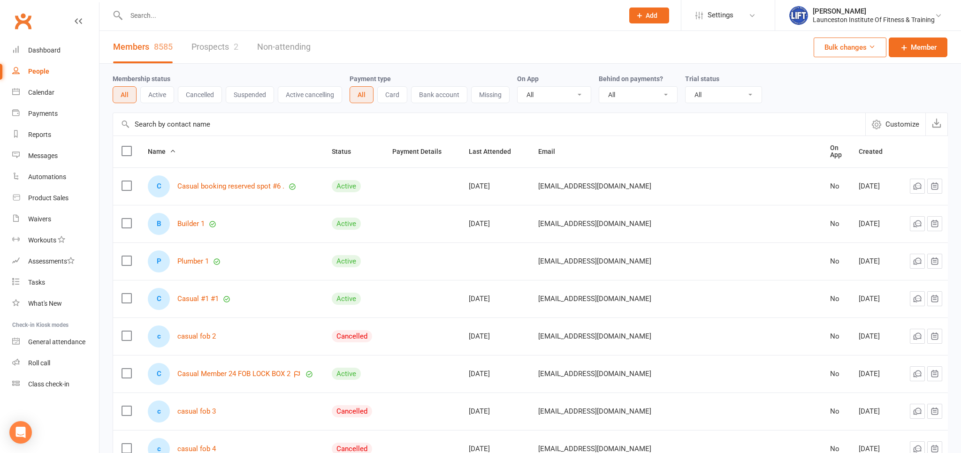
click at [139, 16] on input "text" at bounding box center [369, 15] width 493 height 13
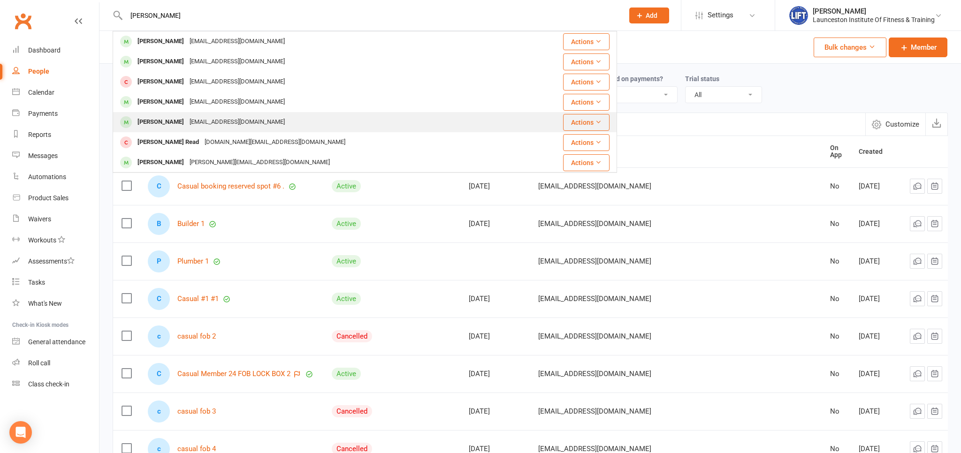
type input "[PERSON_NAME]"
click at [187, 116] on div "[EMAIL_ADDRESS][DOMAIN_NAME]" at bounding box center [237, 122] width 101 height 14
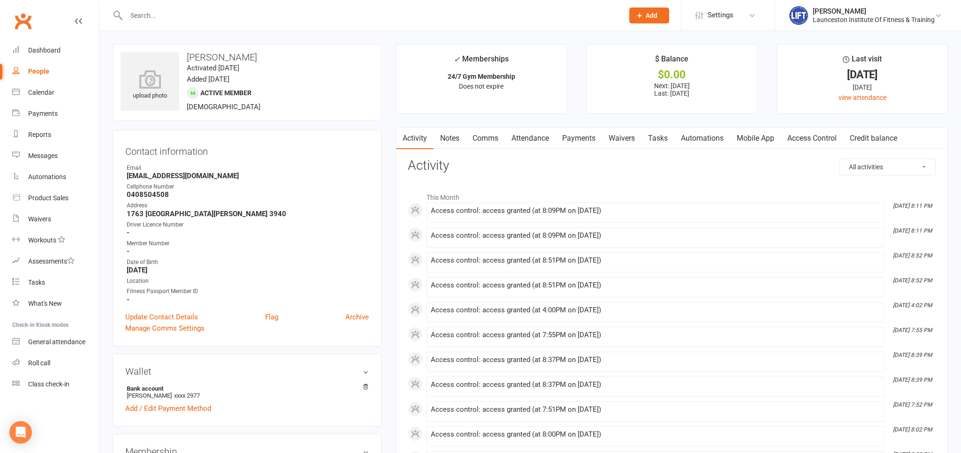
click at [590, 143] on link "Payments" at bounding box center [578, 139] width 46 height 22
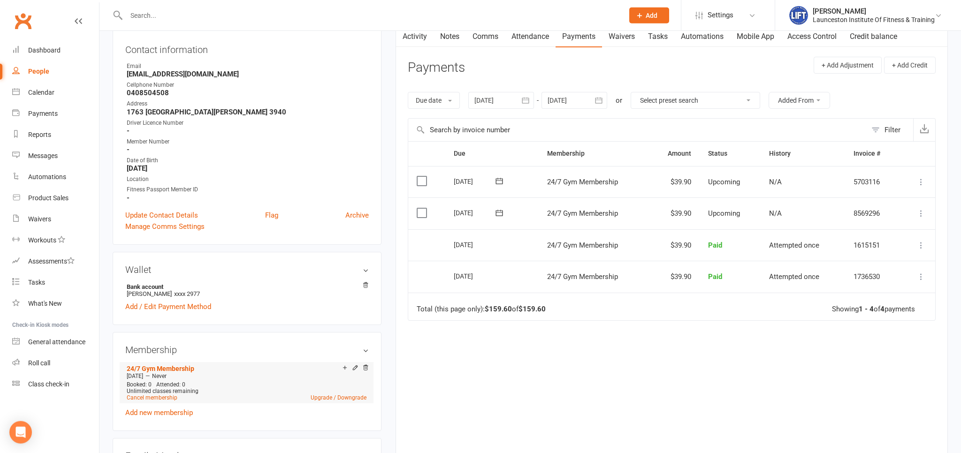
scroll to position [198, 0]
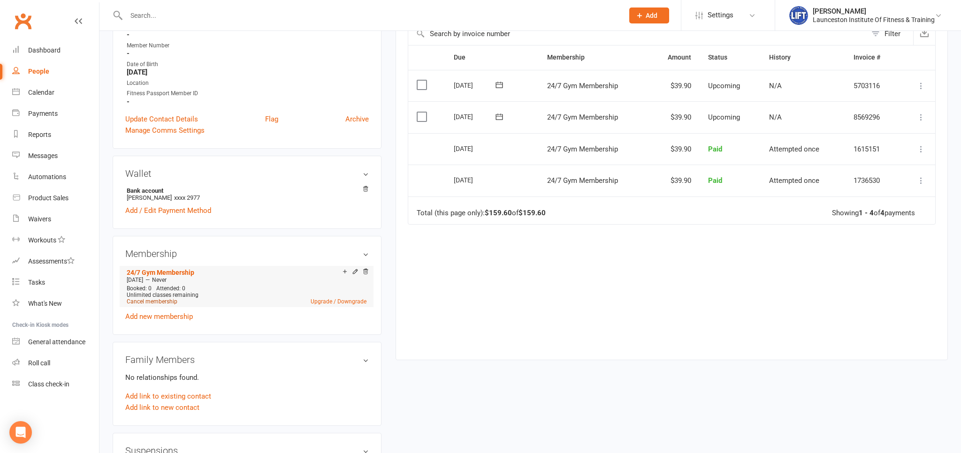
click at [174, 301] on link "Cancel membership" at bounding box center [152, 301] width 51 height 7
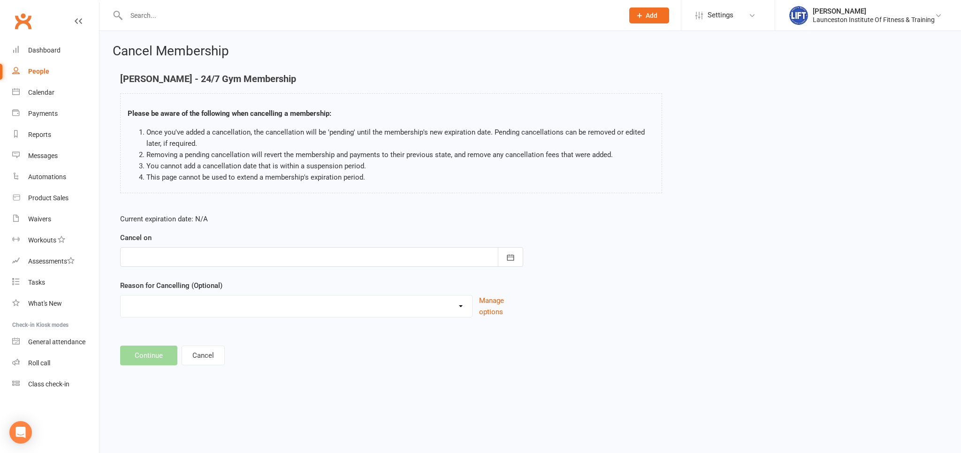
click at [303, 252] on div at bounding box center [321, 257] width 403 height 20
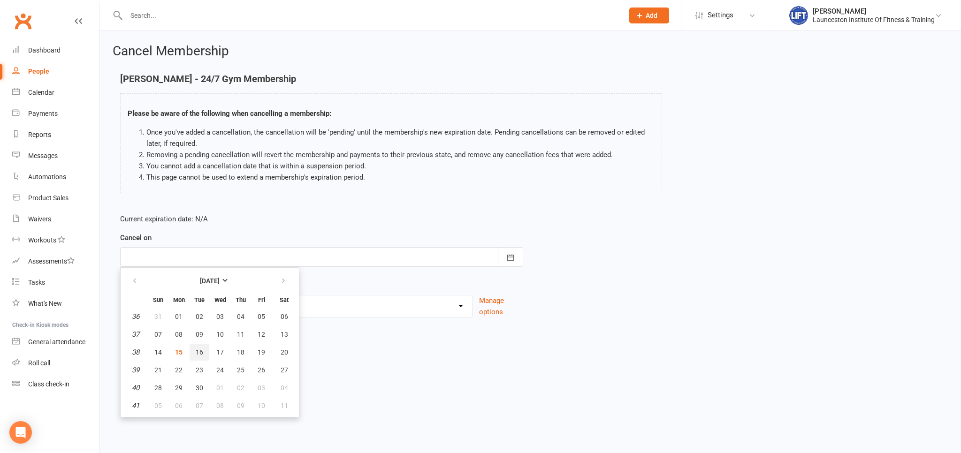
click at [199, 353] on span "16" at bounding box center [200, 352] width 8 height 8
type input "[DATE]"
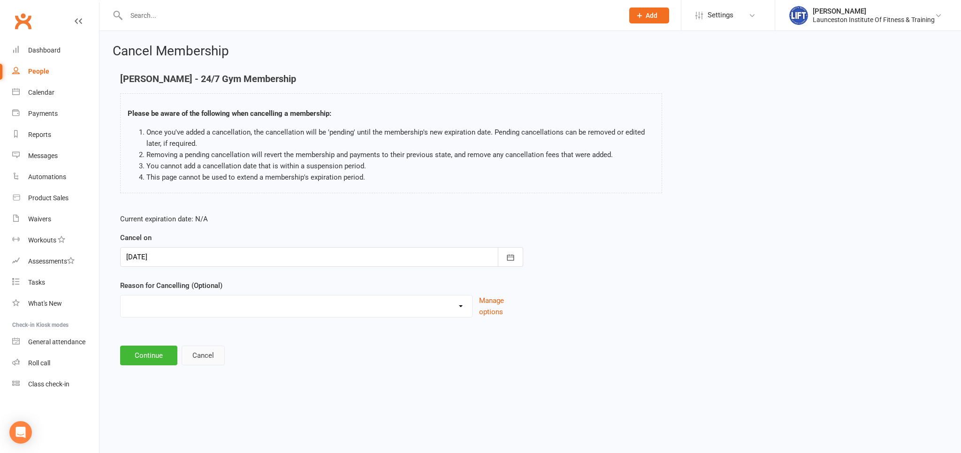
drag, startPoint x: 209, startPoint y: 352, endPoint x: 239, endPoint y: 346, distance: 30.6
click at [209, 352] on button "Cancel" at bounding box center [203, 356] width 43 height 20
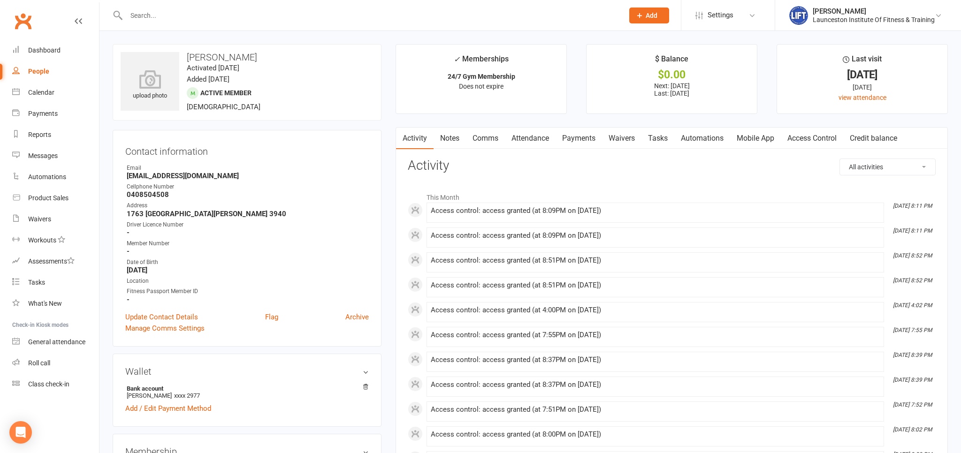
click at [596, 139] on link "Payments" at bounding box center [578, 139] width 46 height 22
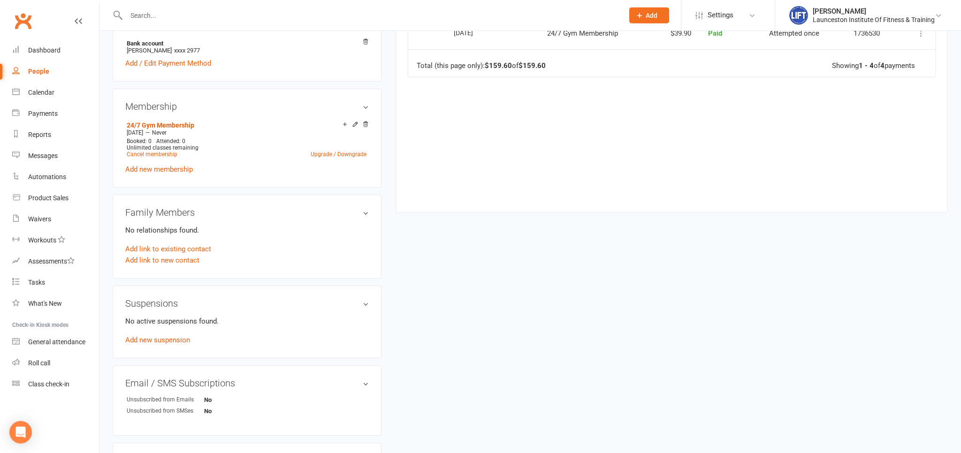
scroll to position [297, 0]
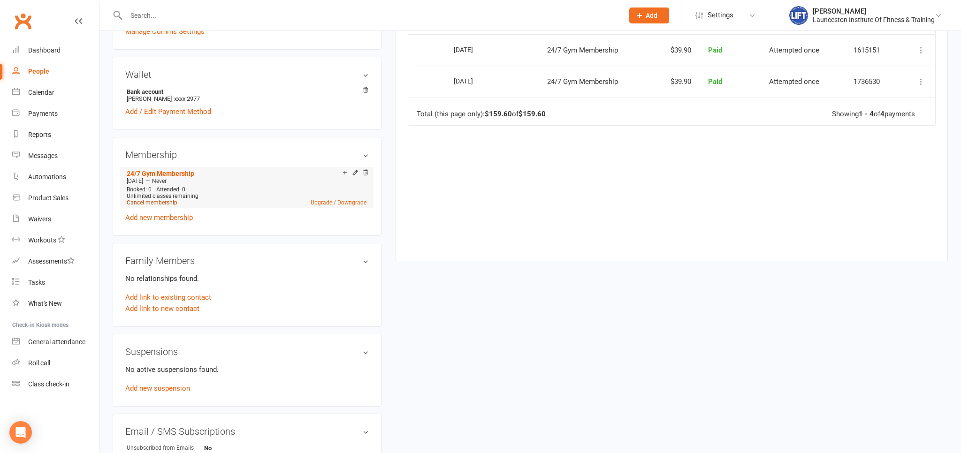
click at [169, 202] on link "Cancel membership" at bounding box center [152, 202] width 51 height 7
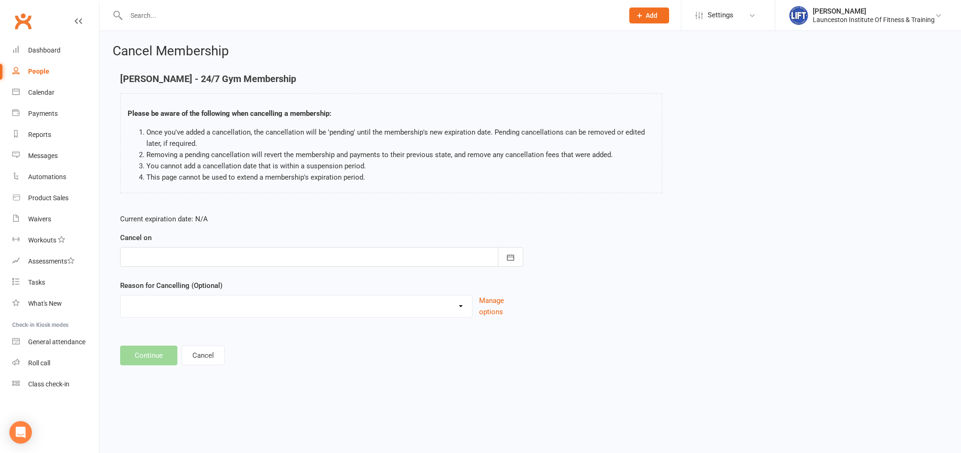
click at [318, 260] on div at bounding box center [321, 257] width 403 height 20
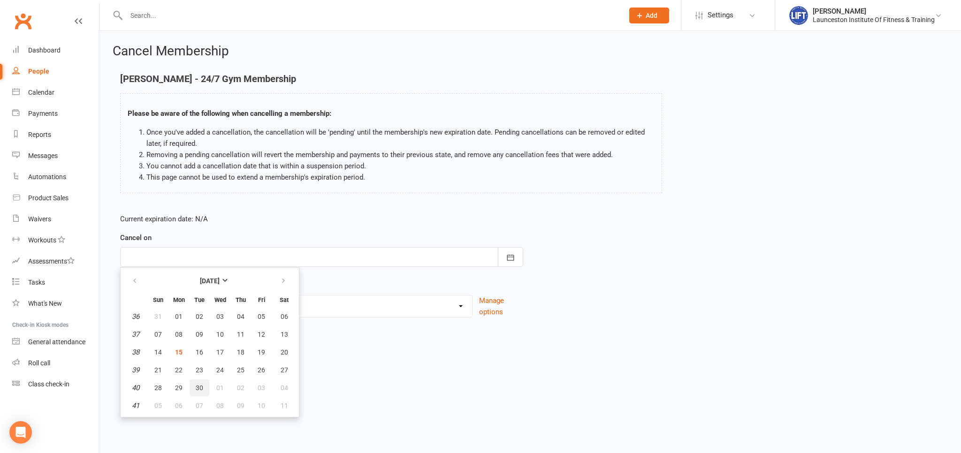
click at [202, 387] on span "30" at bounding box center [200, 388] width 8 height 8
type input "[DATE]"
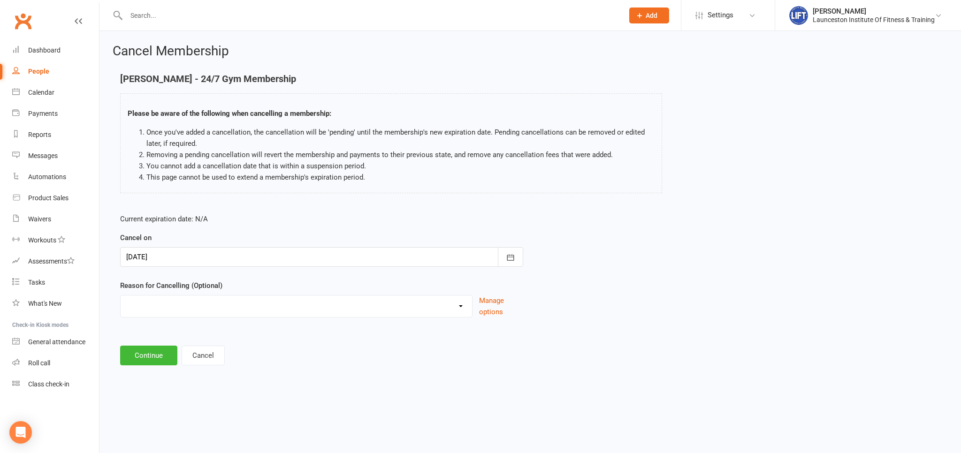
click at [121, 295] on select "Cancelled by staff (overdues) Change to Fitness Passport Changing gyms Injury M…" at bounding box center [296, 304] width 351 height 19
select select "4"
click option "Moving away" at bounding box center [0, 0] width 0 height 0
click at [159, 359] on button "Continue" at bounding box center [148, 356] width 57 height 20
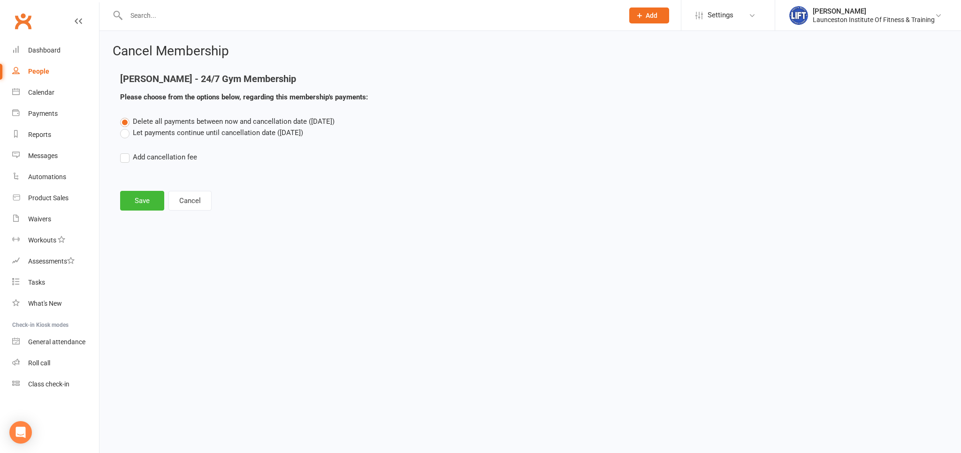
click at [129, 132] on label "Let payments continue until cancellation date ([DATE])" at bounding box center [211, 132] width 183 height 11
click at [126, 127] on input "Let payments continue until cancellation date ([DATE])" at bounding box center [123, 127] width 6 height 0
click at [145, 204] on button "Save" at bounding box center [142, 201] width 44 height 20
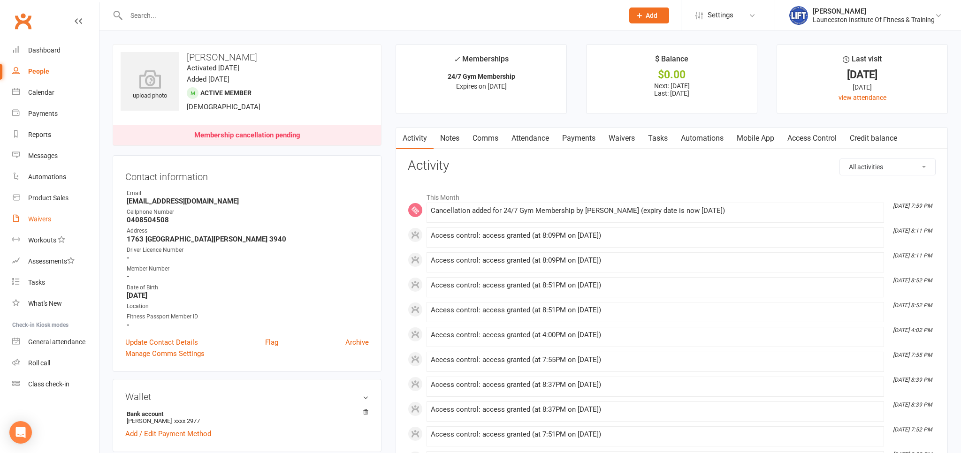
click at [55, 215] on link "Waivers" at bounding box center [55, 219] width 87 height 21
select select "100"
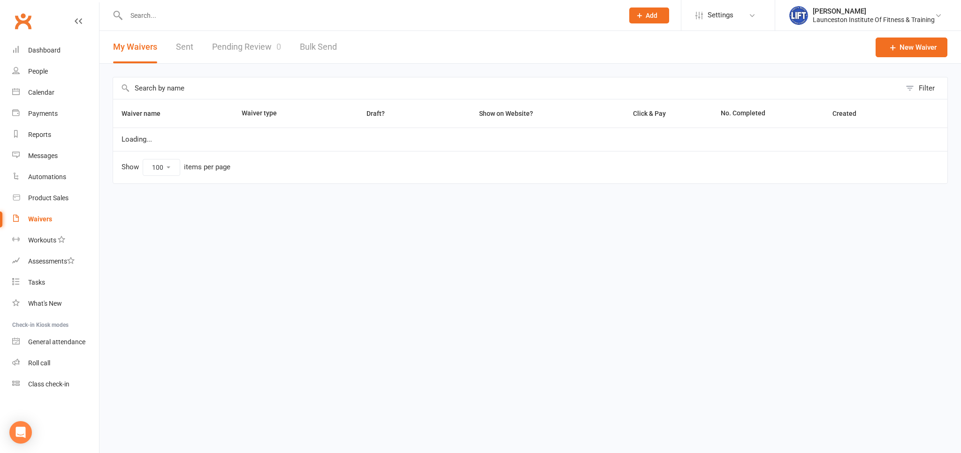
click at [255, 52] on link "Pending Review 0" at bounding box center [246, 47] width 69 height 32
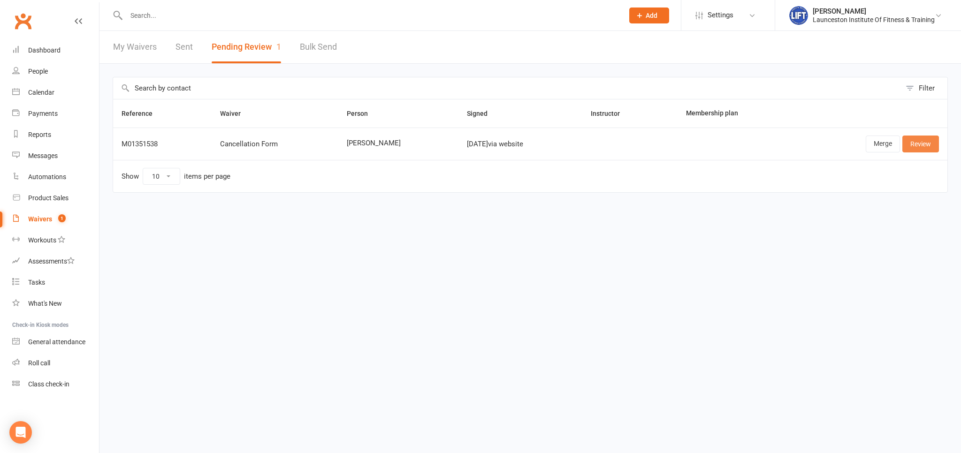
click at [922, 140] on link "Review" at bounding box center [920, 144] width 37 height 17
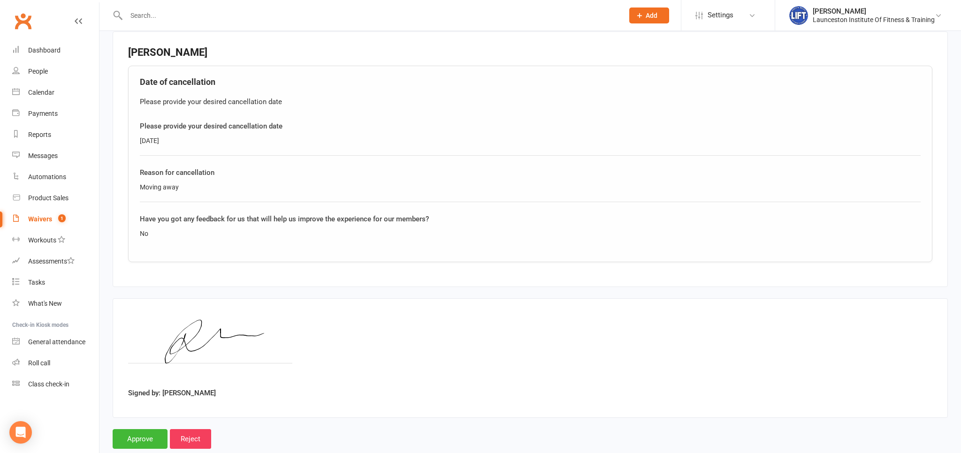
scroll to position [367, 0]
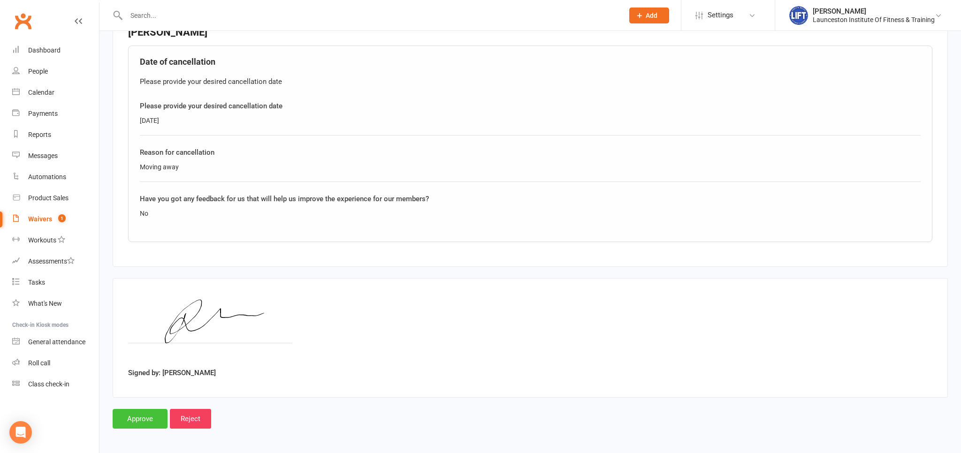
click at [150, 419] on input "Approve" at bounding box center [140, 419] width 55 height 20
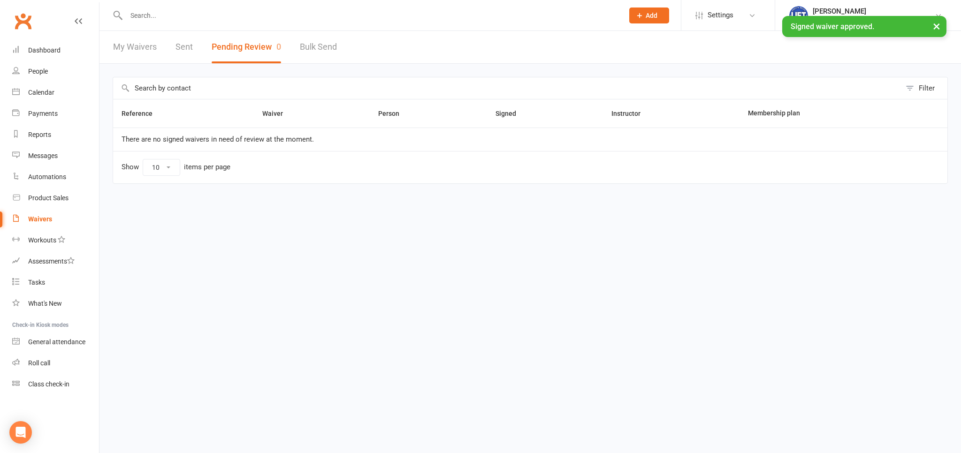
click at [127, 53] on link "My Waivers" at bounding box center [135, 47] width 44 height 32
select select "100"
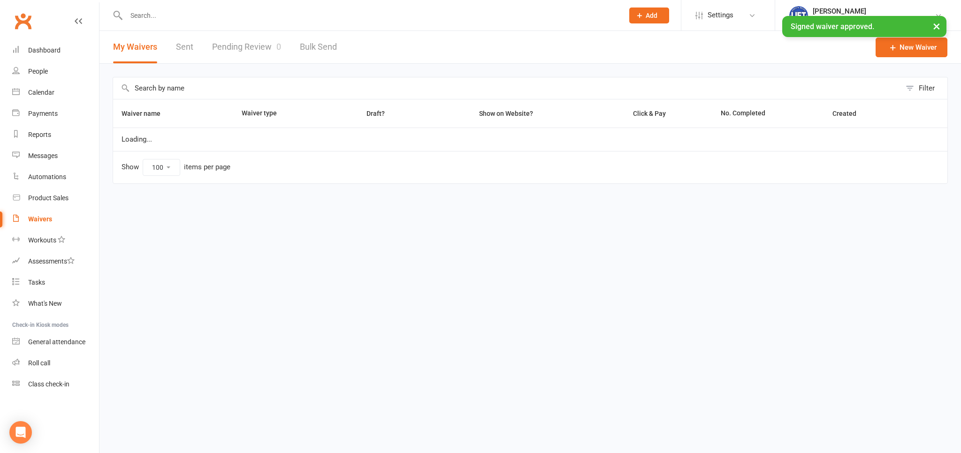
click at [127, 53] on button "My Waivers" at bounding box center [135, 47] width 44 height 32
click at [34, 45] on link "Dashboard" at bounding box center [55, 50] width 87 height 21
